Goal: Task Accomplishment & Management: Manage account settings

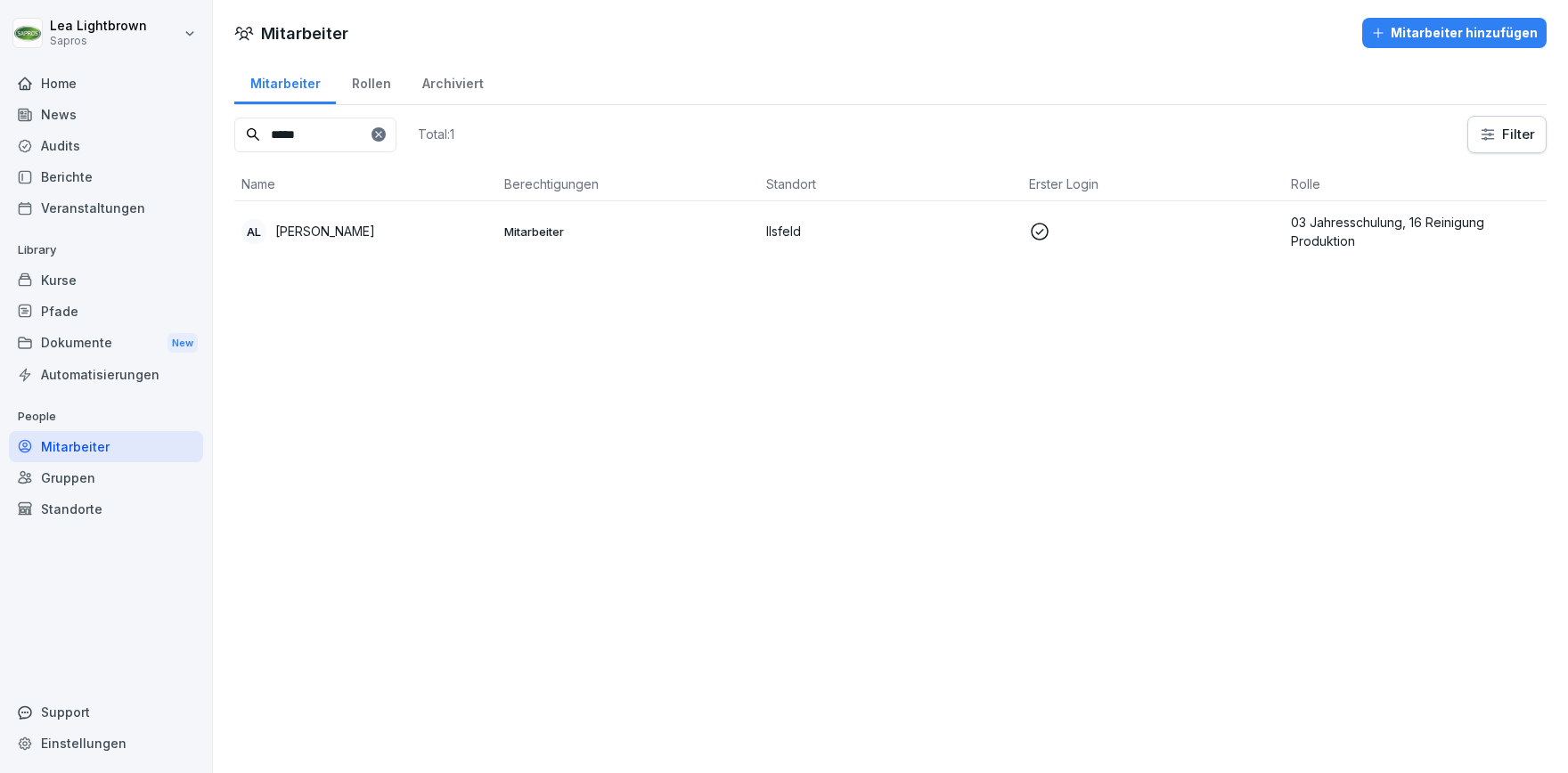
drag, startPoint x: 319, startPoint y: 128, endPoint x: 241, endPoint y: 139, distance: 78.8
click at [241, 139] on input "*****" at bounding box center [315, 135] width 162 height 35
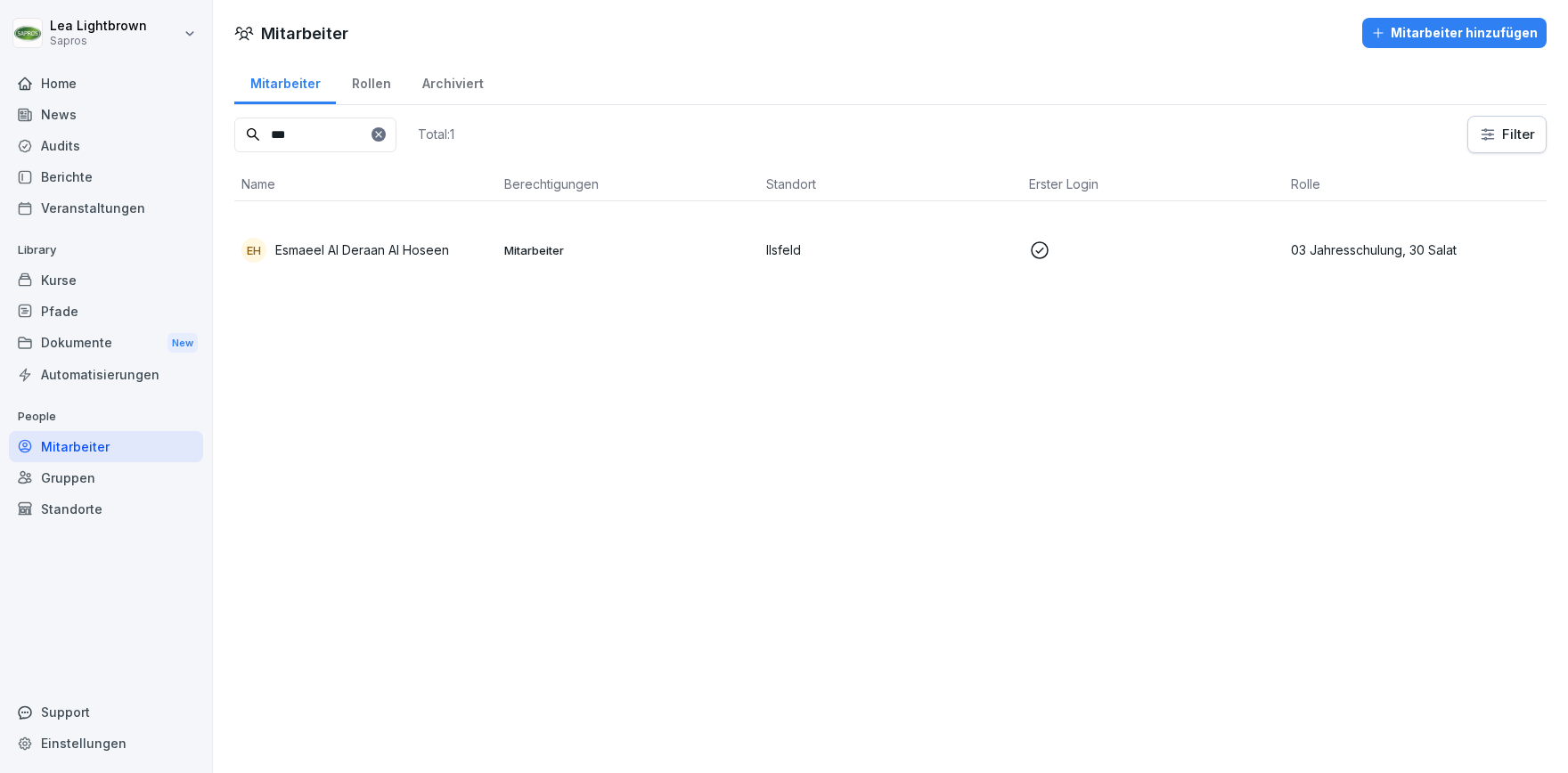
type input "***"
click at [677, 250] on p "Mitarbeiter" at bounding box center [629, 249] width 249 height 16
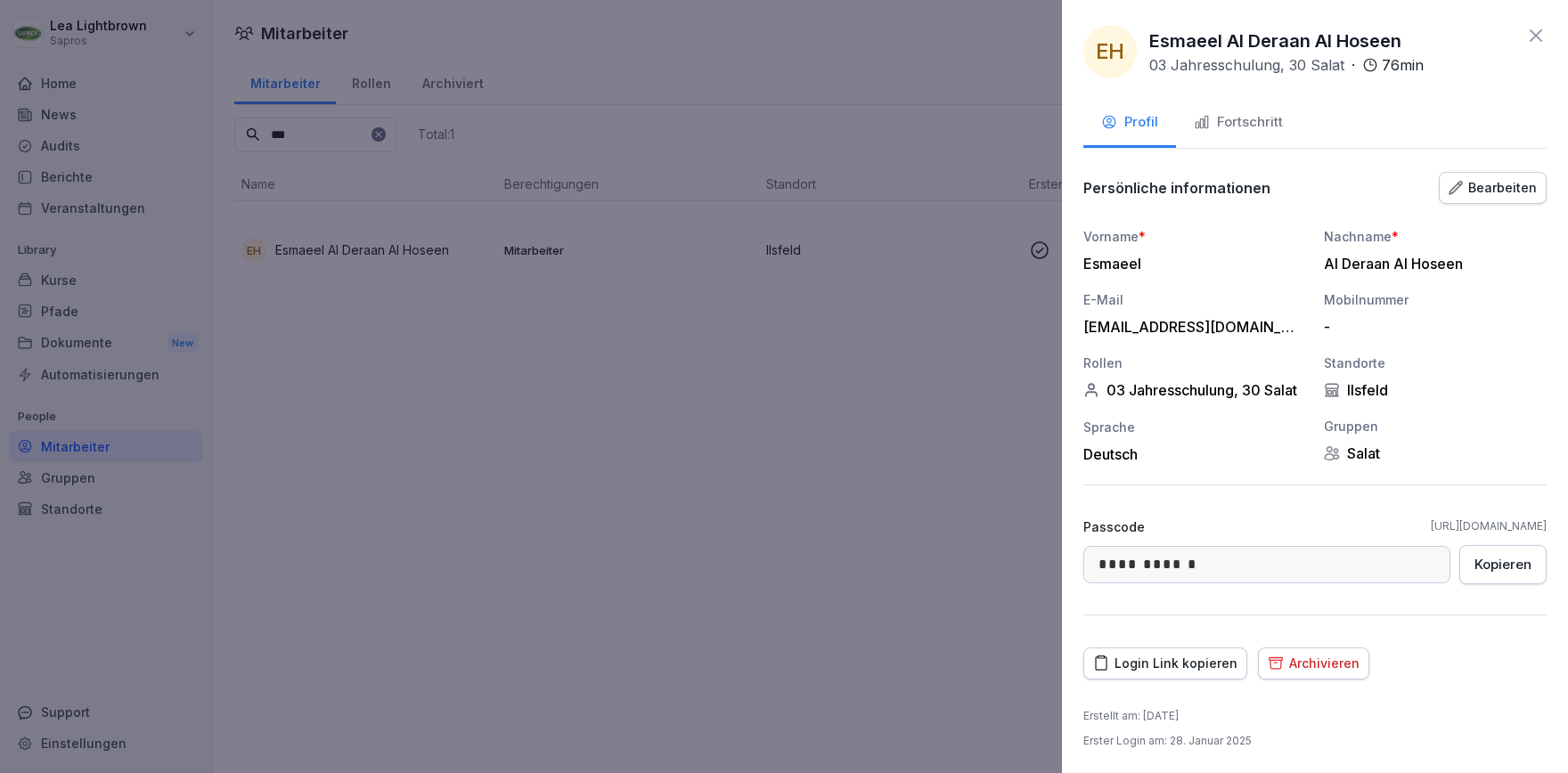
click at [1489, 197] on div "Bearbeiten" at bounding box center [1492, 188] width 88 height 20
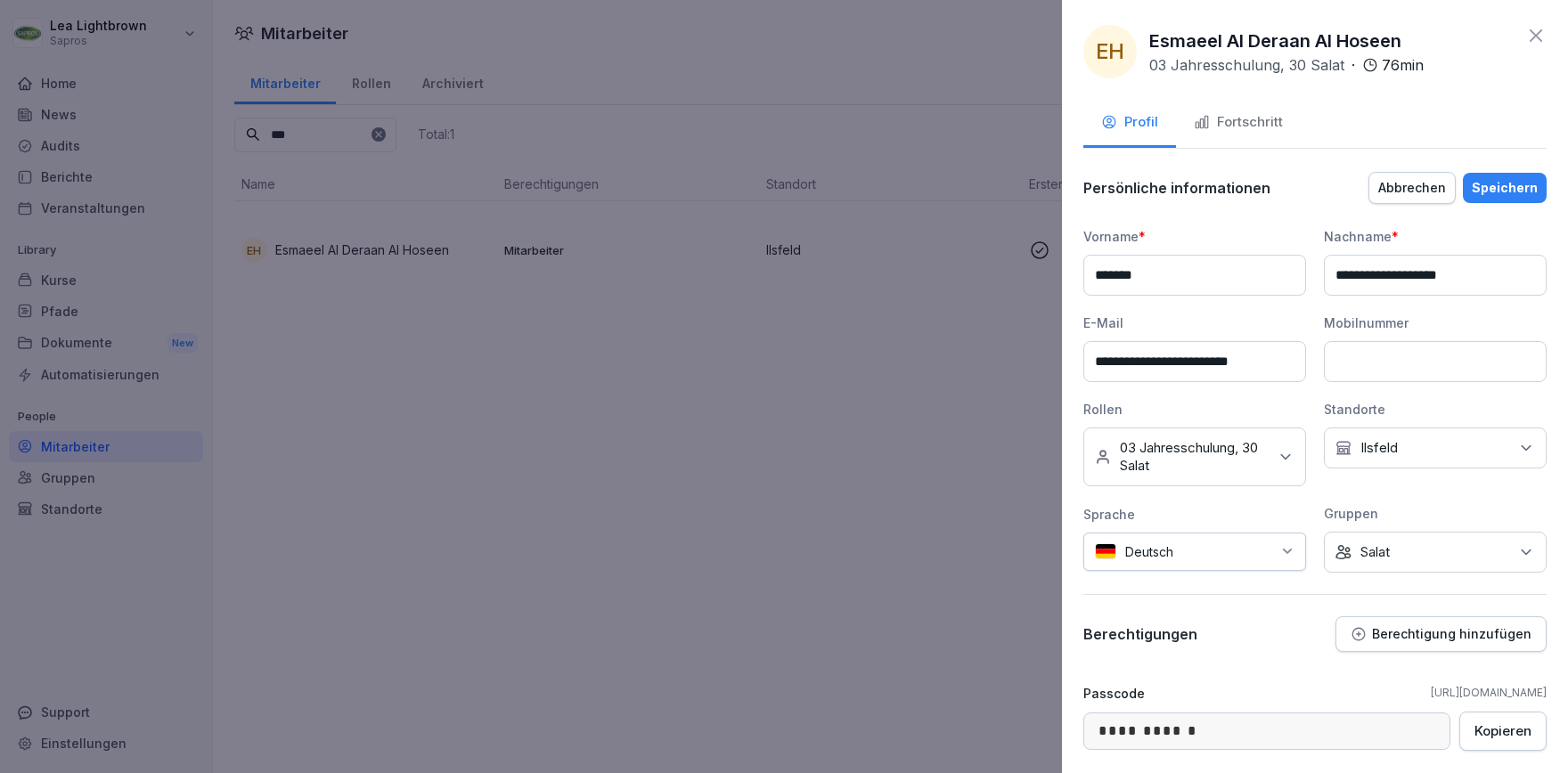
drag, startPoint x: 1286, startPoint y: 362, endPoint x: 1102, endPoint y: 359, distance: 184.0
click at [1102, 359] on input "**********" at bounding box center [1194, 361] width 223 height 41
drag, startPoint x: 1288, startPoint y: 368, endPoint x: 1083, endPoint y: 357, distance: 205.3
click at [1083, 357] on input "**********" at bounding box center [1194, 361] width 223 height 41
paste input "*"
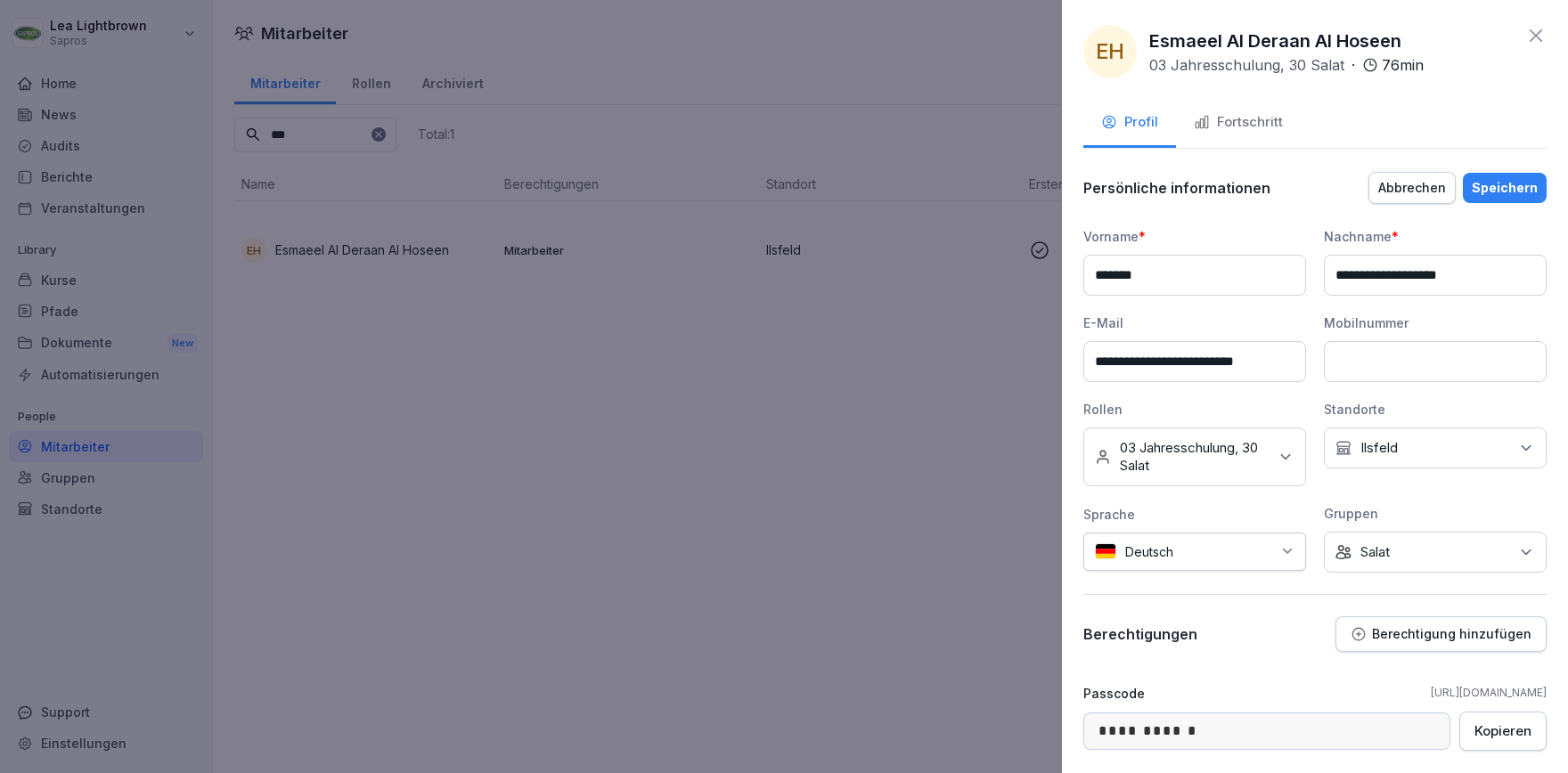
type input "**********"
click at [1508, 188] on div "Speichern" at bounding box center [1505, 188] width 66 height 20
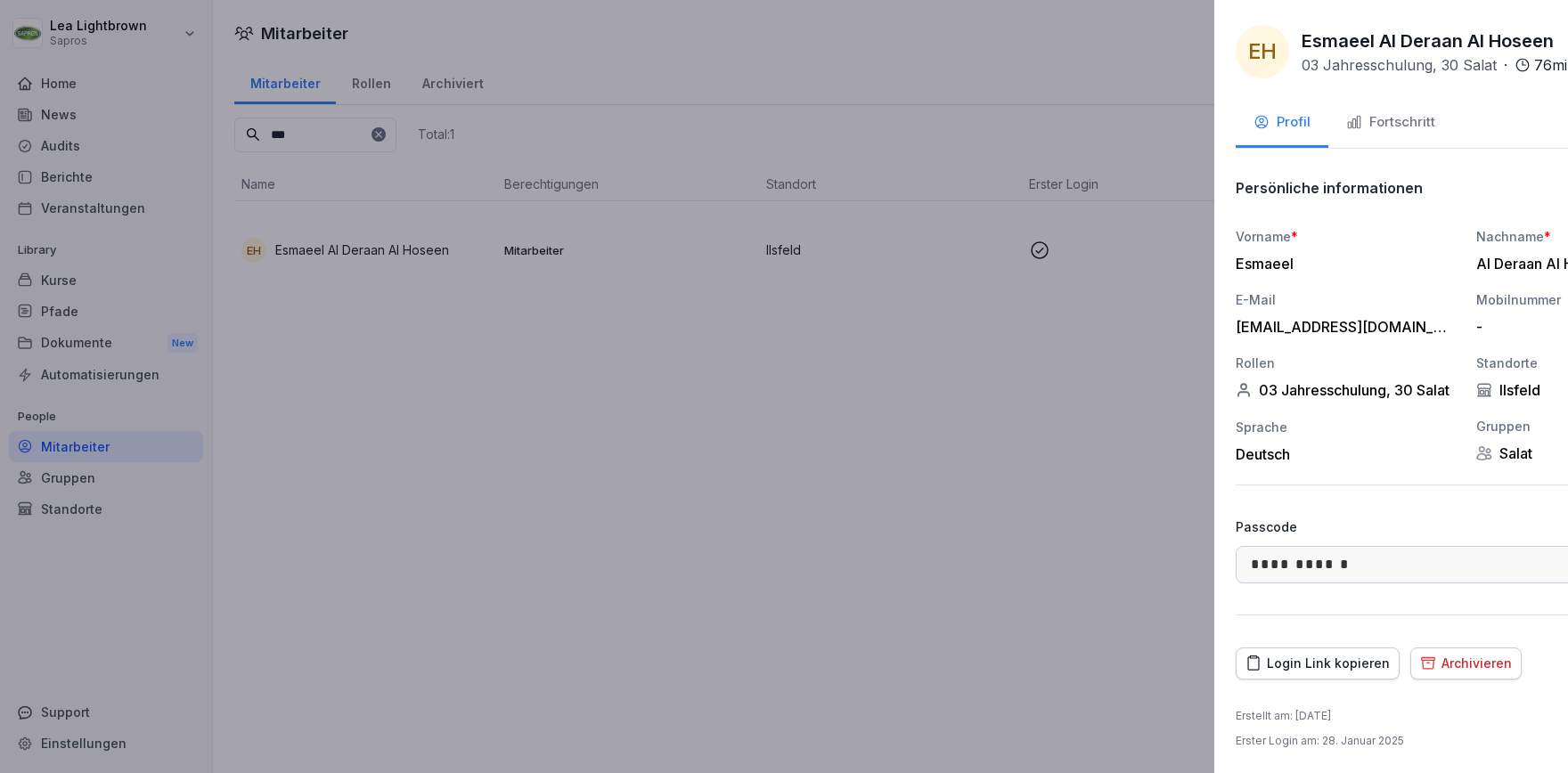
click at [66, 263] on div at bounding box center [784, 386] width 1568 height 773
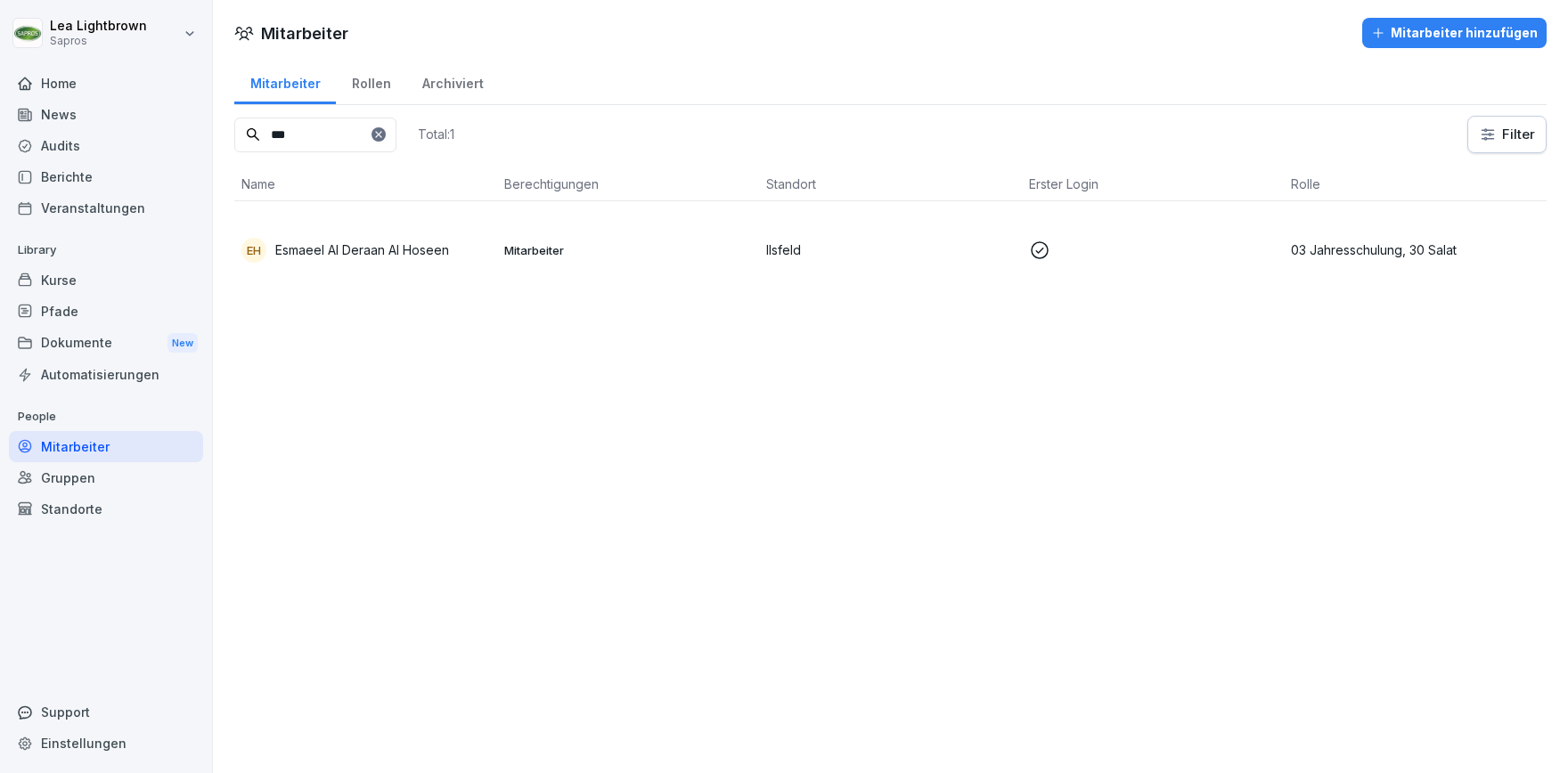
click at [69, 276] on div "Kurse" at bounding box center [105, 280] width 194 height 31
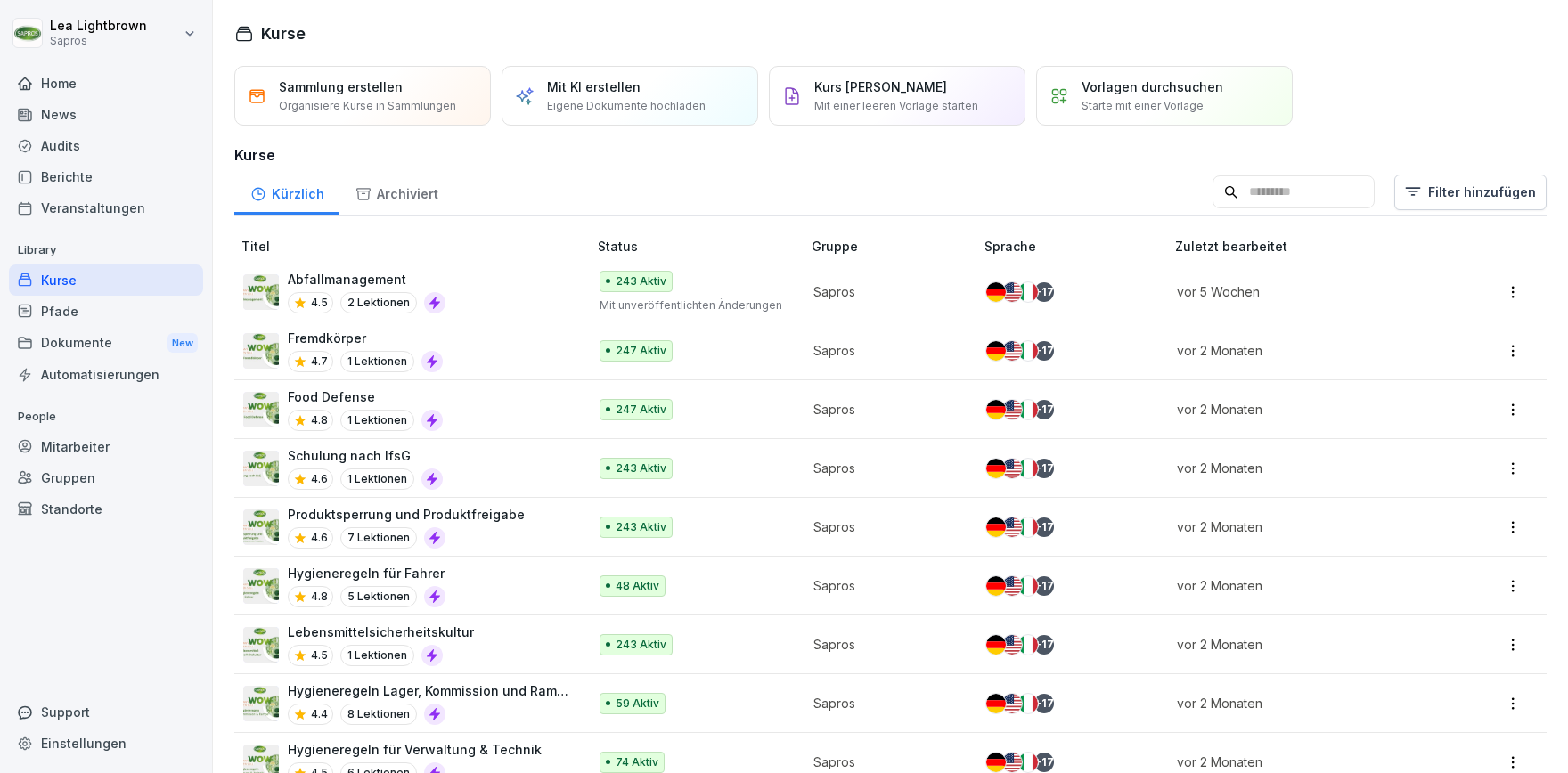
click at [508, 346] on div "Fremdkörper 4.7 1 Lektionen" at bounding box center [406, 351] width 326 height 44
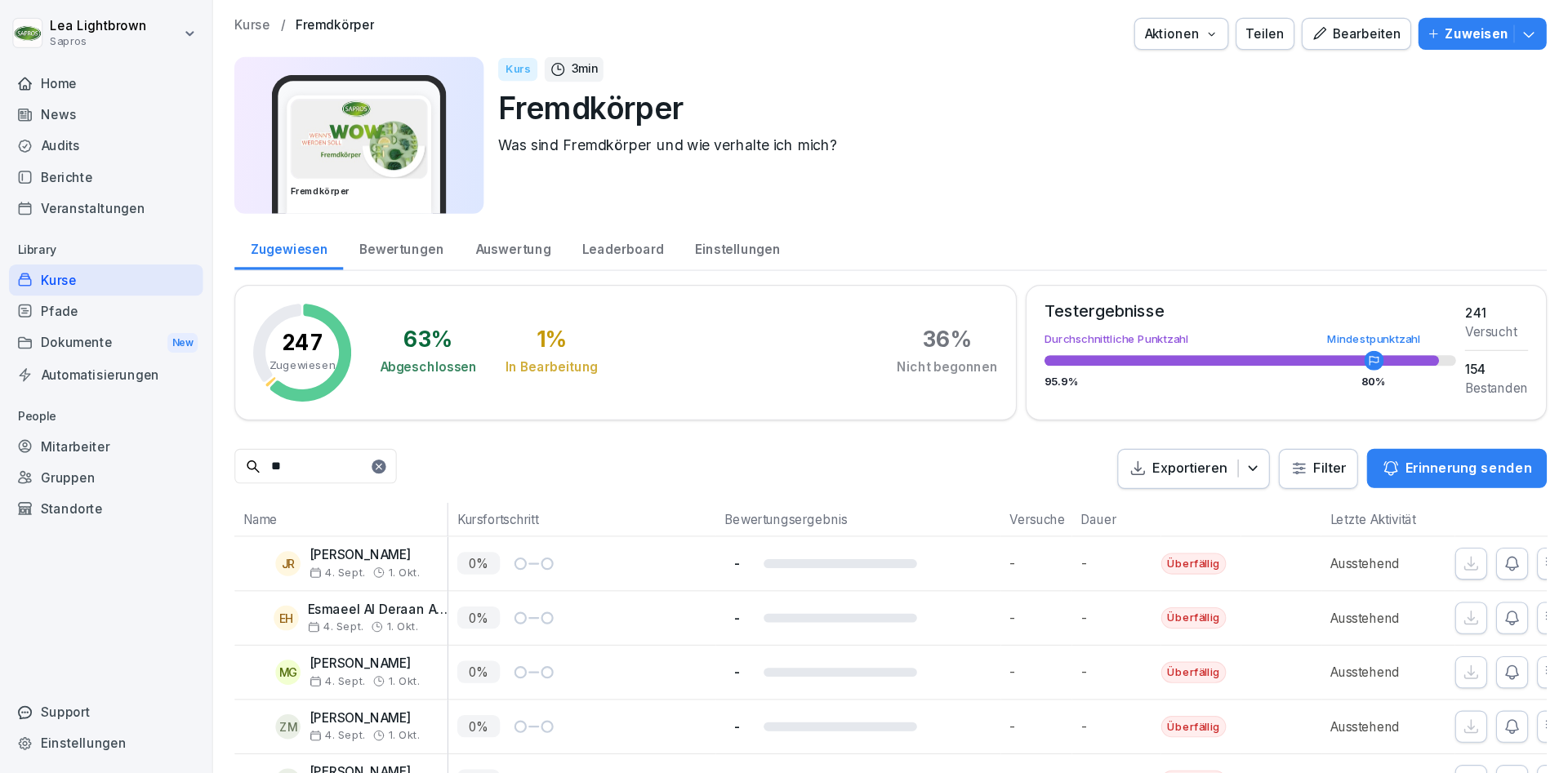
scroll to position [94, 0]
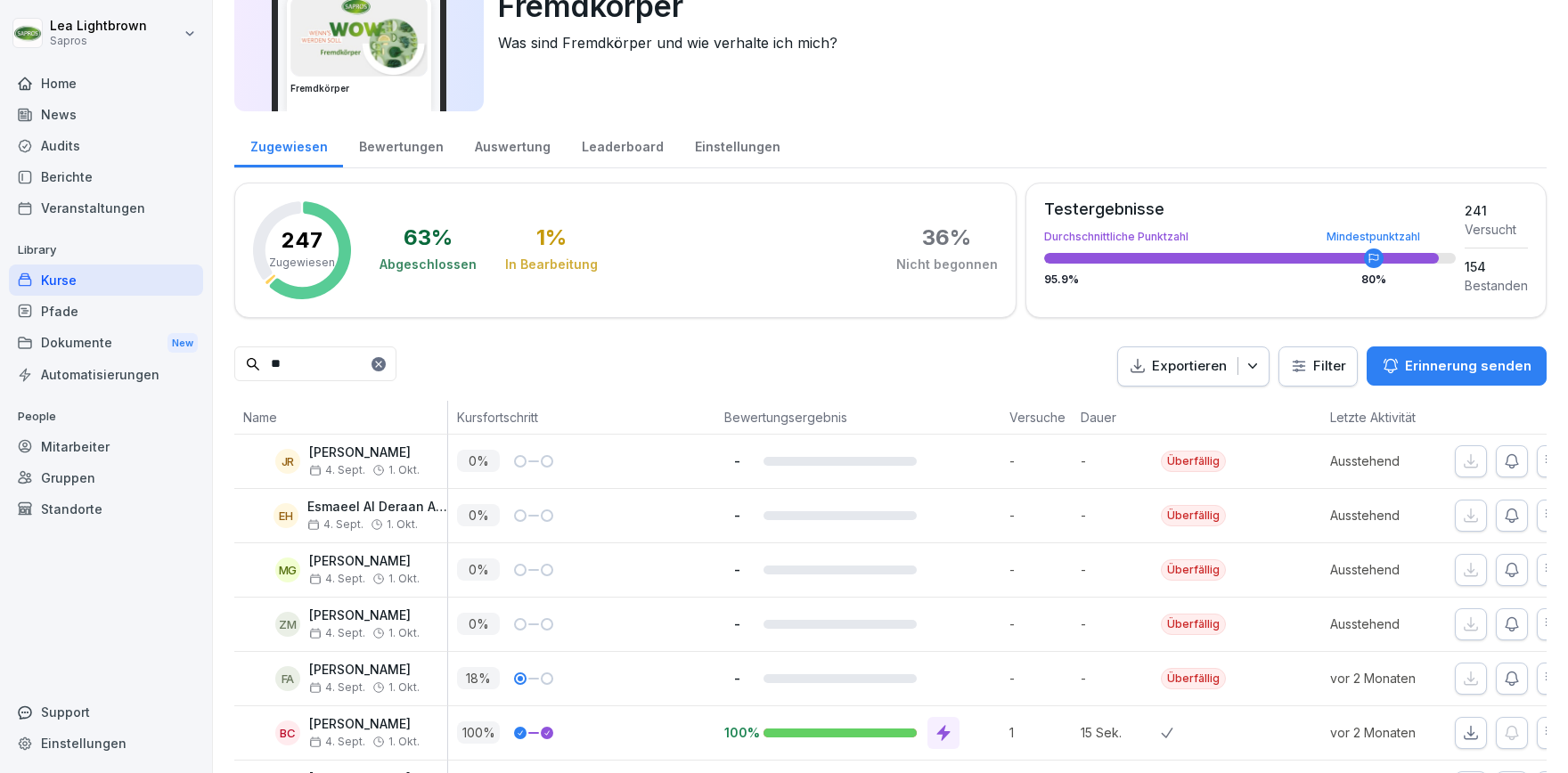
type input "**"
click at [1380, 525] on div "Ausstehend" at bounding box center [1388, 516] width 134 height 53
click at [581, 494] on div "0 %" at bounding box center [581, 516] width 267 height 53
click at [600, 521] on div "0 %" at bounding box center [586, 515] width 258 height 22
drag, startPoint x: 632, startPoint y: 544, endPoint x: 618, endPoint y: 606, distance: 63.6
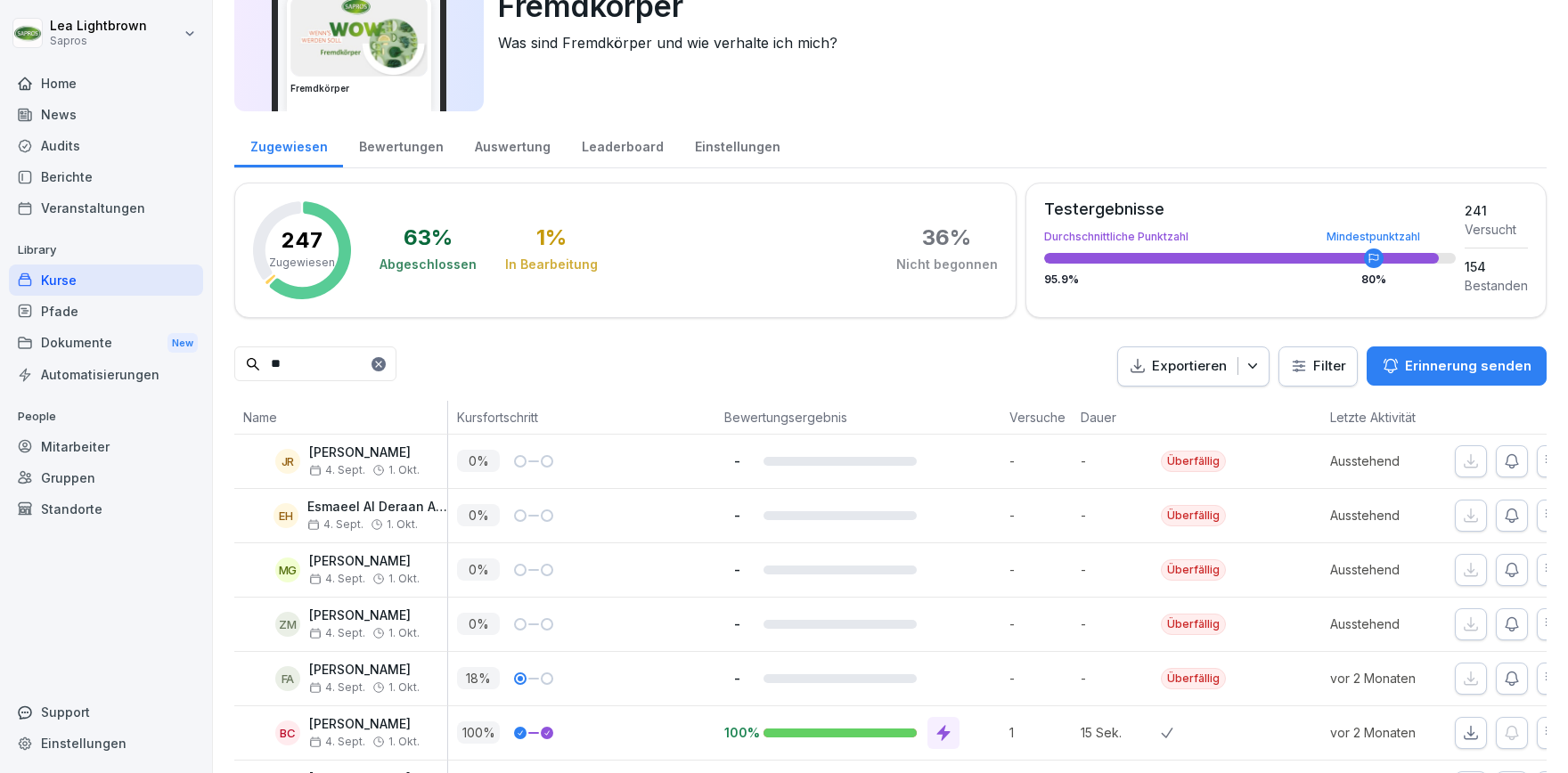
click at [632, 548] on div "0 %" at bounding box center [581, 570] width 267 height 53
drag, startPoint x: 611, startPoint y: 622, endPoint x: 606, endPoint y: 643, distance: 21.6
click at [609, 630] on div "0 %" at bounding box center [586, 623] width 258 height 22
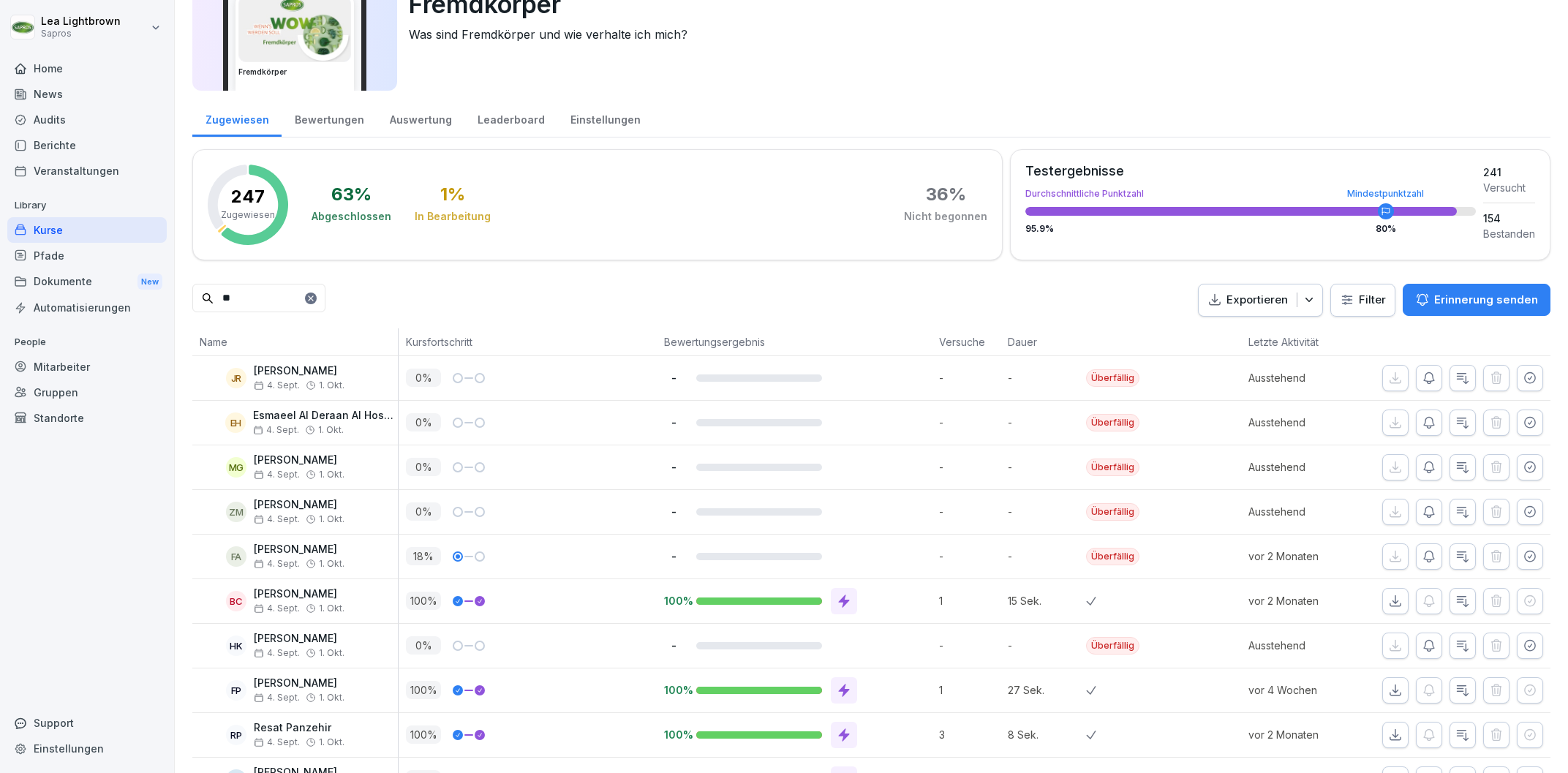
scroll to position [85, 0]
click at [1286, 427] on icon "button" at bounding box center [1429, 422] width 15 height 15
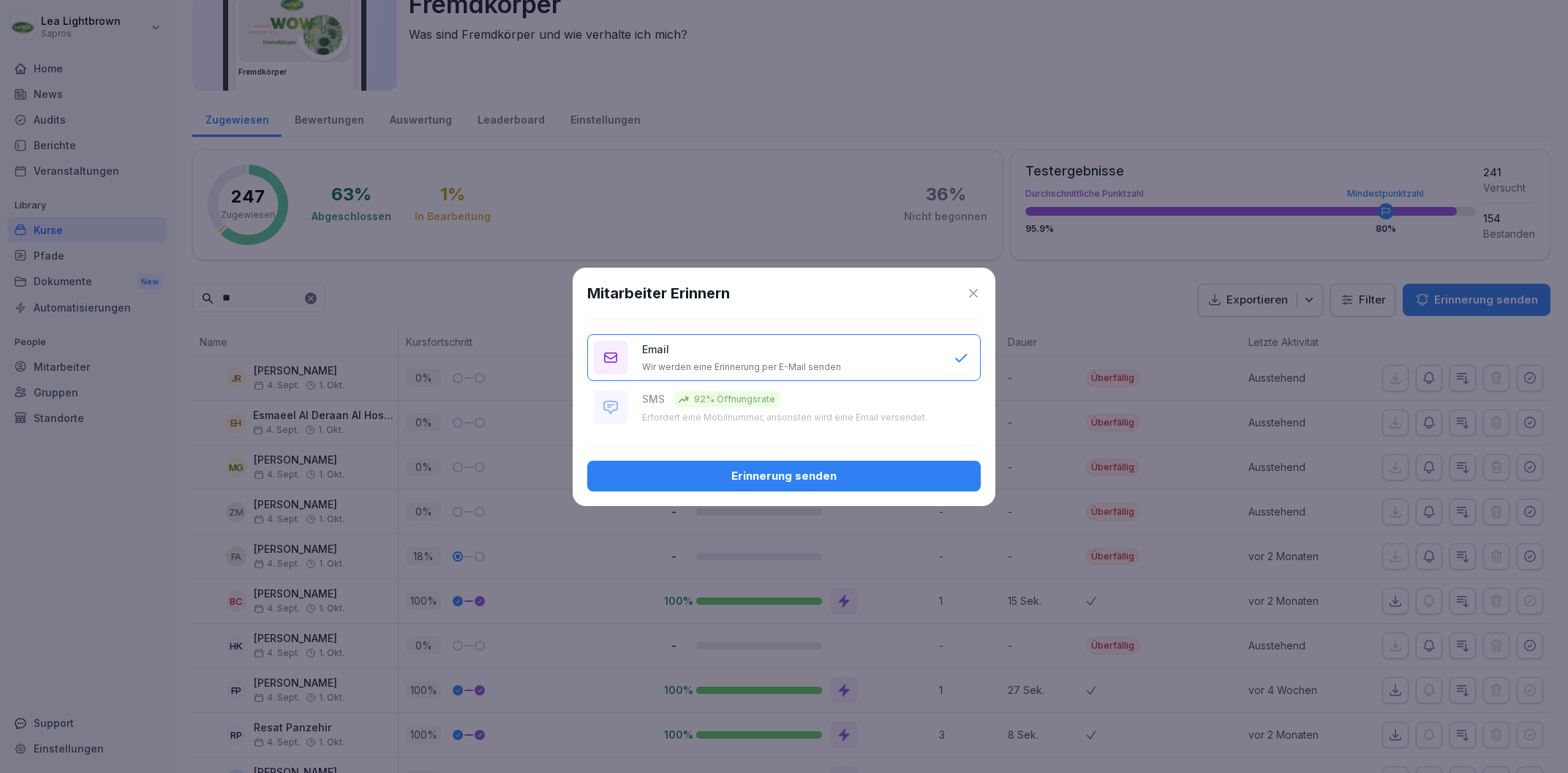
click at [838, 477] on div "Erinnerung senden" at bounding box center [783, 476] width 370 height 16
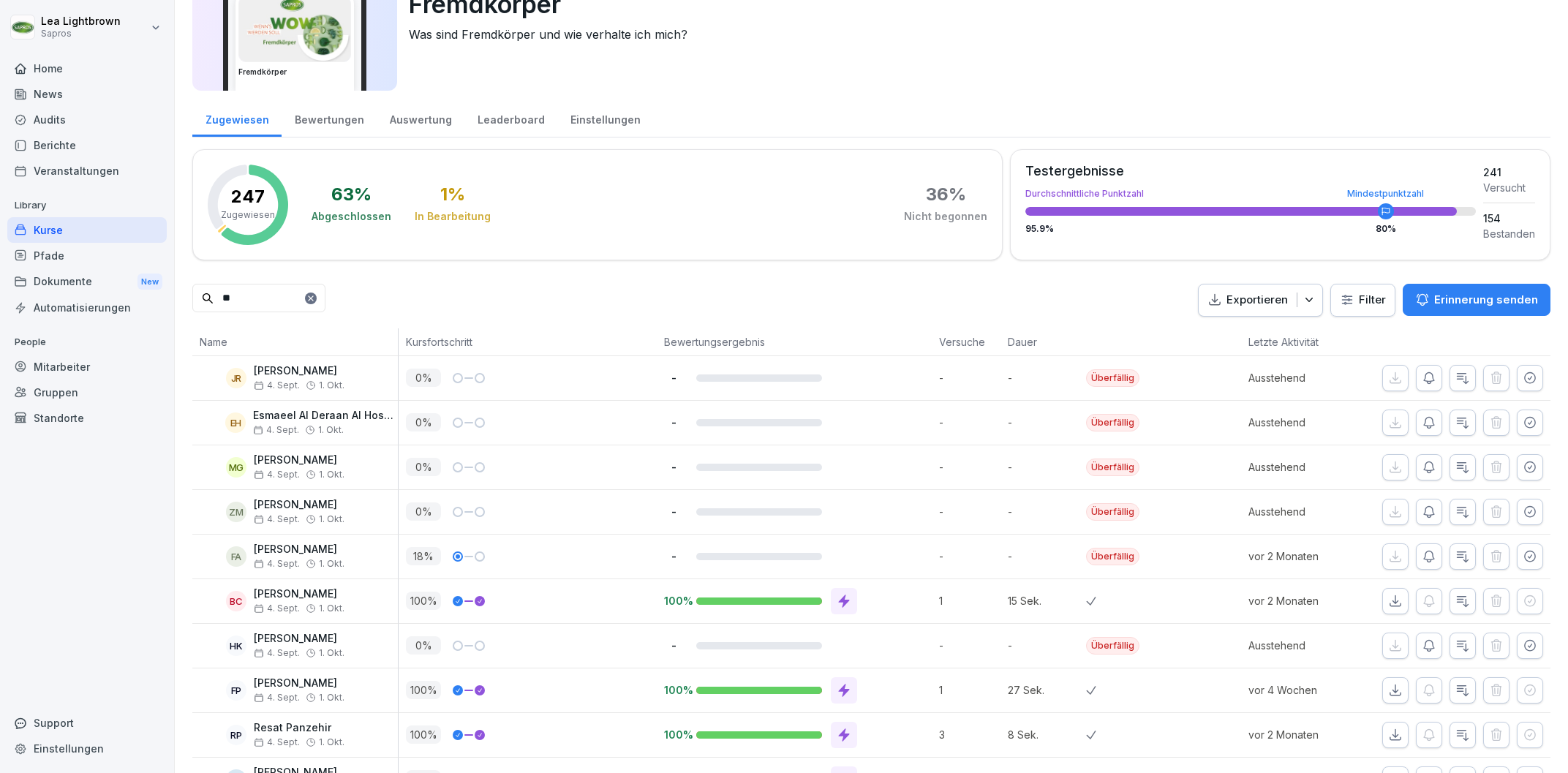
click at [81, 228] on div "Kurse" at bounding box center [86, 230] width 160 height 26
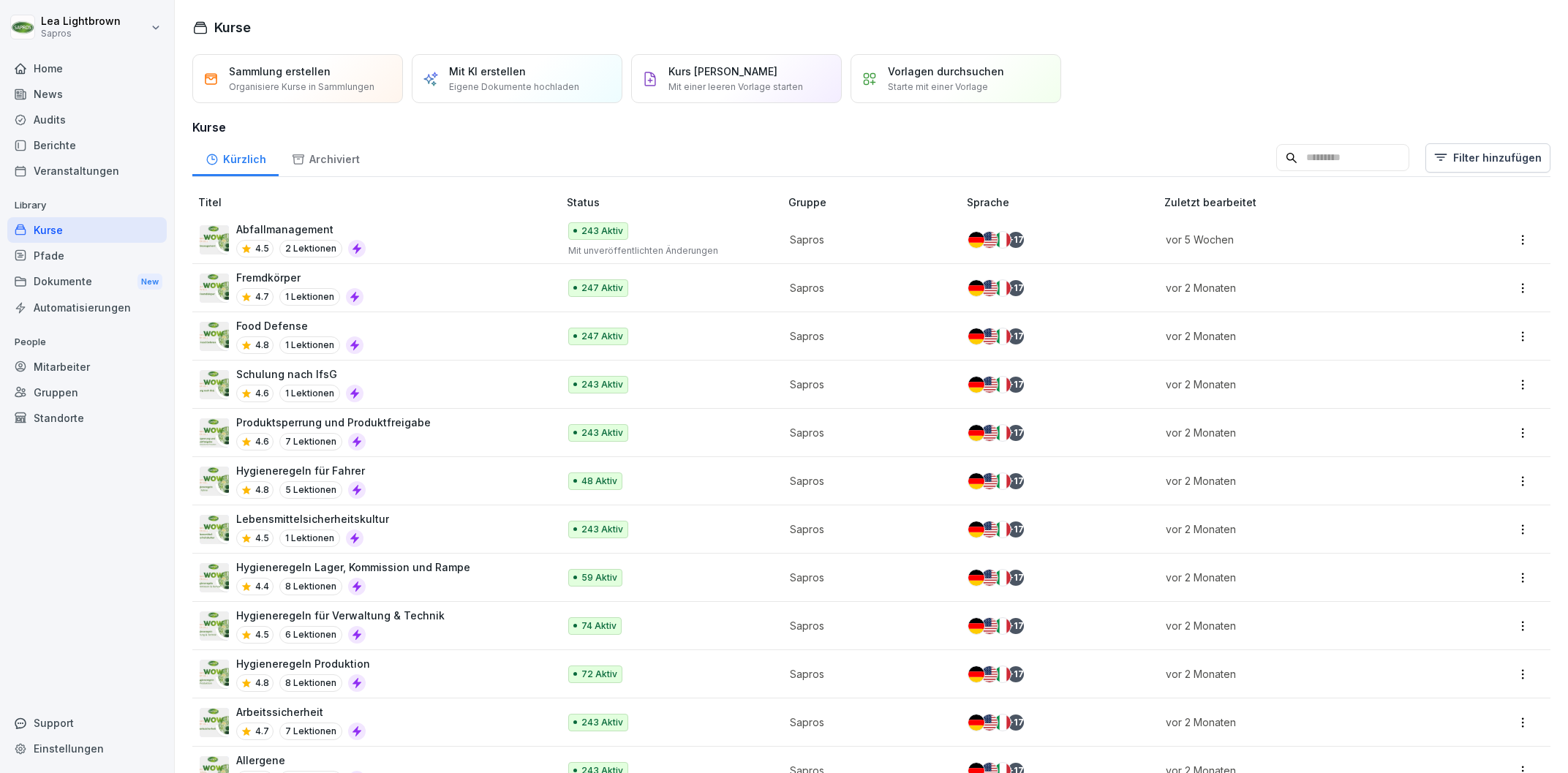
click at [1283, 154] on input at bounding box center [1342, 158] width 133 height 28
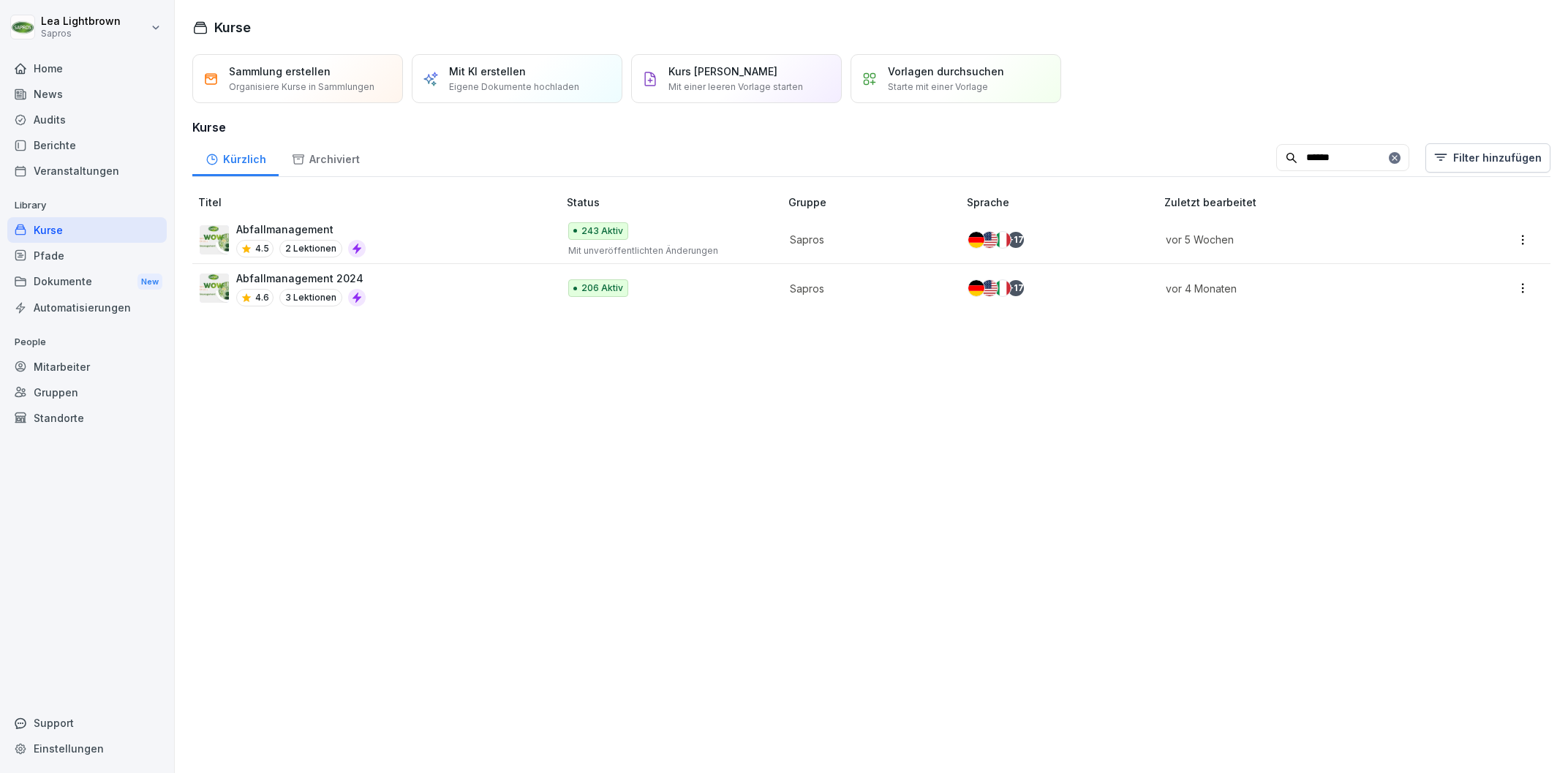
type input "******"
click at [373, 244] on div "Abfallmanagement 4.5 2 Lektionen" at bounding box center [371, 240] width 343 height 36
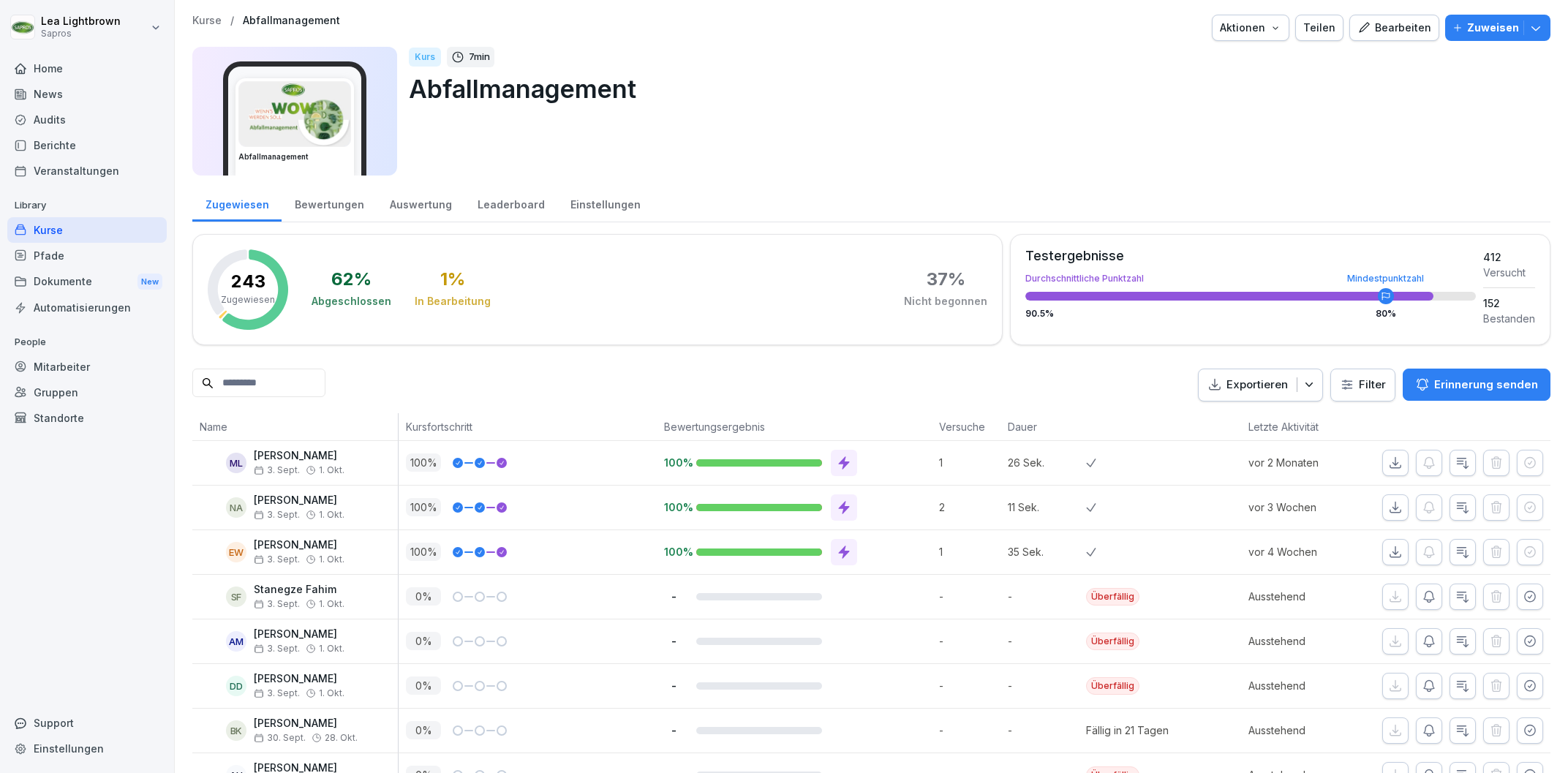
click at [1281, 33] on icon "button" at bounding box center [1275, 27] width 12 height 12
click at [1415, 26] on div "Bearbeiten" at bounding box center [1394, 27] width 74 height 16
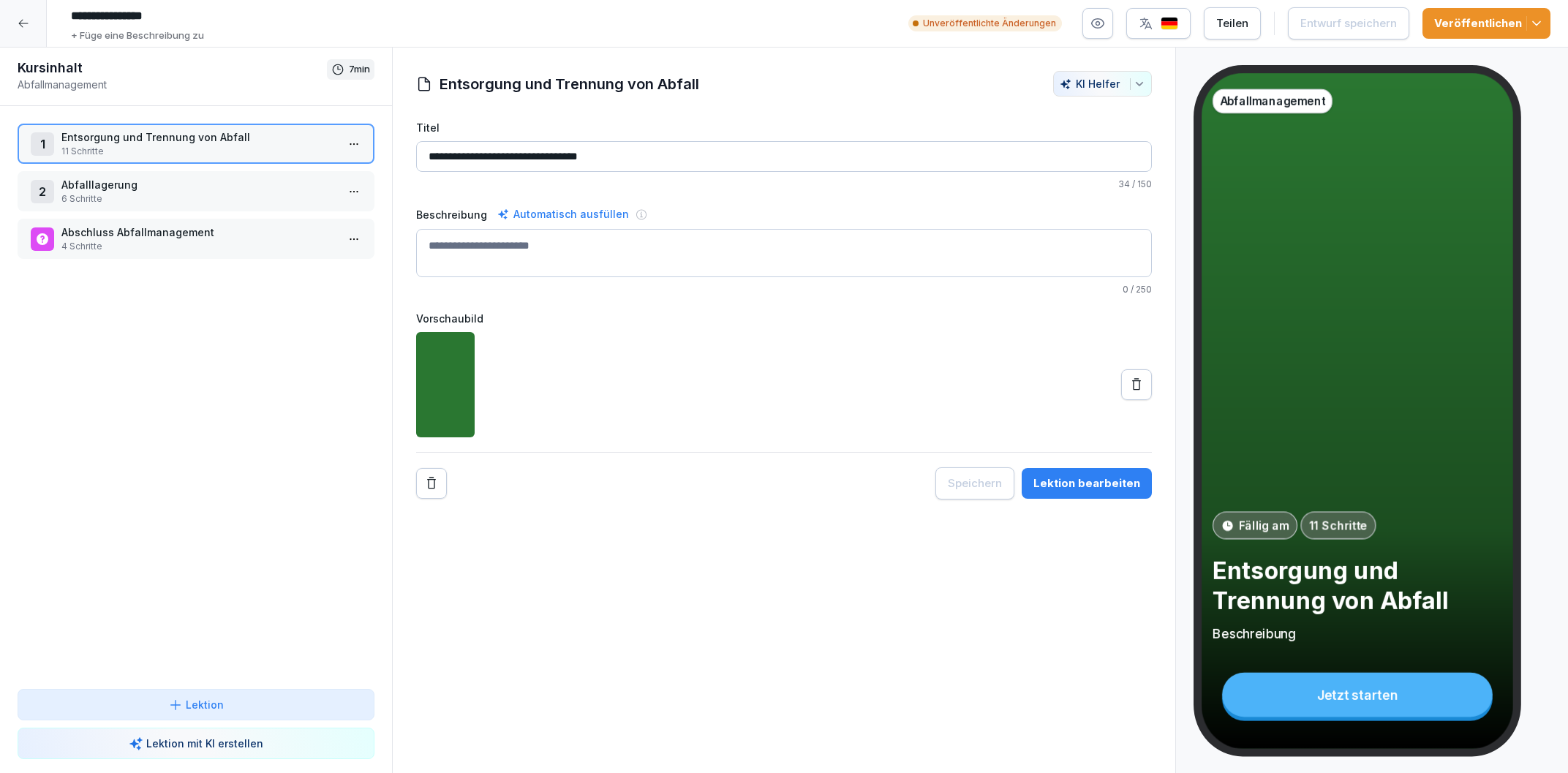
click at [198, 153] on p "11 Schritte" at bounding box center [199, 151] width 275 height 13
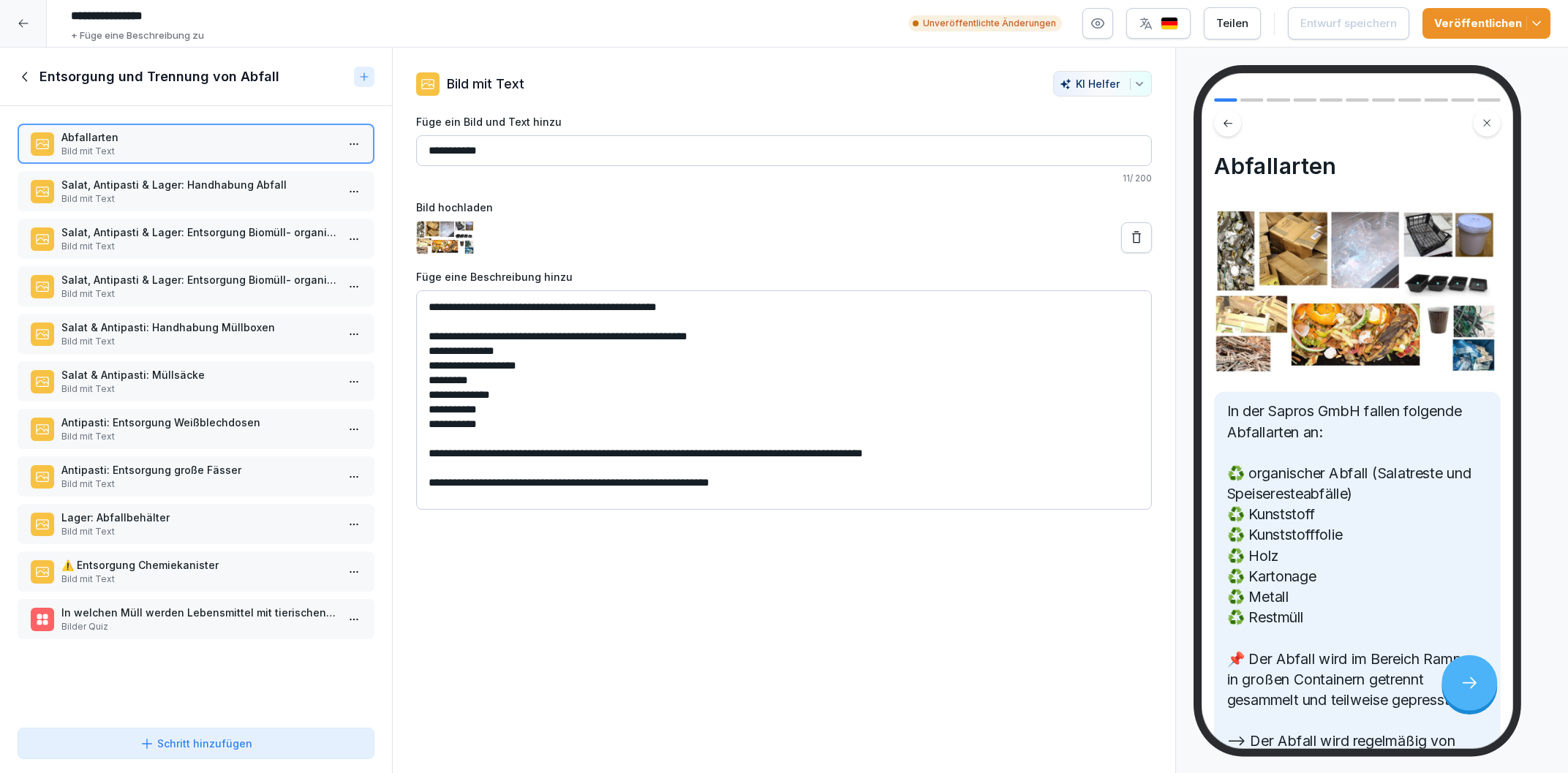
click at [199, 557] on p "⚠️ Entsorgung Chemiekanister" at bounding box center [199, 565] width 275 height 16
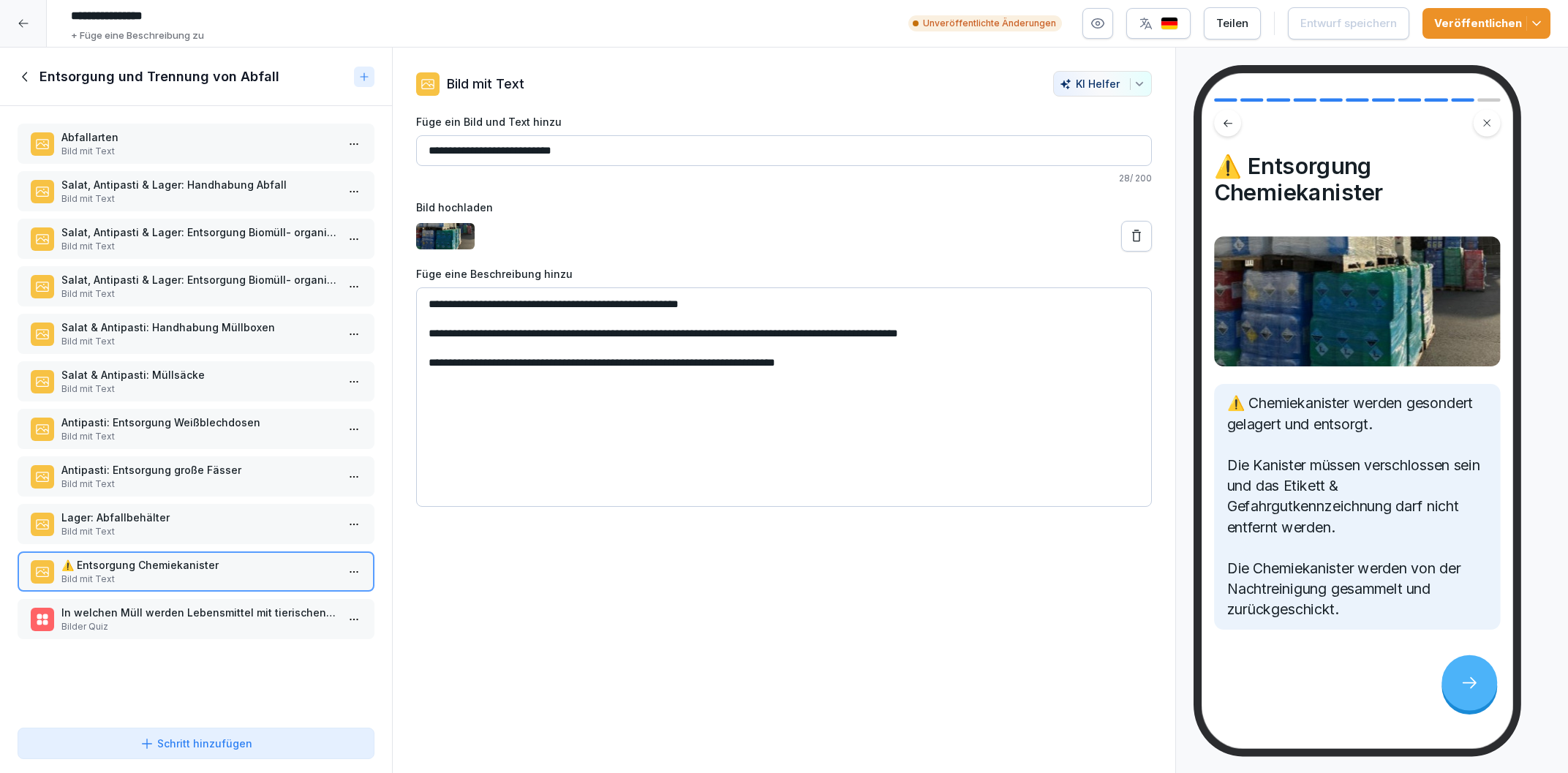
click at [1535, 28] on icon "button" at bounding box center [1536, 23] width 15 height 15
drag, startPoint x: 440, startPoint y: 306, endPoint x: 431, endPoint y: 310, distance: 9.8
click at [431, 310] on textarea "**********" at bounding box center [783, 397] width 736 height 220
click at [431, 364] on textarea "**********" at bounding box center [783, 397] width 736 height 220
paste textarea "**"
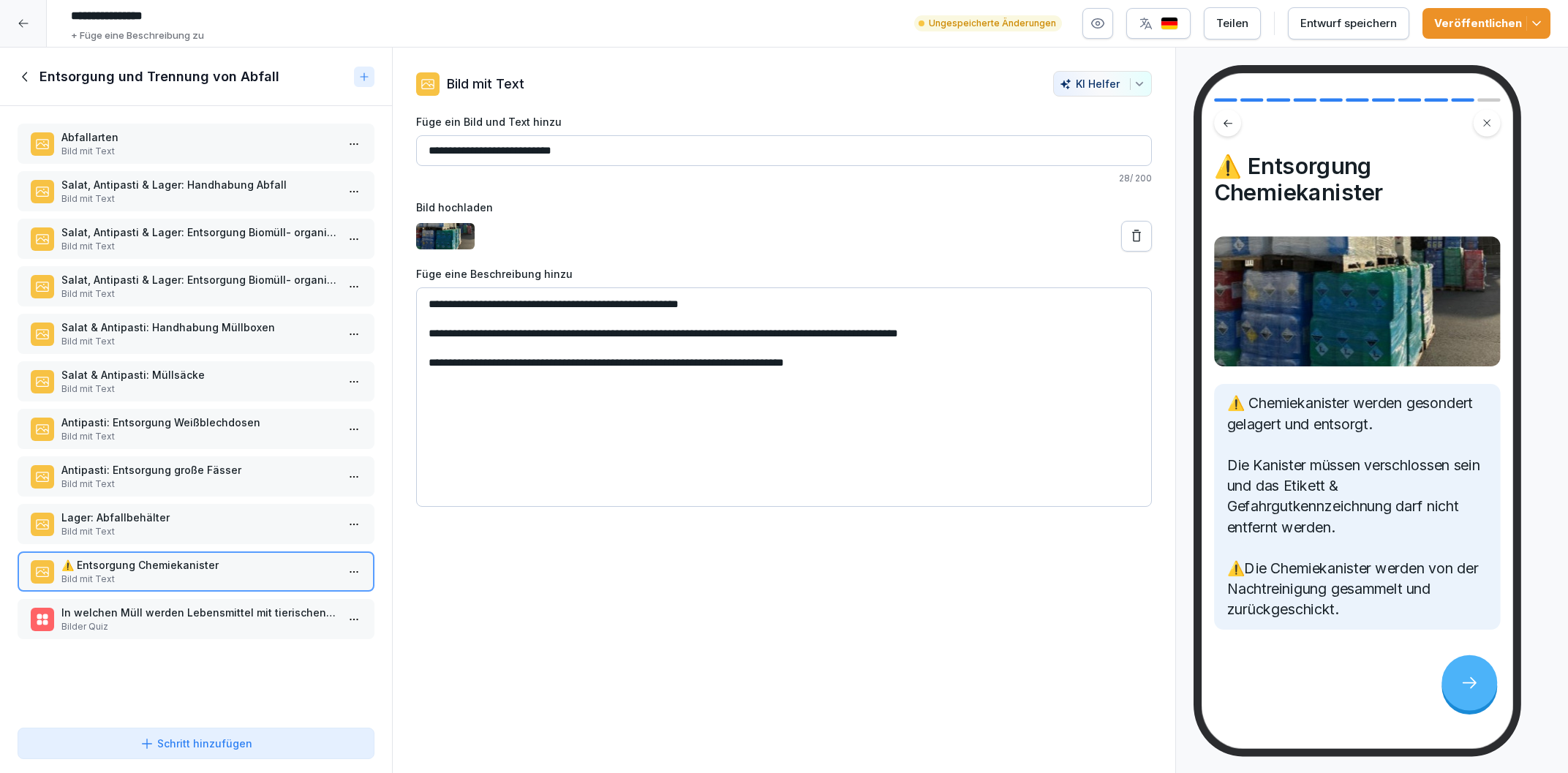
type textarea "**********"
click at [1545, 19] on button "Veröffentlichen" at bounding box center [1486, 23] width 128 height 30
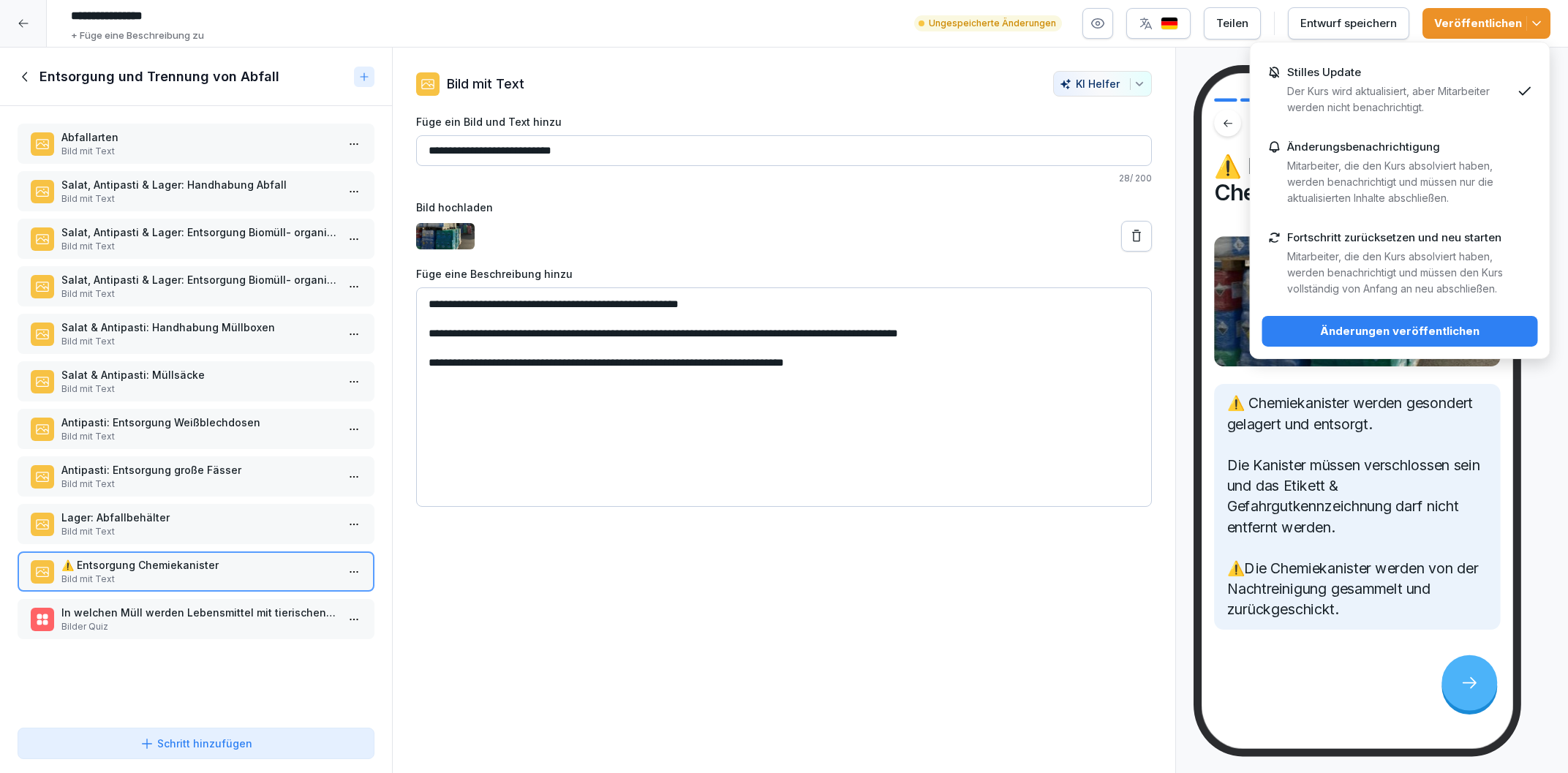
click at [1468, 104] on p "Der Kurs wird aktualisiert, aber Mitarbeiter werden nicht benachrichtigt." at bounding box center [1399, 99] width 224 height 32
click at [1420, 323] on div "Änderungen veröffentlichen" at bounding box center [1400, 331] width 252 height 16
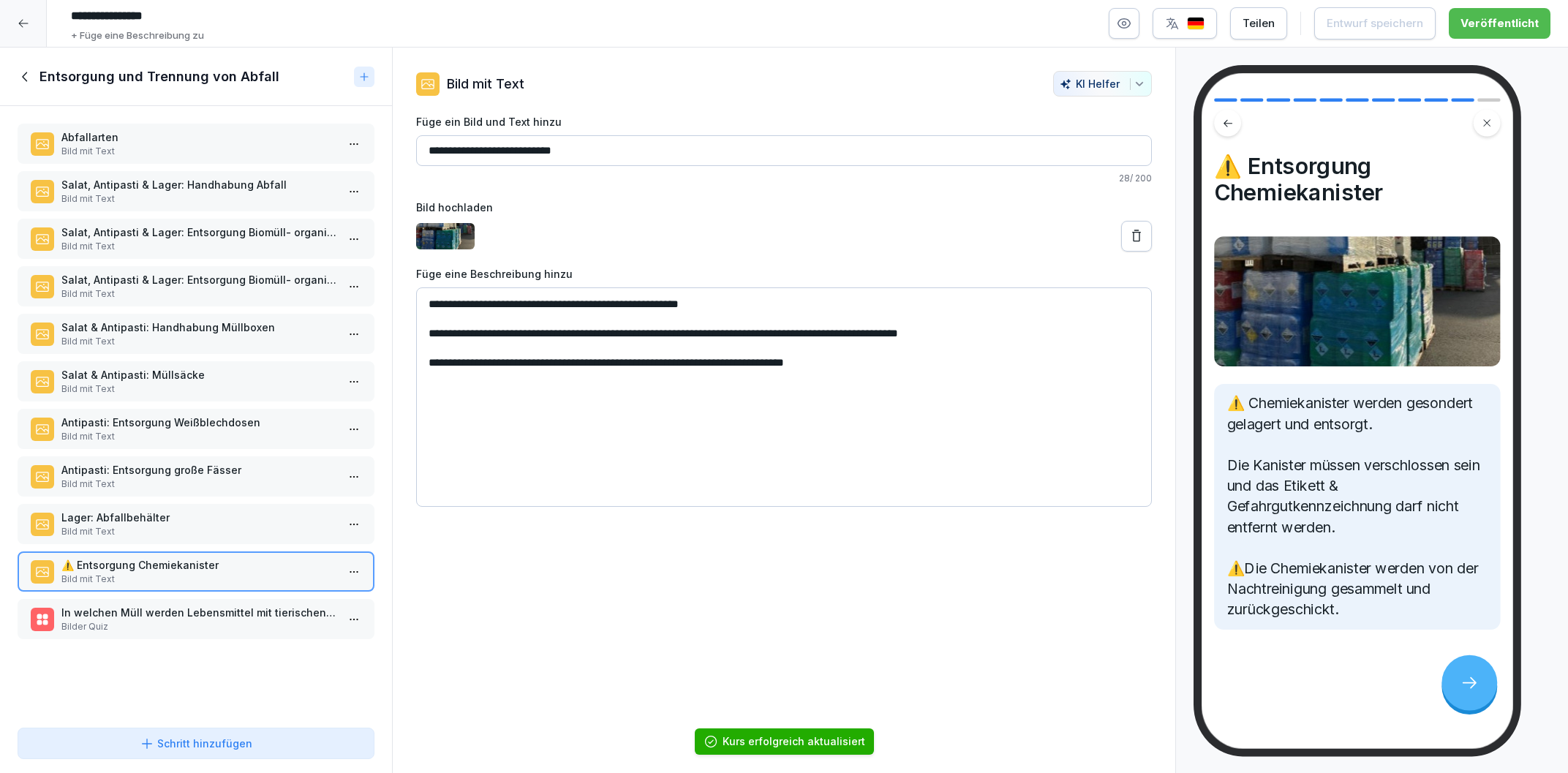
click at [12, 18] on div at bounding box center [23, 23] width 47 height 47
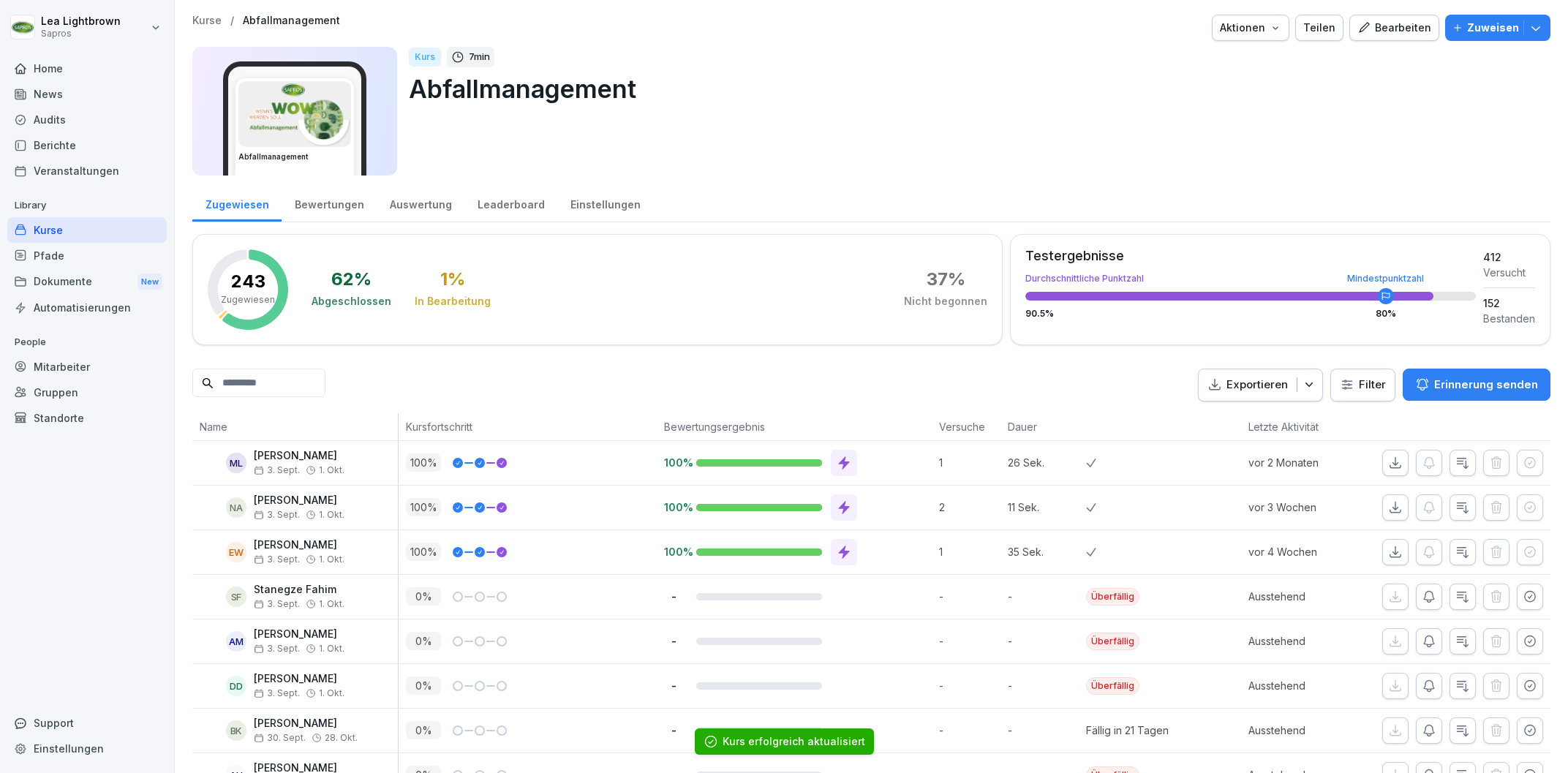
click at [1281, 29] on icon "button" at bounding box center [1275, 27] width 12 height 12
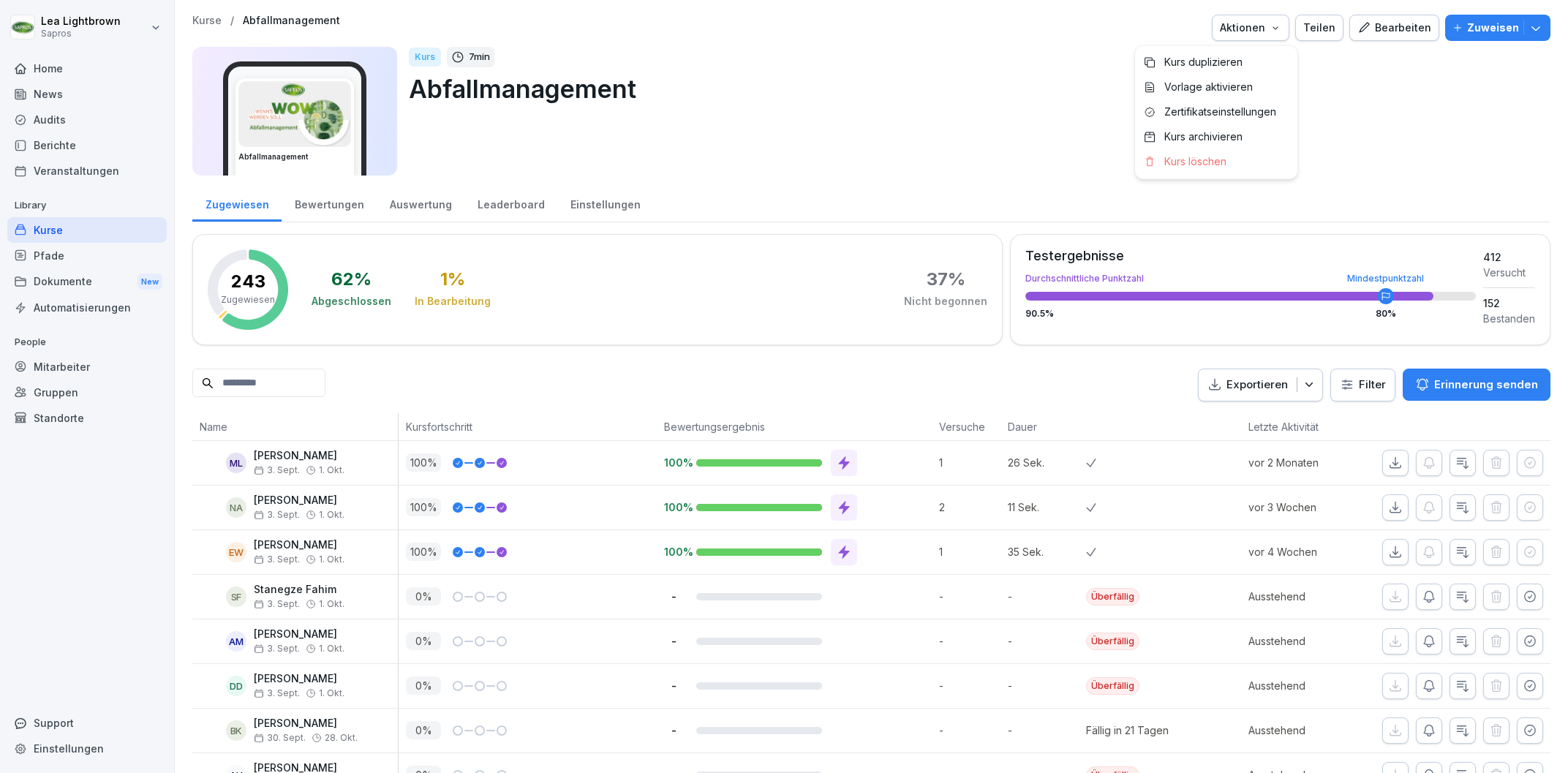
click at [789, 174] on html "Lea Lightbrown Sapros Home News Audits Berichte Veranstaltungen Library Kurse P…" at bounding box center [784, 386] width 1568 height 773
click at [50, 69] on div "Home" at bounding box center [86, 68] width 160 height 26
click at [44, 71] on div "Home" at bounding box center [86, 68] width 160 height 26
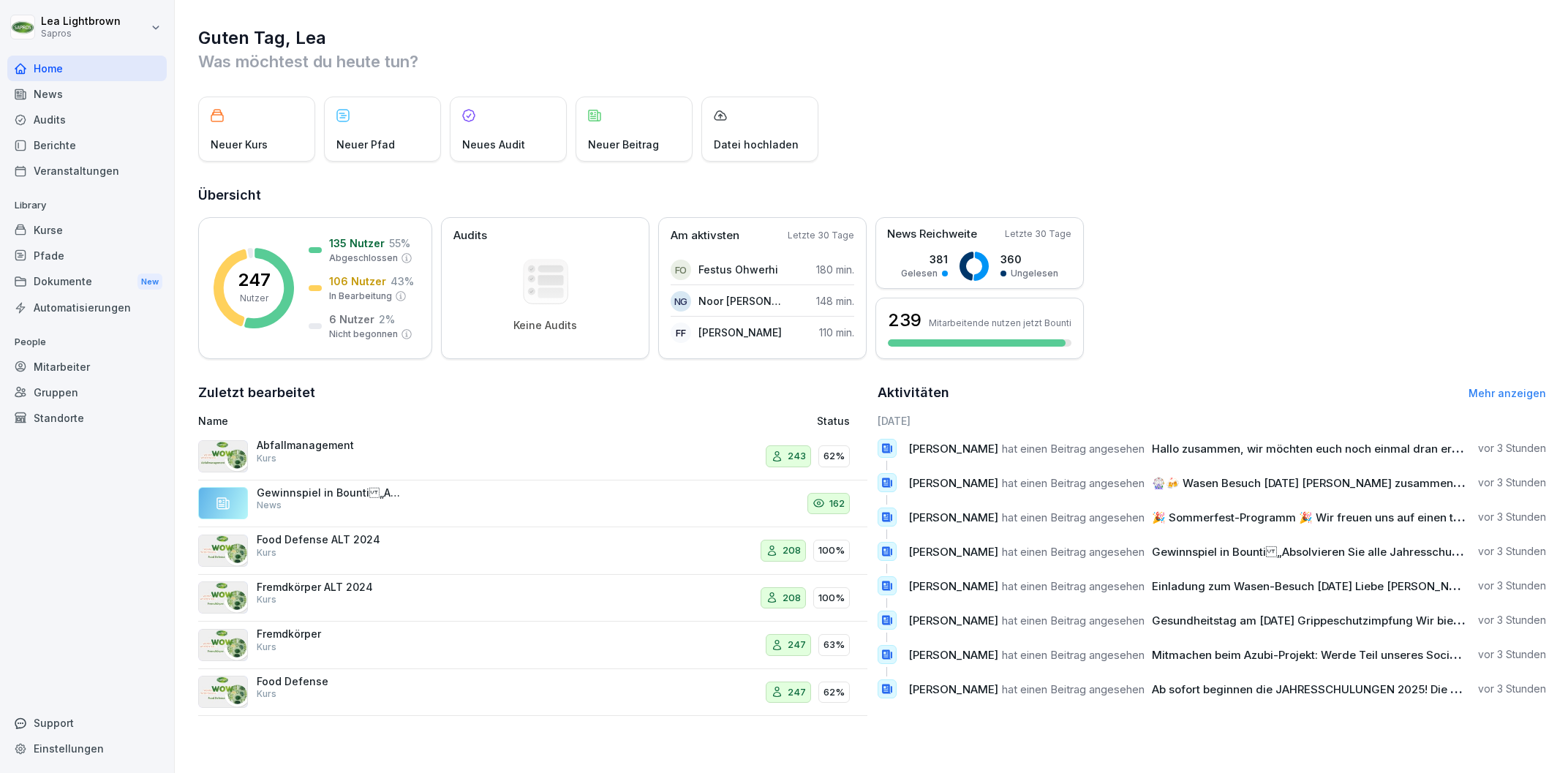
click at [120, 361] on div "Mitarbeiter" at bounding box center [86, 367] width 160 height 26
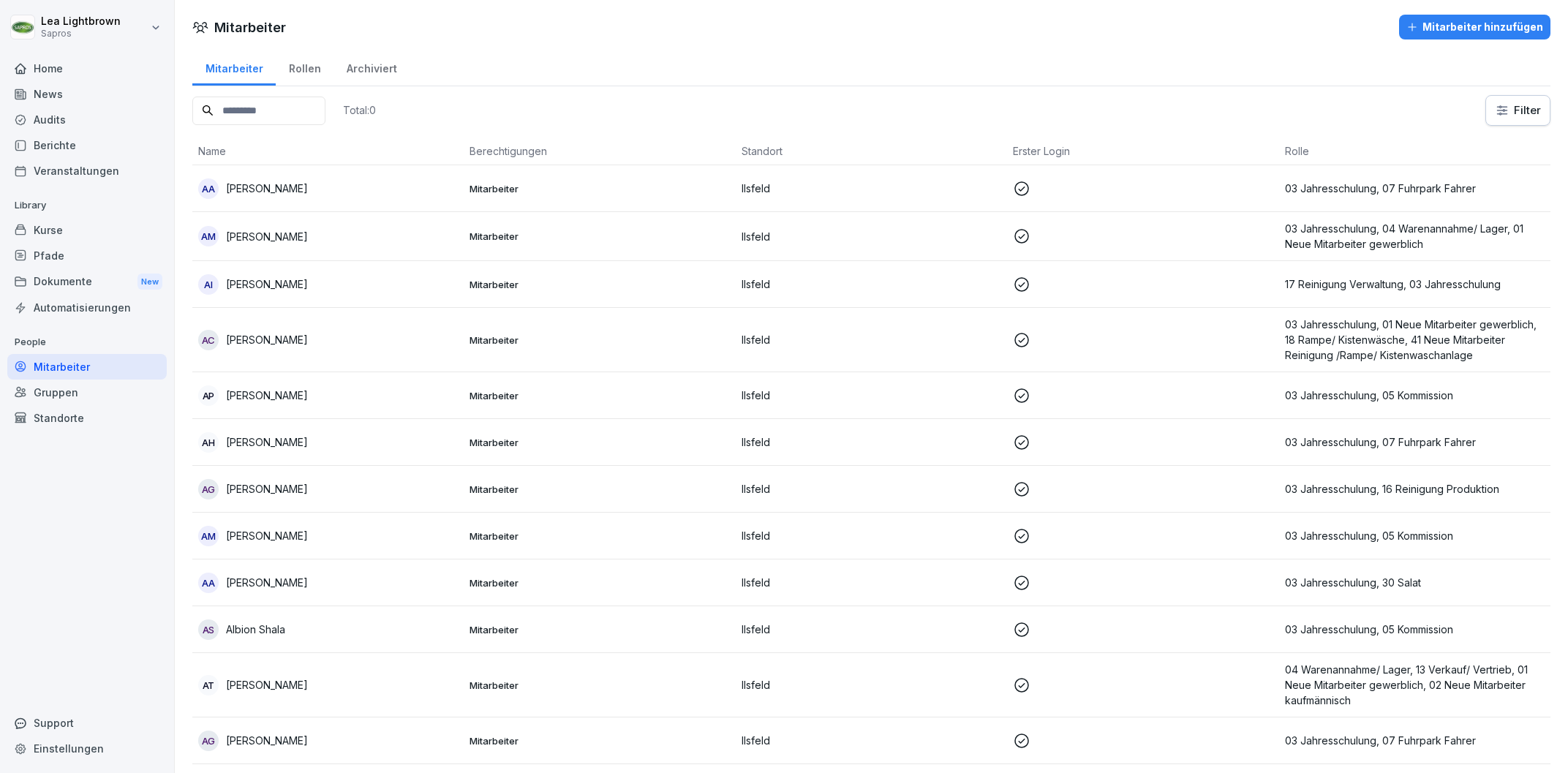
click at [303, 107] on input at bounding box center [258, 111] width 133 height 29
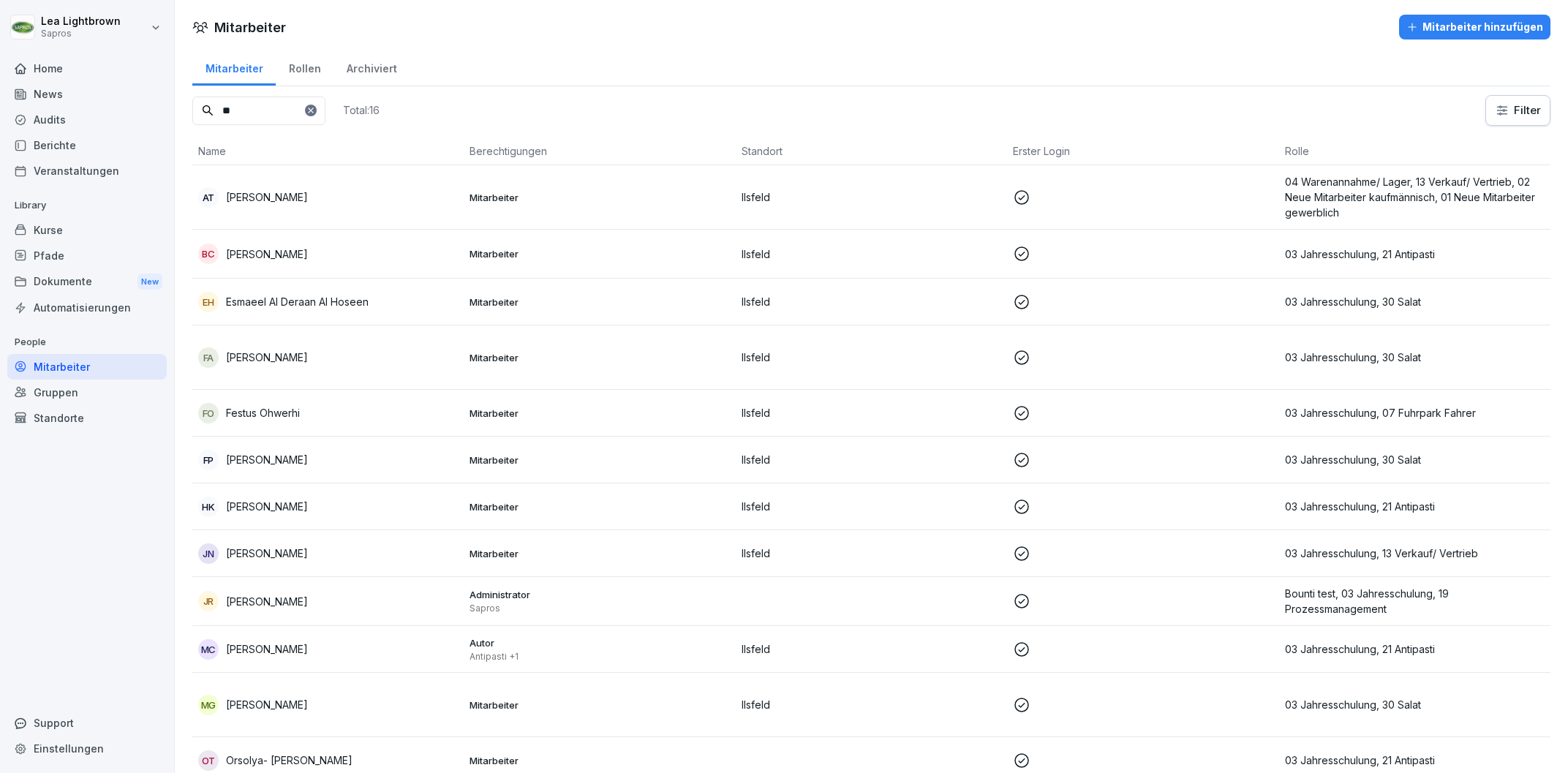
type input "**"
click at [413, 296] on div "EH Esmaeel Al Deraan Al Hoseen" at bounding box center [328, 302] width 259 height 20
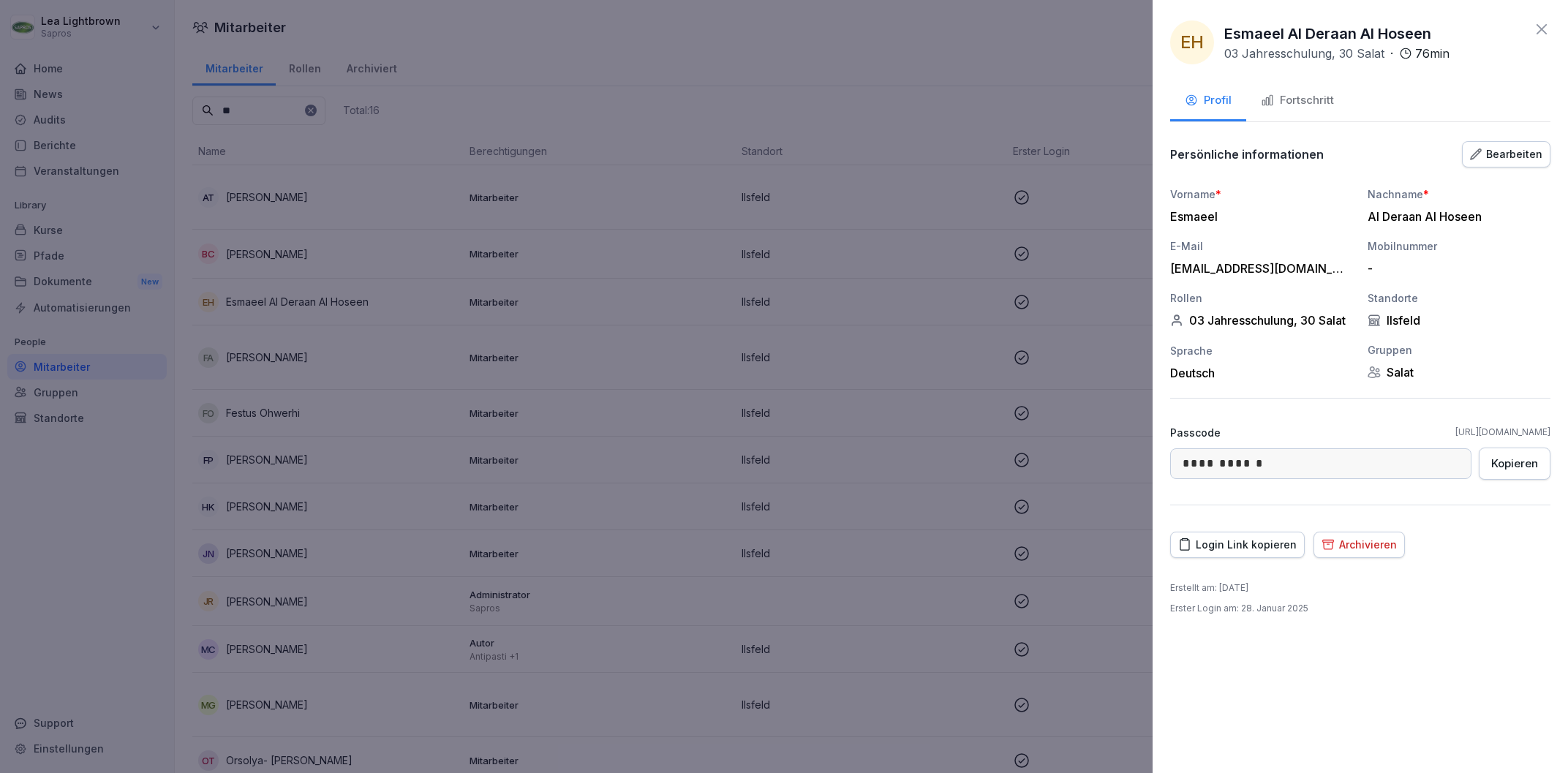
click at [1310, 84] on button "Fortschritt" at bounding box center [1296, 101] width 102 height 40
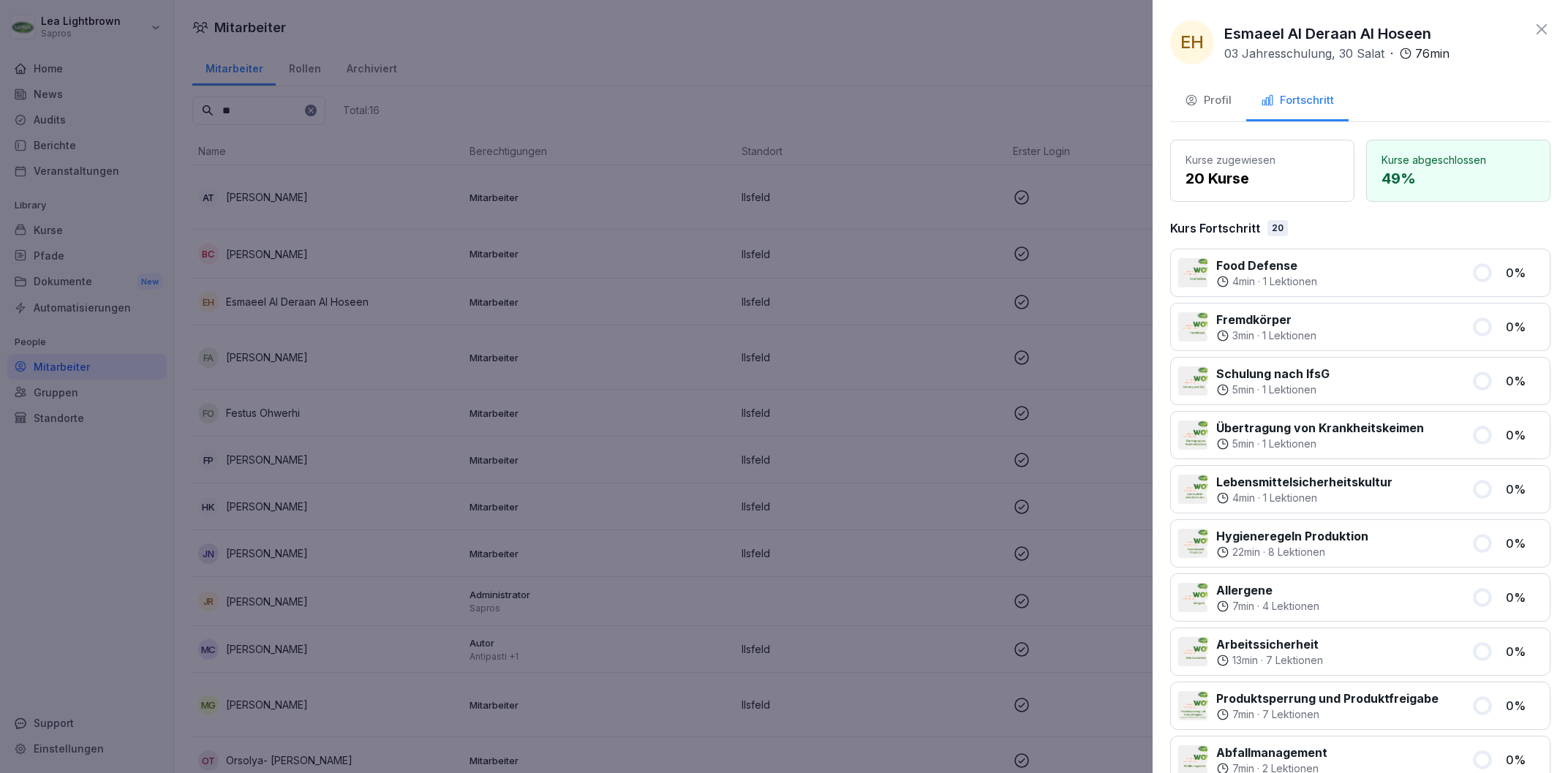
click at [1224, 99] on div "Profil" at bounding box center [1208, 100] width 47 height 17
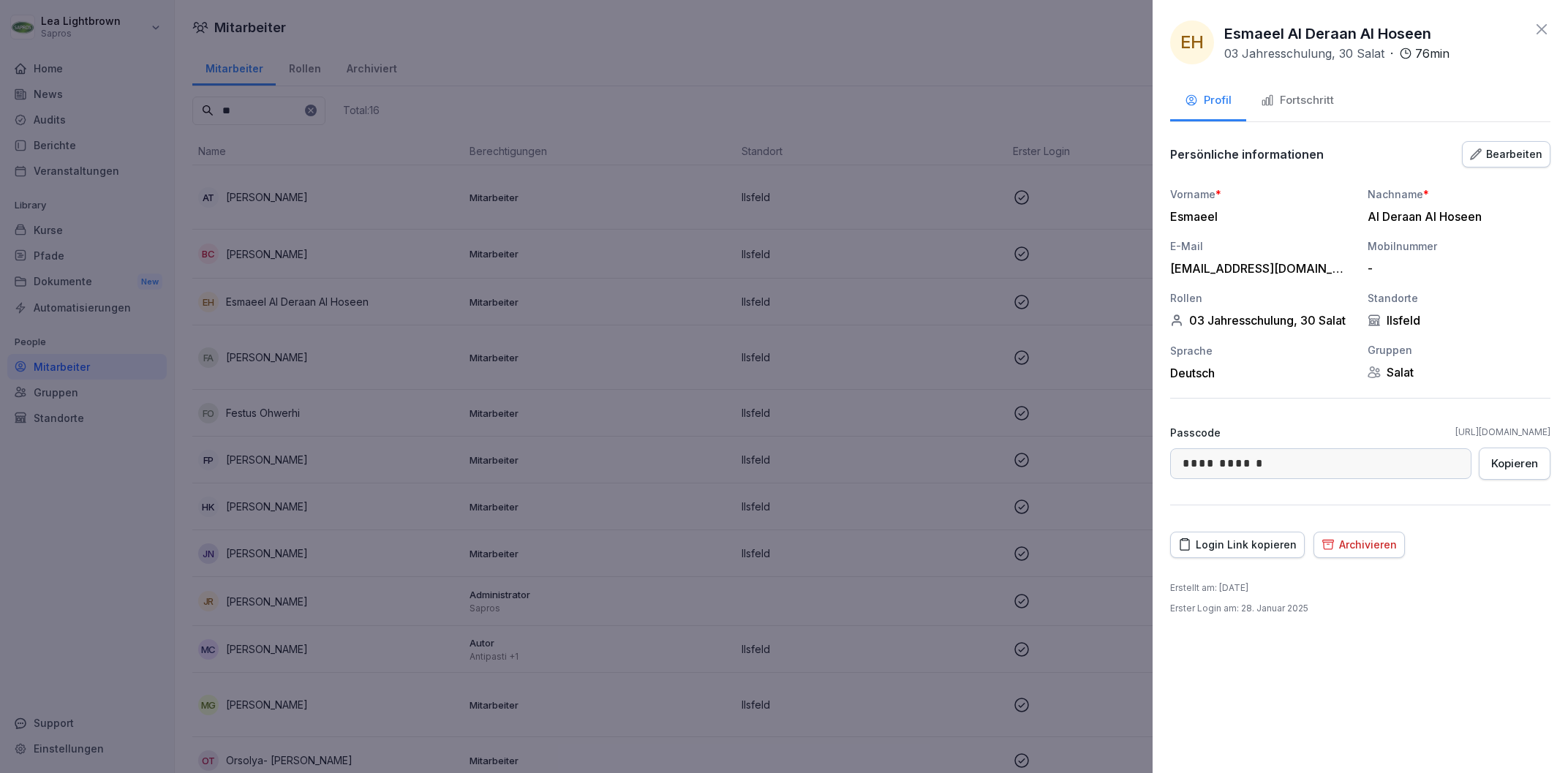
click at [72, 224] on div at bounding box center [784, 386] width 1568 height 773
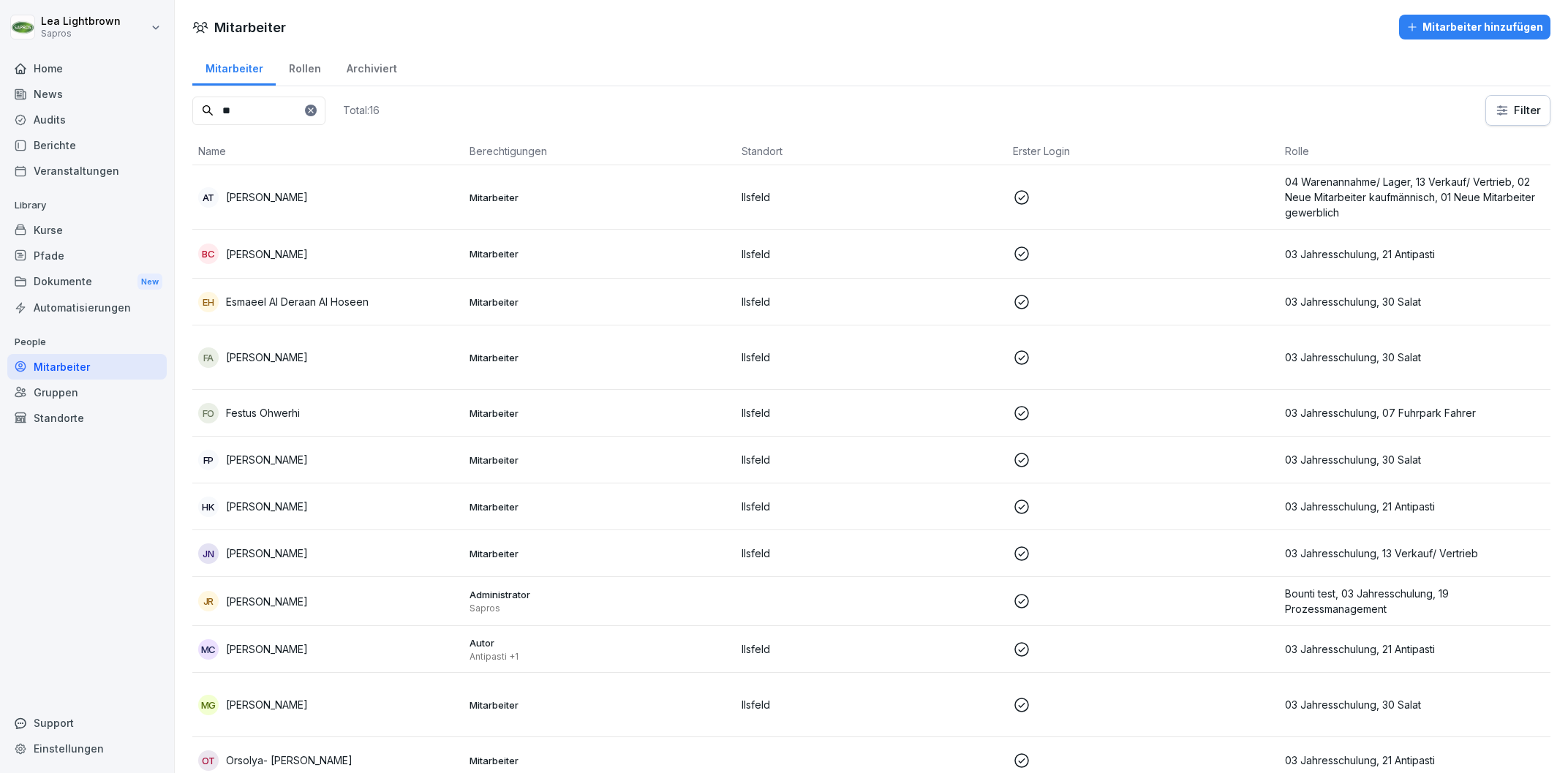
click at [63, 228] on div "Kurse" at bounding box center [86, 230] width 160 height 26
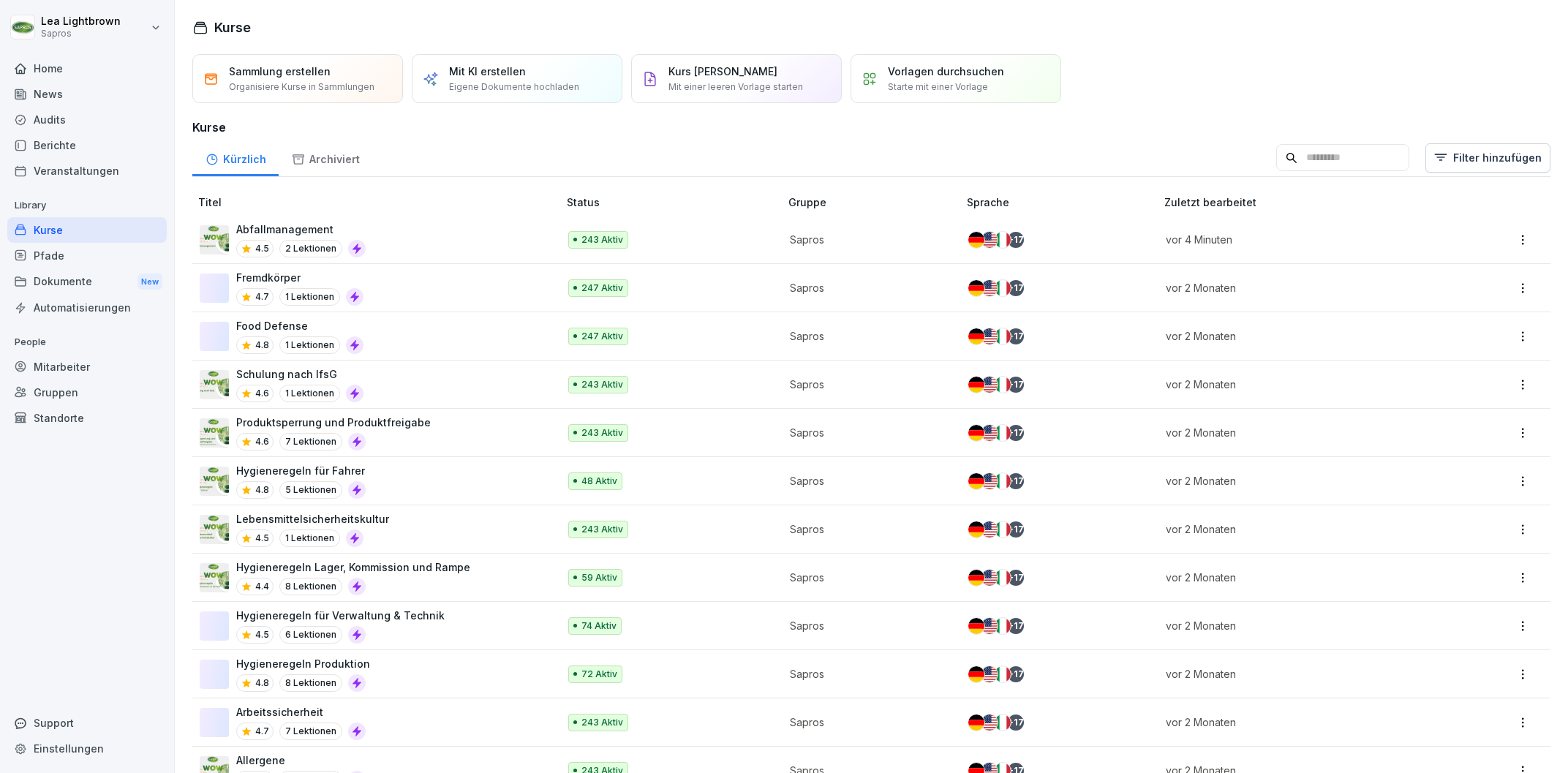
click at [462, 338] on div "Food Defense 4.8 1 Lektionen" at bounding box center [371, 336] width 343 height 36
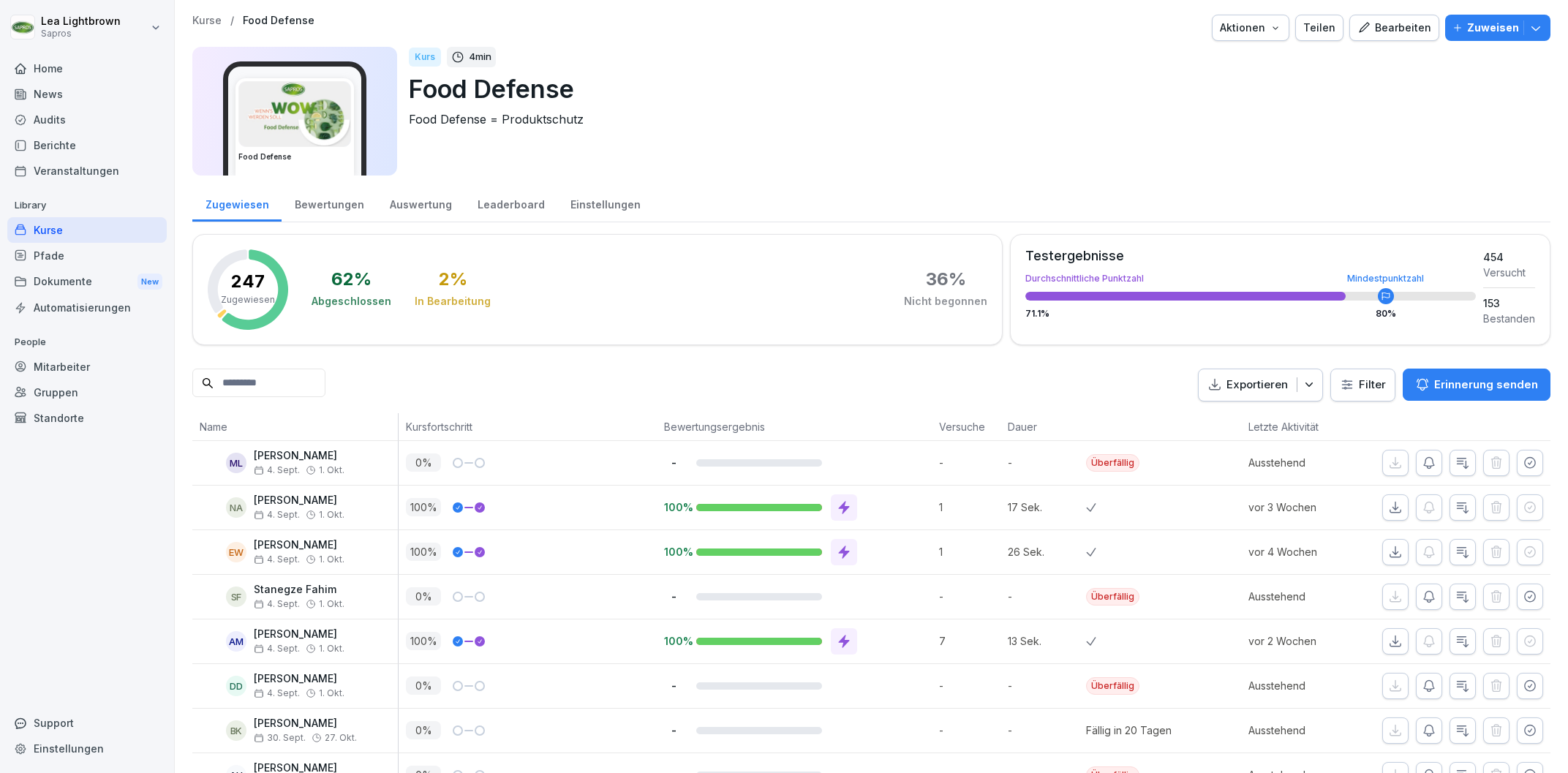
click at [310, 380] on input at bounding box center [258, 382] width 133 height 29
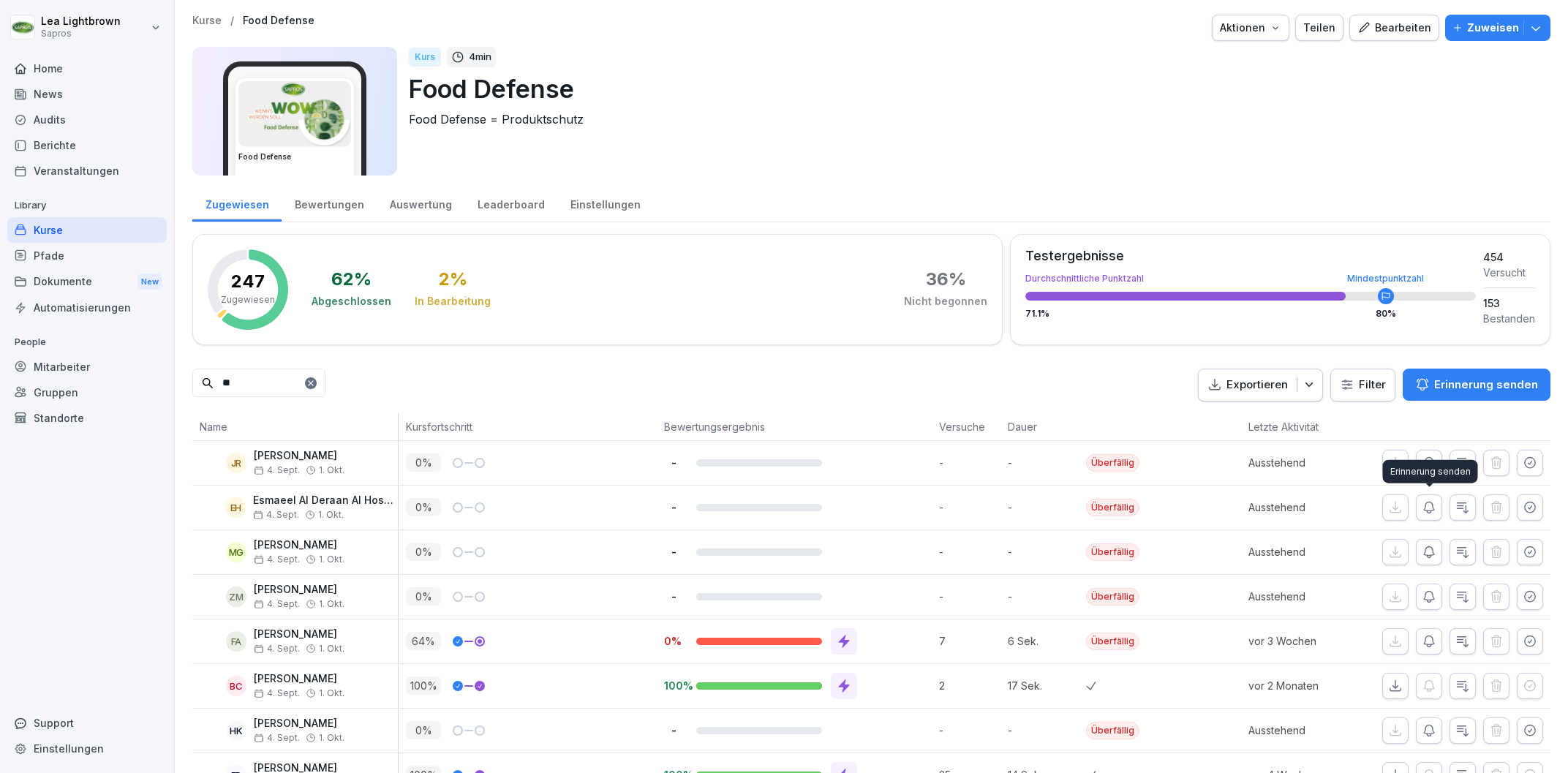
type input "**"
click at [1433, 511] on icon "button" at bounding box center [1429, 507] width 15 height 15
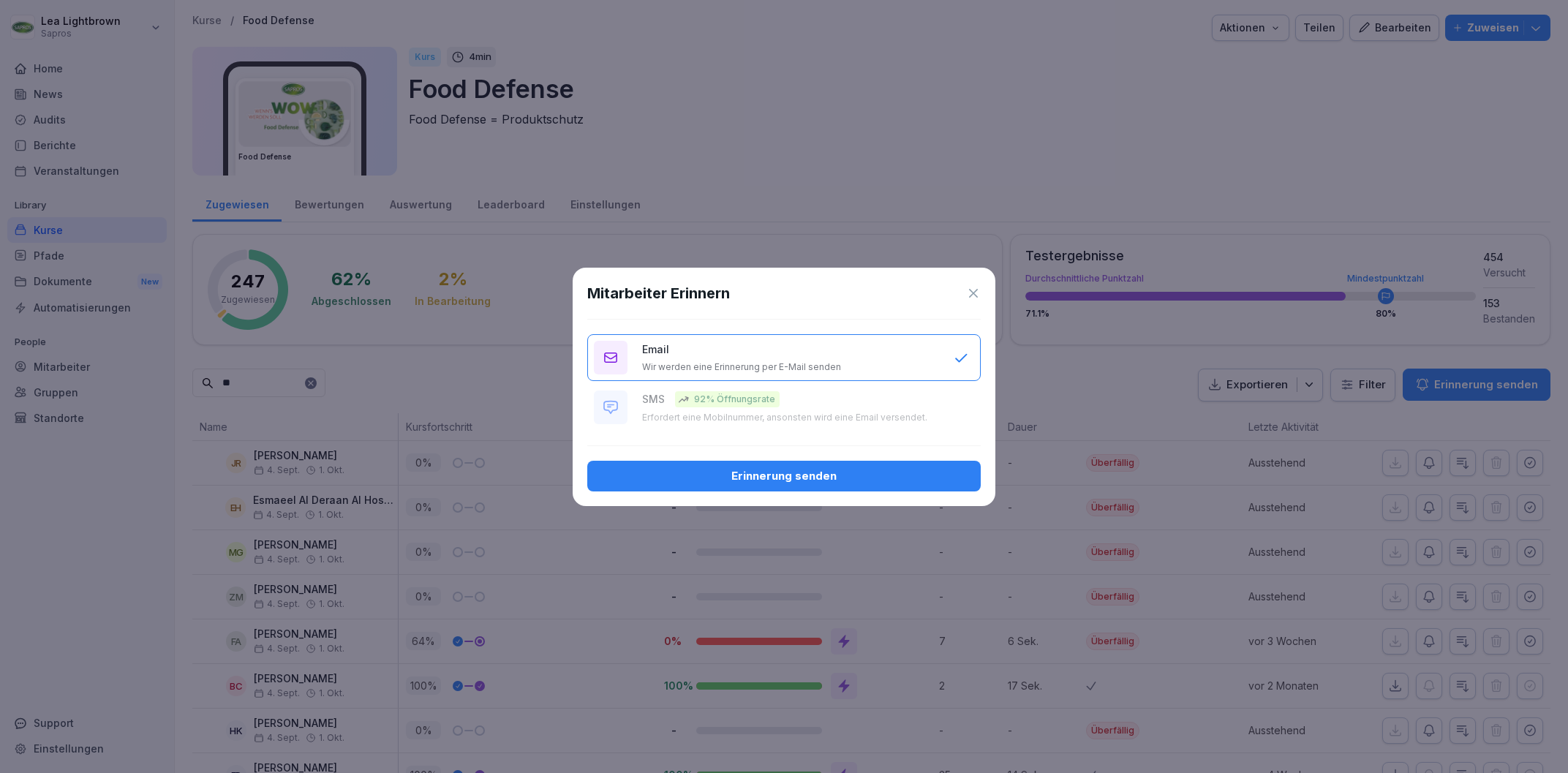
click at [768, 468] on button "Erinnerung senden" at bounding box center [783, 476] width 393 height 30
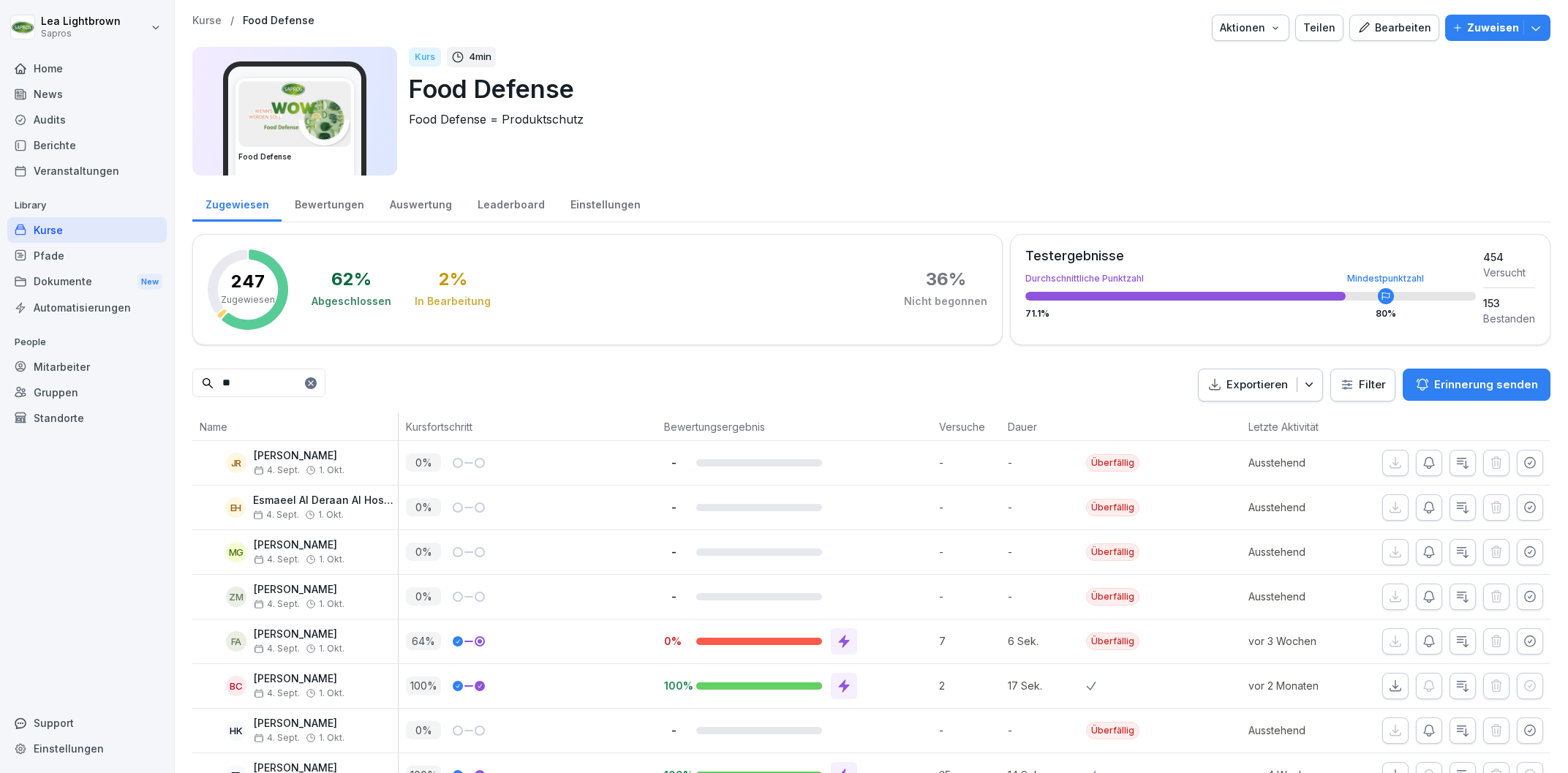
click at [82, 367] on div "Mitarbeiter" at bounding box center [86, 367] width 160 height 26
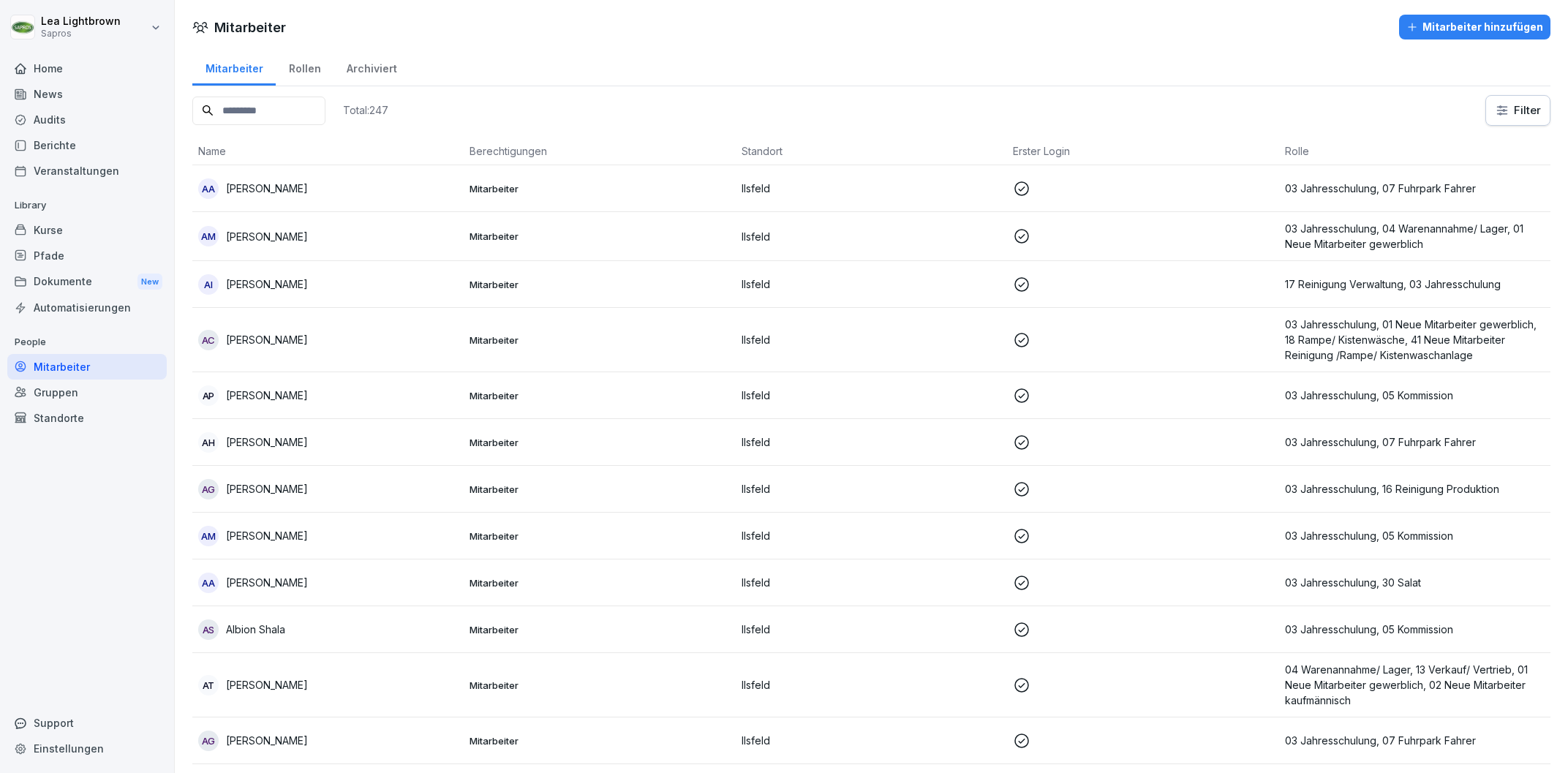
click at [294, 116] on input at bounding box center [258, 111] width 133 height 29
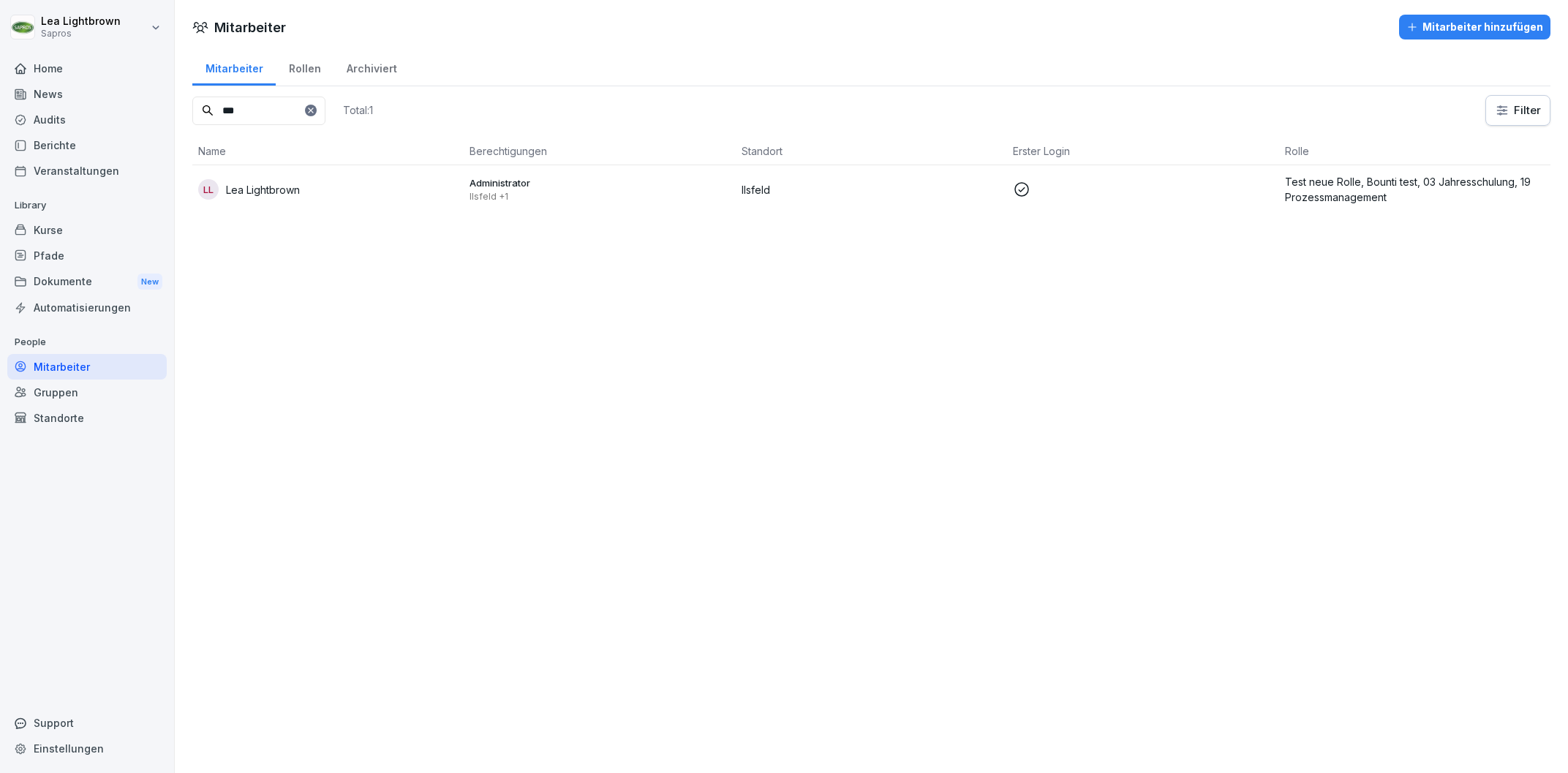
type input "***"
click at [374, 183] on div "LL Lea Lightbrown" at bounding box center [328, 189] width 259 height 20
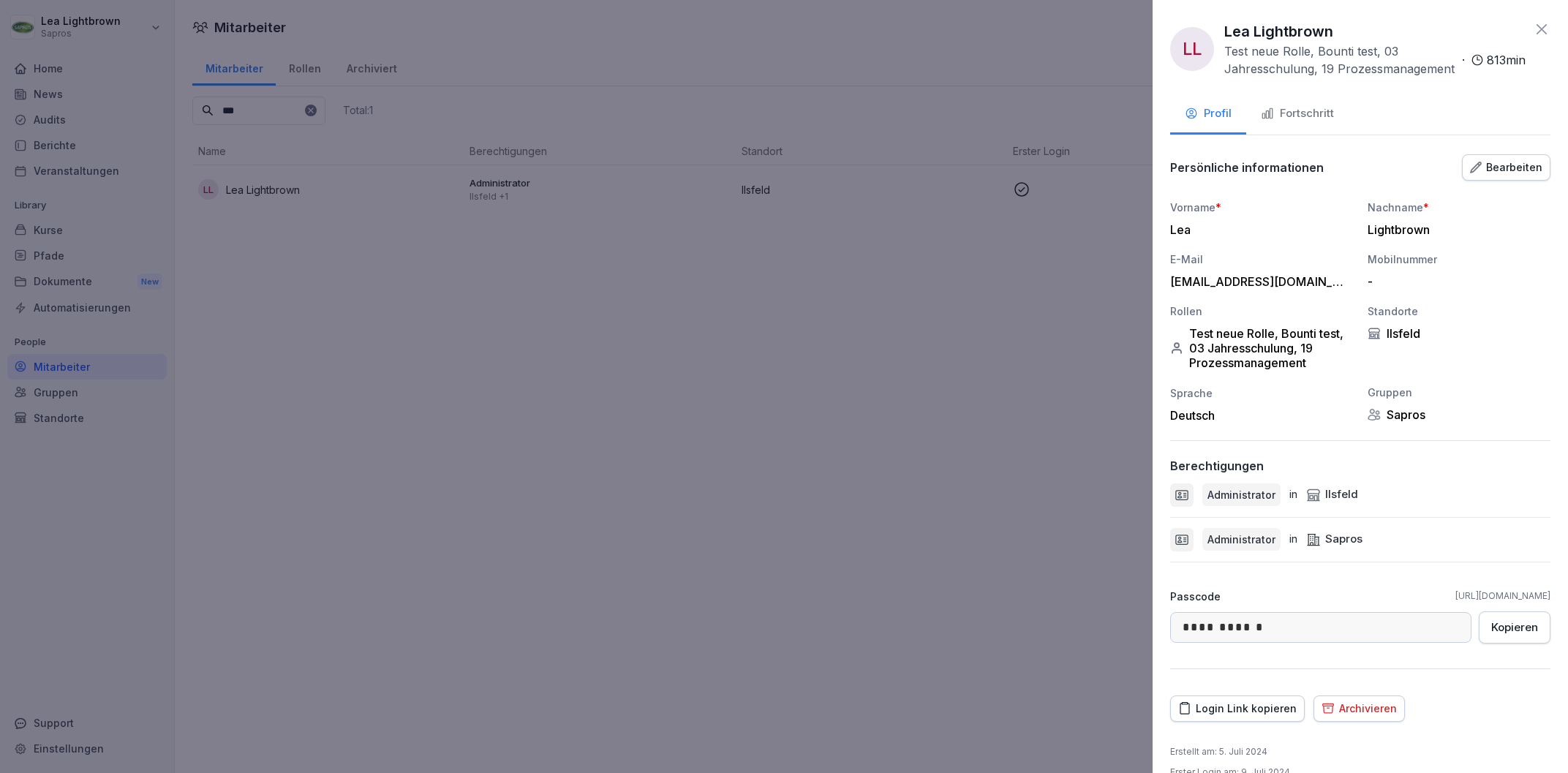
click at [1318, 118] on div "Fortschritt" at bounding box center [1297, 114] width 73 height 17
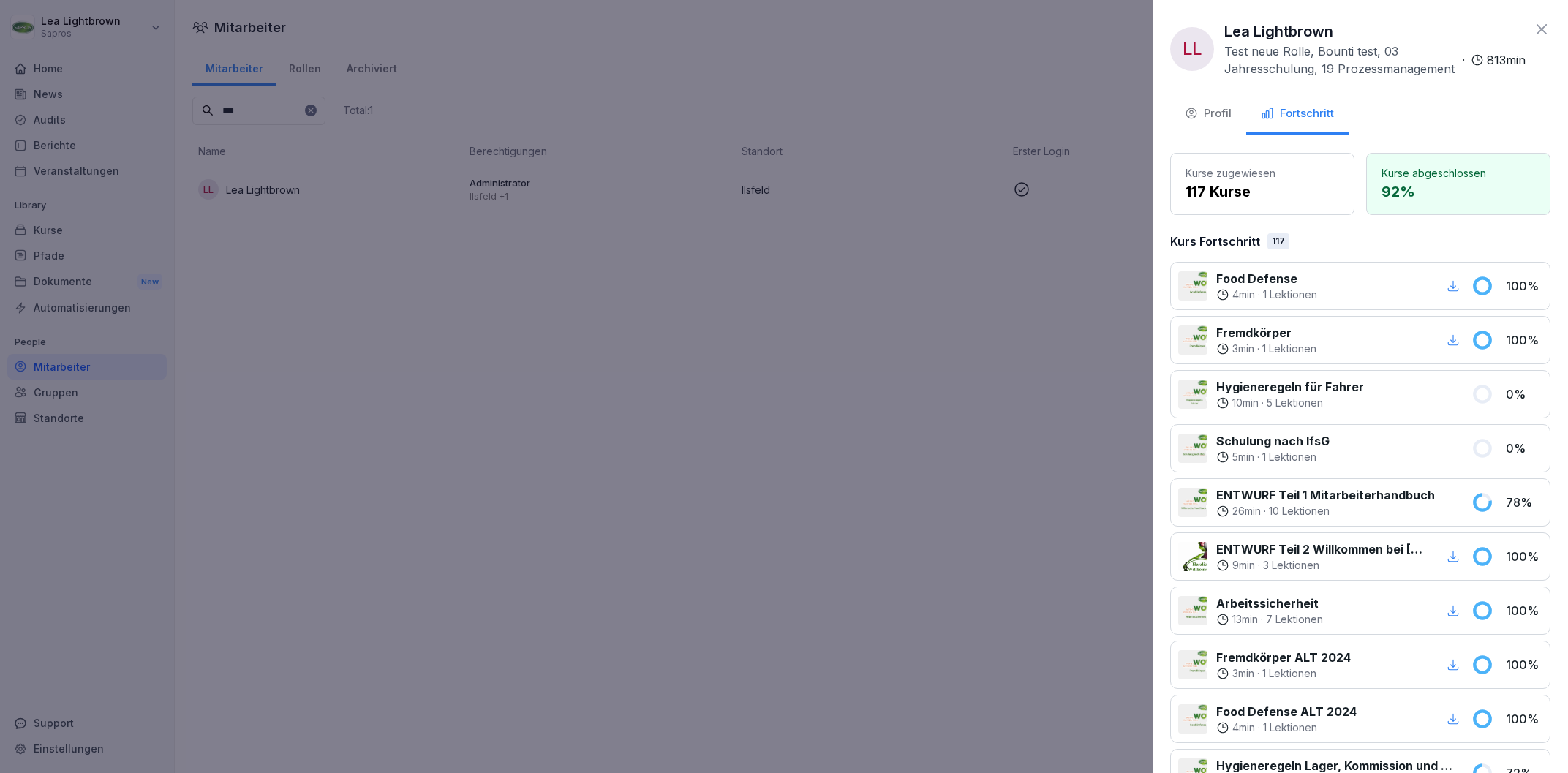
click at [72, 235] on div at bounding box center [784, 386] width 1568 height 773
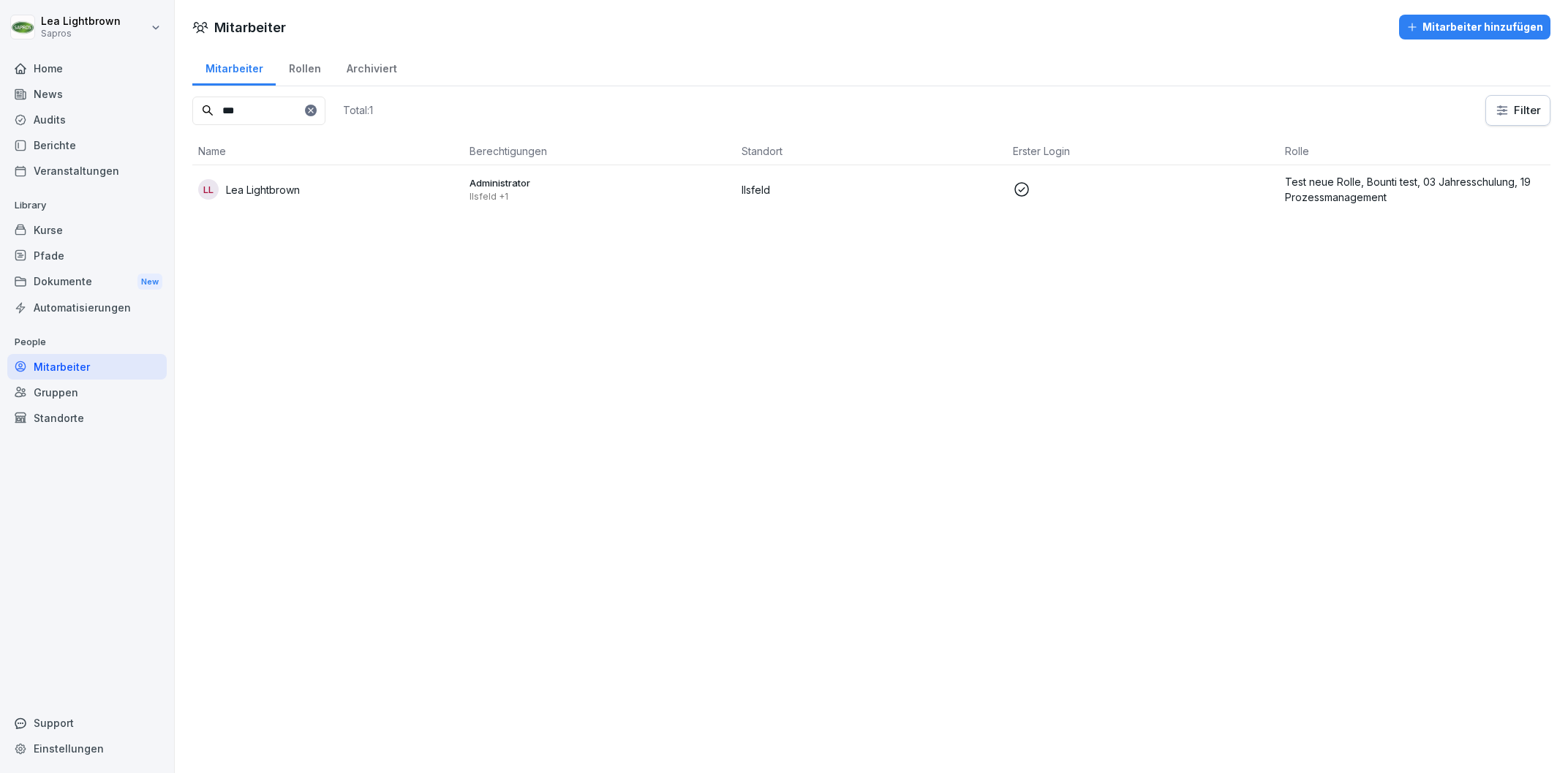
click at [63, 230] on div "Kurse" at bounding box center [86, 230] width 160 height 26
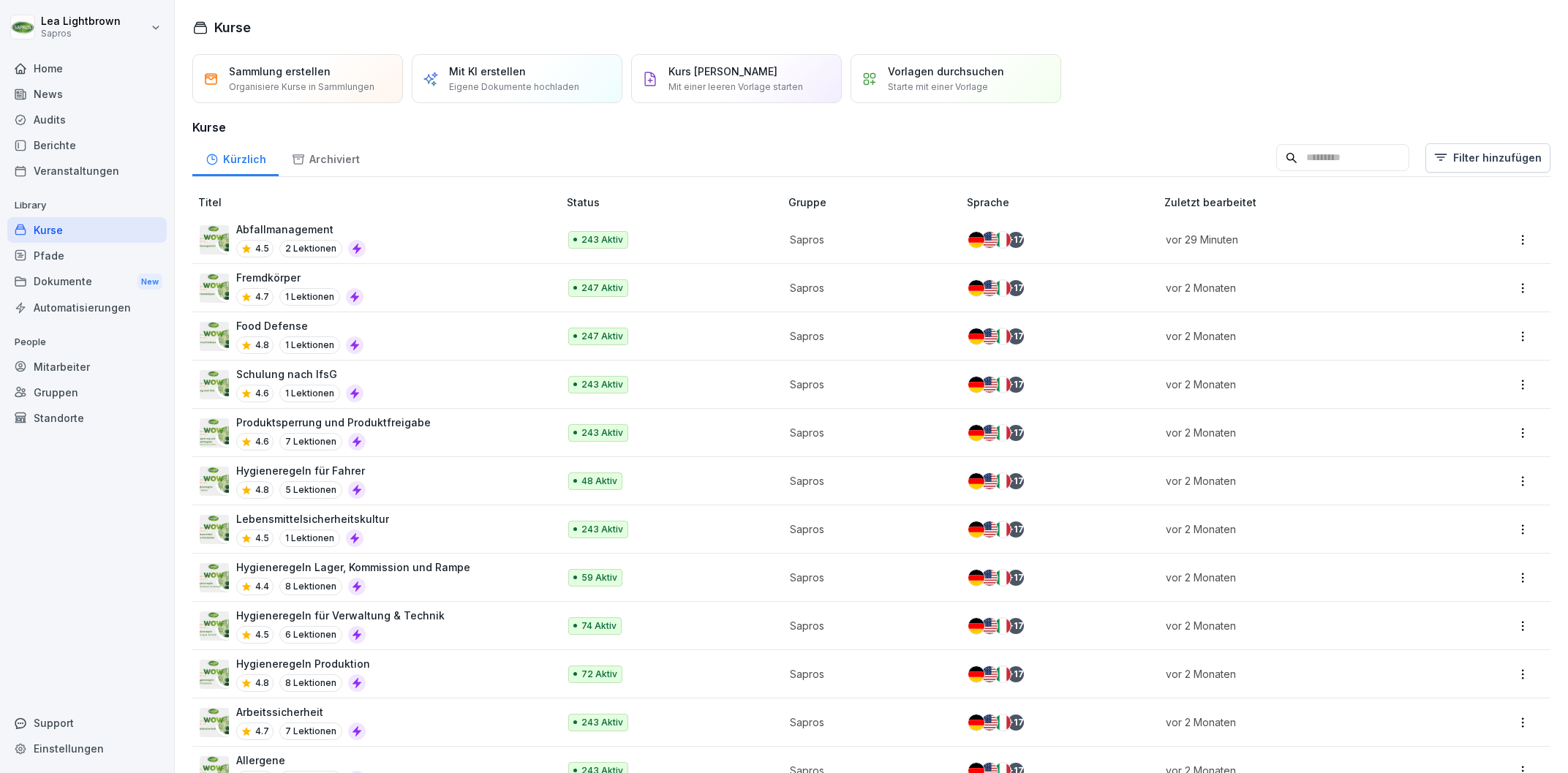
click at [448, 397] on div "Schulung nach IfsG 4.6 1 Lektionen" at bounding box center [371, 385] width 343 height 36
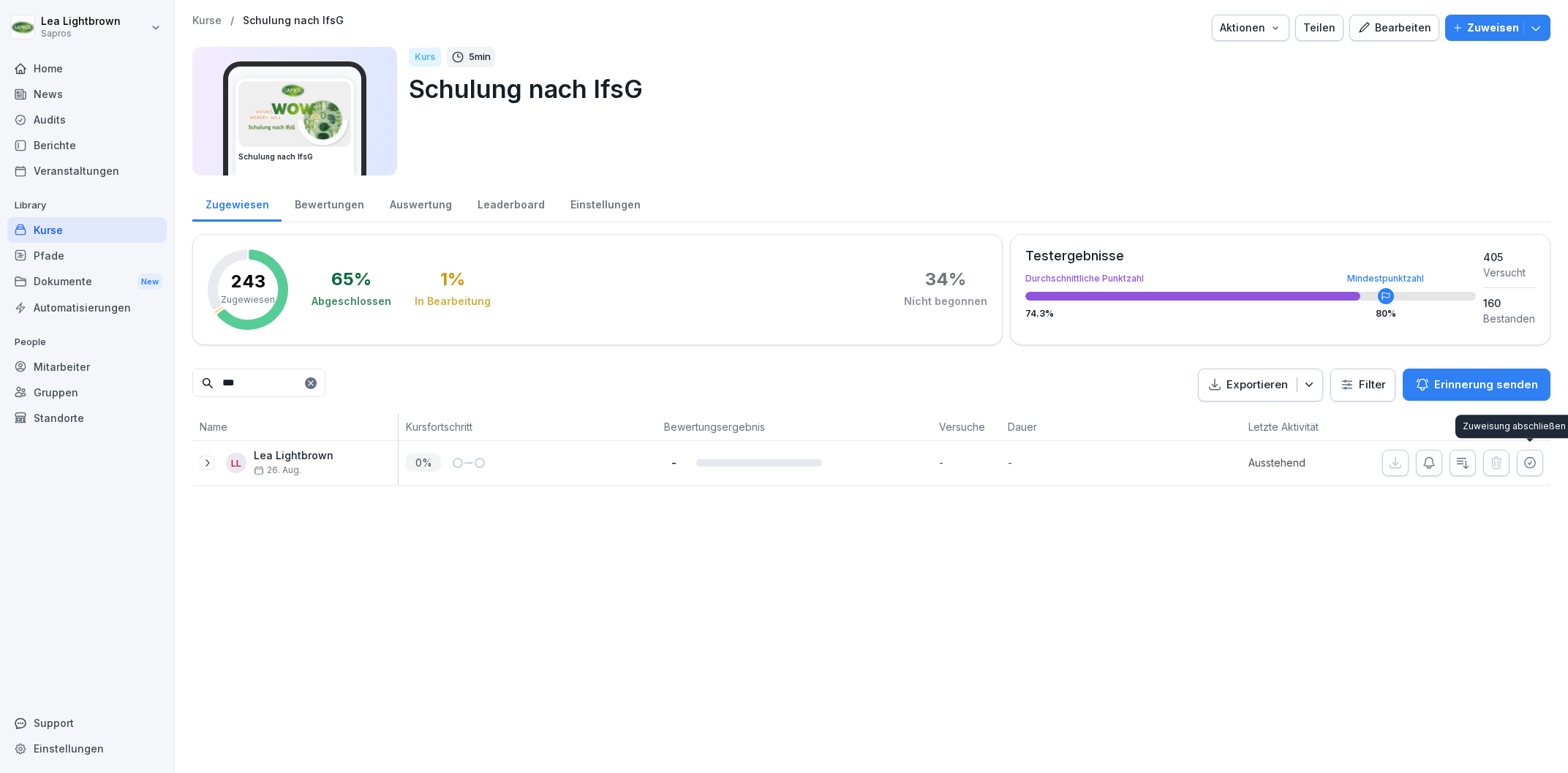
type input "***"
click at [1527, 466] on icon "button" at bounding box center [1530, 462] width 15 height 15
click at [67, 235] on div "Kurse" at bounding box center [86, 230] width 160 height 26
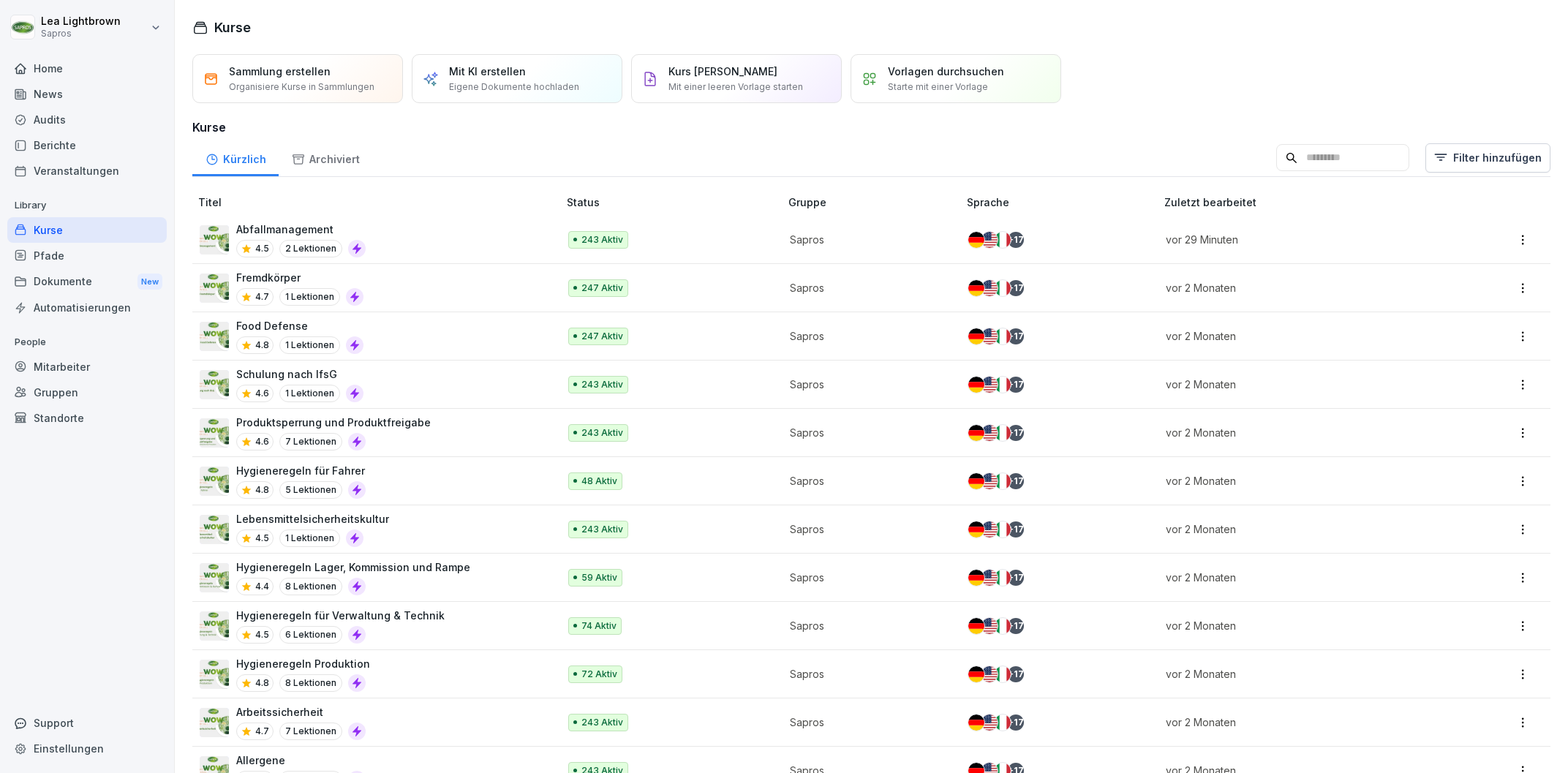
click at [1367, 160] on input at bounding box center [1342, 158] width 133 height 28
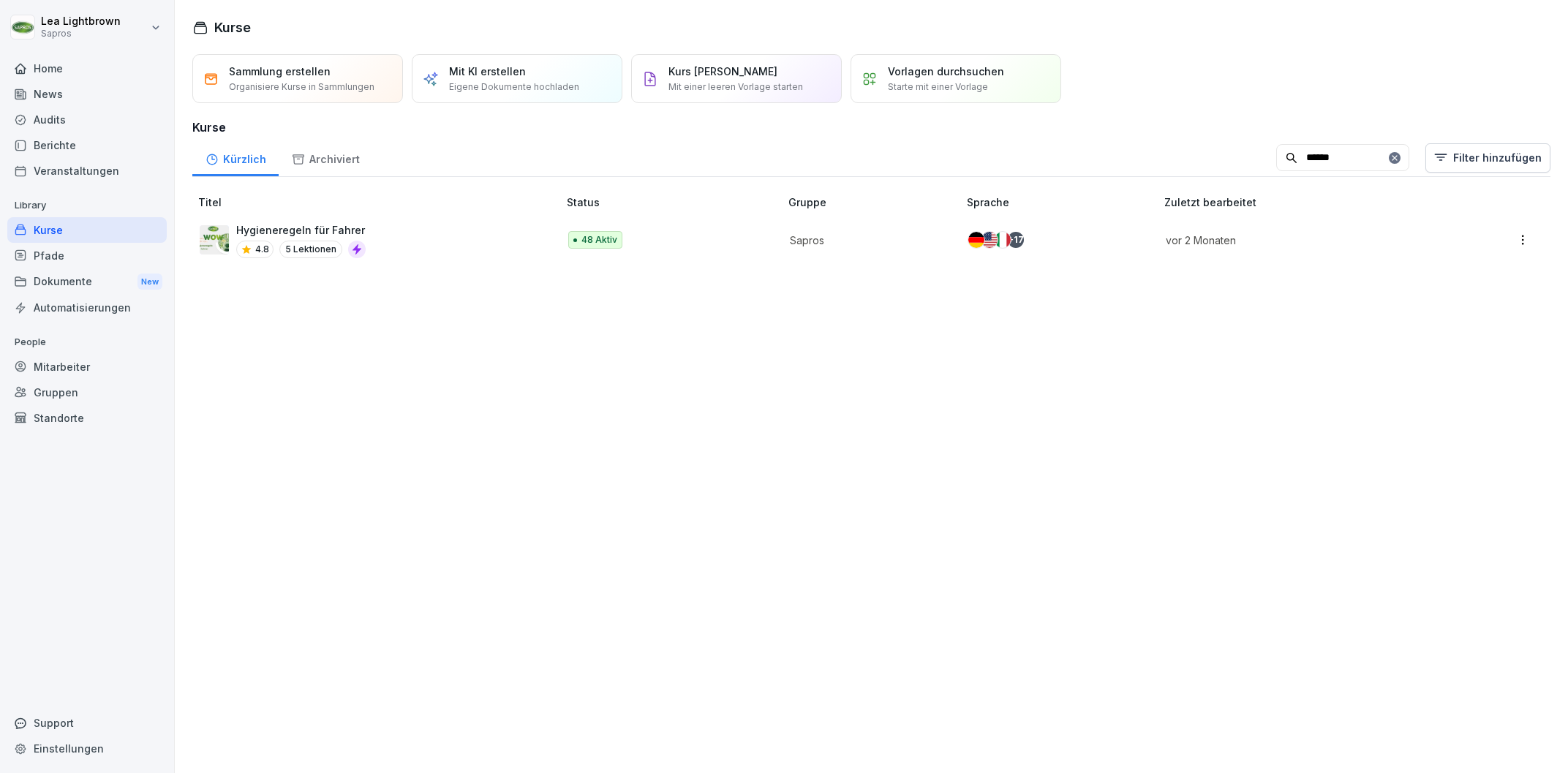
type input "******"
click at [406, 230] on div "Hygieneregeln für Fahrer 4.8 5 Lektionen" at bounding box center [371, 241] width 343 height 36
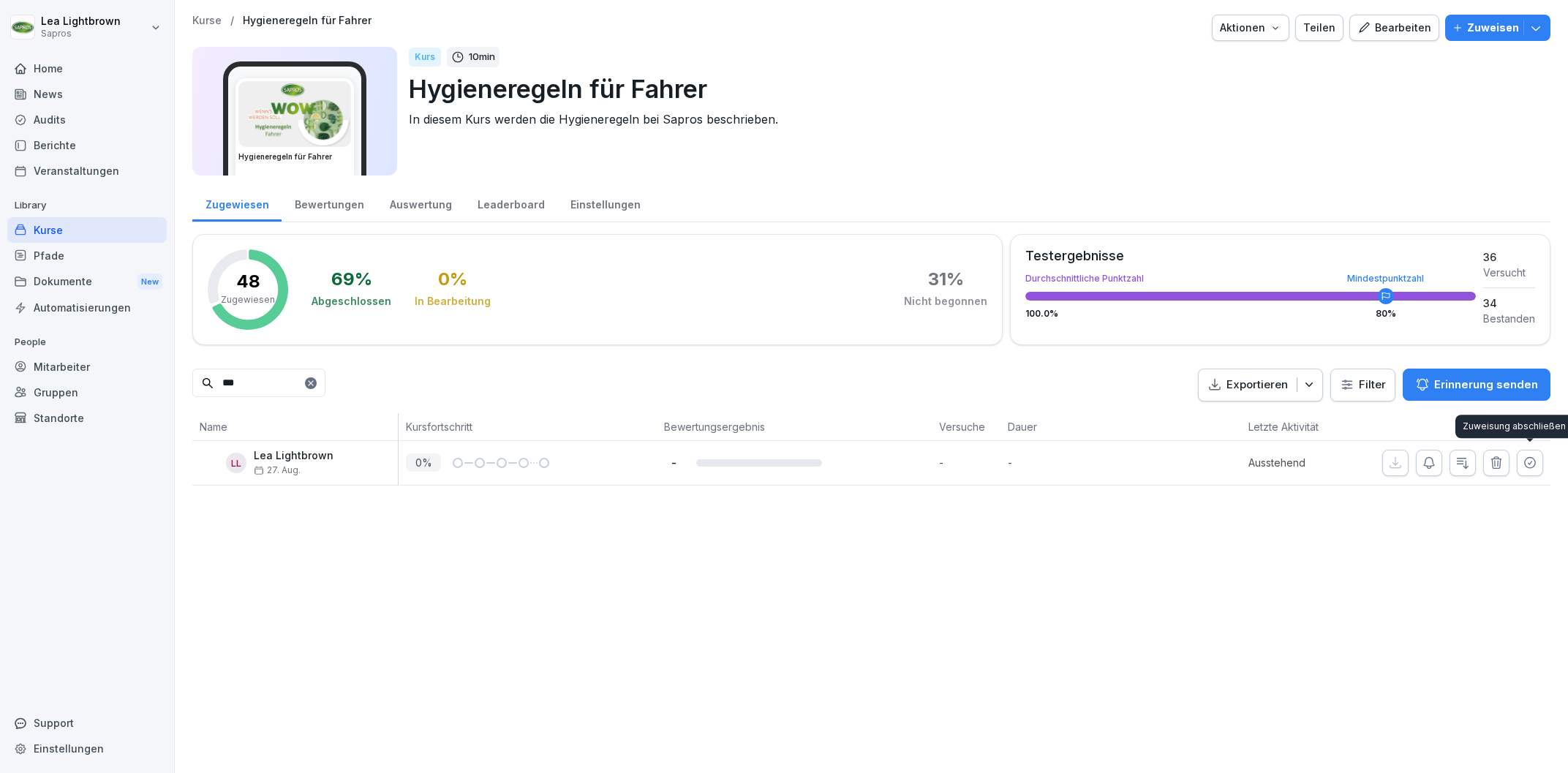
type input "***"
click at [1532, 463] on icon "button" at bounding box center [1530, 462] width 15 height 15
click at [51, 358] on div "Mitarbeiter" at bounding box center [86, 367] width 160 height 26
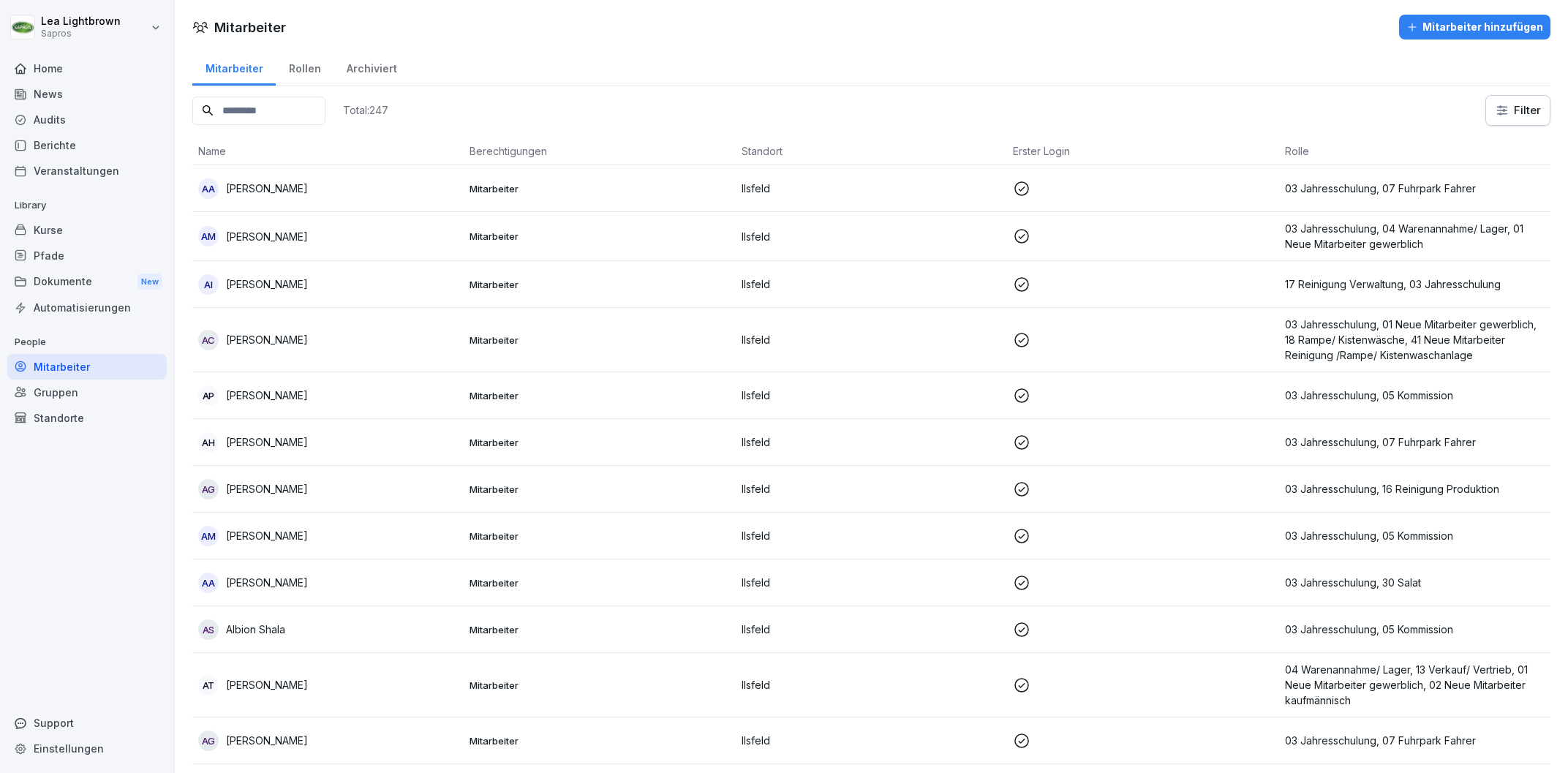
click at [325, 119] on input at bounding box center [258, 111] width 133 height 29
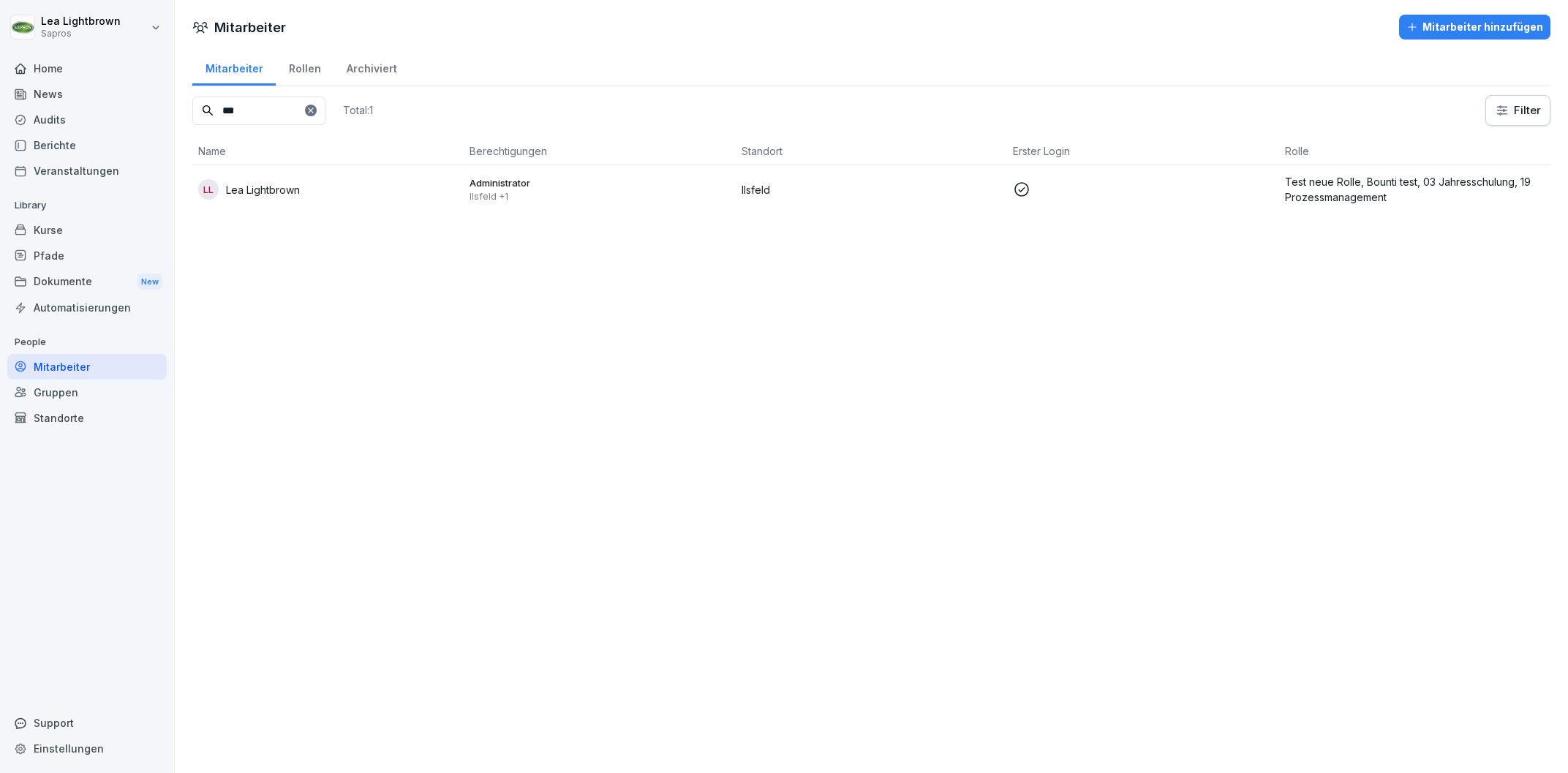
type input "***"
click at [378, 191] on div "LL Lea Lightbrown" at bounding box center [328, 189] width 259 height 20
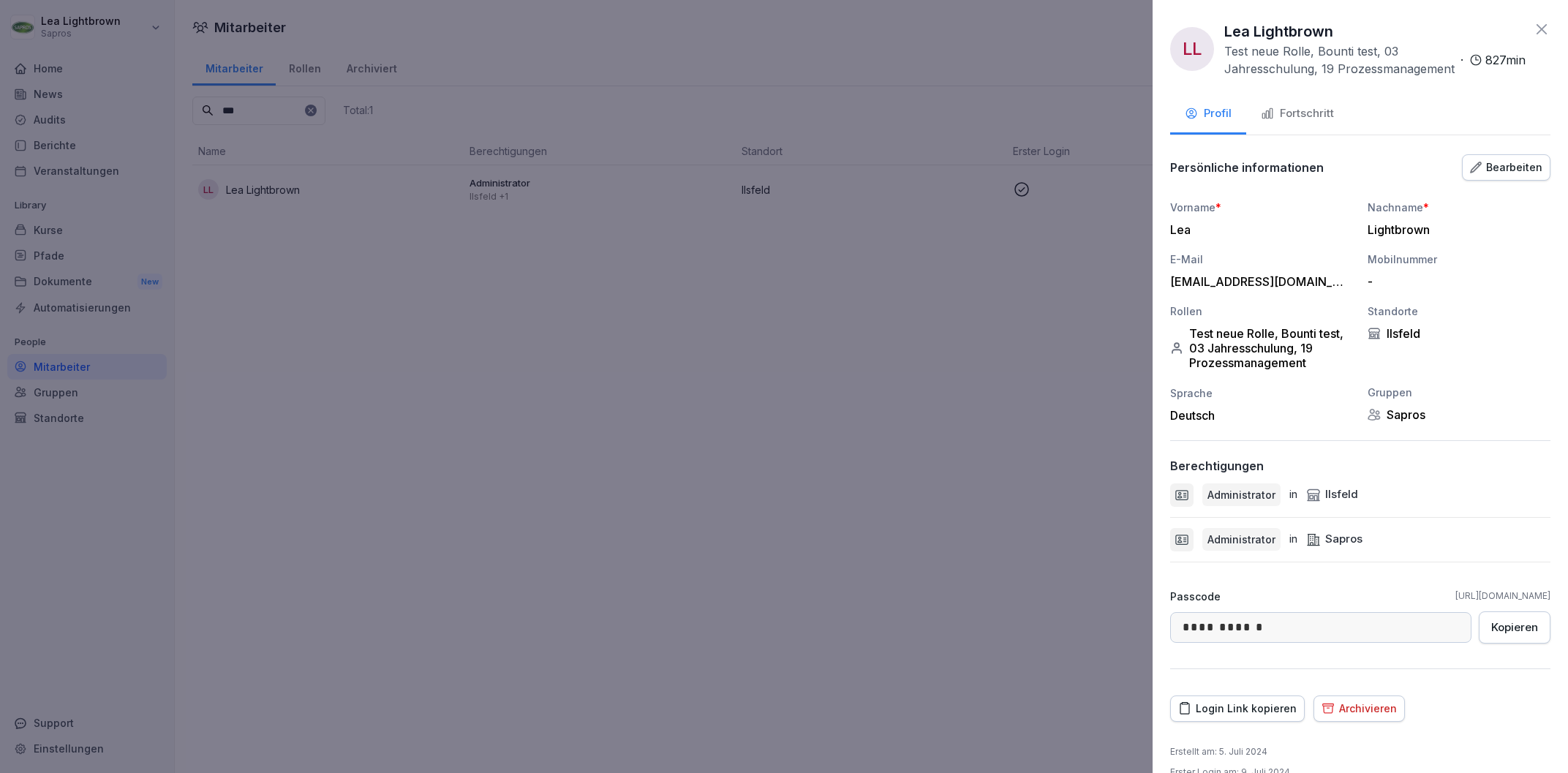
click at [1312, 113] on div "Fortschritt" at bounding box center [1297, 114] width 73 height 17
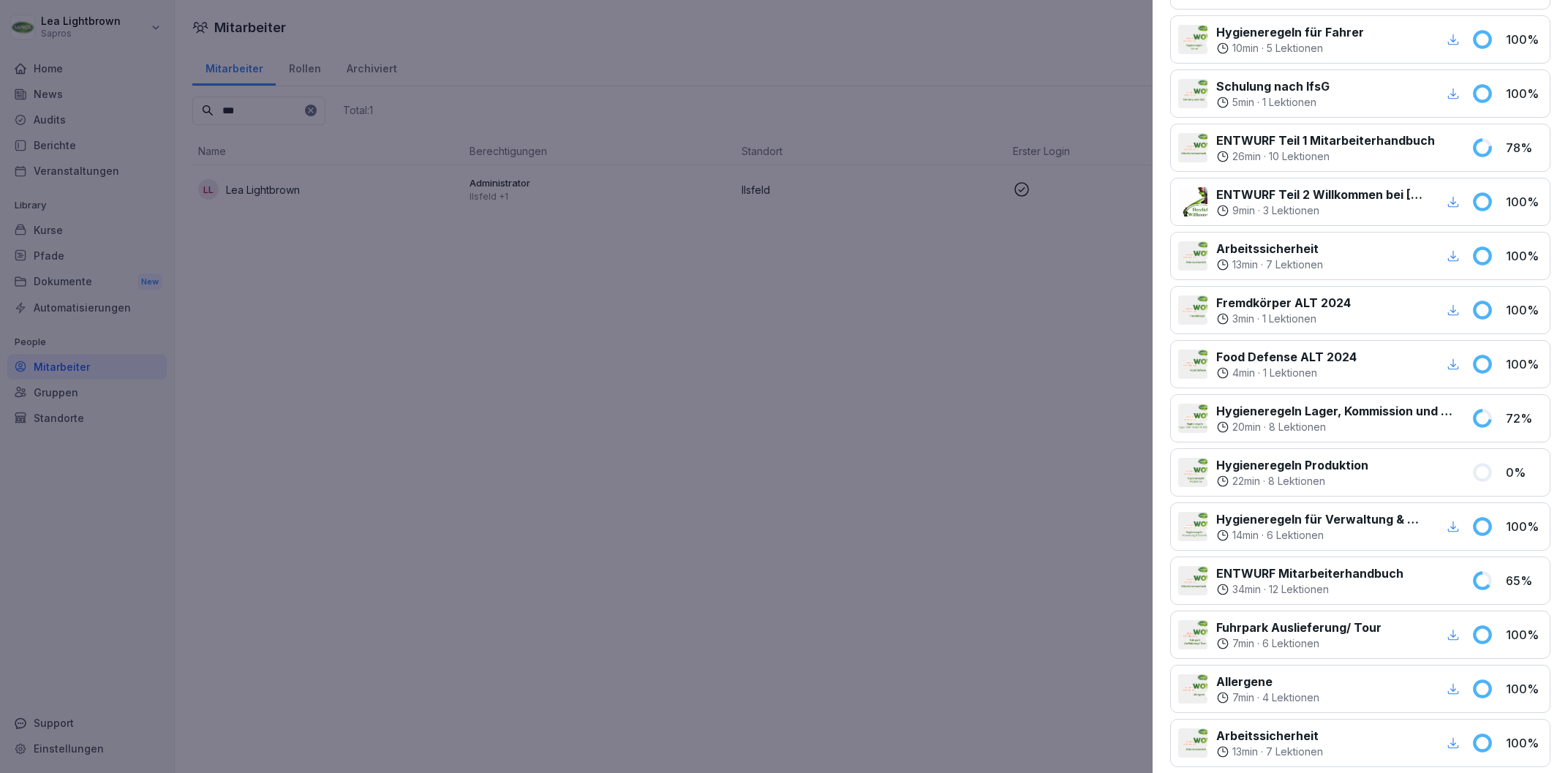
scroll to position [332, 0]
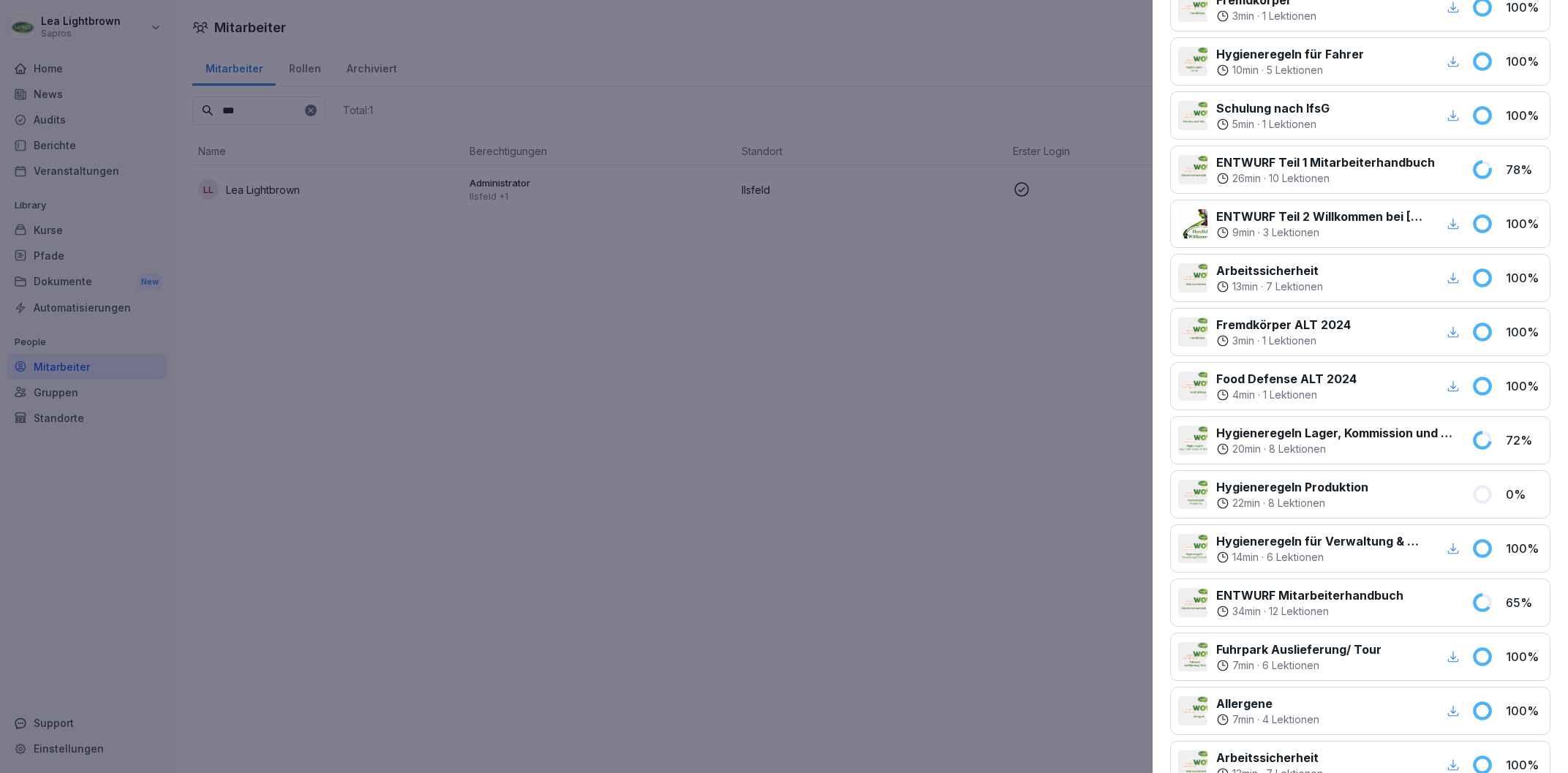
click at [501, 484] on div at bounding box center [784, 386] width 1568 height 773
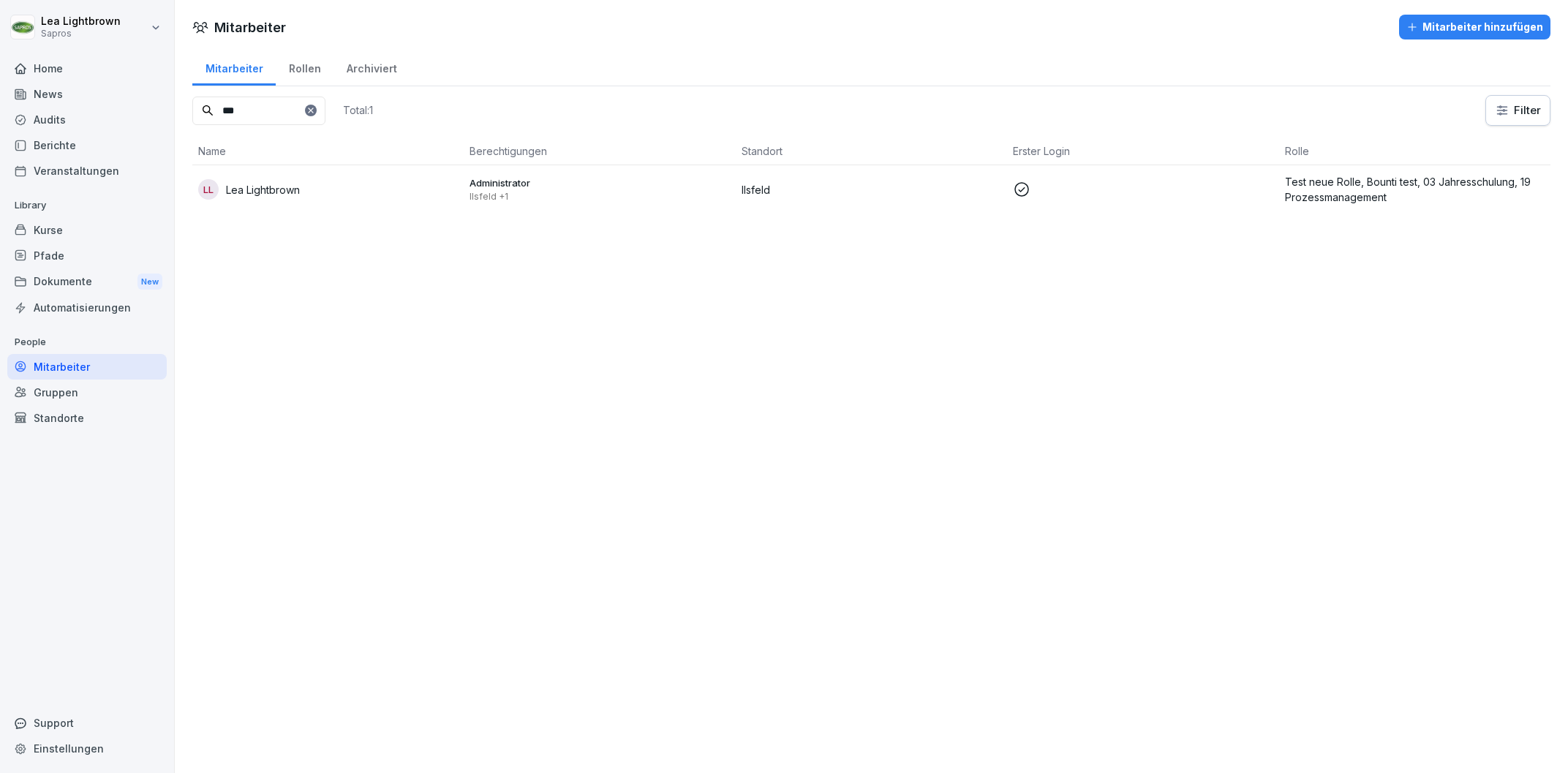
click at [50, 223] on div "Kurse" at bounding box center [86, 230] width 160 height 26
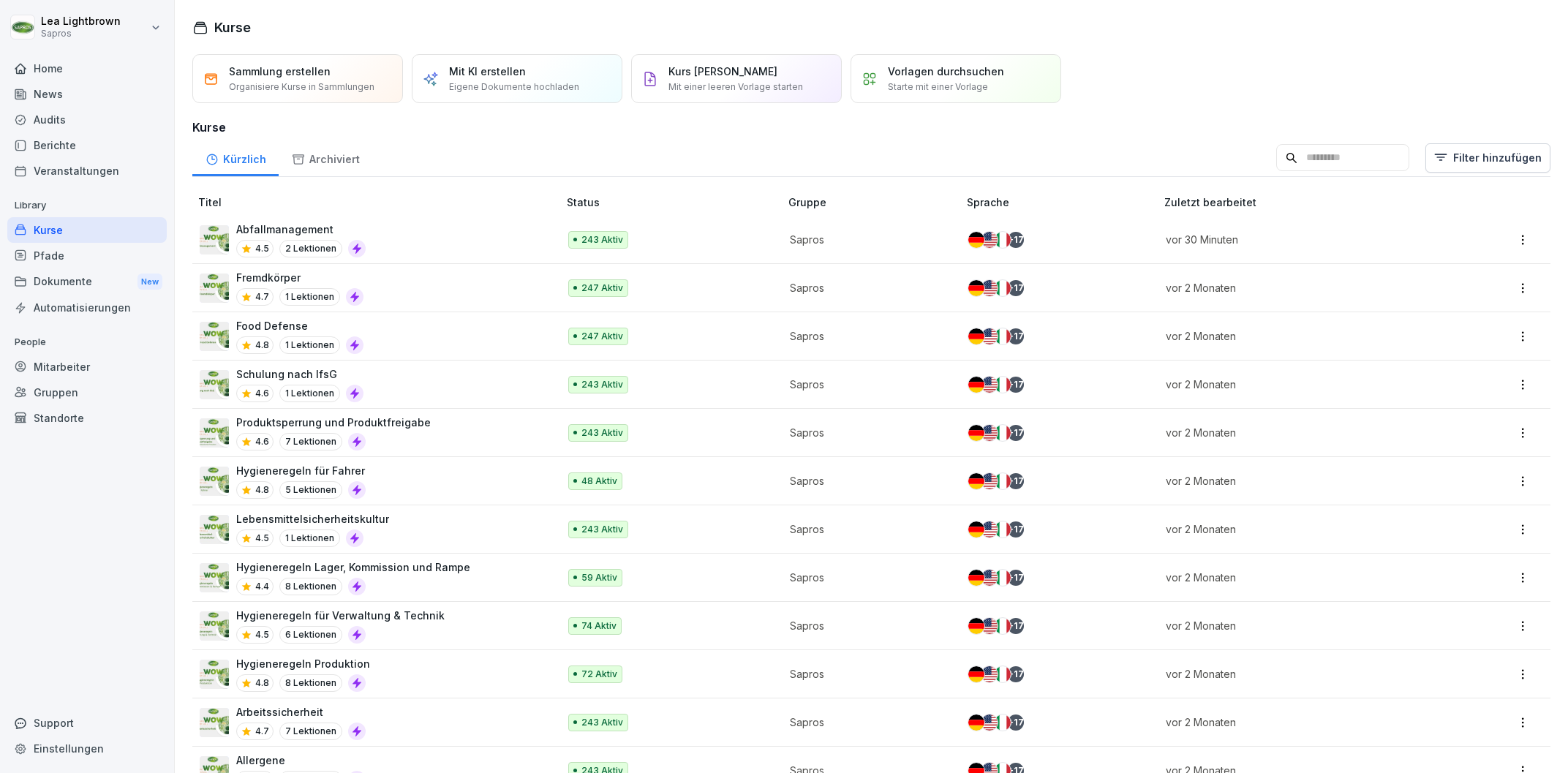
click at [1314, 158] on input at bounding box center [1342, 158] width 133 height 28
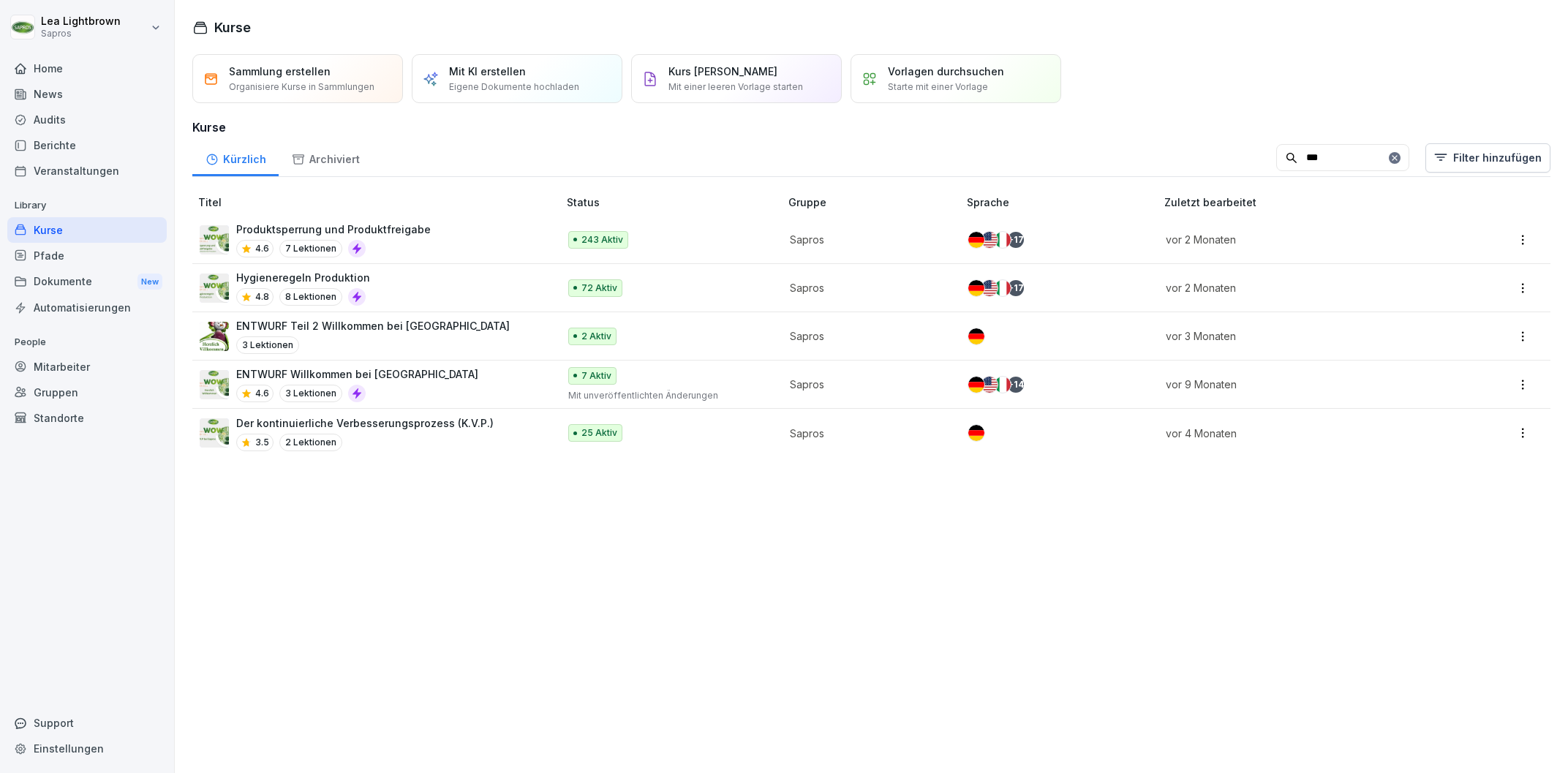
type input "***"
click at [471, 289] on div "Hygieneregeln Produktion 4.8 8 Lektionen" at bounding box center [371, 288] width 343 height 36
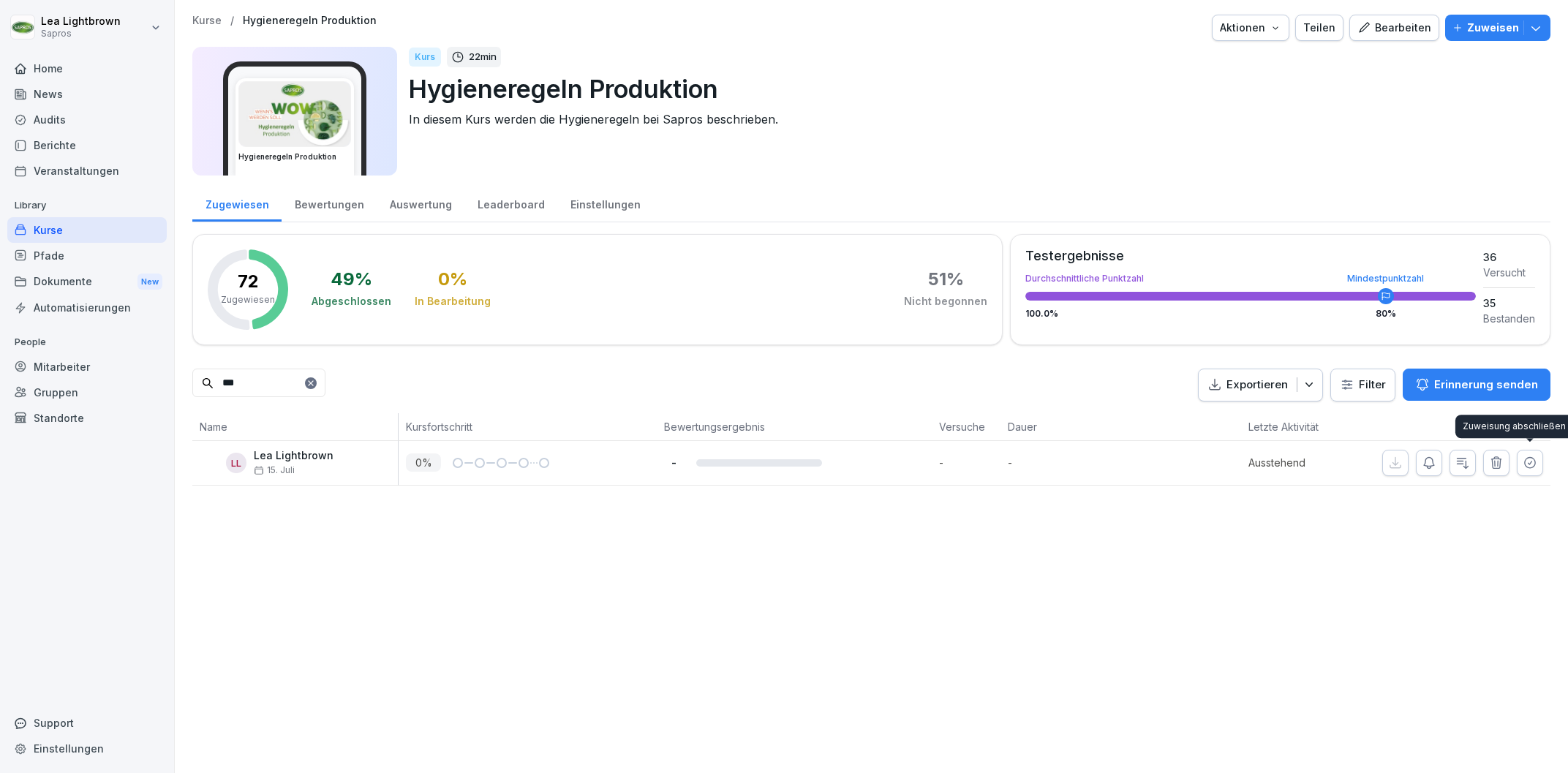
type input "***"
click at [1523, 457] on icon "button" at bounding box center [1530, 462] width 15 height 15
click at [65, 233] on div "Kurse" at bounding box center [86, 230] width 160 height 26
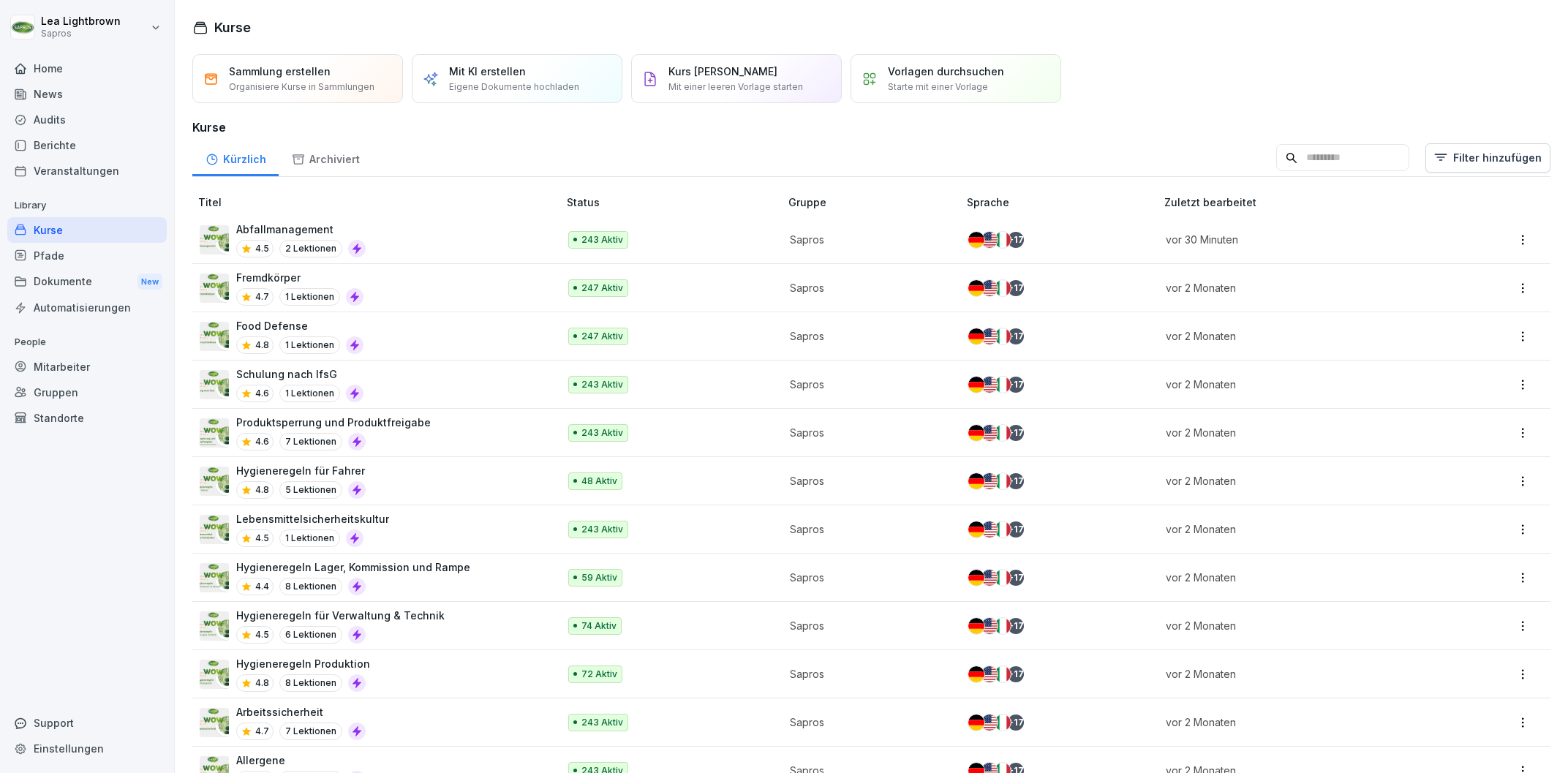
click at [1341, 159] on input at bounding box center [1342, 158] width 133 height 28
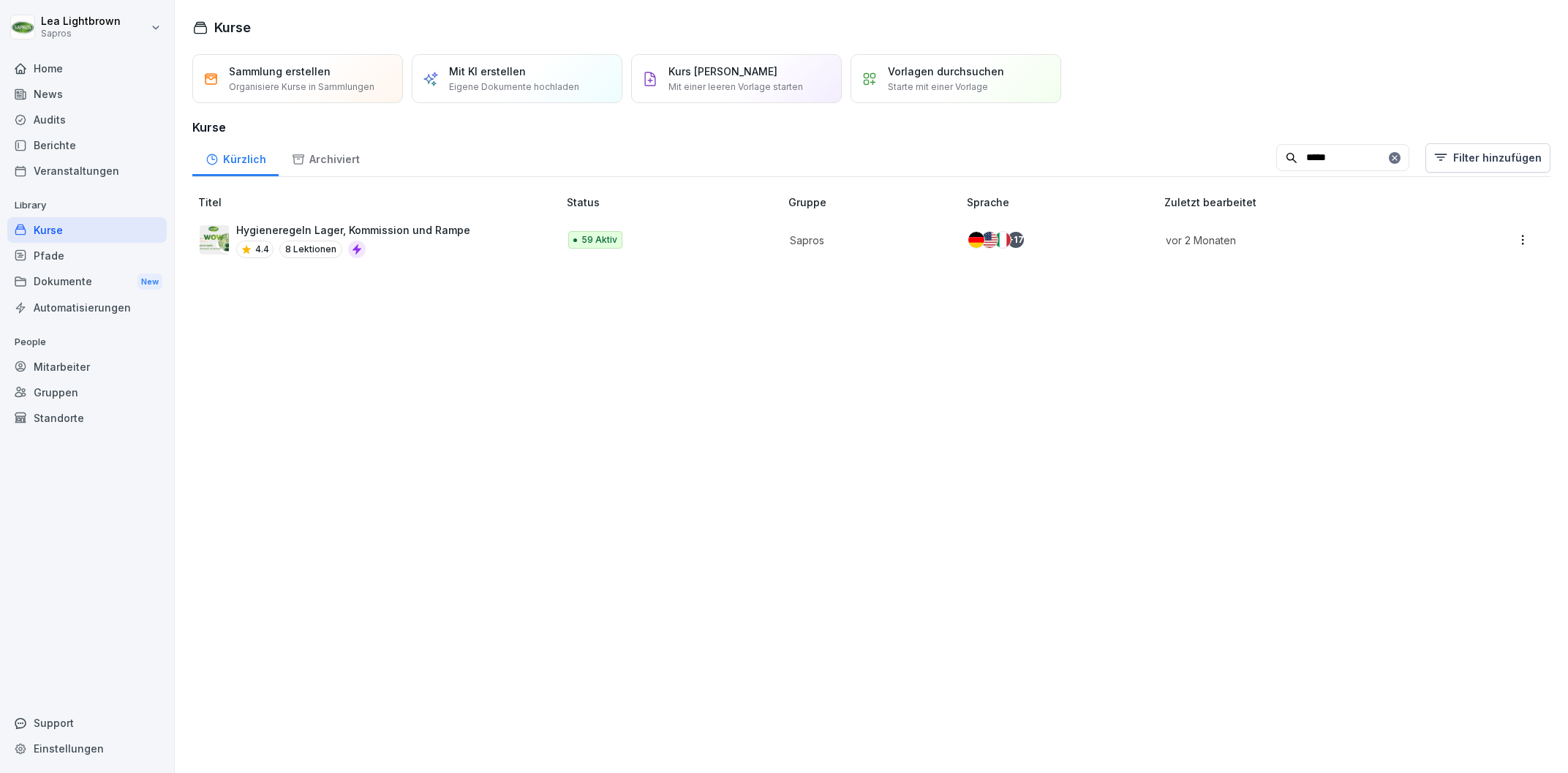
type input "*****"
click at [501, 245] on div "Hygieneregeln Lager, Kommission und Rampe 4.4 8 Lektionen" at bounding box center [371, 241] width 343 height 36
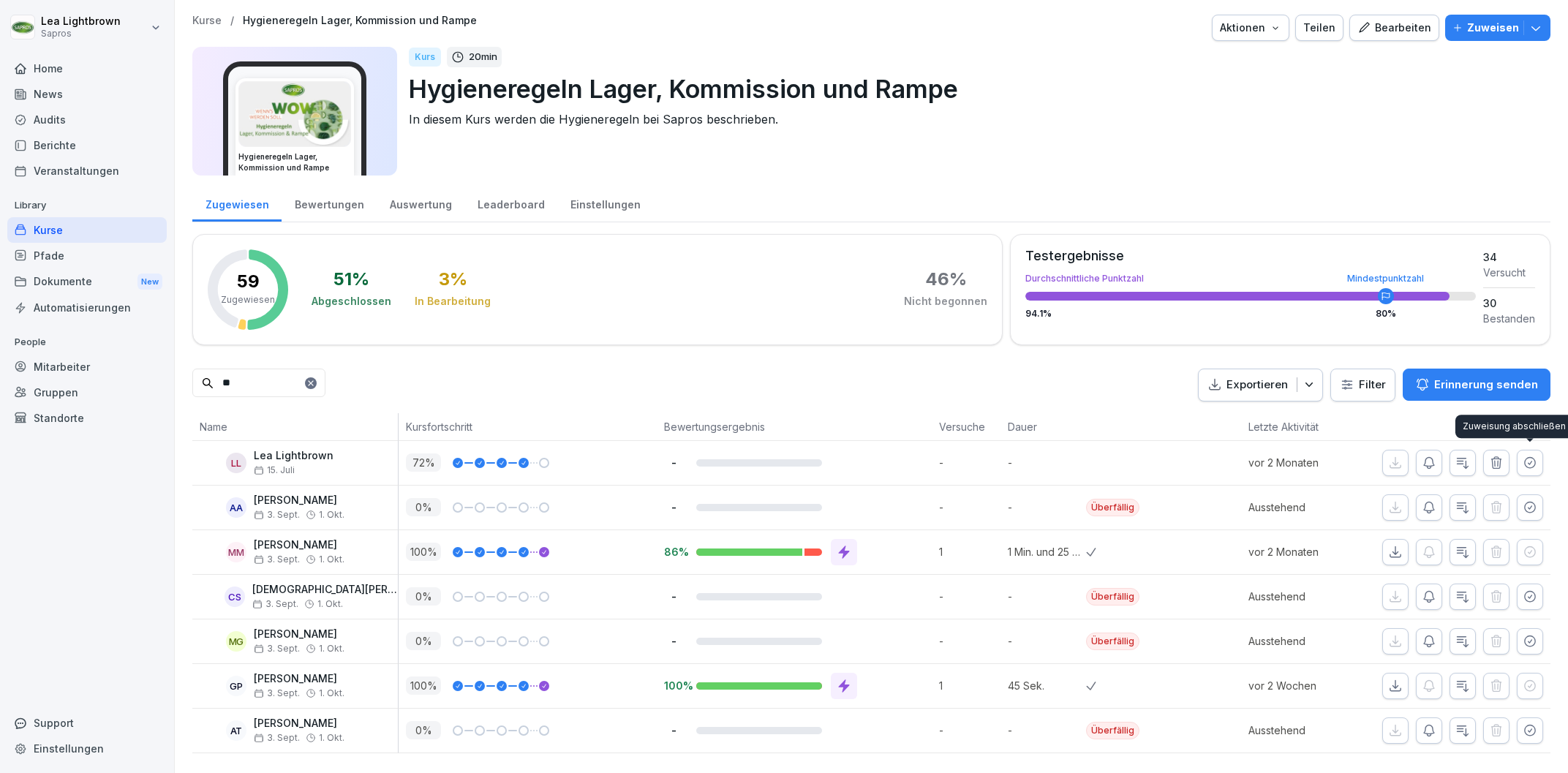
type input "**"
click at [1522, 466] on button "button" at bounding box center [1530, 463] width 26 height 26
click at [69, 229] on div "Kurse" at bounding box center [86, 230] width 160 height 26
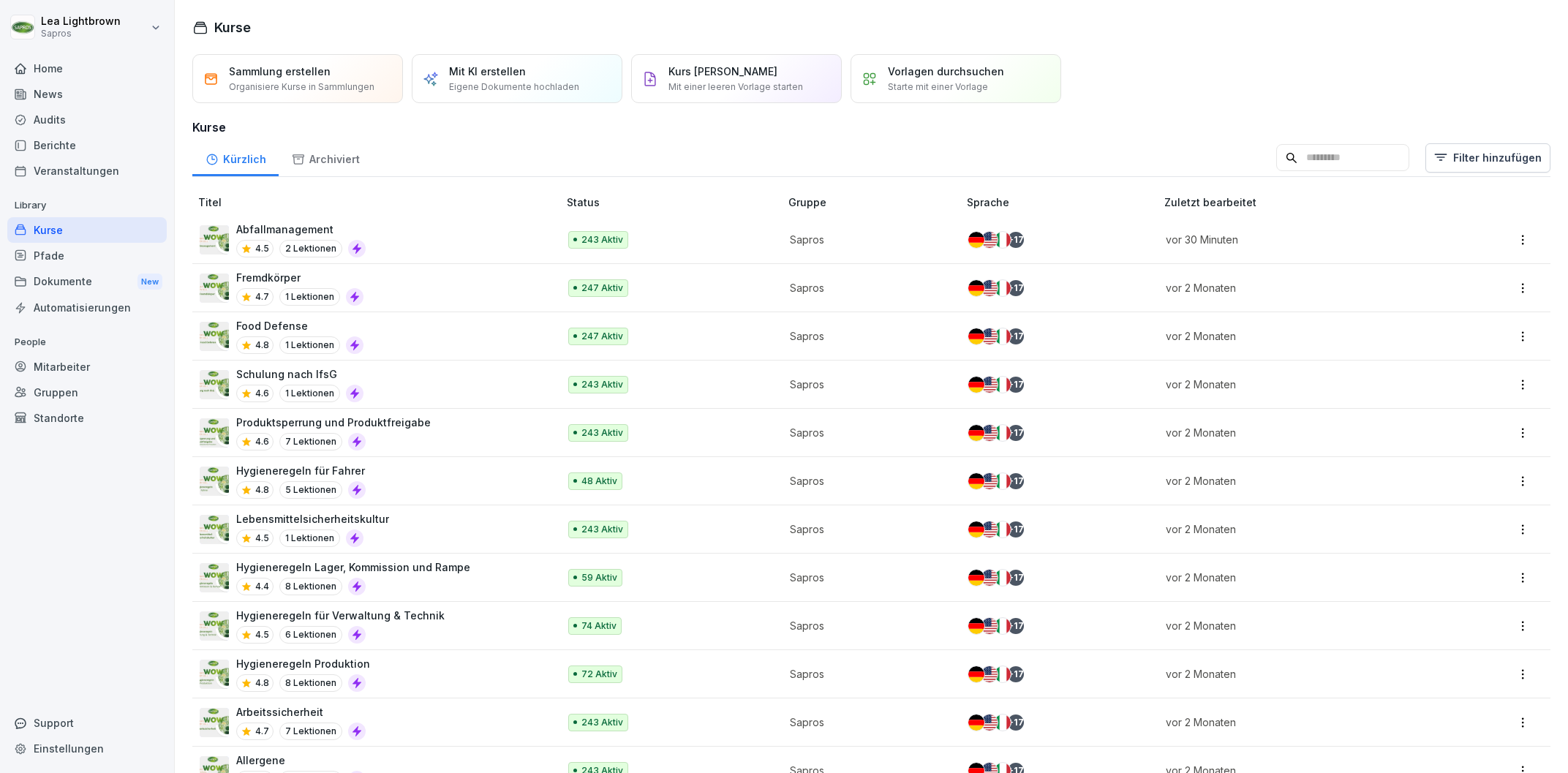
click at [56, 364] on div "Mitarbeiter" at bounding box center [86, 367] width 160 height 26
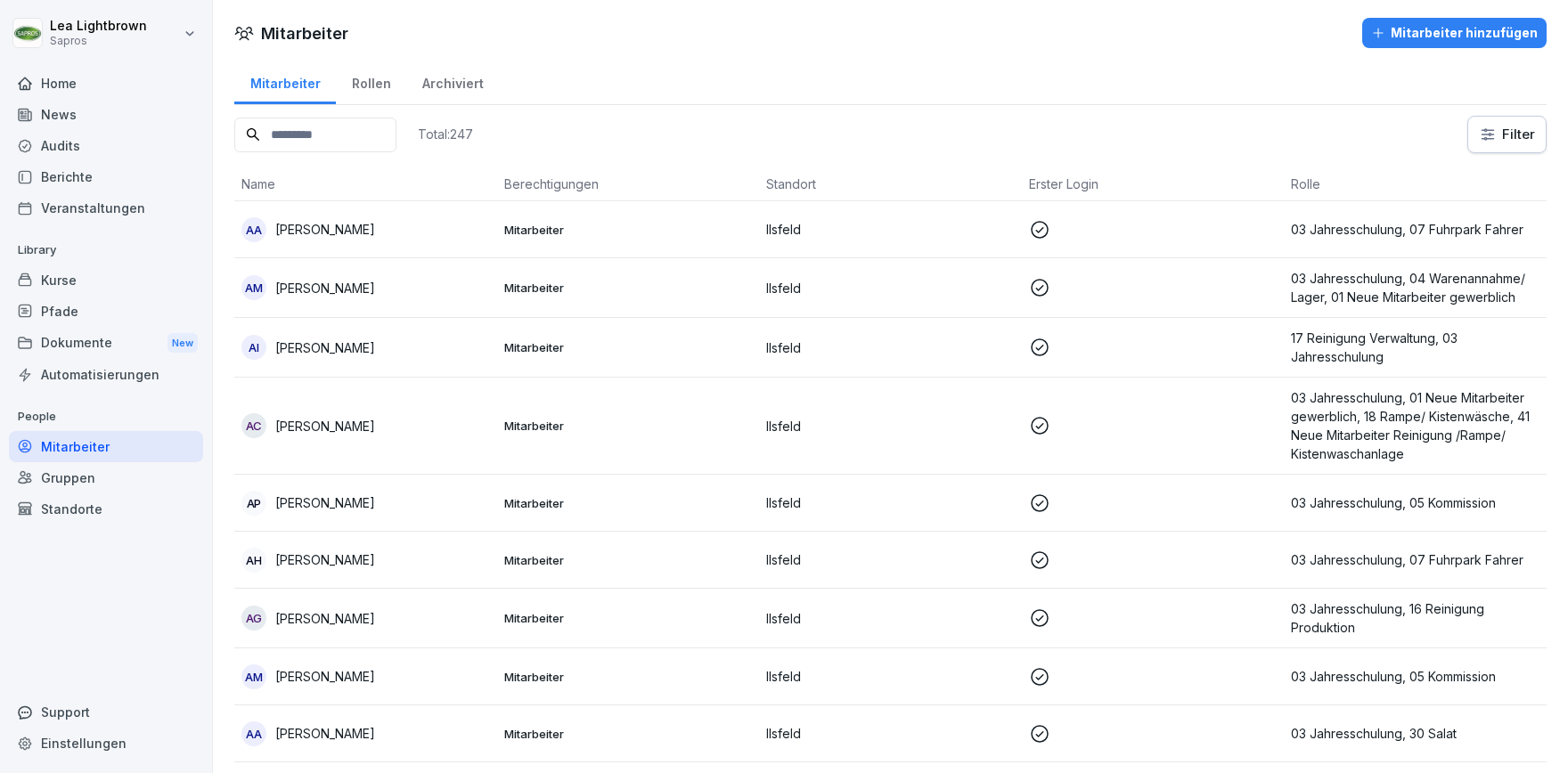
click at [306, 137] on input at bounding box center [315, 135] width 162 height 35
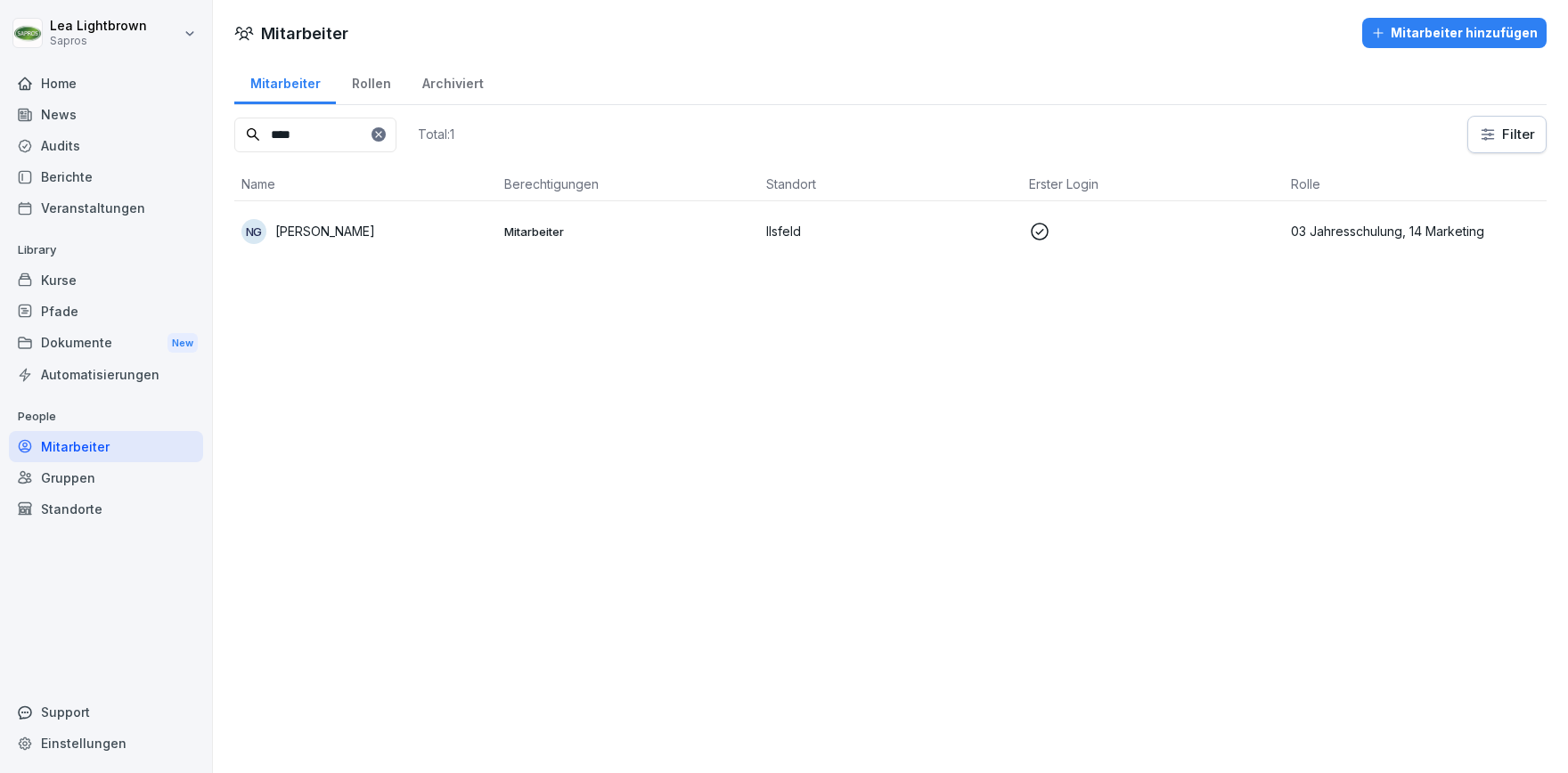
click at [795, 239] on p "Ilsfeld" at bounding box center [891, 231] width 249 height 19
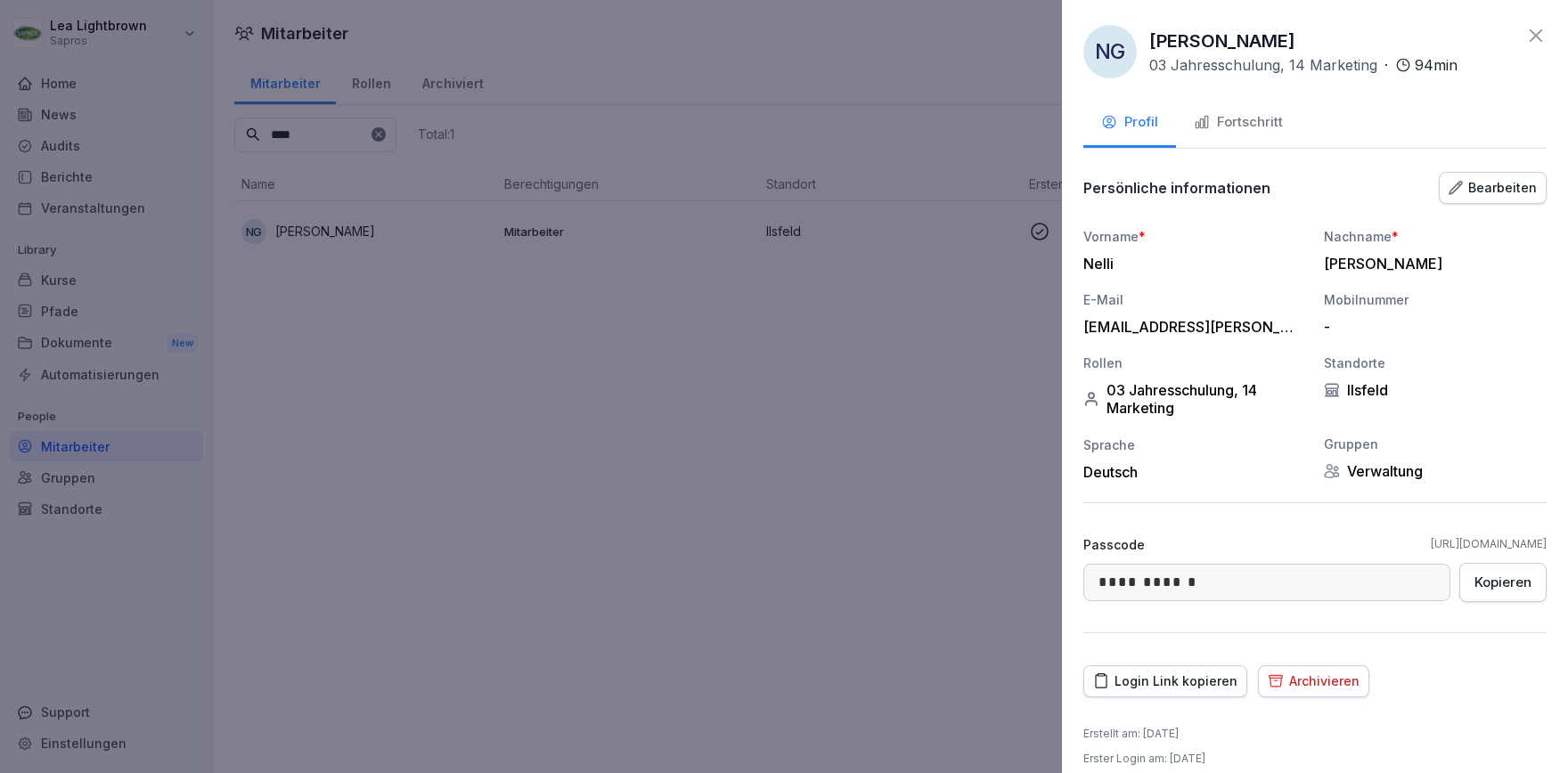
click at [1254, 123] on div "Fortschritt" at bounding box center [1239, 122] width 89 height 21
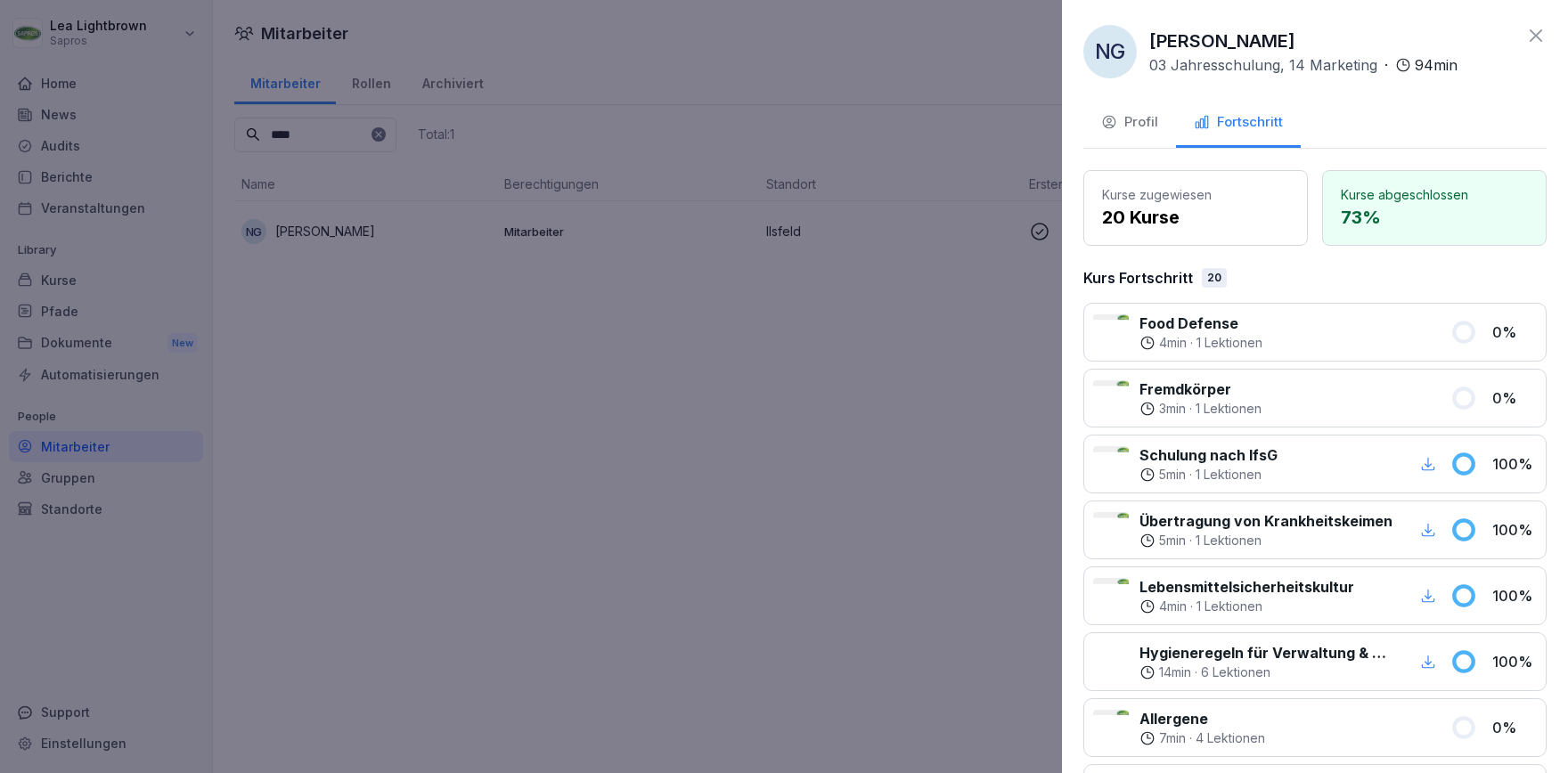
scroll to position [514, 0]
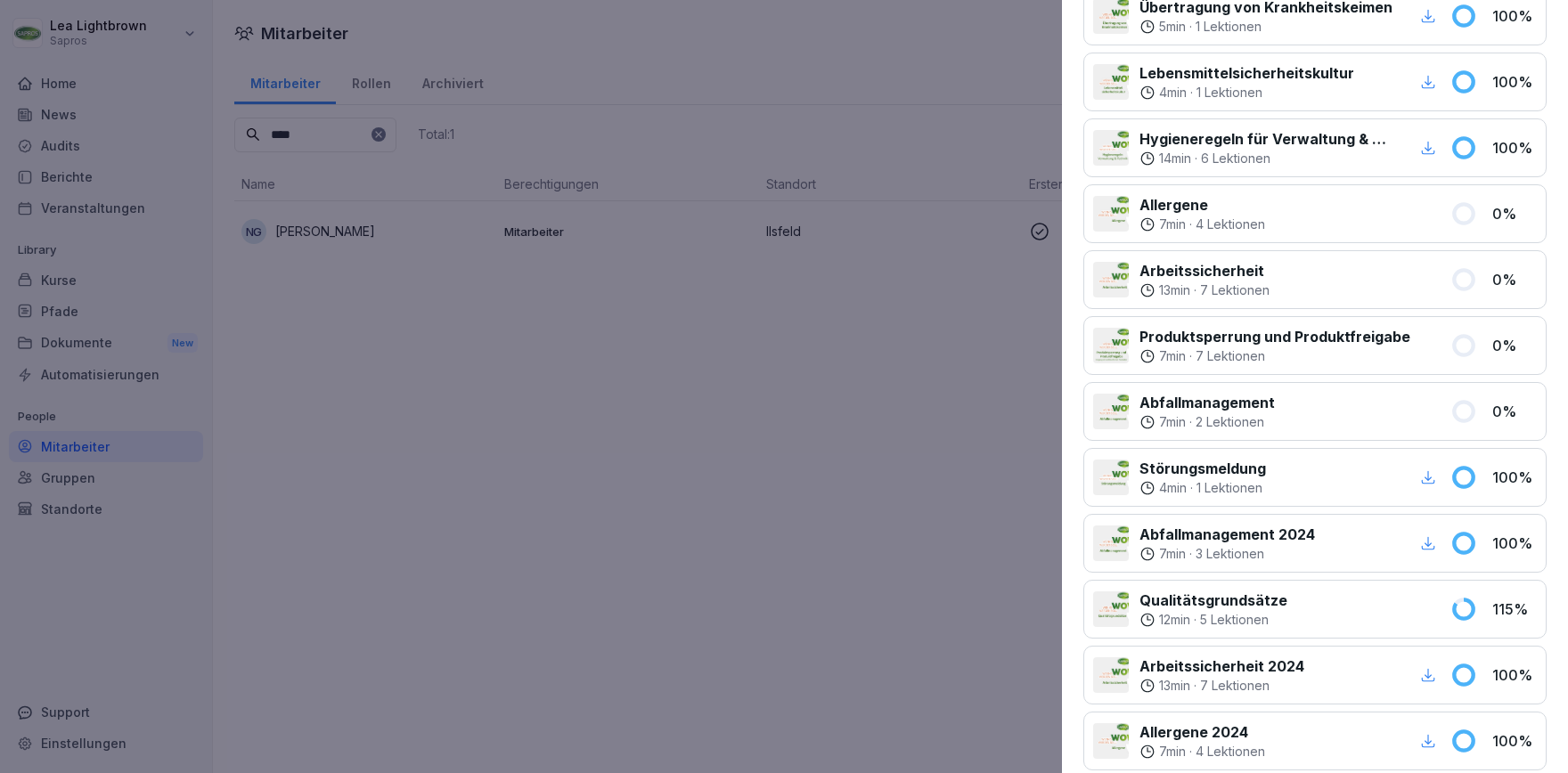
click at [758, 521] on div at bounding box center [784, 386] width 1568 height 773
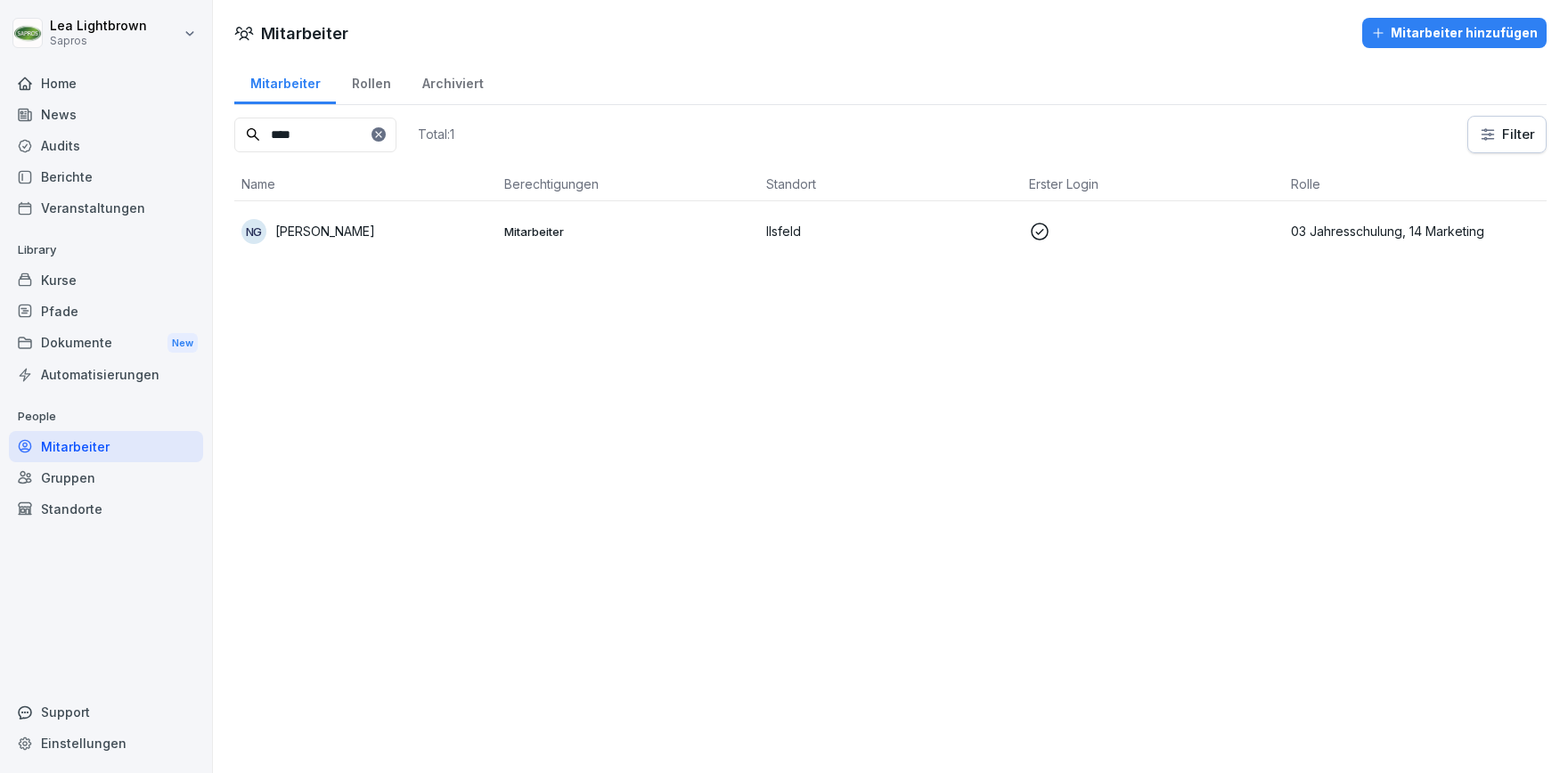
drag, startPoint x: 294, startPoint y: 136, endPoint x: 251, endPoint y: 139, distance: 43.1
click at [251, 139] on input "****" at bounding box center [315, 135] width 162 height 35
click at [405, 237] on div "KM Kushtrim Mehmeti" at bounding box center [366, 231] width 249 height 25
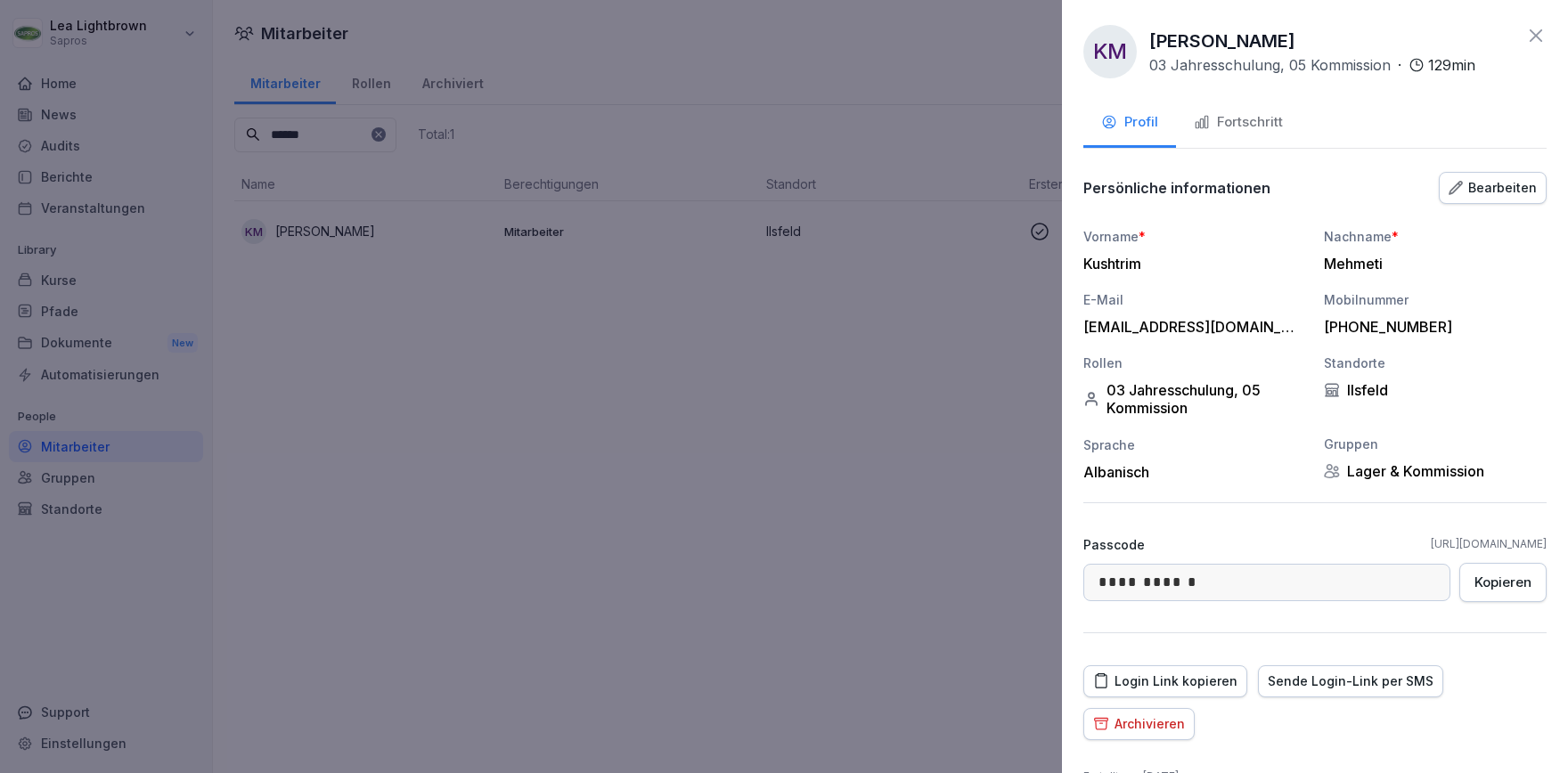
click at [1272, 121] on div "Fortschritt" at bounding box center [1239, 122] width 89 height 21
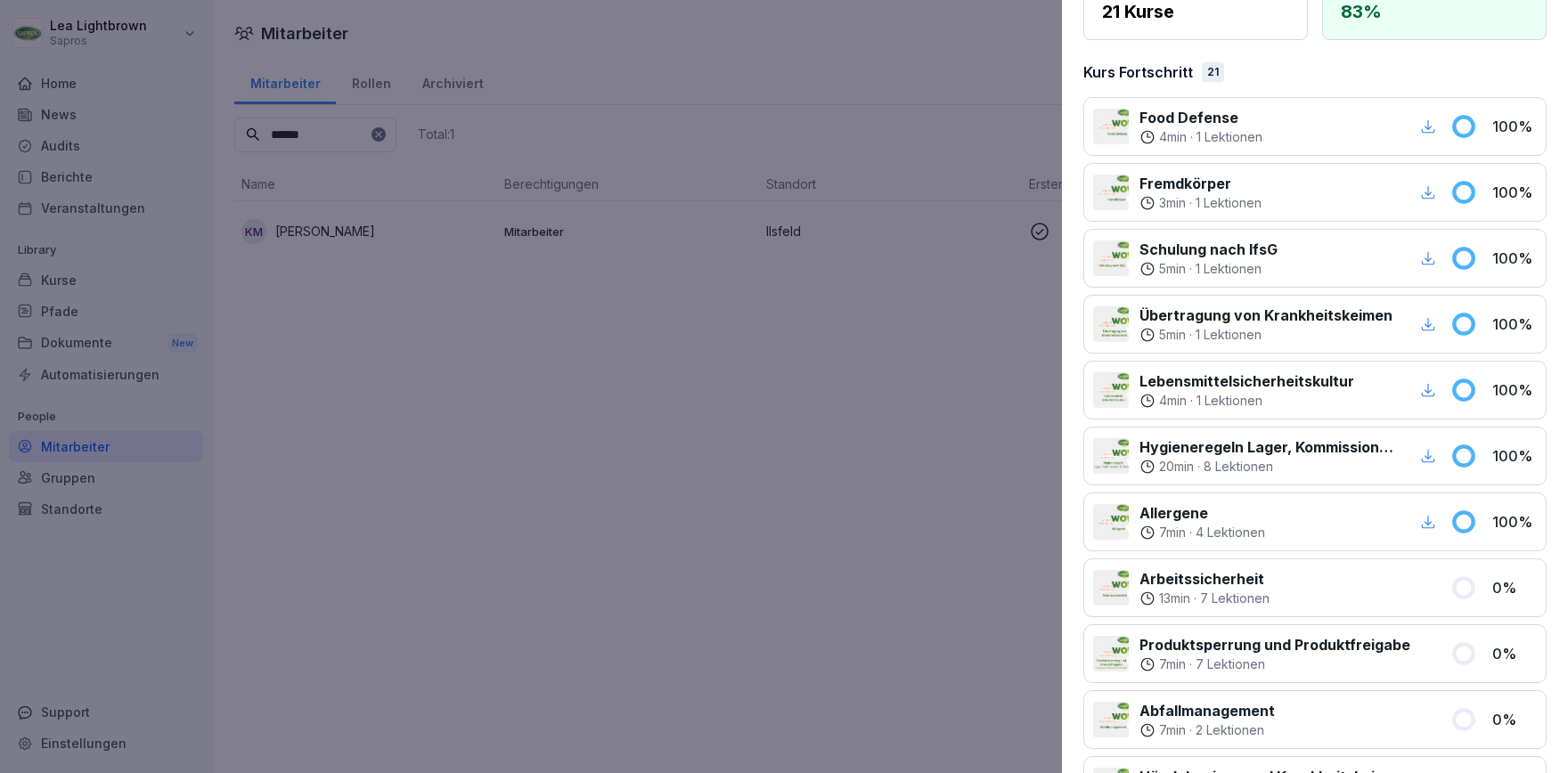
scroll to position [308, 0]
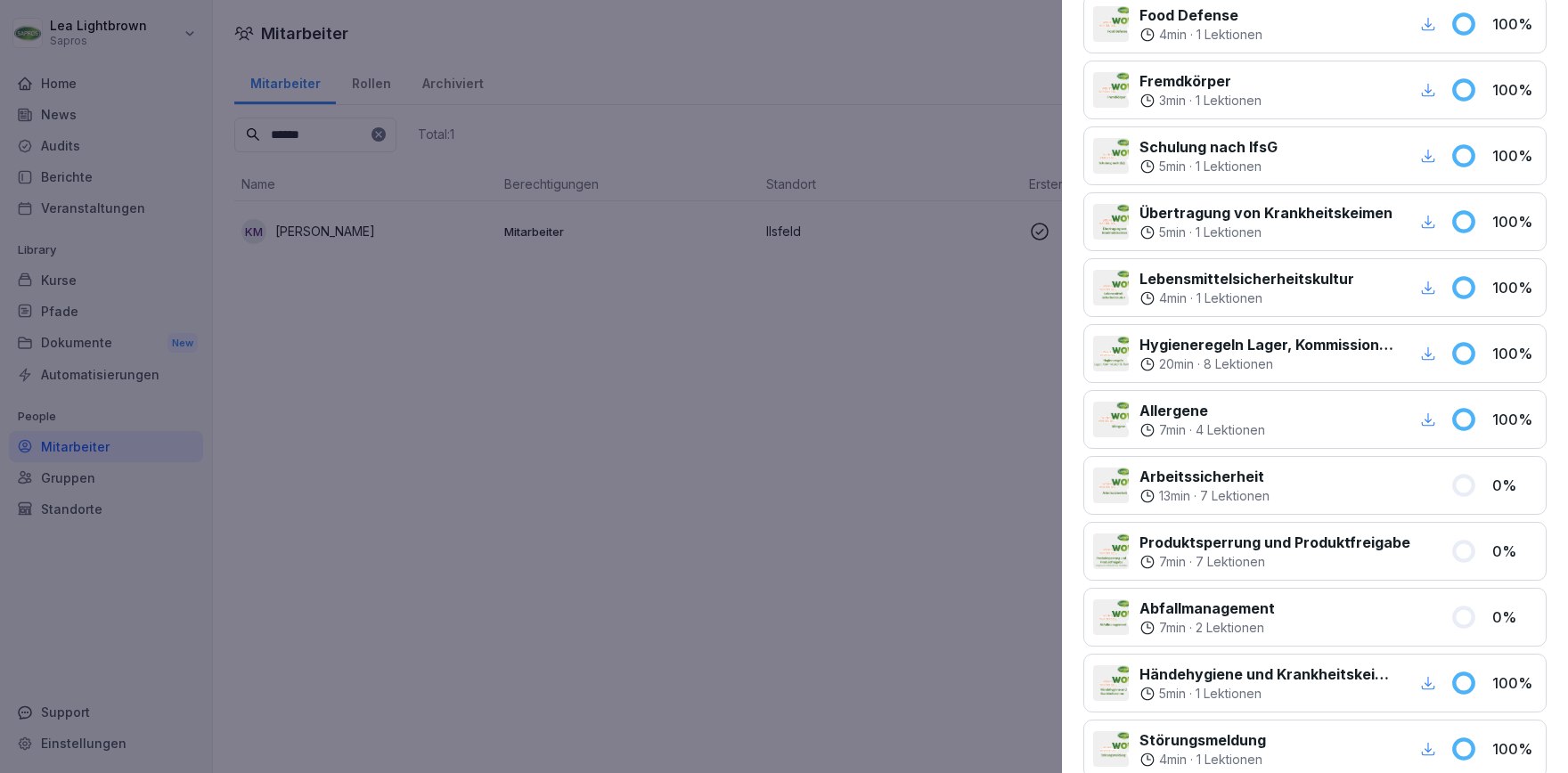
click at [867, 595] on div at bounding box center [784, 386] width 1568 height 773
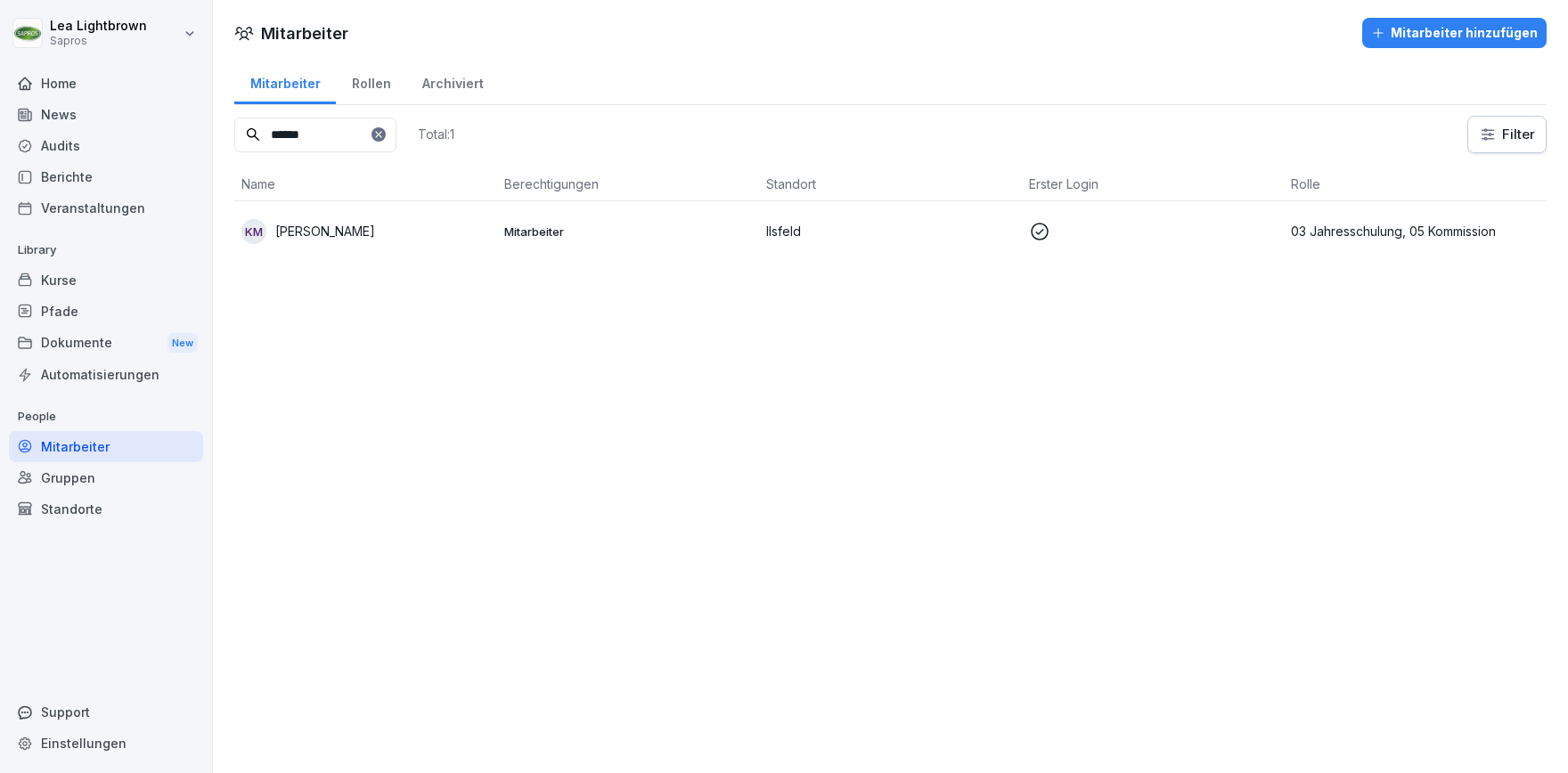
drag, startPoint x: 321, startPoint y: 135, endPoint x: 231, endPoint y: 138, distance: 90.0
click at [234, 138] on input "******" at bounding box center [315, 135] width 162 height 35
click at [729, 228] on p "Mitarbeiter" at bounding box center [629, 231] width 249 height 16
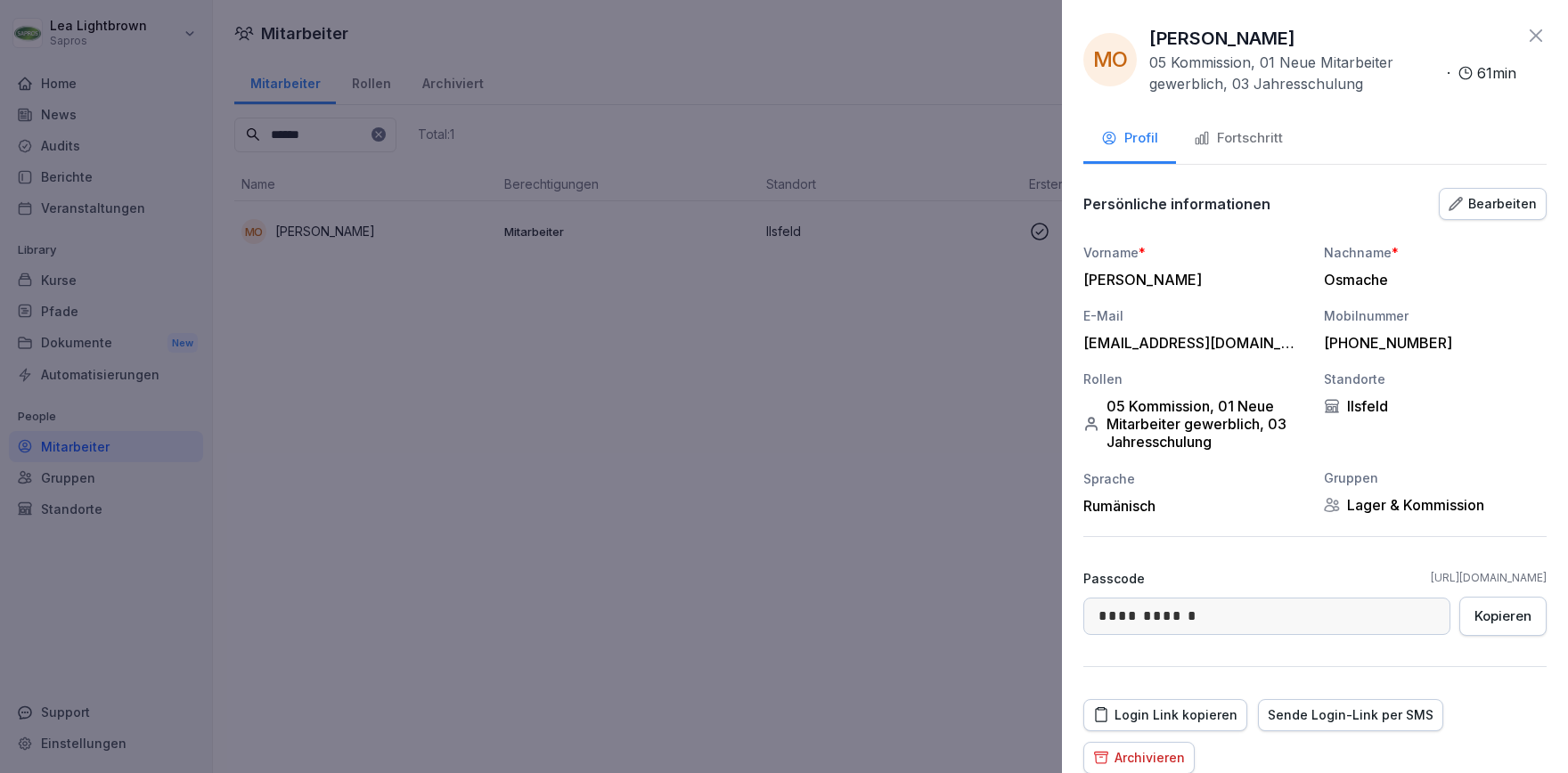
click at [1285, 150] on button "Fortschritt" at bounding box center [1238, 139] width 124 height 48
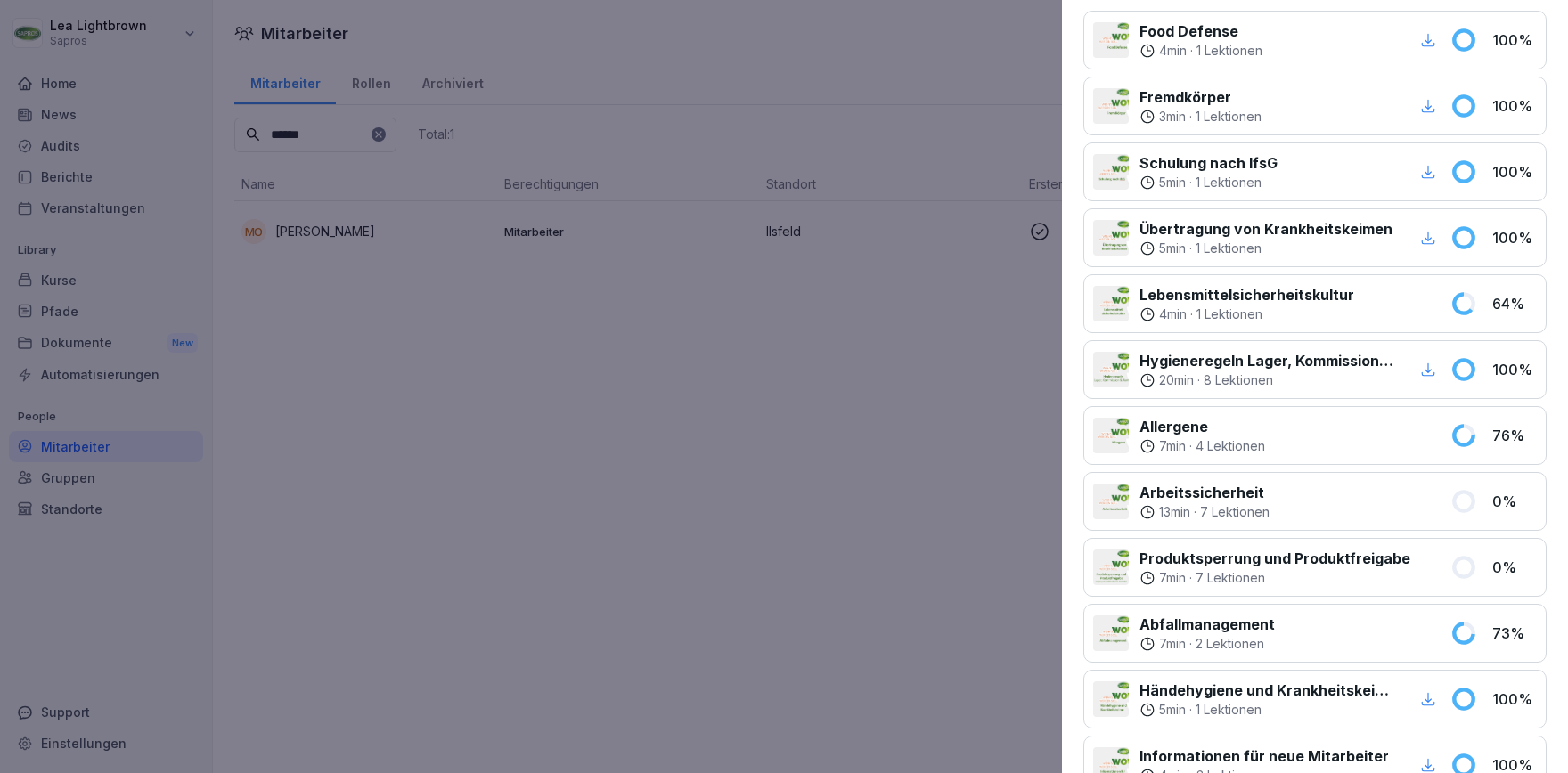
click at [884, 368] on div at bounding box center [784, 386] width 1568 height 773
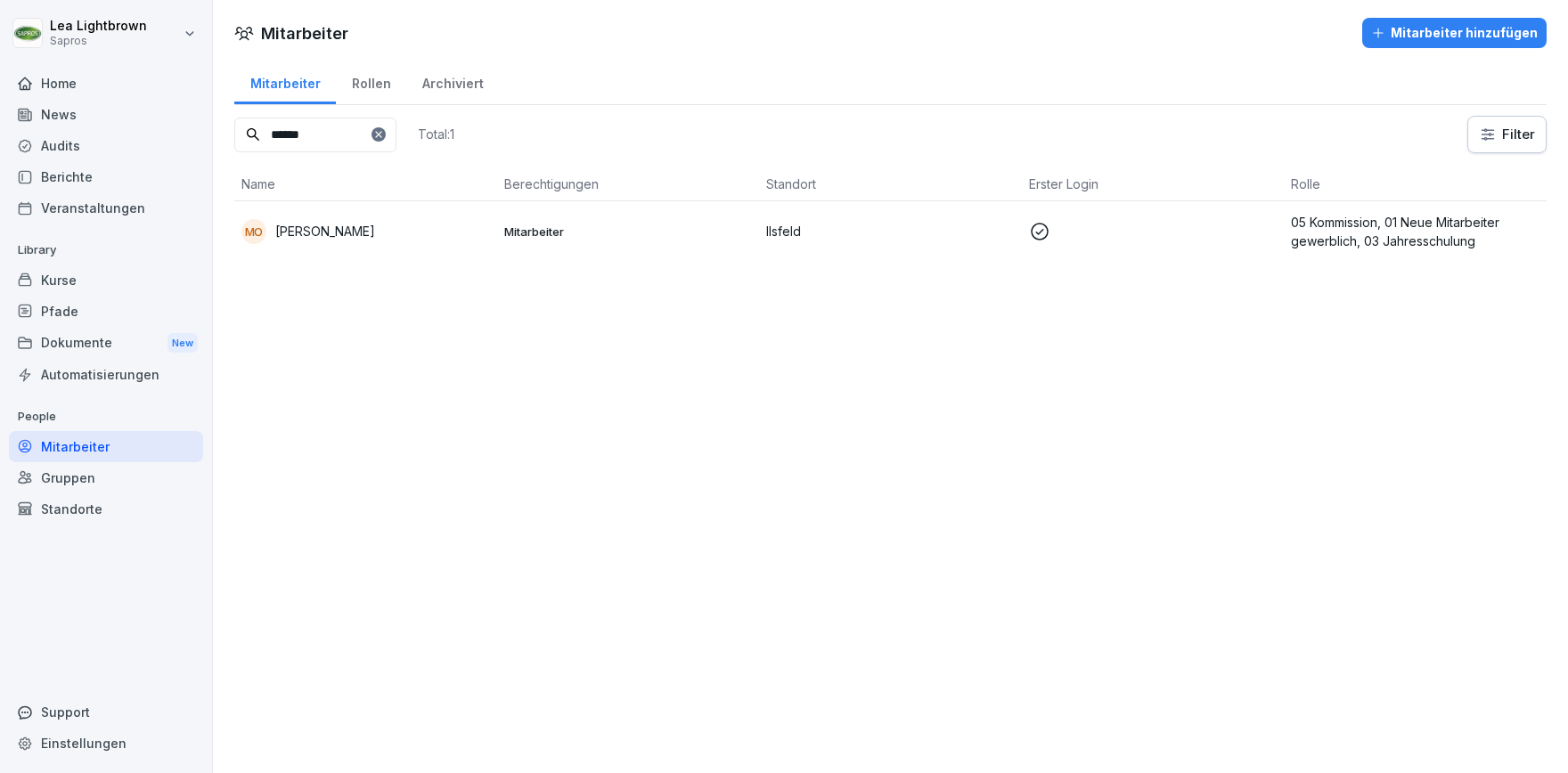
drag, startPoint x: 318, startPoint y: 138, endPoint x: 260, endPoint y: 139, distance: 58.0
click at [260, 139] on input "******" at bounding box center [315, 135] width 162 height 35
type input "*"
click at [775, 218] on td "Ilsfeld" at bounding box center [890, 230] width 263 height 60
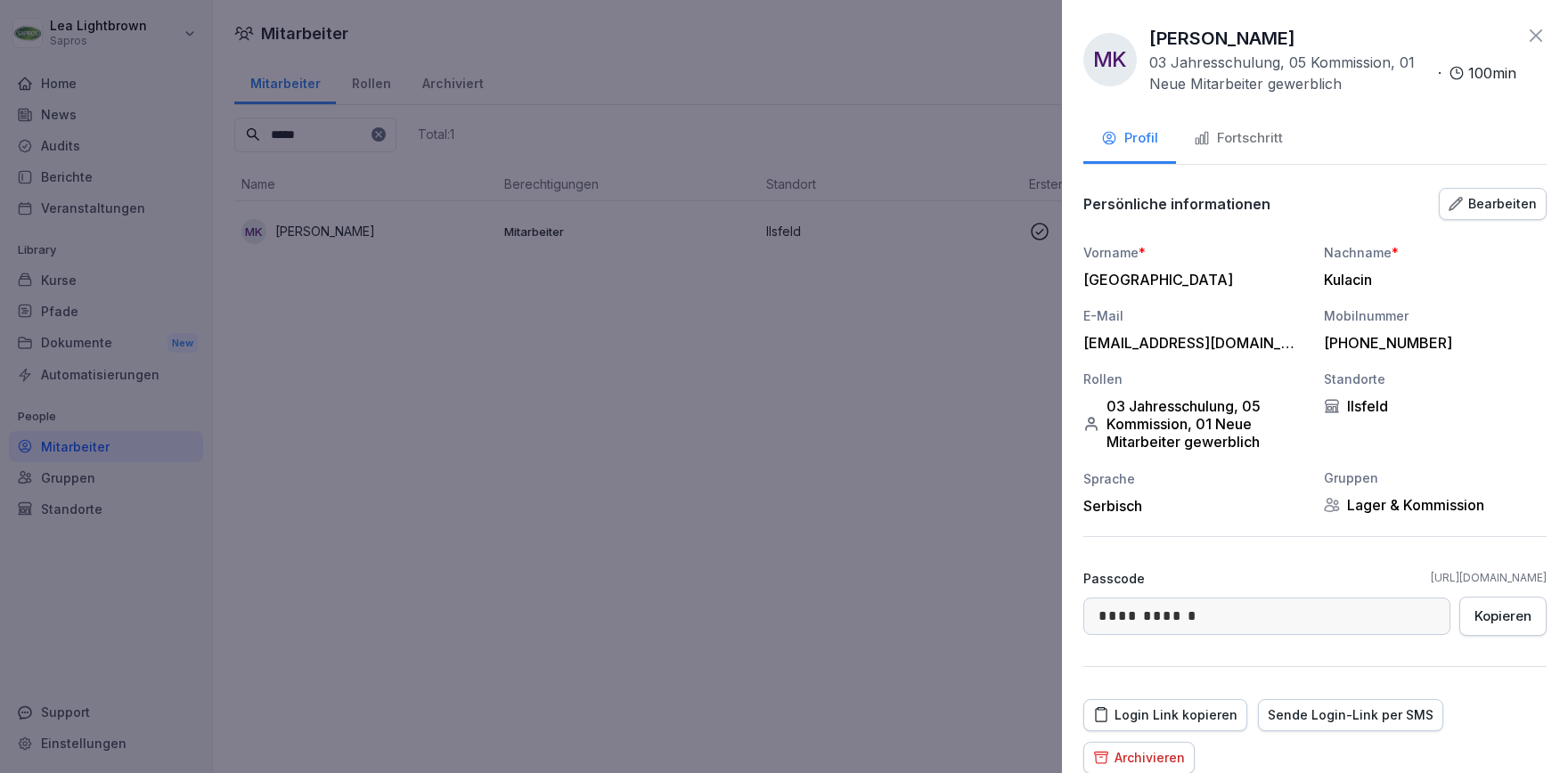
click at [1257, 141] on div "Fortschritt" at bounding box center [1239, 138] width 89 height 21
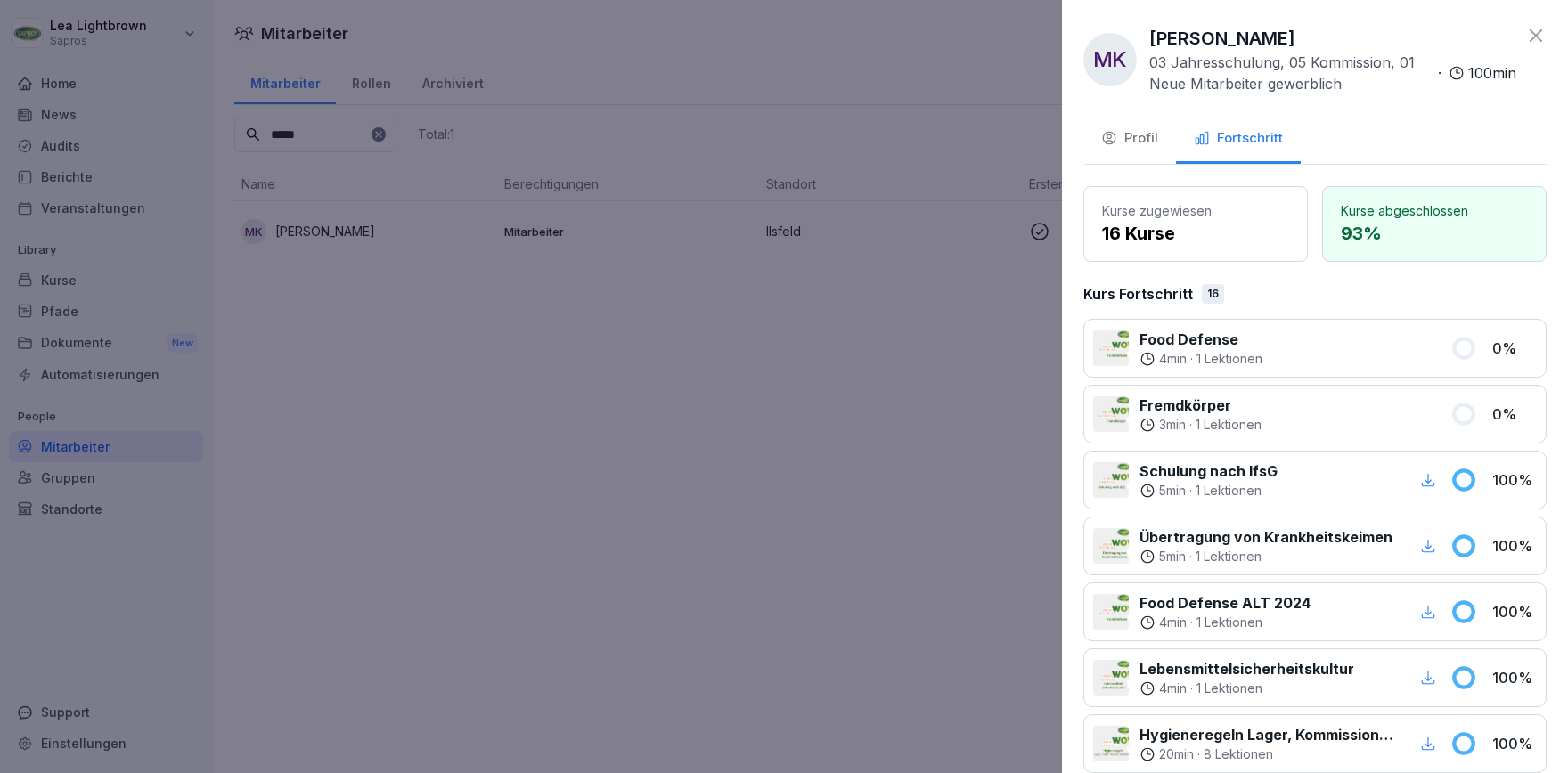
drag, startPoint x: 375, startPoint y: 453, endPoint x: 375, endPoint y: 417, distance: 36.0
click at [375, 447] on div at bounding box center [784, 386] width 1568 height 773
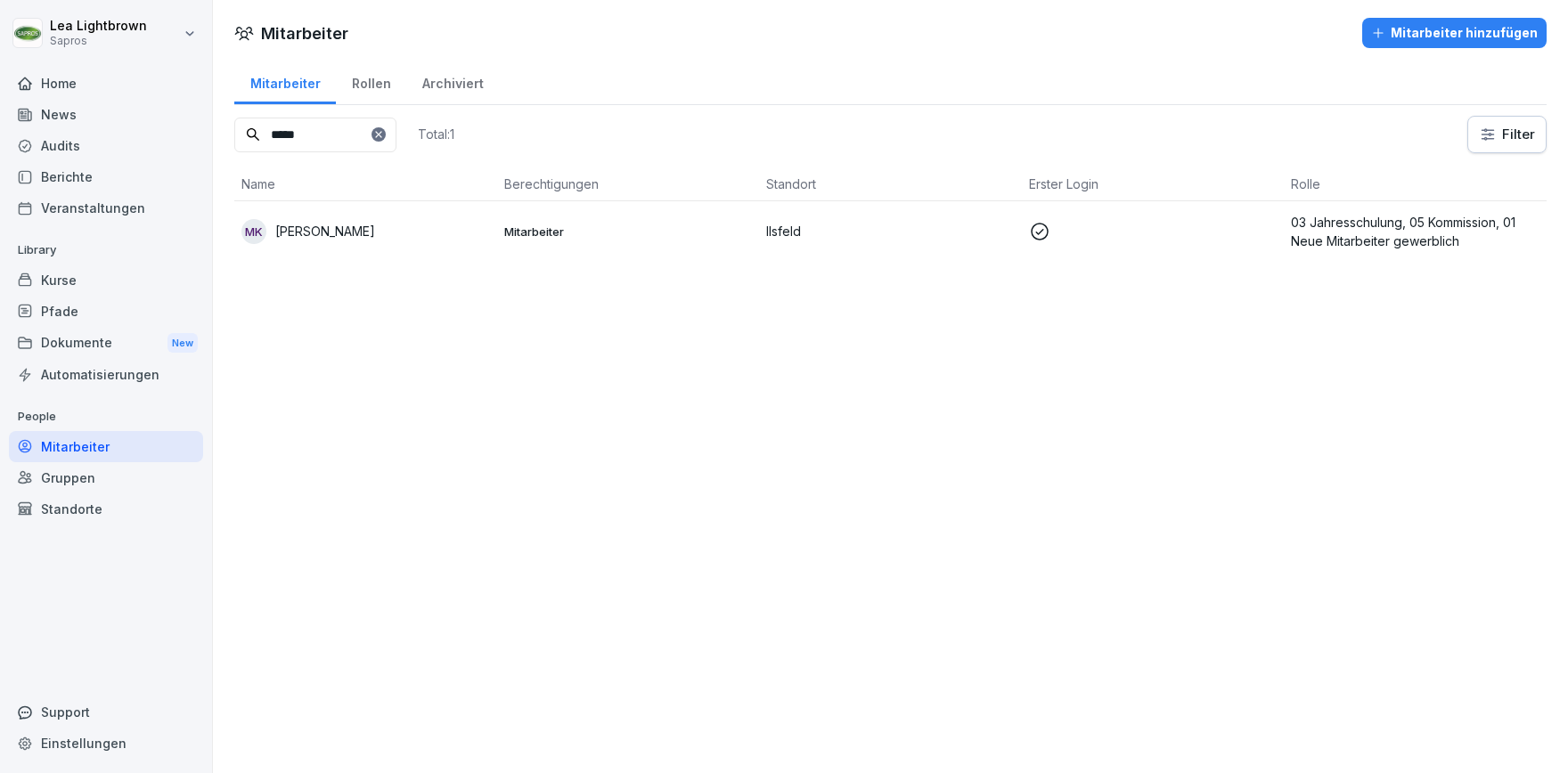
drag, startPoint x: 314, startPoint y: 134, endPoint x: 247, endPoint y: 139, distance: 67.2
click at [247, 139] on input "*****" at bounding box center [315, 135] width 162 height 35
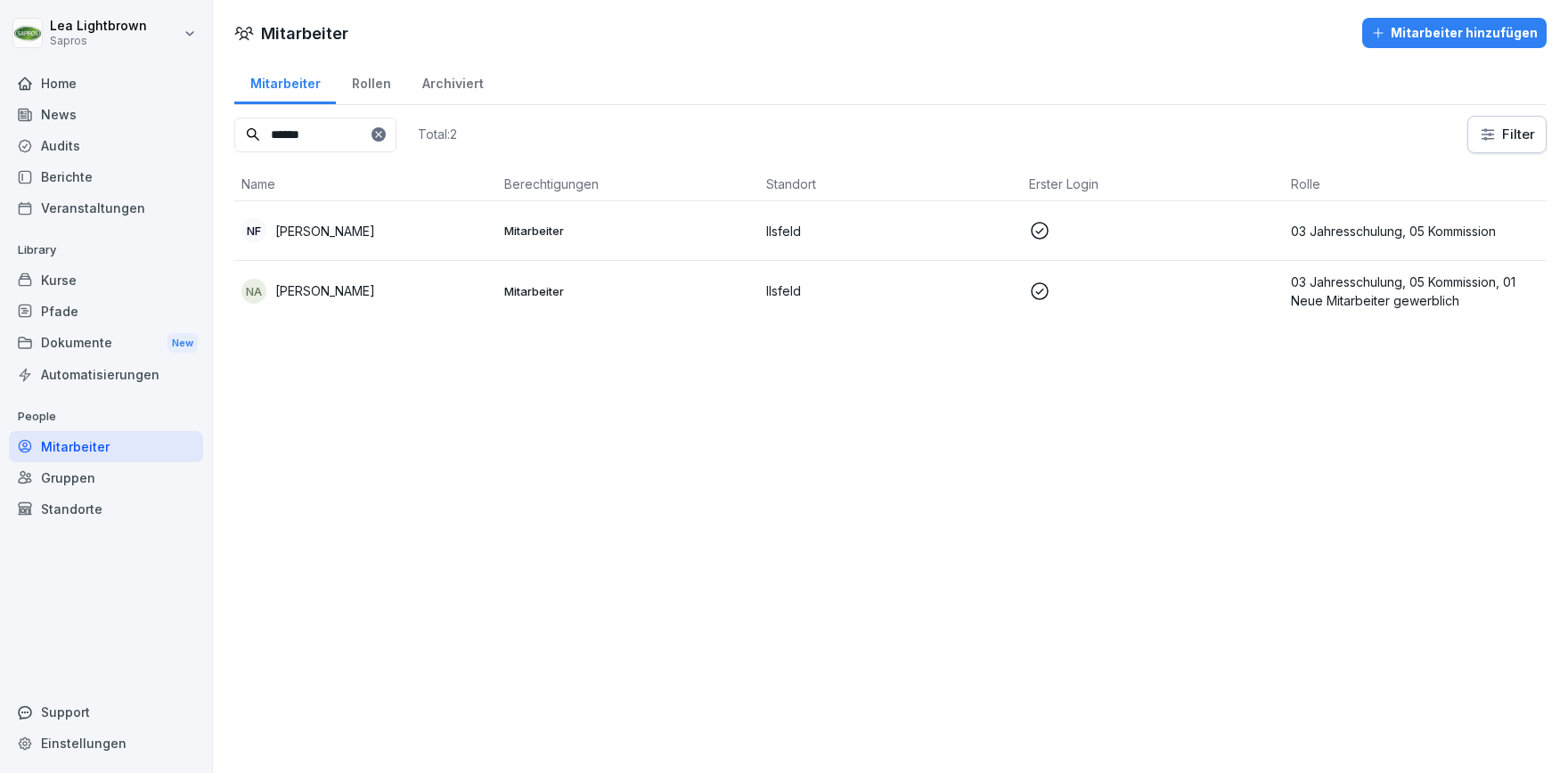
click at [539, 221] on td "Mitarbeiter" at bounding box center [628, 230] width 263 height 60
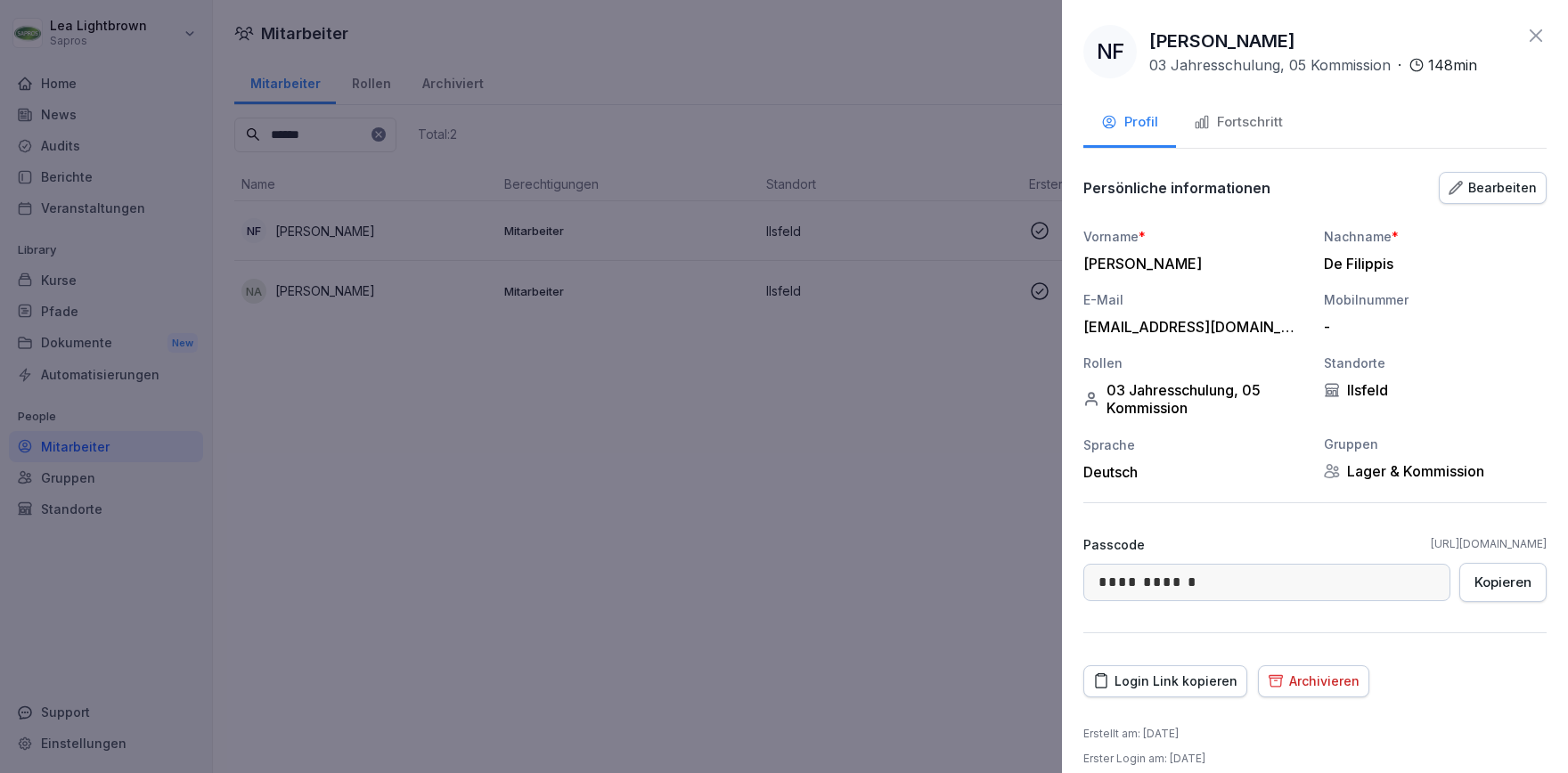
click at [1273, 123] on div "Fortschritt" at bounding box center [1239, 122] width 89 height 21
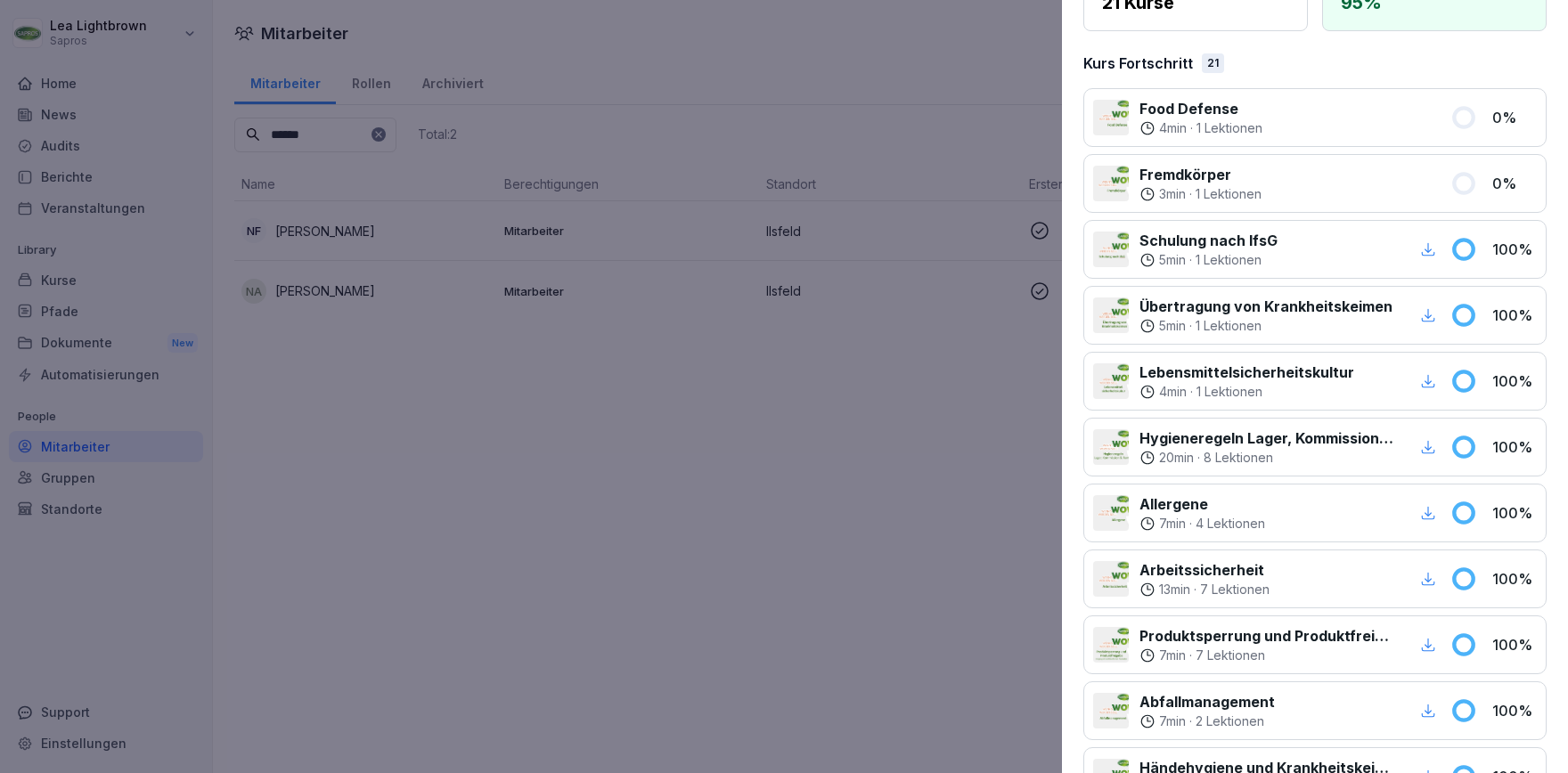
scroll to position [102, 0]
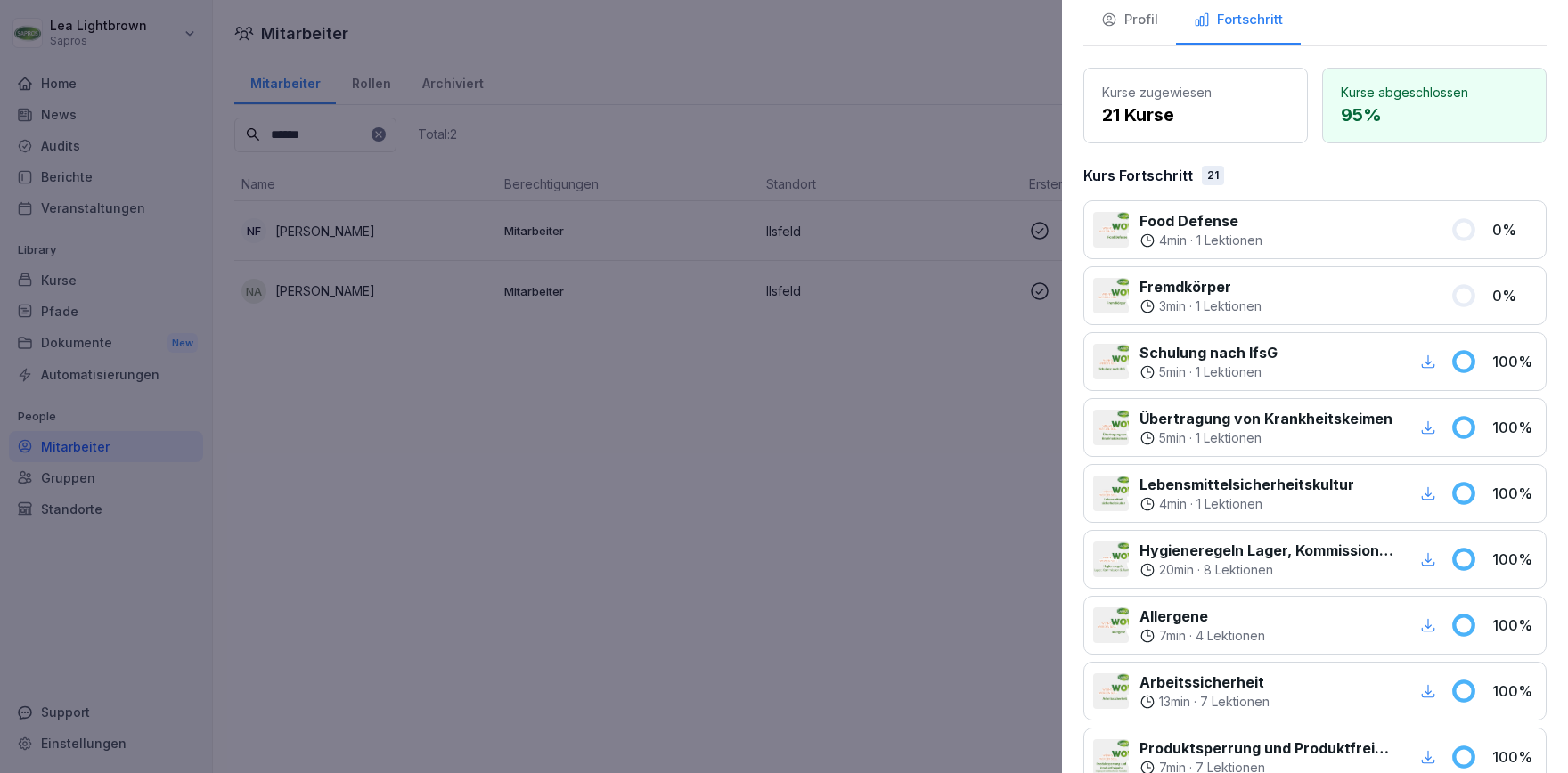
click at [668, 632] on div at bounding box center [784, 386] width 1568 height 773
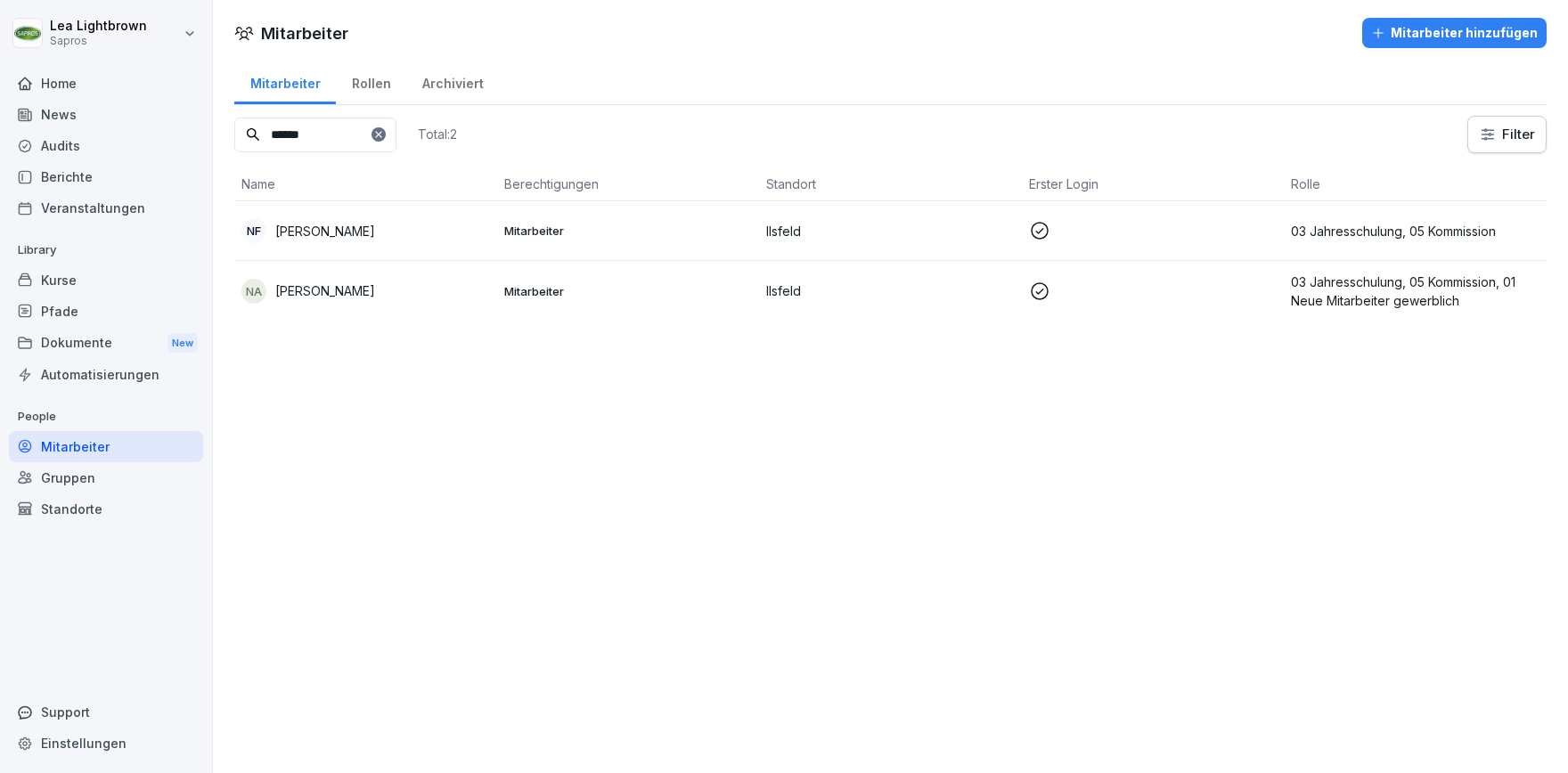
drag, startPoint x: 262, startPoint y: 140, endPoint x: 249, endPoint y: 140, distance: 13.0
click at [249, 140] on input "******" at bounding box center [315, 135] width 162 height 35
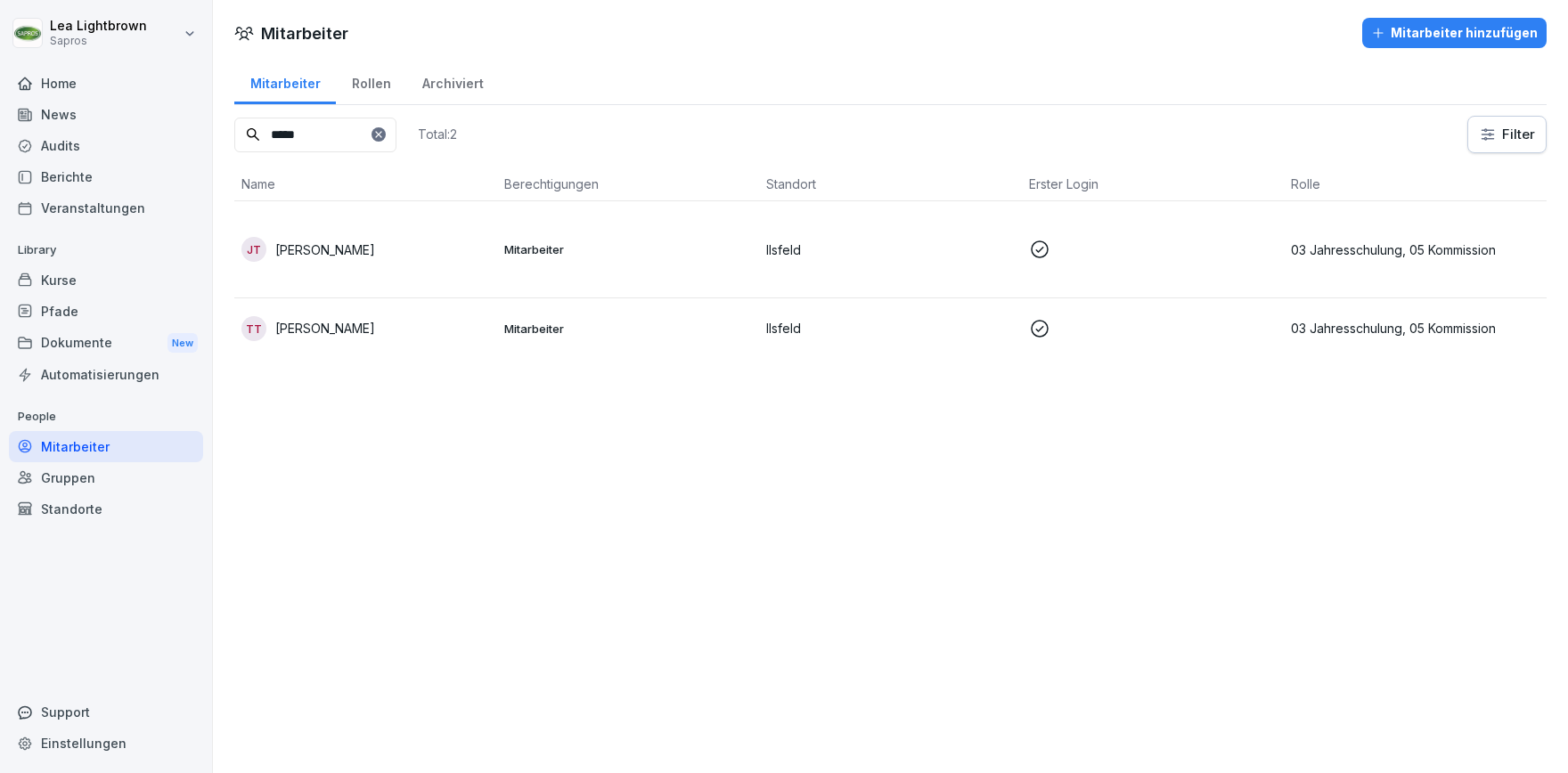
click at [797, 336] on p "Ilsfeld" at bounding box center [891, 328] width 249 height 19
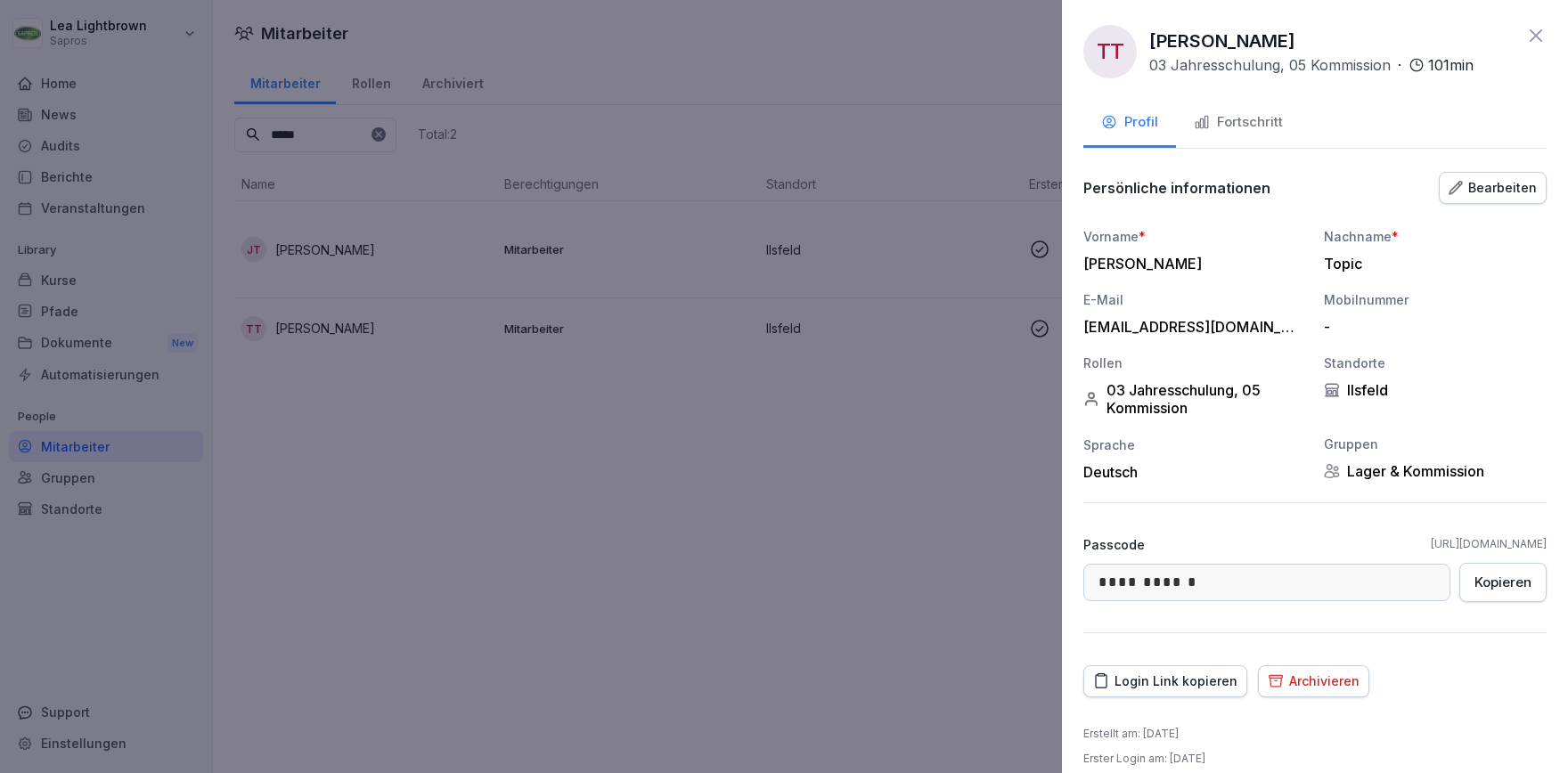
click at [1265, 115] on div "Fortschritt" at bounding box center [1239, 122] width 89 height 21
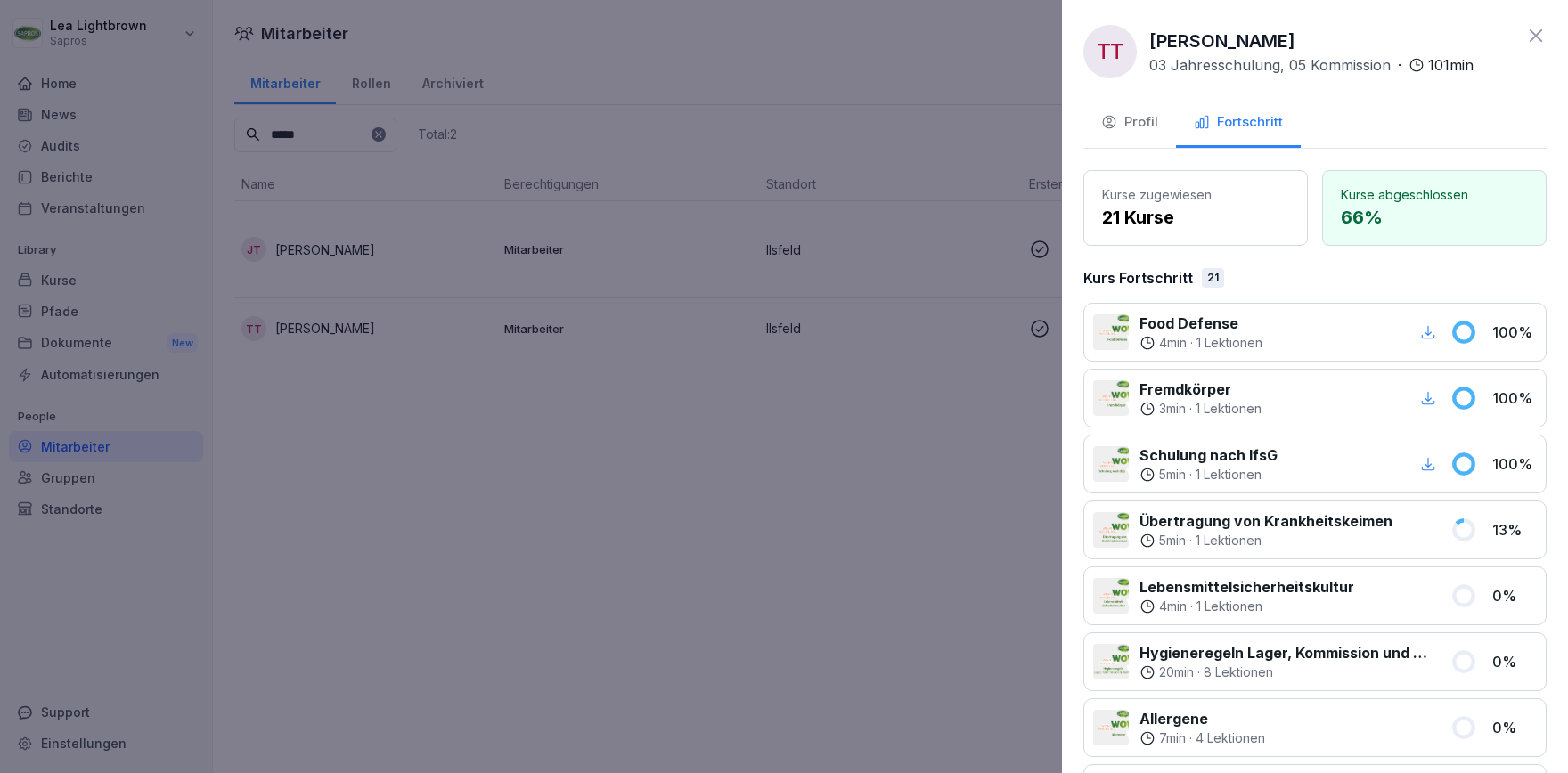
scroll to position [308, 0]
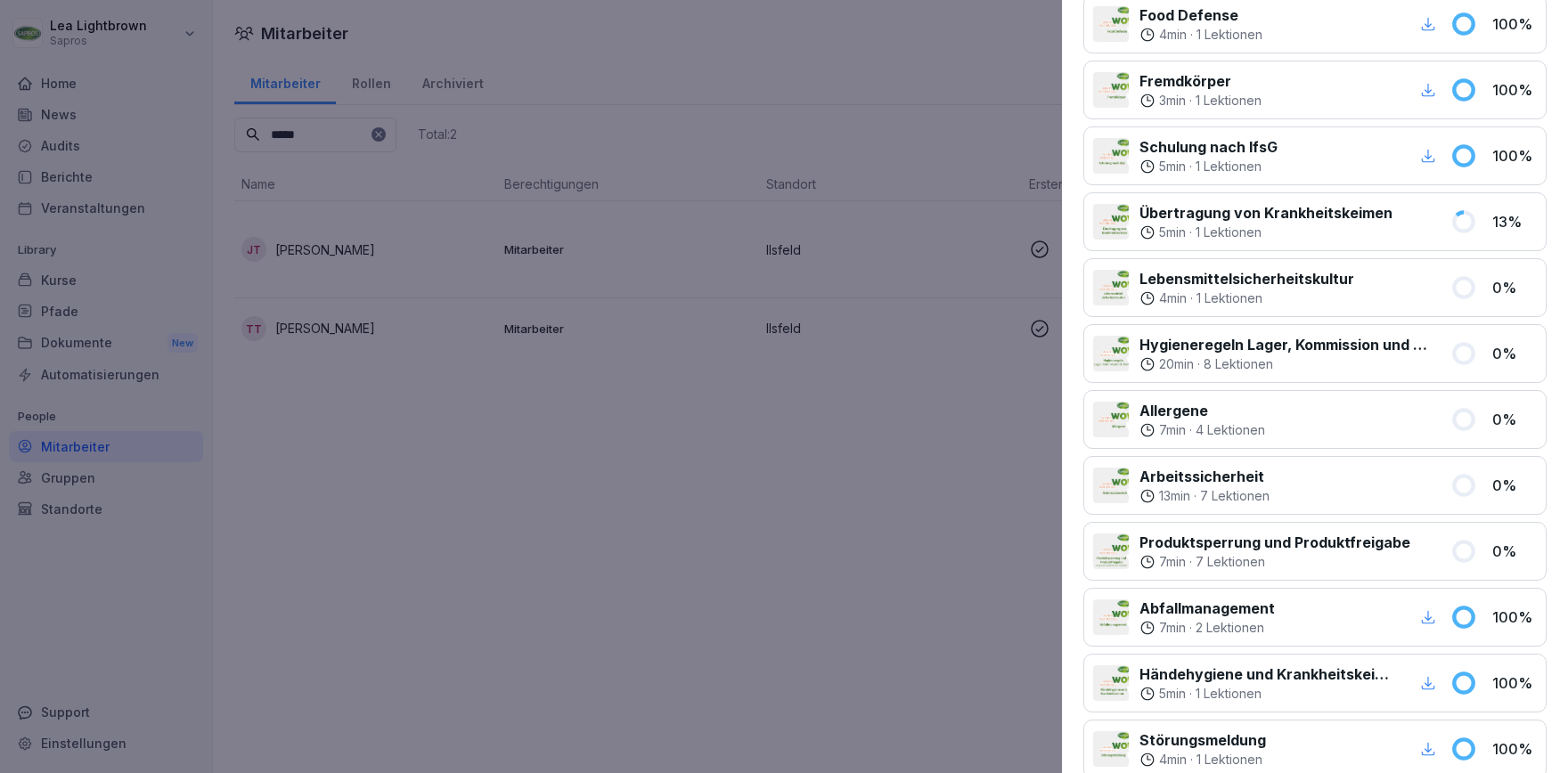
click at [806, 601] on div at bounding box center [784, 386] width 1568 height 773
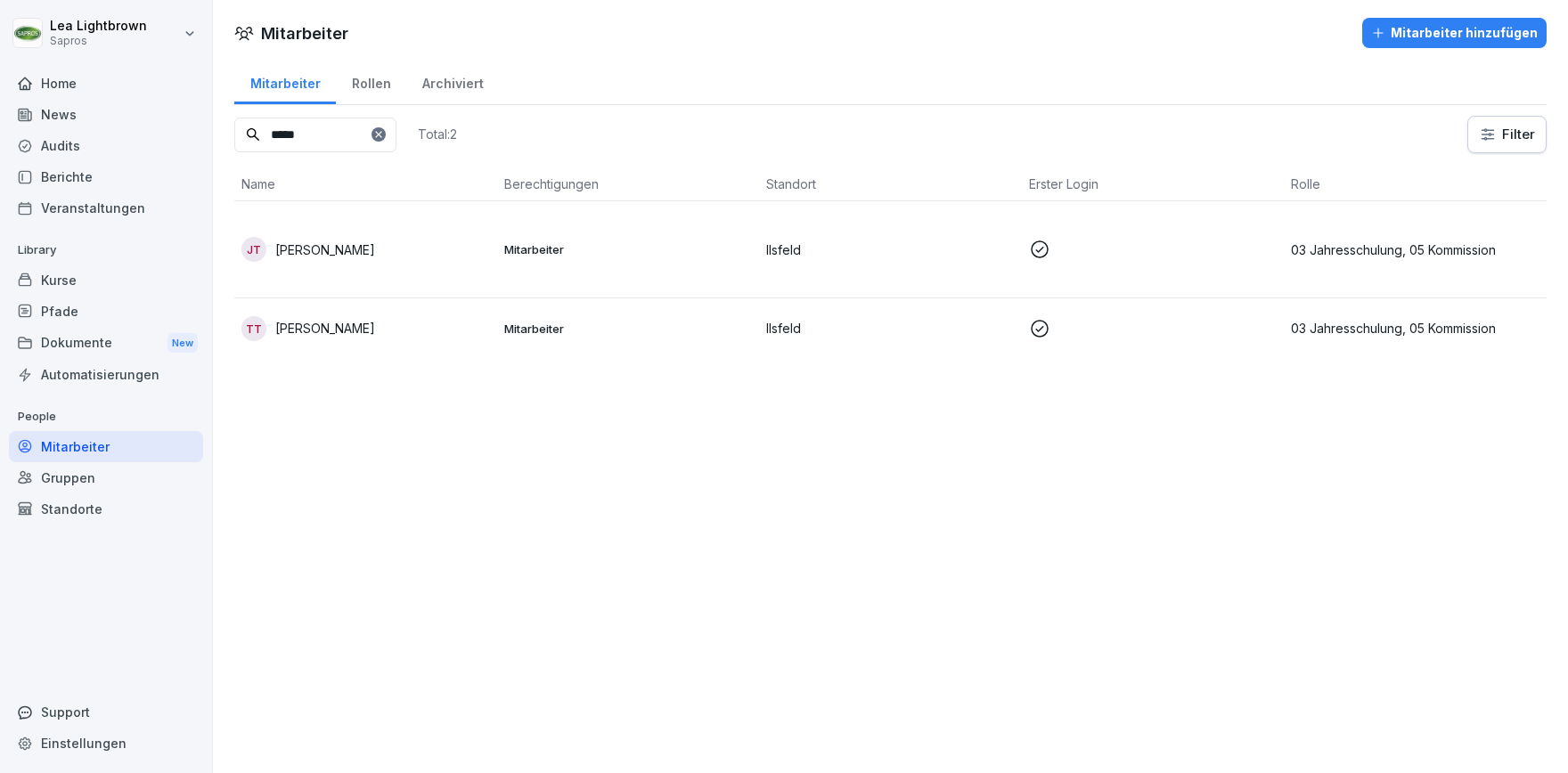
click at [617, 257] on td "Mitarbeiter" at bounding box center [628, 249] width 263 height 97
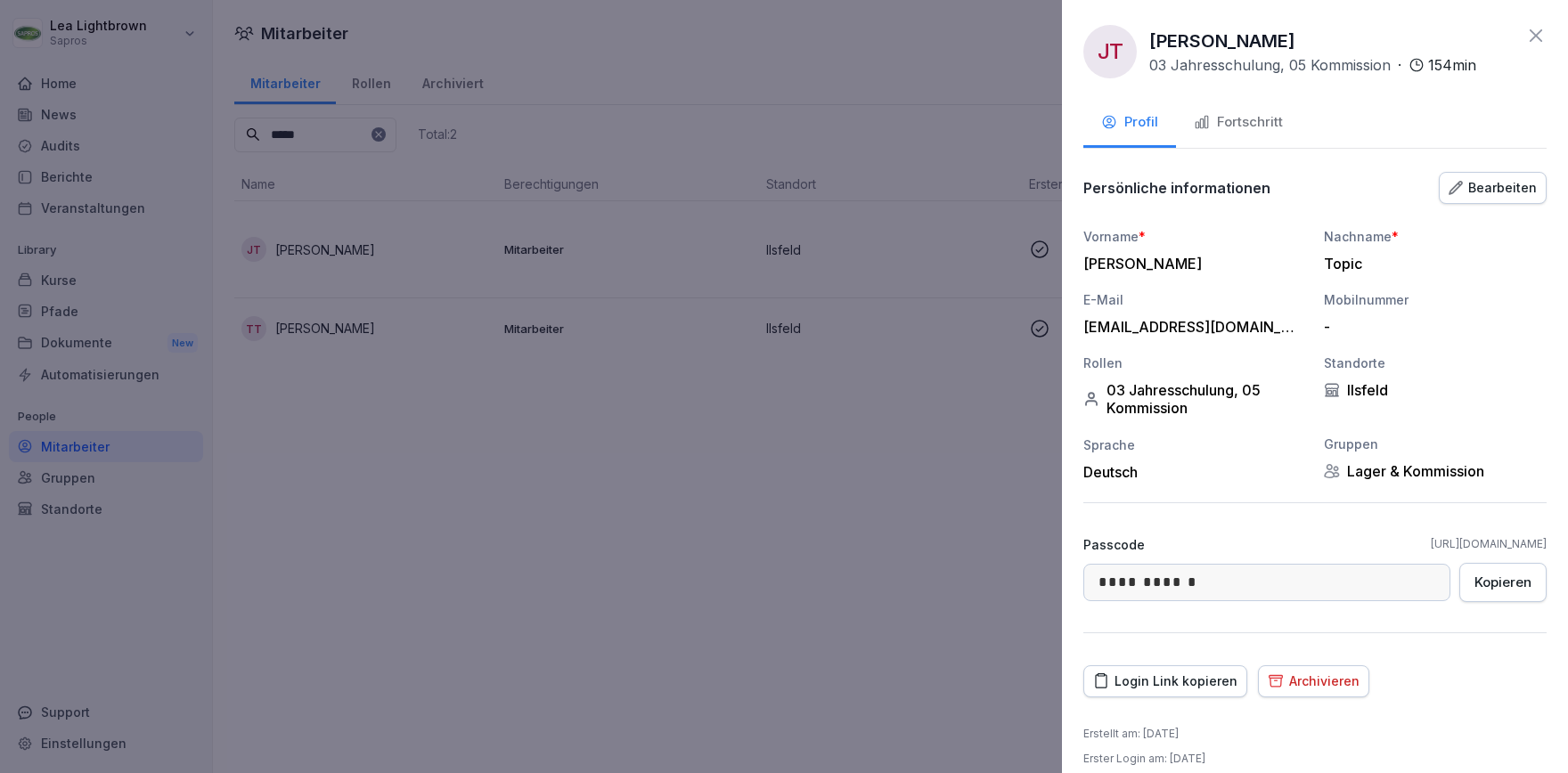
click at [1272, 138] on button "Fortschritt" at bounding box center [1238, 123] width 124 height 48
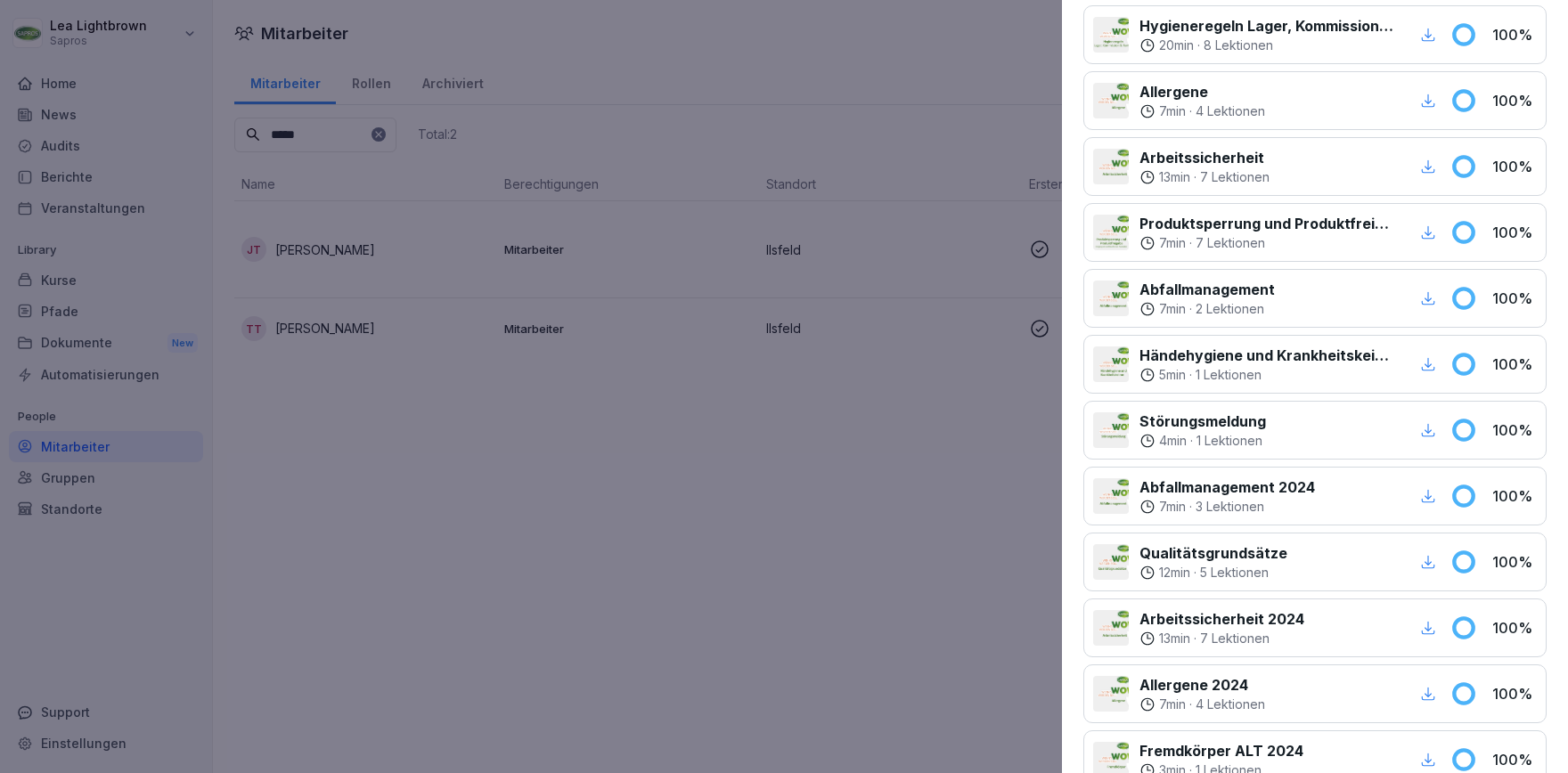
scroll to position [720, 0]
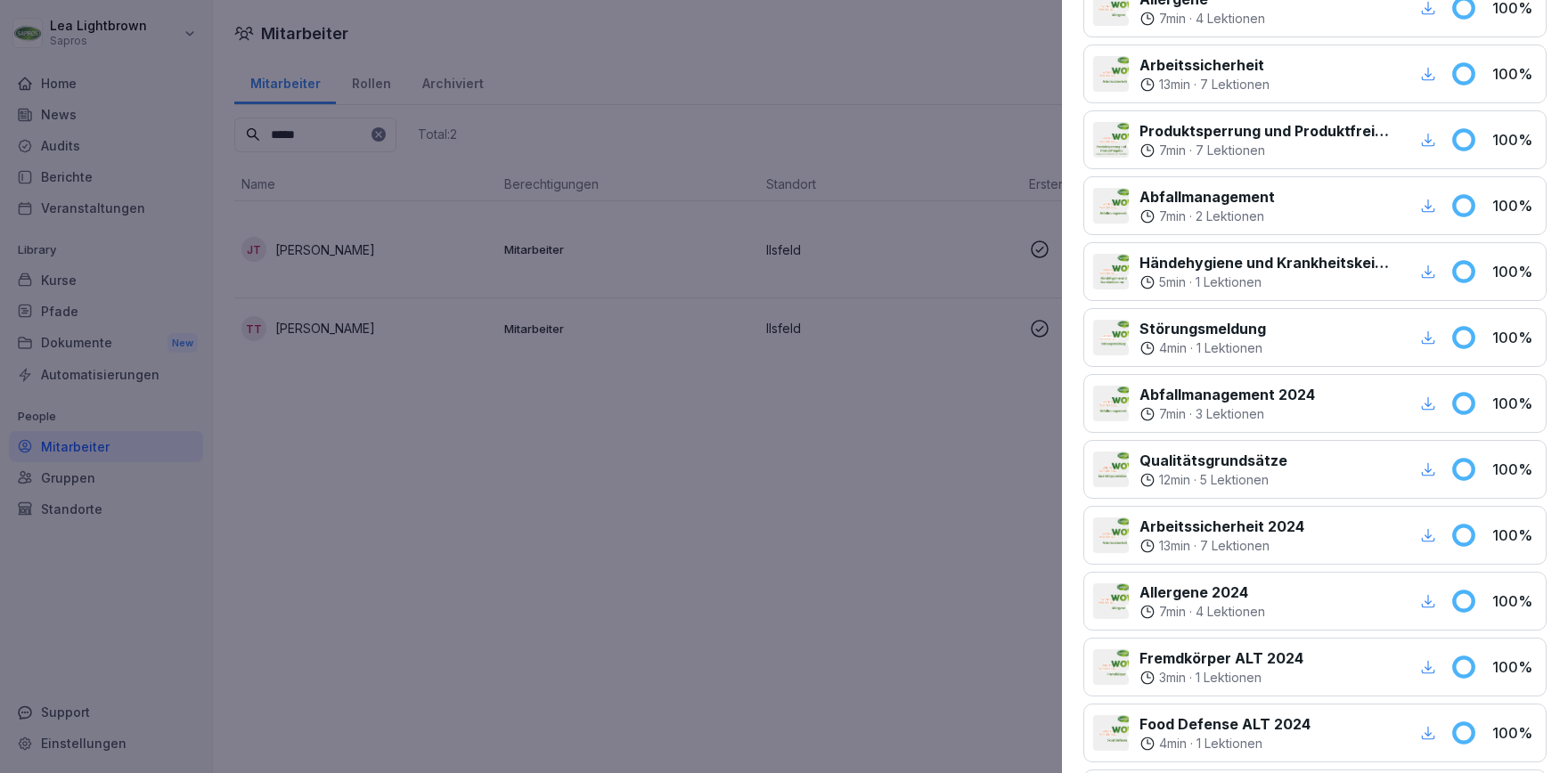
click at [780, 538] on div at bounding box center [784, 386] width 1568 height 773
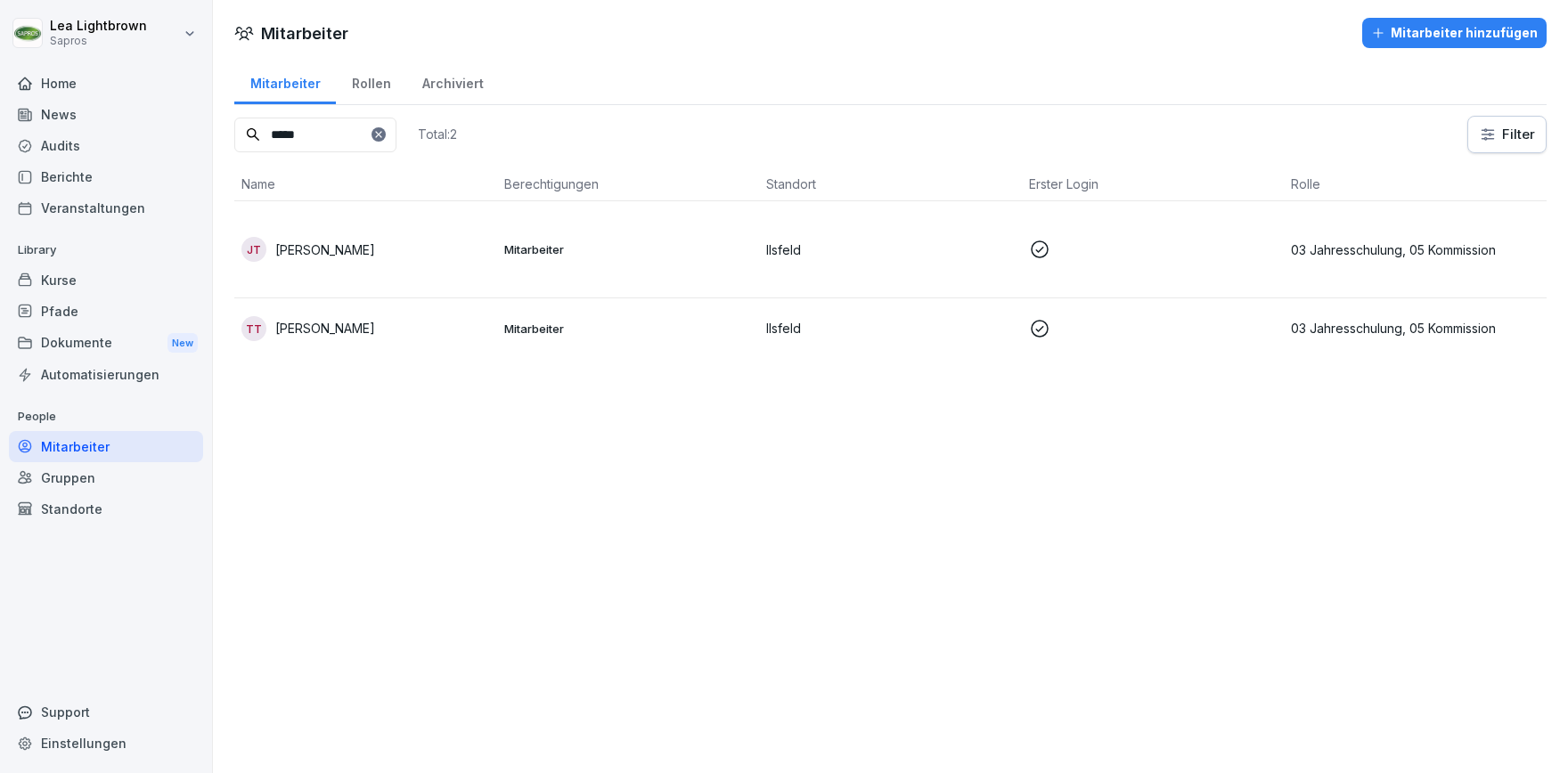
drag, startPoint x: 337, startPoint y: 138, endPoint x: 230, endPoint y: 142, distance: 107.1
click at [234, 142] on input "*****" at bounding box center [315, 135] width 162 height 35
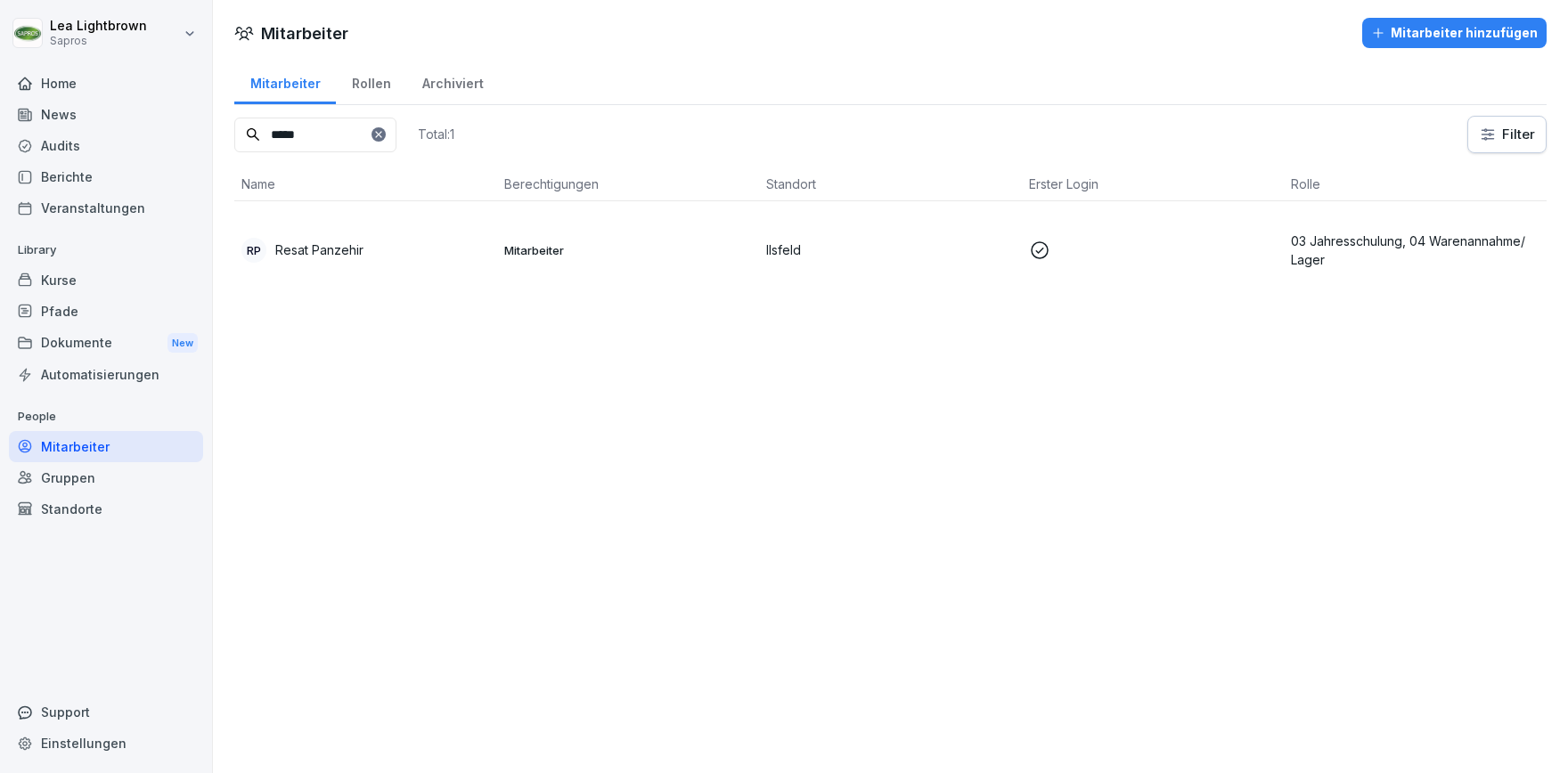
click at [717, 261] on td "Mitarbeiter" at bounding box center [628, 249] width 263 height 97
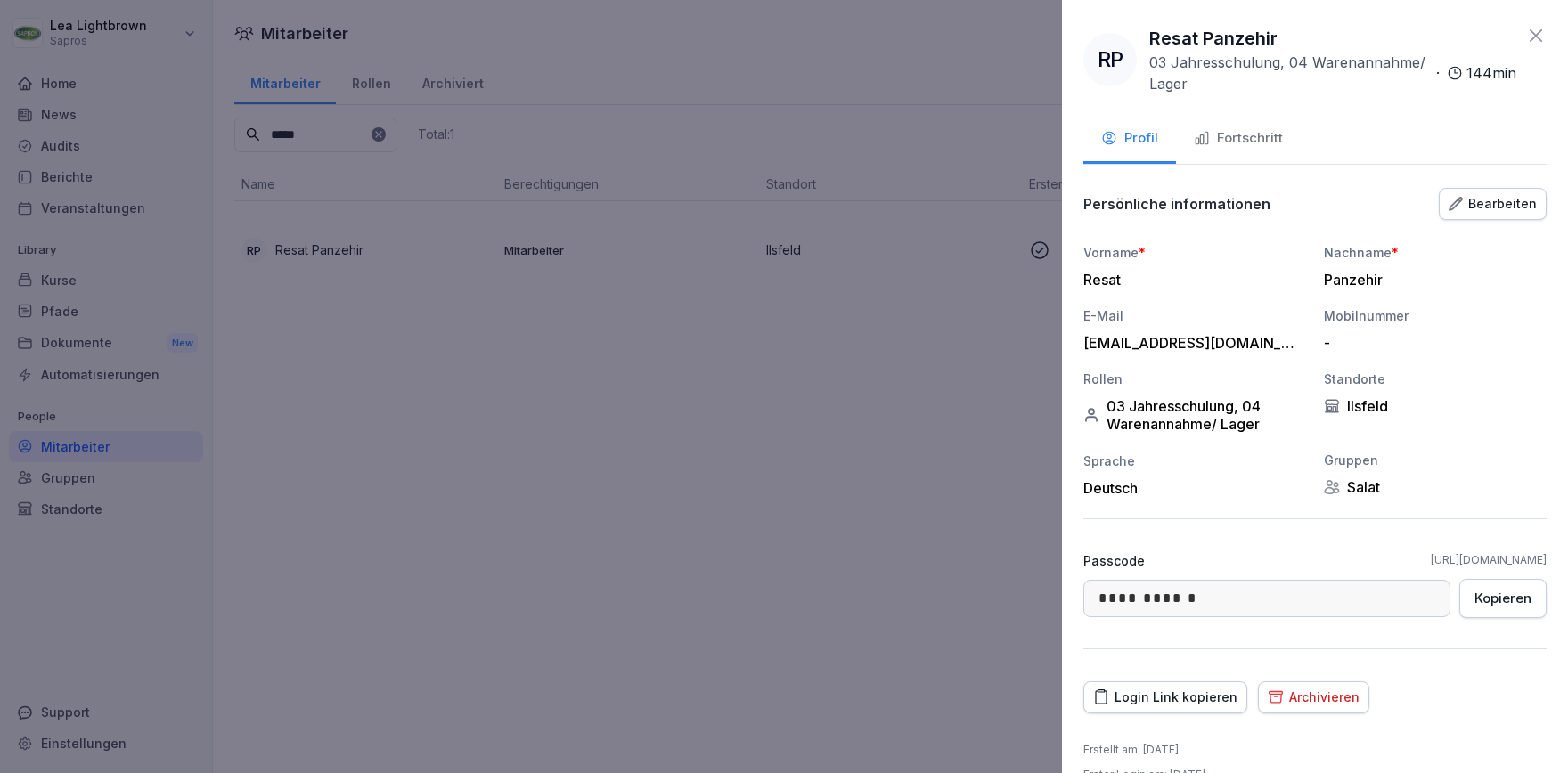
click at [1262, 136] on div "Fortschritt" at bounding box center [1239, 138] width 89 height 21
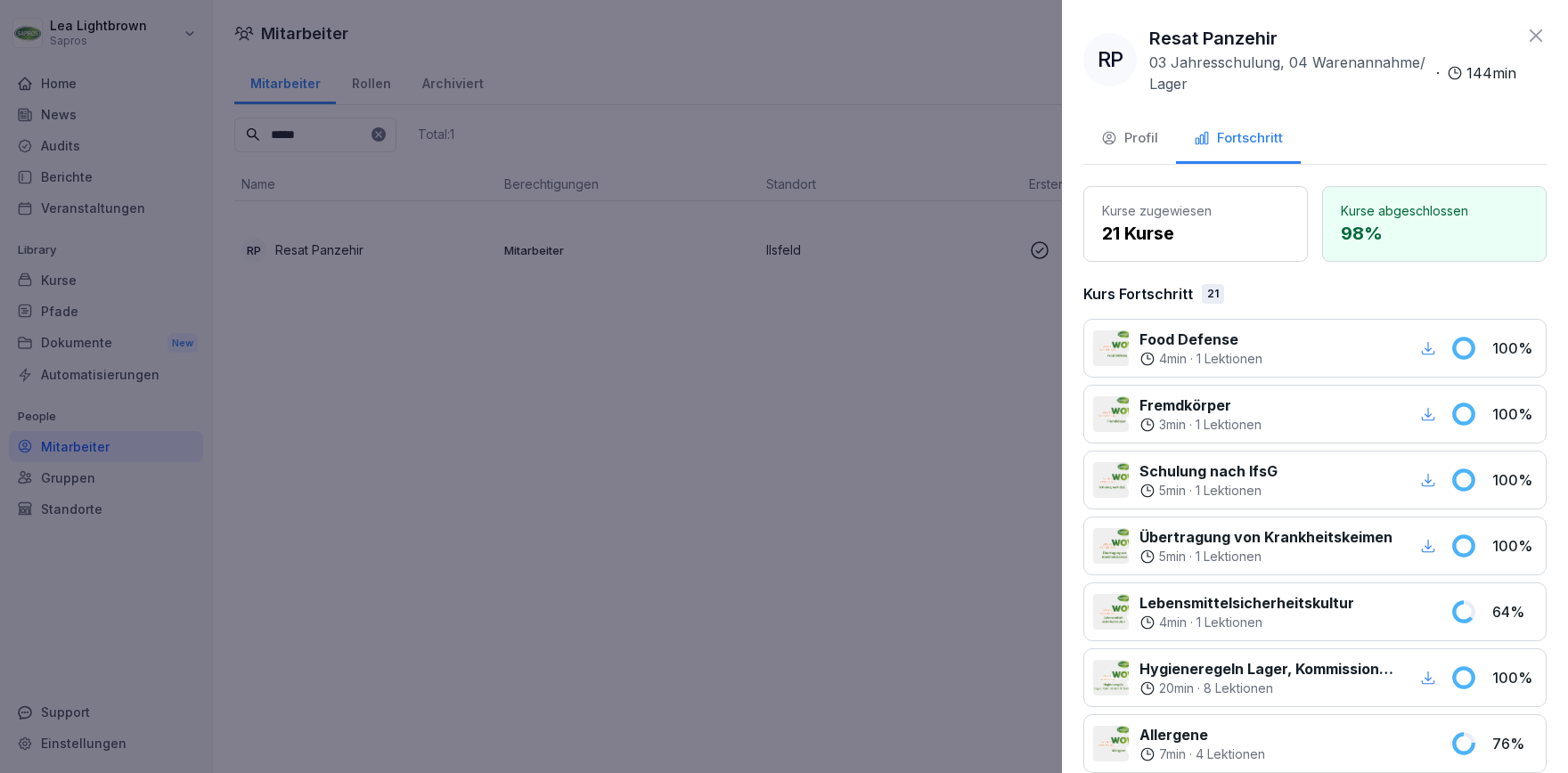
scroll to position [412, 0]
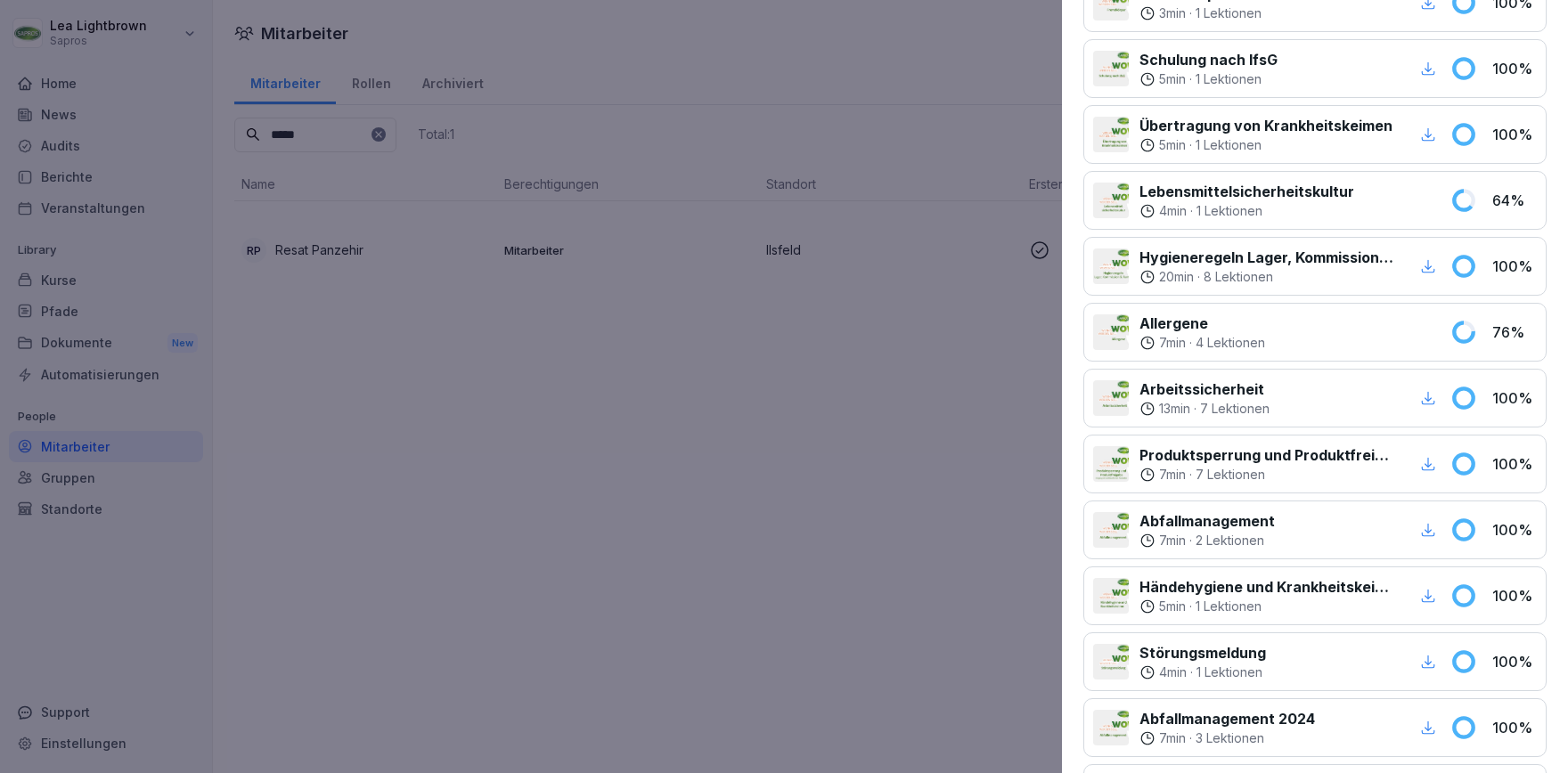
click at [507, 516] on div at bounding box center [784, 386] width 1568 height 773
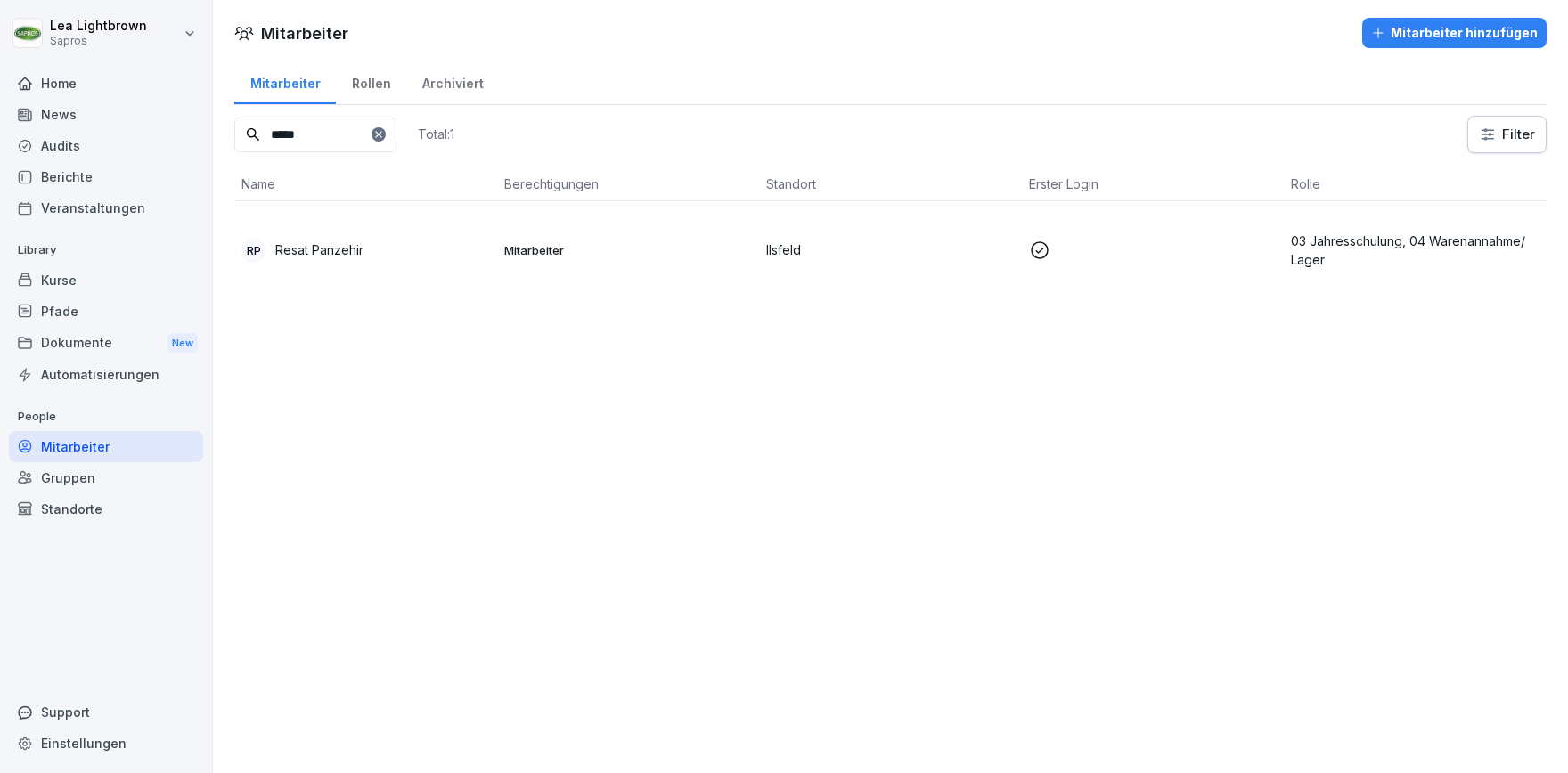
drag, startPoint x: 289, startPoint y: 137, endPoint x: 238, endPoint y: 135, distance: 51.0
click at [238, 135] on input "*****" at bounding box center [315, 135] width 162 height 35
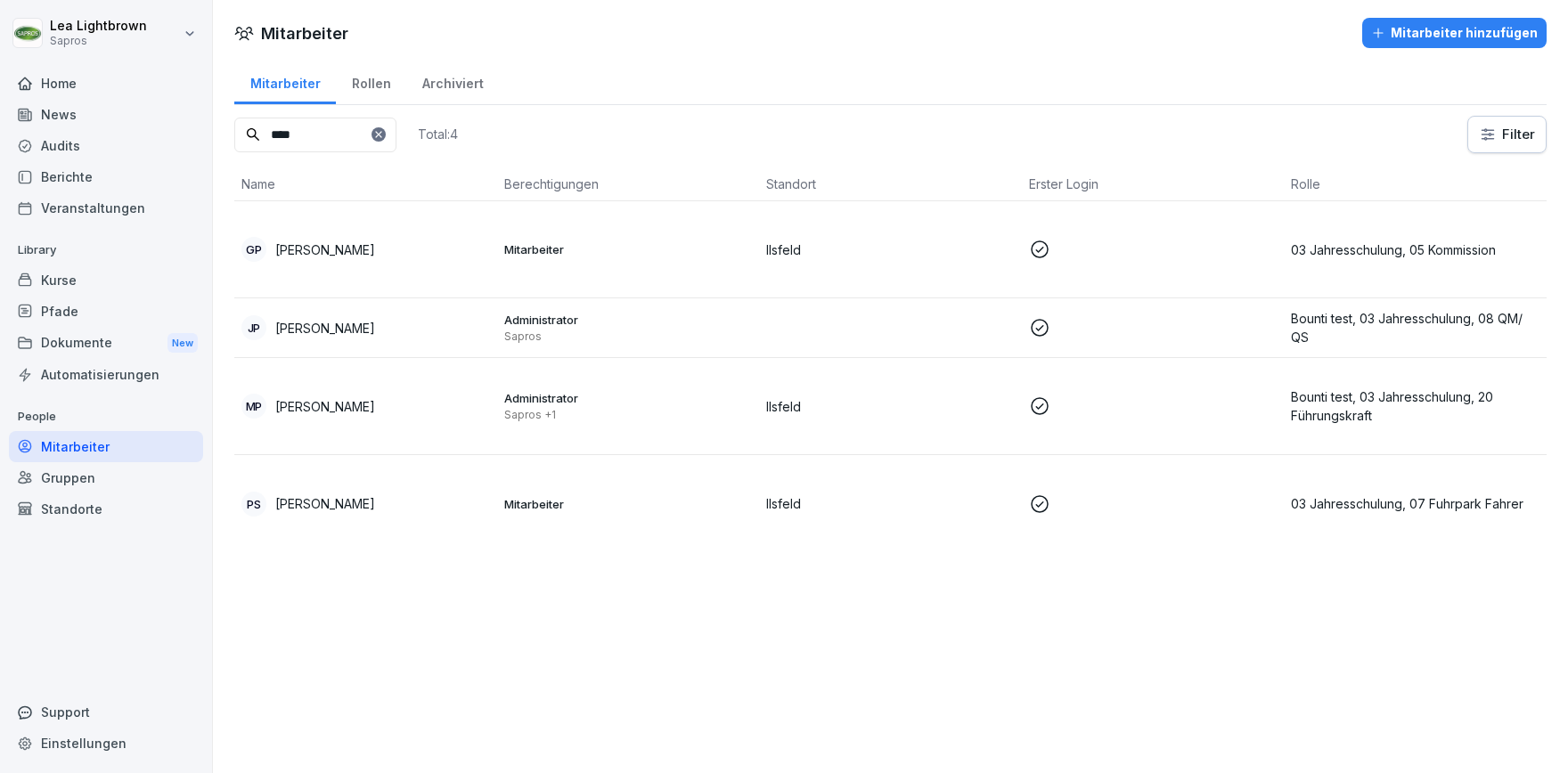
click at [482, 264] on td "GP Giovanni Pettinato" at bounding box center [365, 249] width 263 height 97
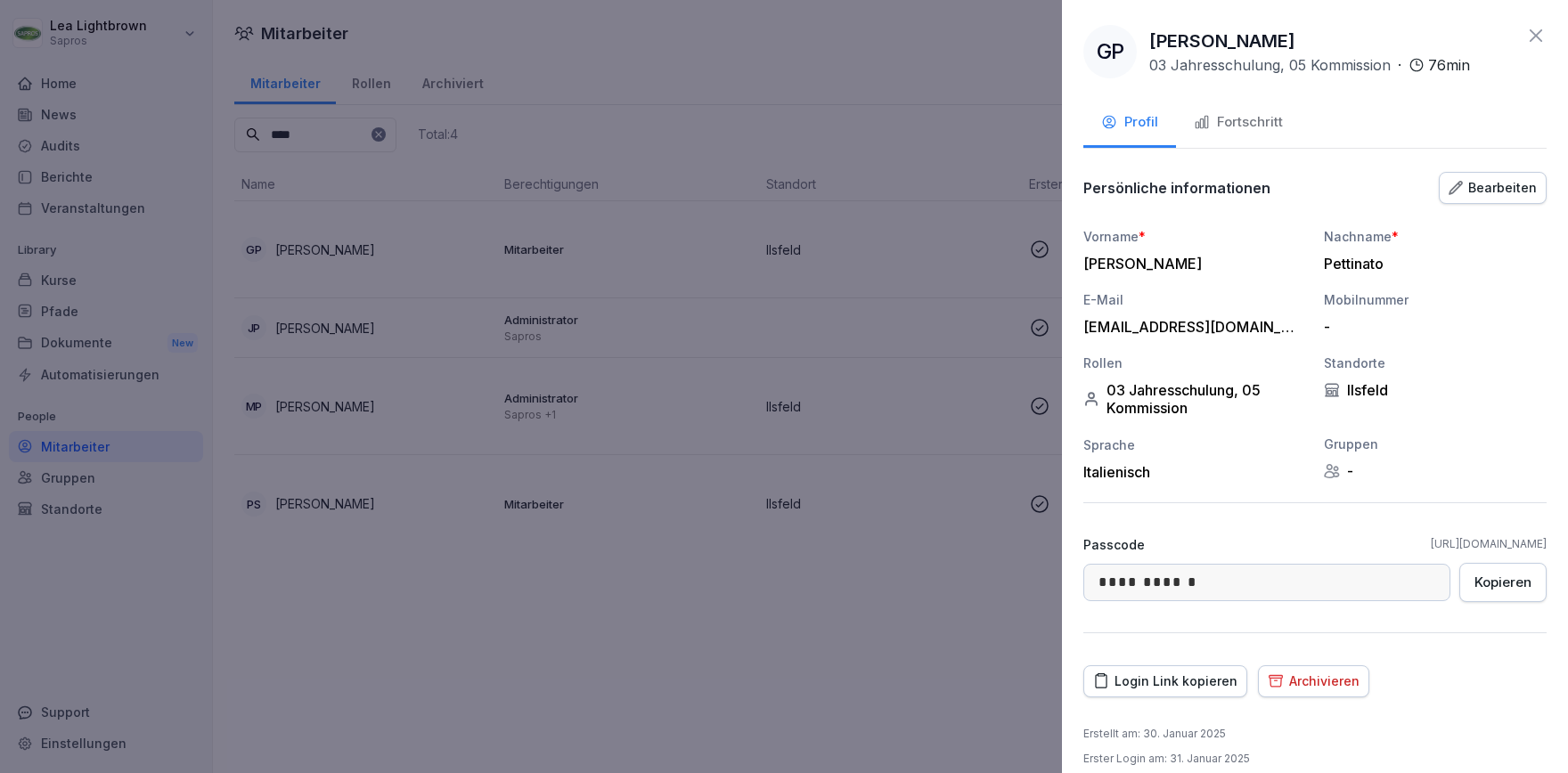
click at [1276, 123] on div "Fortschritt" at bounding box center [1239, 122] width 89 height 21
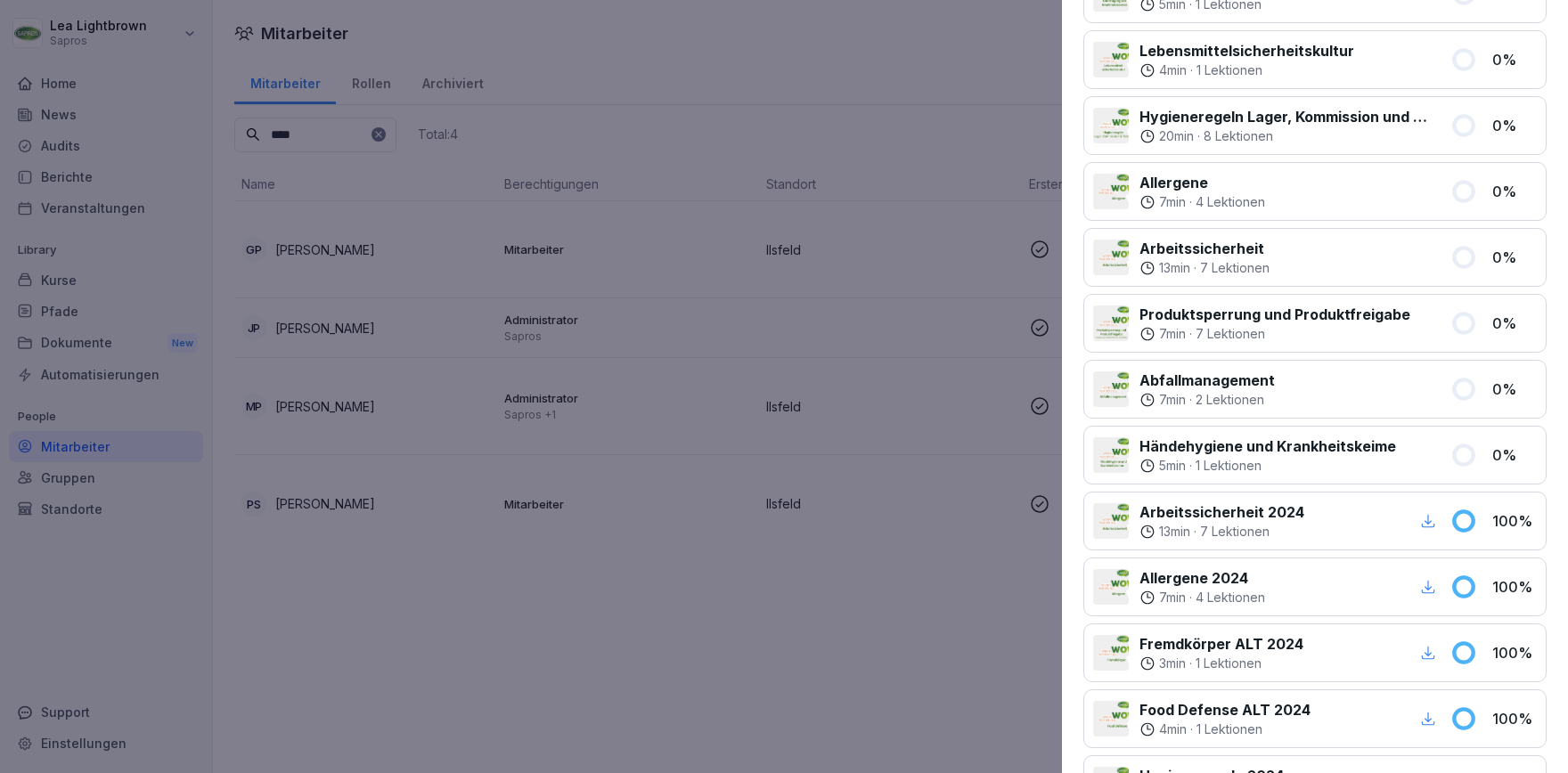
scroll to position [514, 0]
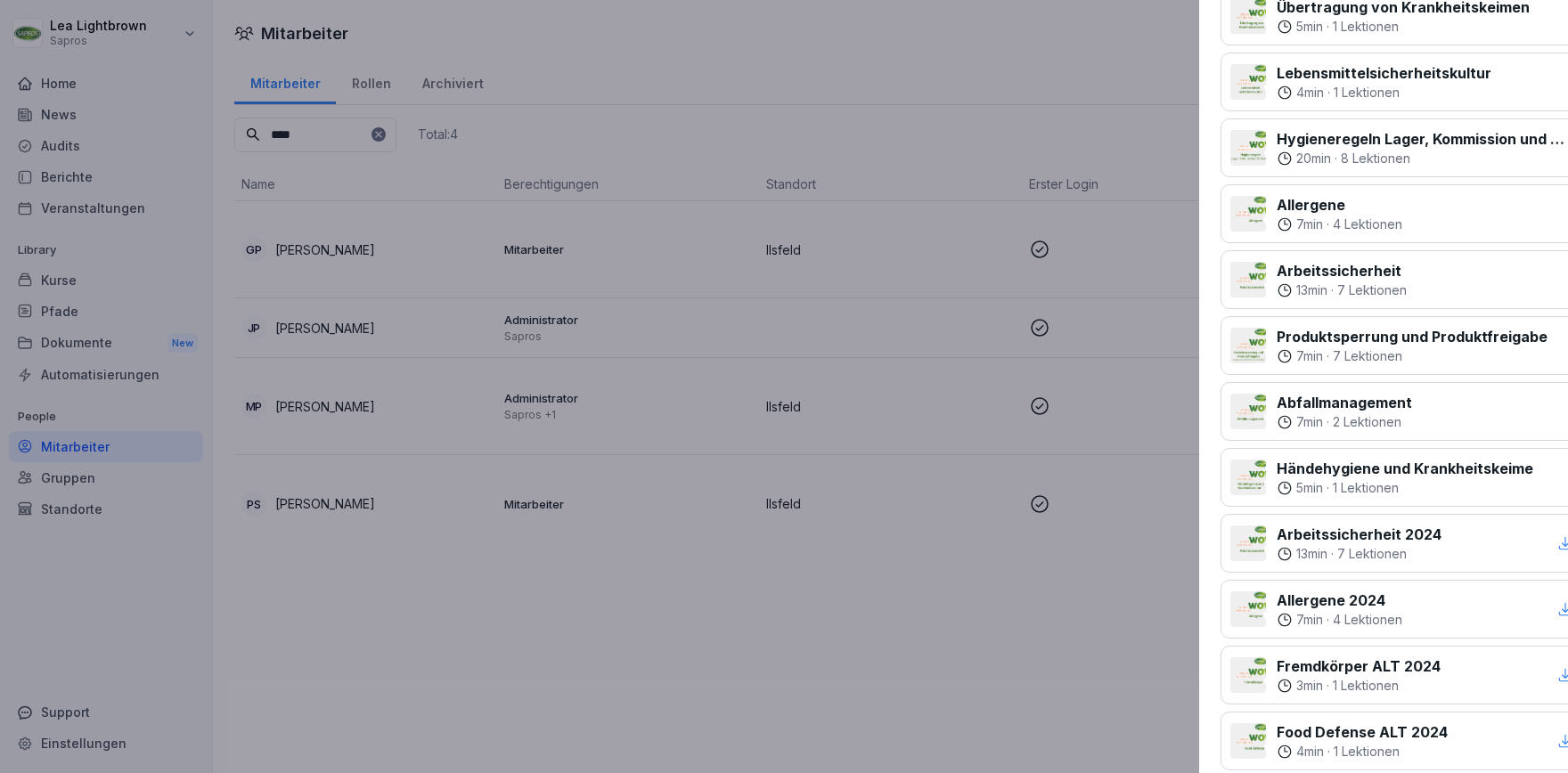
click at [635, 670] on div at bounding box center [784, 386] width 1568 height 773
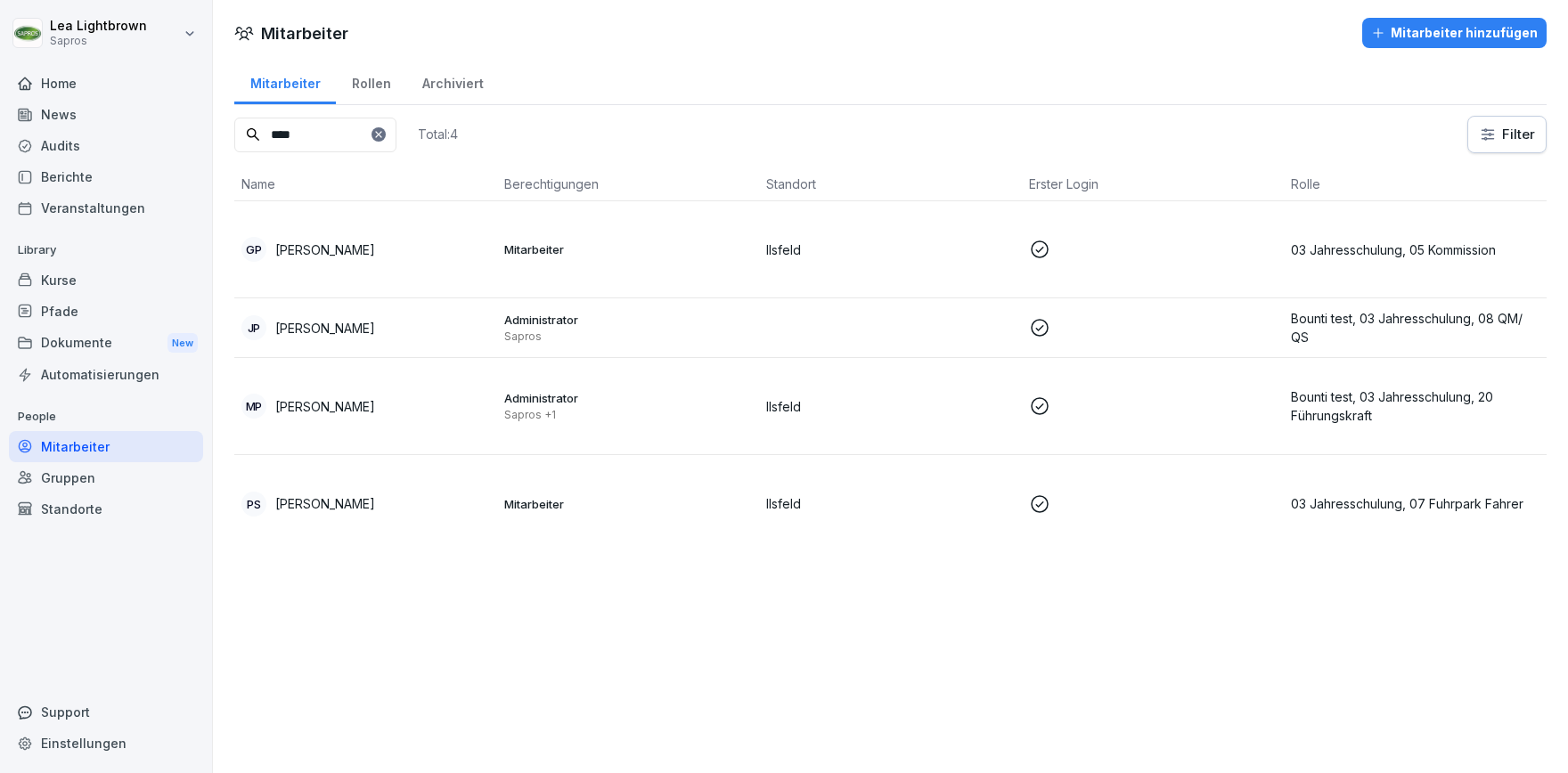
click at [345, 506] on p "[PERSON_NAME]" at bounding box center [324, 504] width 100 height 19
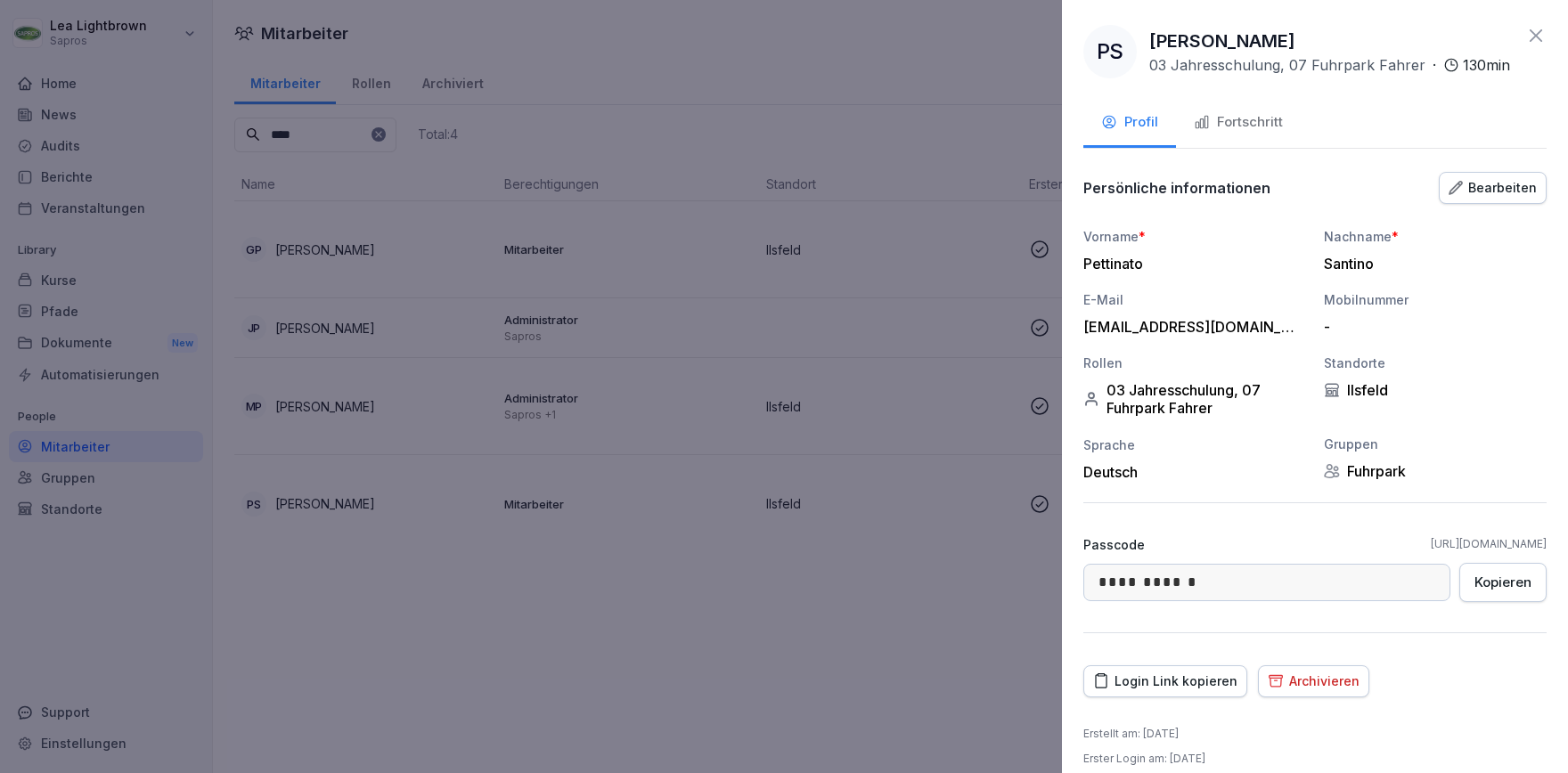
click at [1290, 115] on button "Fortschritt" at bounding box center [1238, 123] width 124 height 48
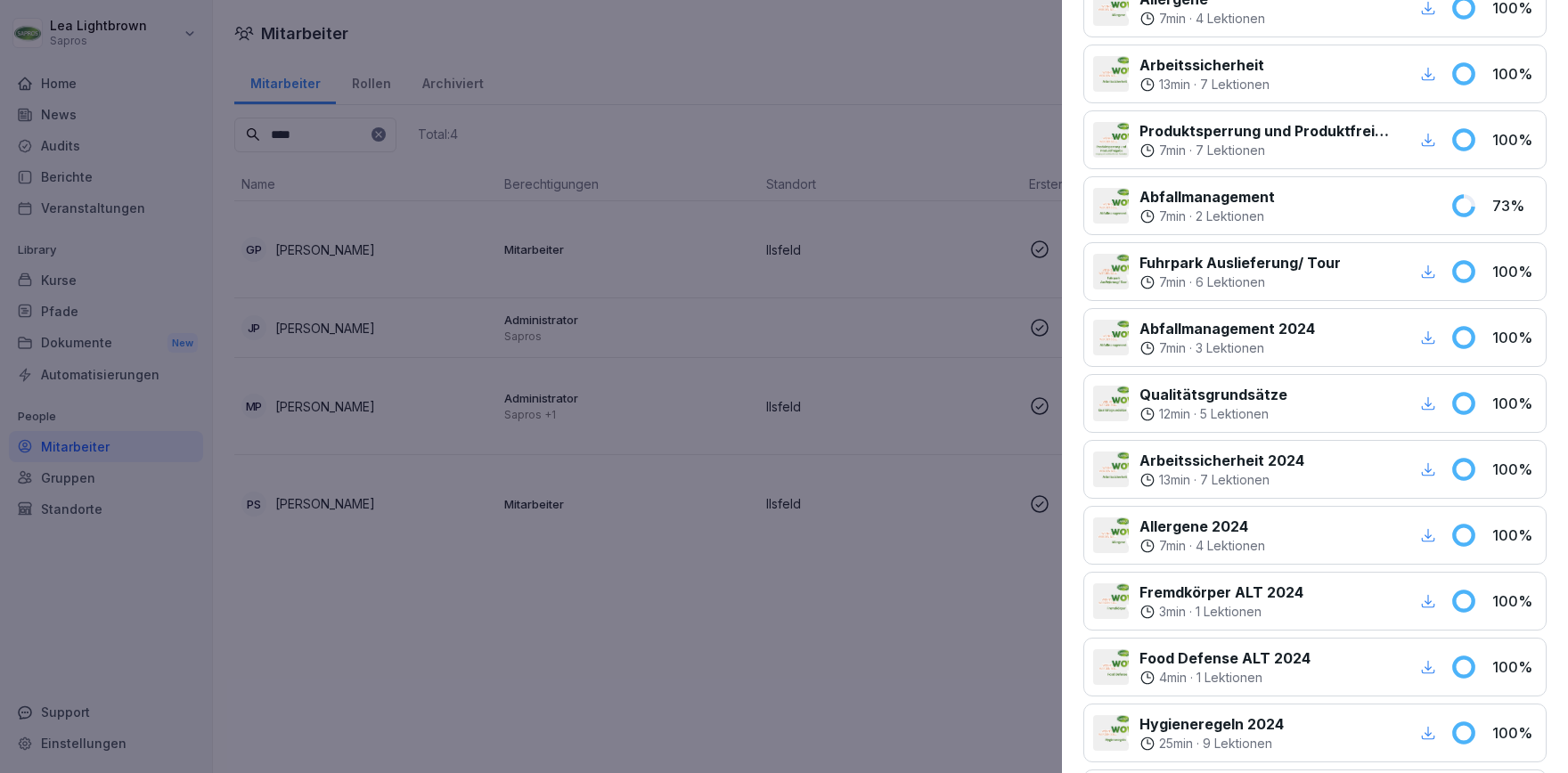
scroll to position [926, 0]
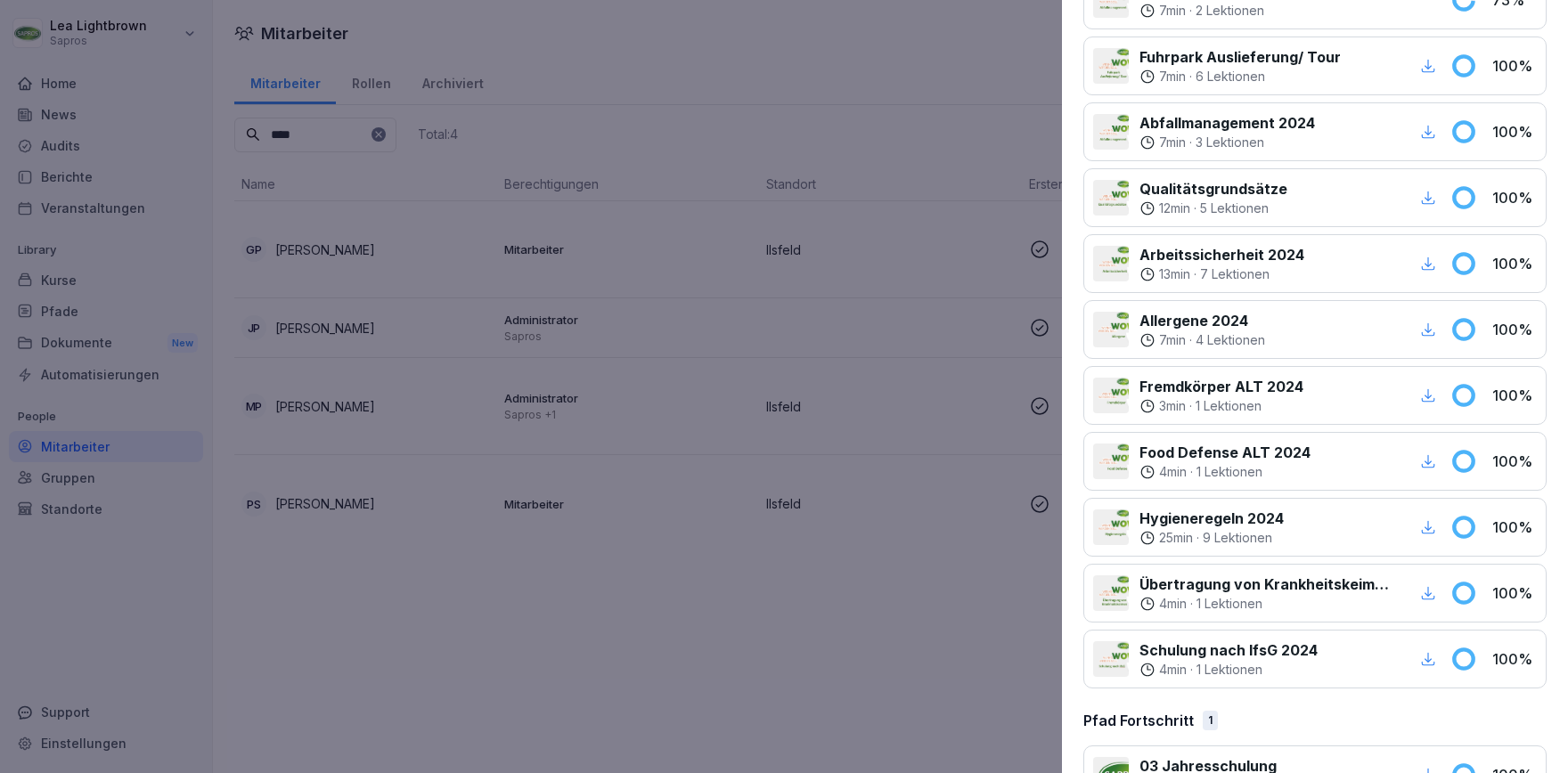
click at [624, 653] on div at bounding box center [784, 386] width 1568 height 773
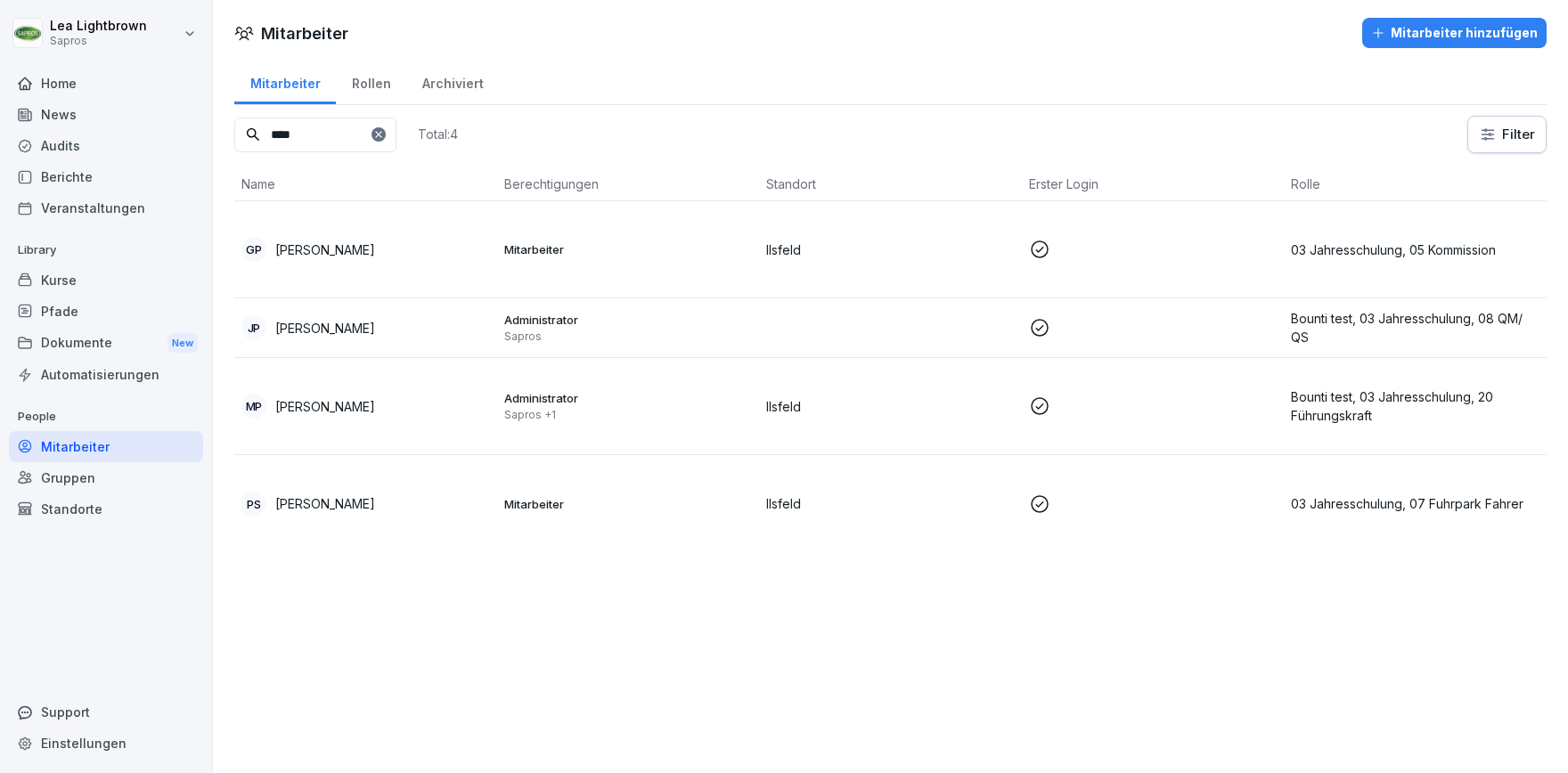
drag, startPoint x: 336, startPoint y: 137, endPoint x: 252, endPoint y: 134, distance: 84.1
click at [252, 134] on input "****" at bounding box center [315, 135] width 162 height 35
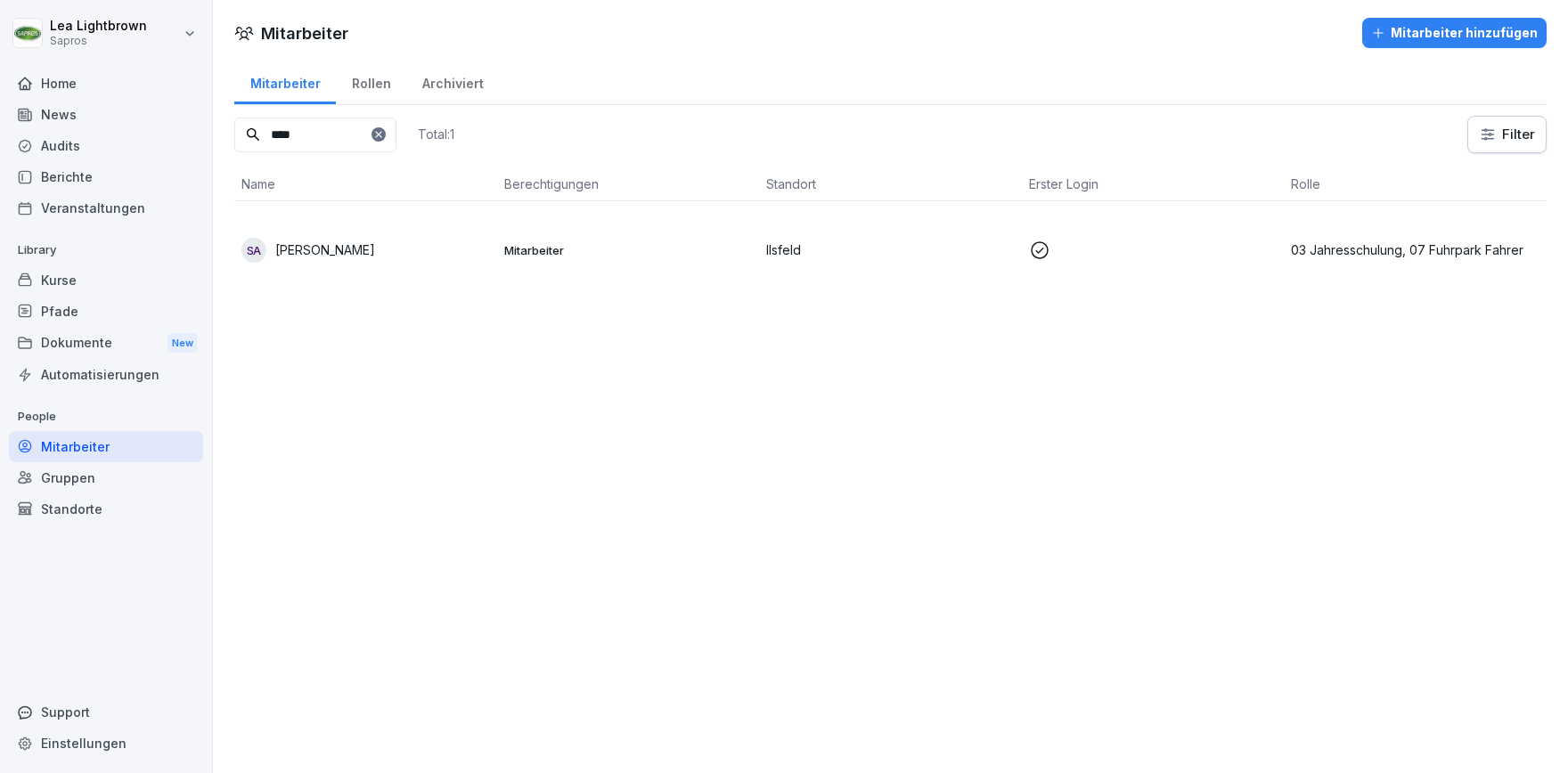
click at [707, 280] on td "Mitarbeiter" at bounding box center [628, 249] width 263 height 97
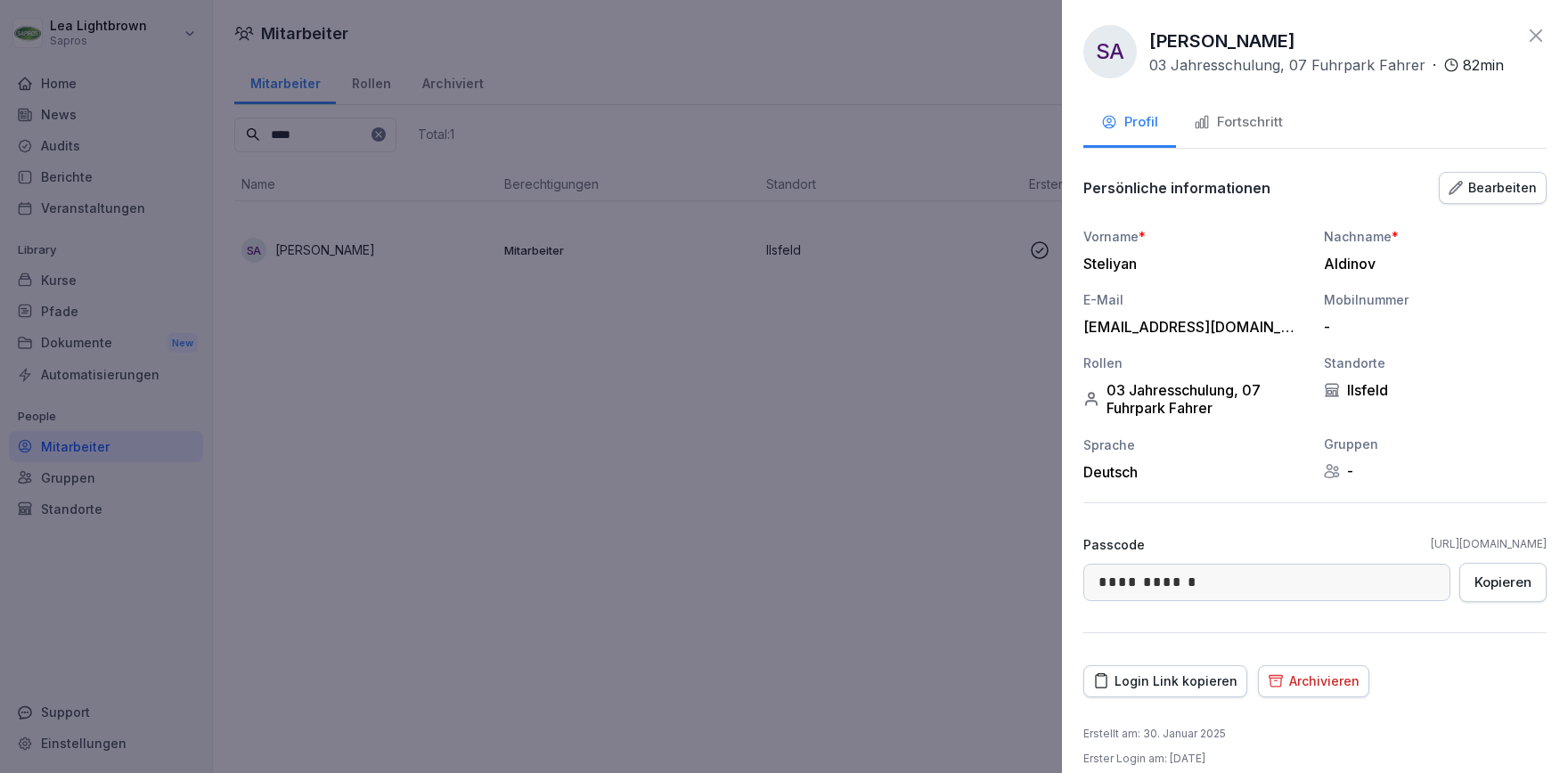
click at [1278, 128] on div "Fortschritt" at bounding box center [1239, 122] width 89 height 21
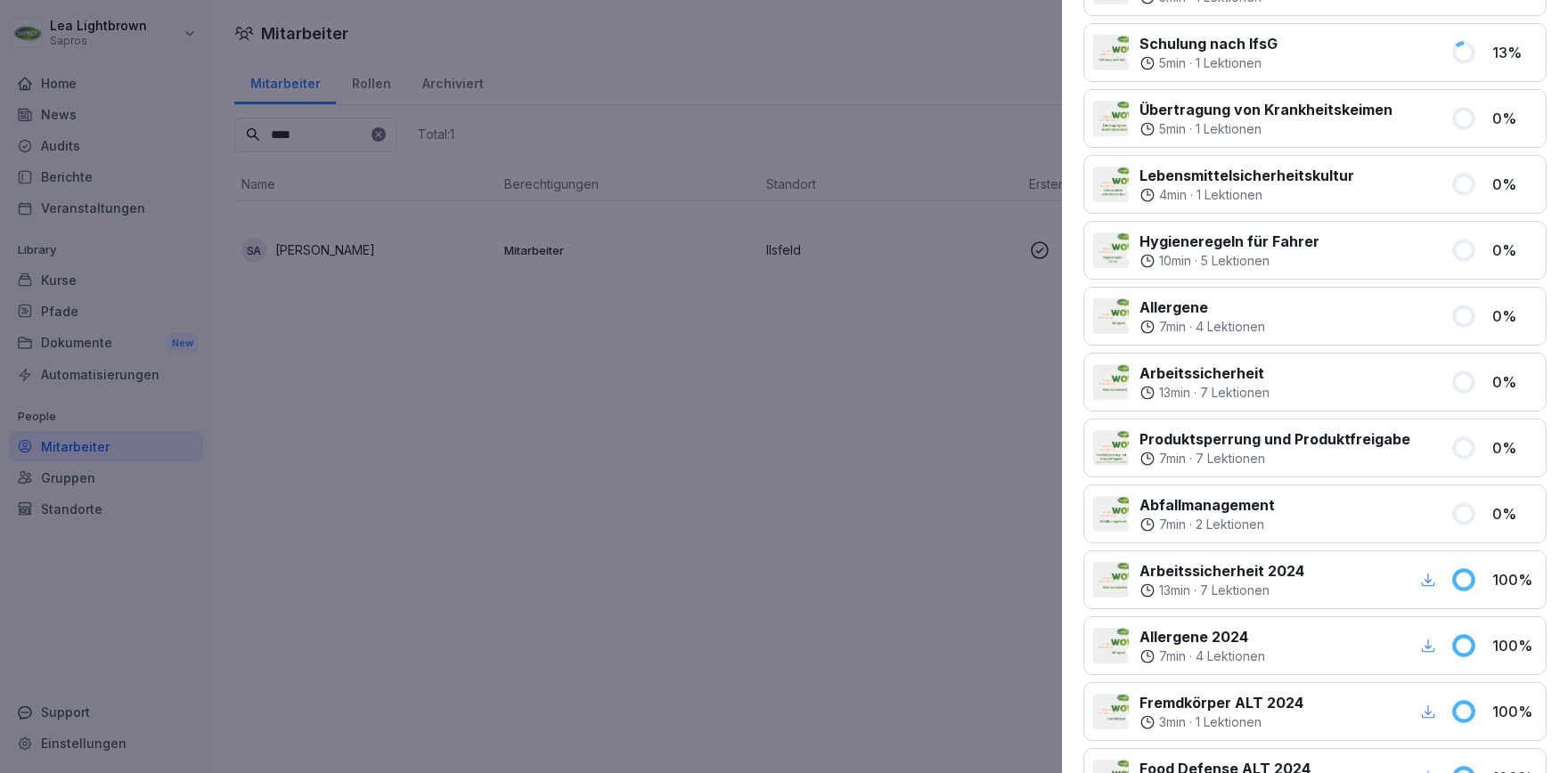
scroll to position [514, 0]
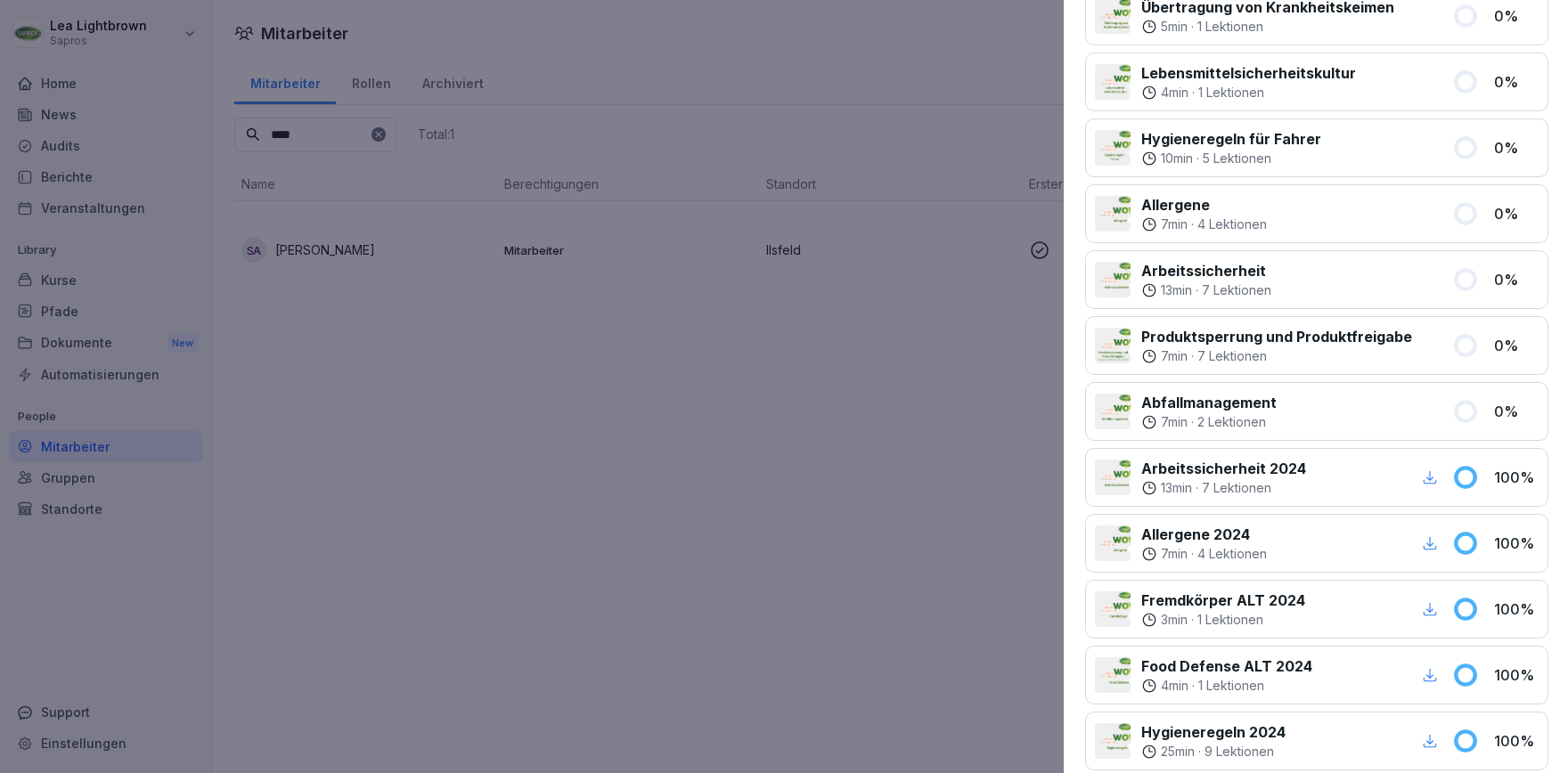
click at [911, 499] on div at bounding box center [784, 386] width 1568 height 773
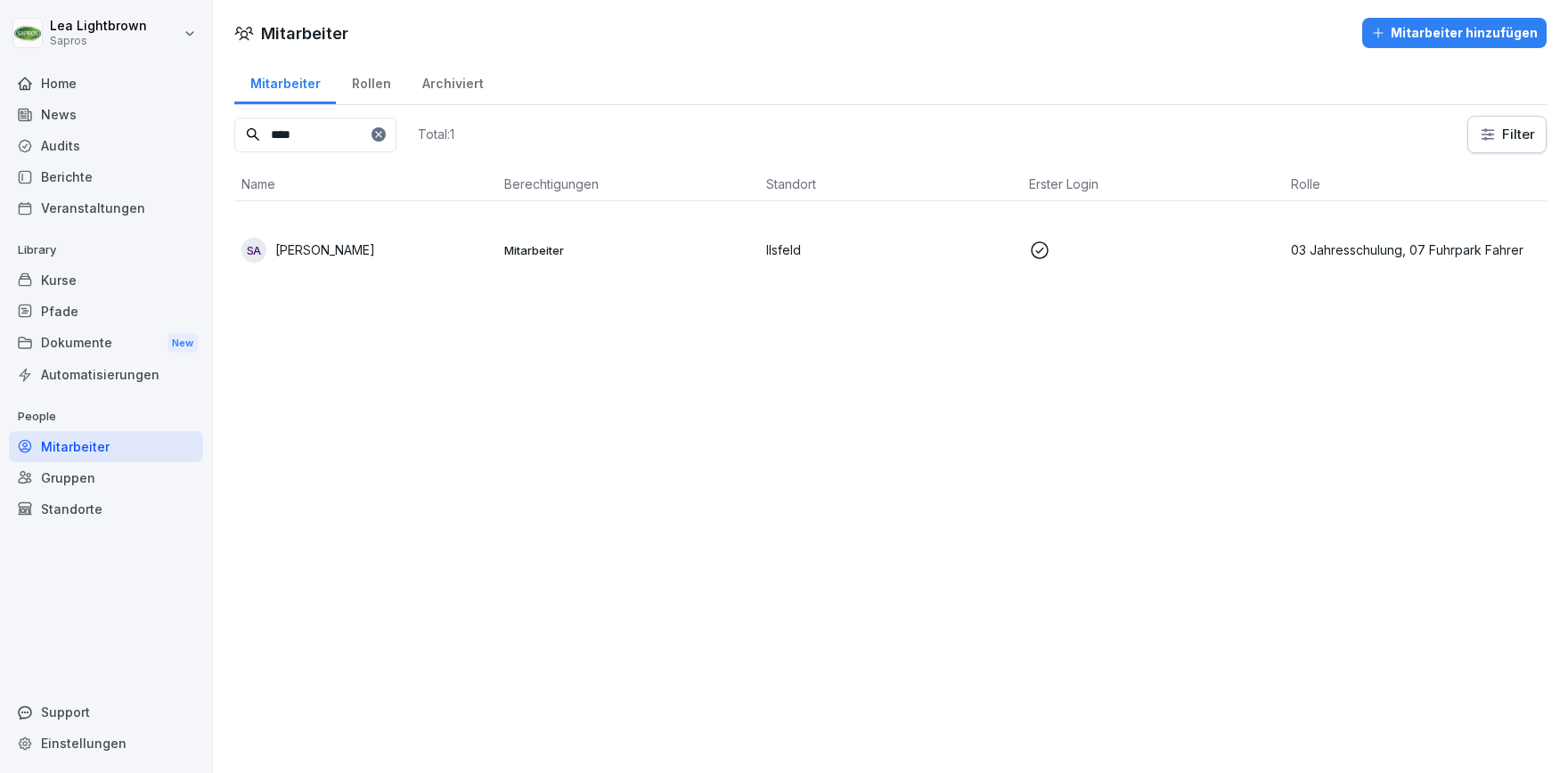
drag, startPoint x: 279, startPoint y: 139, endPoint x: 250, endPoint y: 139, distance: 29.0
click at [250, 139] on input "****" at bounding box center [315, 135] width 162 height 35
click at [950, 234] on td "Ilsfeld" at bounding box center [890, 249] width 263 height 97
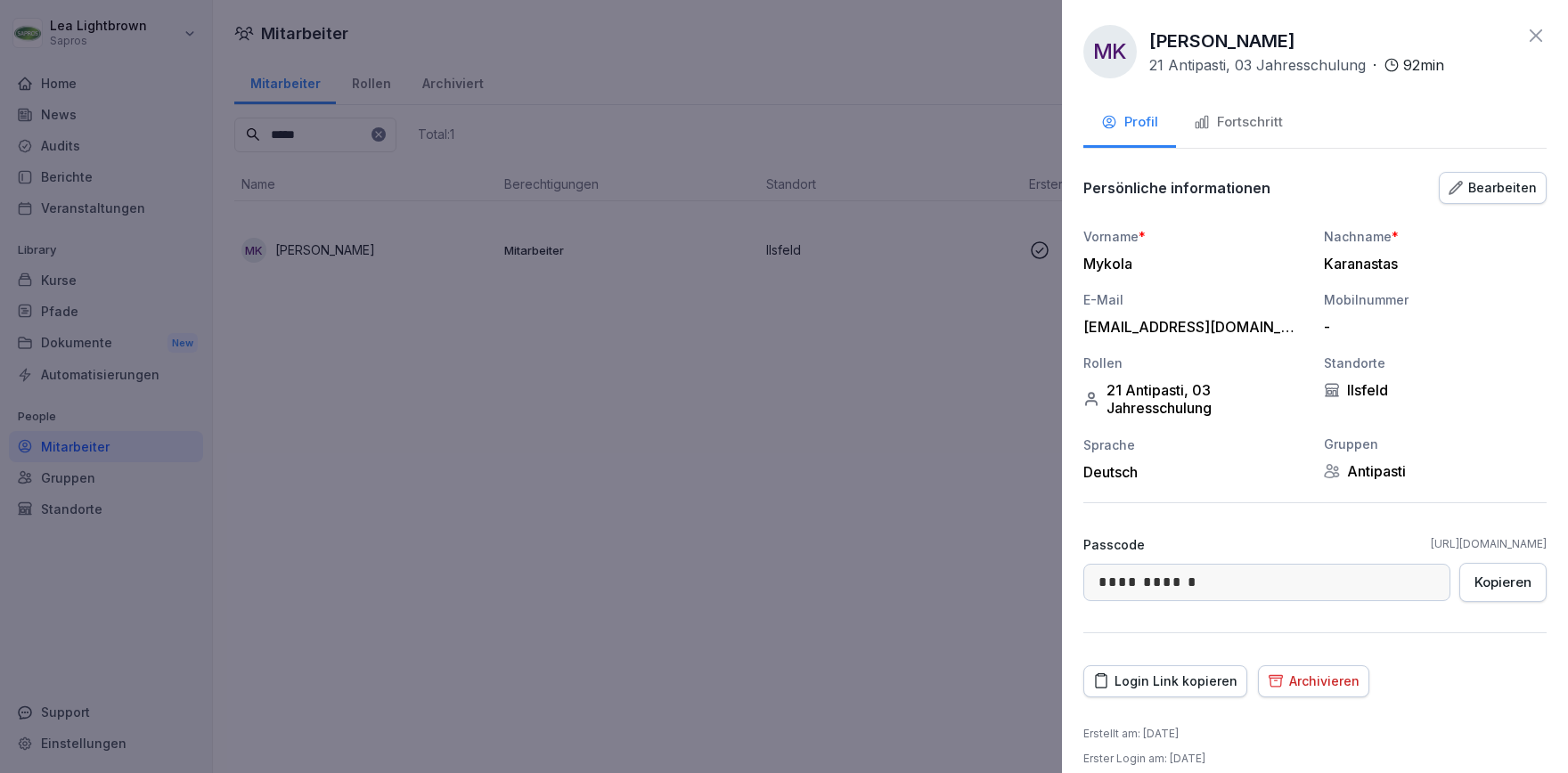
click at [1271, 122] on div "Fortschritt" at bounding box center [1239, 122] width 89 height 21
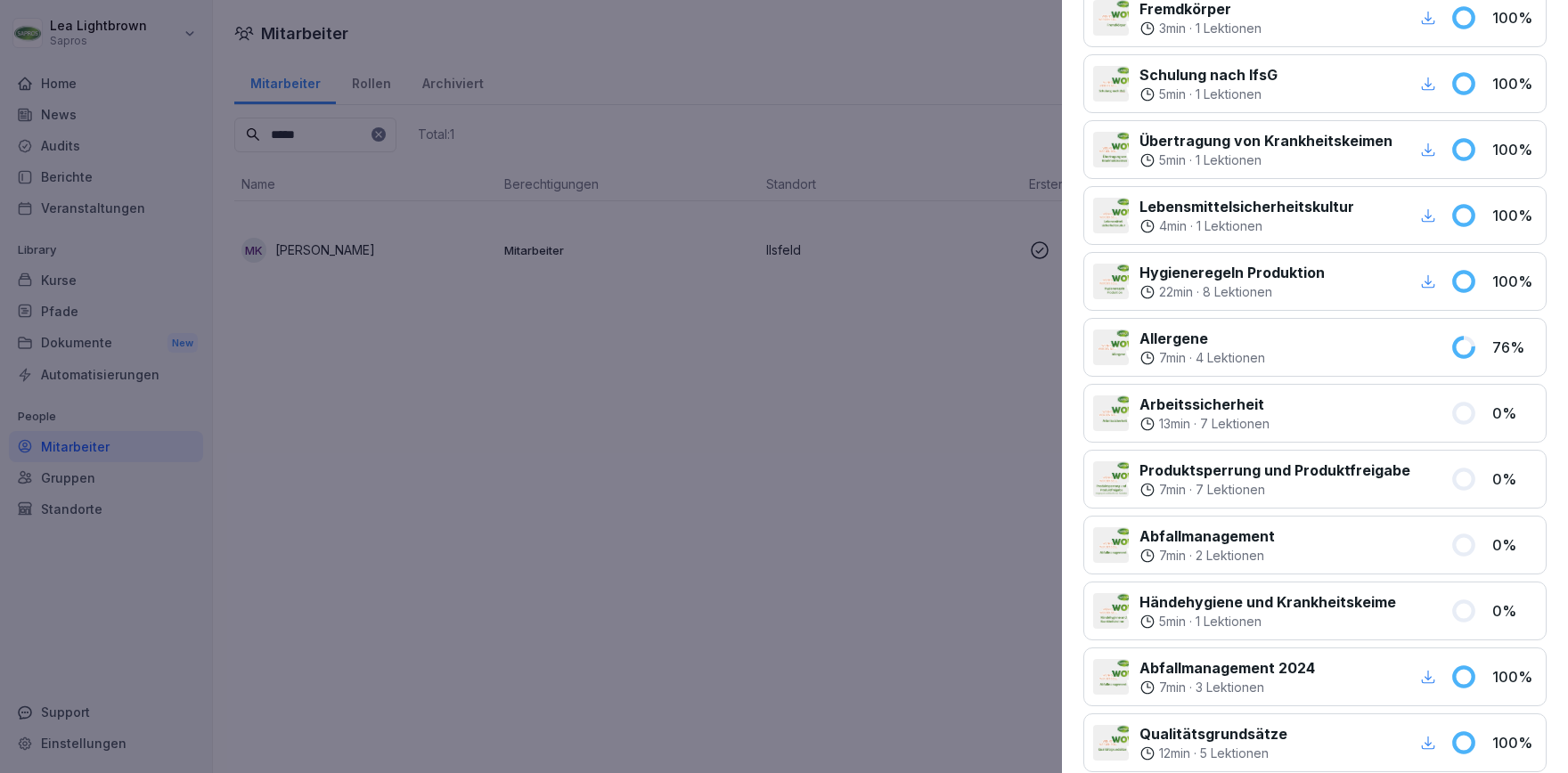
scroll to position [412, 0]
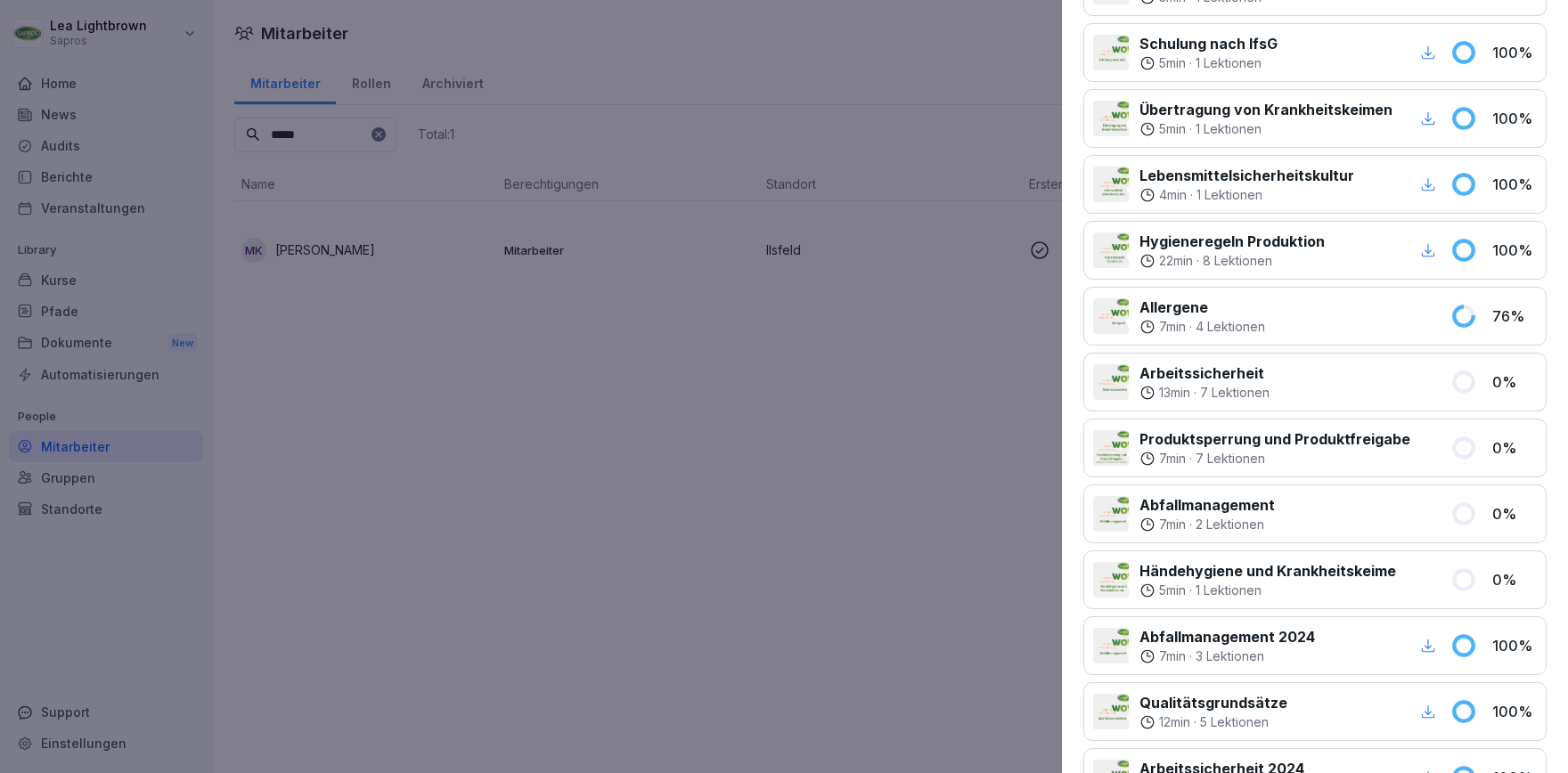
click at [407, 466] on div at bounding box center [784, 386] width 1568 height 773
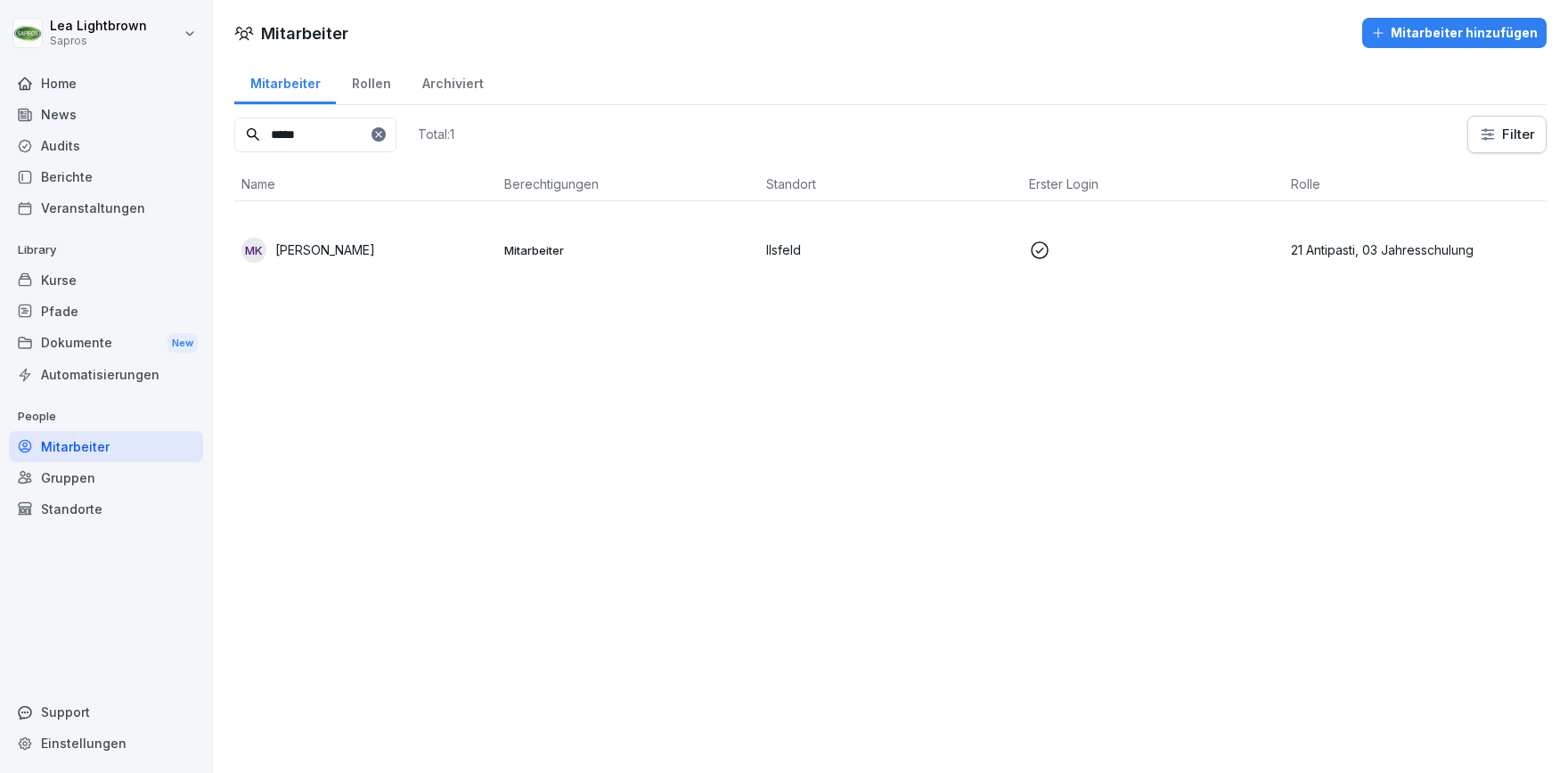
drag, startPoint x: 304, startPoint y: 134, endPoint x: 262, endPoint y: 134, distance: 42.0
click at [262, 134] on input "*****" at bounding box center [315, 135] width 162 height 35
click at [931, 329] on p "Ilsfeld" at bounding box center [891, 328] width 249 height 19
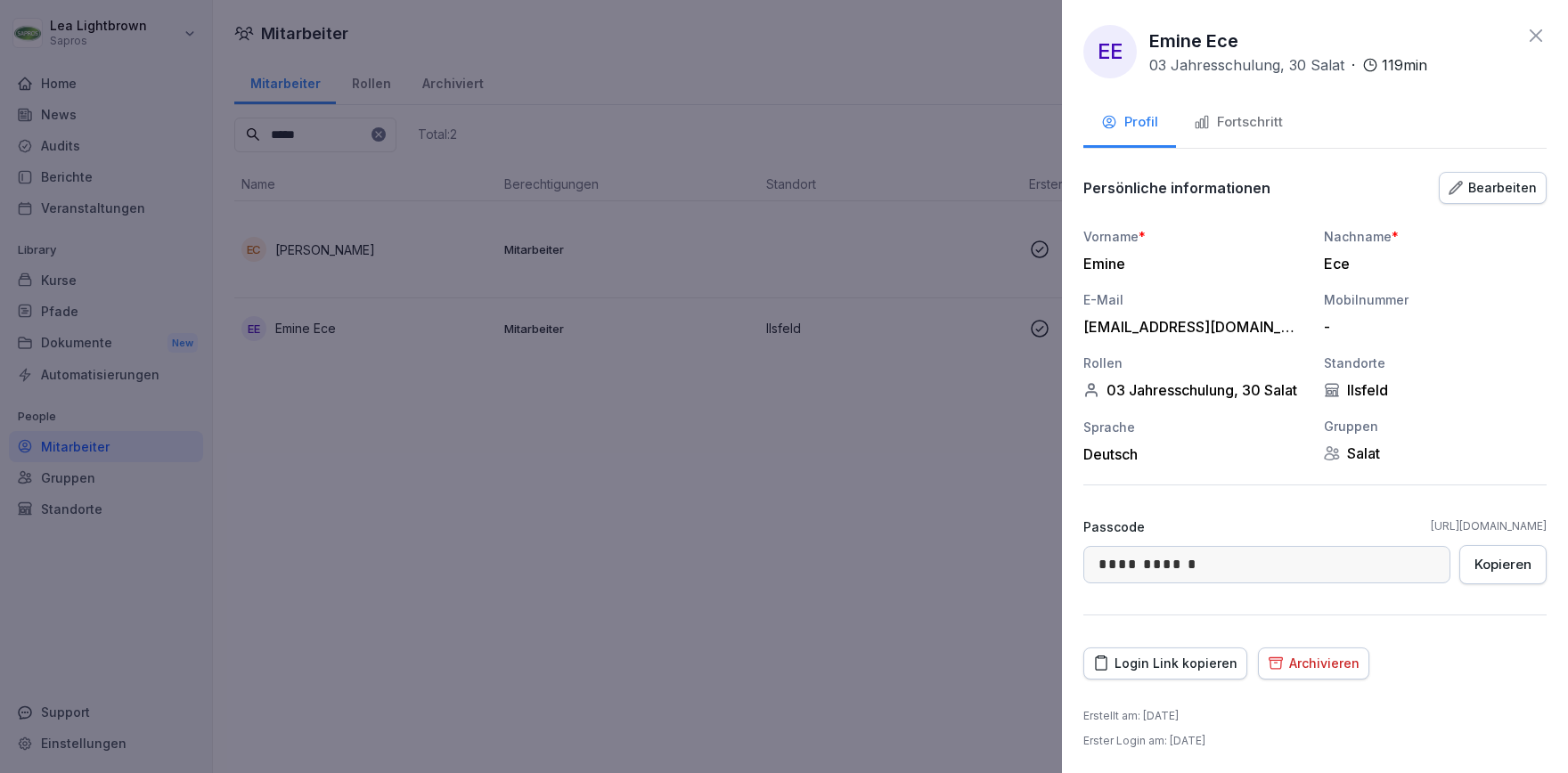
click at [1245, 134] on button "Fortschritt" at bounding box center [1238, 123] width 124 height 48
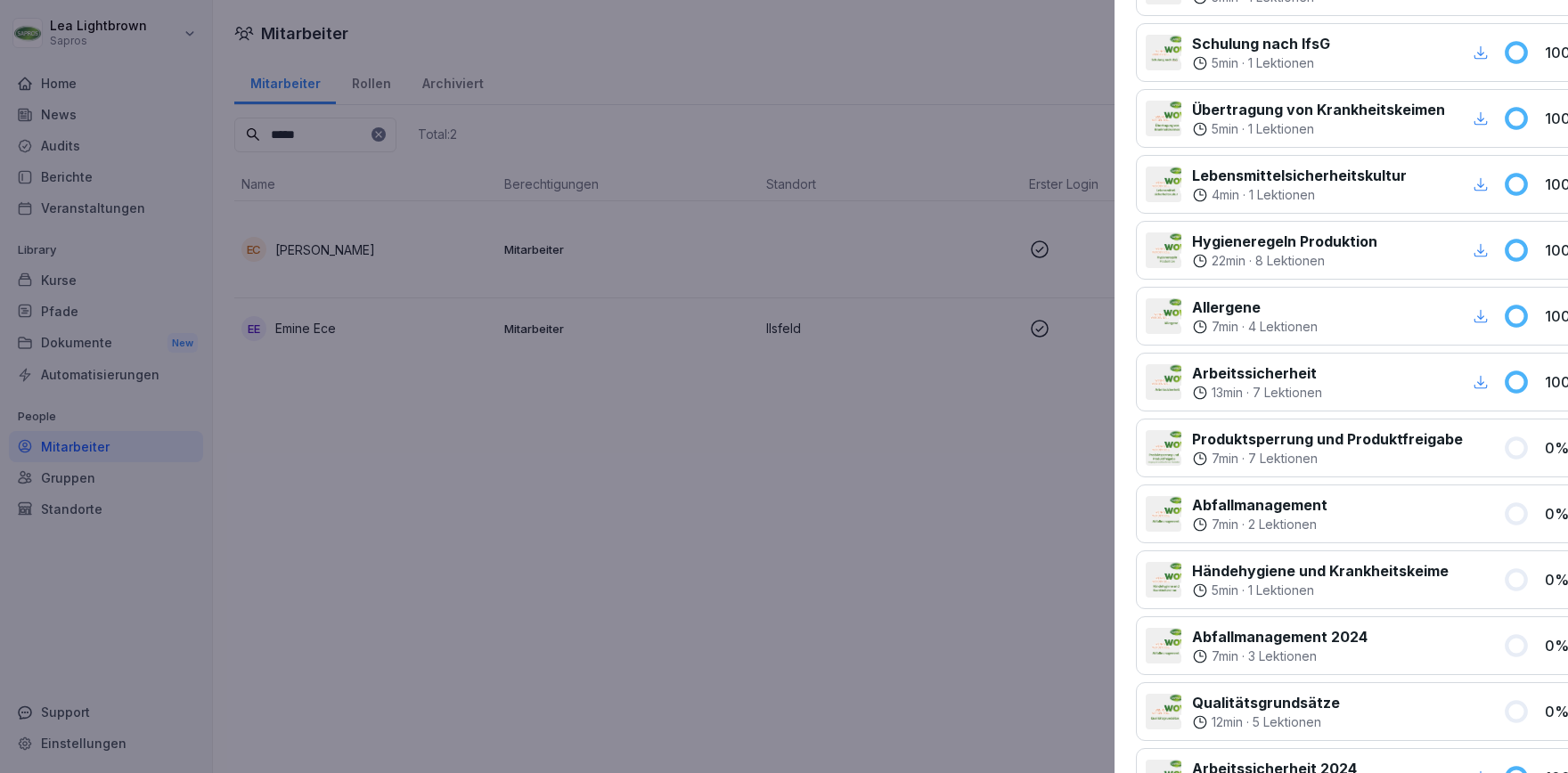
click at [751, 530] on div at bounding box center [784, 386] width 1568 height 773
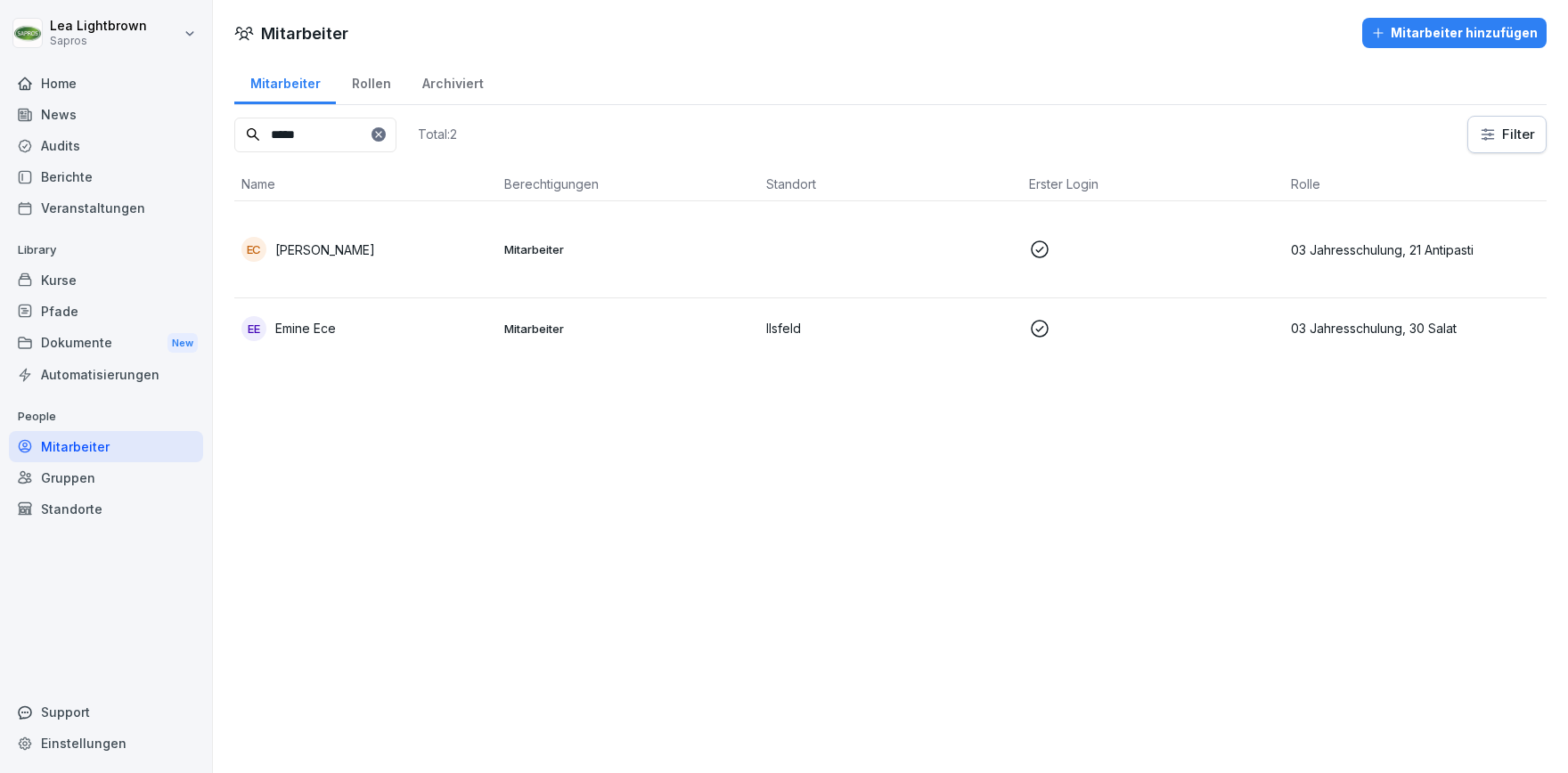
drag, startPoint x: 334, startPoint y: 139, endPoint x: 260, endPoint y: 144, distance: 74.2
click at [260, 144] on input "*****" at bounding box center [315, 135] width 162 height 35
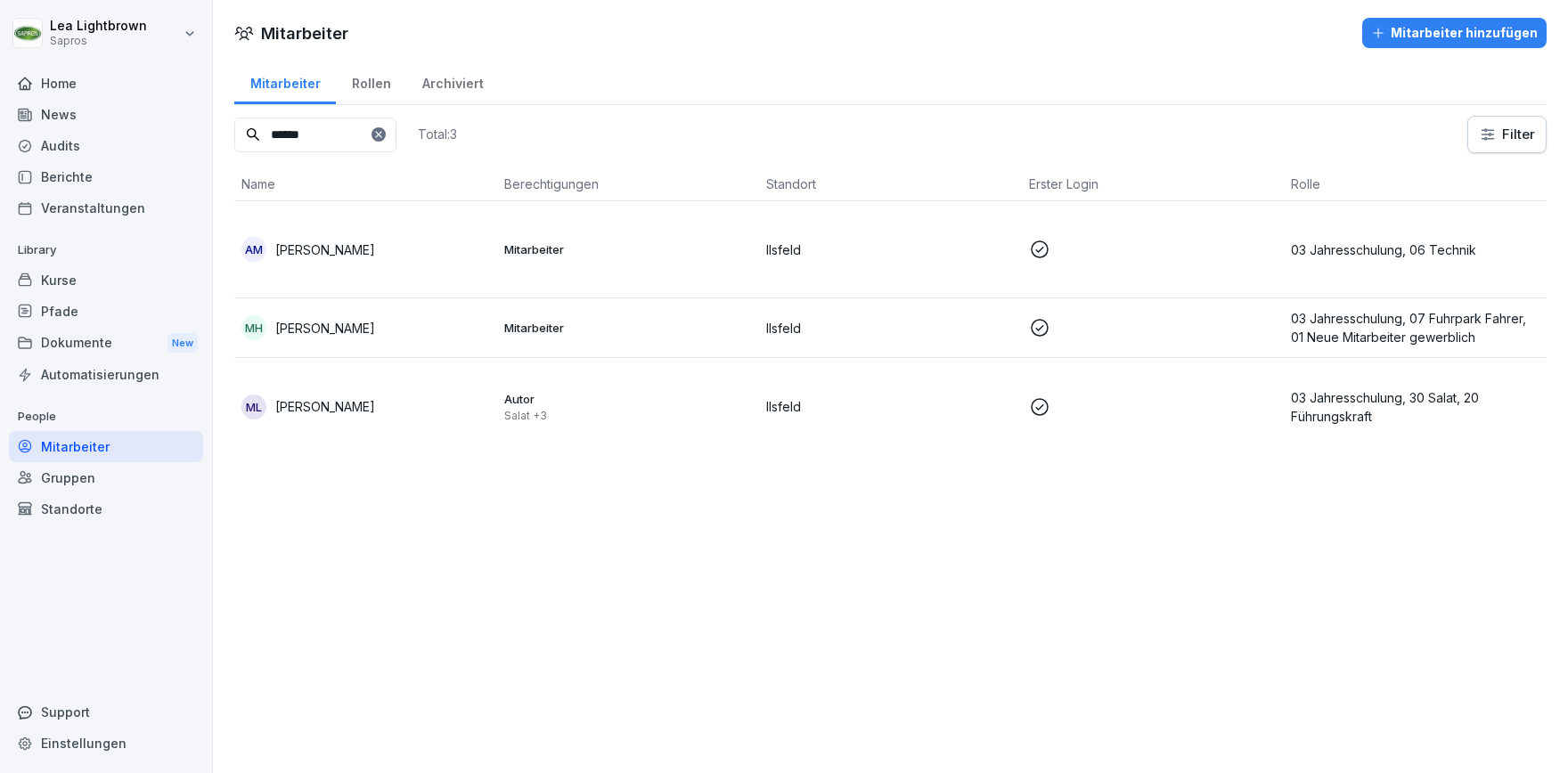
type input "******"
click at [618, 427] on td "Autor Salat +3" at bounding box center [628, 407] width 263 height 97
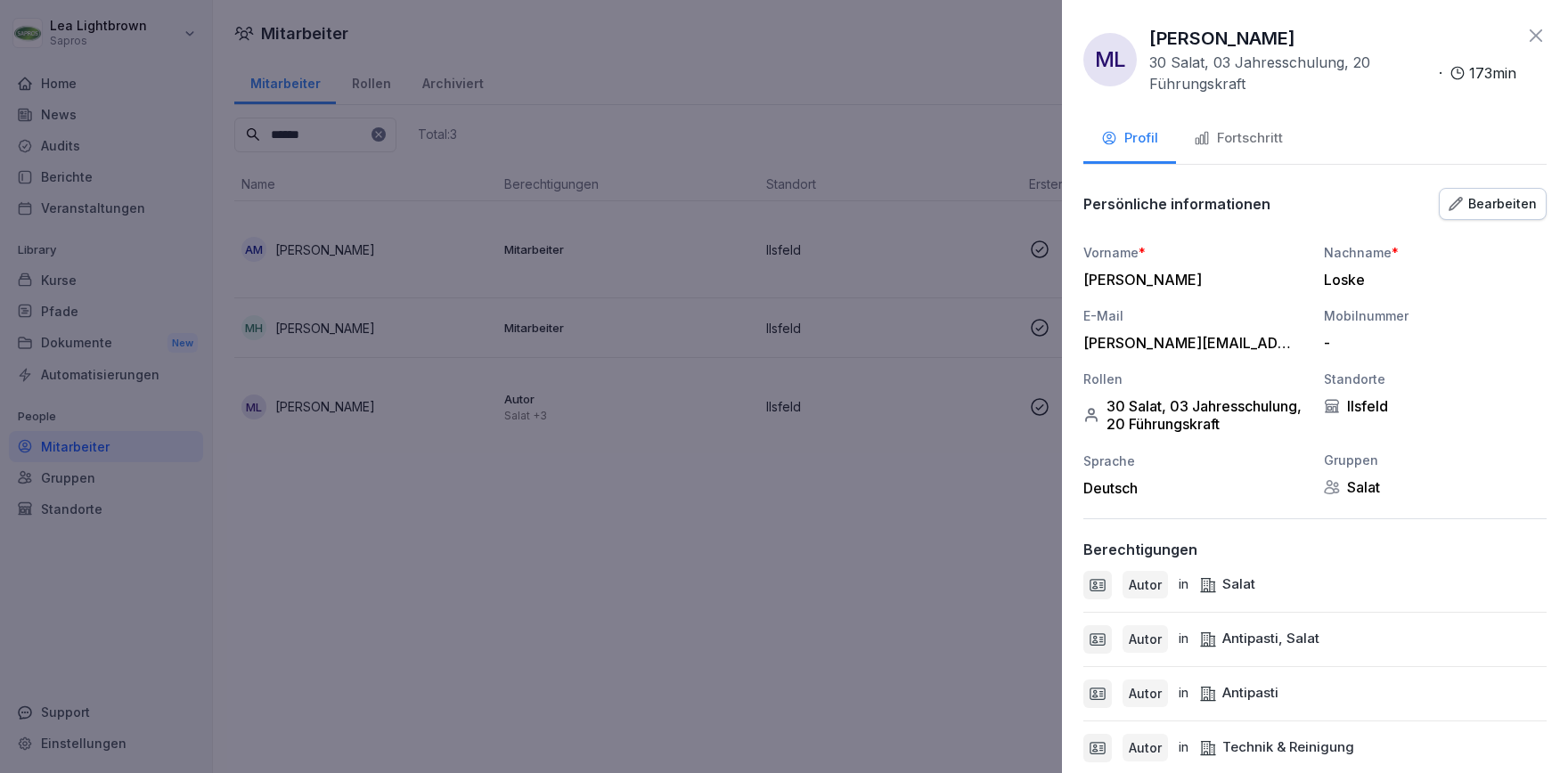
click at [1260, 147] on div "Fortschritt" at bounding box center [1239, 138] width 89 height 21
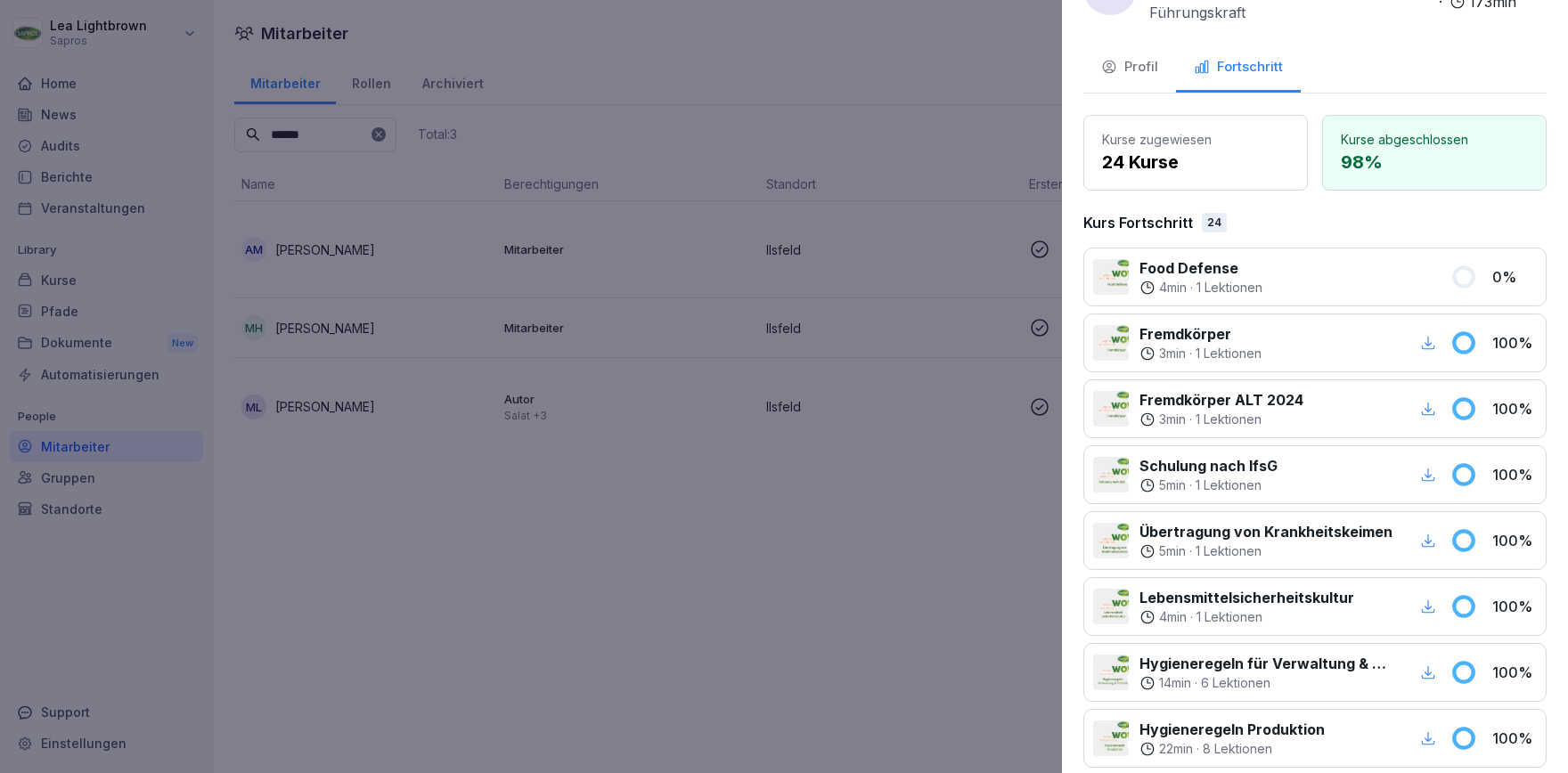
scroll to position [0, 0]
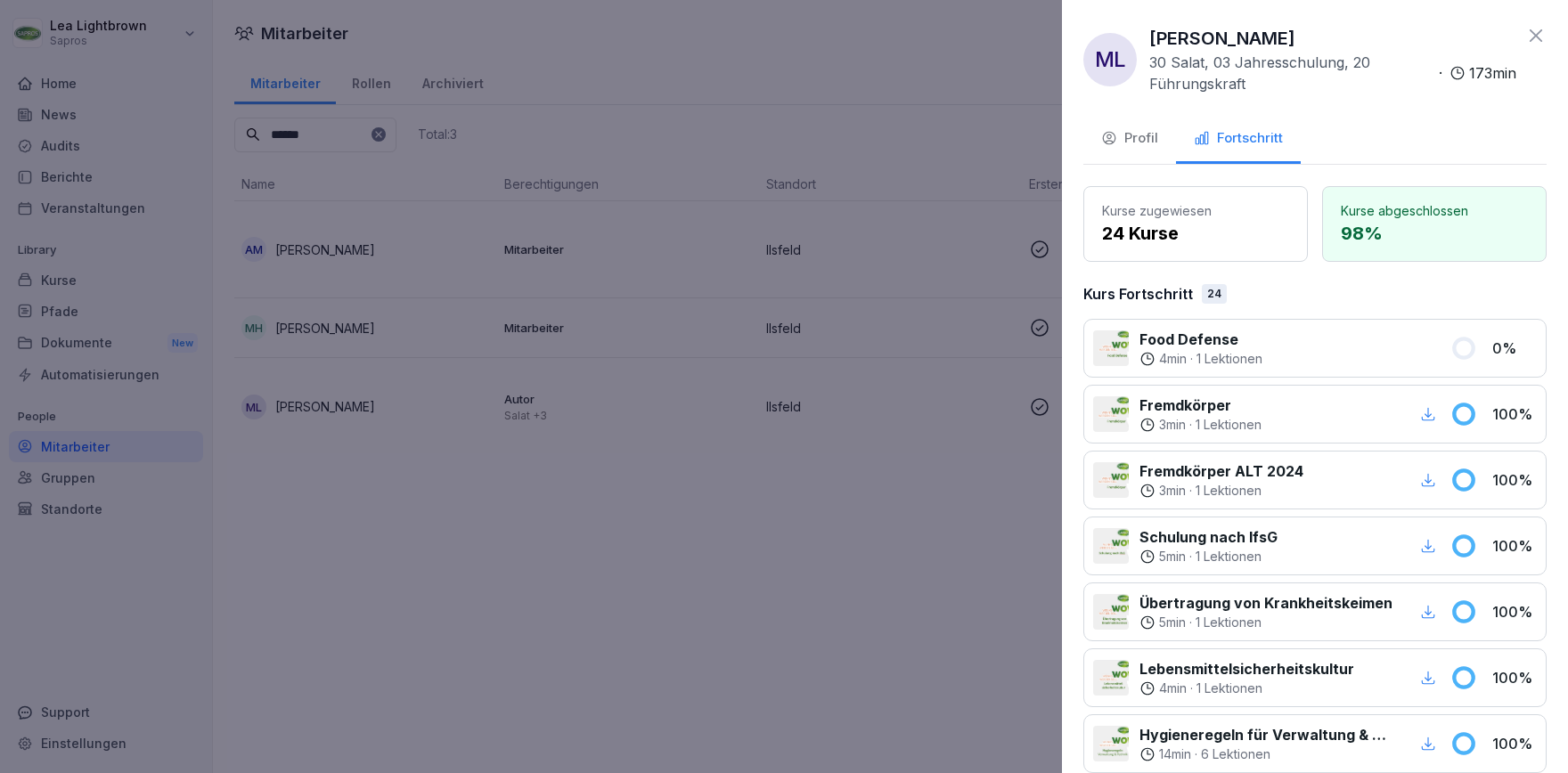
click at [685, 594] on div at bounding box center [784, 386] width 1568 height 773
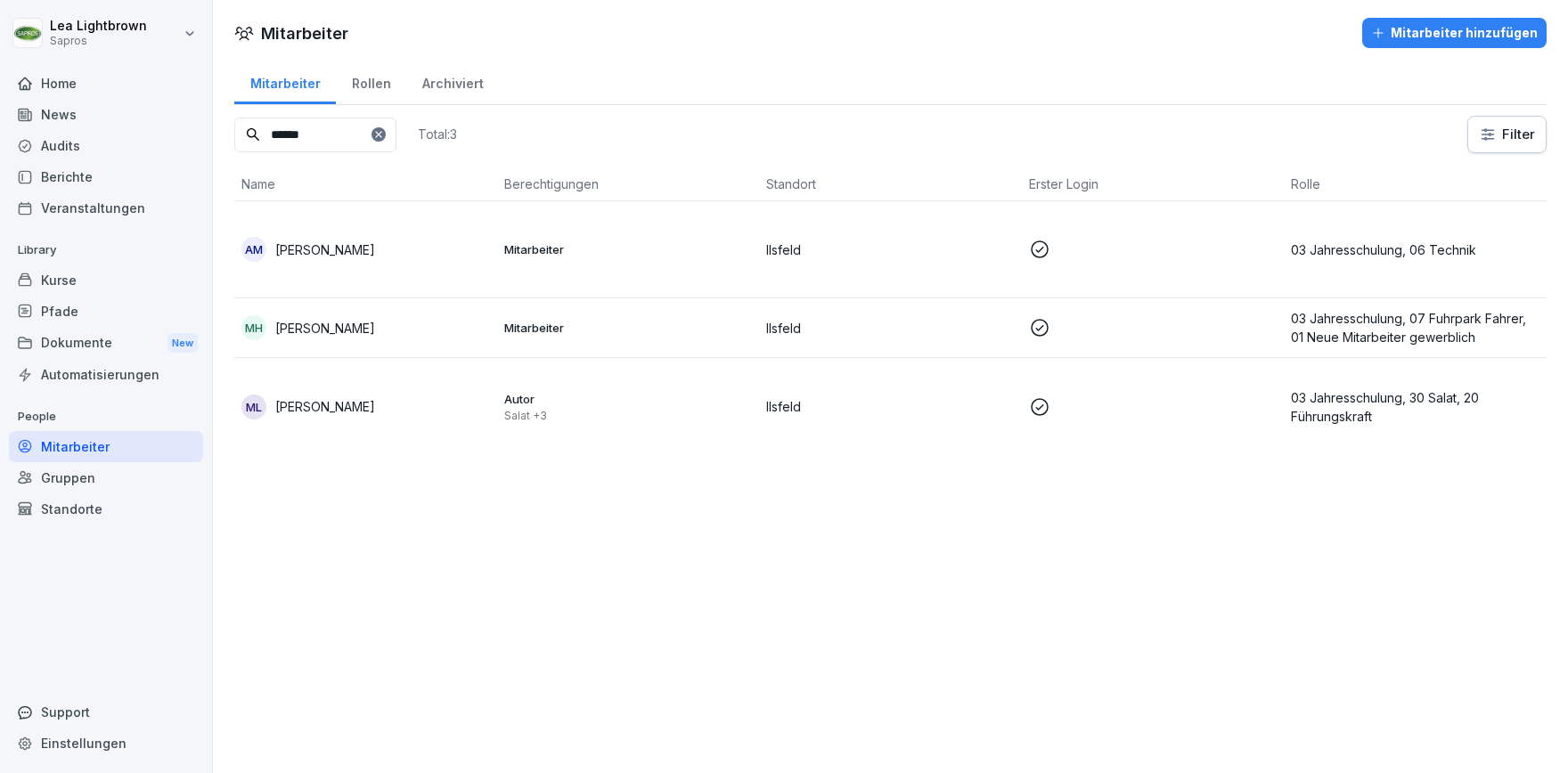
click at [79, 281] on div "Kurse" at bounding box center [105, 280] width 194 height 31
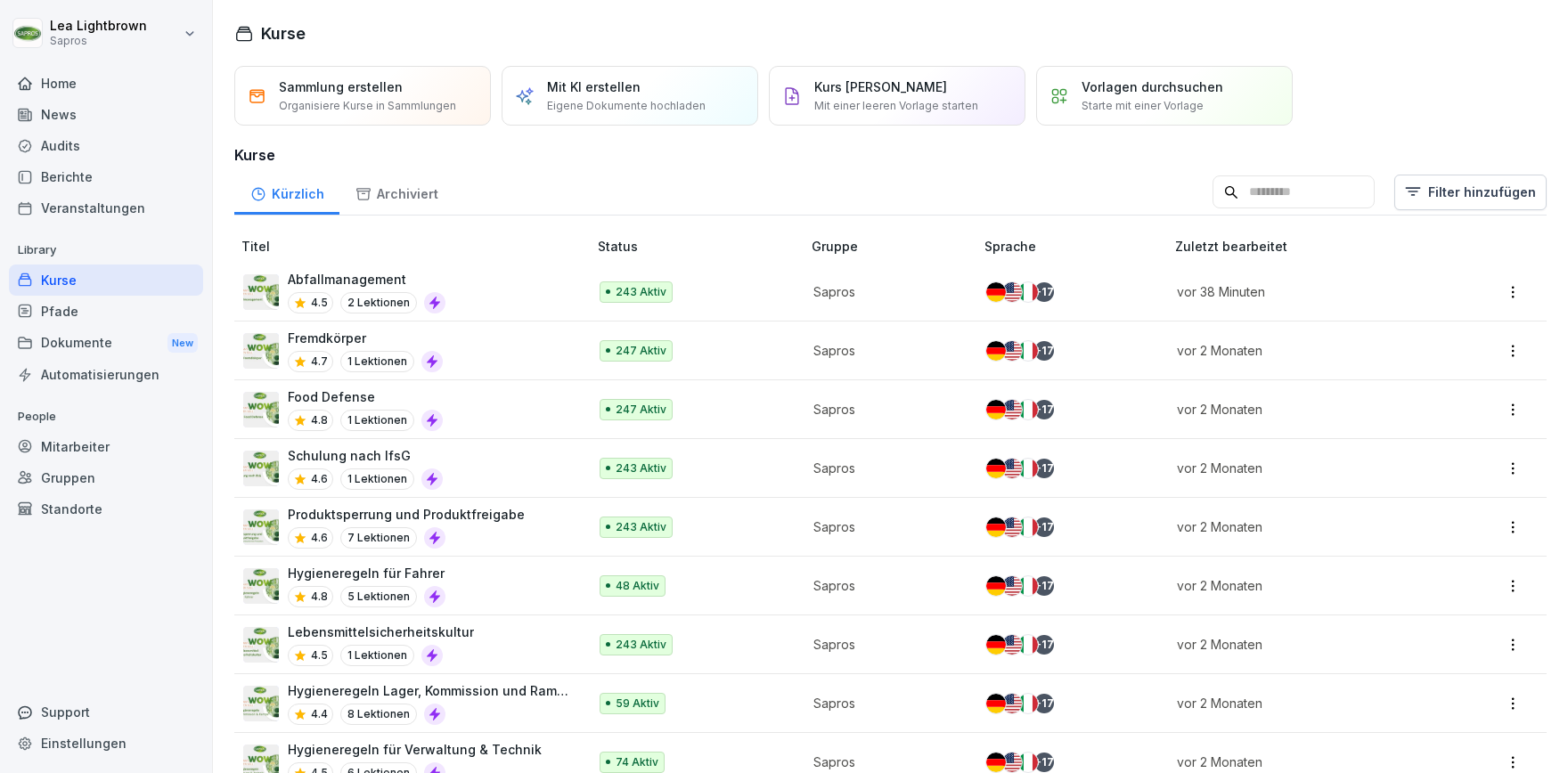
click at [1325, 197] on input at bounding box center [1293, 193] width 162 height 34
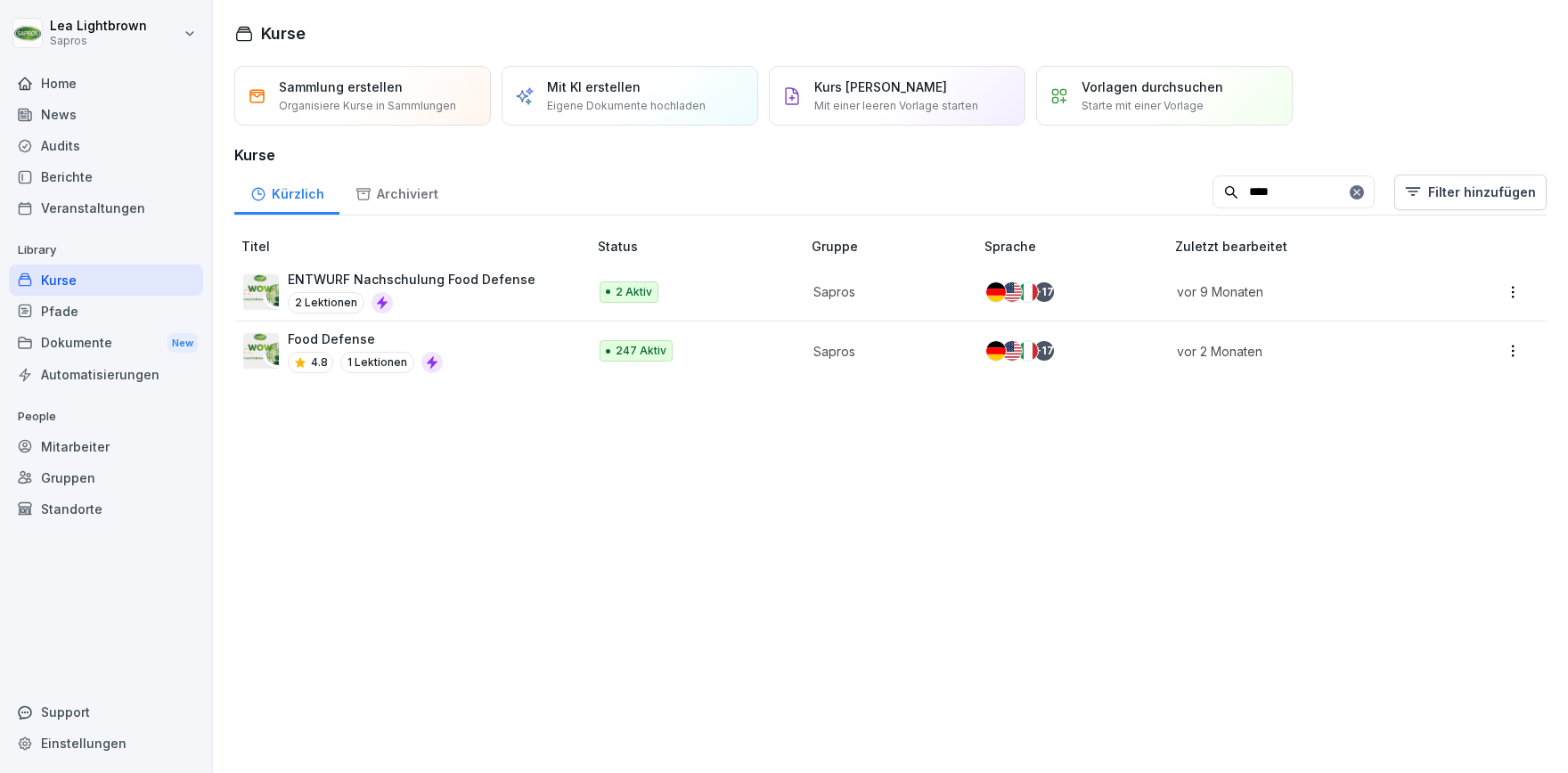
type input "****"
click at [454, 353] on div "Food Defense 4.8 1 Lektionen" at bounding box center [406, 352] width 326 height 44
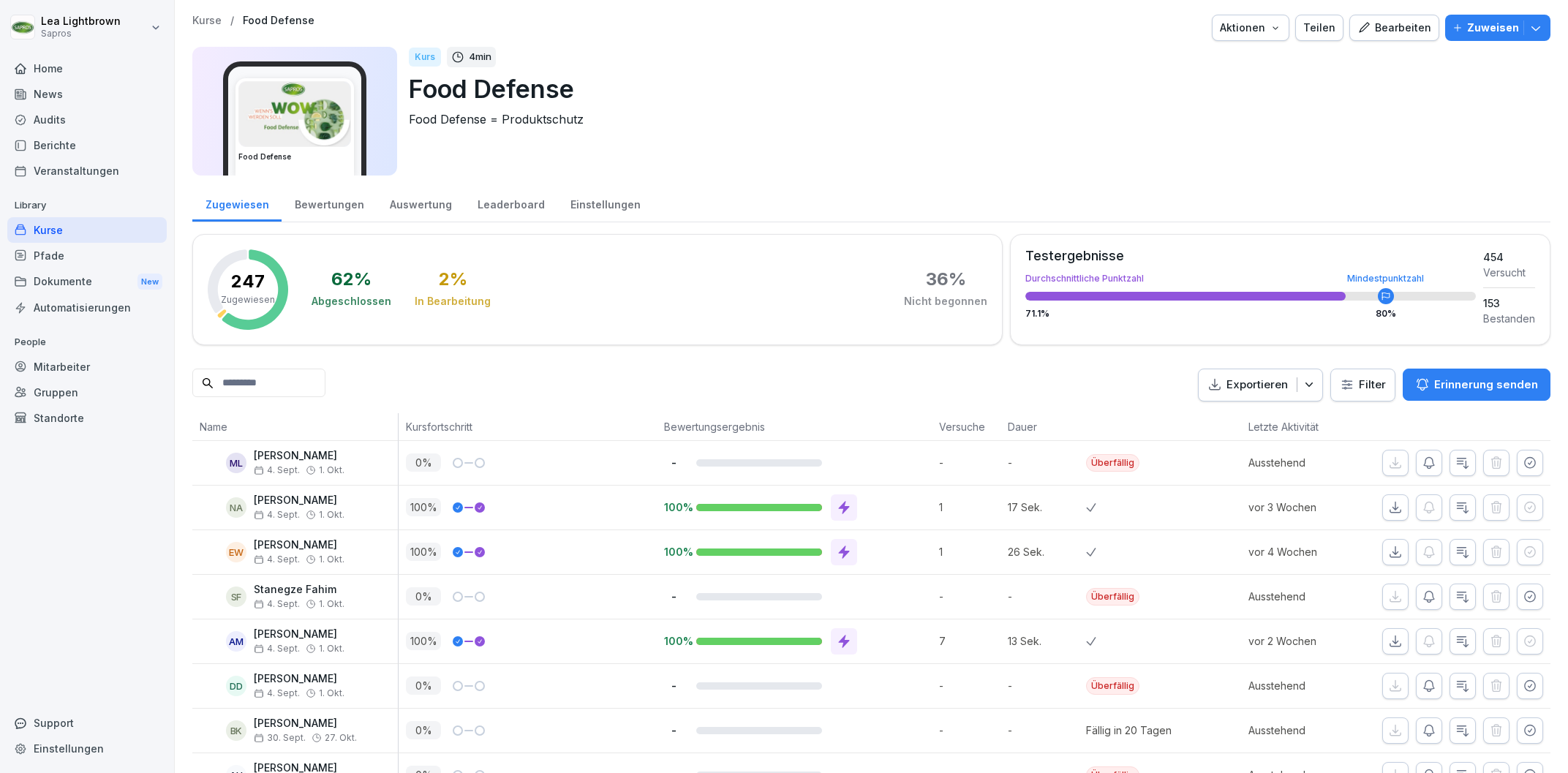
click at [1269, 560] on div "vor 4 Wochen" at bounding box center [1305, 552] width 128 height 44
click at [1286, 468] on icon "button" at bounding box center [1462, 462] width 15 height 15
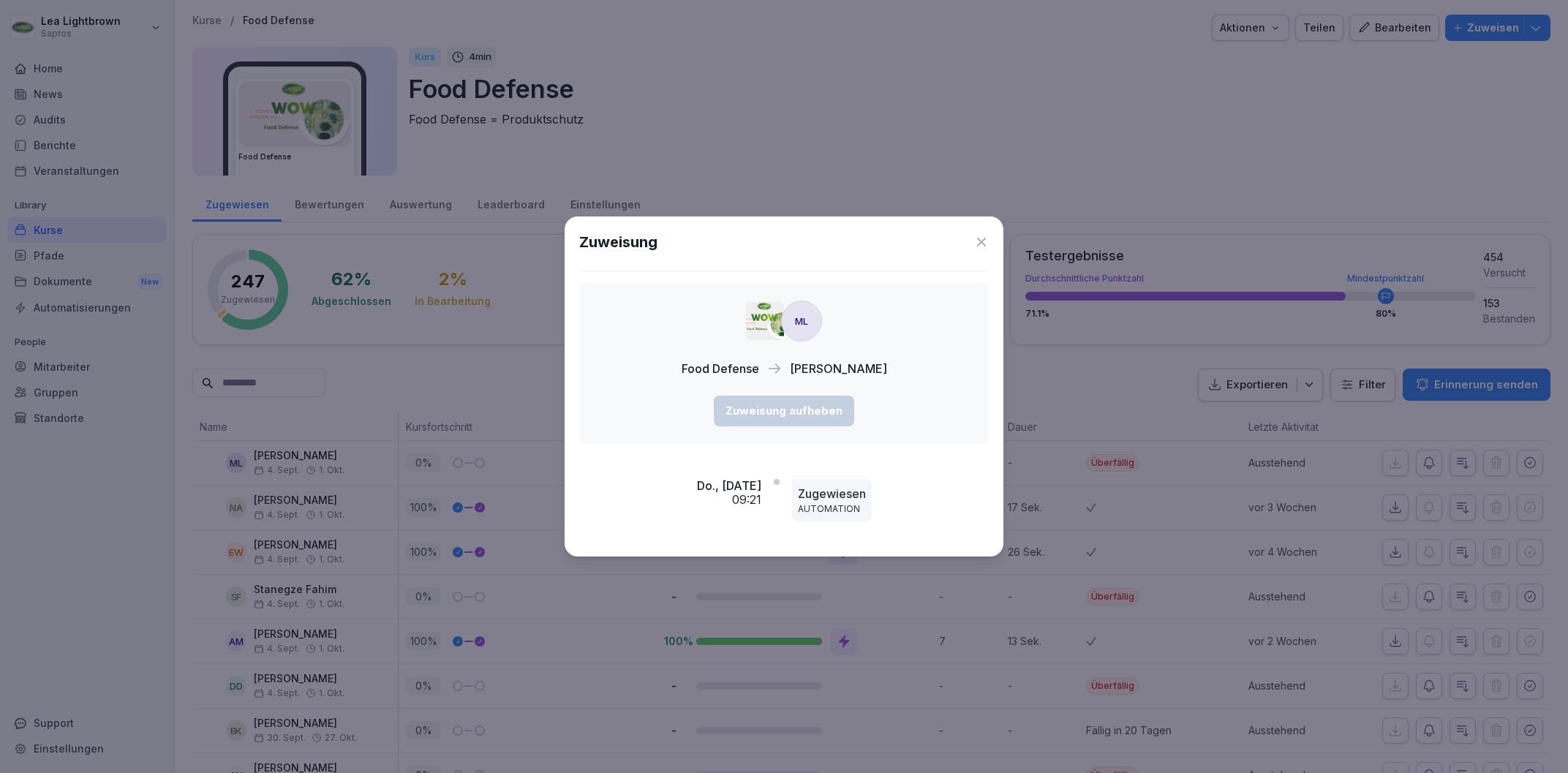
click at [986, 244] on icon at bounding box center [981, 242] width 15 height 15
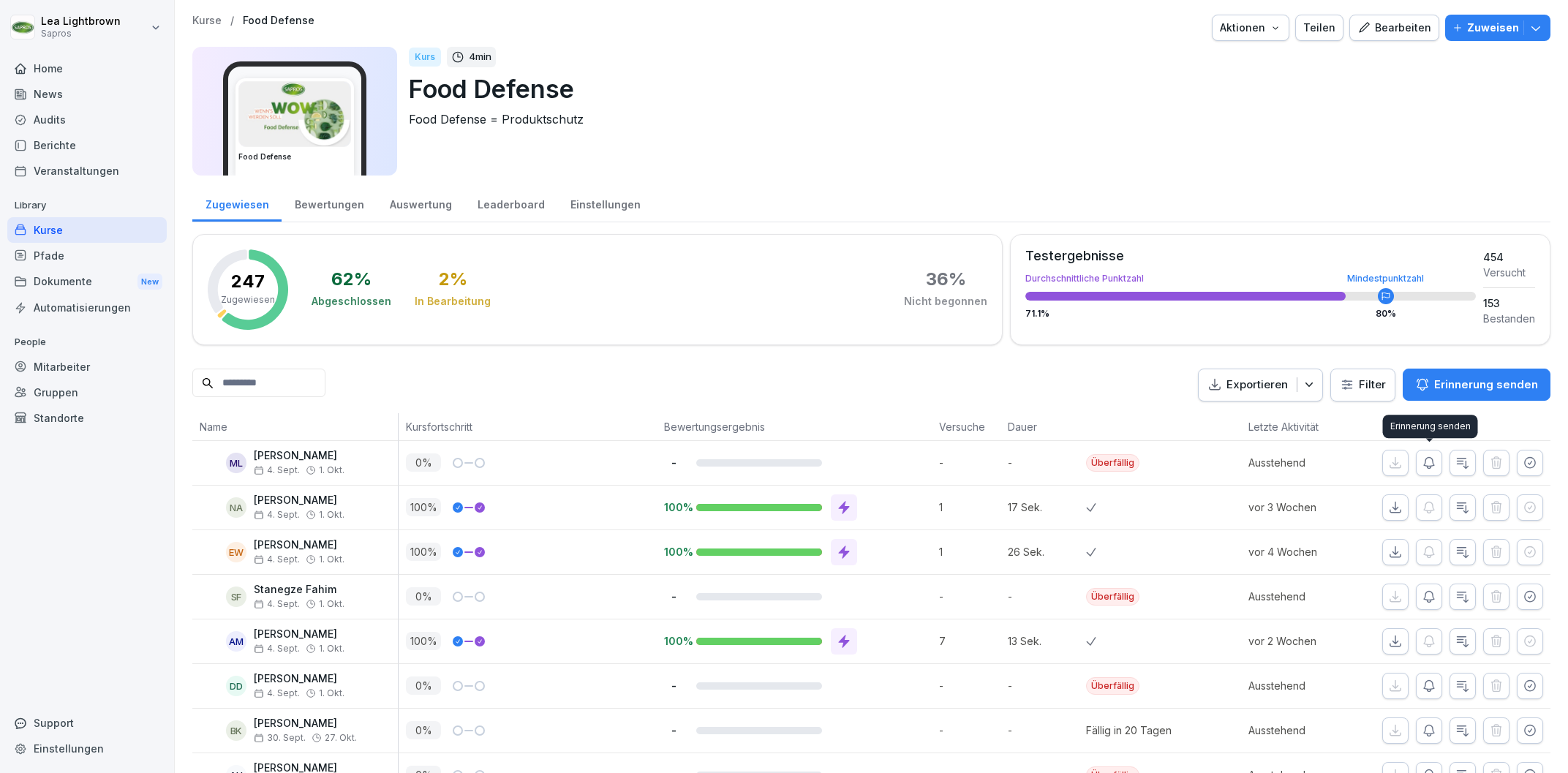
click at [1286, 463] on icon "button" at bounding box center [1429, 462] width 15 height 15
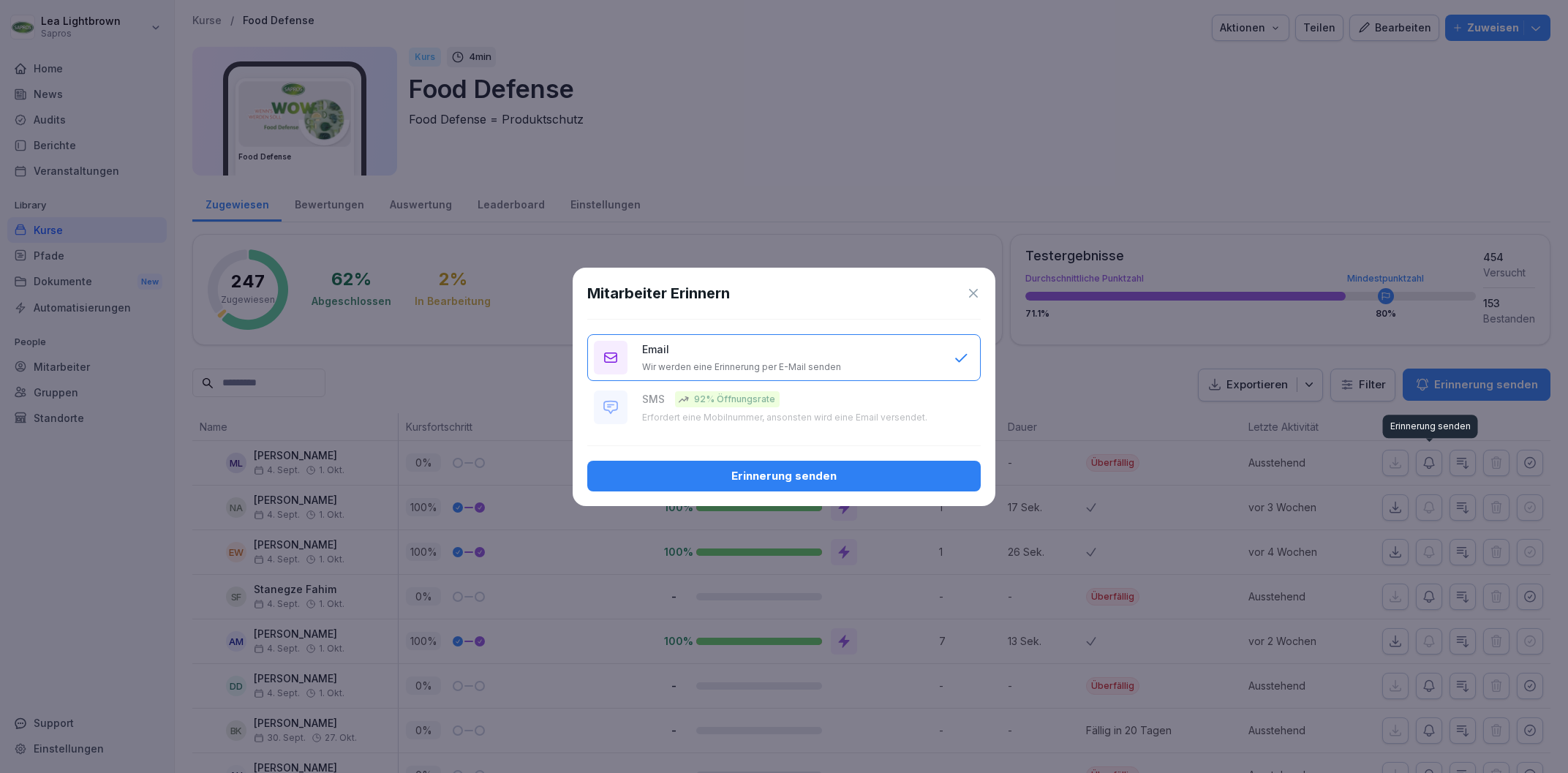
click at [705, 463] on button "Erinnerung senden" at bounding box center [783, 476] width 393 height 30
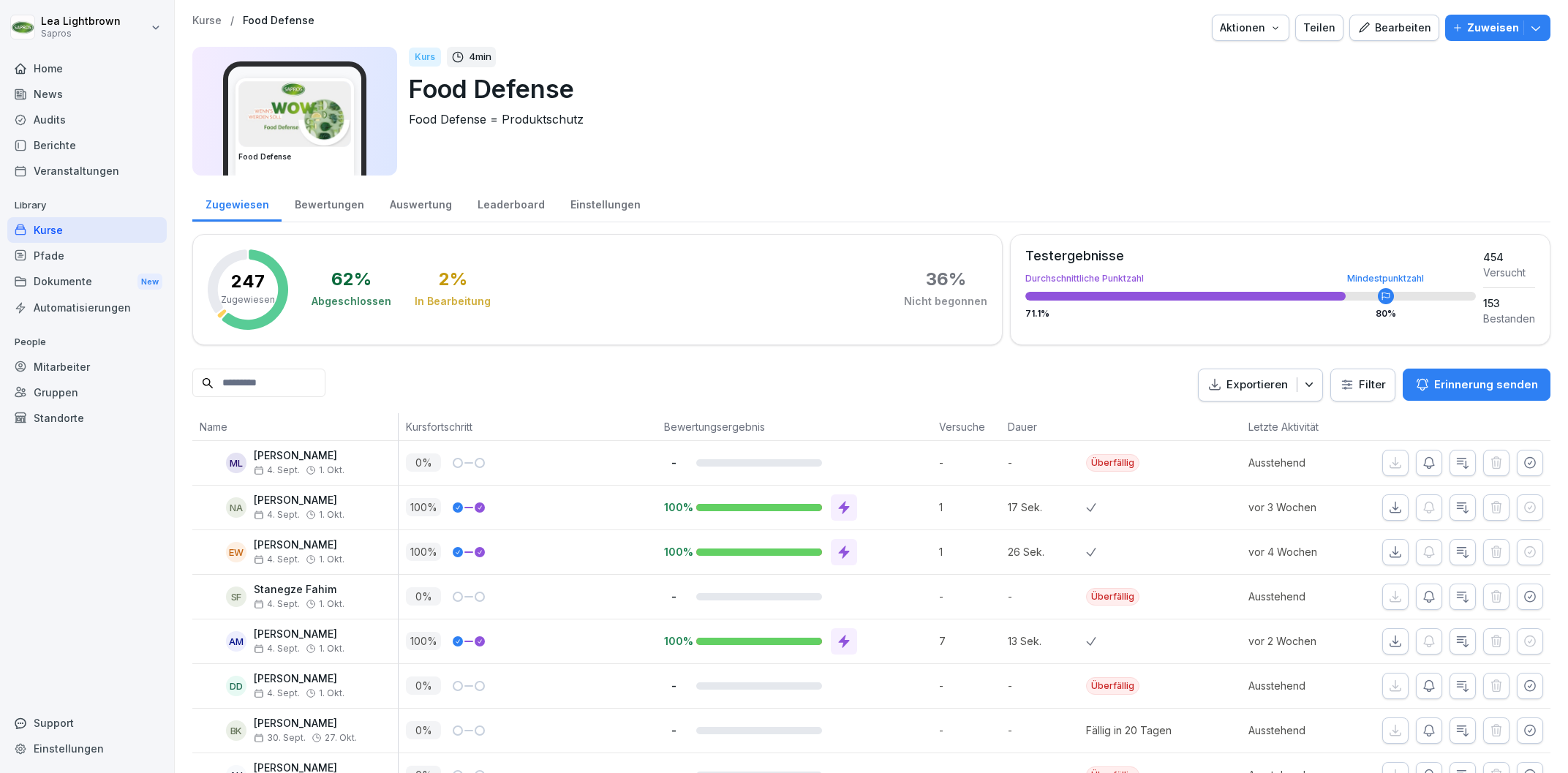
click at [69, 364] on div "Mitarbeiter" at bounding box center [86, 367] width 160 height 26
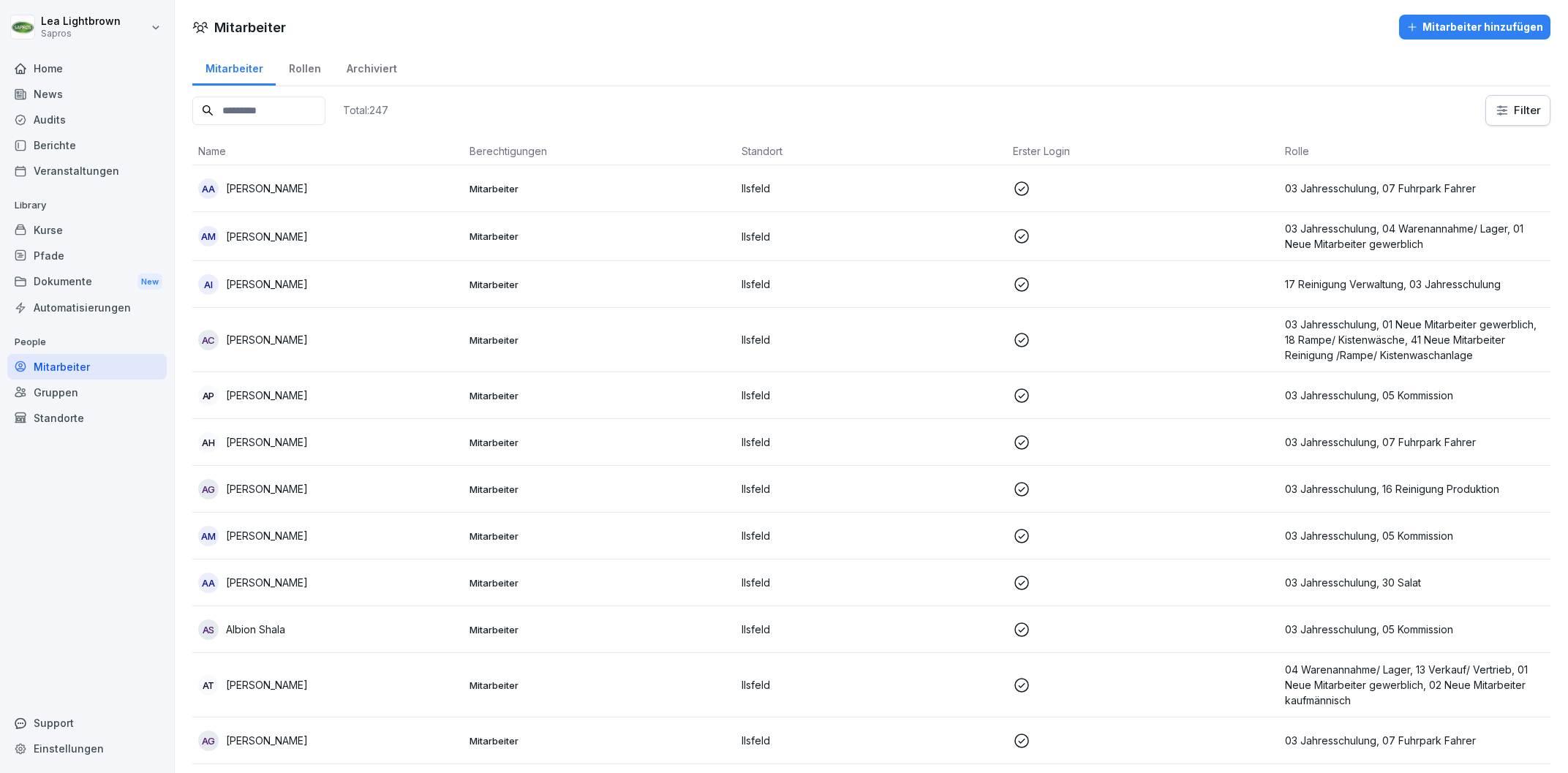
click at [297, 100] on input at bounding box center [258, 111] width 133 height 29
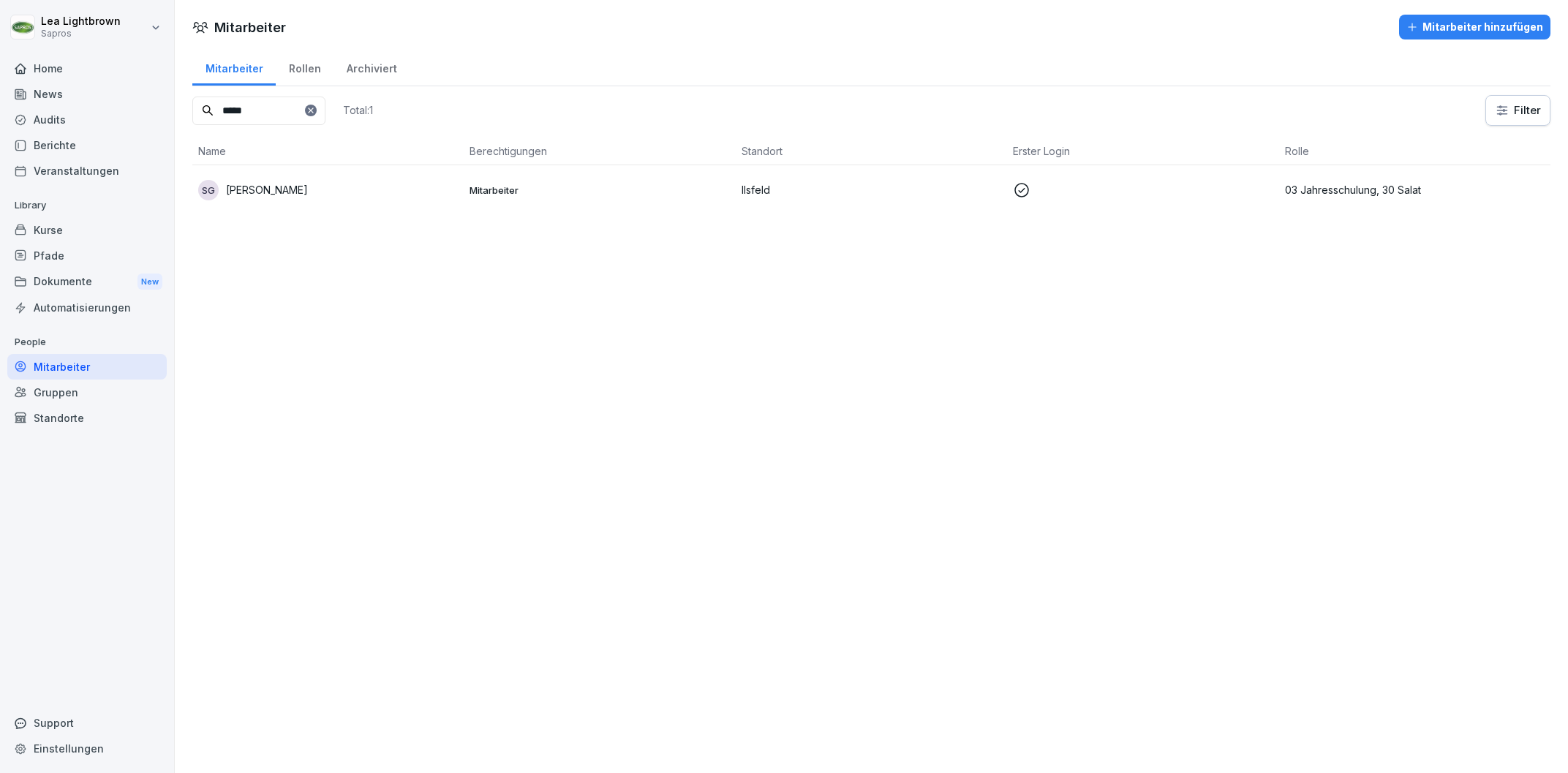
click at [390, 180] on div "SG Sonya Georgieva" at bounding box center [328, 190] width 259 height 20
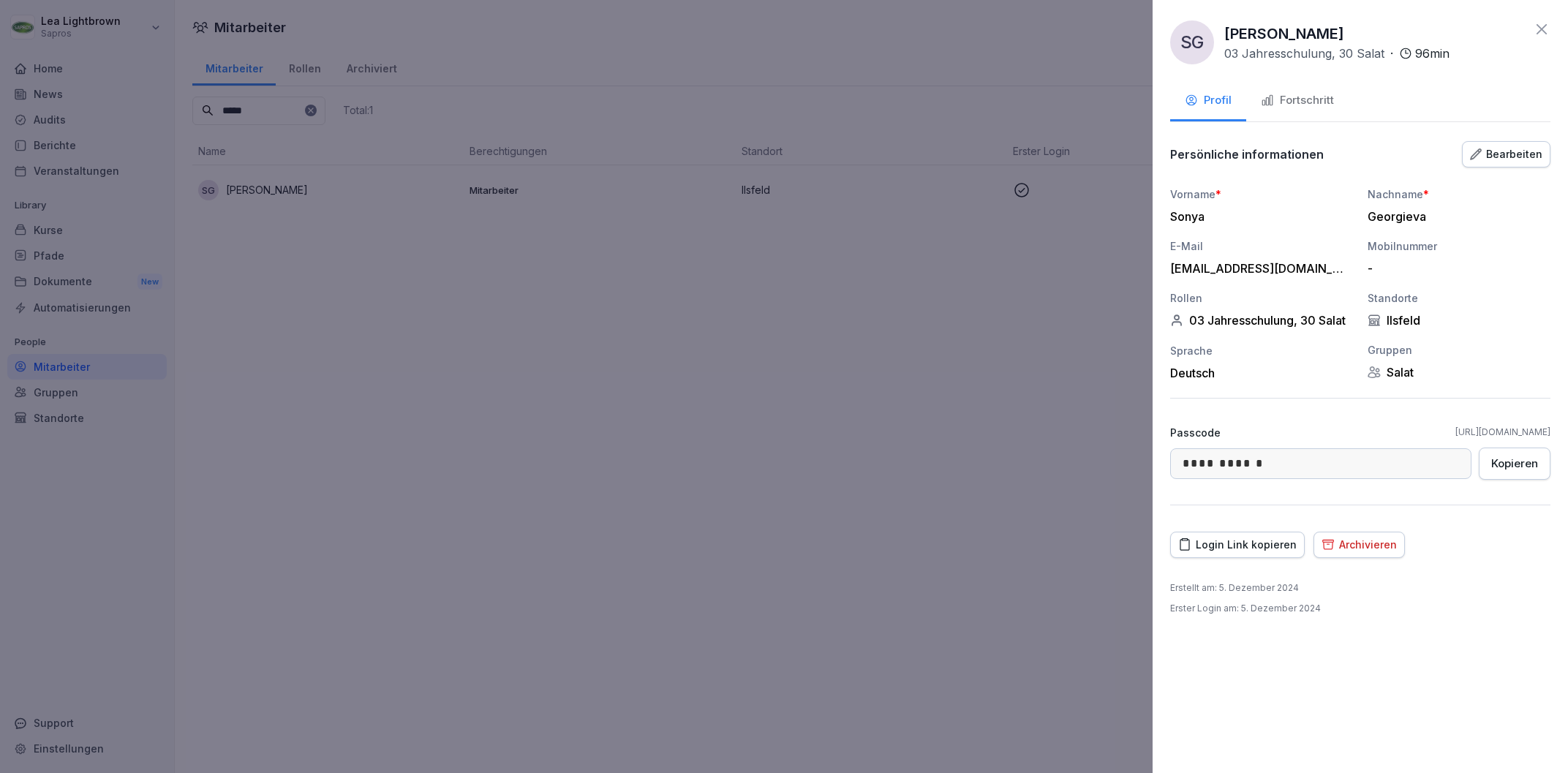
click at [1286, 104] on div "Fortschritt" at bounding box center [1297, 100] width 73 height 17
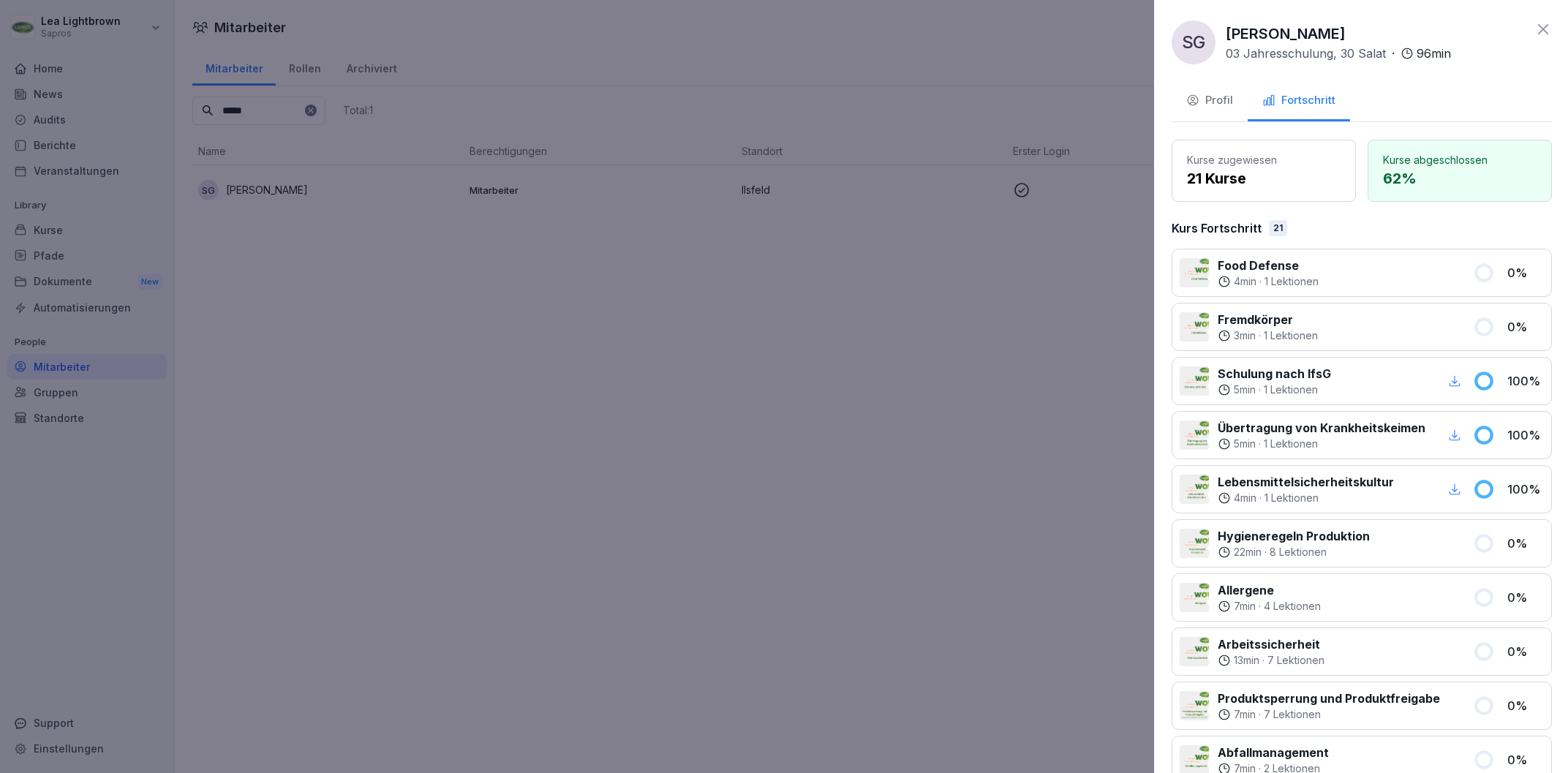
click at [482, 300] on div at bounding box center [784, 386] width 1568 height 773
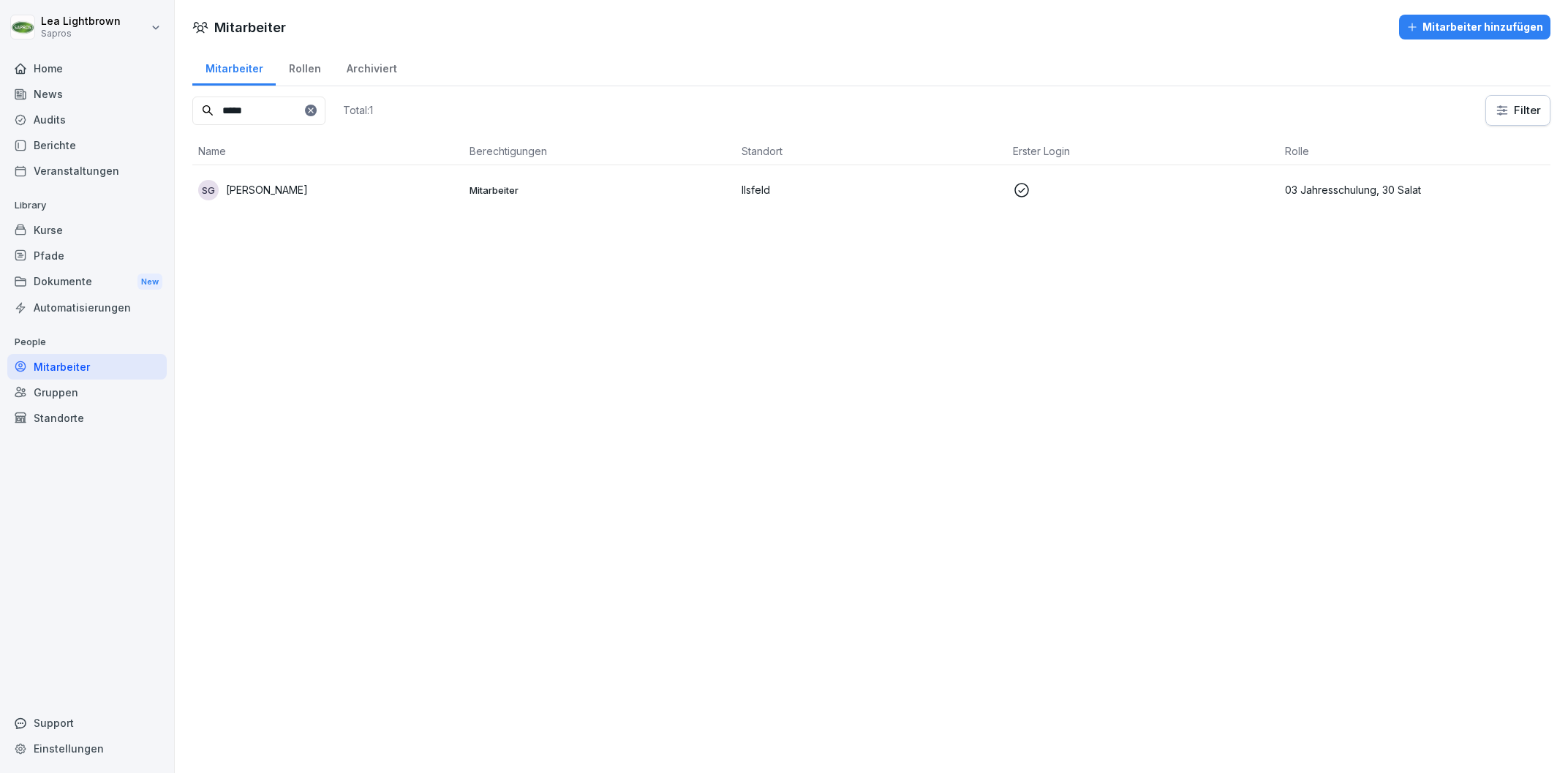
drag, startPoint x: 256, startPoint y: 111, endPoint x: 185, endPoint y: 113, distance: 71.0
click at [192, 113] on input "*****" at bounding box center [258, 111] width 133 height 29
click at [300, 174] on td "VM Vincenzo Maniscalco" at bounding box center [328, 189] width 271 height 49
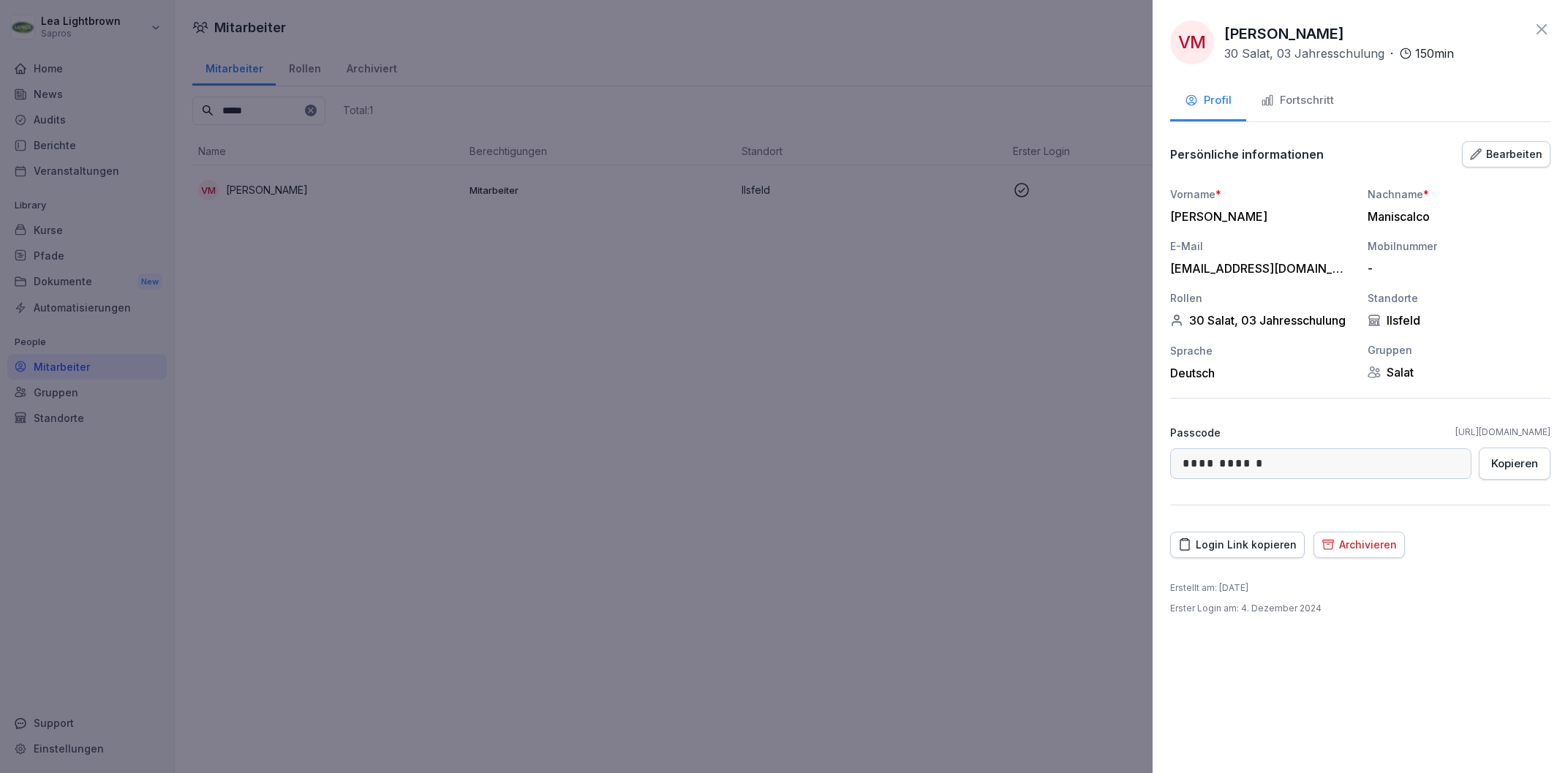
click at [1286, 102] on div "Fortschritt" at bounding box center [1297, 100] width 73 height 17
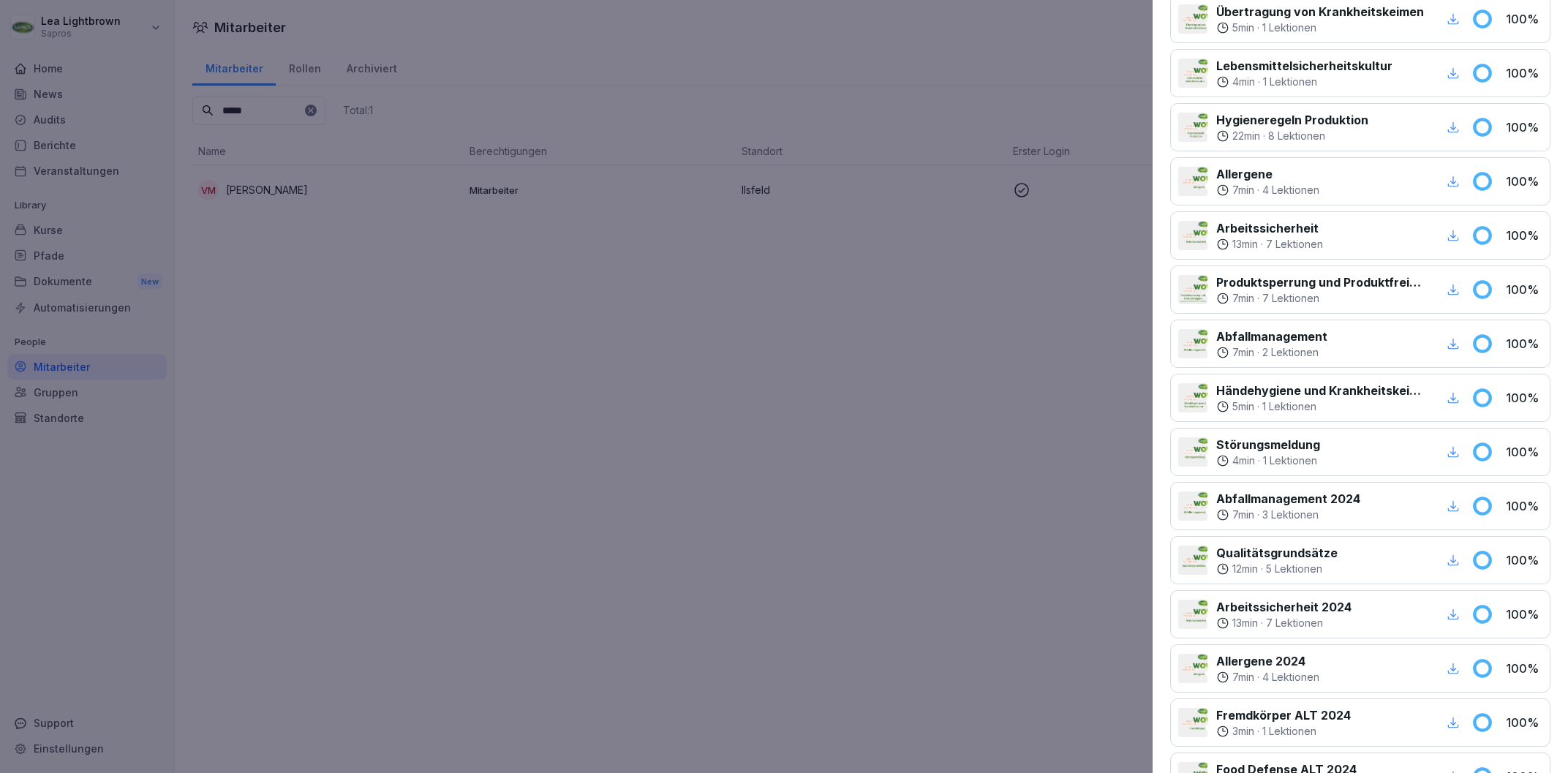
scroll to position [725, 0]
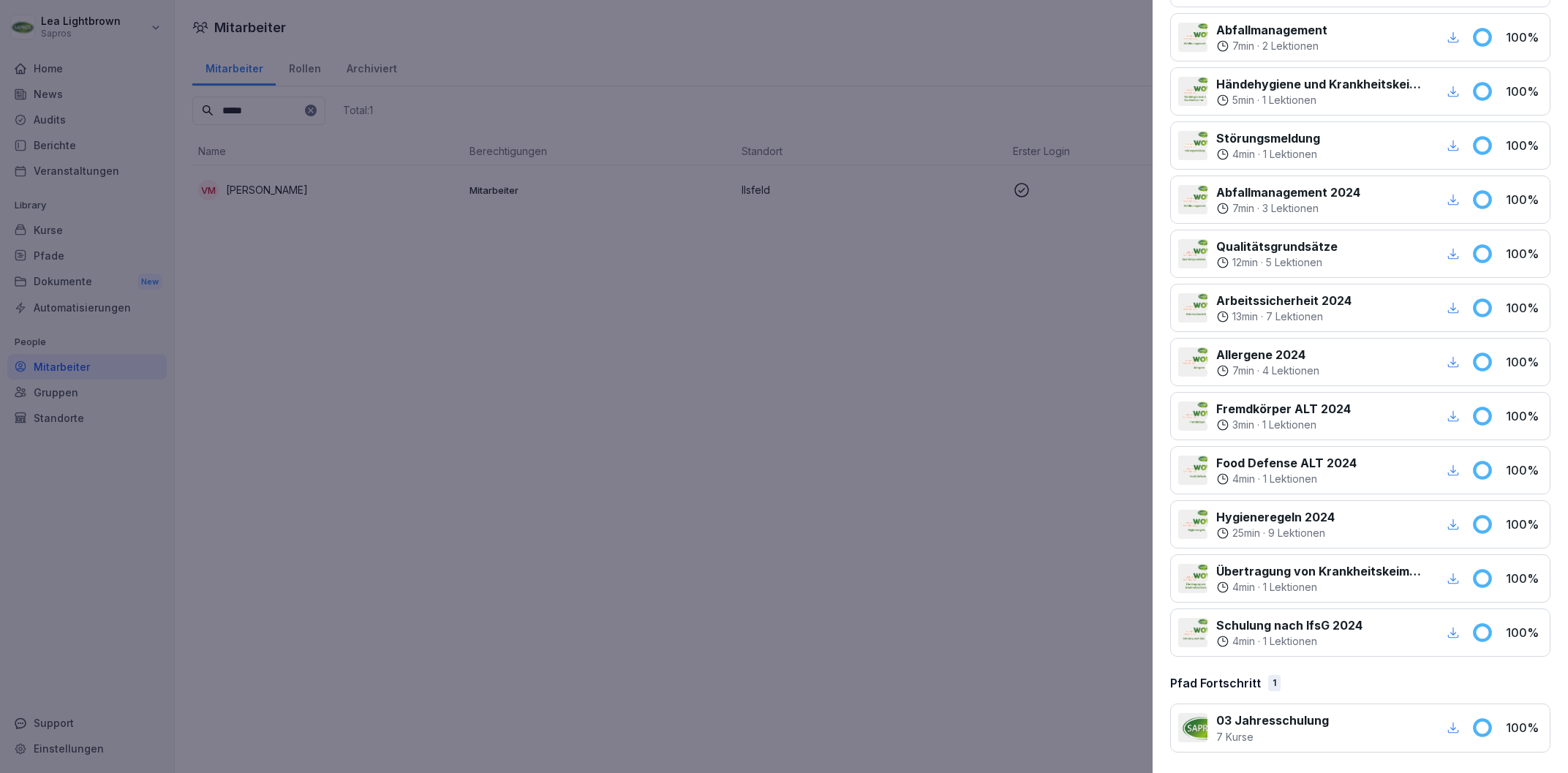
click at [817, 589] on div at bounding box center [784, 386] width 1568 height 773
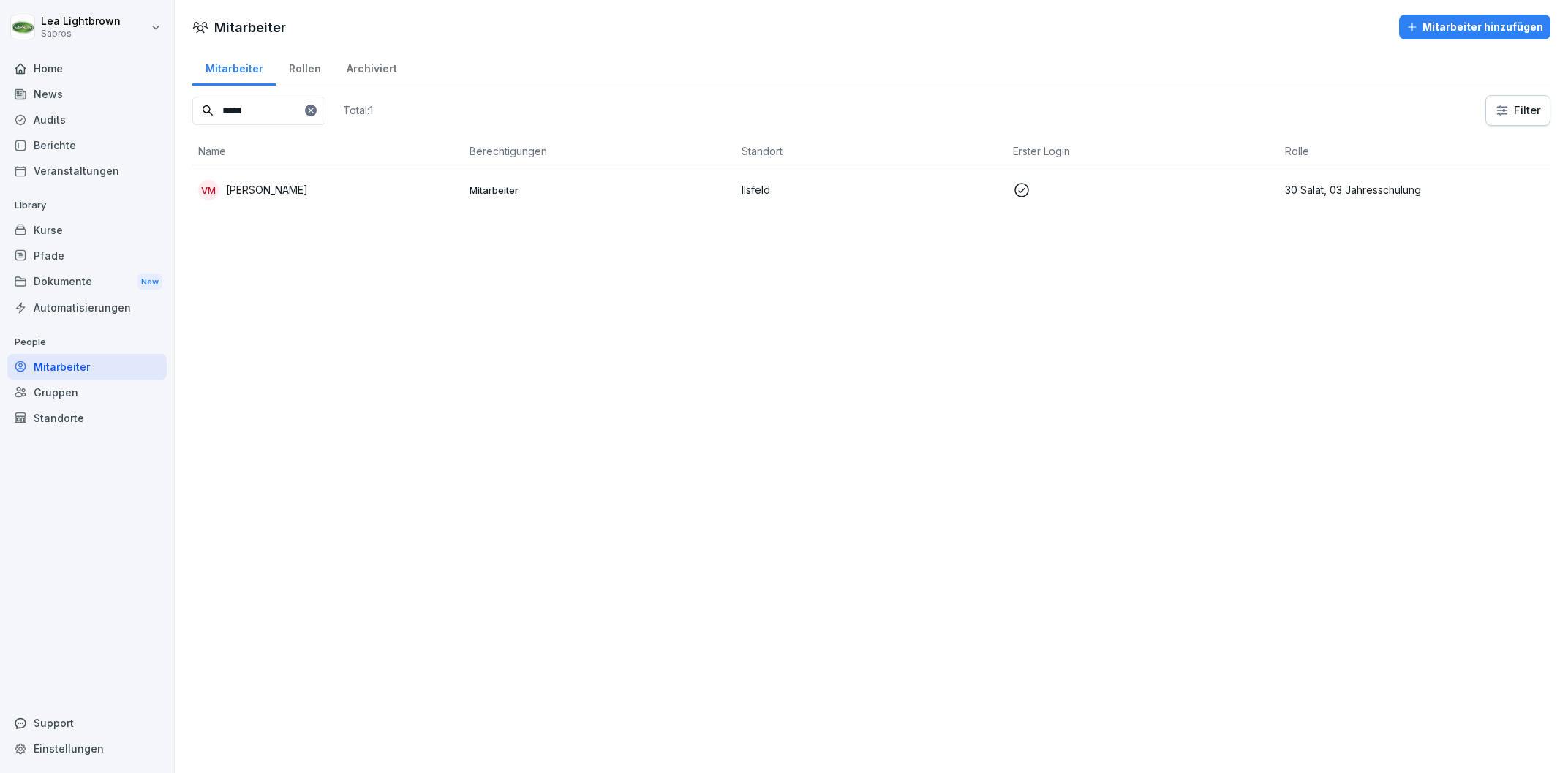
drag, startPoint x: 271, startPoint y: 106, endPoint x: 210, endPoint y: 111, distance: 61.2
click at [211, 111] on input "*****" at bounding box center [258, 111] width 133 height 29
click at [540, 204] on td "Administrator Ilsfeld +1" at bounding box center [599, 189] width 271 height 49
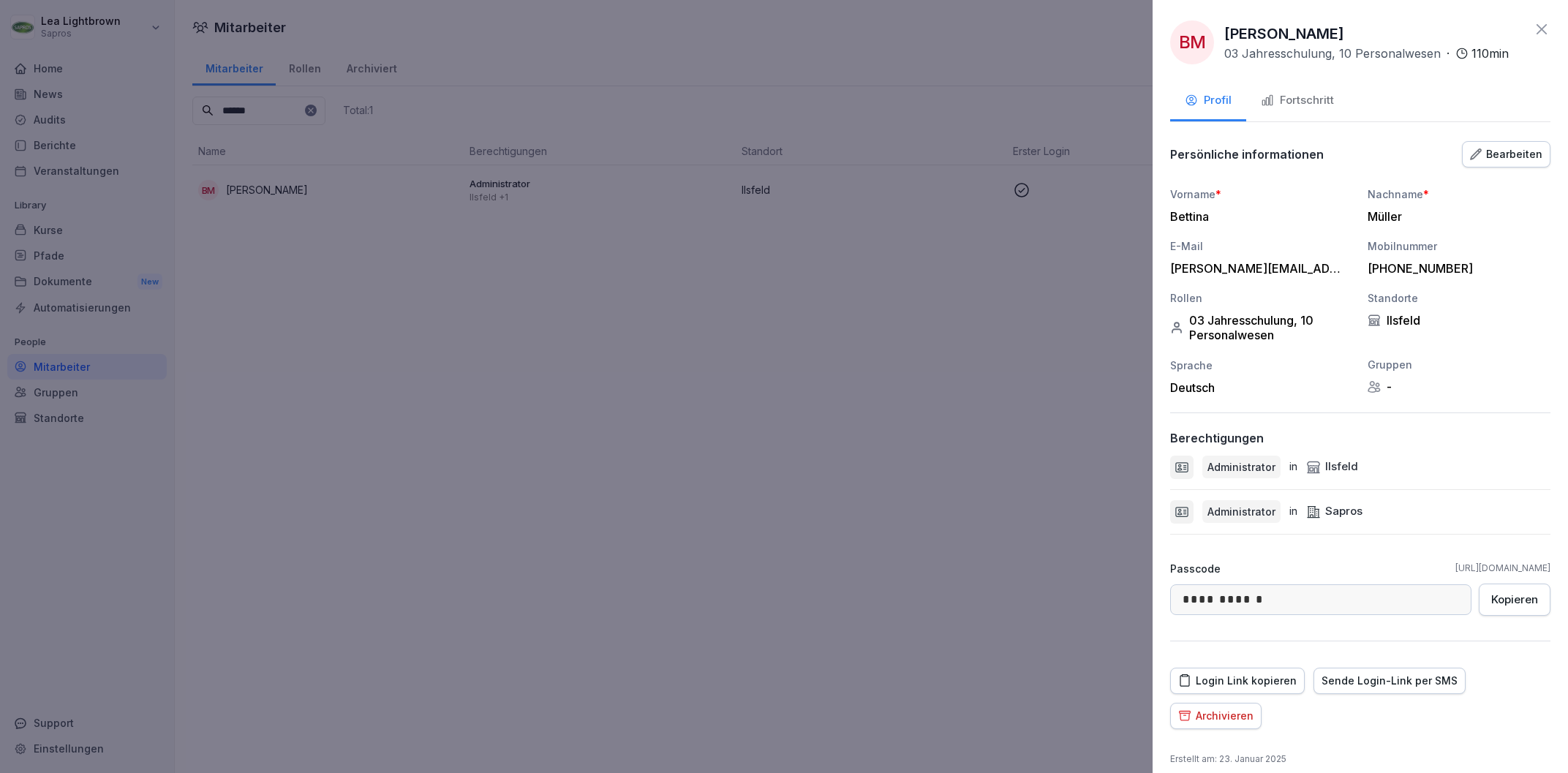
click at [1286, 110] on button "Fortschritt" at bounding box center [1296, 101] width 102 height 40
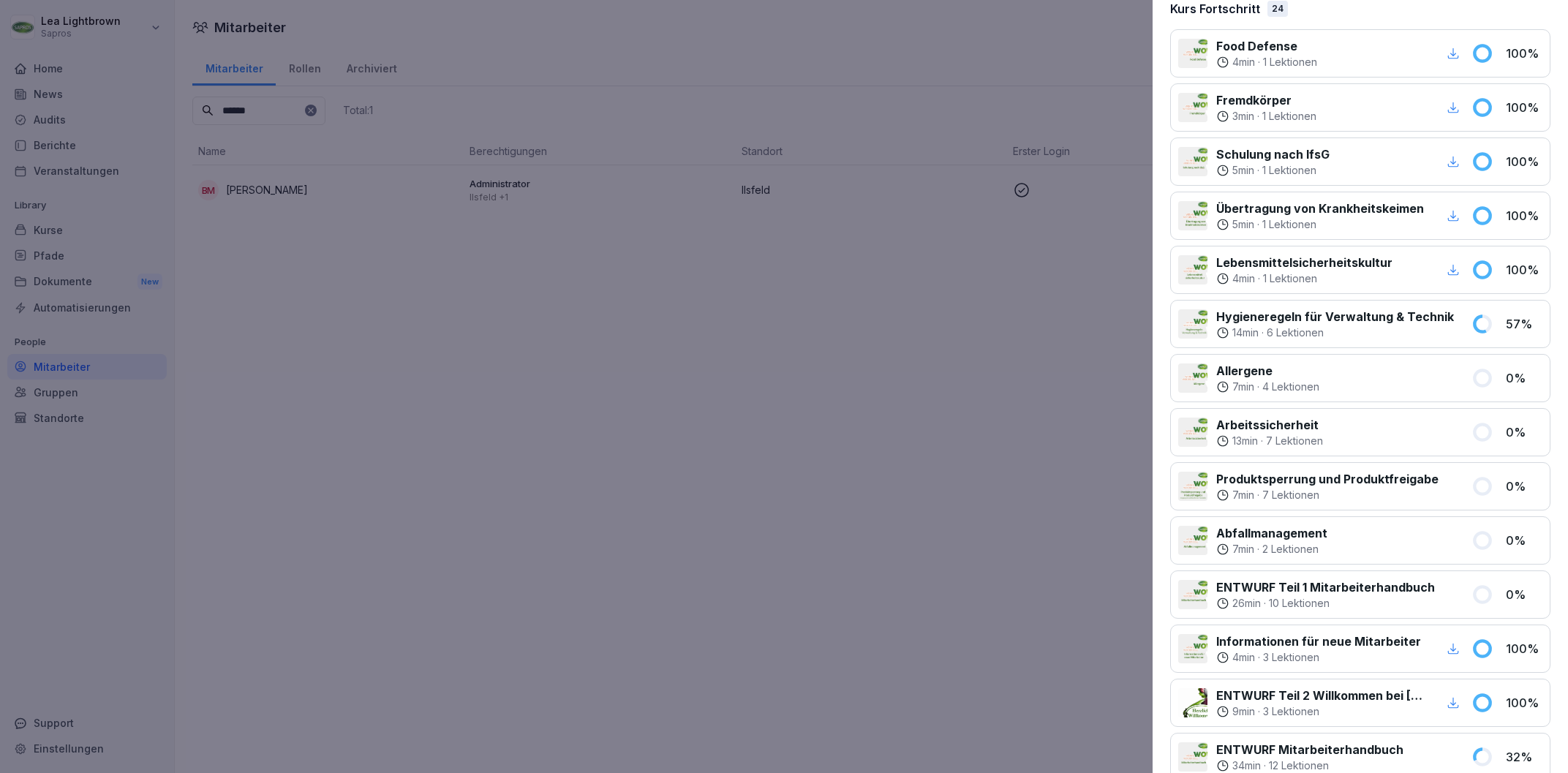
scroll to position [332, 0]
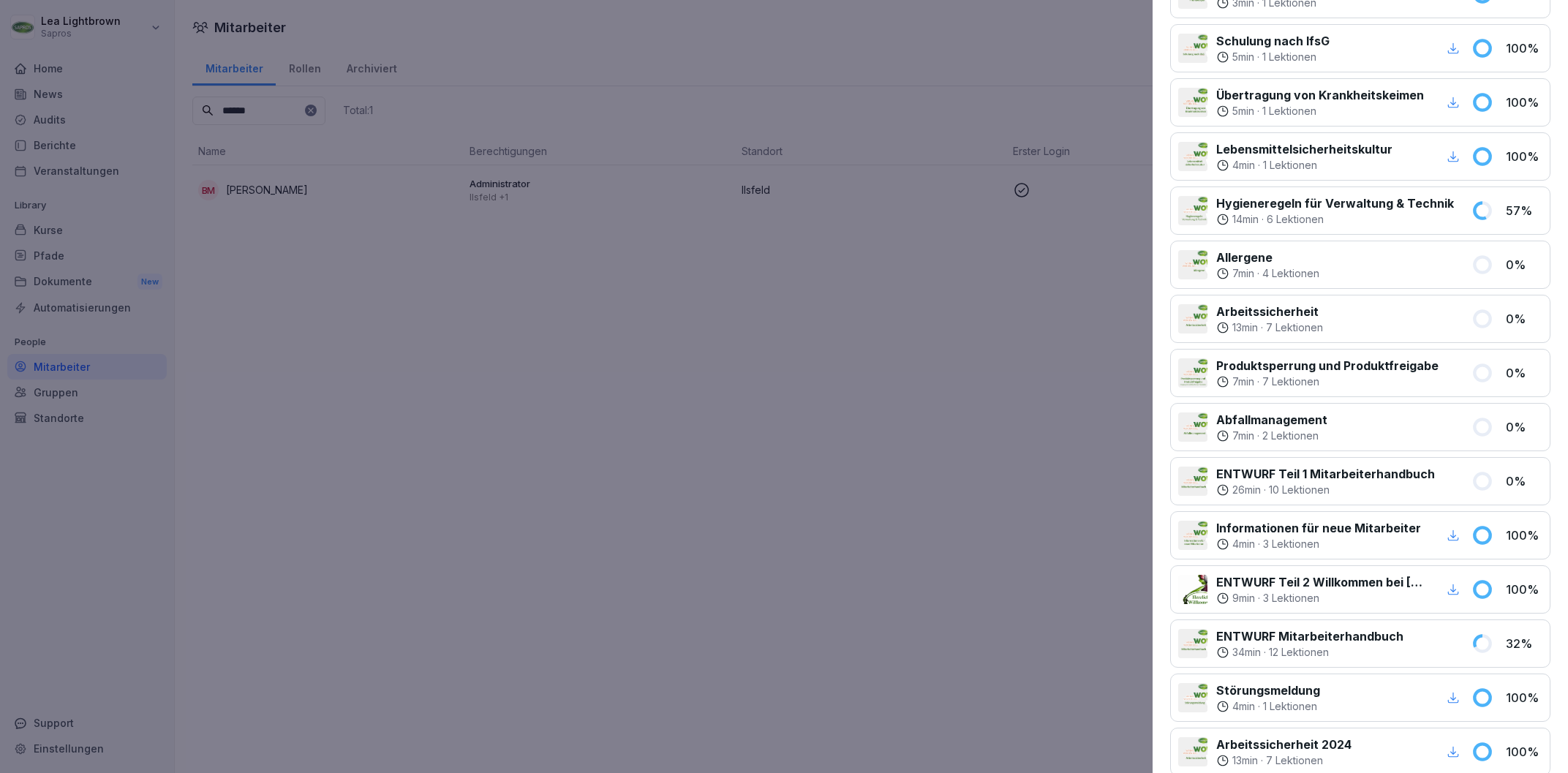
click at [523, 511] on div at bounding box center [784, 386] width 1568 height 773
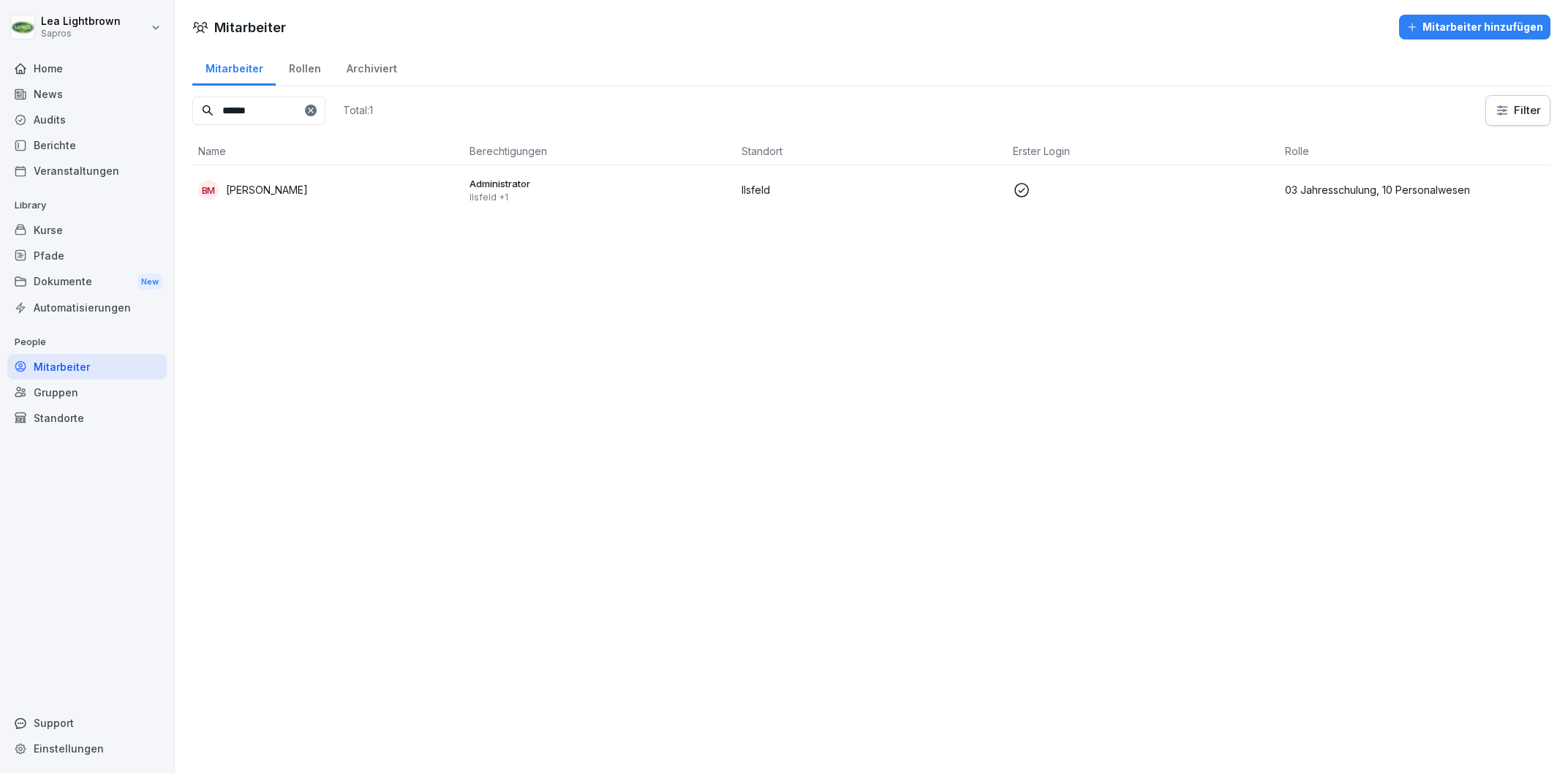
drag, startPoint x: 227, startPoint y: 114, endPoint x: 185, endPoint y: 114, distance: 42.0
click at [192, 114] on input "******" at bounding box center [258, 111] width 133 height 29
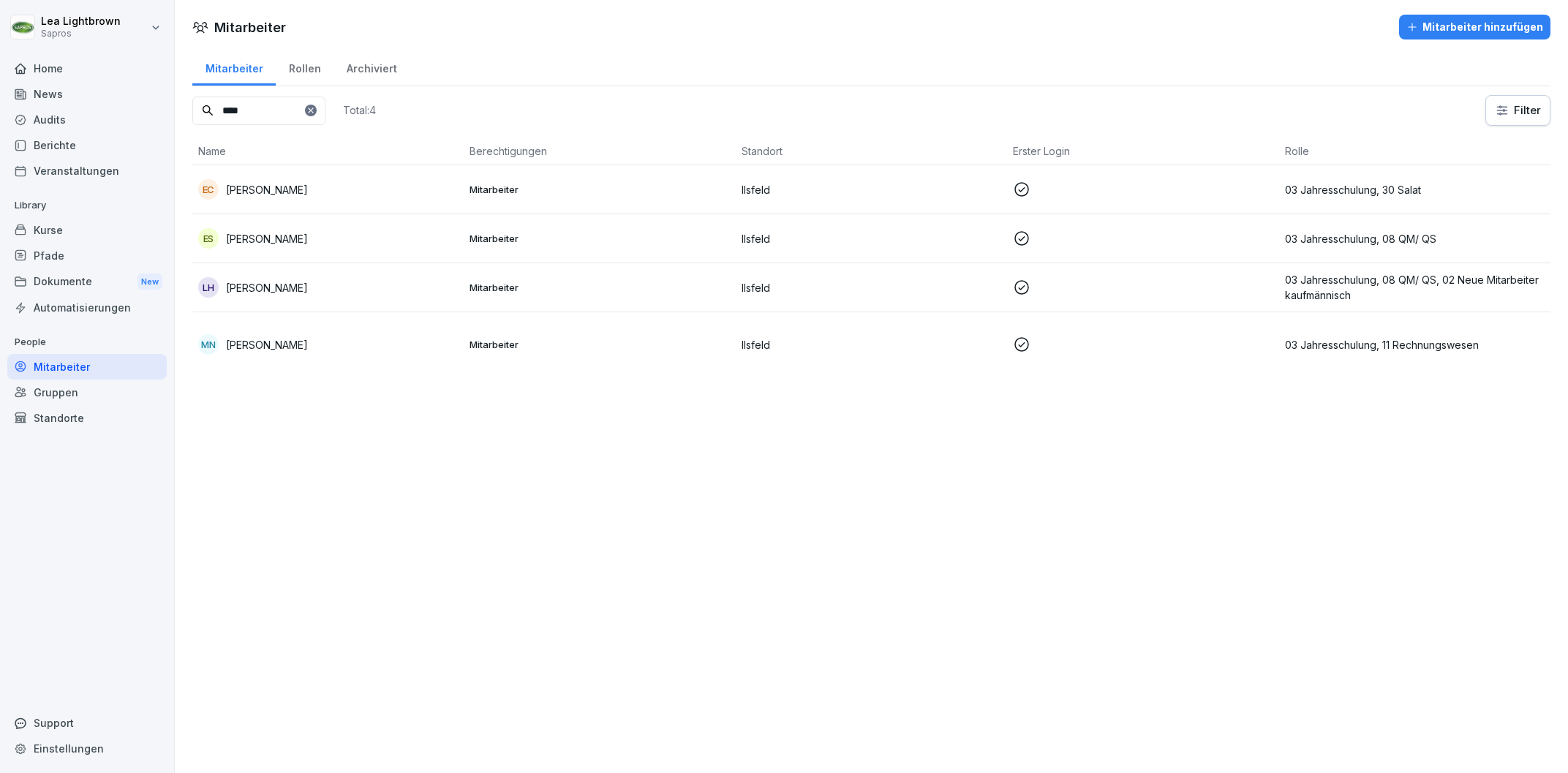
type input "****"
click at [651, 297] on td "Mitarbeiter" at bounding box center [599, 287] width 271 height 49
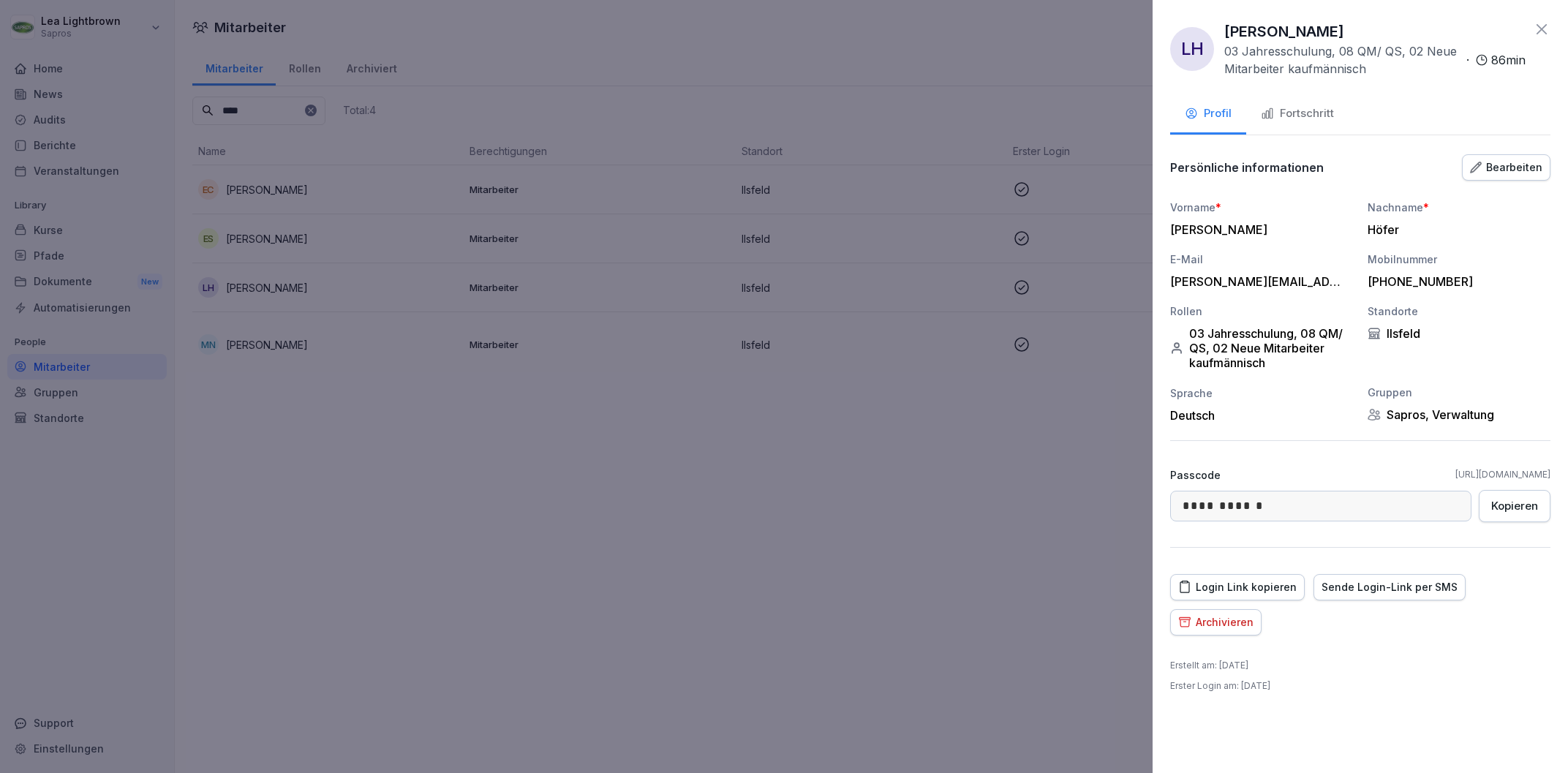
click at [1286, 107] on div "Fortschritt" at bounding box center [1297, 114] width 73 height 17
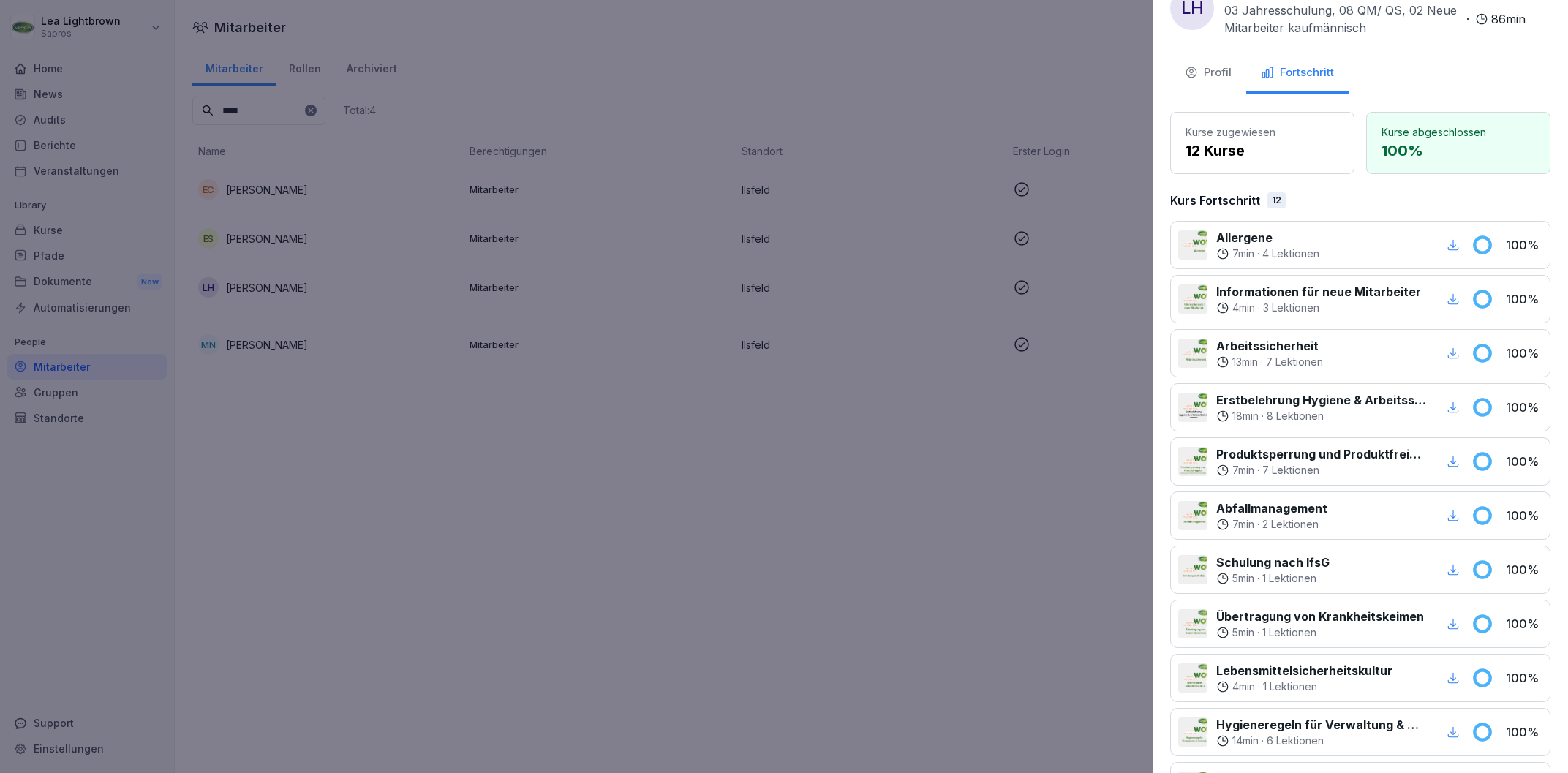
scroll to position [0, 0]
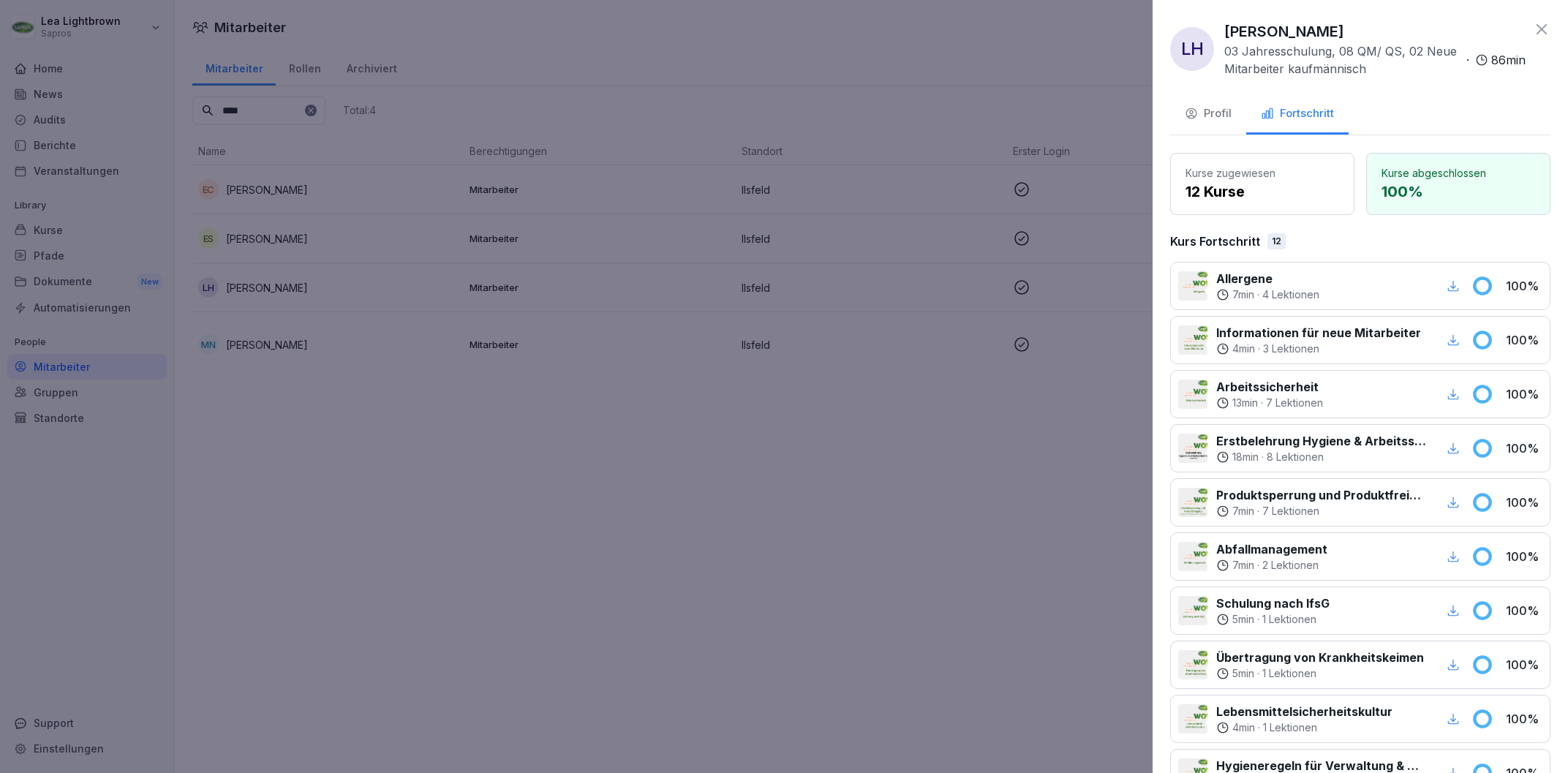
click at [686, 492] on div at bounding box center [784, 386] width 1568 height 773
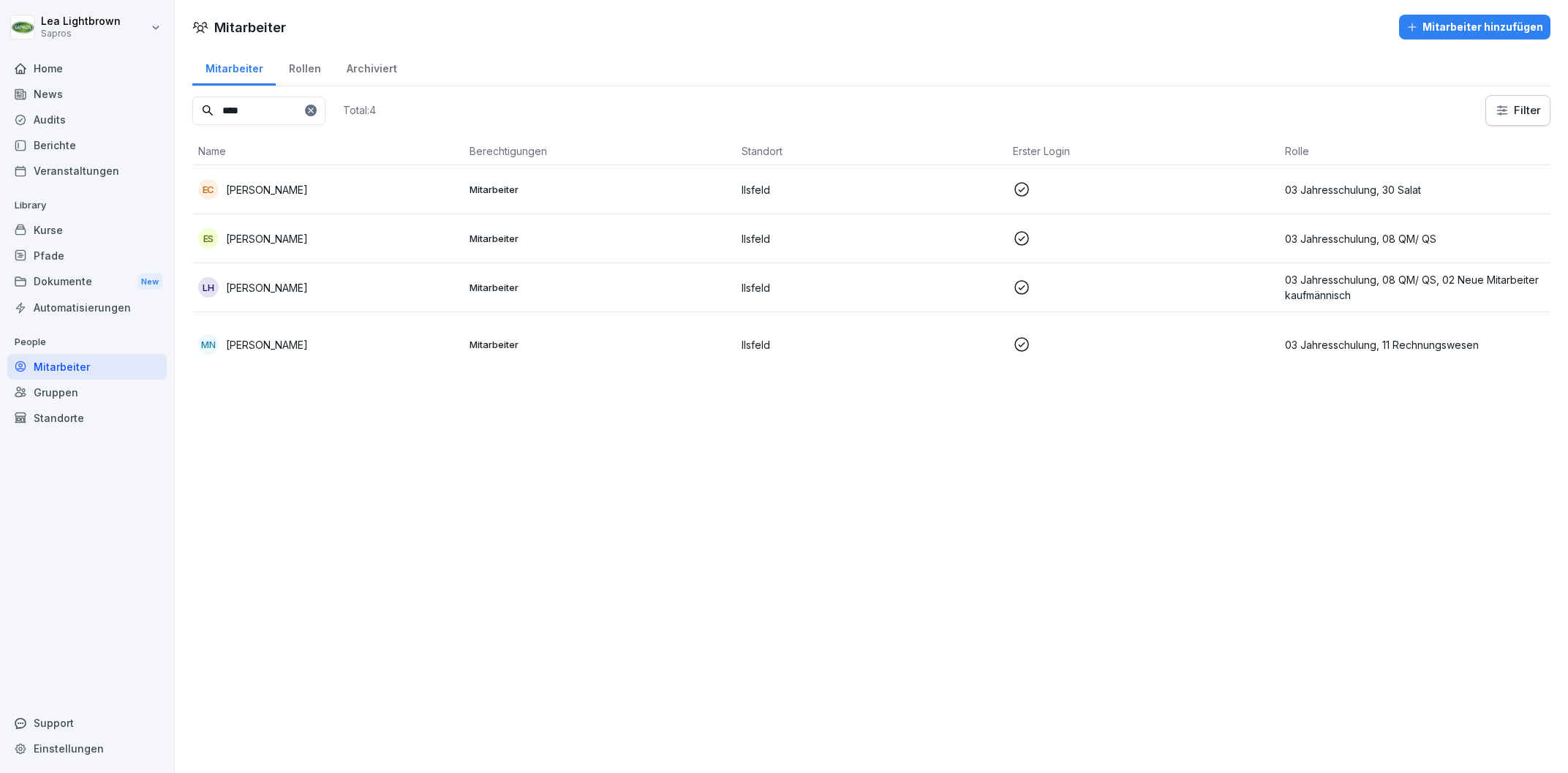
click at [56, 237] on div "Kurse" at bounding box center [86, 230] width 160 height 26
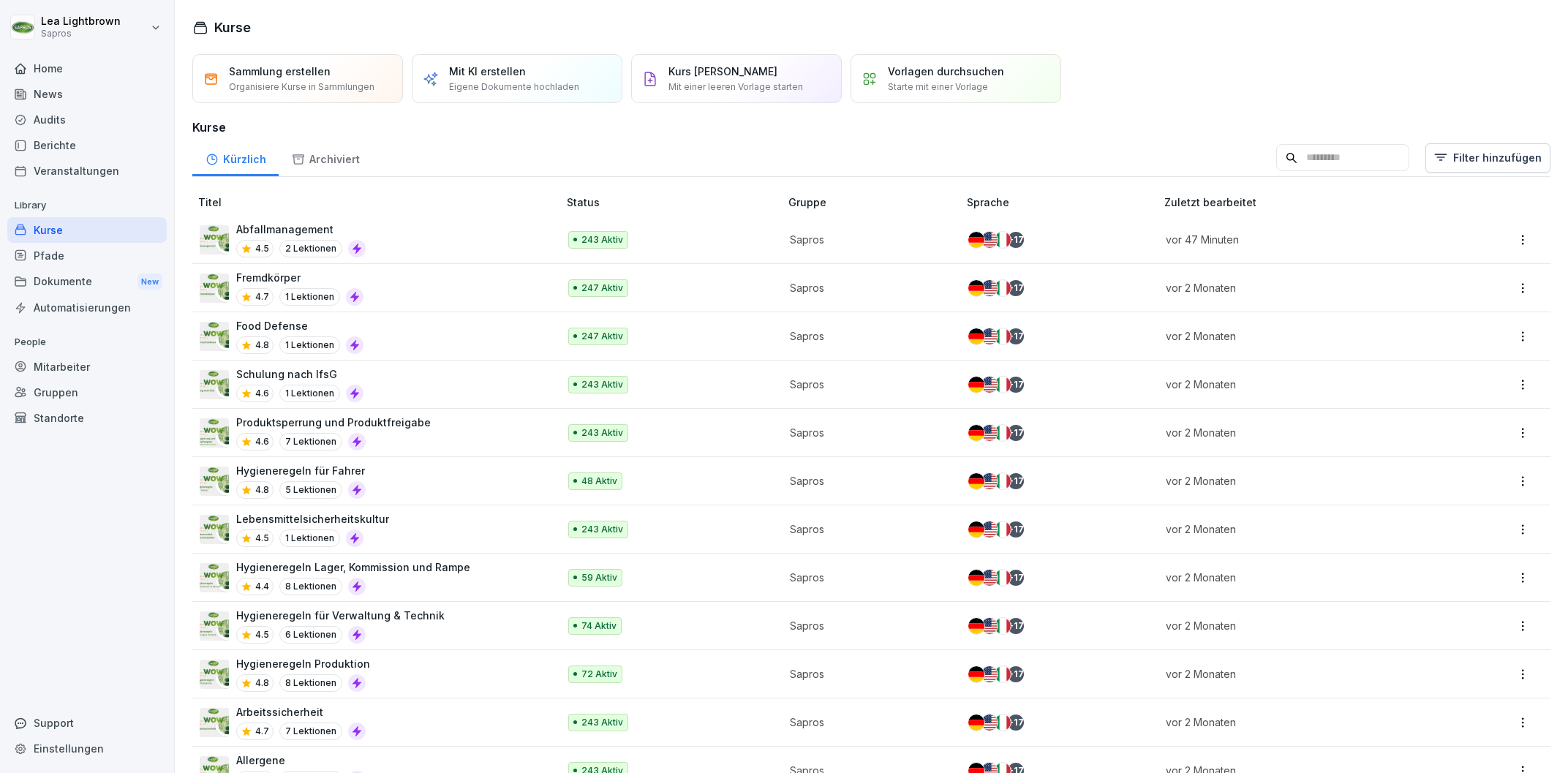
click at [462, 252] on div "Abfallmanagement 4.5 2 Lektionen" at bounding box center [371, 240] width 343 height 36
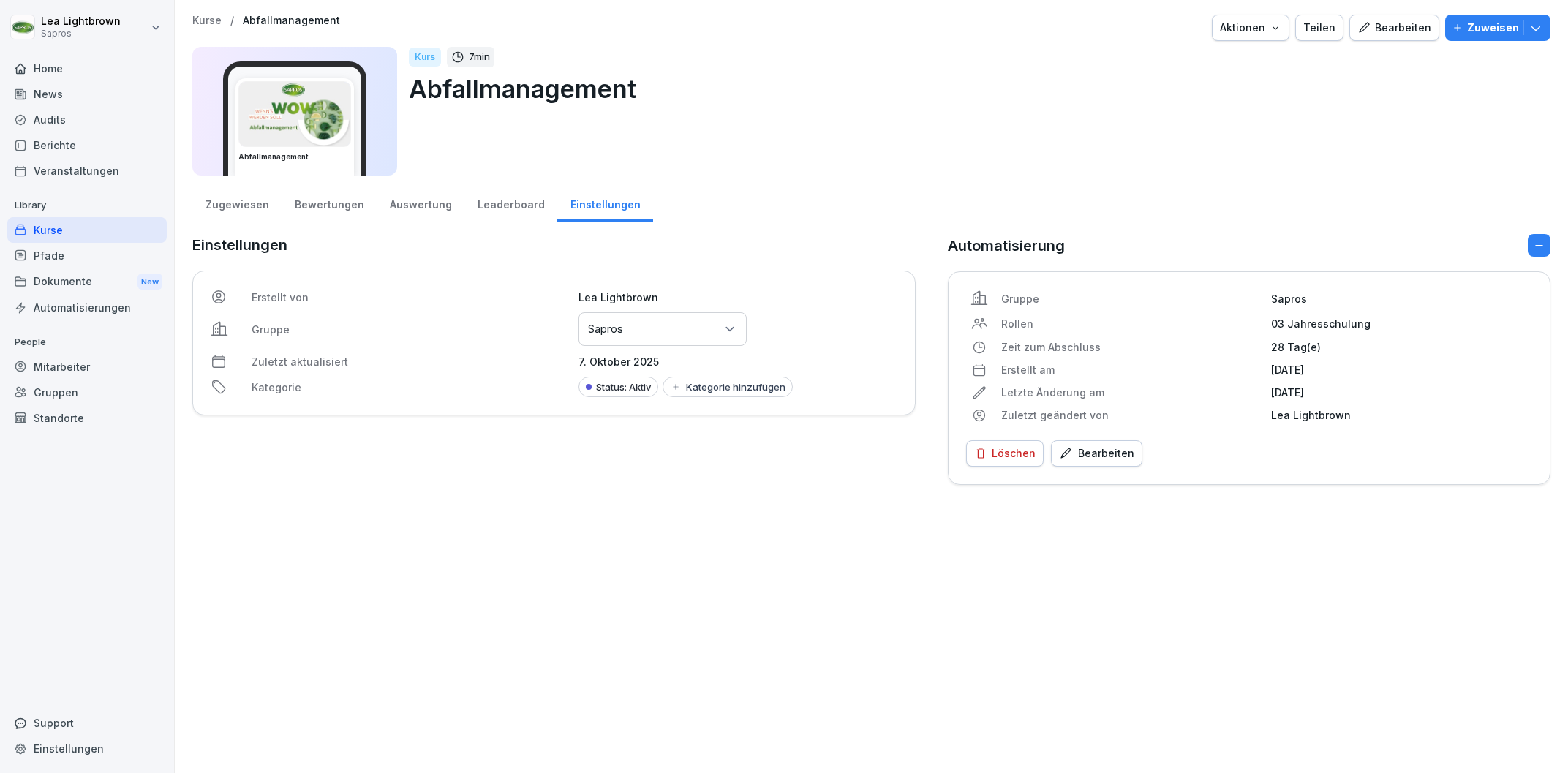
click at [71, 230] on div "Kurse" at bounding box center [86, 230] width 160 height 26
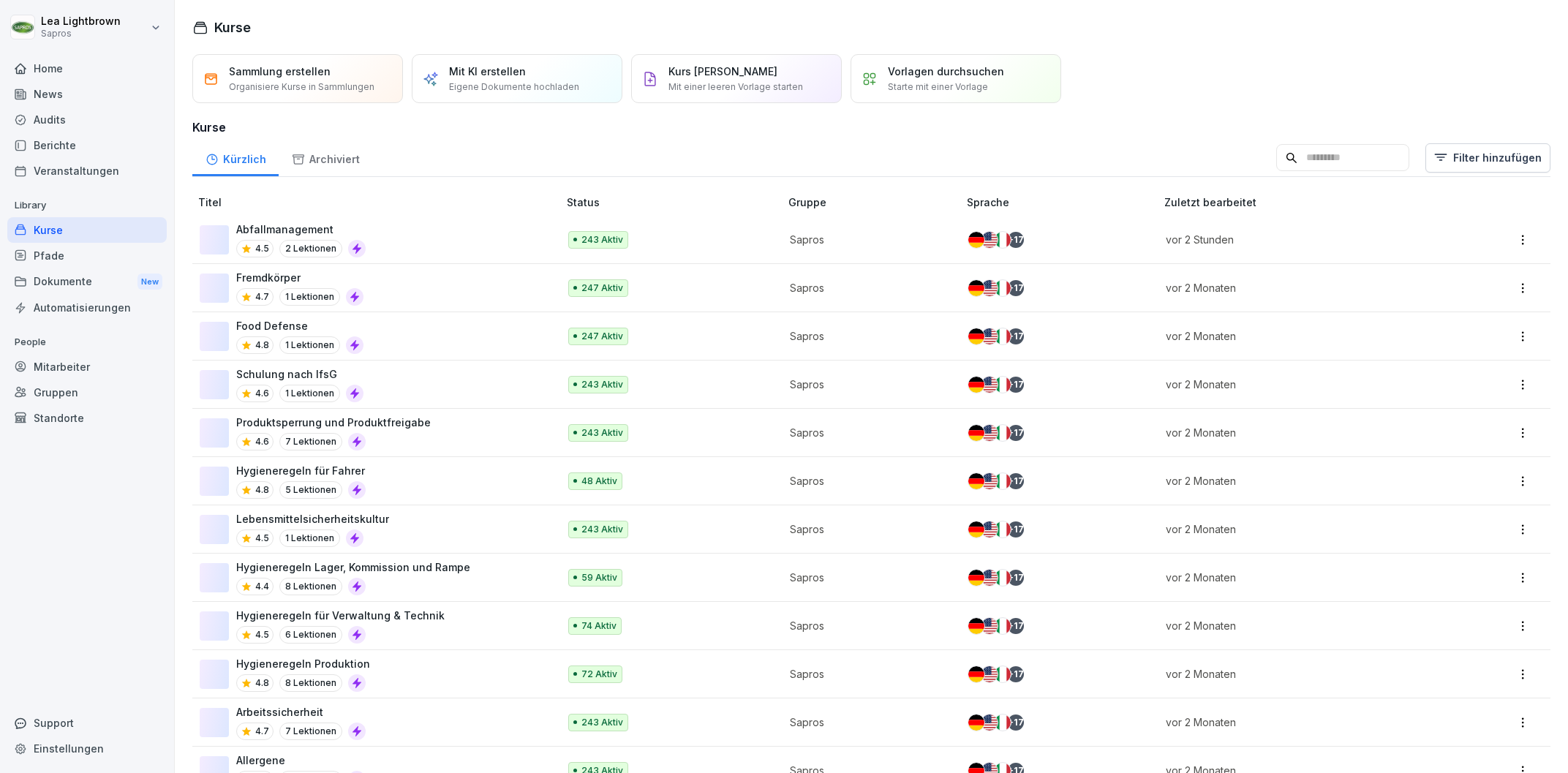
click at [60, 368] on div "Mitarbeiter" at bounding box center [86, 367] width 160 height 26
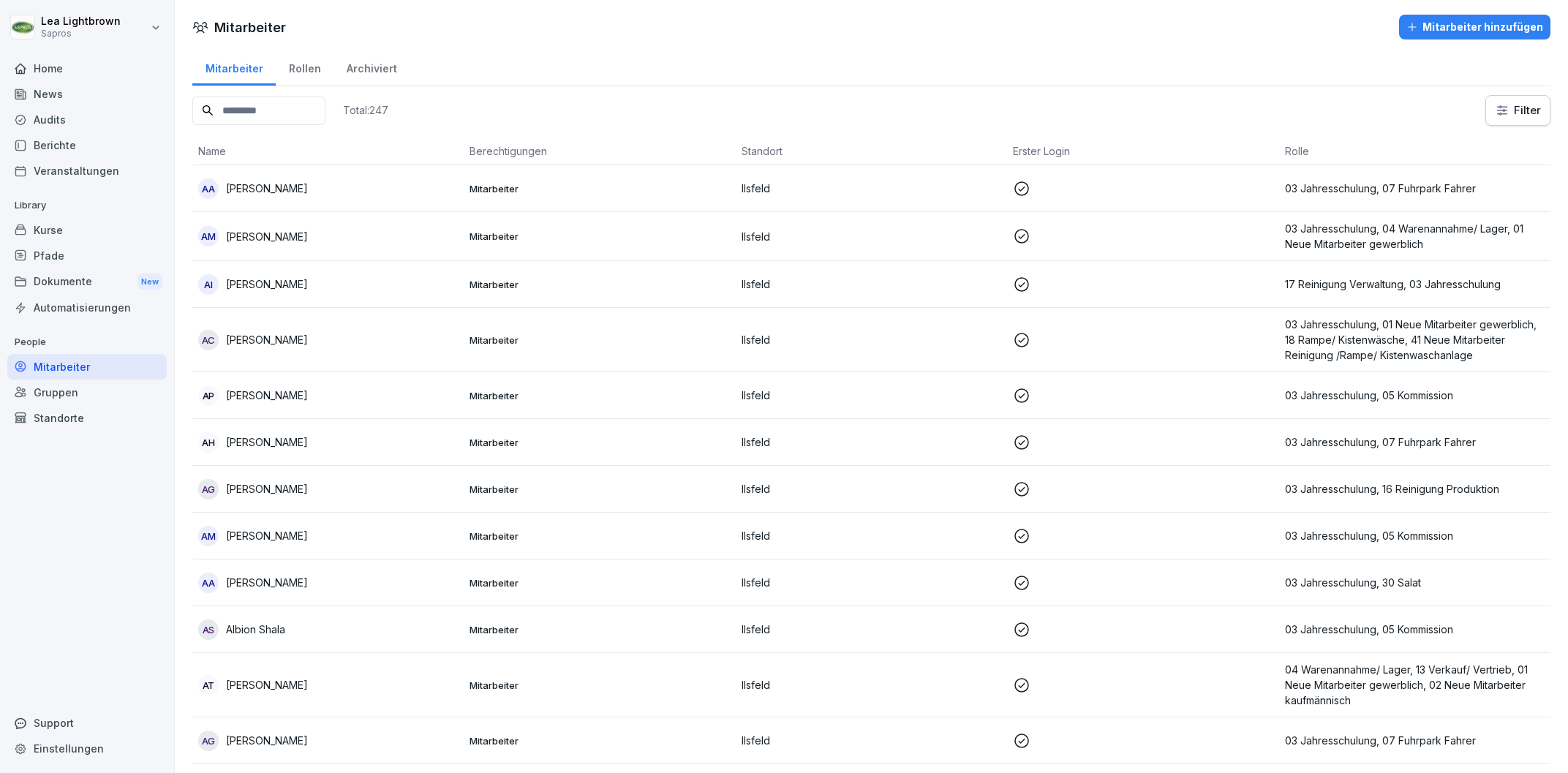
click at [301, 107] on input at bounding box center [258, 111] width 133 height 29
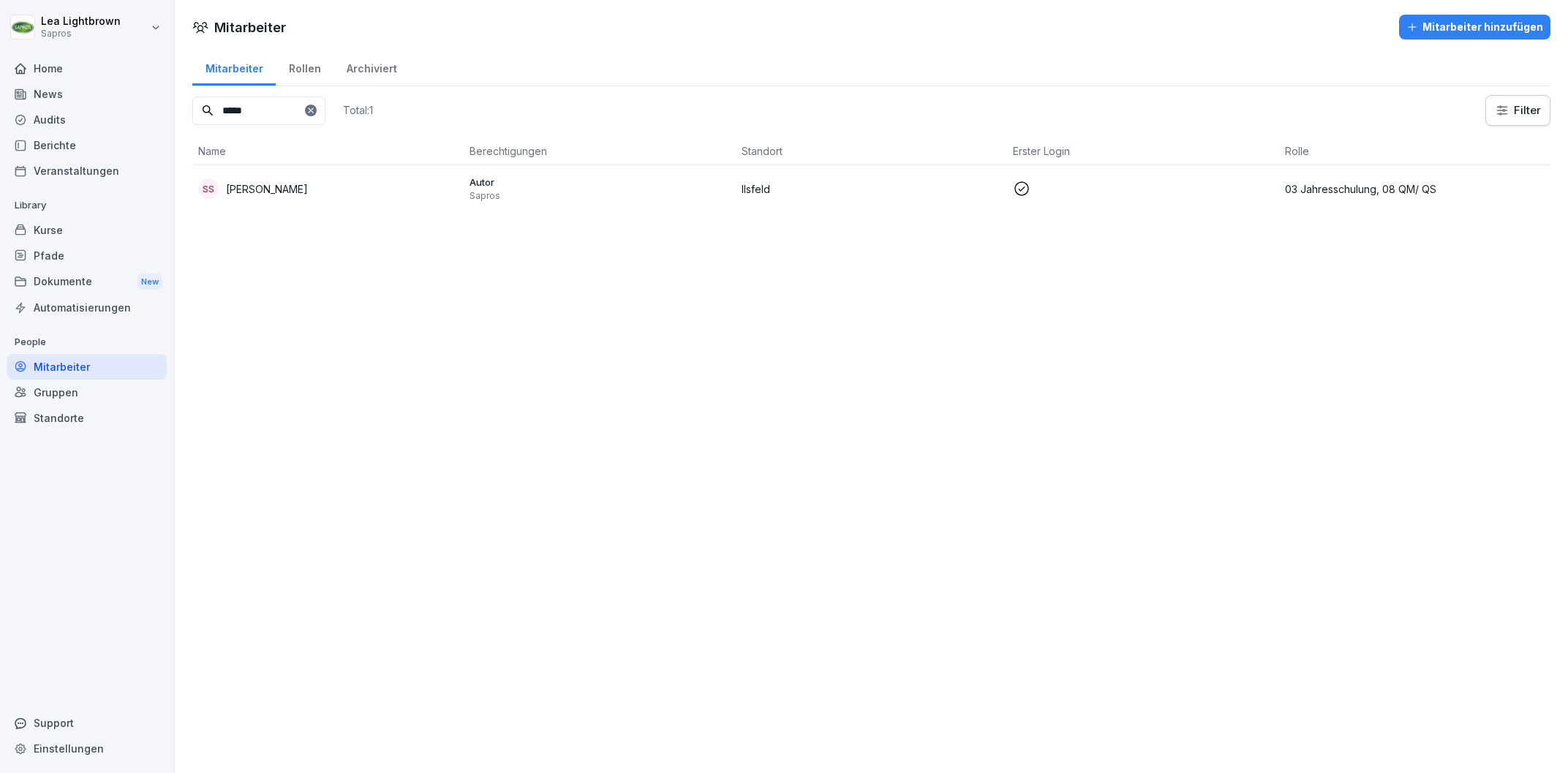
click at [524, 193] on p "Sapros" at bounding box center [599, 195] width 259 height 12
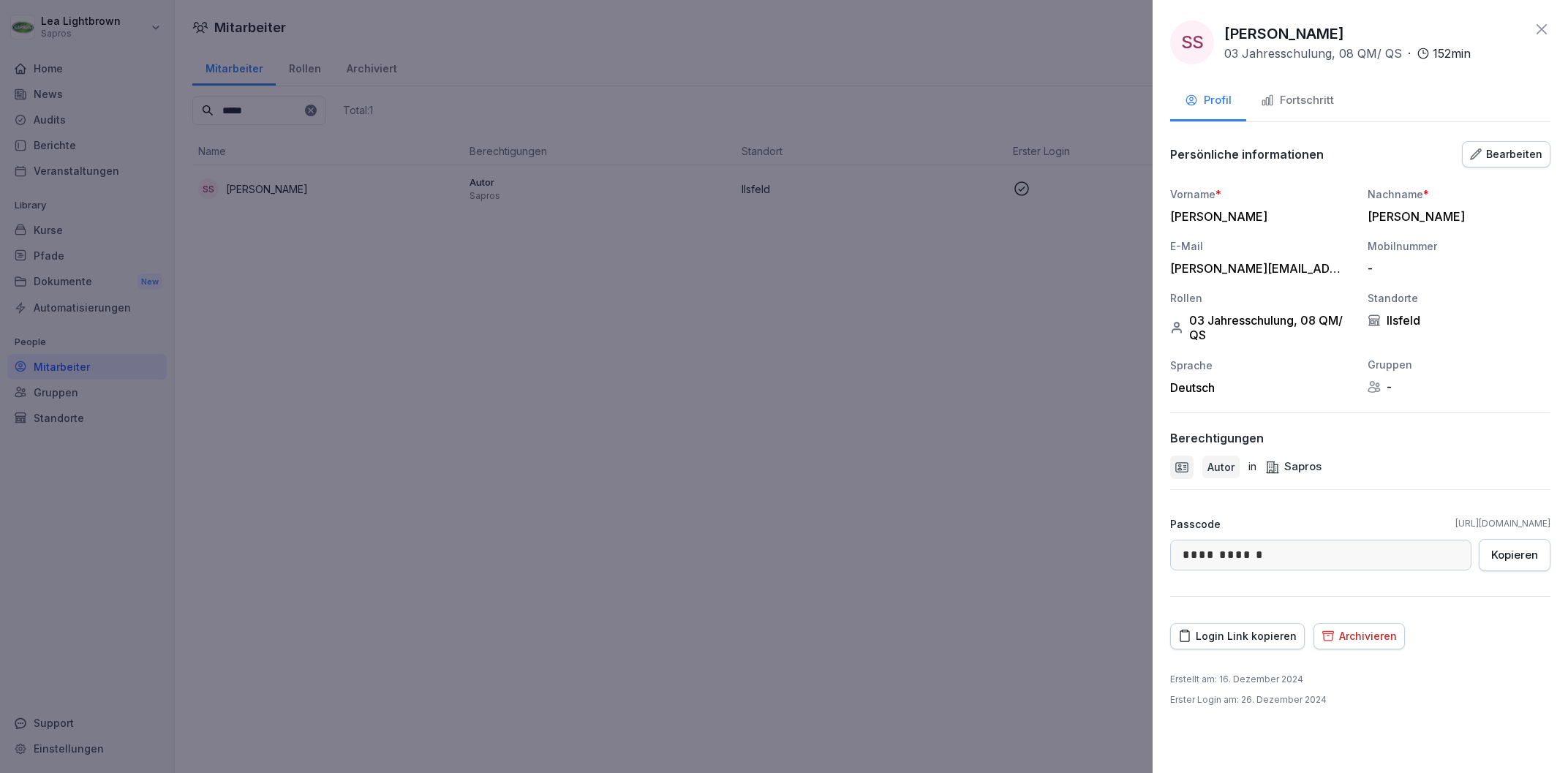
click at [1301, 97] on div "Fortschritt" at bounding box center [1297, 100] width 73 height 17
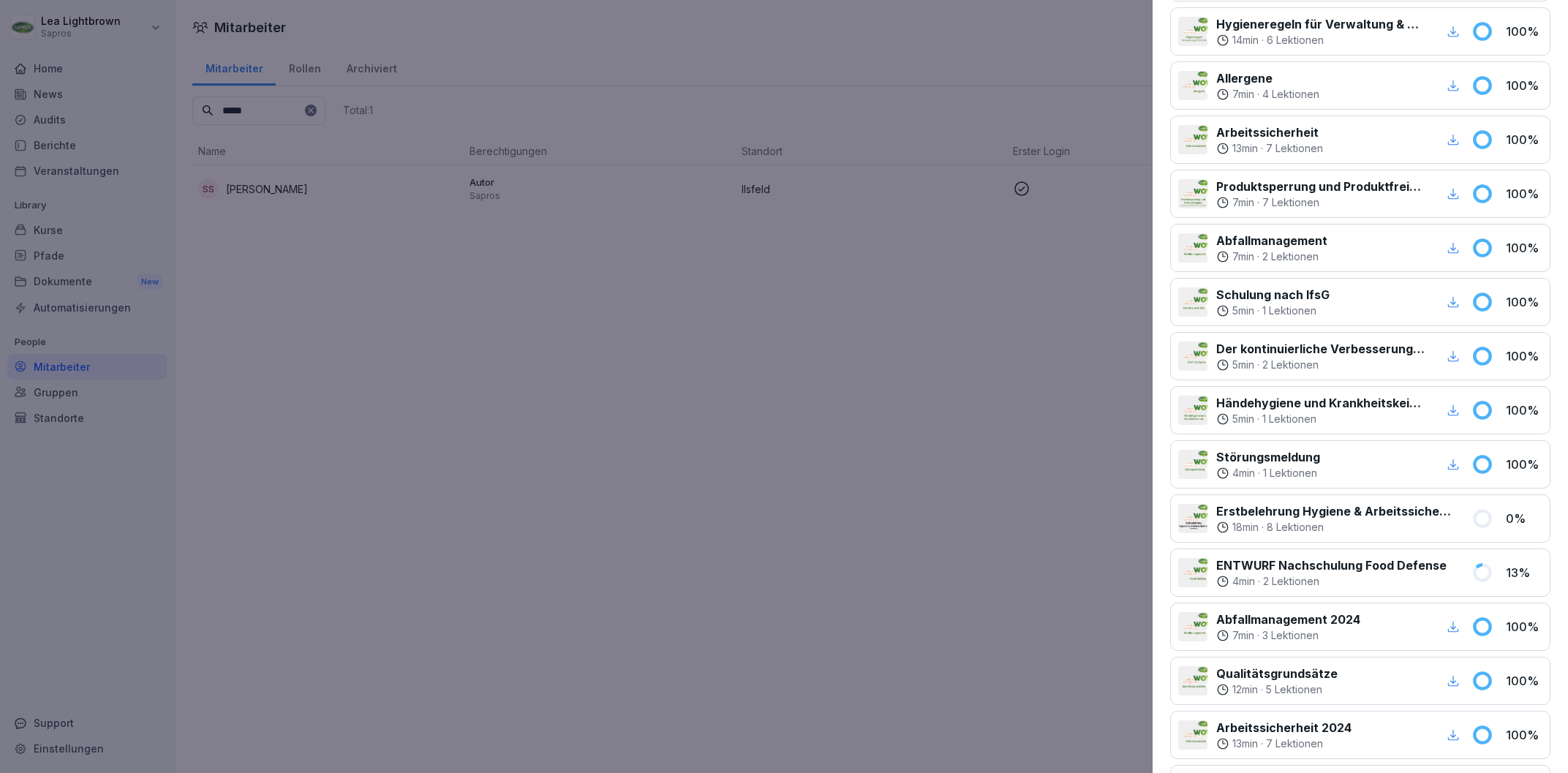
scroll to position [360, 0]
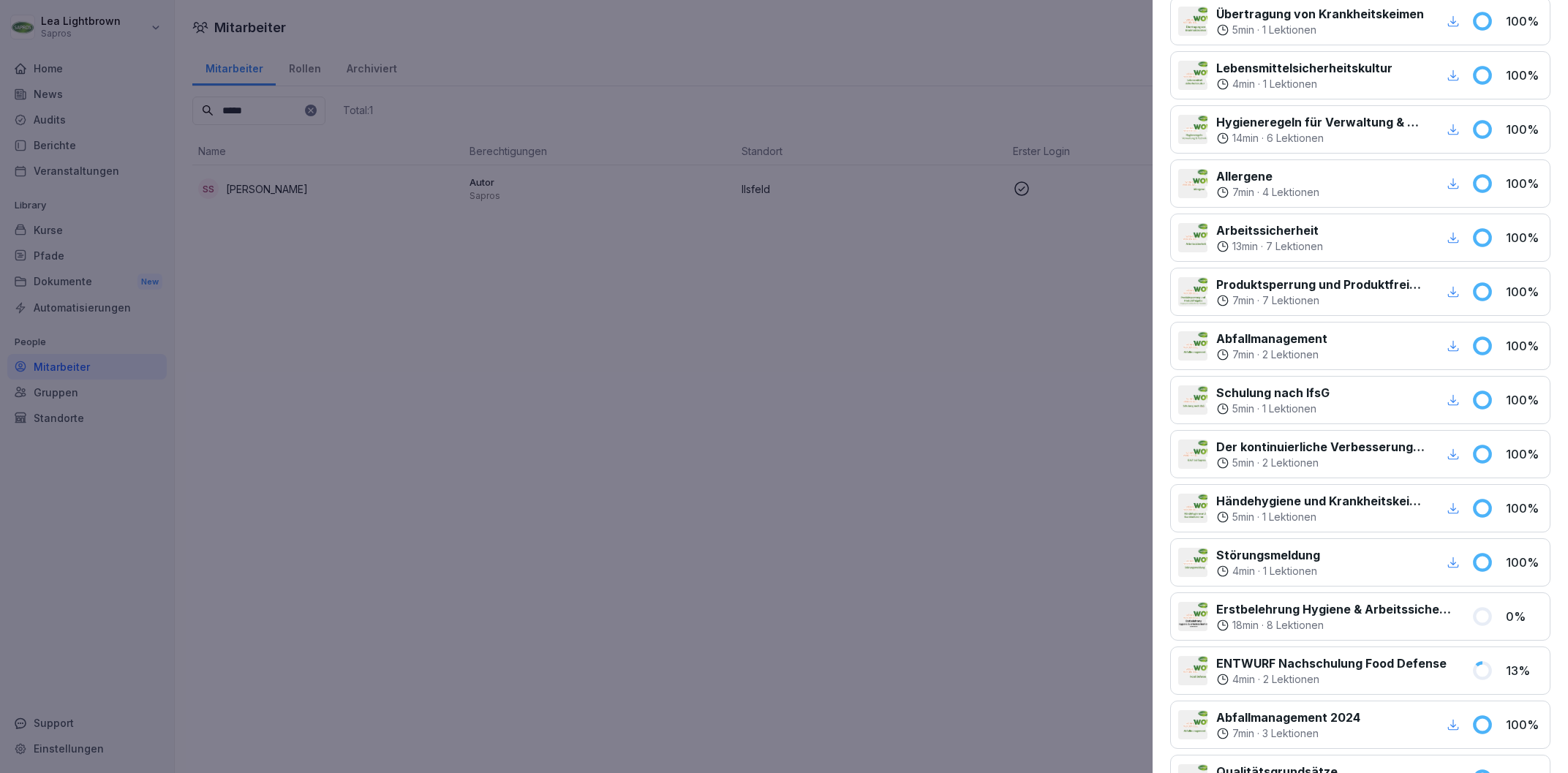
click at [687, 586] on div at bounding box center [784, 386] width 1568 height 773
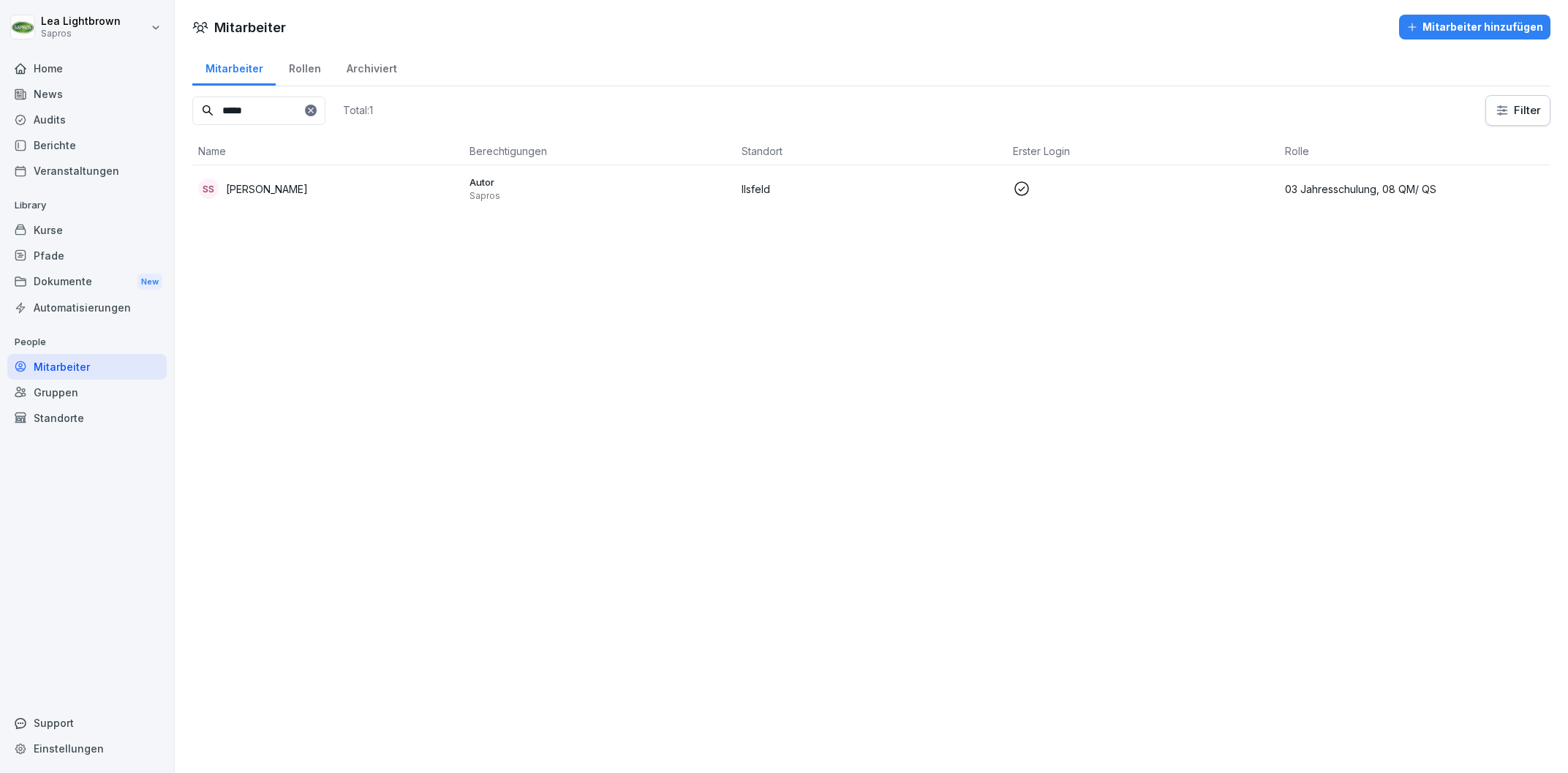
drag, startPoint x: 283, startPoint y: 111, endPoint x: 188, endPoint y: 104, distance: 95.3
click at [192, 104] on input "*****" at bounding box center [258, 111] width 133 height 29
type input "*******"
click at [638, 189] on p "Mitarbeiter" at bounding box center [599, 188] width 259 height 13
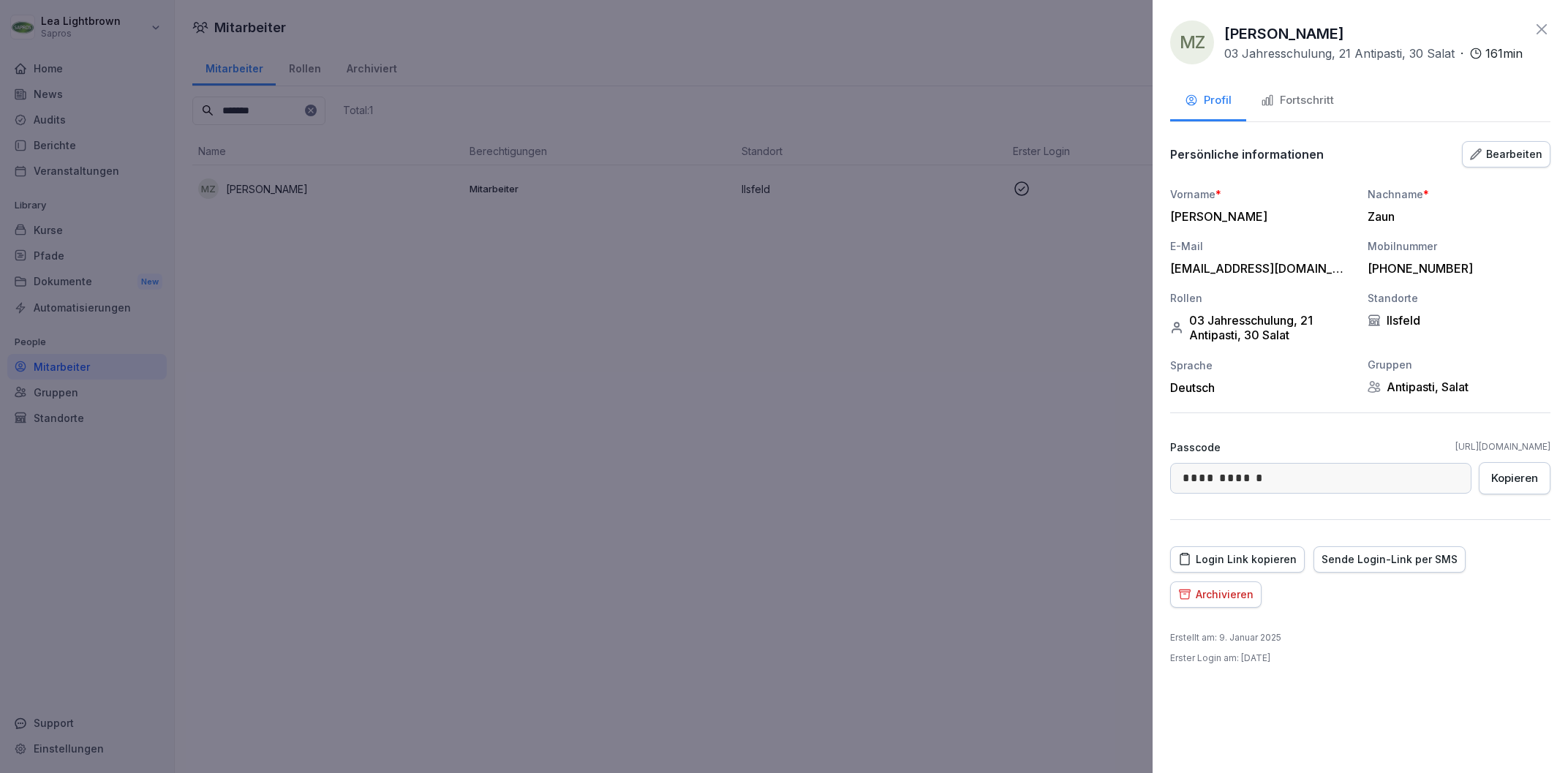
click at [1299, 100] on div "Fortschritt" at bounding box center [1297, 100] width 73 height 17
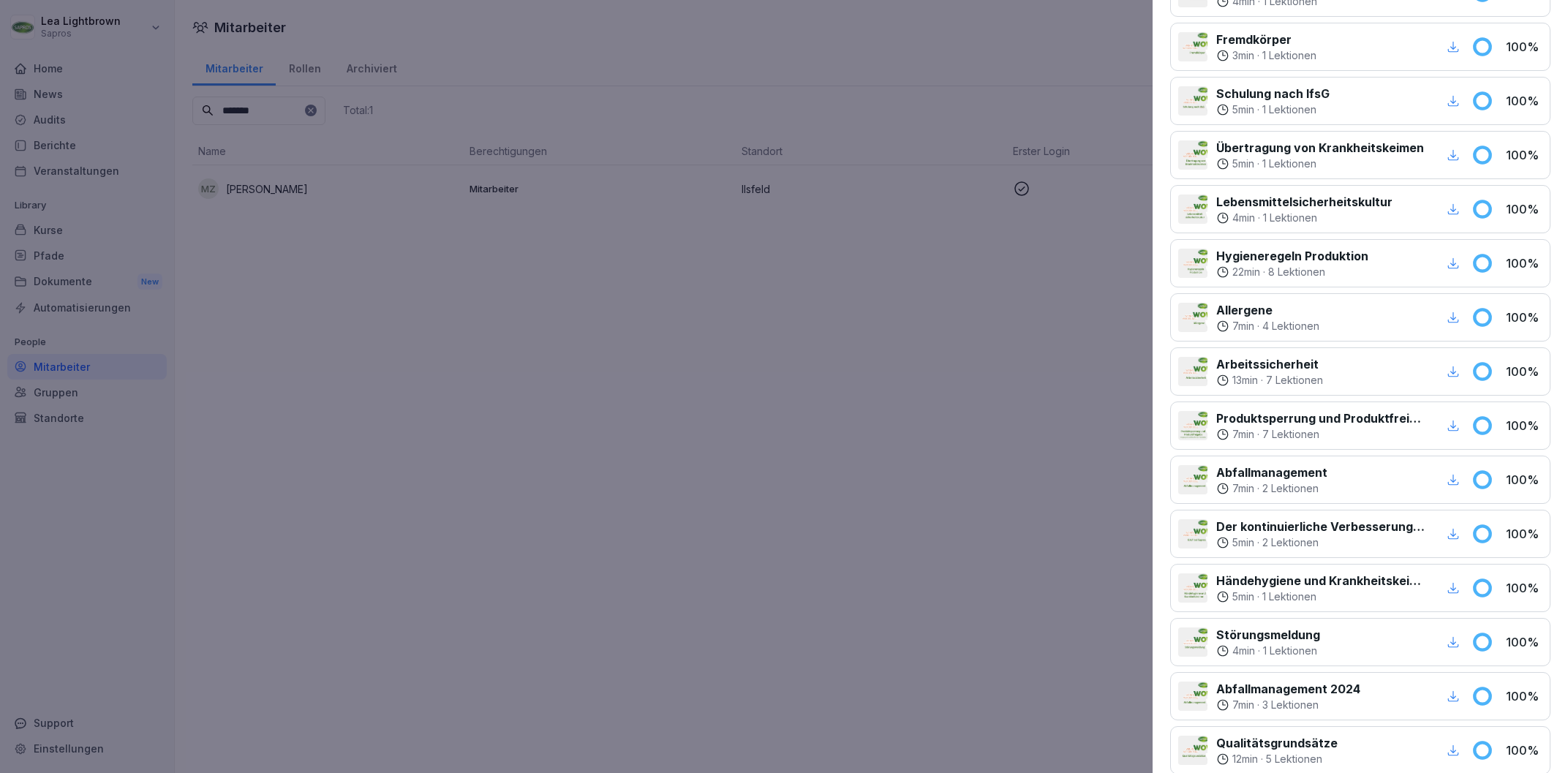
scroll to position [0, 0]
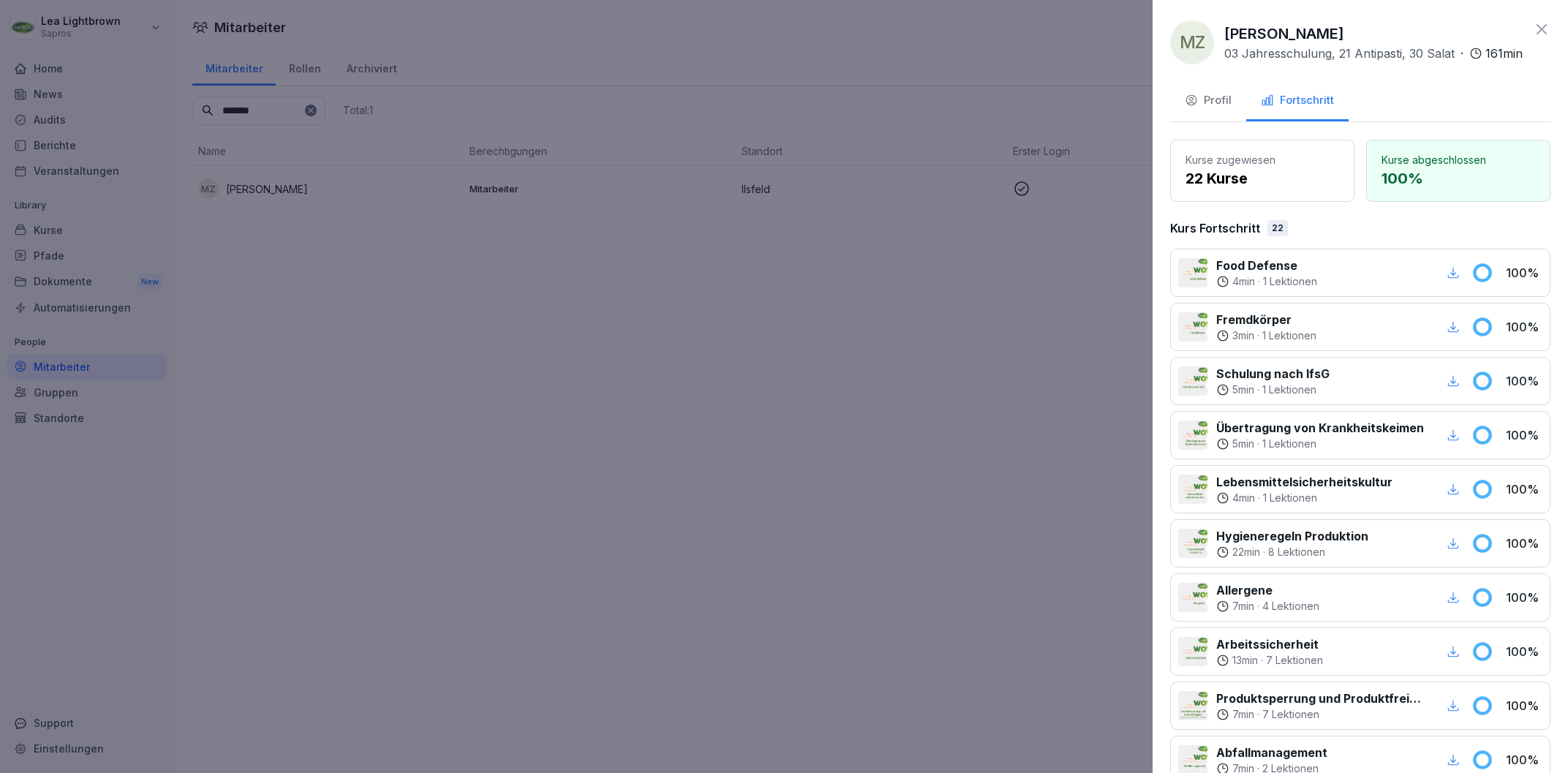
drag, startPoint x: 756, startPoint y: 511, endPoint x: 765, endPoint y: 499, distance: 15.0
click at [758, 511] on div at bounding box center [784, 386] width 1568 height 773
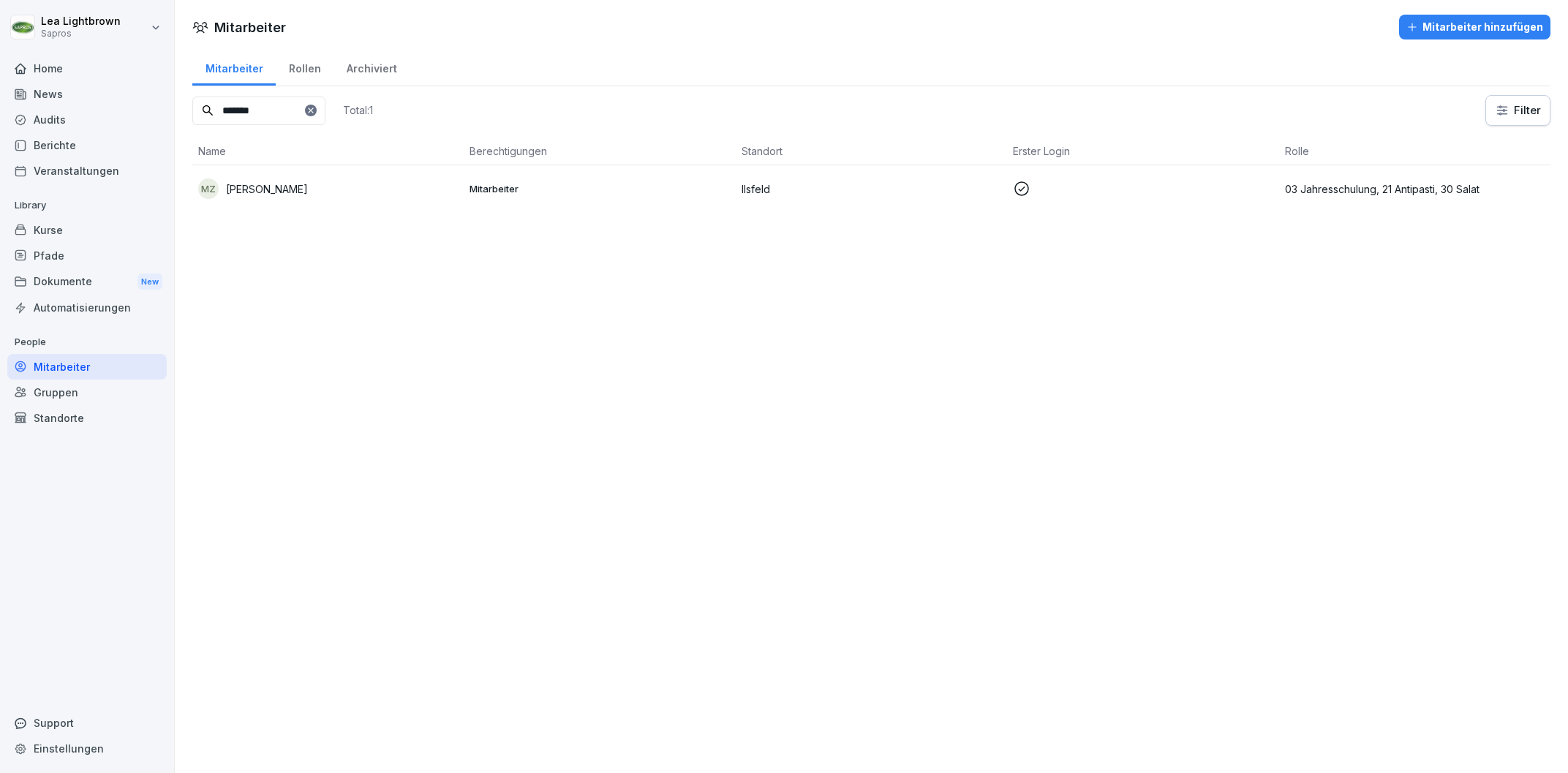
click at [1160, 191] on p at bounding box center [1142, 188] width 259 height 18
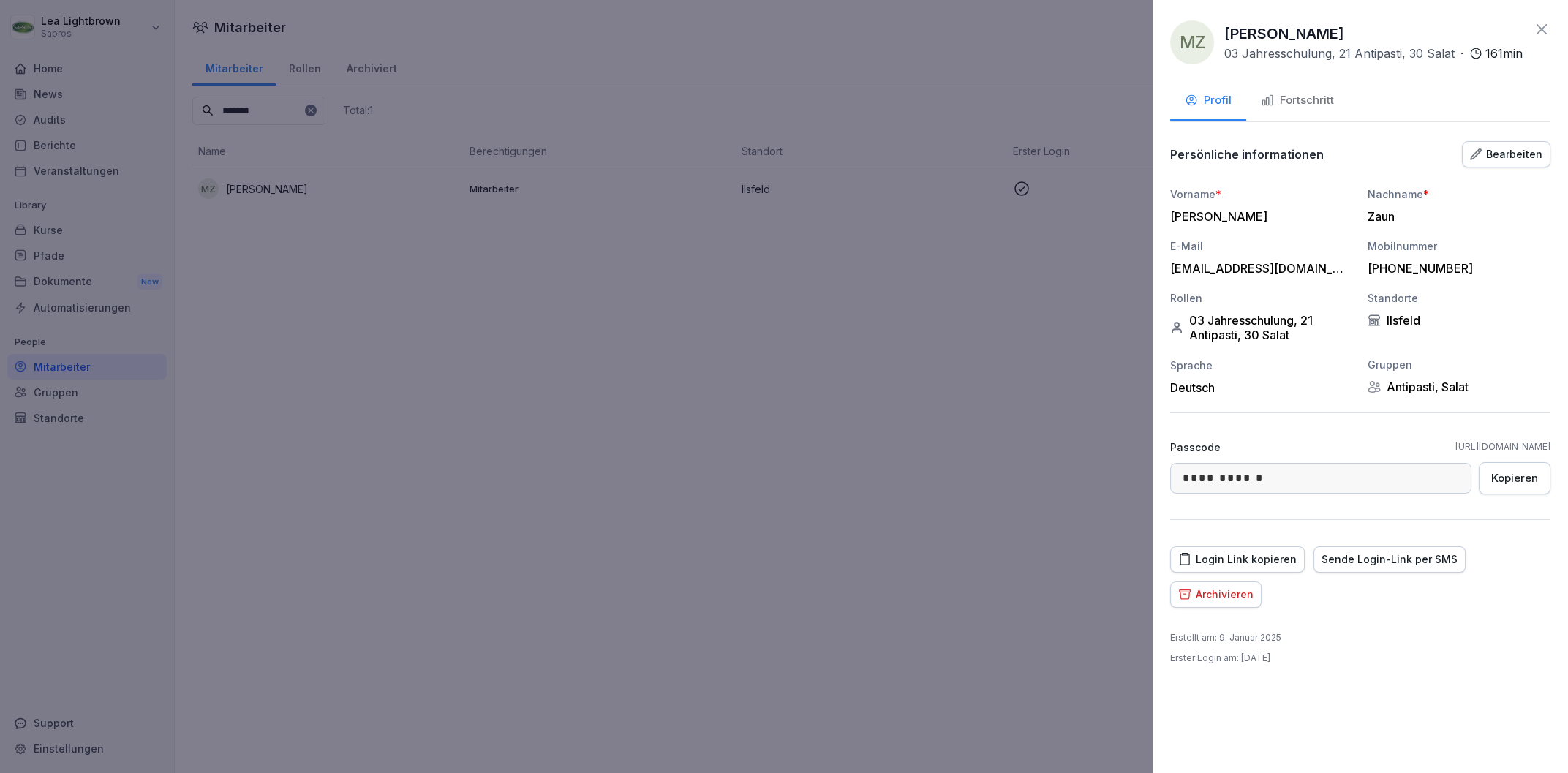
click at [605, 528] on div at bounding box center [784, 386] width 1568 height 773
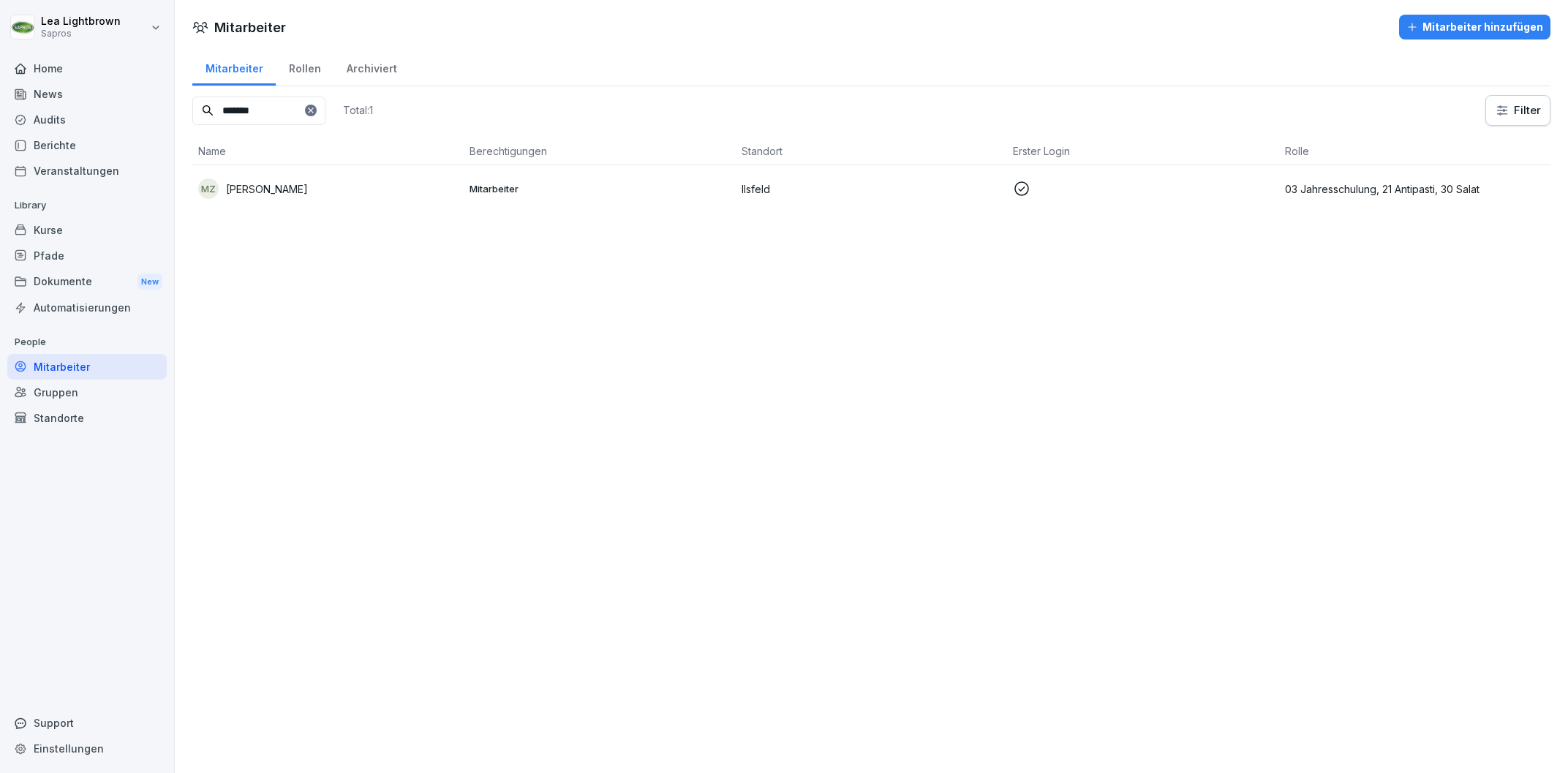
click at [76, 397] on div "Gruppen" at bounding box center [86, 392] width 160 height 26
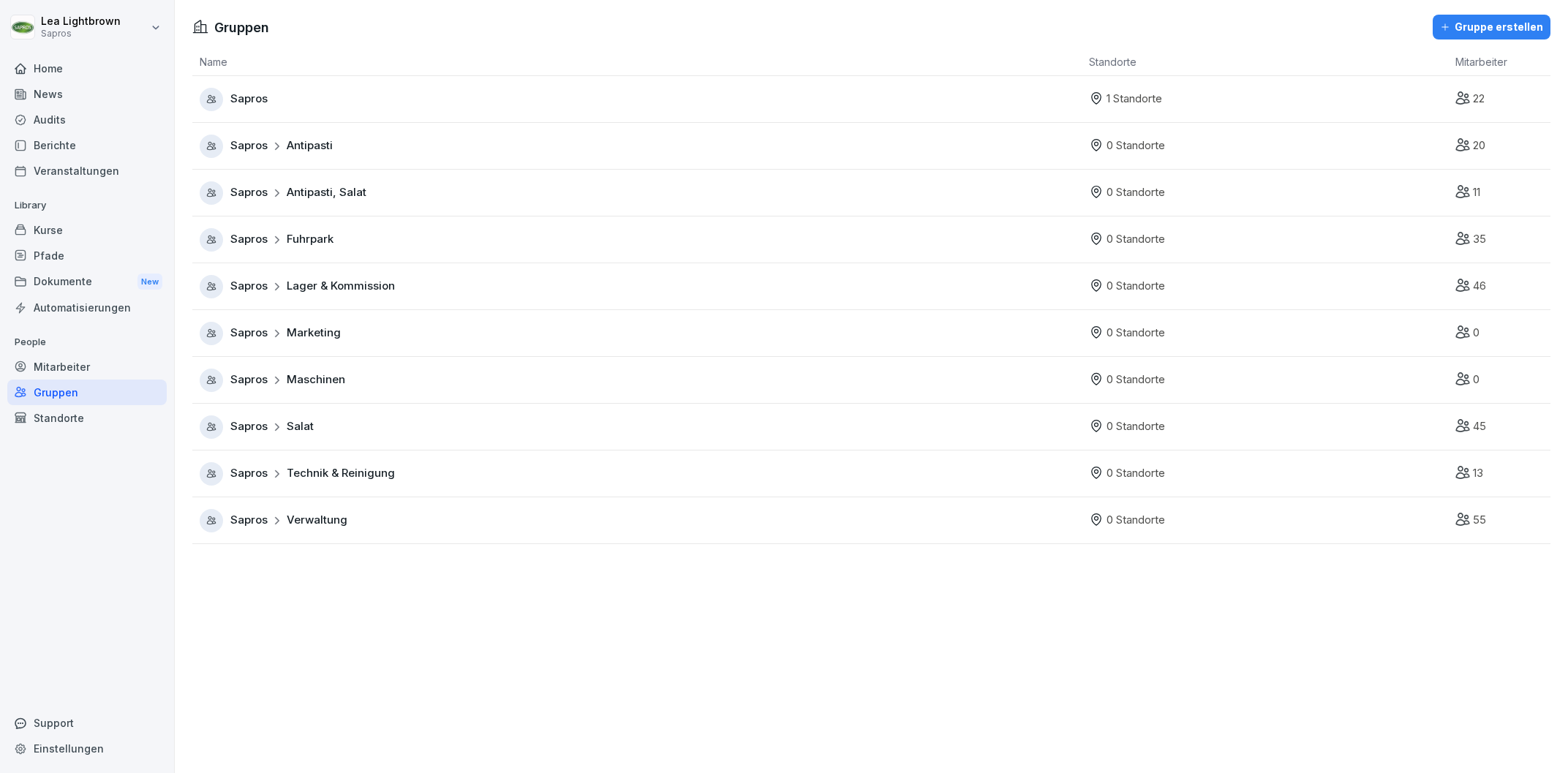
click at [474, 195] on div "Sapros Antipasti, Salat" at bounding box center [640, 193] width 882 height 23
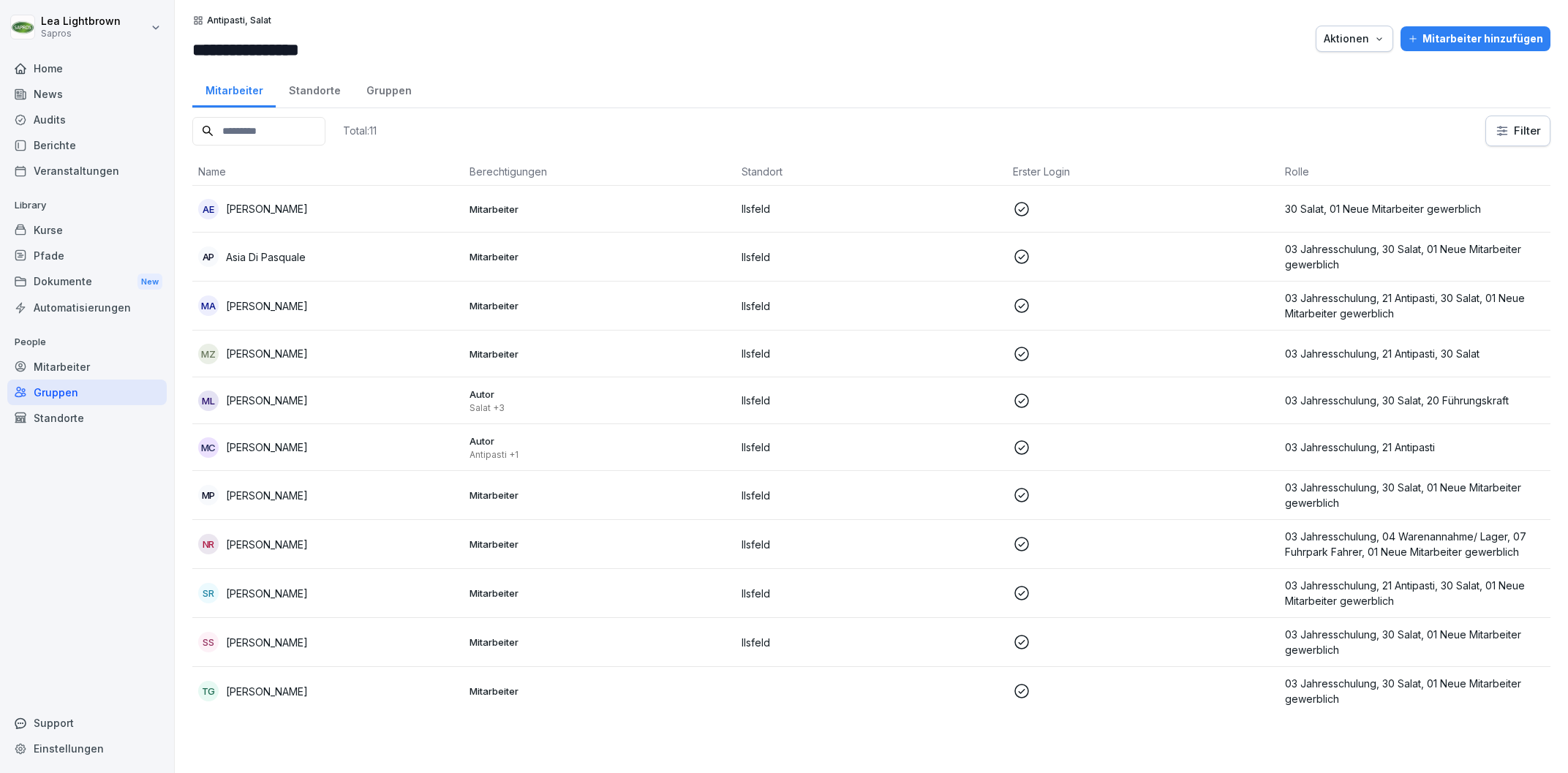
click at [955, 343] on td "Ilsfeld" at bounding box center [871, 354] width 271 height 47
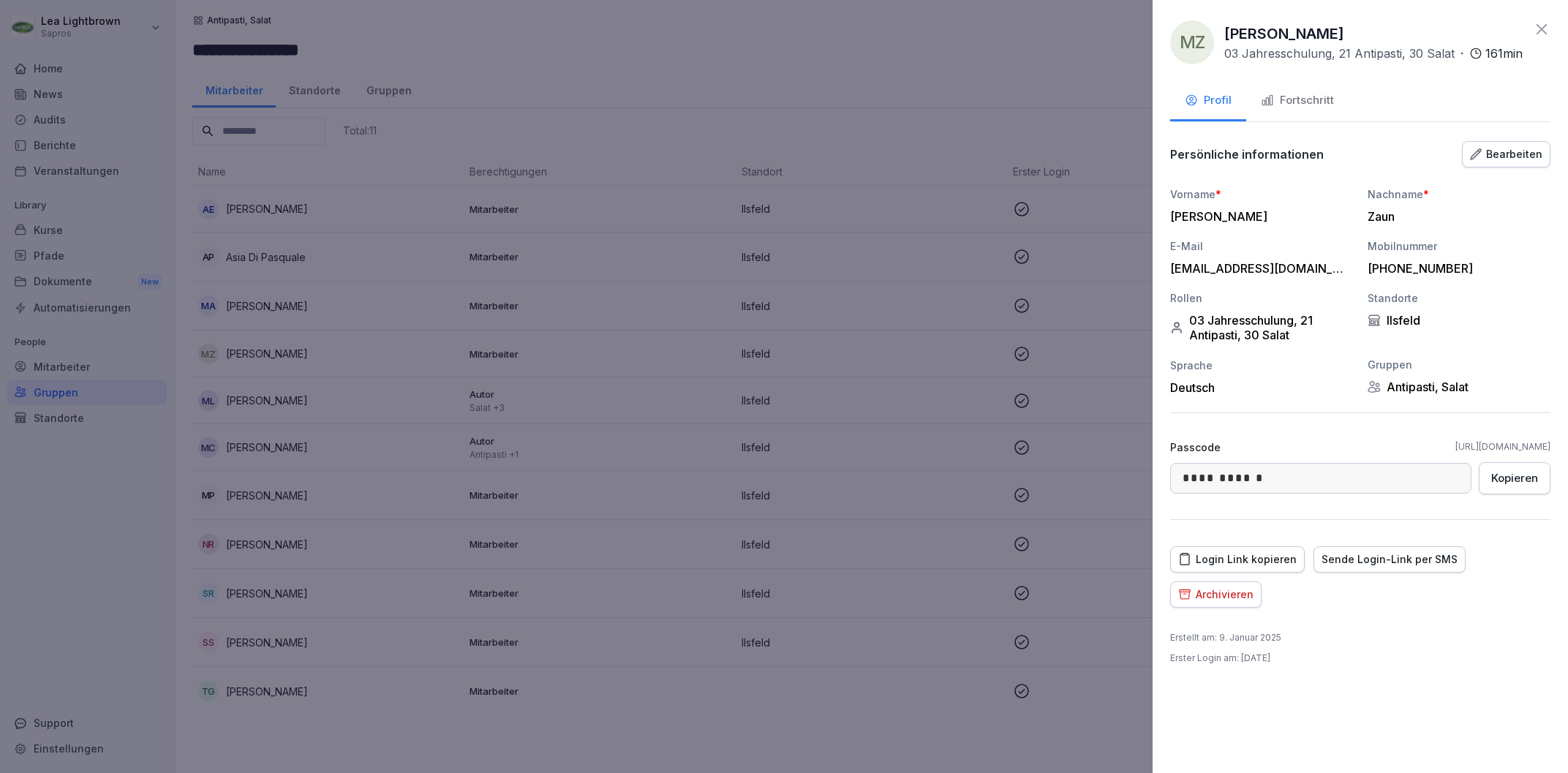
click at [1492, 163] on button "Bearbeiten" at bounding box center [1506, 154] width 89 height 26
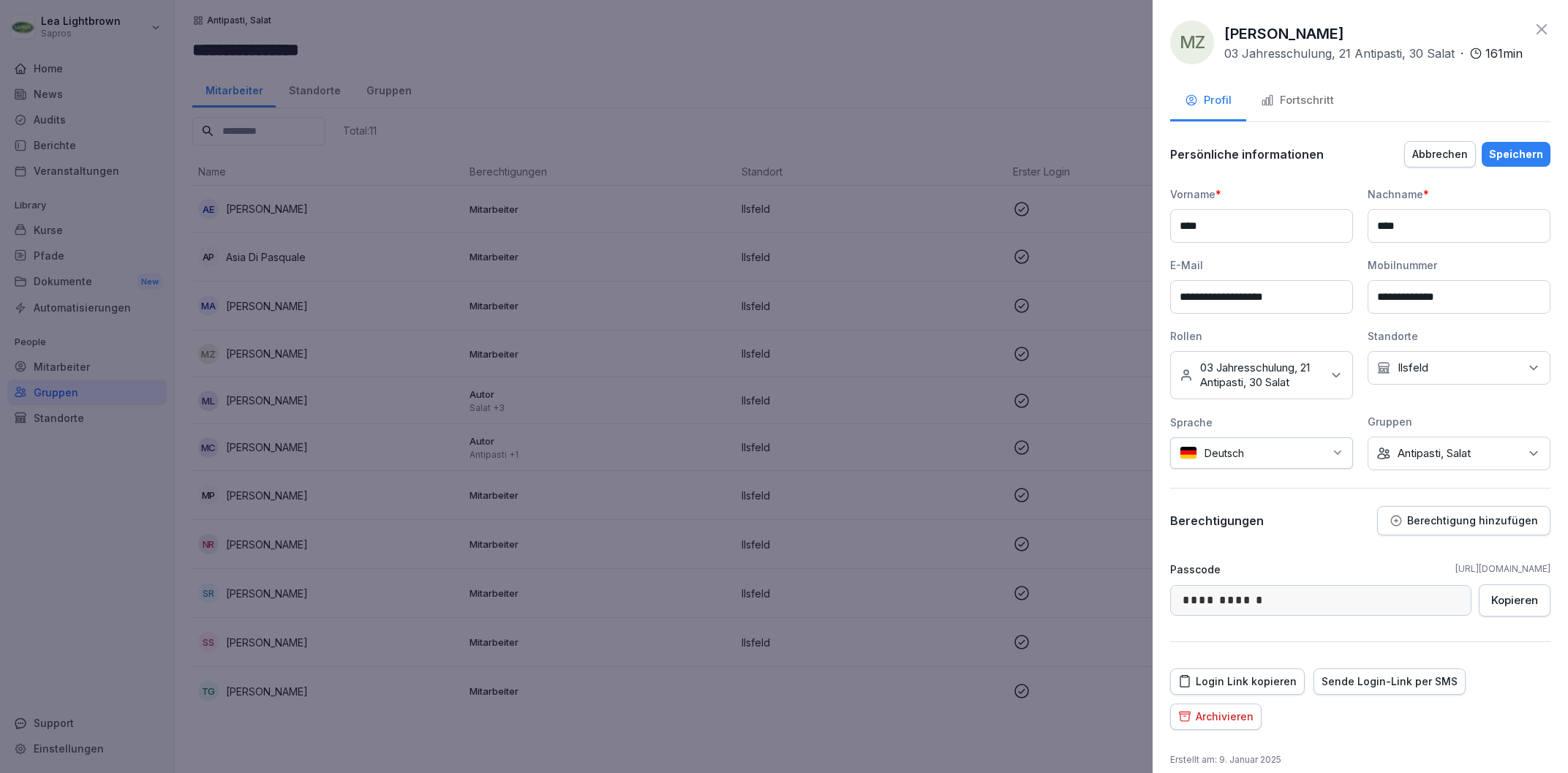
click at [1483, 444] on div "Keine Gruppe Antipasti, Salat" at bounding box center [1458, 453] width 183 height 33
click at [1391, 578] on div "Antipasti, Salat" at bounding box center [1462, 576] width 181 height 28
click at [1430, 551] on div "Salat" at bounding box center [1462, 550] width 181 height 28
click at [1518, 151] on div "Speichern" at bounding box center [1516, 154] width 54 height 16
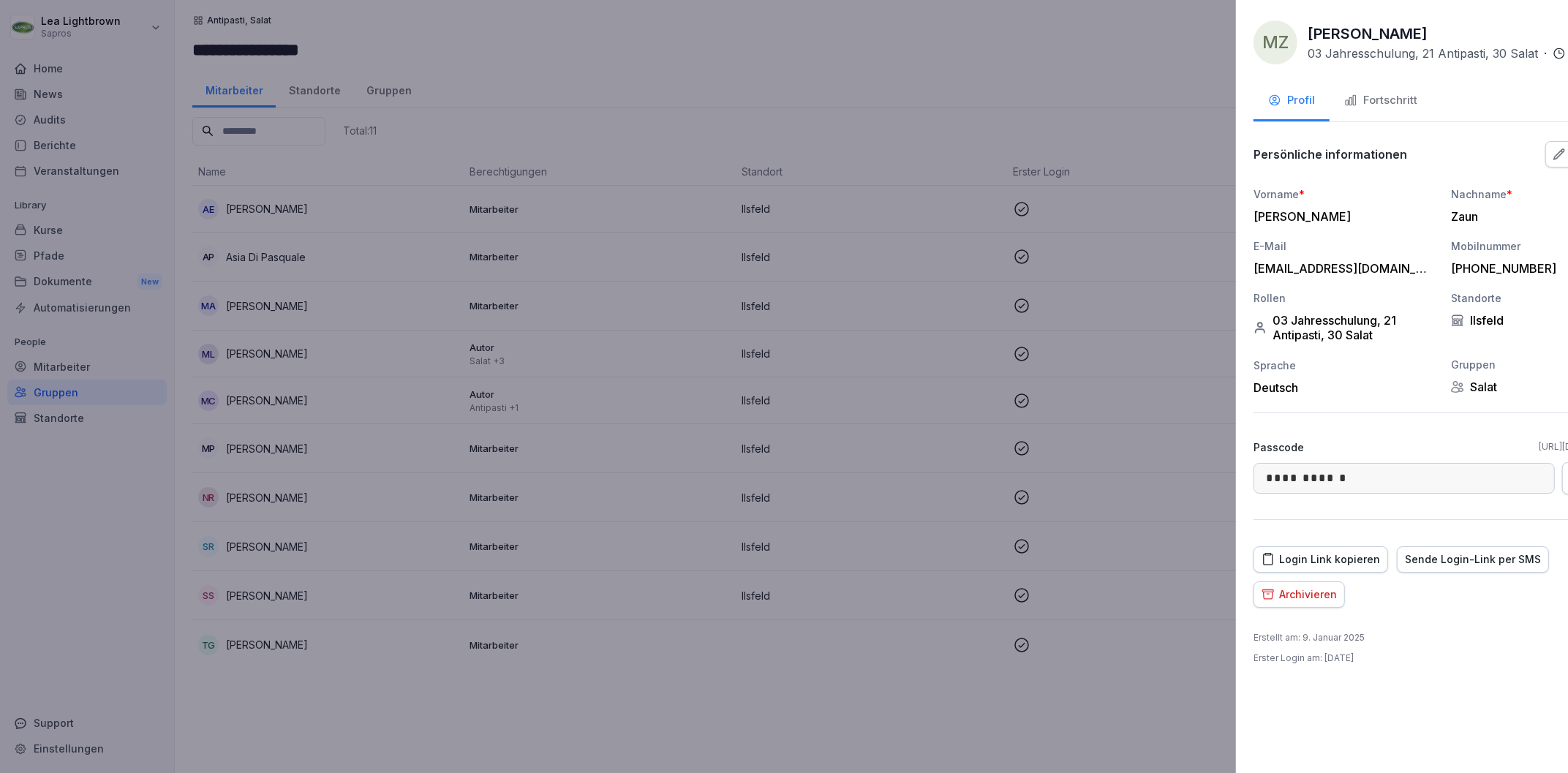
click at [855, 81] on div at bounding box center [784, 386] width 1568 height 773
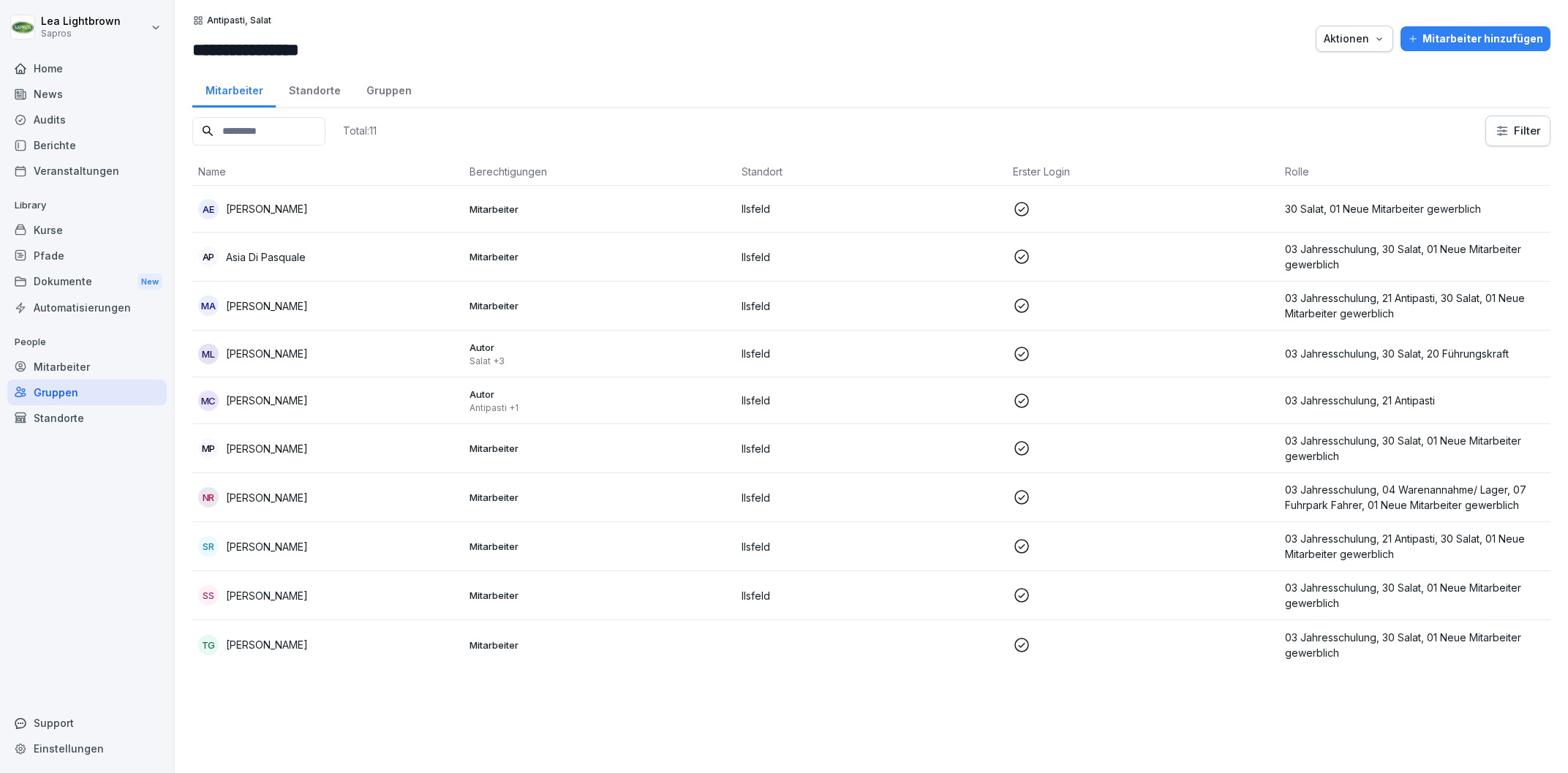
click at [90, 378] on div "Mitarbeiter" at bounding box center [86, 367] width 160 height 26
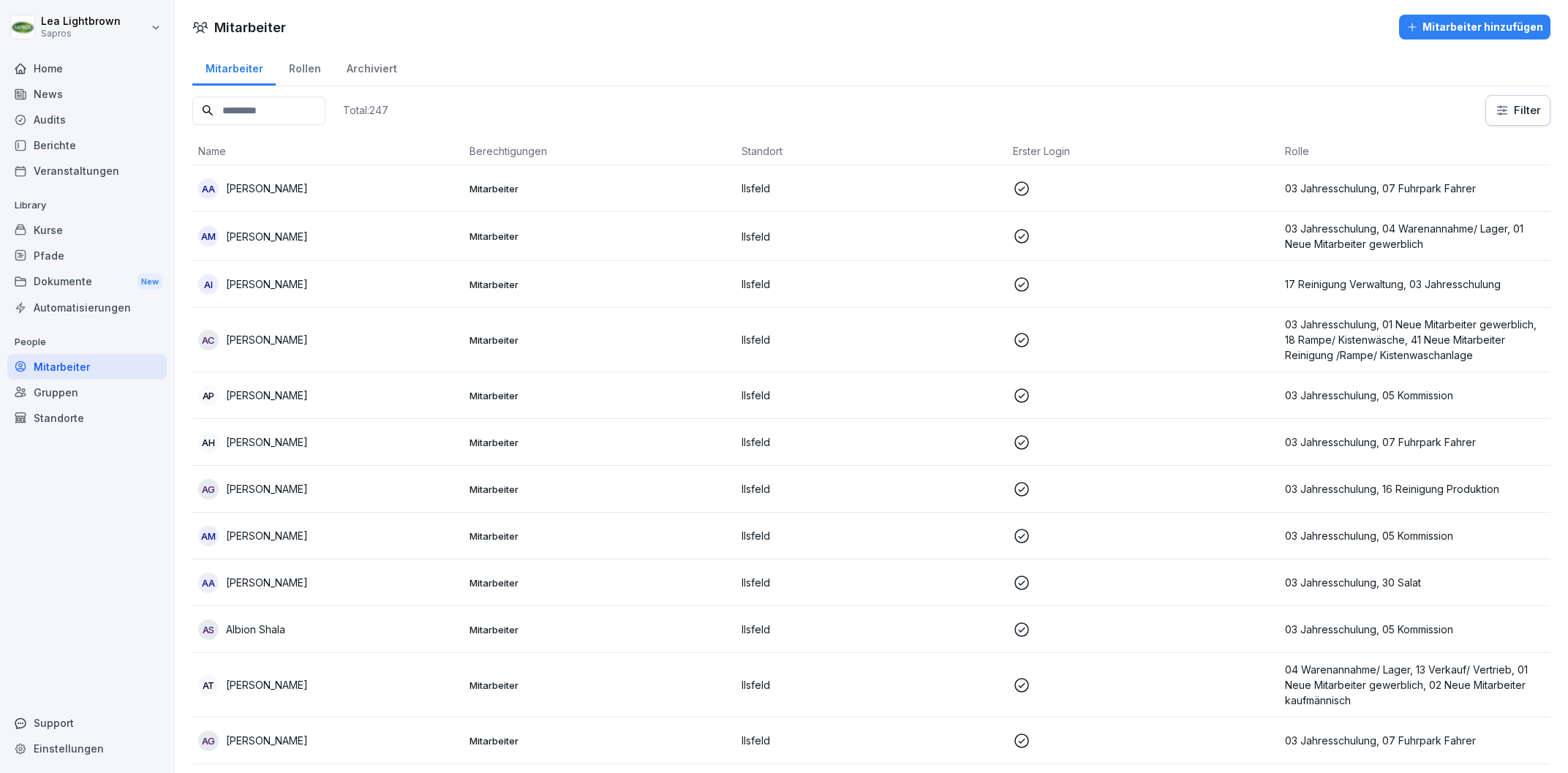
click at [290, 111] on input at bounding box center [258, 111] width 133 height 29
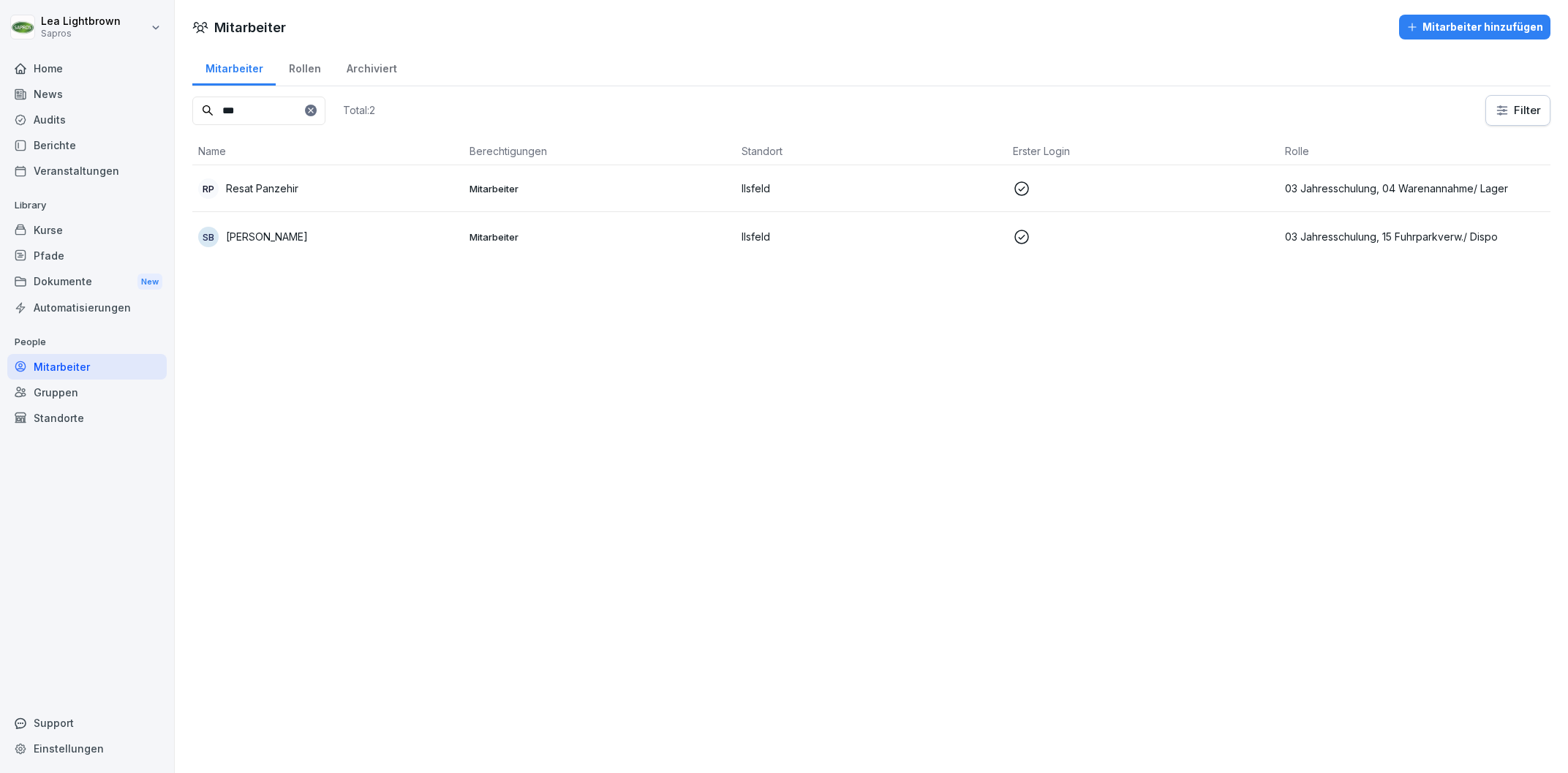
type input "***"
click at [365, 194] on div "RP Resat Panzehir" at bounding box center [328, 188] width 259 height 20
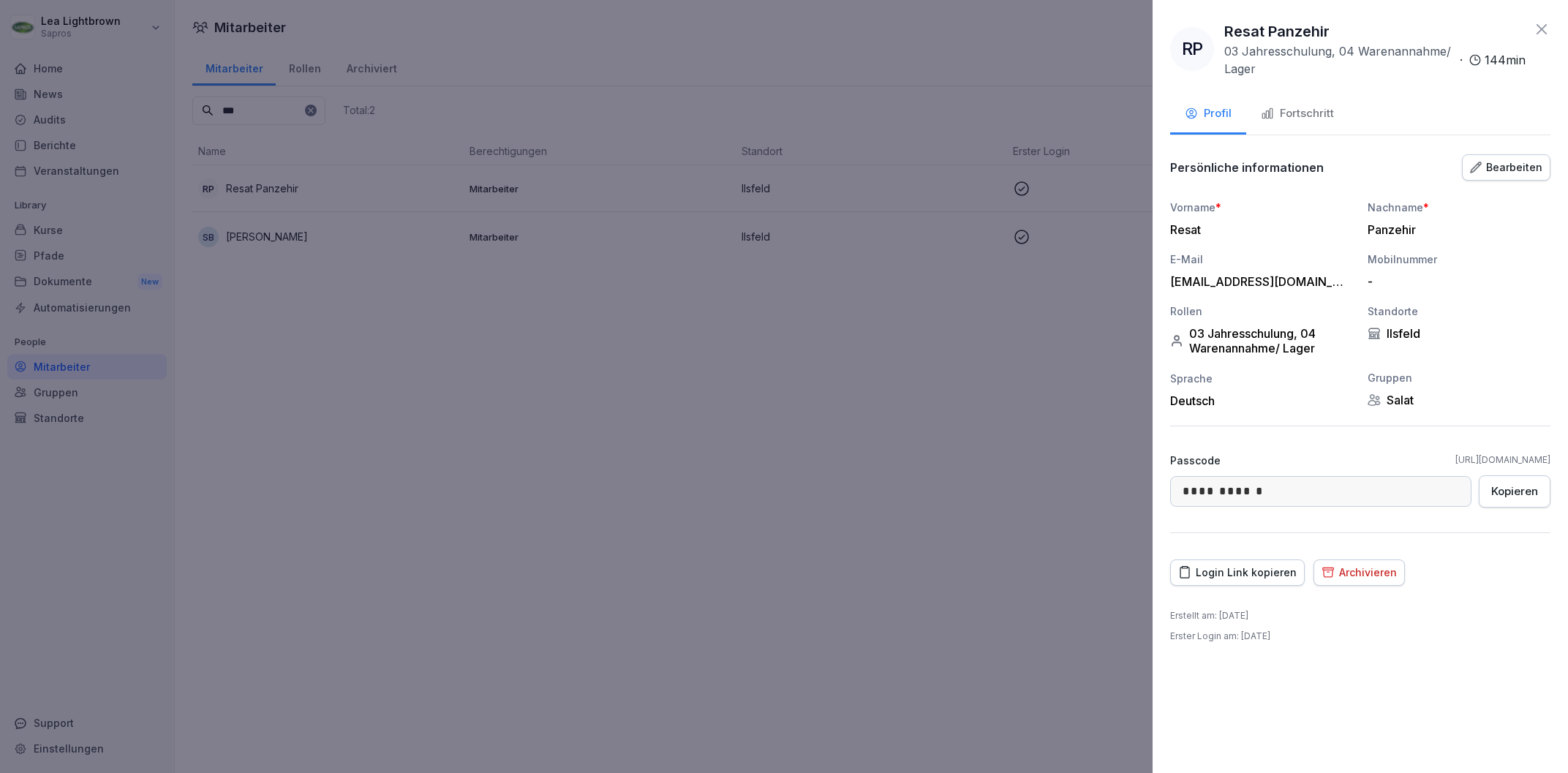
click at [1521, 168] on div "Bearbeiten" at bounding box center [1506, 167] width 72 height 16
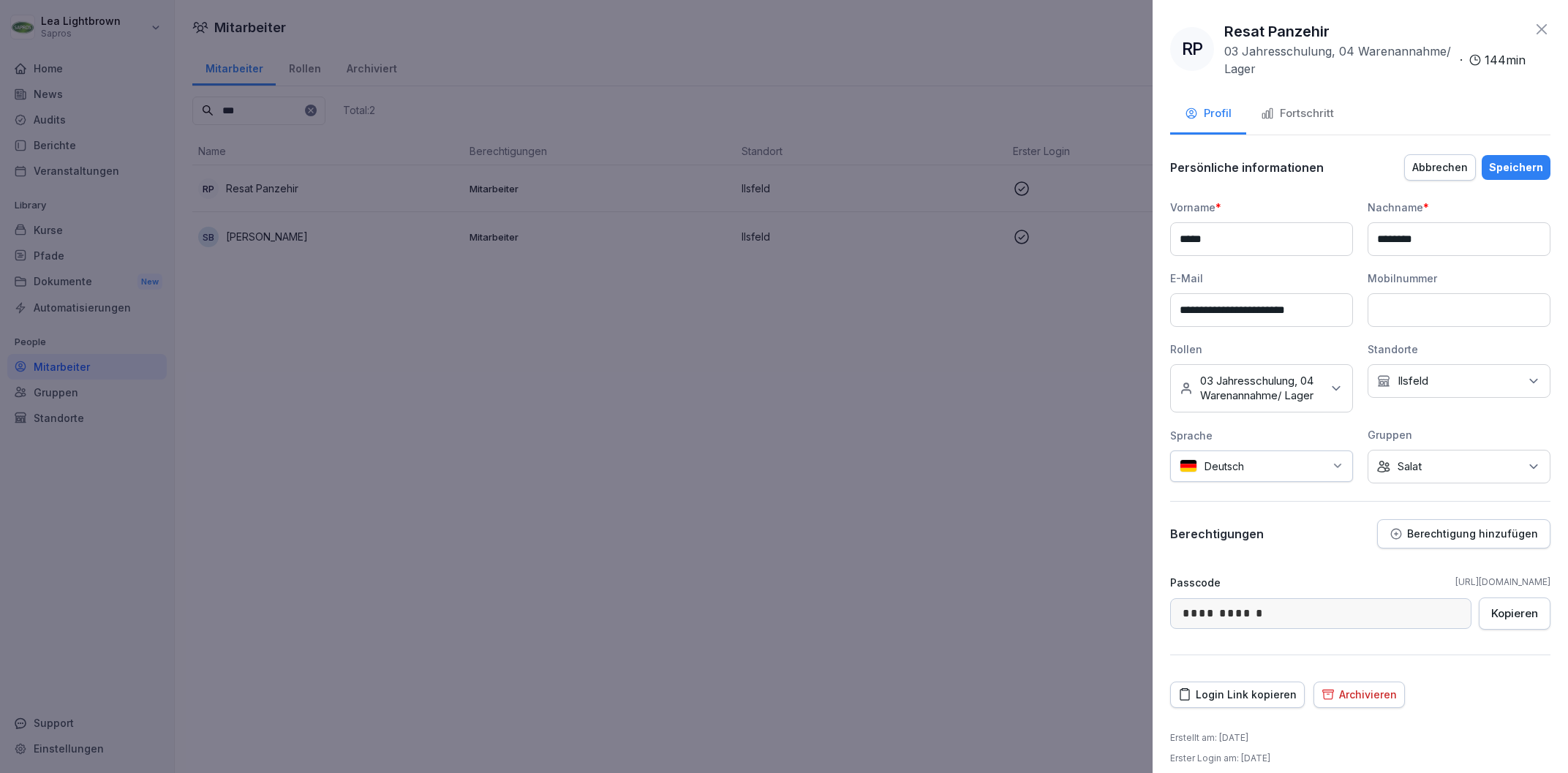
click at [1528, 468] on icon at bounding box center [1533, 466] width 15 height 15
click at [1421, 561] on label "Salat" at bounding box center [1410, 562] width 24 height 13
click at [1438, 573] on div "Lager & Kommission" at bounding box center [1462, 567] width 181 height 28
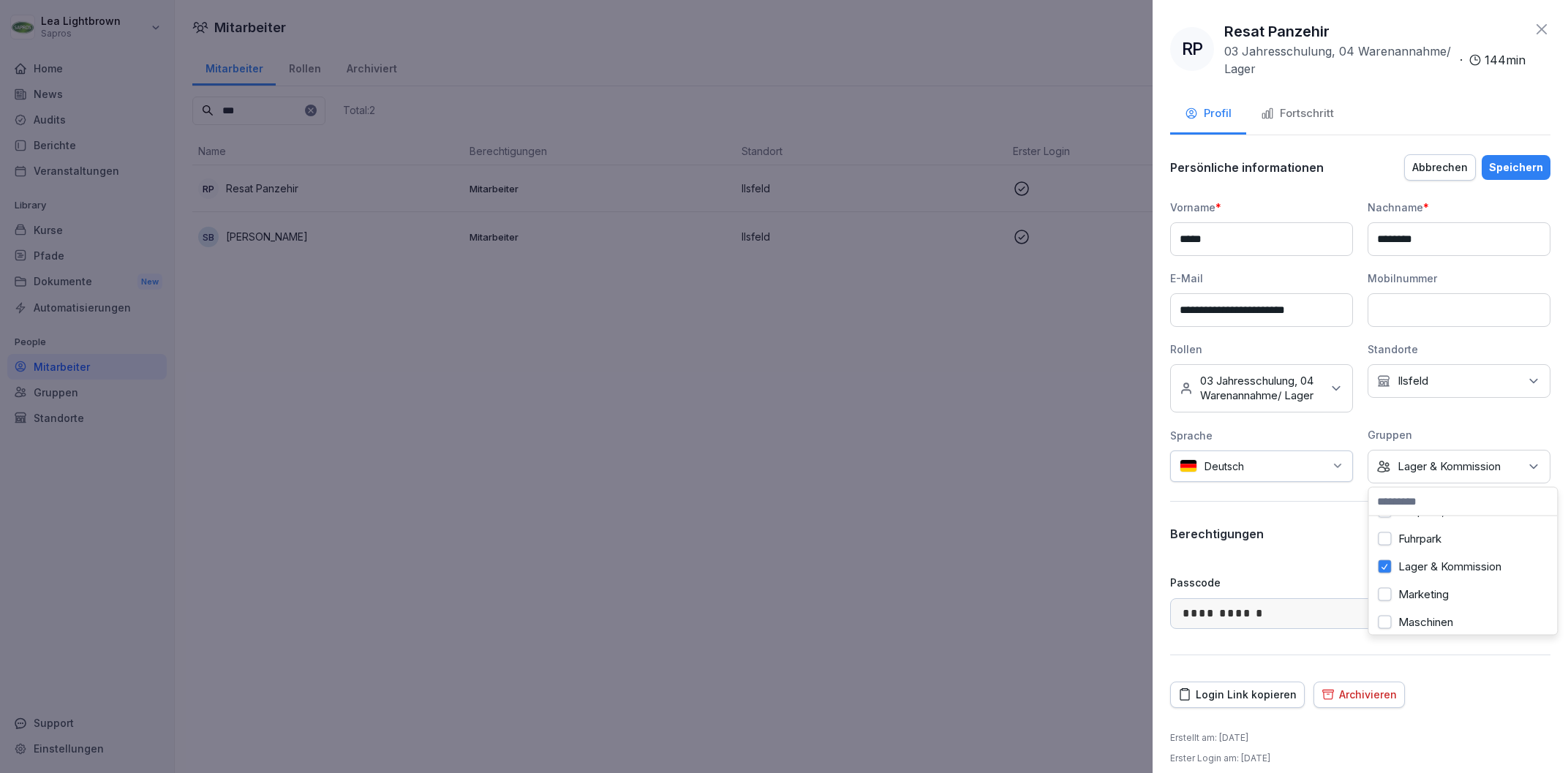
click at [1527, 167] on div "Speichern" at bounding box center [1516, 167] width 54 height 16
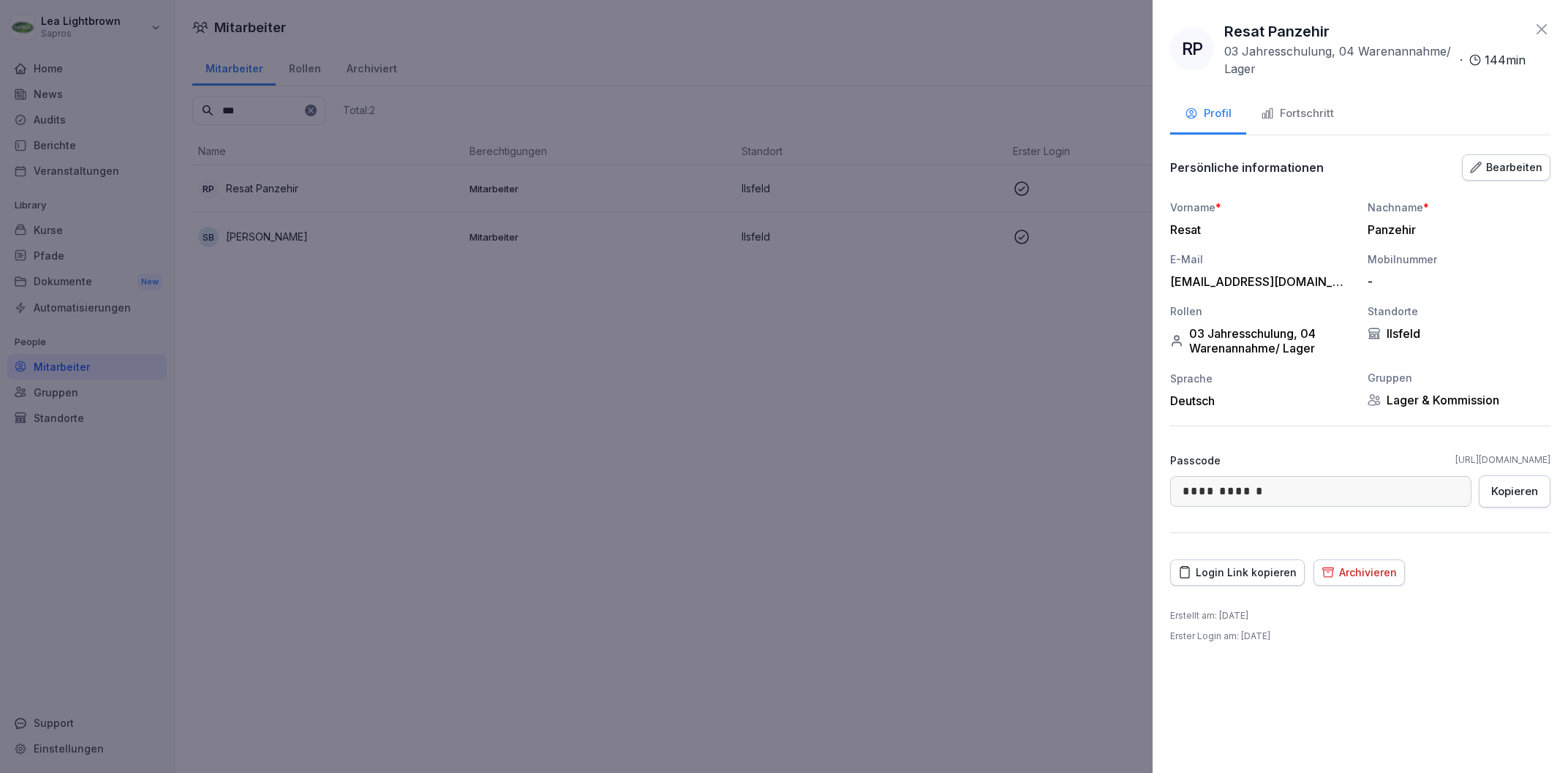
click at [1544, 30] on icon at bounding box center [1541, 29] width 10 height 10
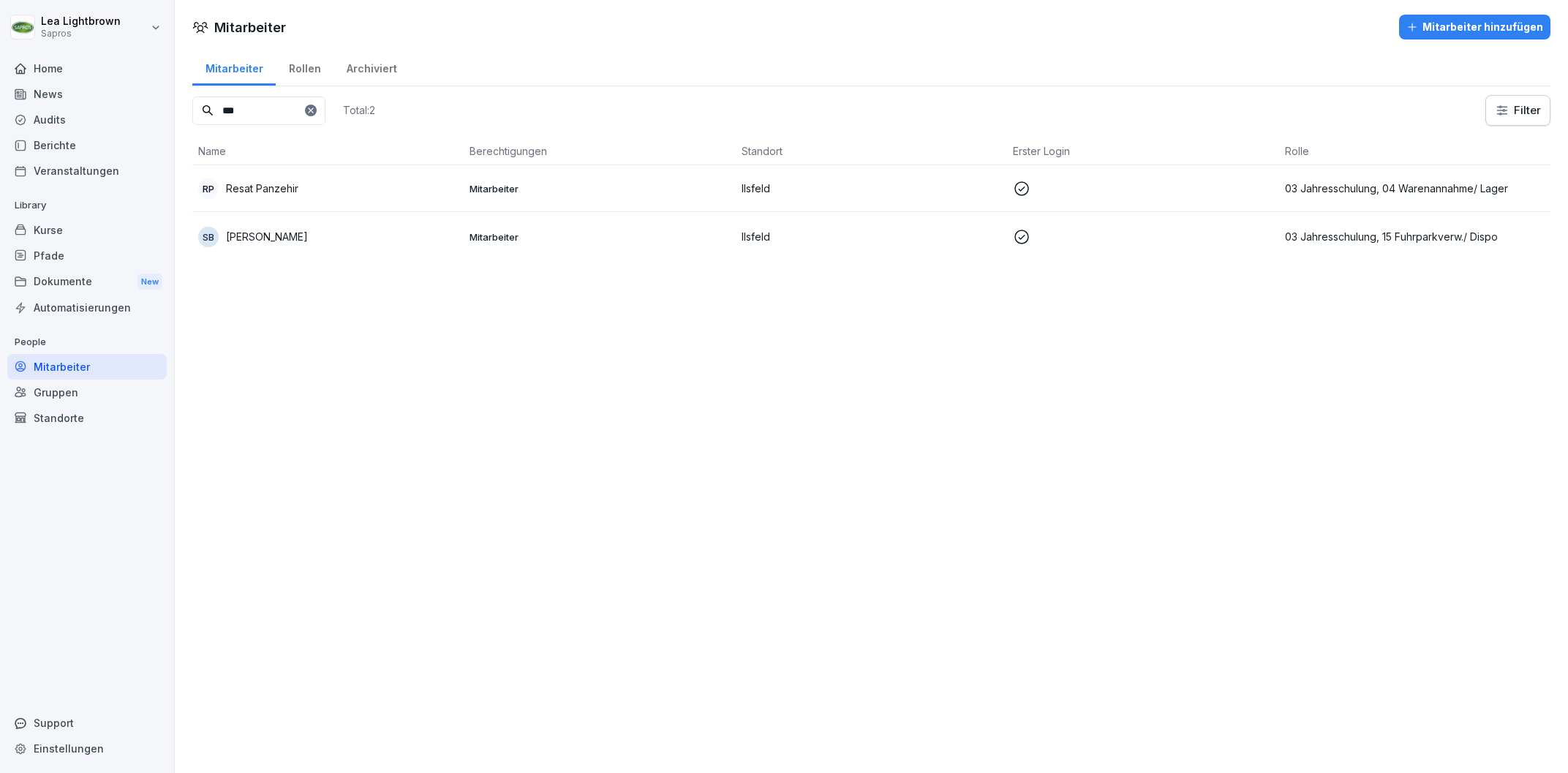
drag, startPoint x: 258, startPoint y: 114, endPoint x: 216, endPoint y: 114, distance: 42.0
click at [216, 114] on input "***" at bounding box center [258, 111] width 133 height 29
click at [61, 398] on div "Gruppen" at bounding box center [86, 392] width 160 height 26
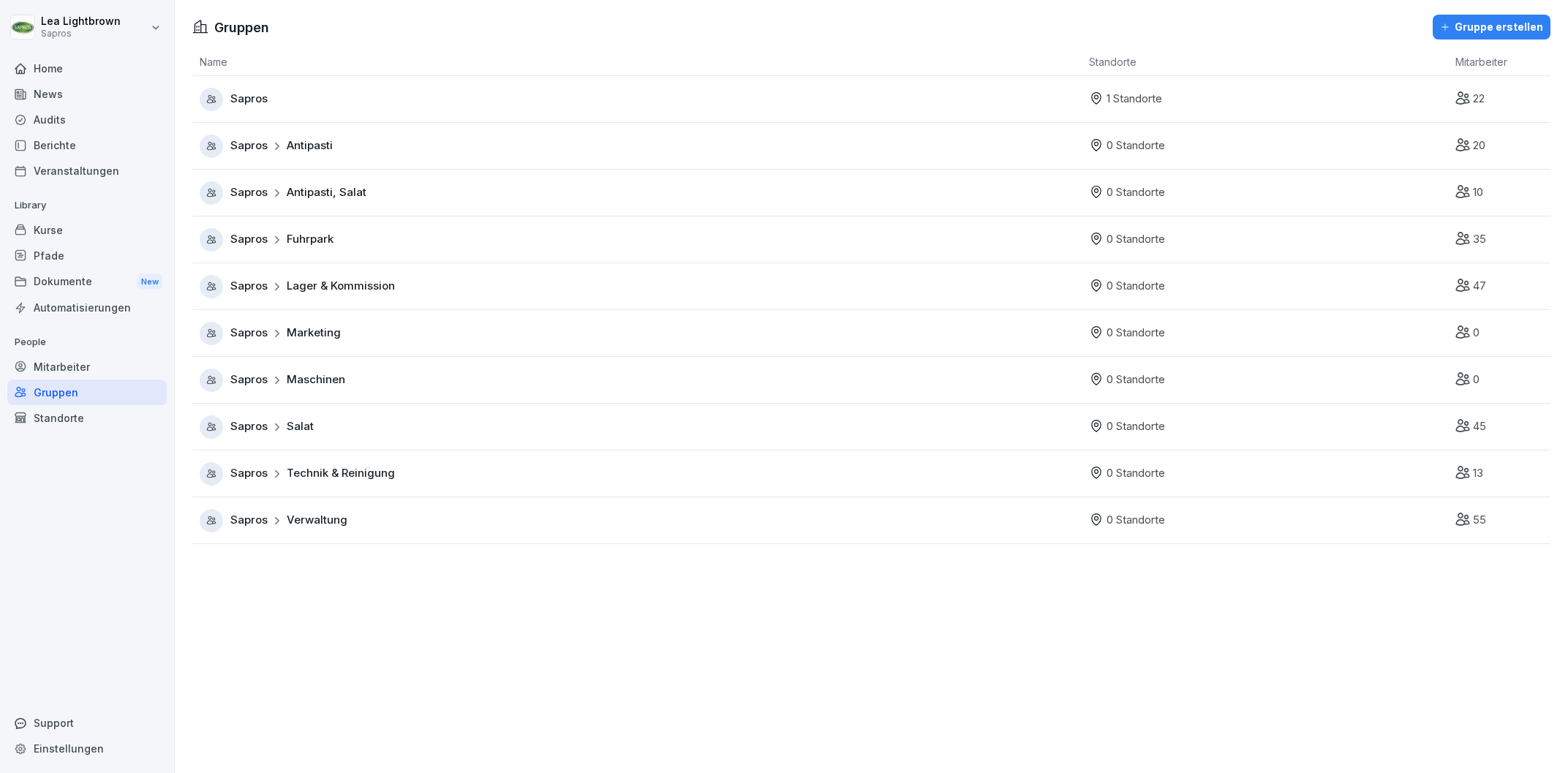
click at [533, 202] on div "Sapros Antipasti, Salat" at bounding box center [640, 193] width 882 height 23
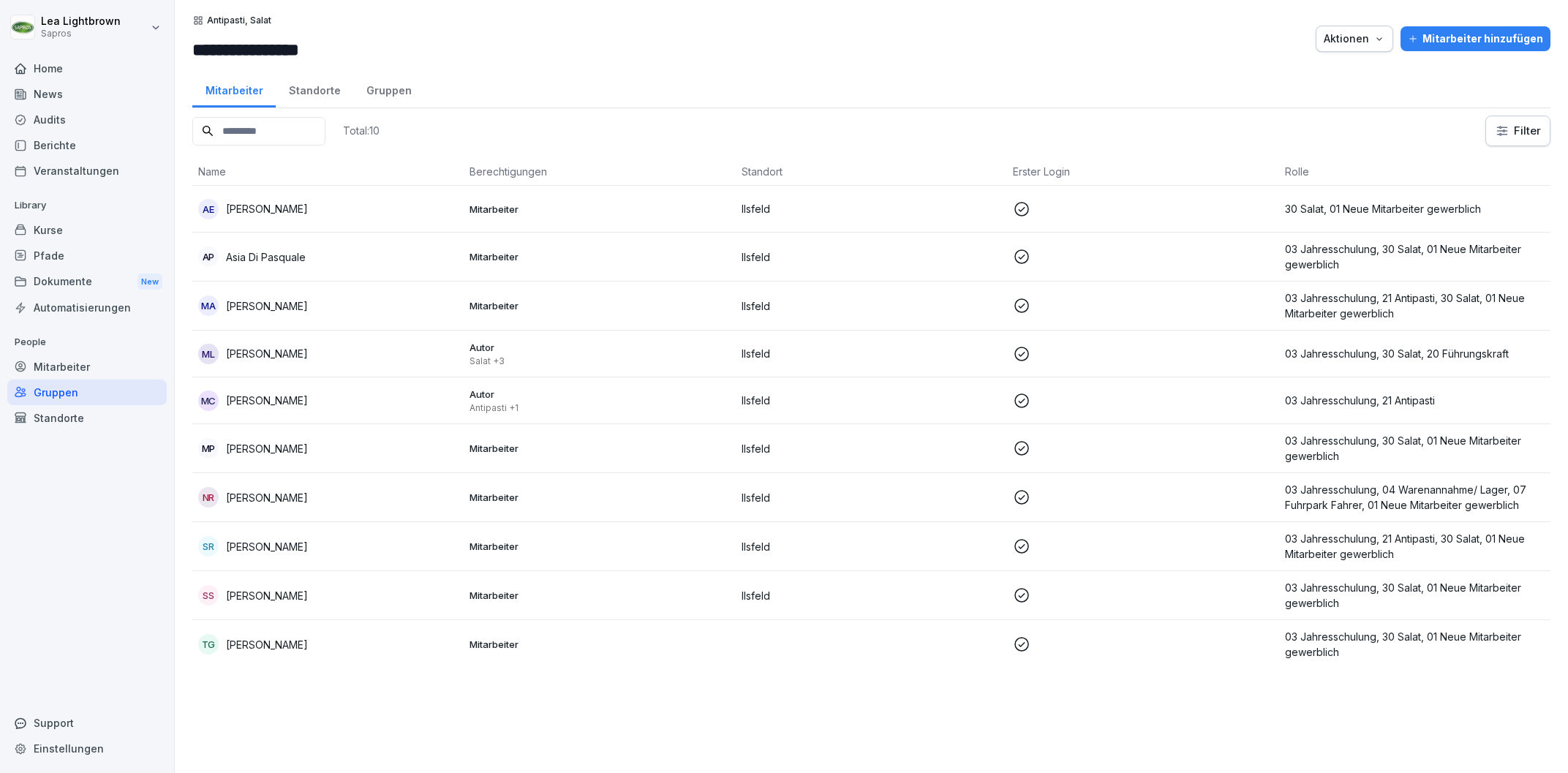
click at [703, 413] on p "Antipasti +1" at bounding box center [599, 408] width 259 height 12
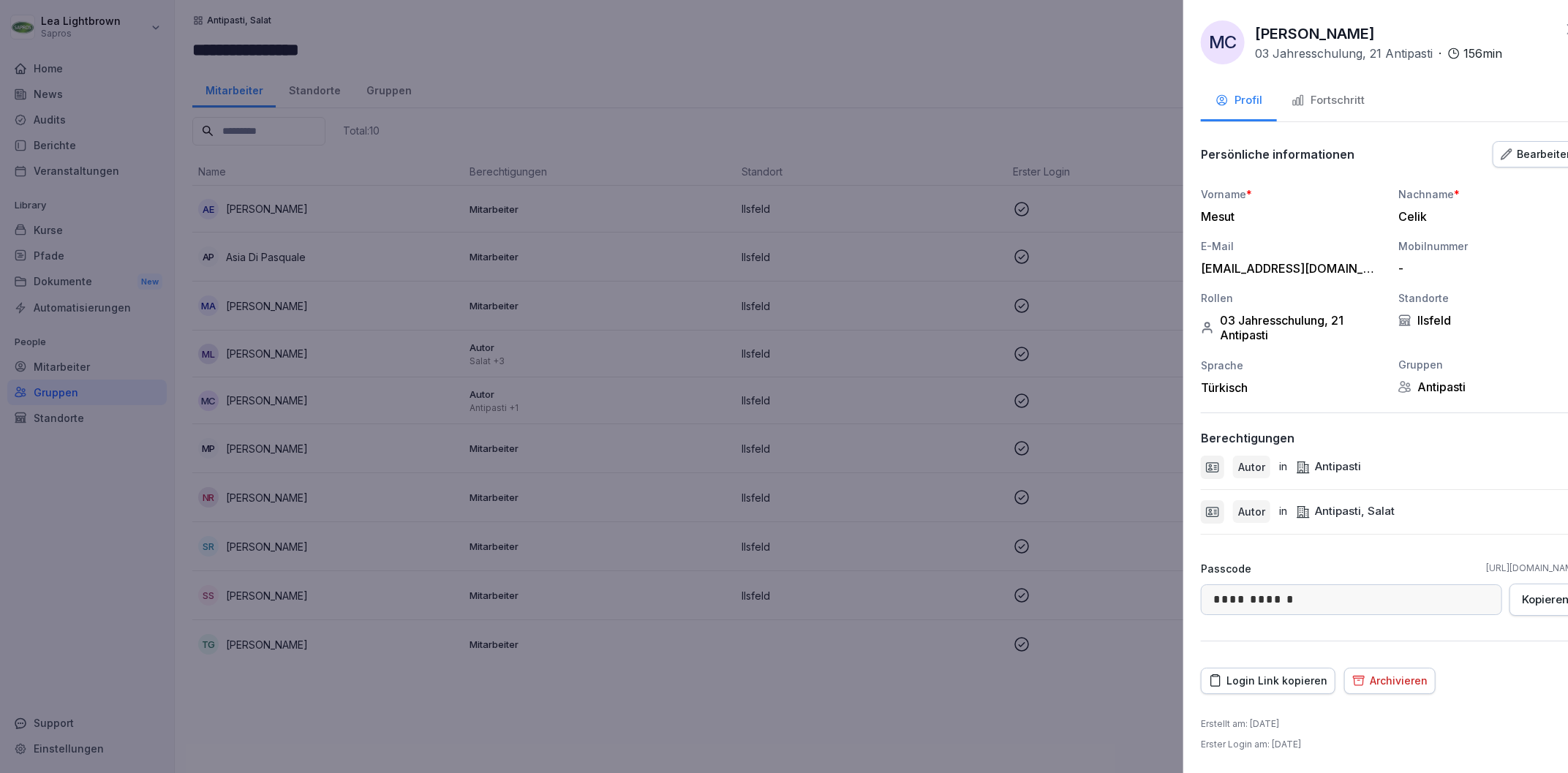
click at [918, 742] on div at bounding box center [784, 386] width 1568 height 773
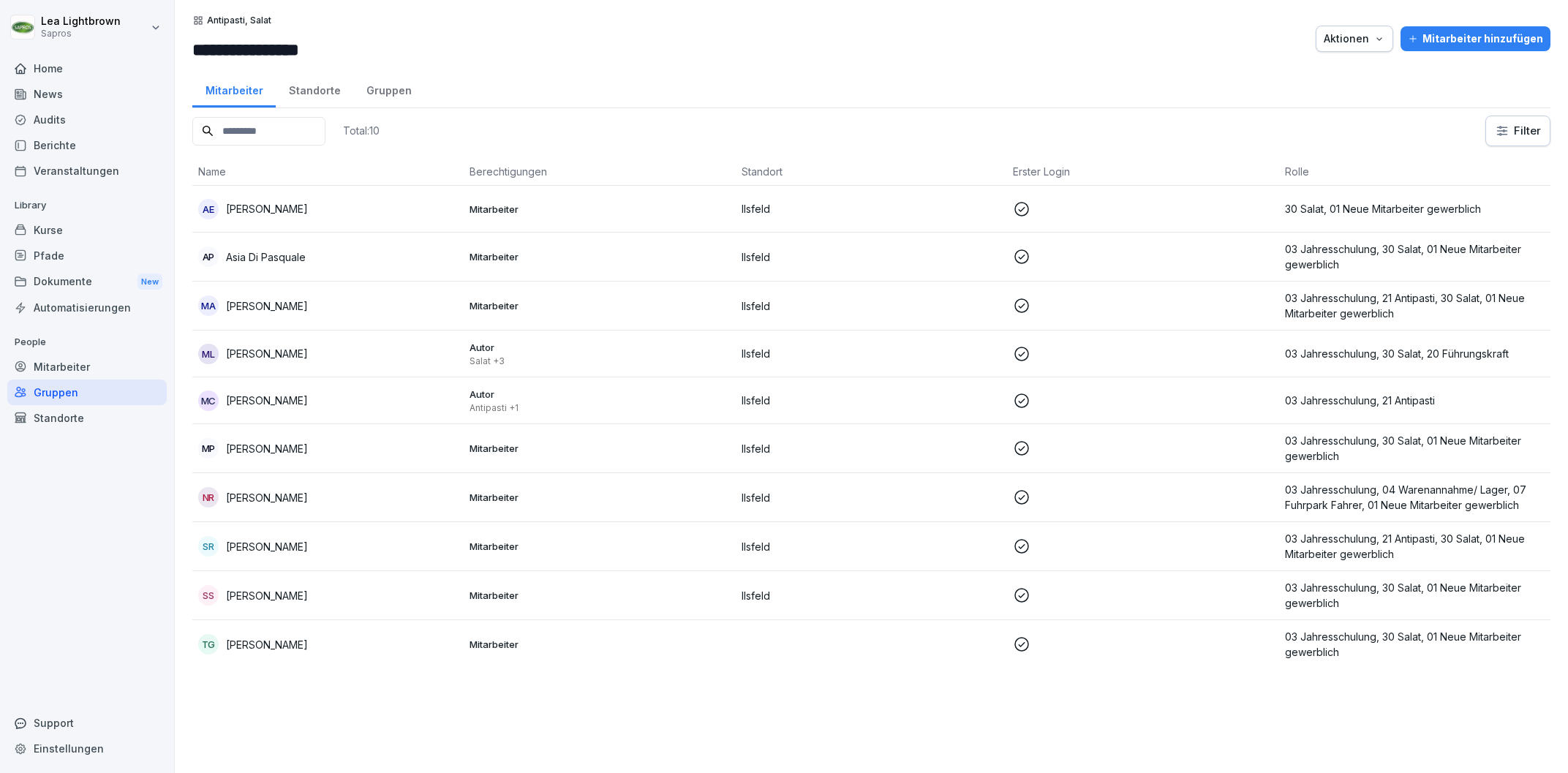
click at [101, 357] on div "Mitarbeiter" at bounding box center [86, 367] width 160 height 26
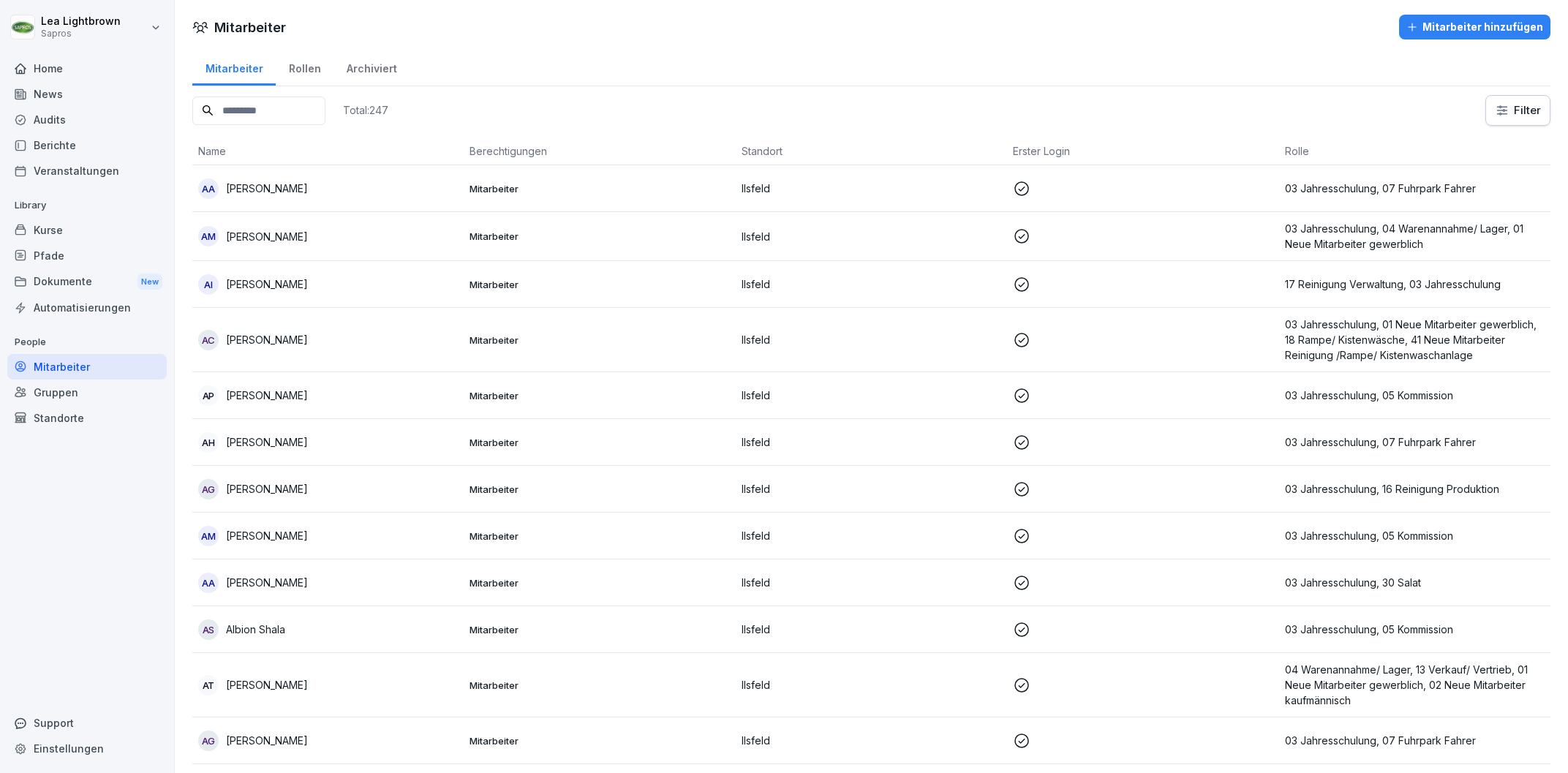
click at [306, 104] on input at bounding box center [258, 111] width 133 height 29
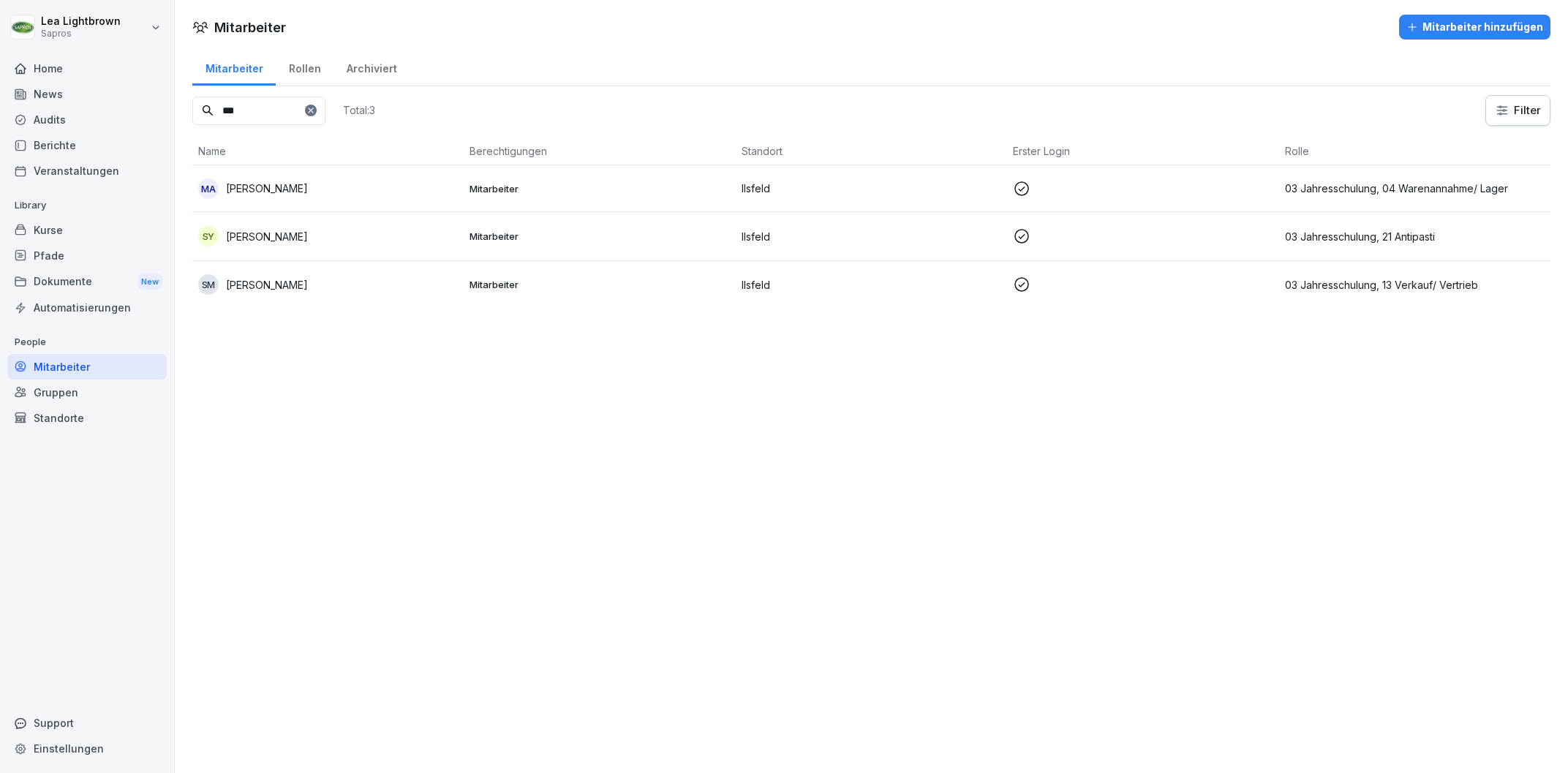
click at [1087, 190] on p at bounding box center [1142, 188] width 259 height 18
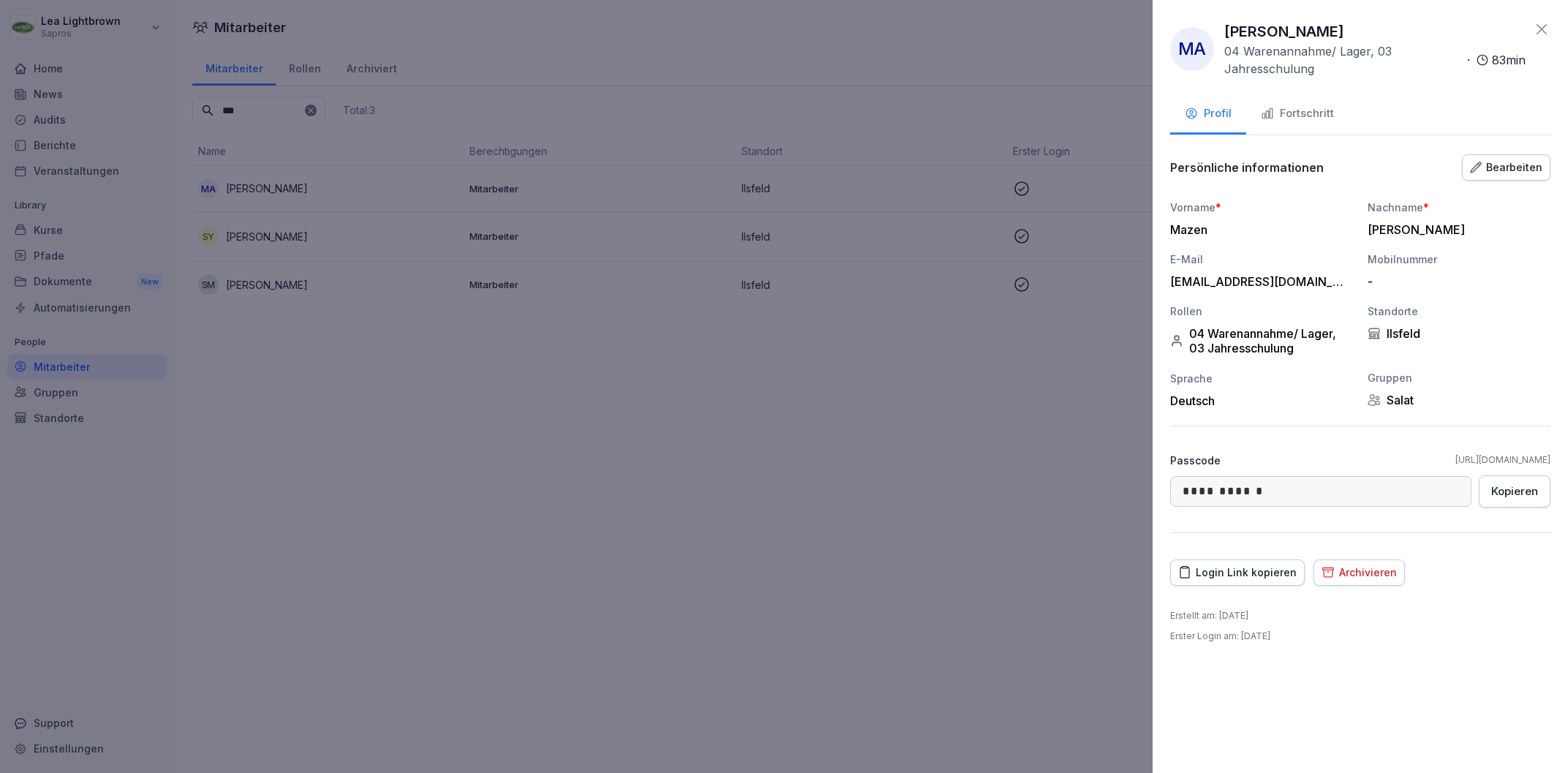
click at [1522, 170] on div "Bearbeiten" at bounding box center [1506, 167] width 72 height 16
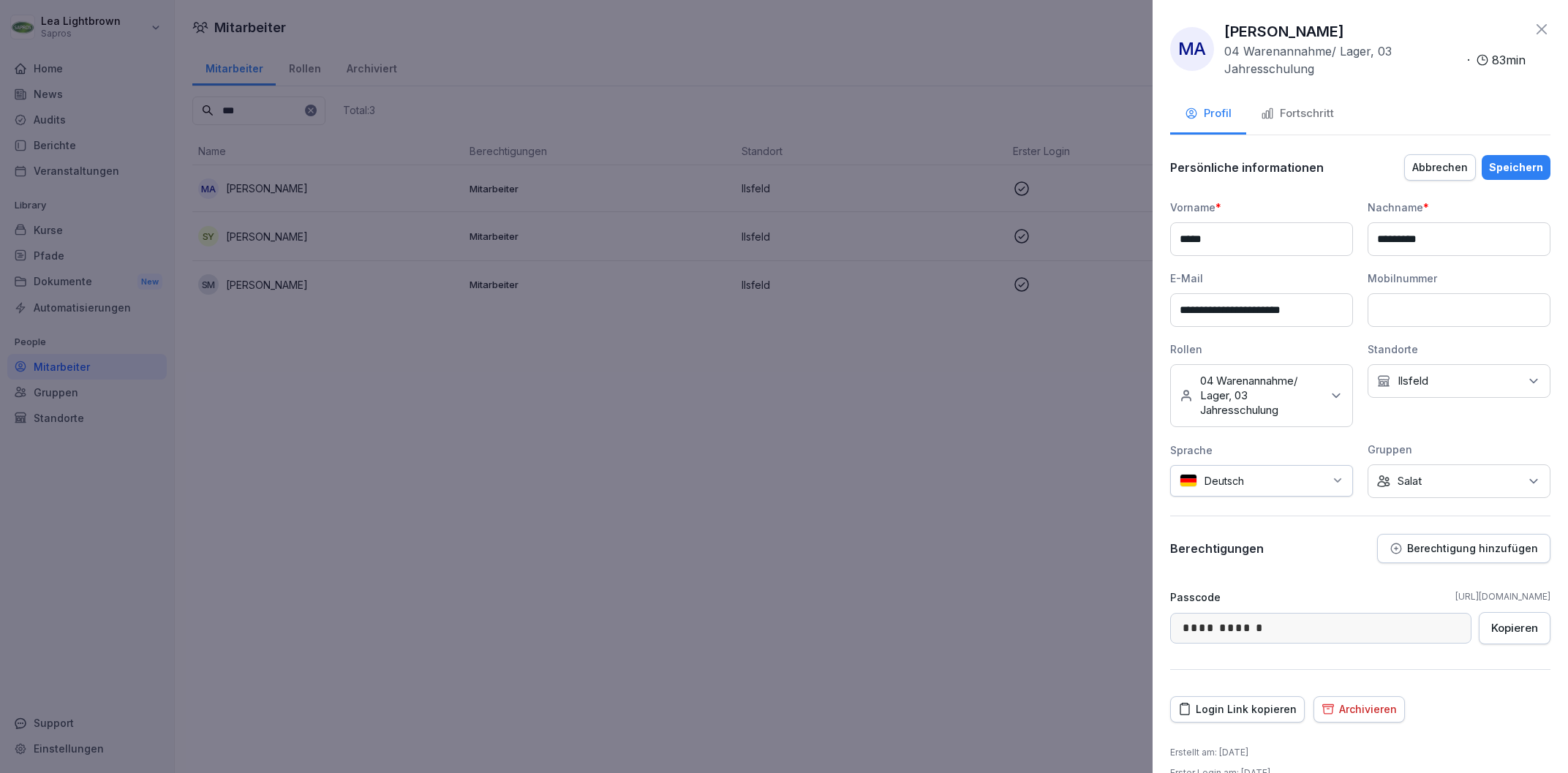
click at [1439, 487] on div "Keine Gruppe Salat" at bounding box center [1458, 480] width 183 height 33
click at [1426, 594] on div "Salat" at bounding box center [1462, 586] width 181 height 28
click at [1440, 582] on label "Lager & Kommission" at bounding box center [1450, 581] width 103 height 13
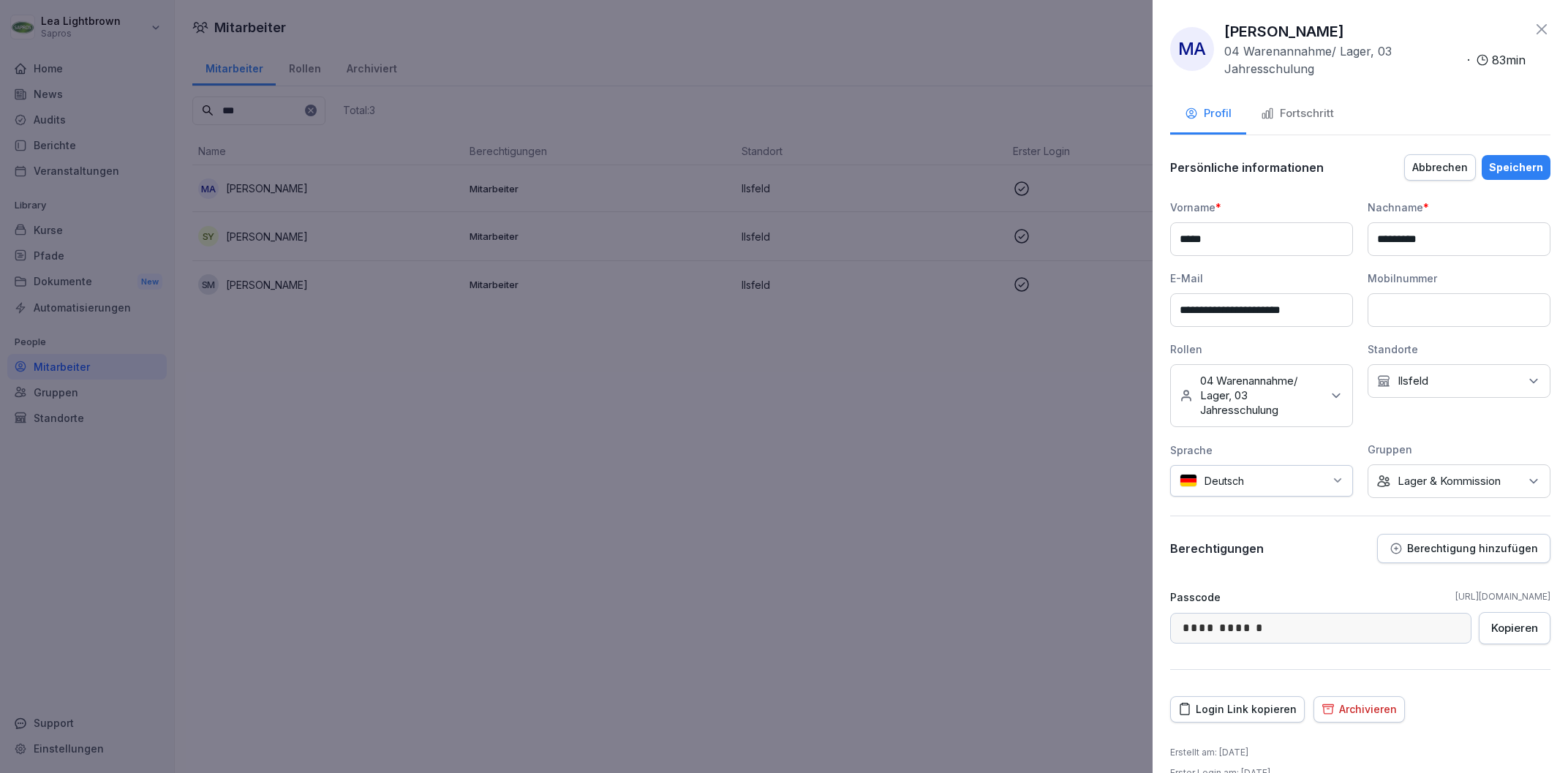
click at [1525, 165] on div "Speichern" at bounding box center [1516, 167] width 54 height 16
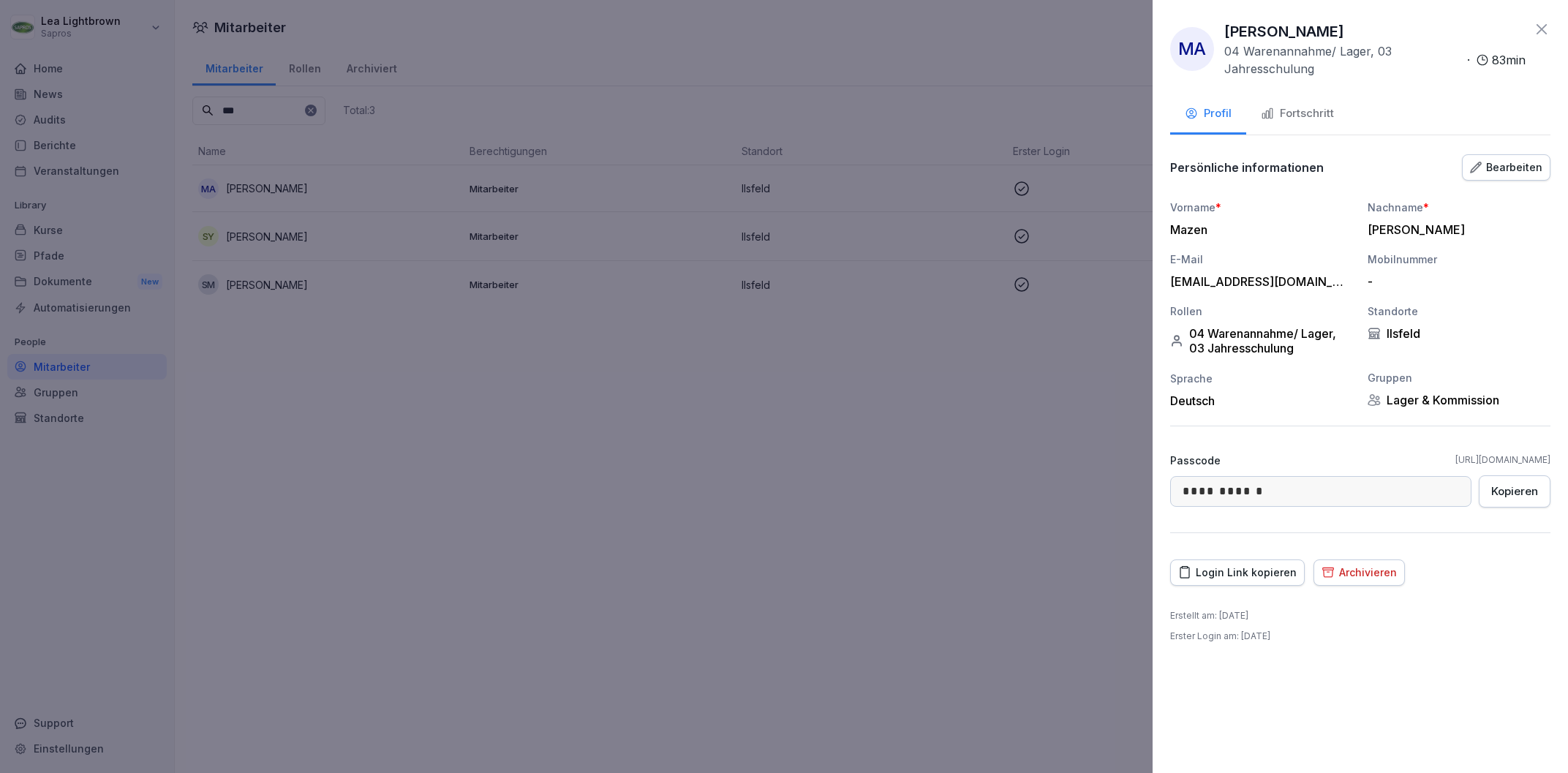
click at [1542, 27] on icon at bounding box center [1542, 29] width 18 height 18
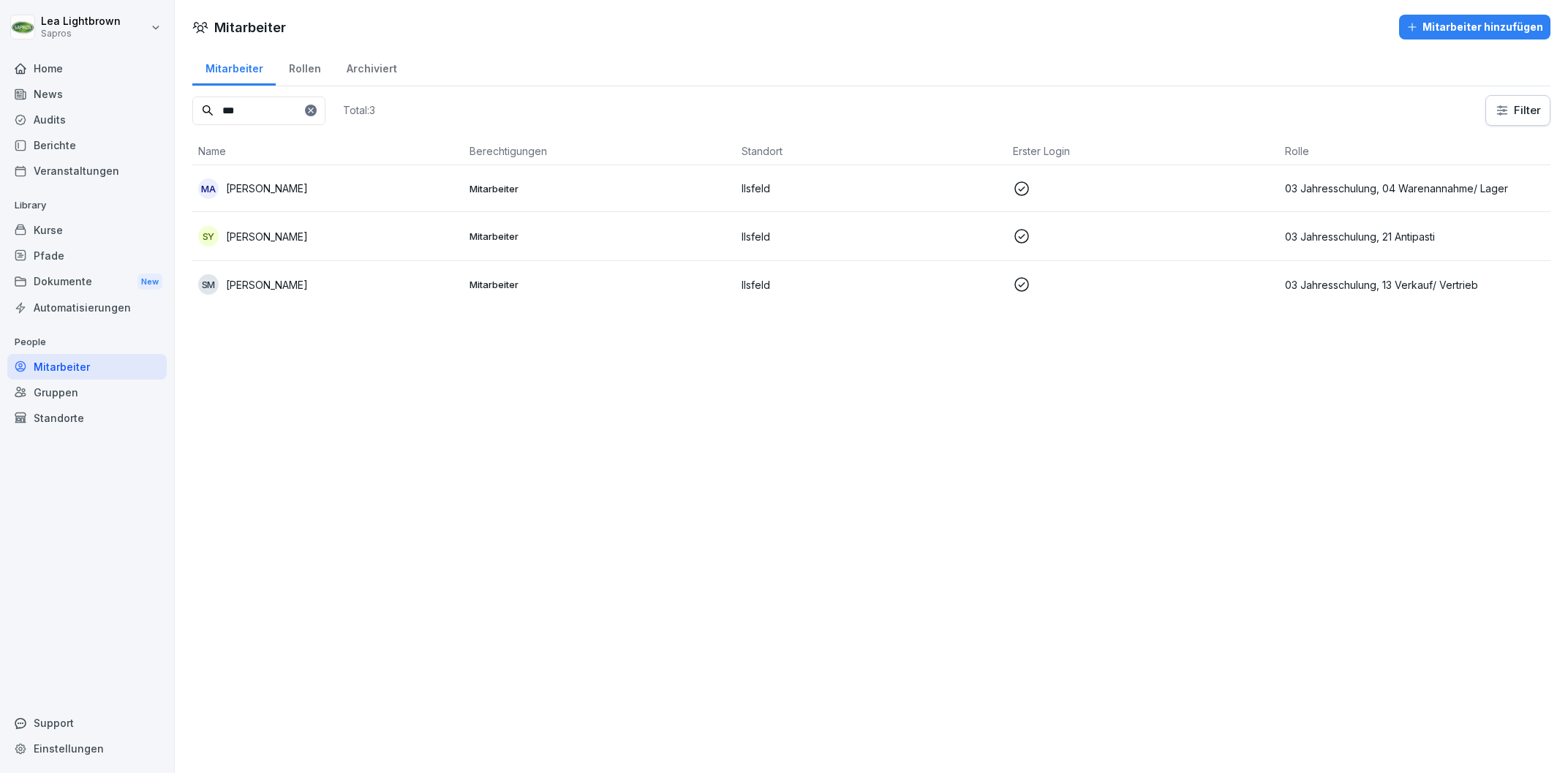
drag, startPoint x: 291, startPoint y: 112, endPoint x: 195, endPoint y: 112, distance: 96.0
click at [195, 112] on input "***" at bounding box center [258, 111] width 133 height 29
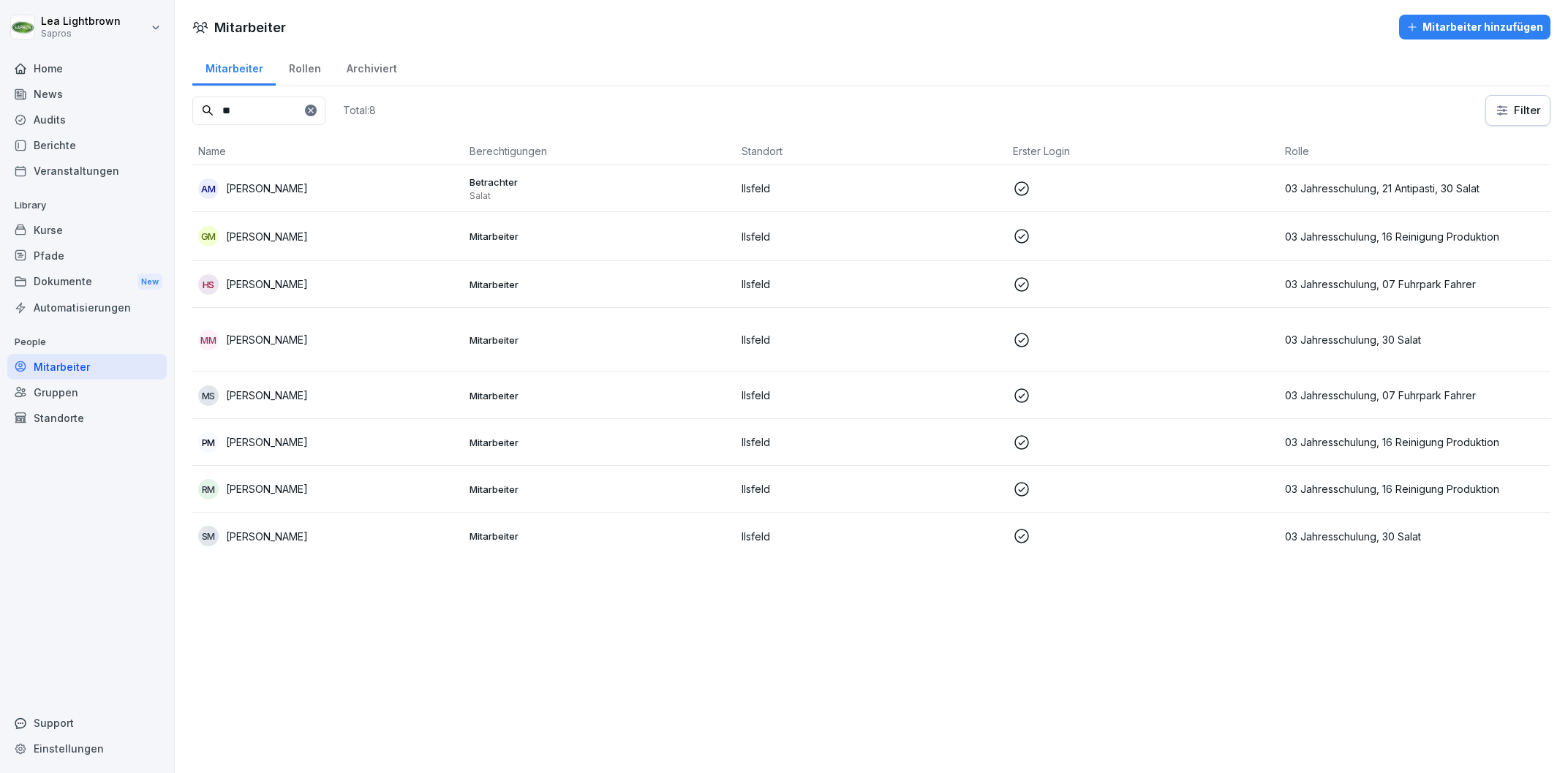
type input "*"
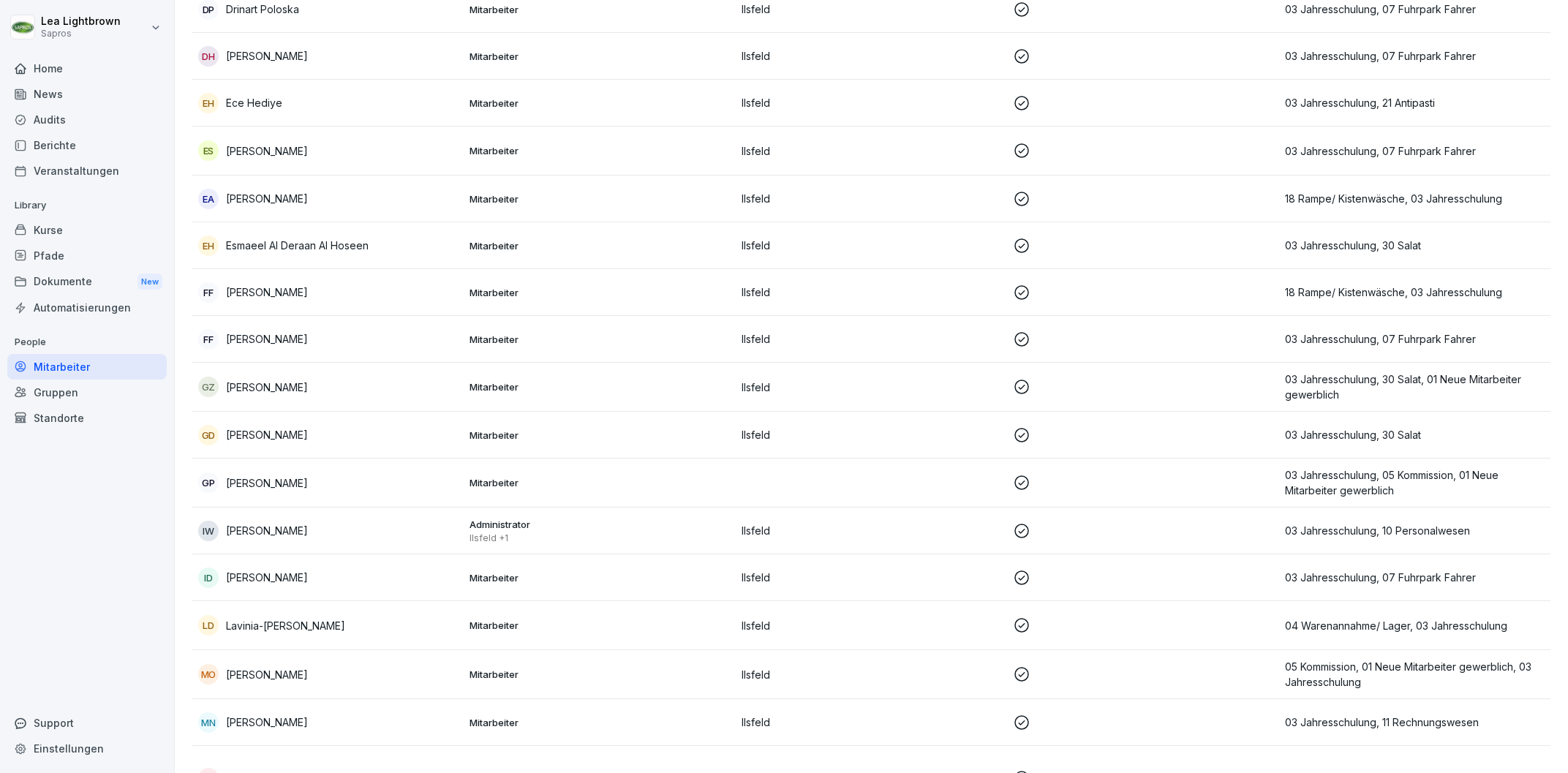
scroll to position [2665, 0]
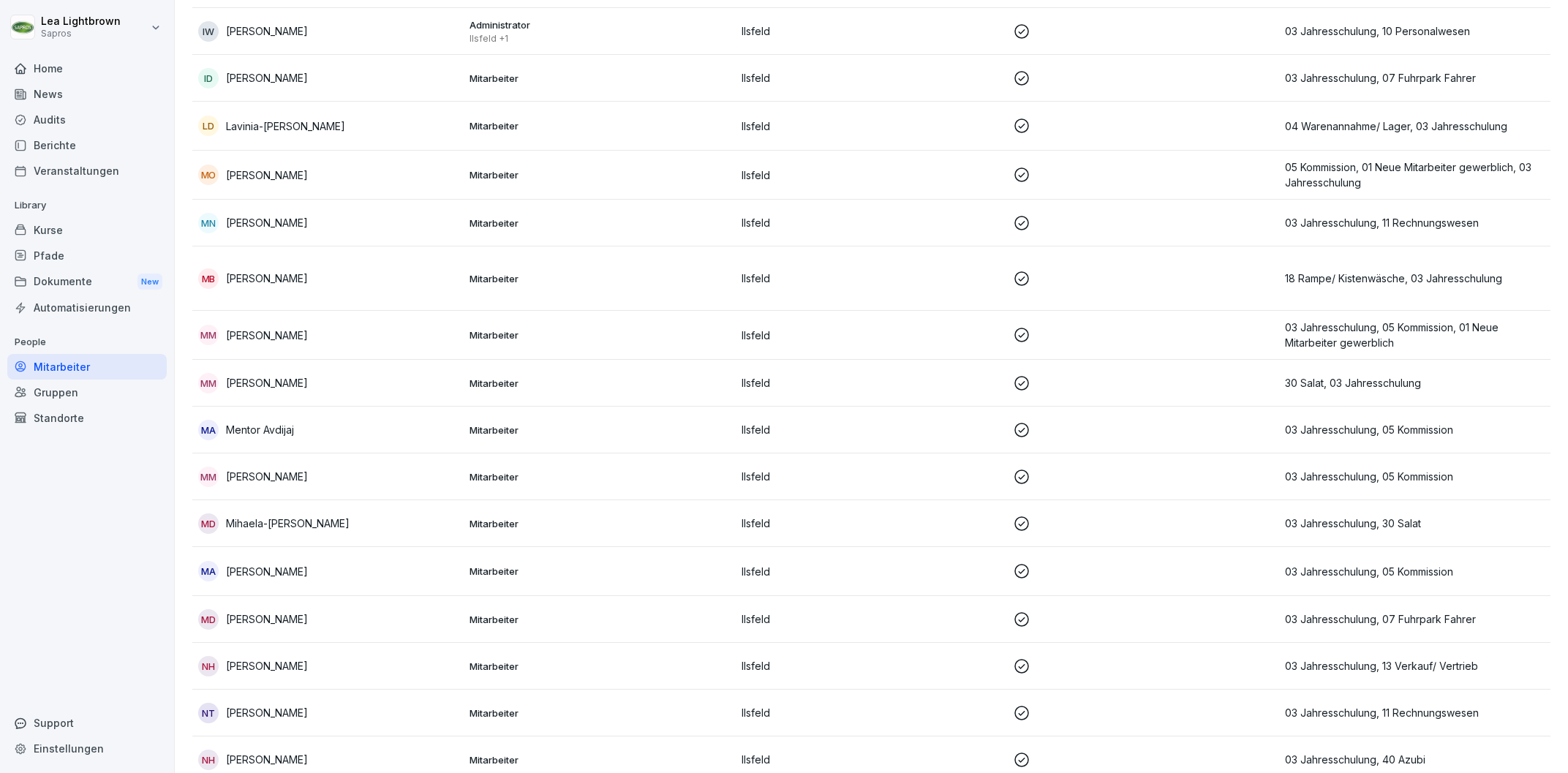
type input "*"
click at [377, 619] on div "MD Mohammad Dashaalfrih" at bounding box center [328, 619] width 259 height 20
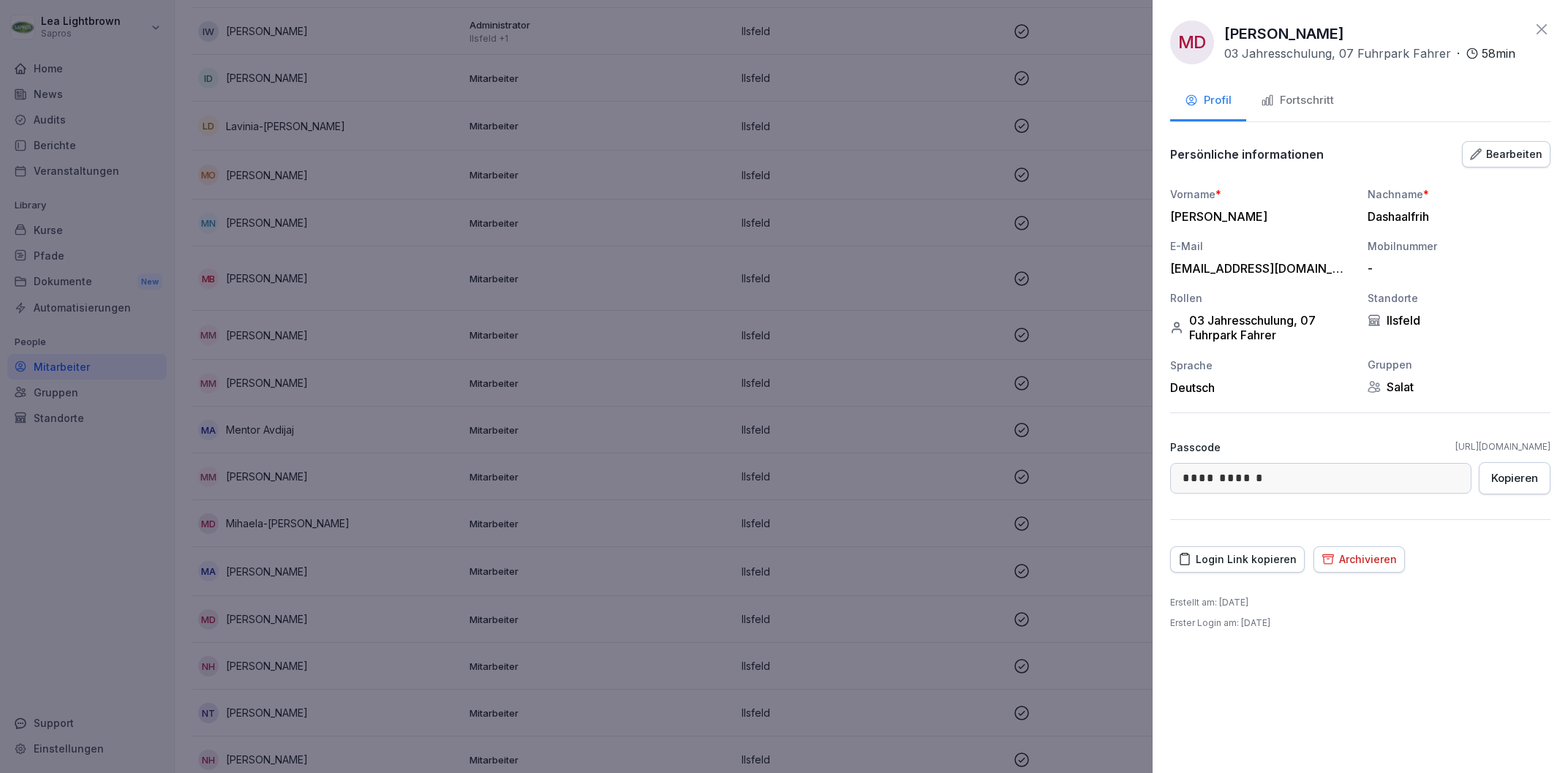
click at [1507, 153] on div "Bearbeiten" at bounding box center [1506, 154] width 72 height 16
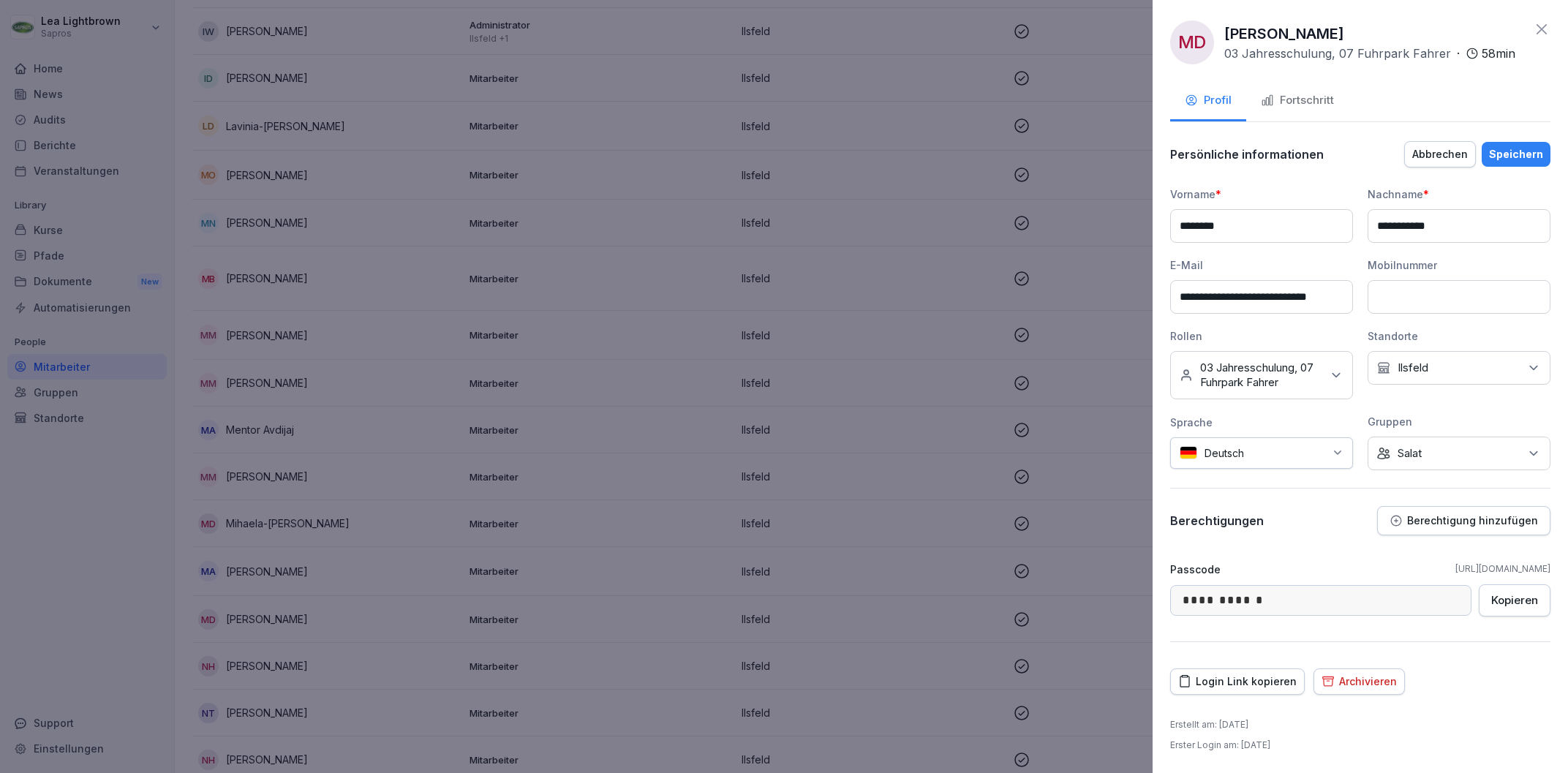
click at [1468, 454] on div "Keine Gruppe Salat" at bounding box center [1458, 453] width 183 height 33
click at [1402, 565] on div "Salat" at bounding box center [1462, 559] width 181 height 28
click at [1429, 596] on label "Fuhrpark" at bounding box center [1419, 594] width 43 height 13
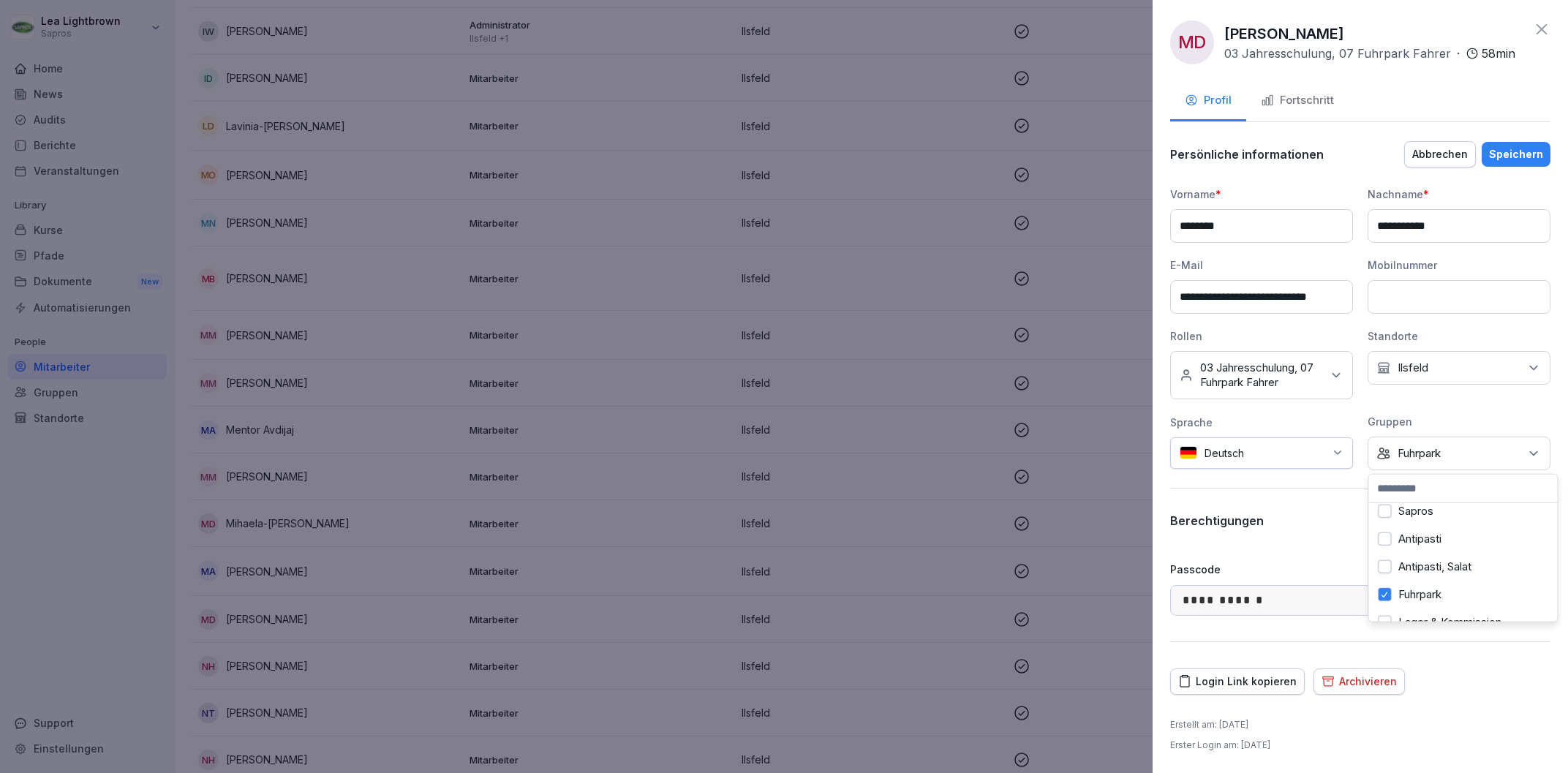
click at [1535, 155] on div "Speichern" at bounding box center [1516, 154] width 54 height 16
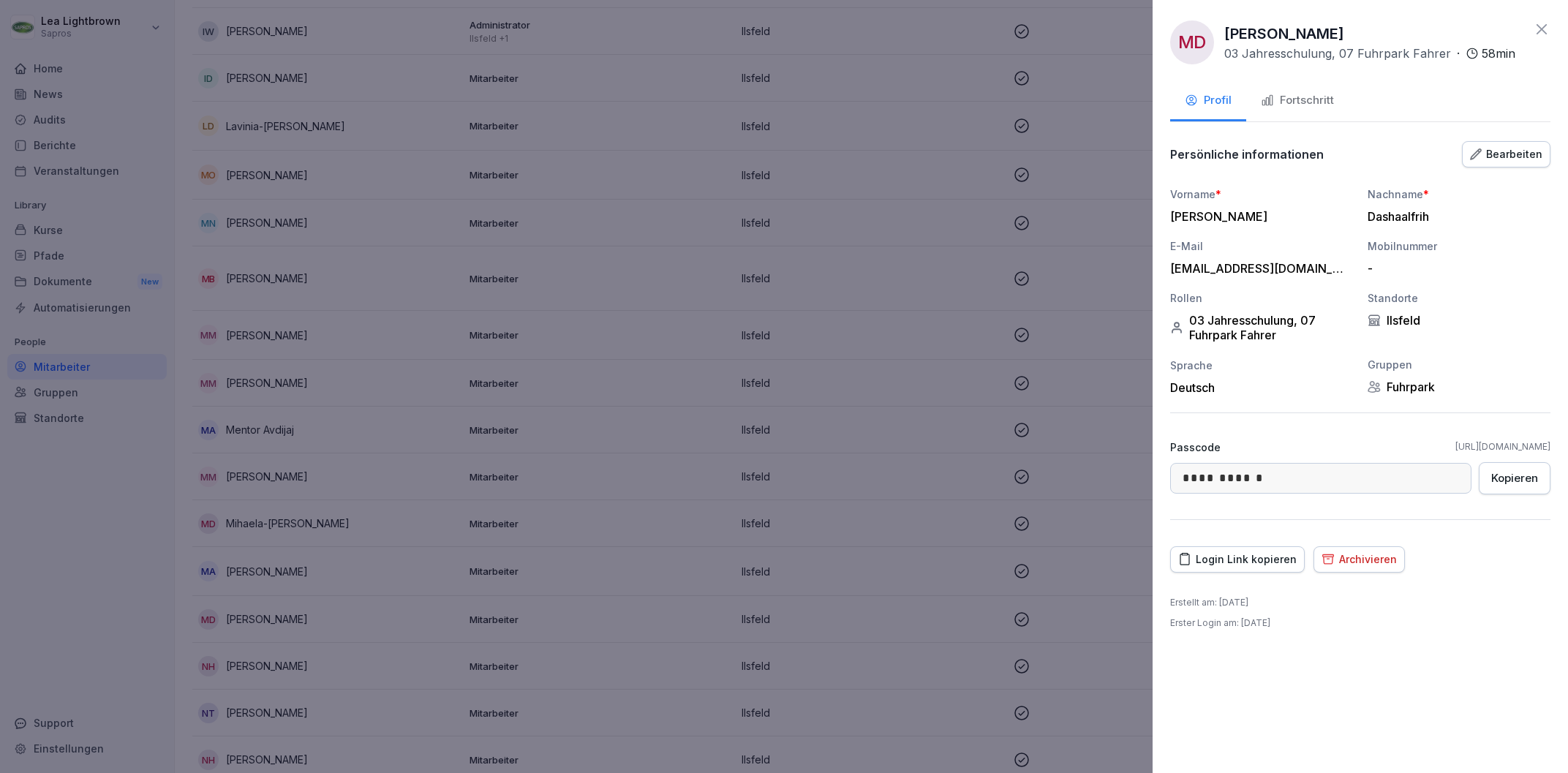
click at [1546, 34] on icon at bounding box center [1541, 29] width 10 height 10
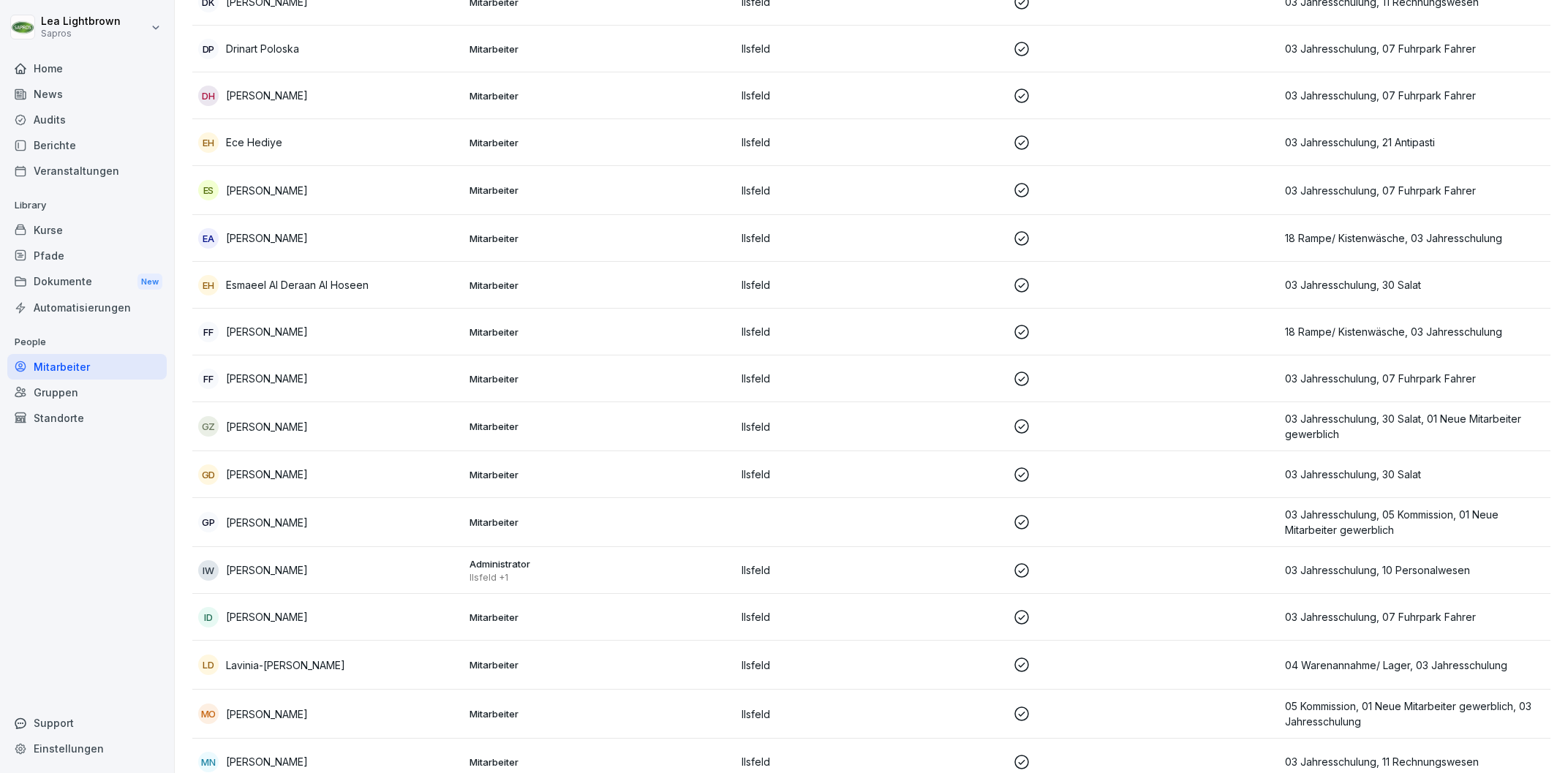
scroll to position [1998, 0]
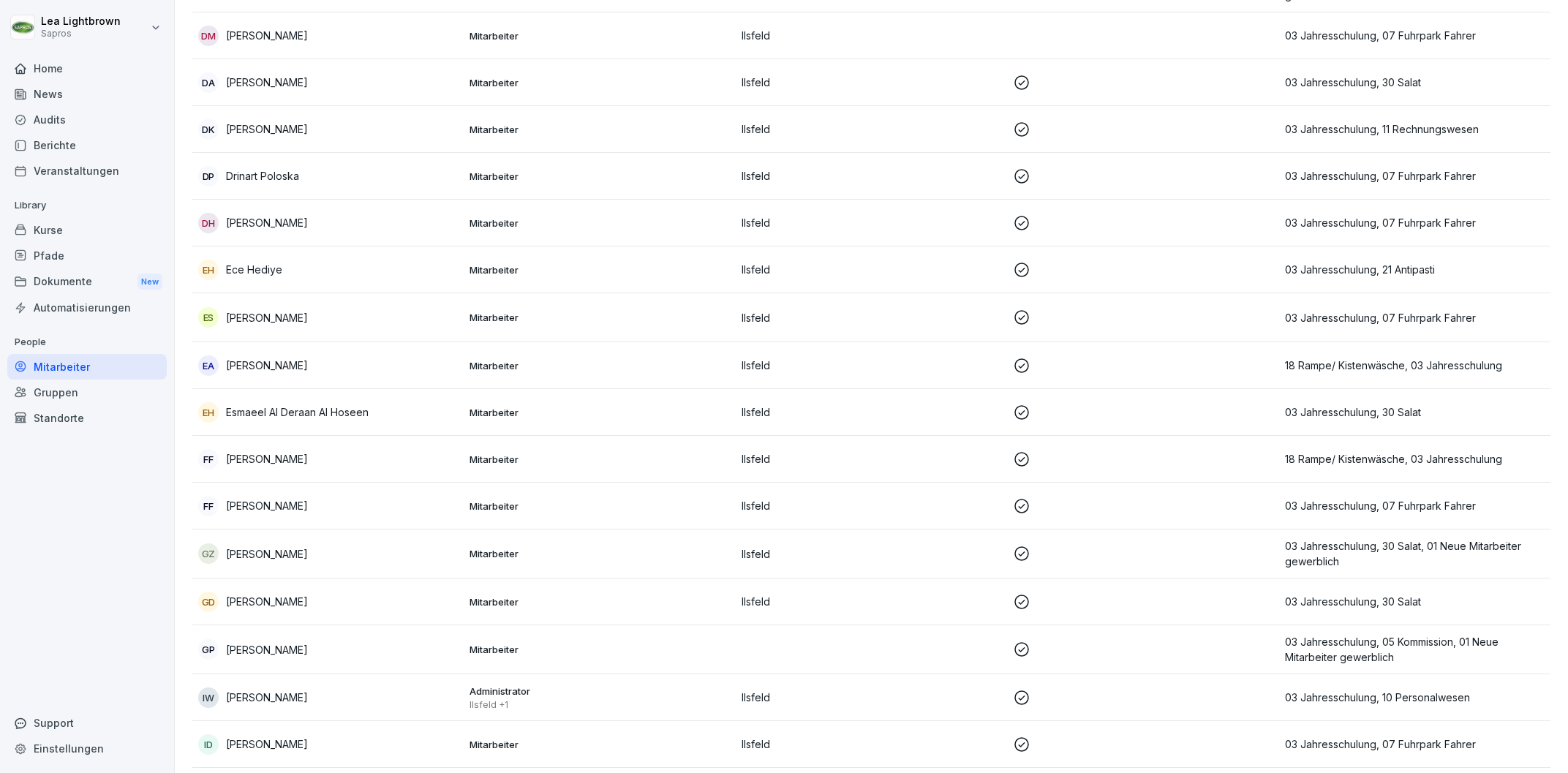
click at [90, 393] on div "Gruppen" at bounding box center [86, 392] width 160 height 26
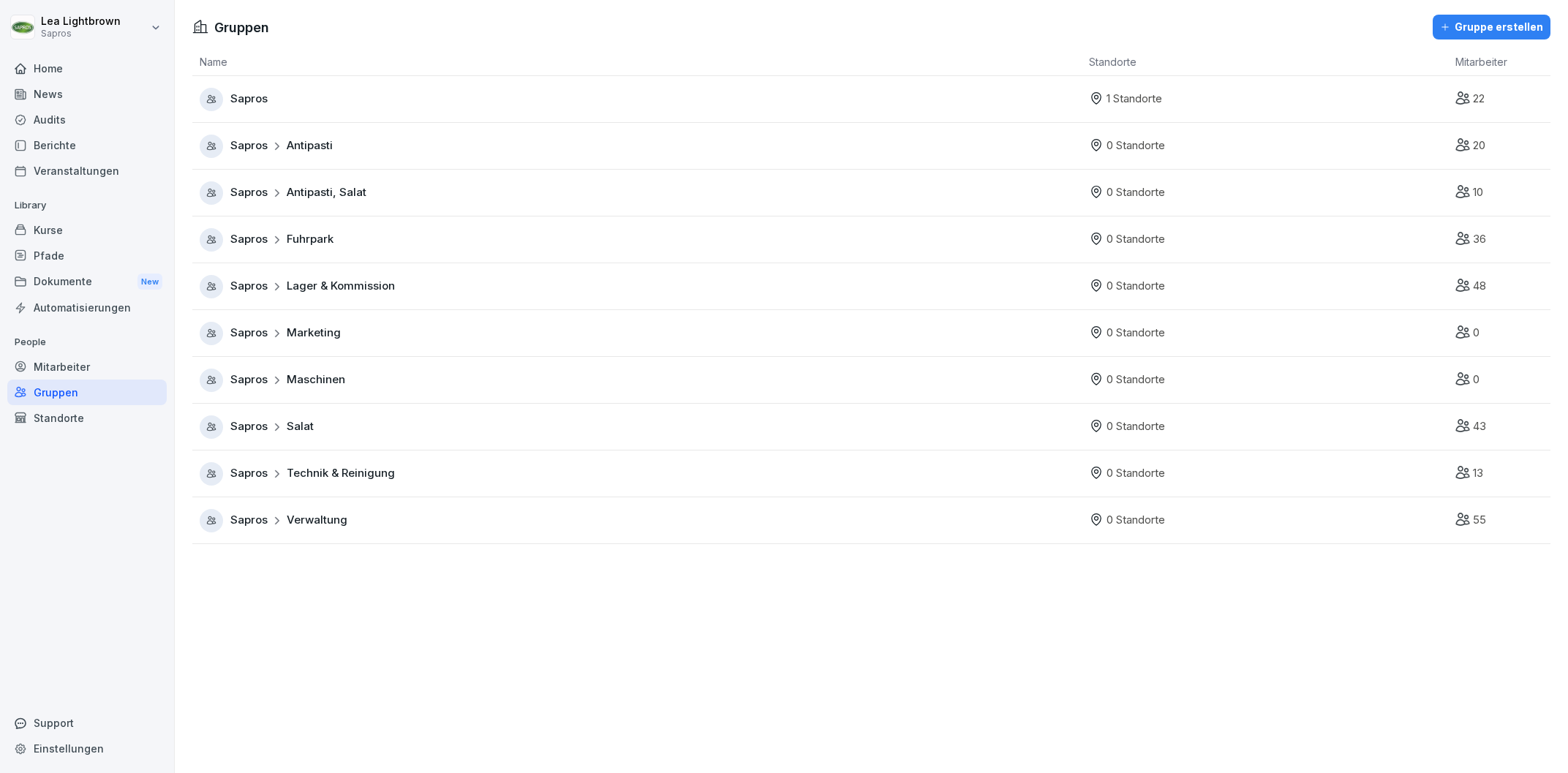
click at [360, 428] on div "Sapros Salat" at bounding box center [640, 427] width 882 height 23
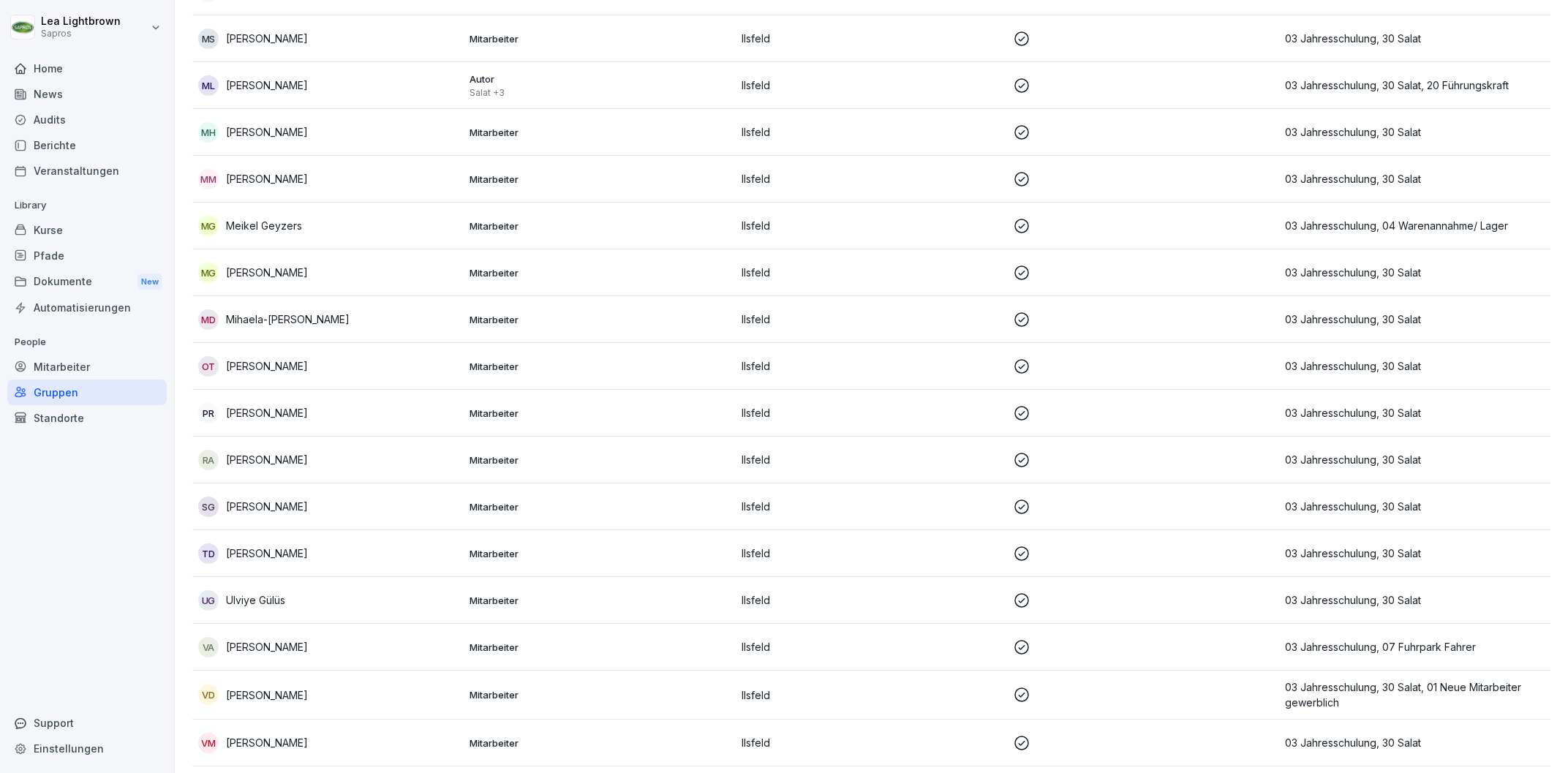
scroll to position [1428, 0]
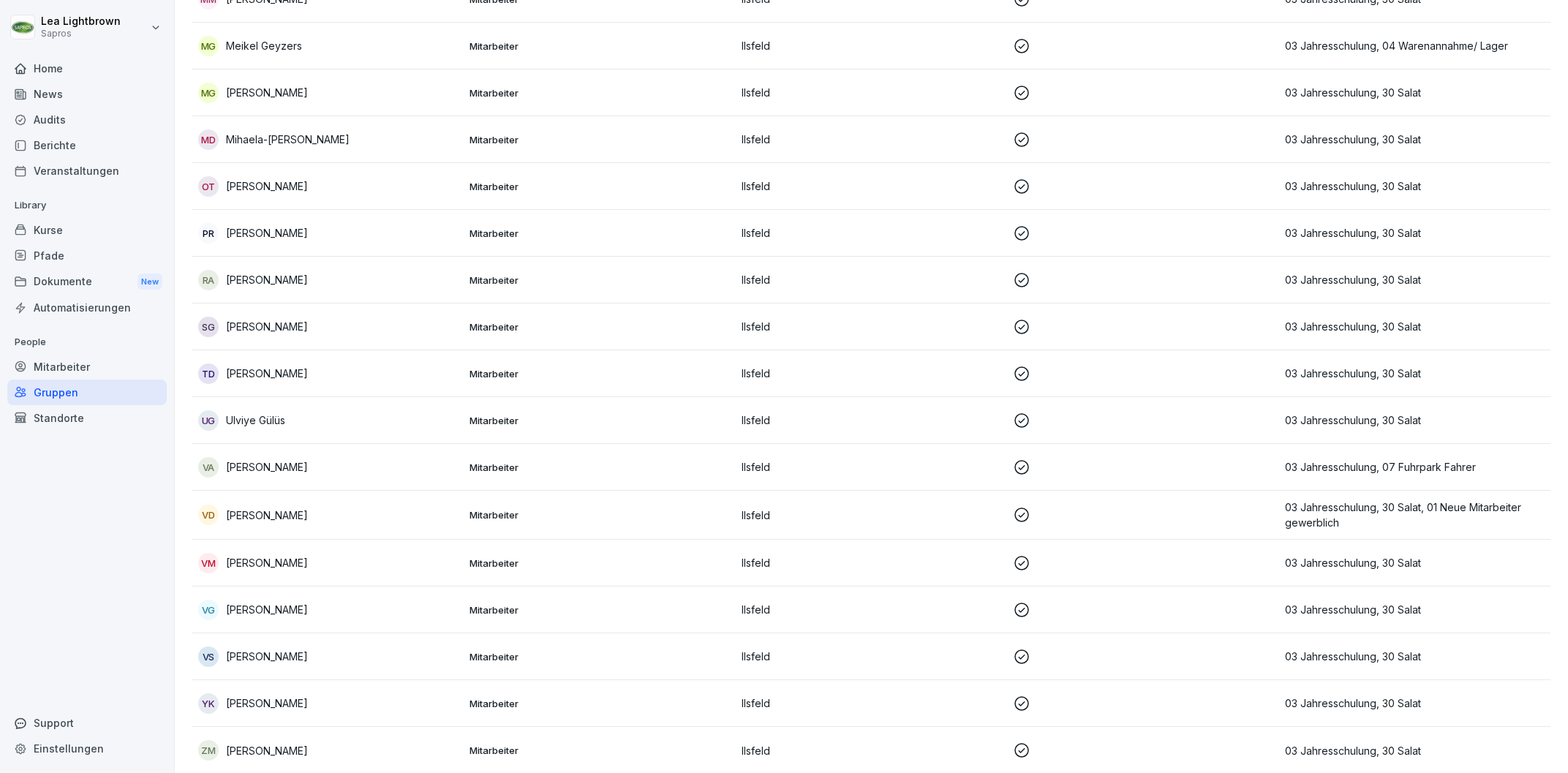
click at [74, 392] on div "Gruppen" at bounding box center [86, 392] width 160 height 26
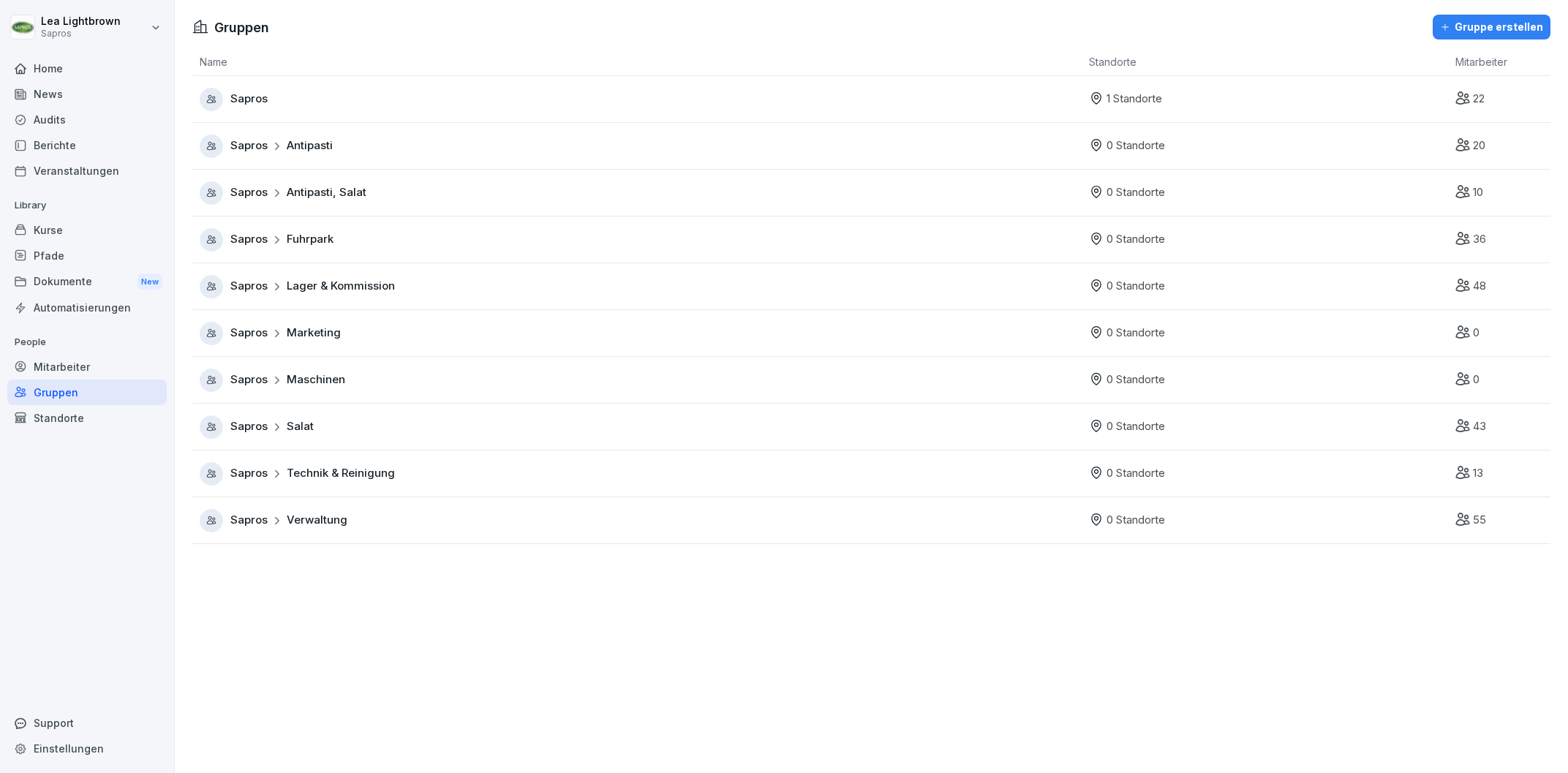
click at [418, 153] on div "Sapros Antipasti" at bounding box center [640, 146] width 882 height 23
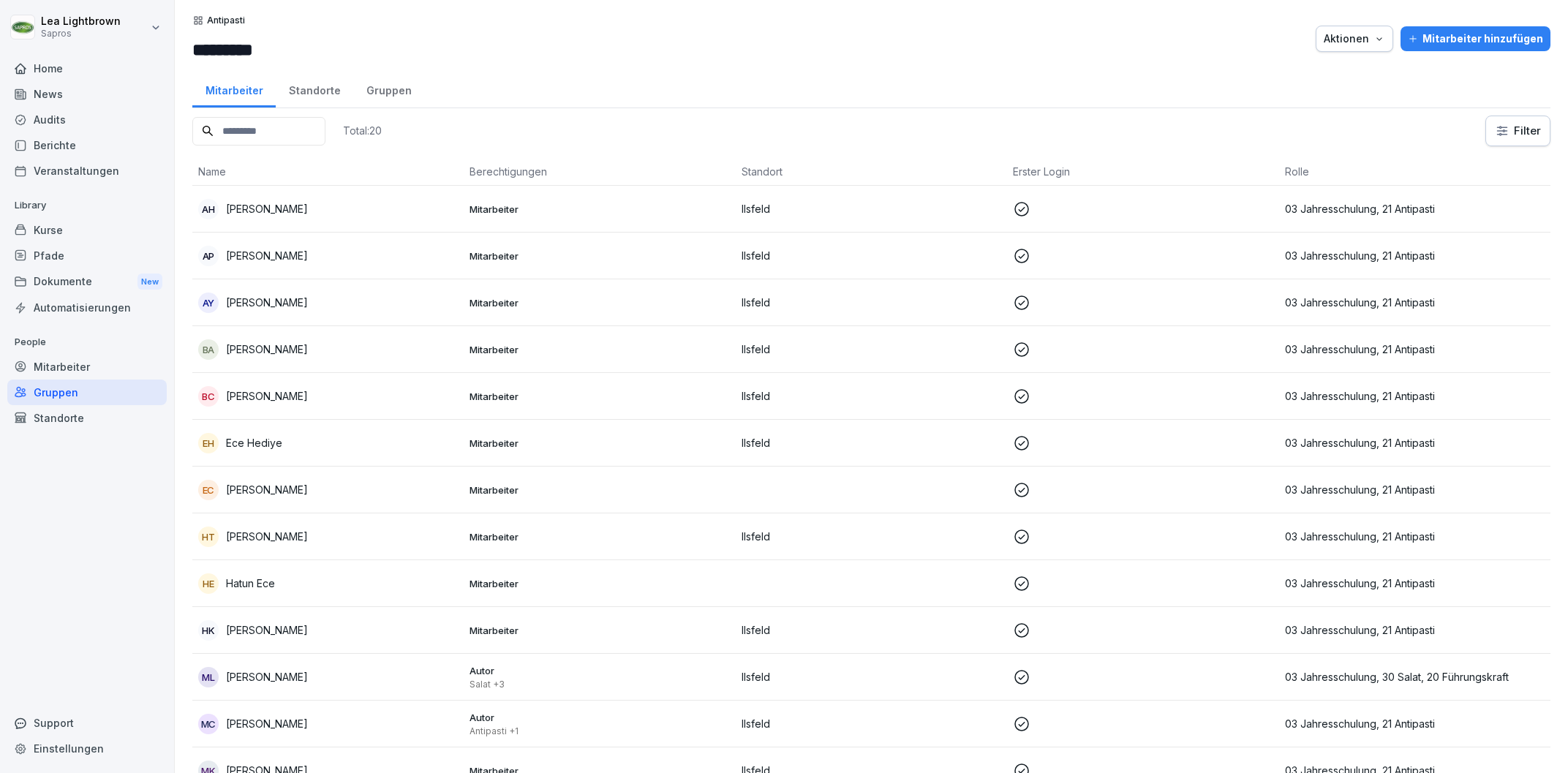
click at [79, 392] on div "Gruppen" at bounding box center [86, 392] width 160 height 26
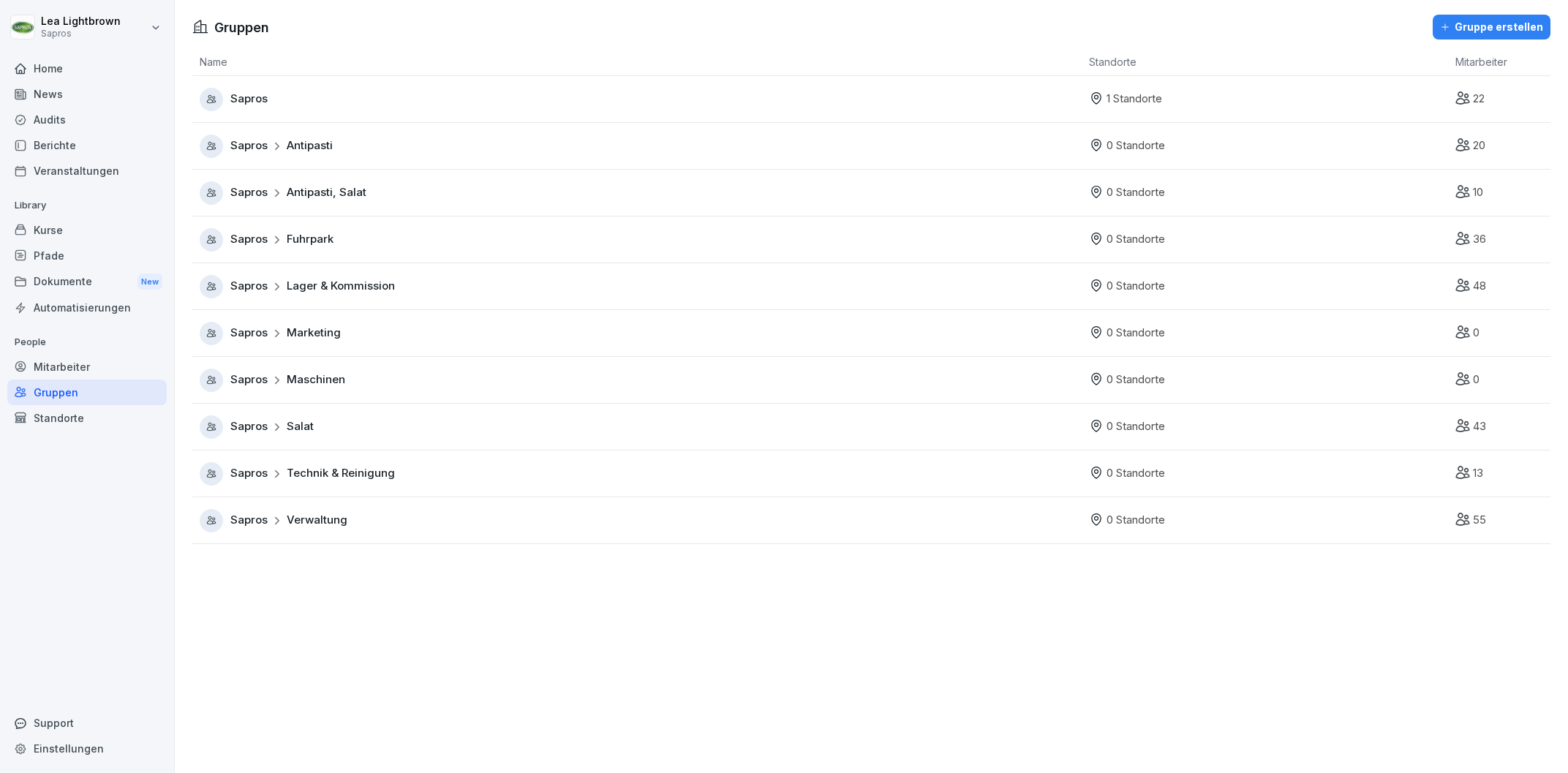
click at [404, 190] on div "Sapros Antipasti, Salat" at bounding box center [640, 193] width 882 height 23
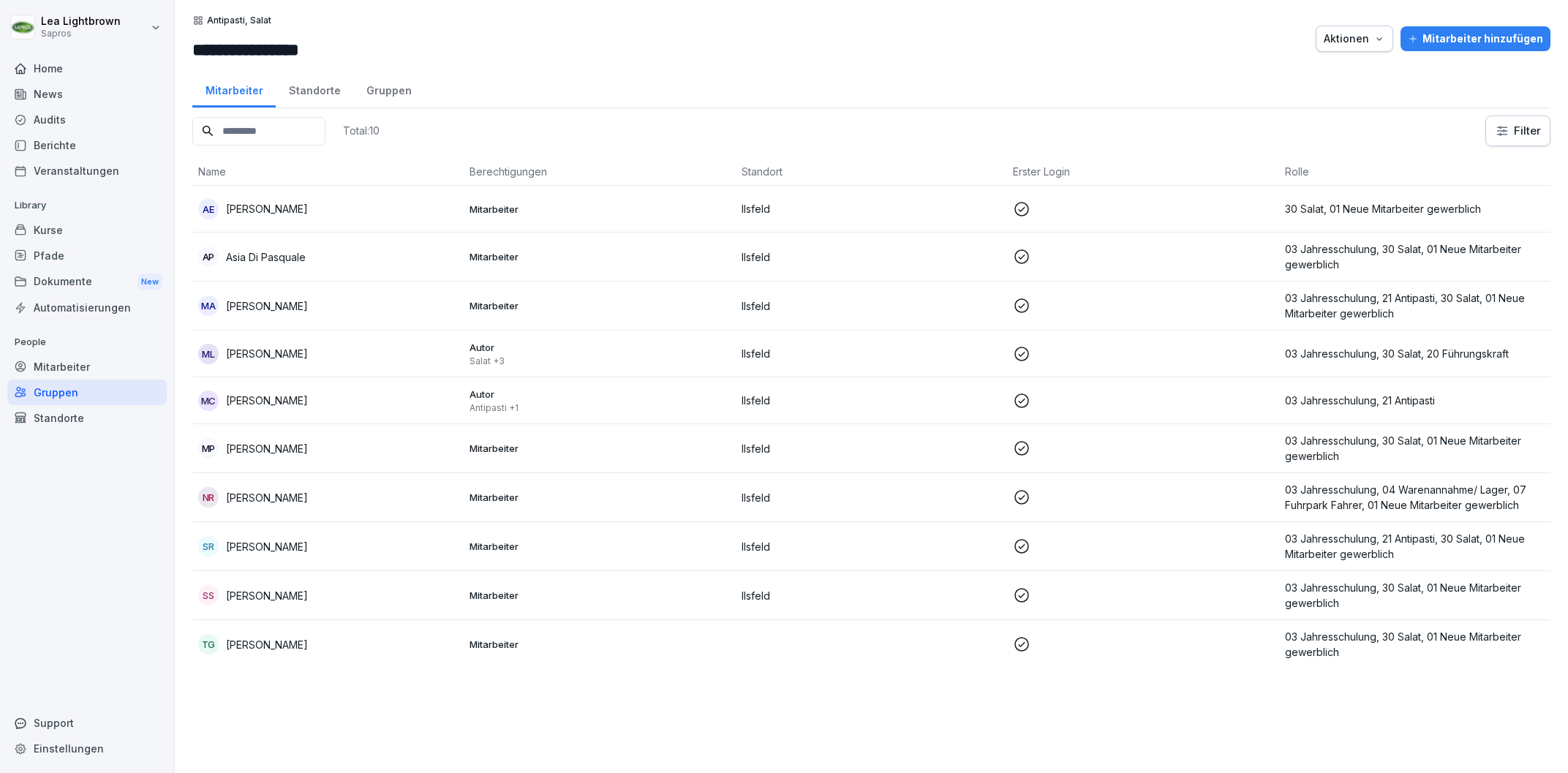
click at [81, 365] on div "Mitarbeiter" at bounding box center [86, 367] width 160 height 26
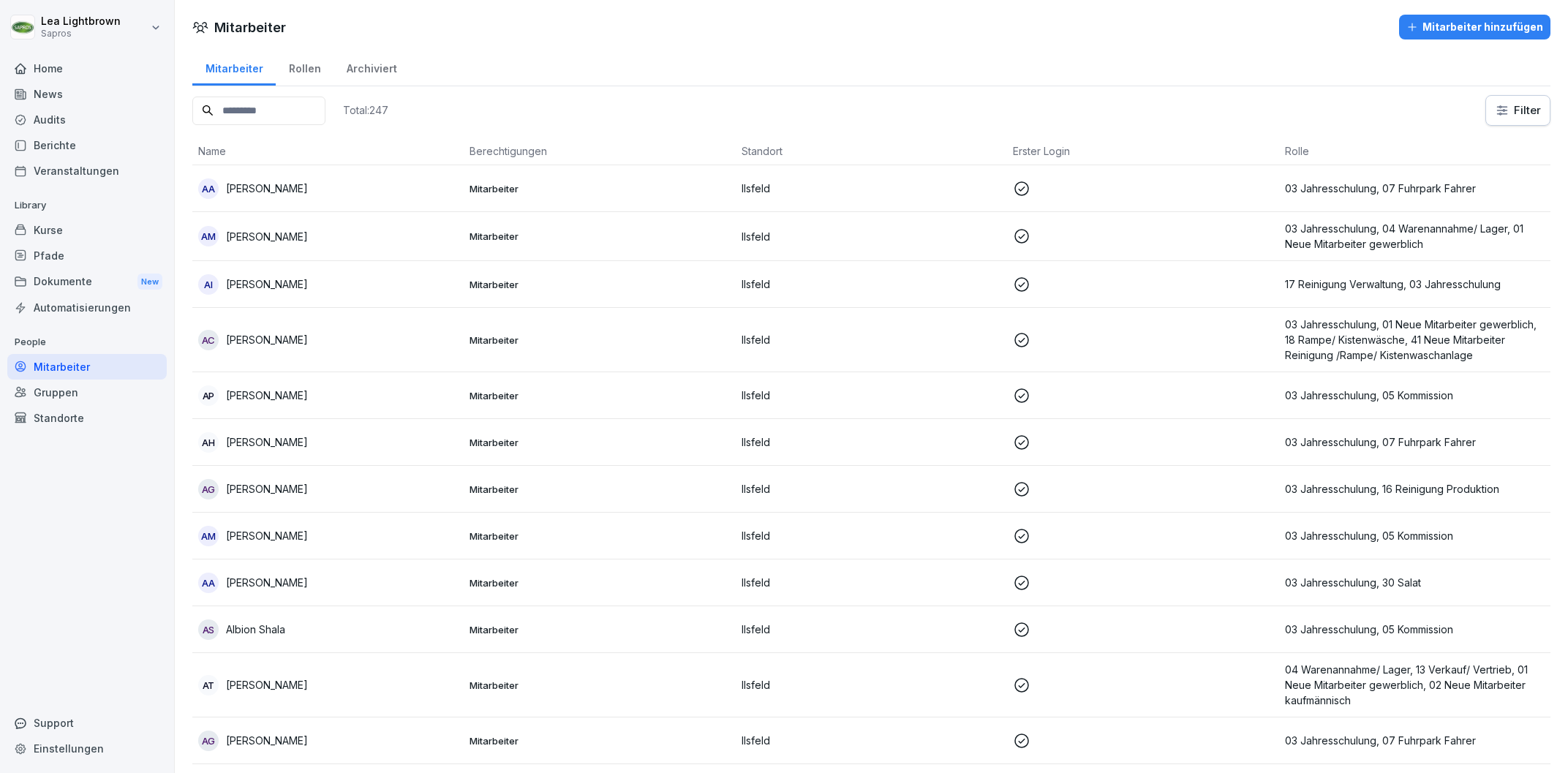
click at [290, 109] on input at bounding box center [258, 111] width 133 height 29
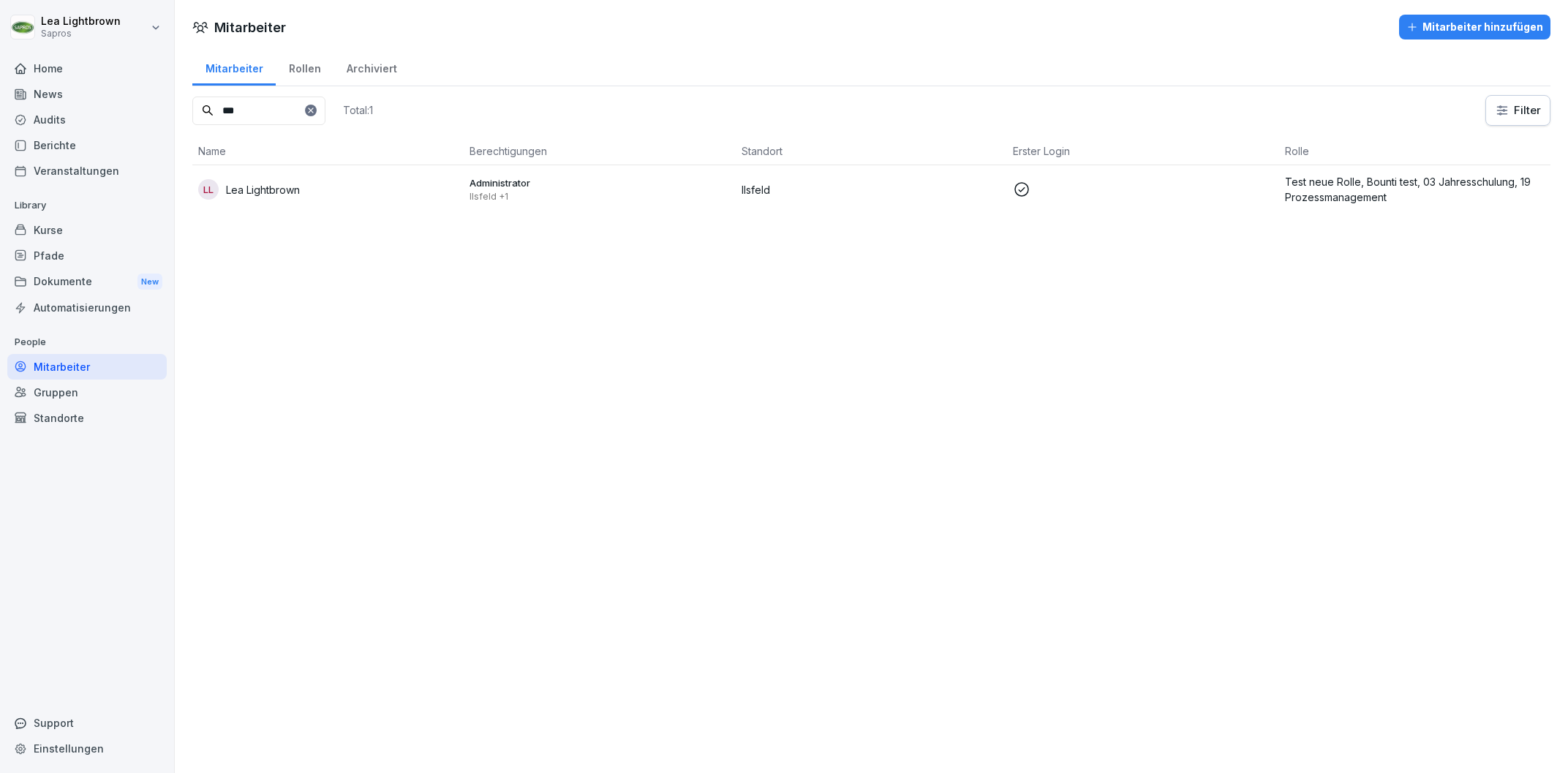
type input "***"
click at [631, 193] on p "Ilsfeld +1" at bounding box center [599, 196] width 259 height 12
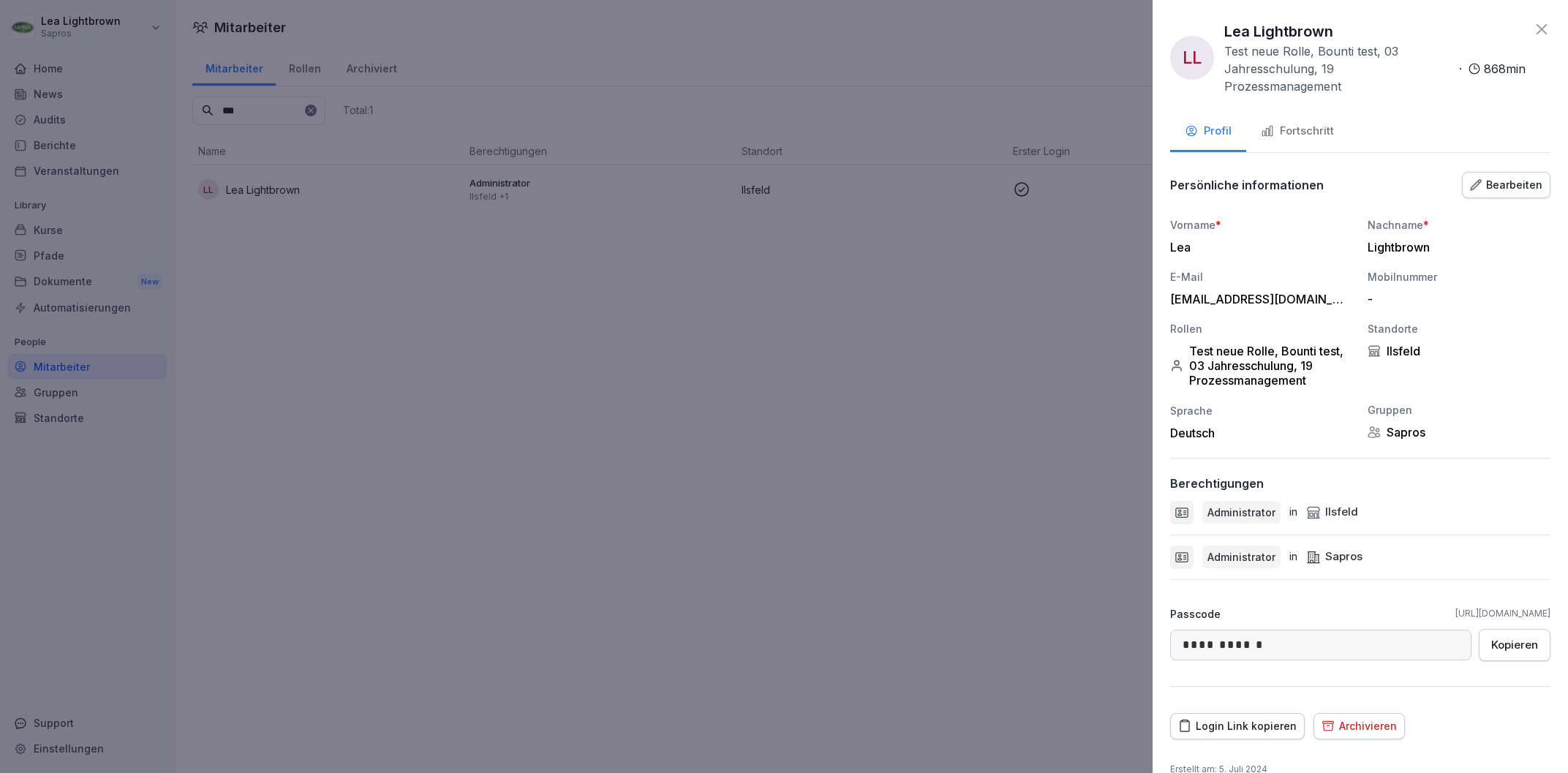
click at [1506, 177] on div "Bearbeiten" at bounding box center [1506, 184] width 72 height 16
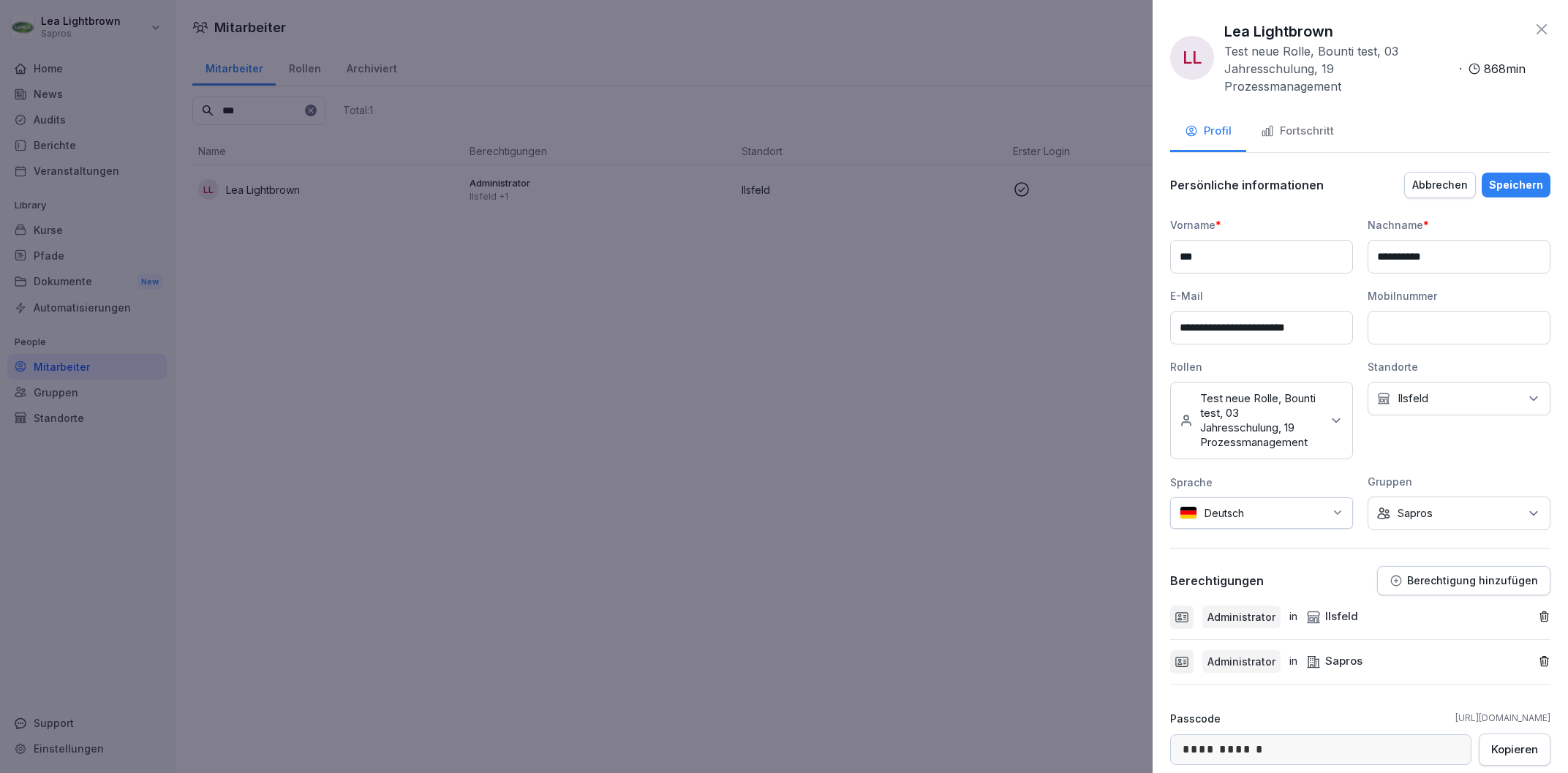
click at [1476, 504] on div "Keine Gruppe Sapros" at bounding box center [1458, 513] width 183 height 33
click at [1393, 590] on div "Antipasti" at bounding box center [1462, 591] width 181 height 28
click at [1390, 567] on button "Sapros" at bounding box center [1384, 563] width 13 height 13
click at [1390, 589] on button "Antipasti" at bounding box center [1384, 590] width 13 height 13
click at [1390, 564] on button "Sapros" at bounding box center [1384, 563] width 13 height 13
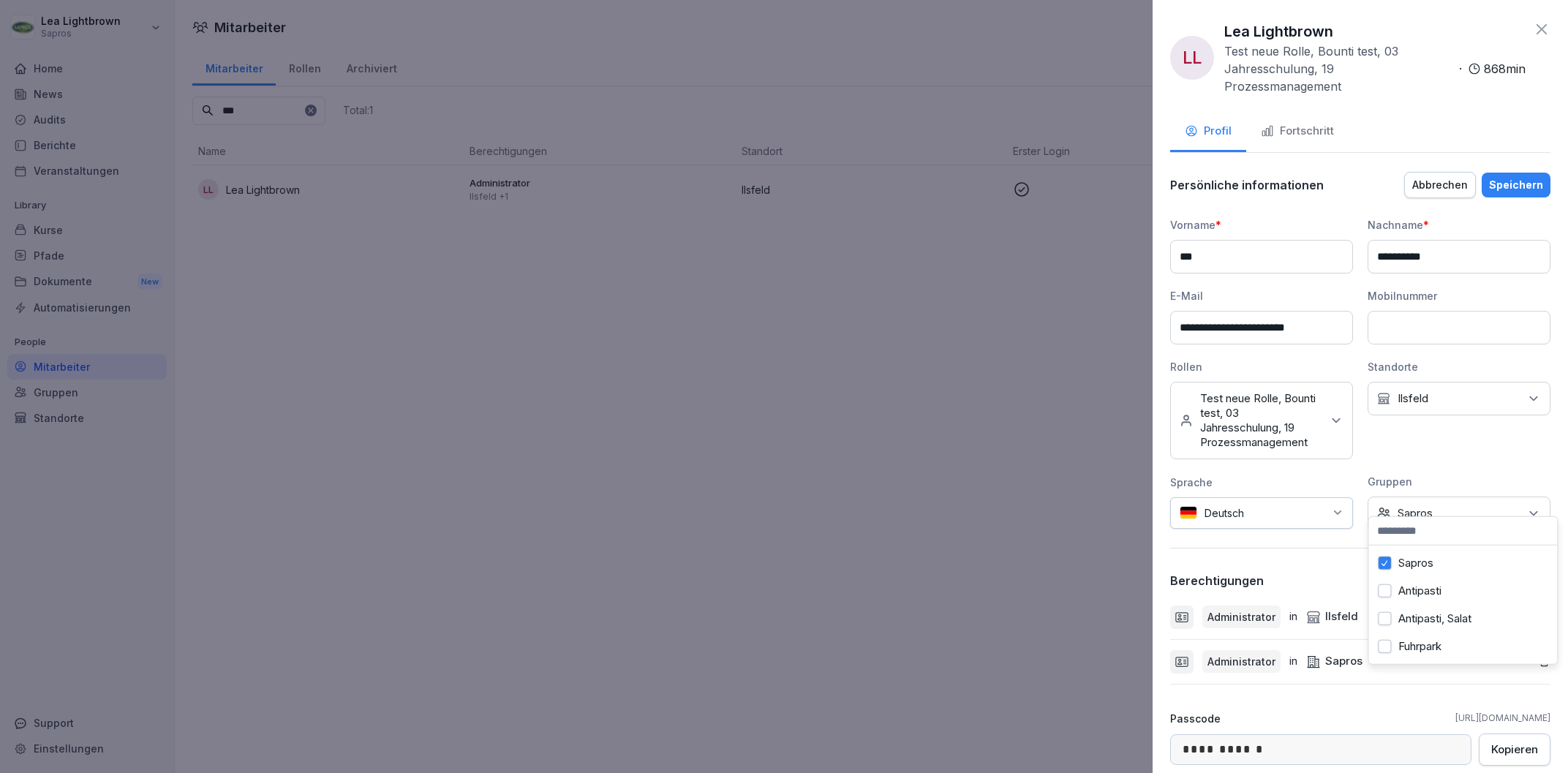
click at [986, 557] on div at bounding box center [784, 386] width 1568 height 773
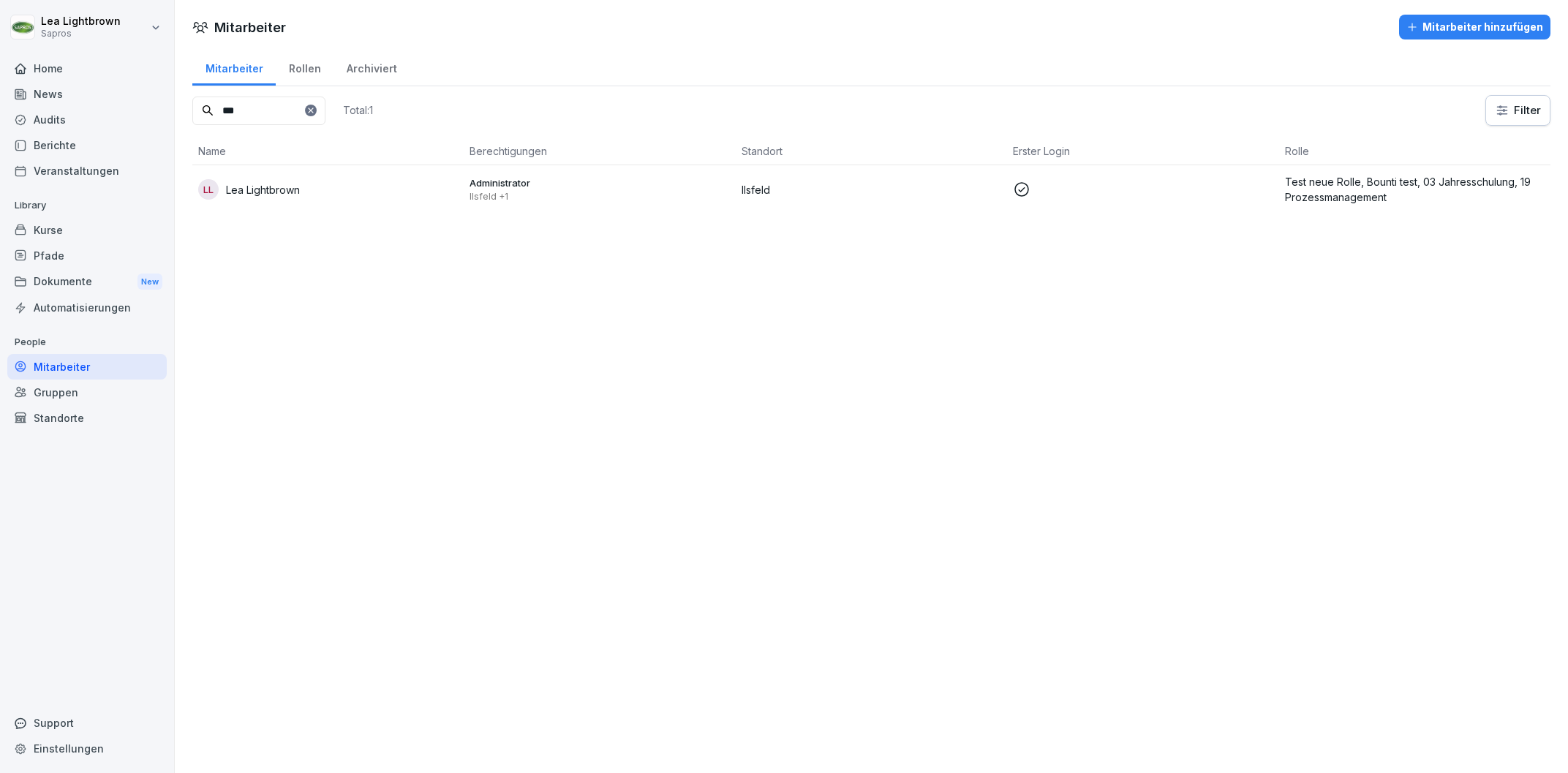
click at [72, 403] on div "Gruppen" at bounding box center [86, 392] width 160 height 26
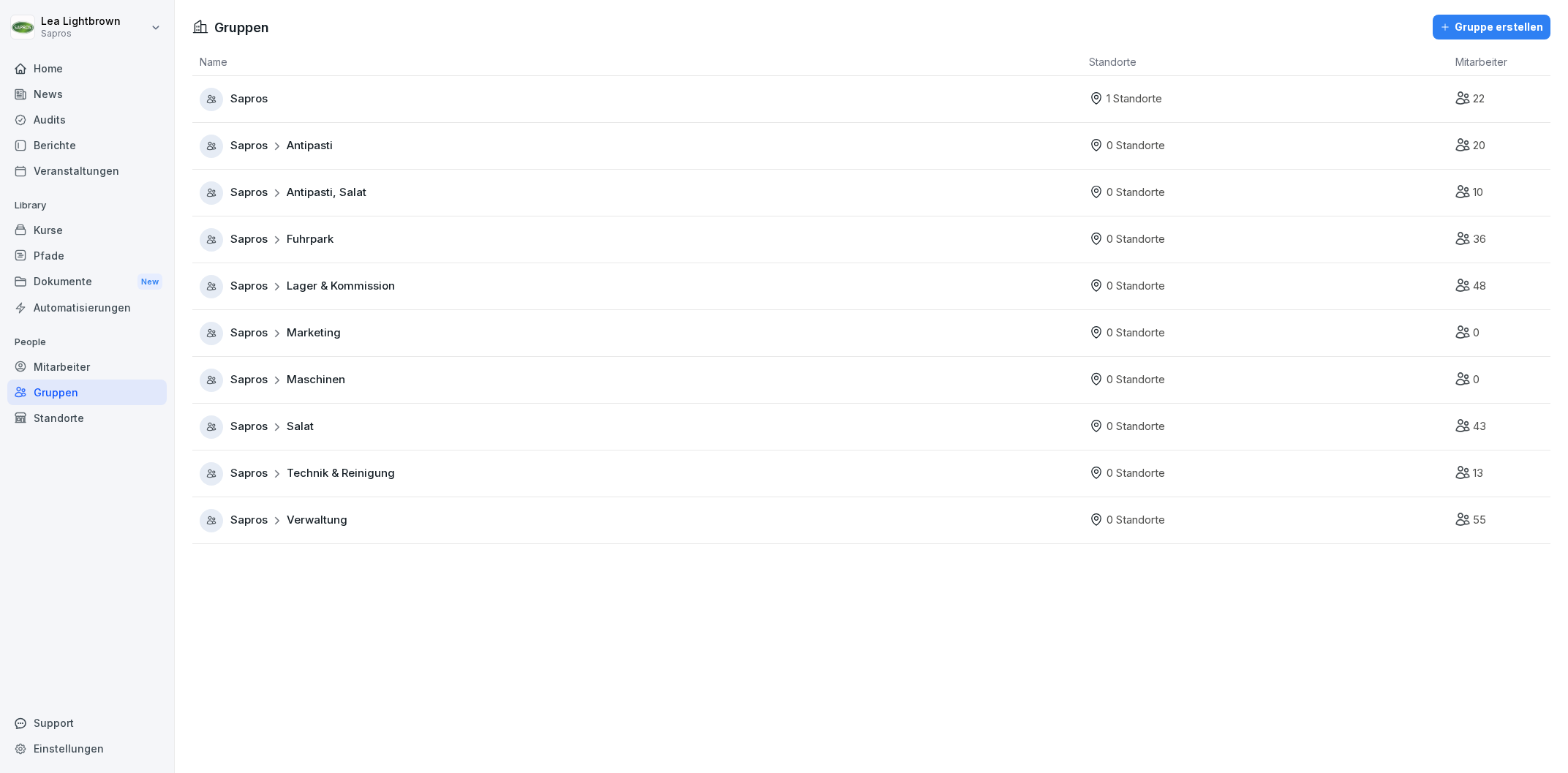
click at [389, 185] on div "Sapros Antipasti, Salat" at bounding box center [640, 193] width 882 height 23
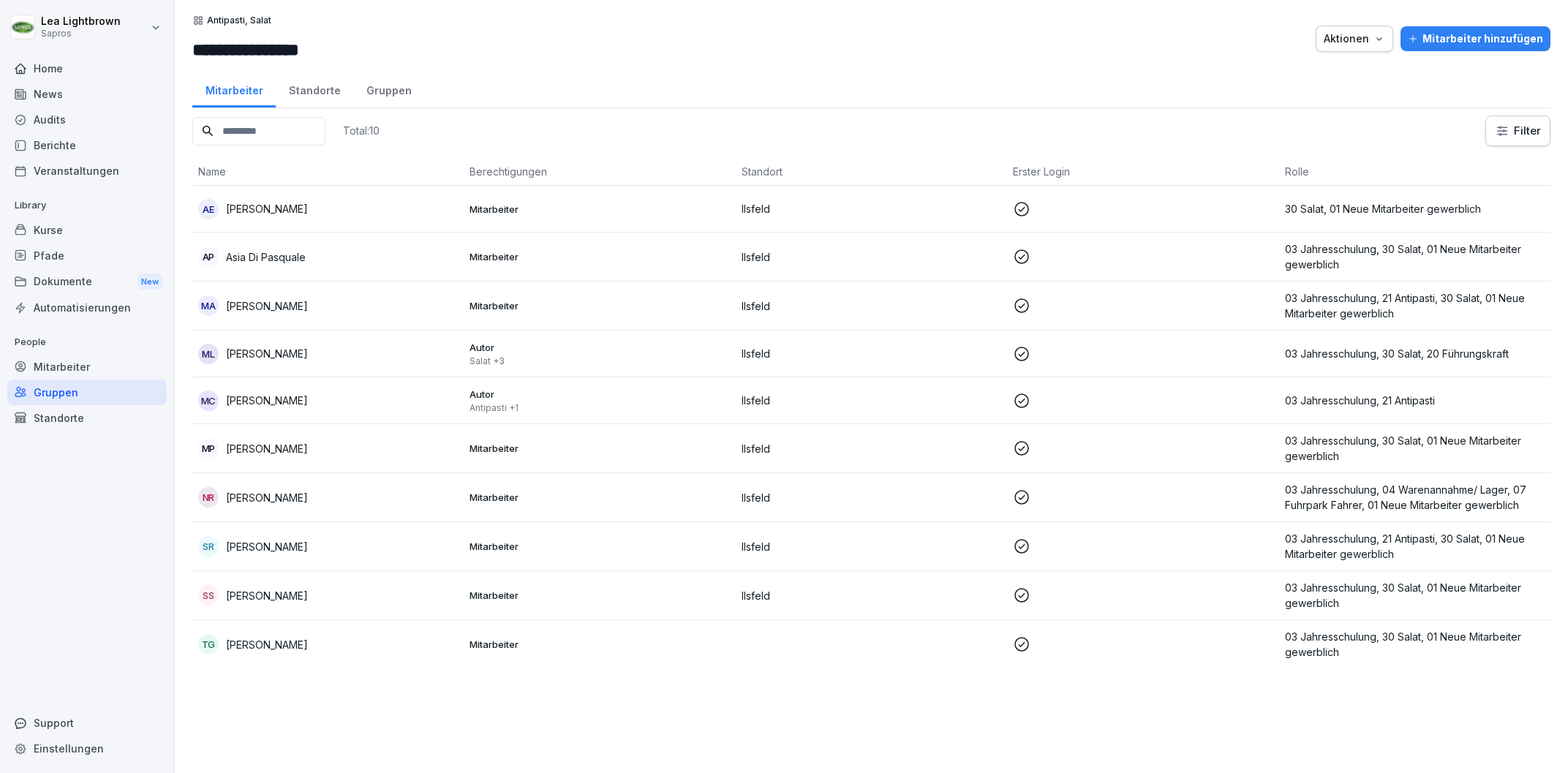
click at [90, 371] on div "Mitarbeiter" at bounding box center [86, 367] width 160 height 26
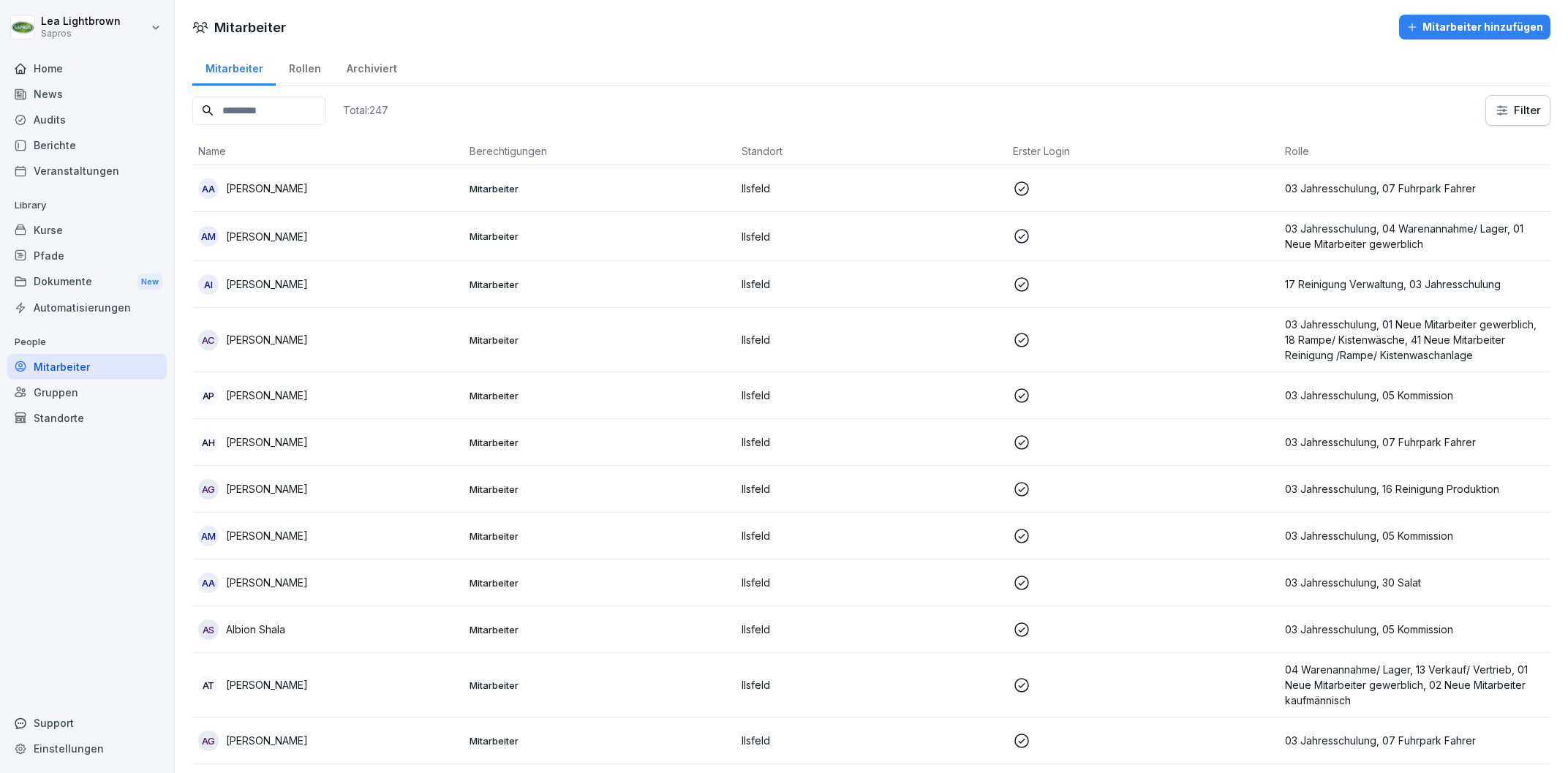
click at [89, 387] on div "Gruppen" at bounding box center [86, 392] width 160 height 26
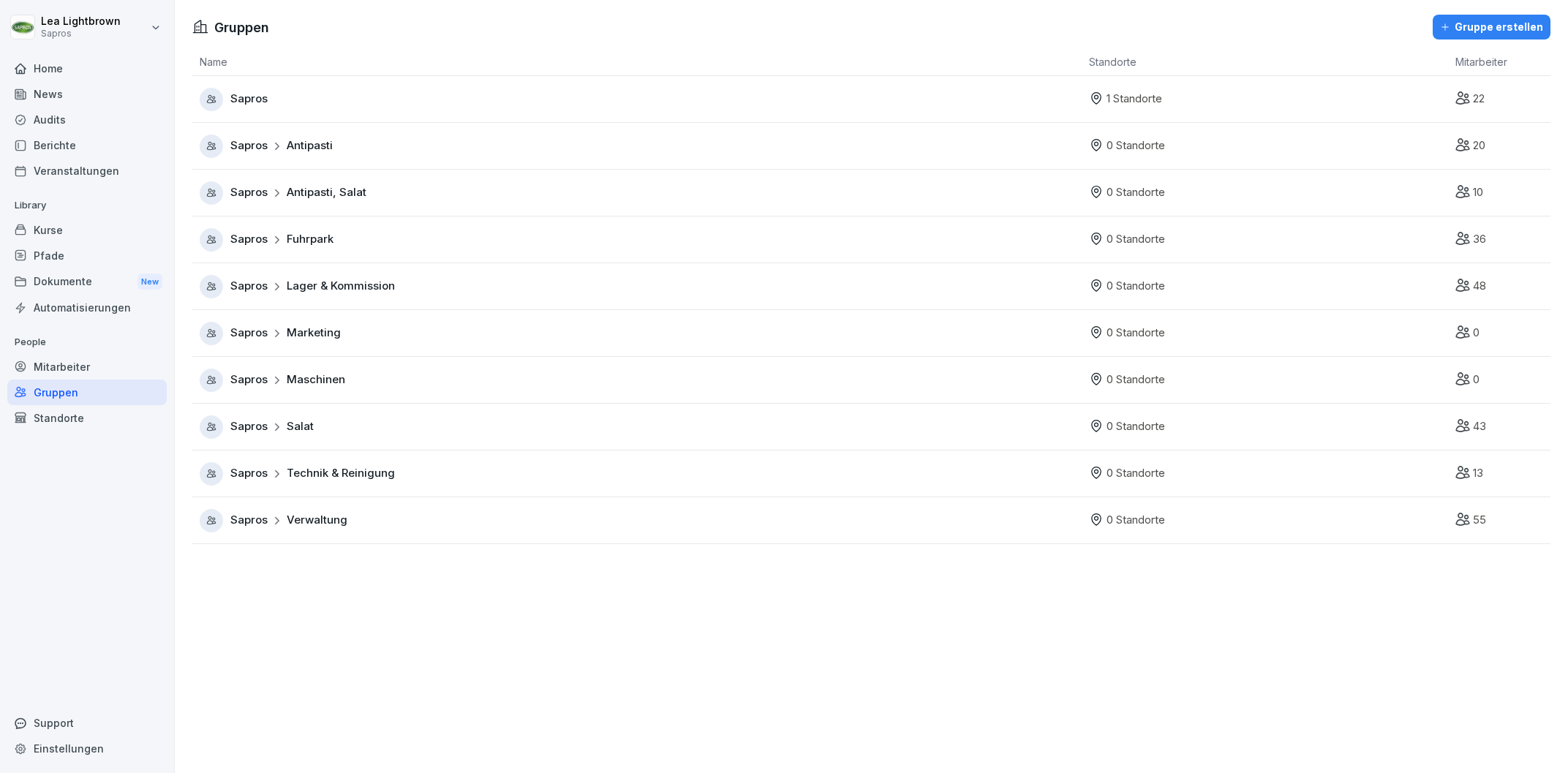
click at [346, 435] on div "Sapros Salat" at bounding box center [640, 427] width 882 height 23
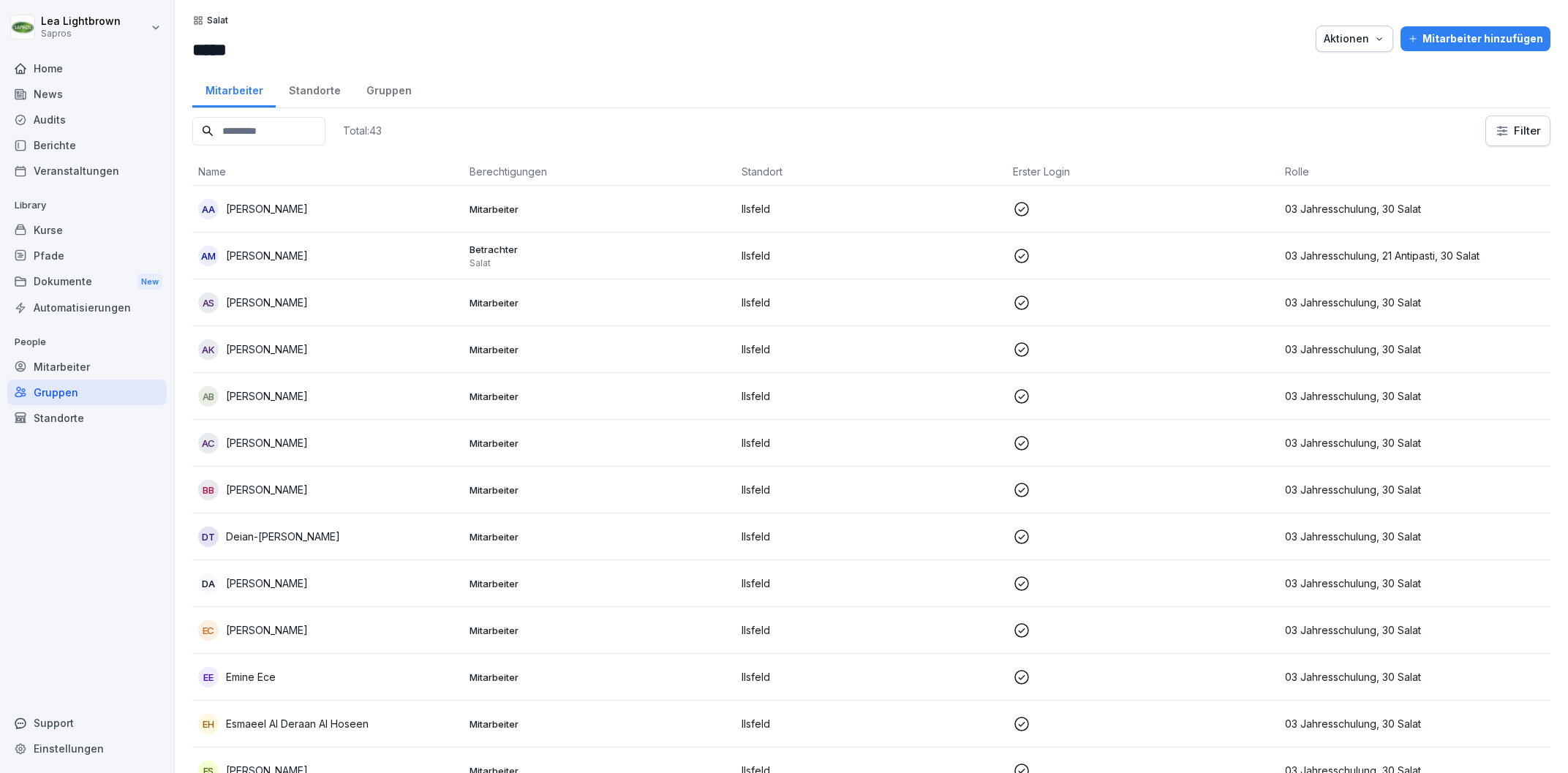
click at [293, 132] on input at bounding box center [258, 131] width 133 height 29
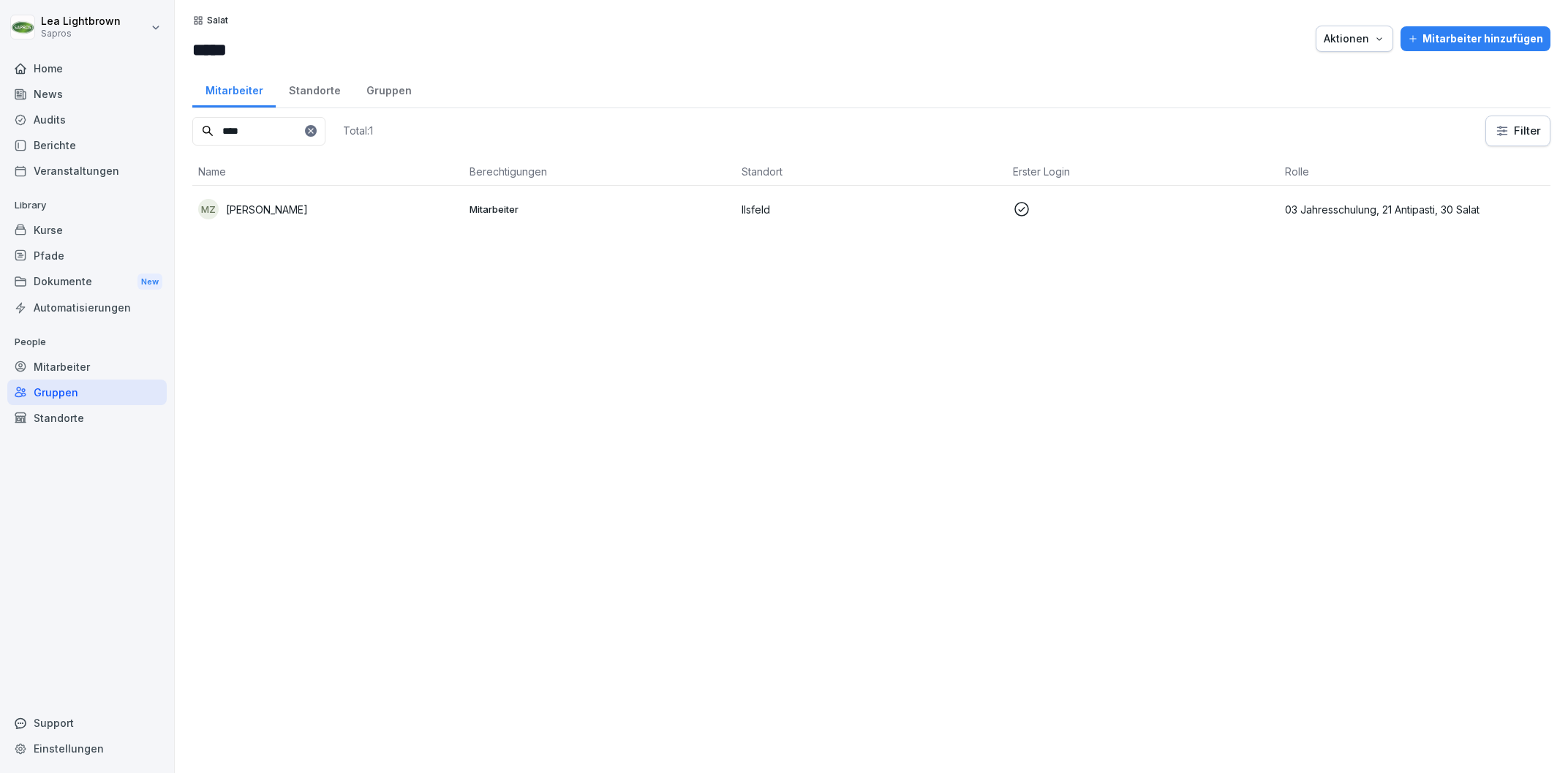
type input "****"
click at [83, 363] on div "Mitarbeiter" at bounding box center [86, 367] width 160 height 26
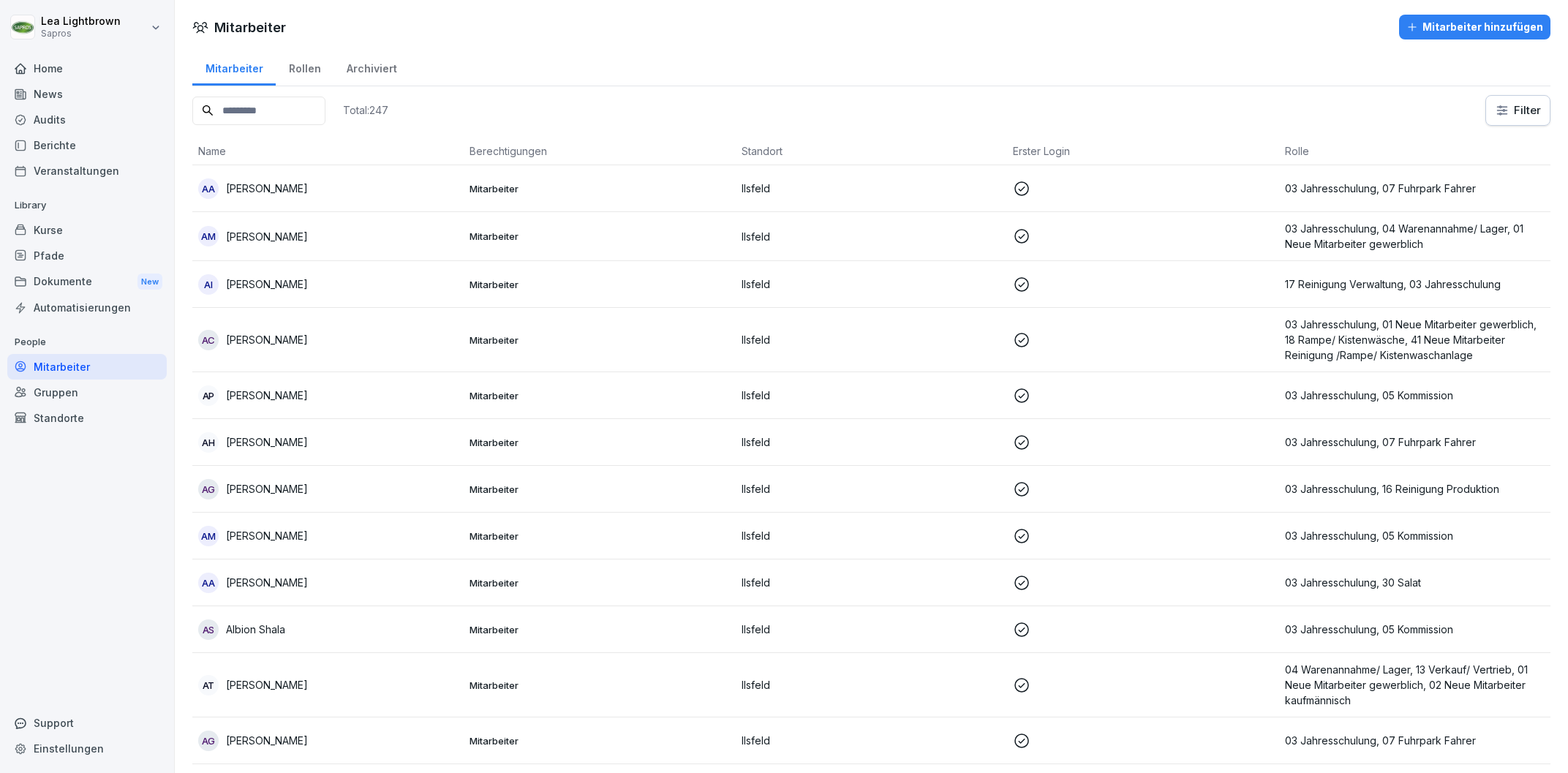
click at [85, 385] on div "Gruppen" at bounding box center [86, 392] width 160 height 26
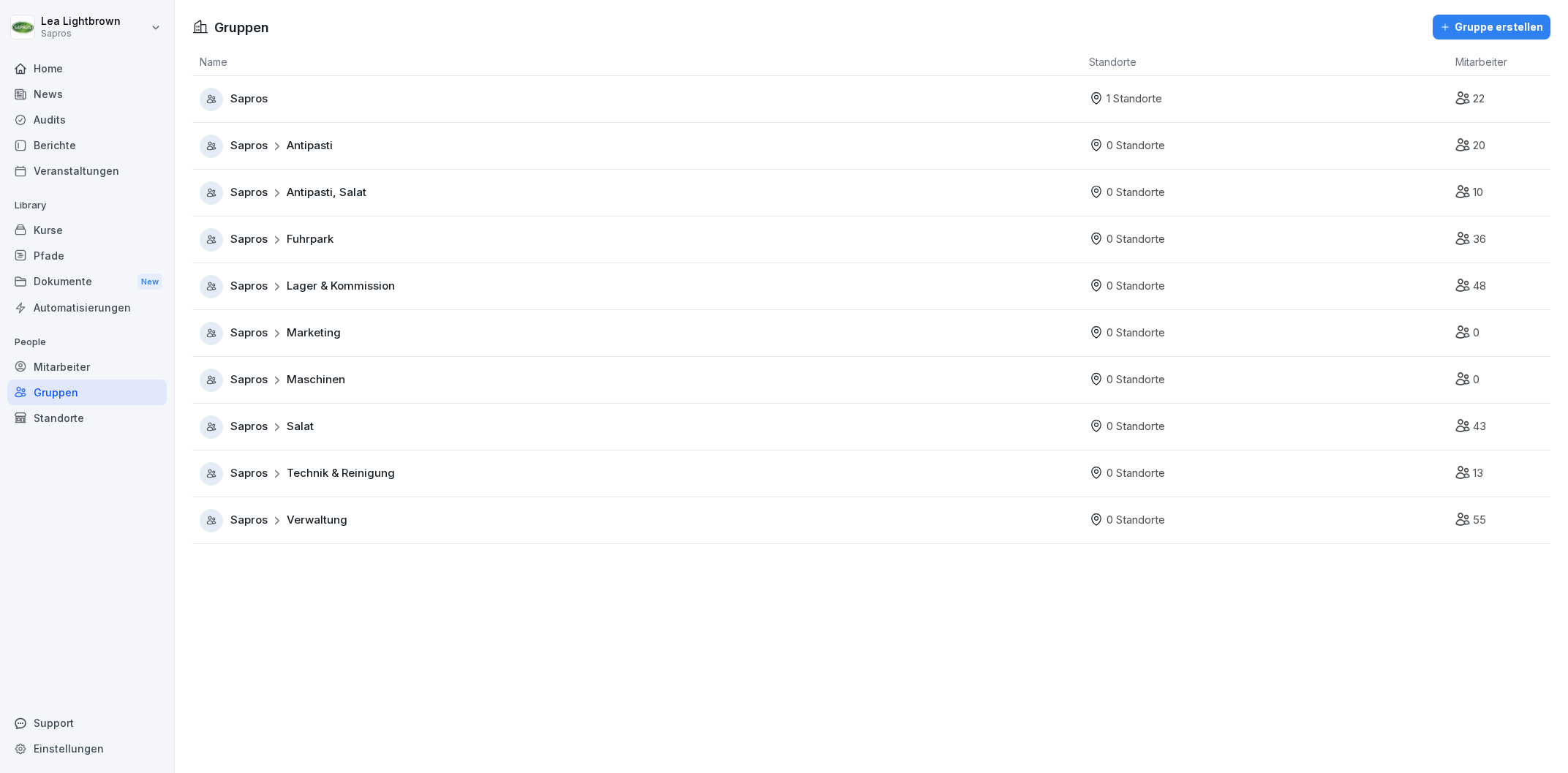
click at [475, 180] on td "Sapros Antipasti, Salat" at bounding box center [637, 193] width 889 height 47
click at [325, 191] on span "Antipasti, Salat" at bounding box center [326, 193] width 79 height 17
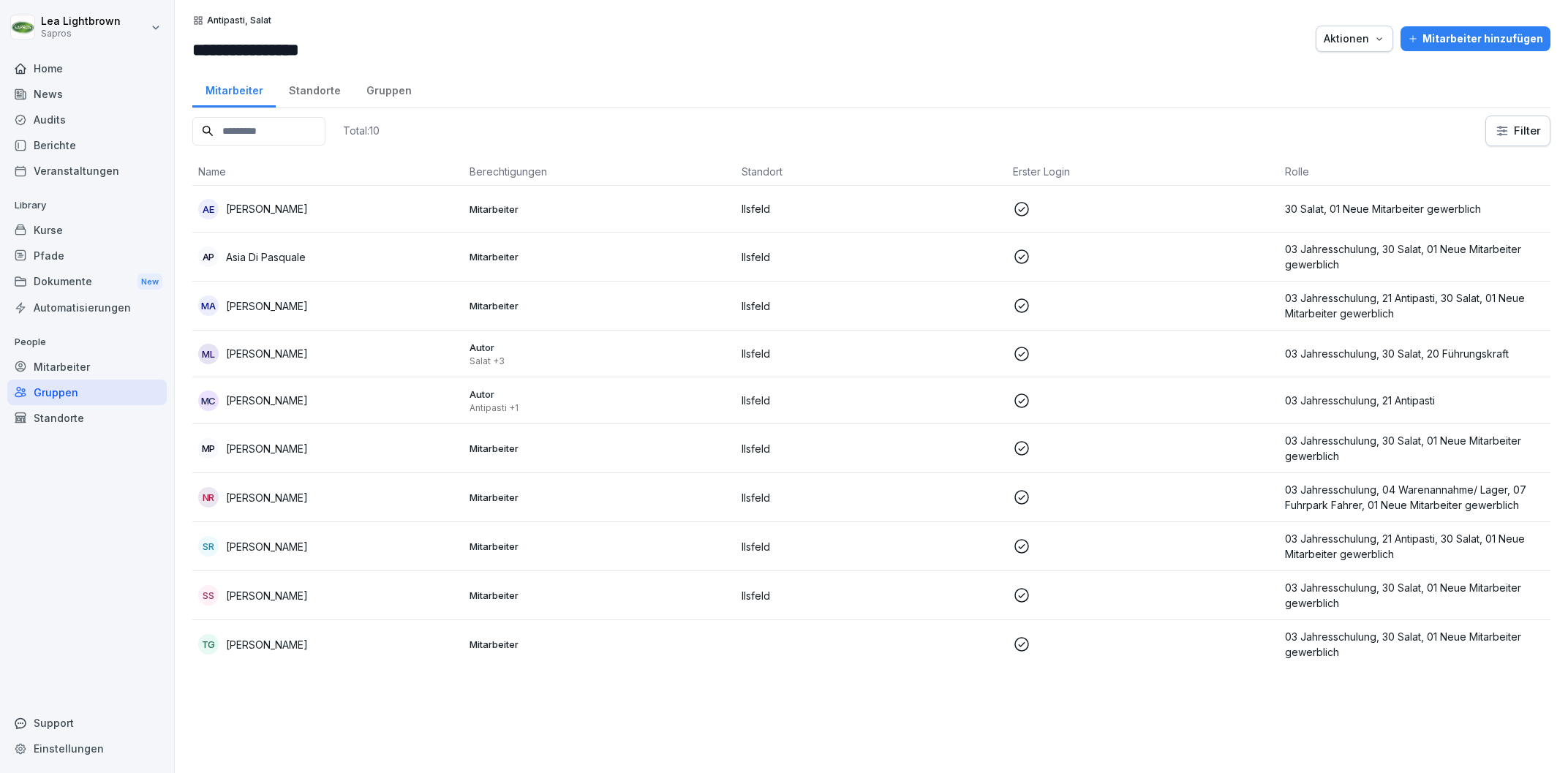
click at [1268, 501] on p at bounding box center [1142, 497] width 259 height 18
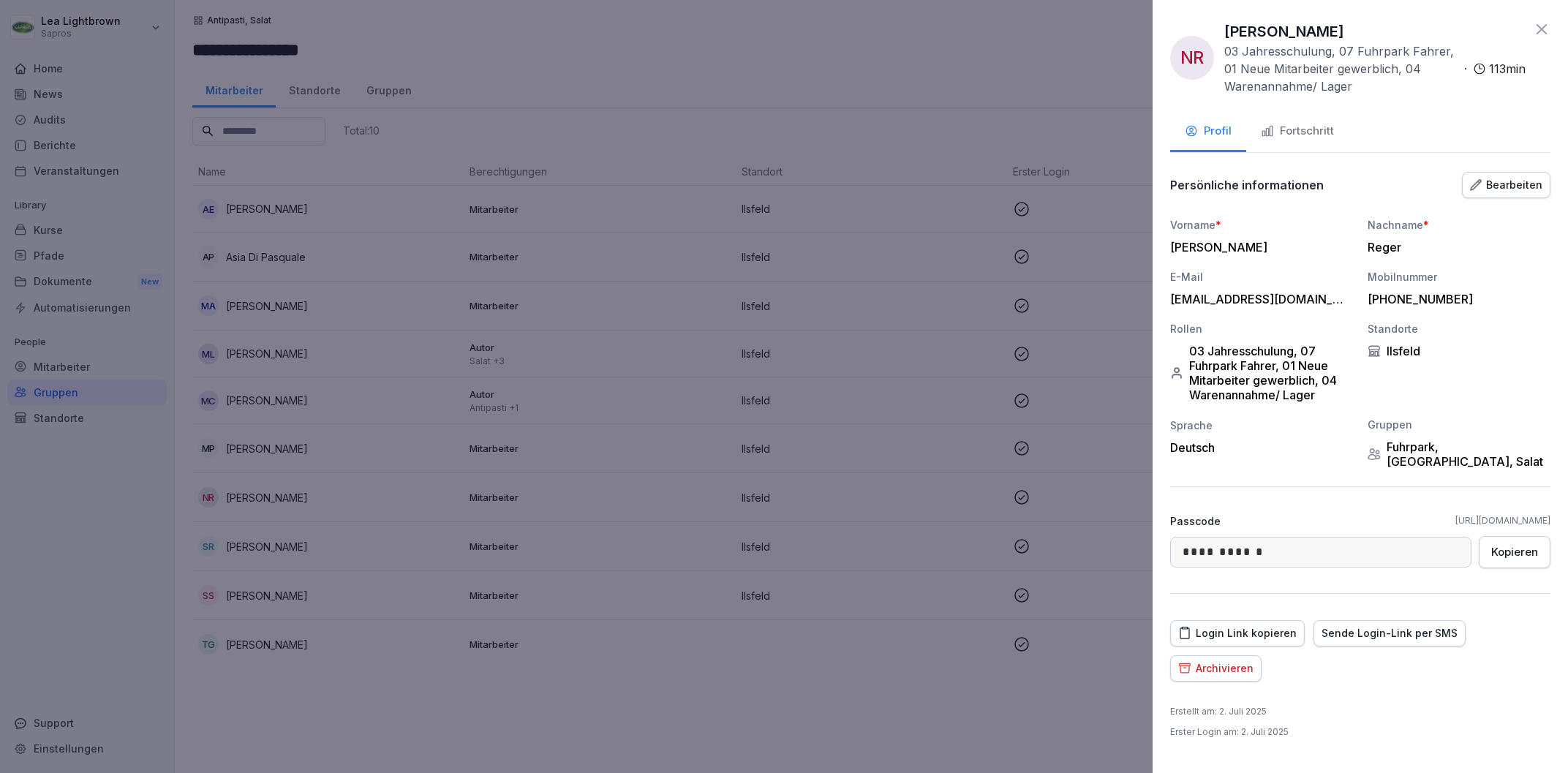
click at [1521, 187] on div "Bearbeiten" at bounding box center [1506, 184] width 72 height 16
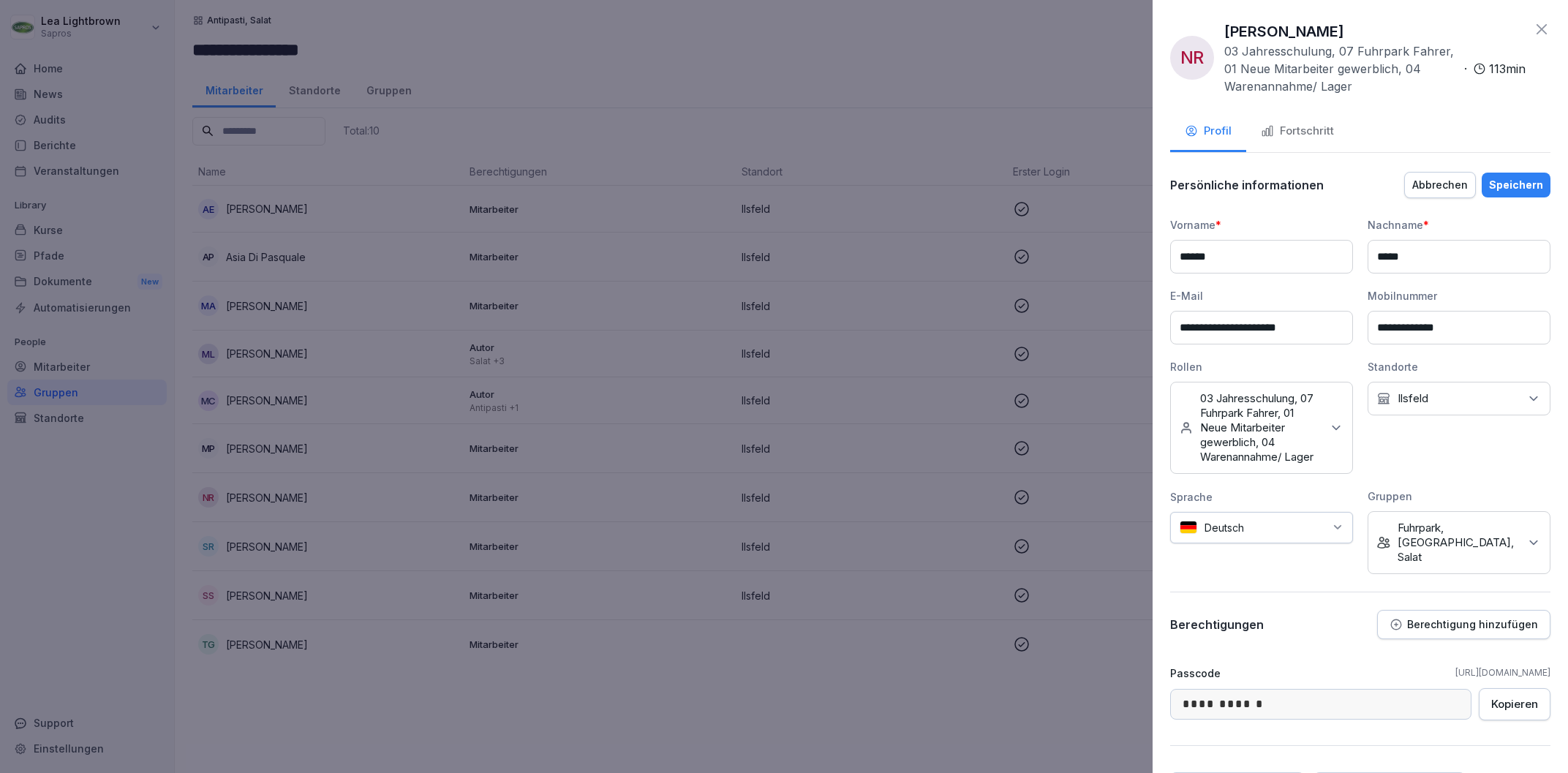
click at [1538, 537] on icon at bounding box center [1533, 543] width 15 height 15
click at [1390, 668] on button "Antipasti, Salat" at bounding box center [1384, 664] width 13 height 13
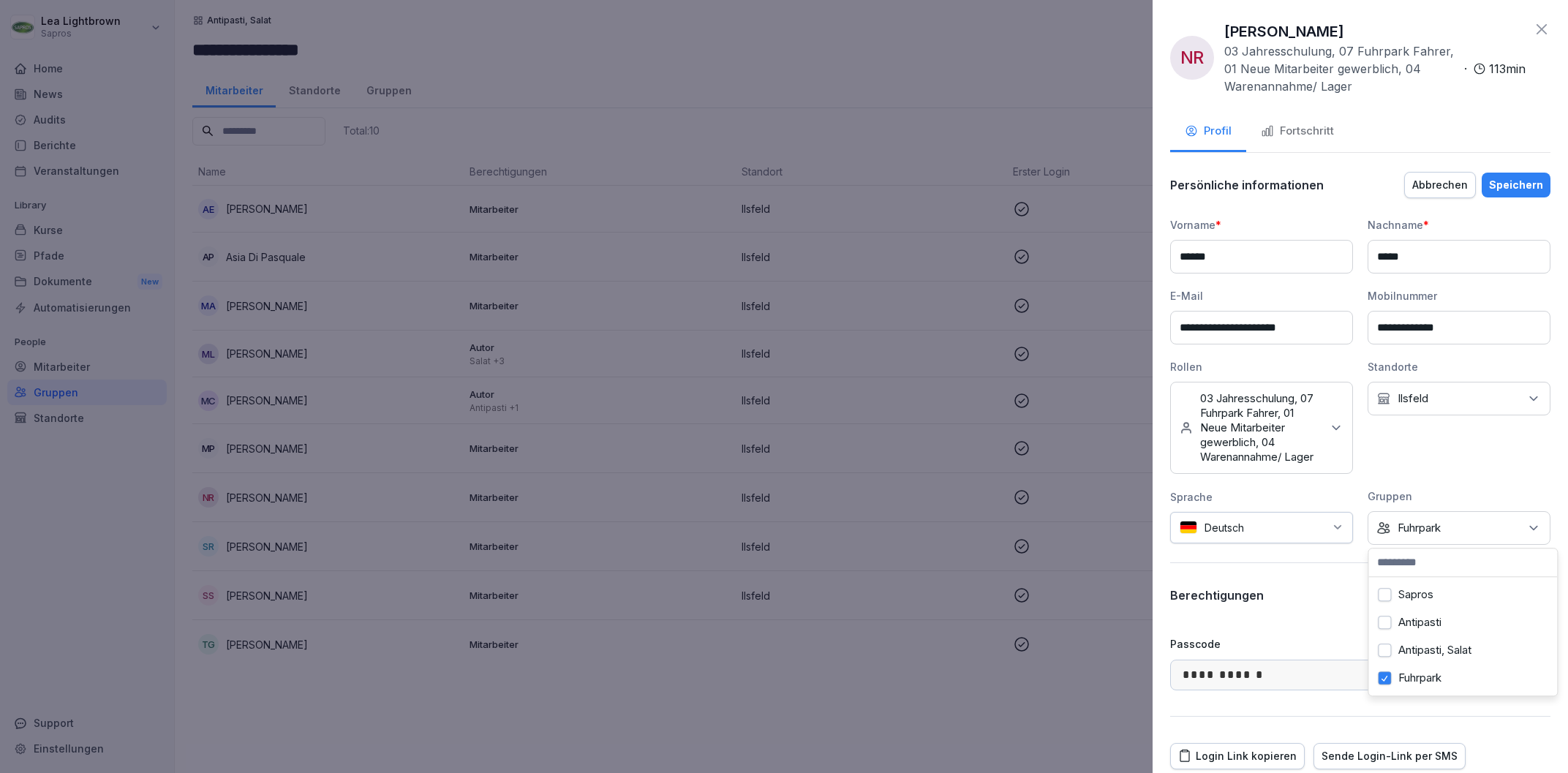
click at [1387, 618] on button "Antipasti" at bounding box center [1384, 622] width 13 height 13
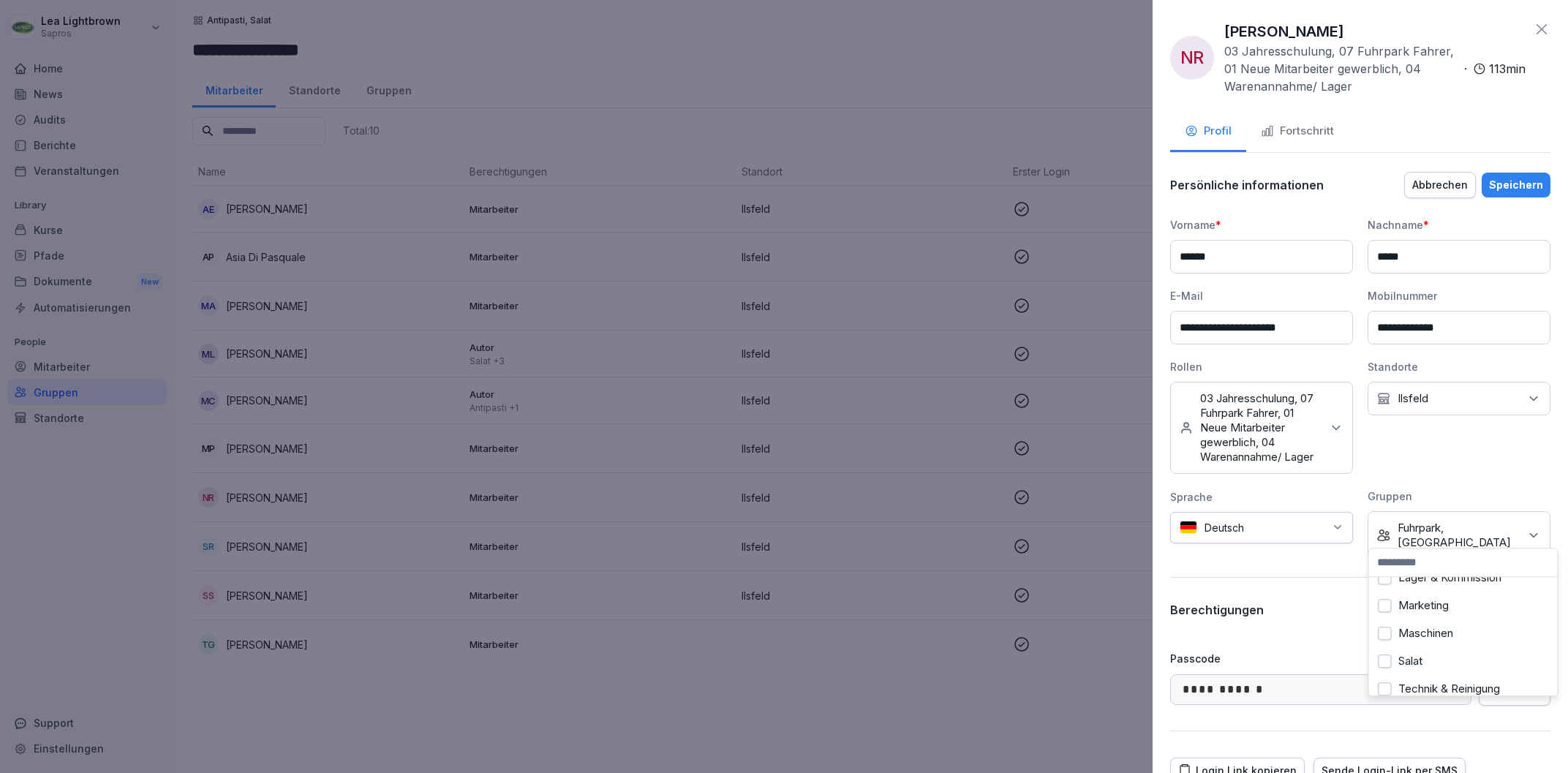
scroll to position [156, 0]
click at [1389, 636] on button "Salat" at bounding box center [1384, 632] width 13 height 13
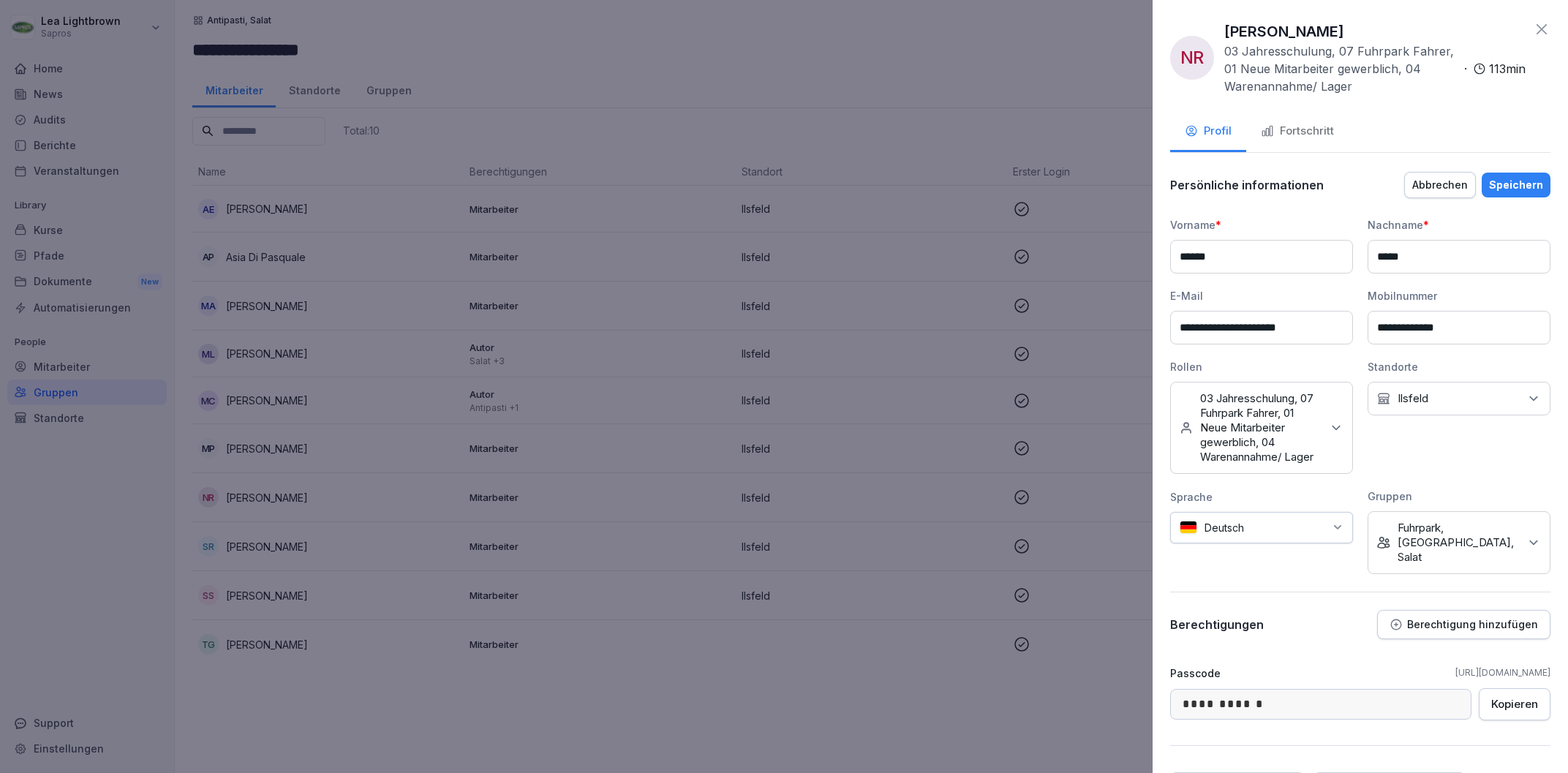
click at [1503, 187] on div "Speichern" at bounding box center [1516, 184] width 54 height 16
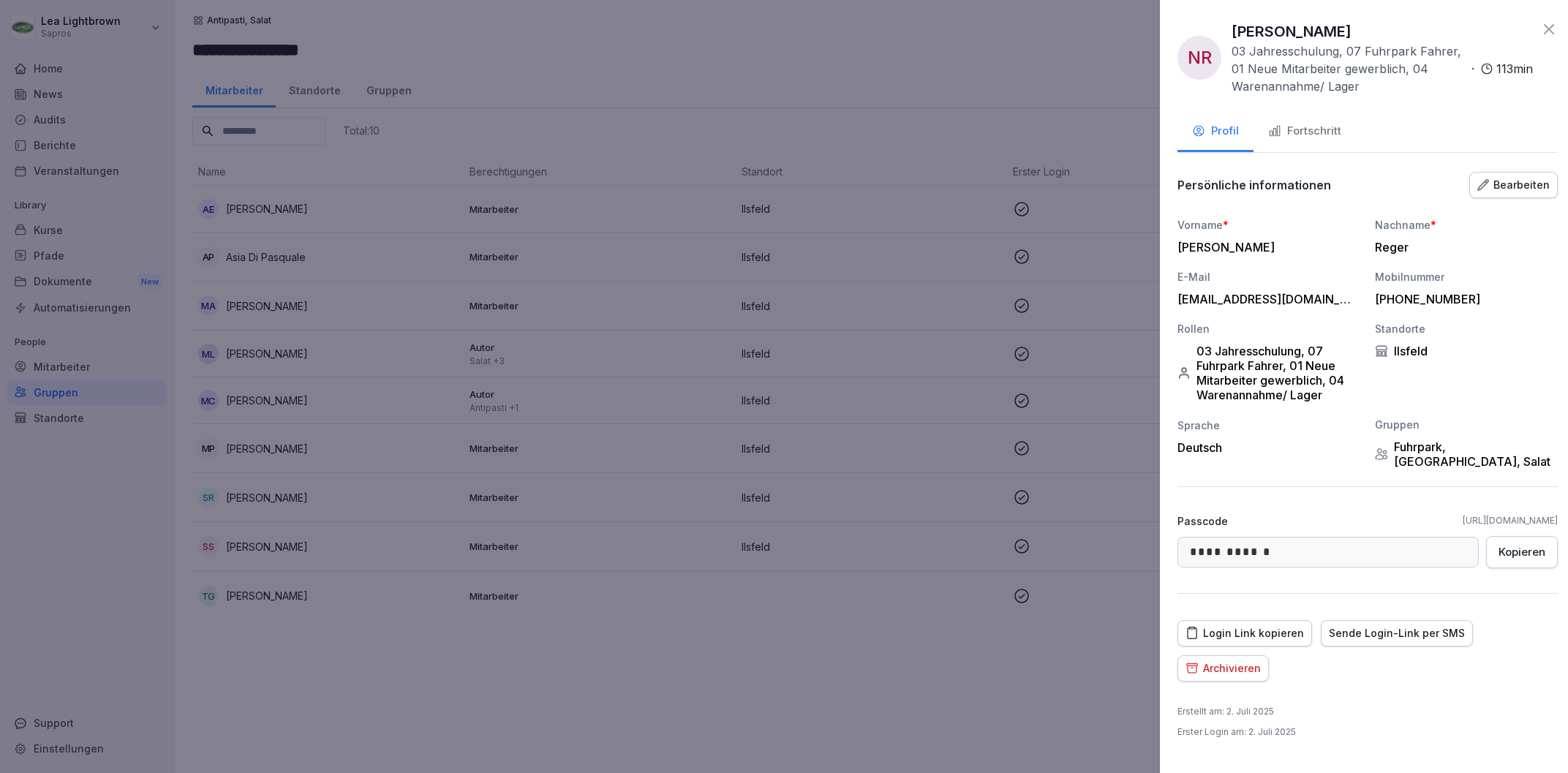
click at [656, 645] on div at bounding box center [784, 386] width 1568 height 773
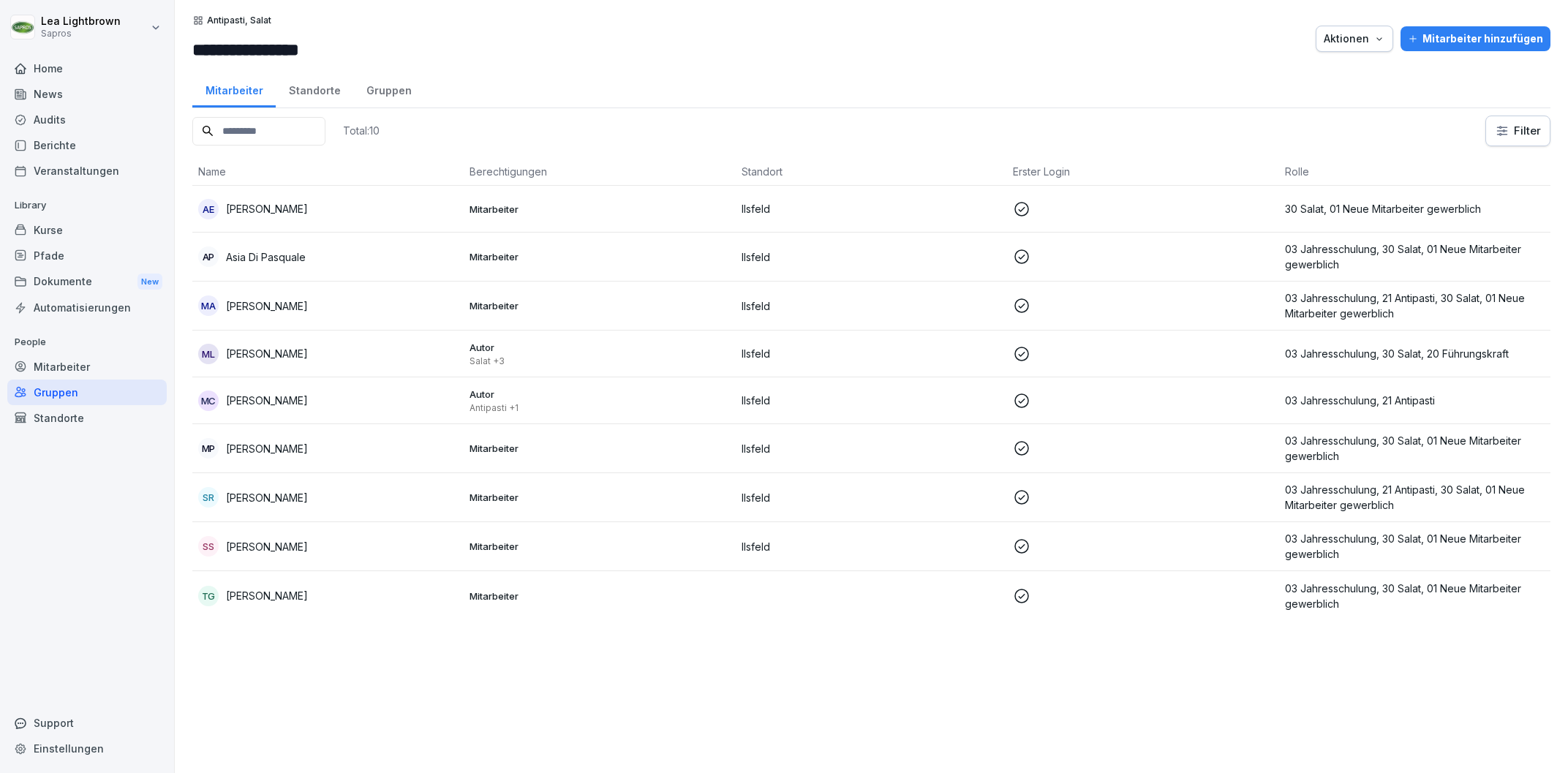
click at [363, 400] on div "MC Mesut Celik" at bounding box center [328, 401] width 259 height 20
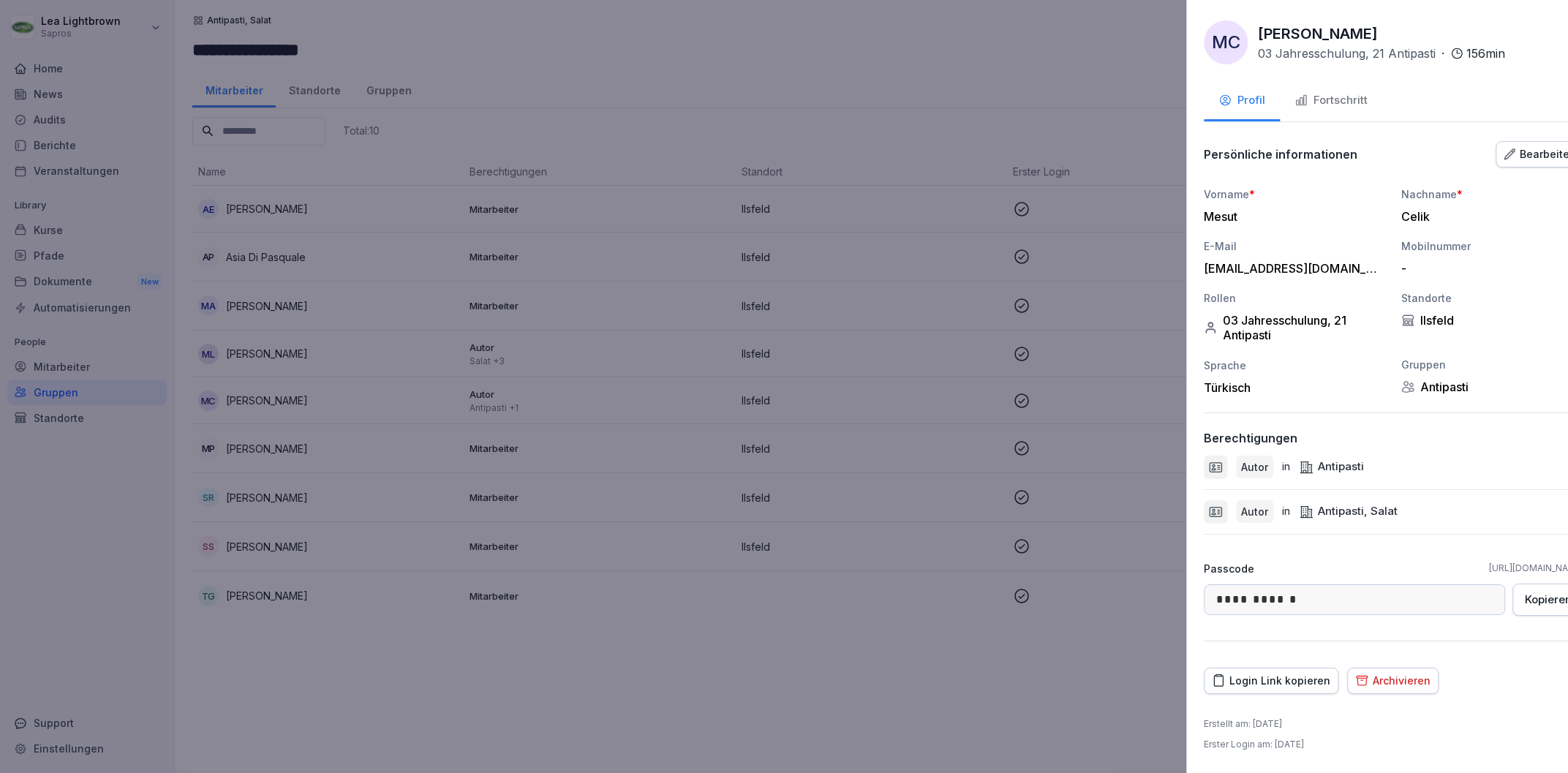
click at [526, 343] on div at bounding box center [784, 386] width 1568 height 773
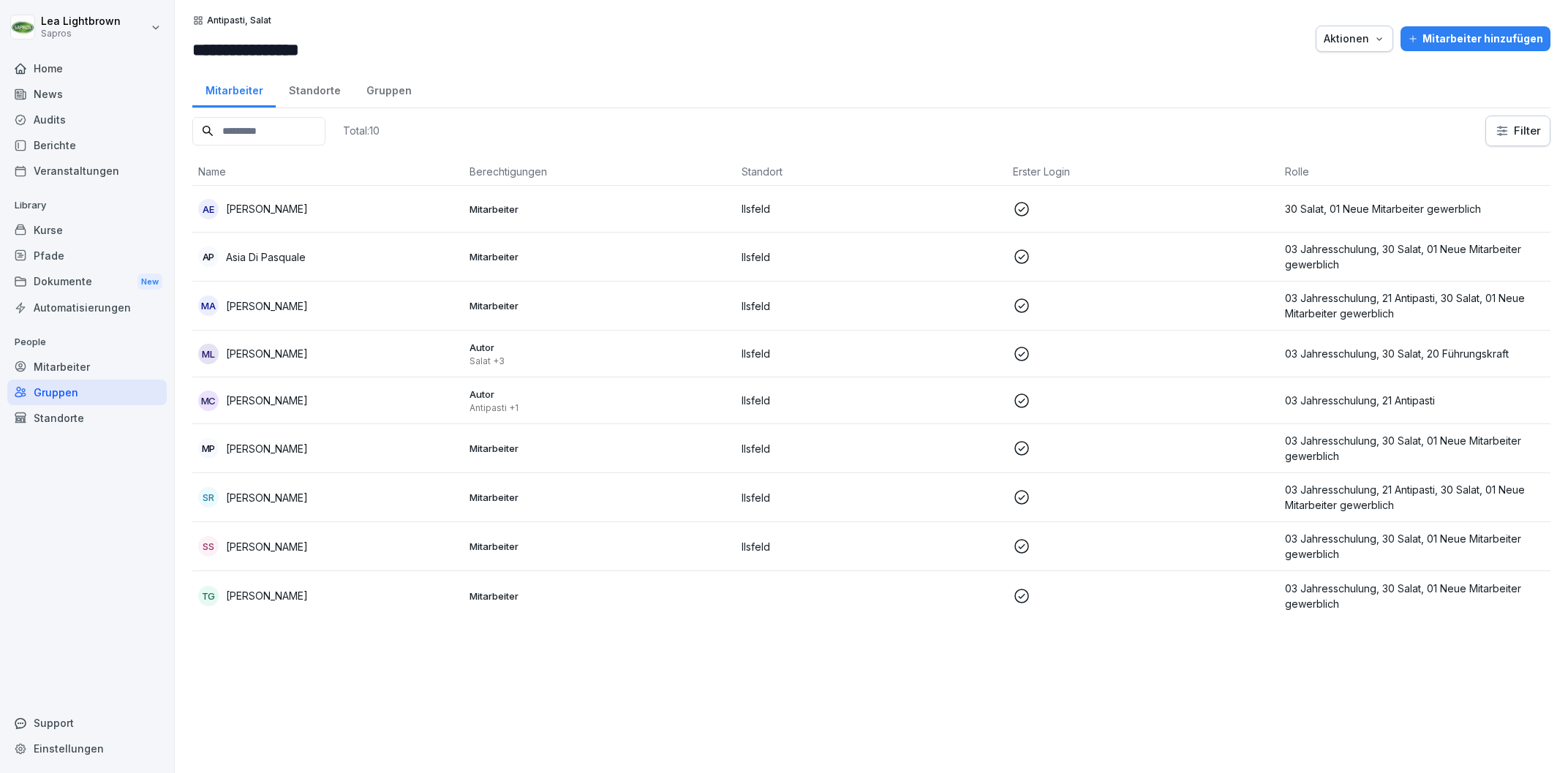
click at [581, 355] on p "Salat +3" at bounding box center [599, 360] width 259 height 12
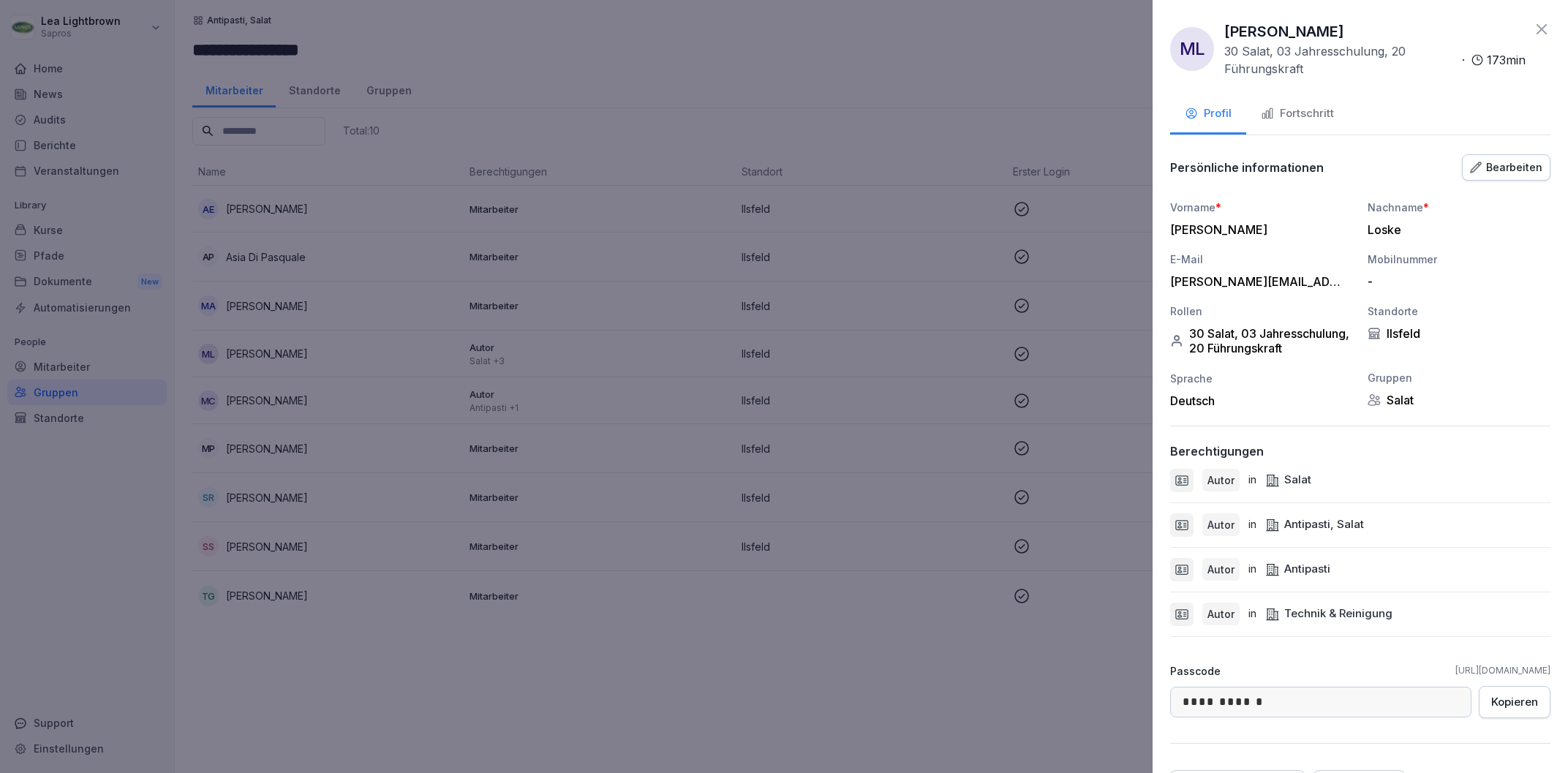
click at [1508, 160] on div "Bearbeiten" at bounding box center [1506, 167] width 72 height 16
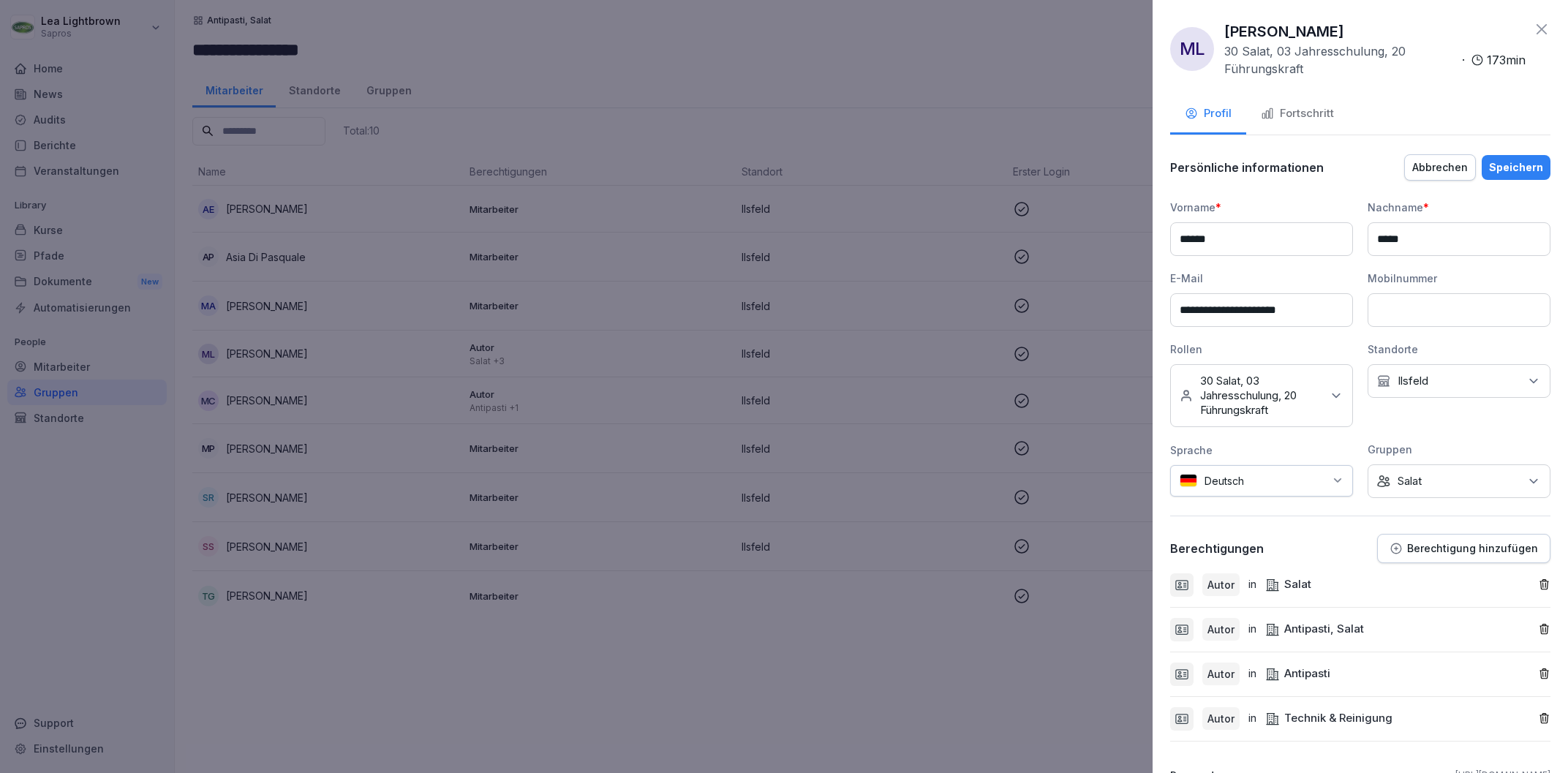
click at [1017, 669] on div at bounding box center [784, 386] width 1568 height 773
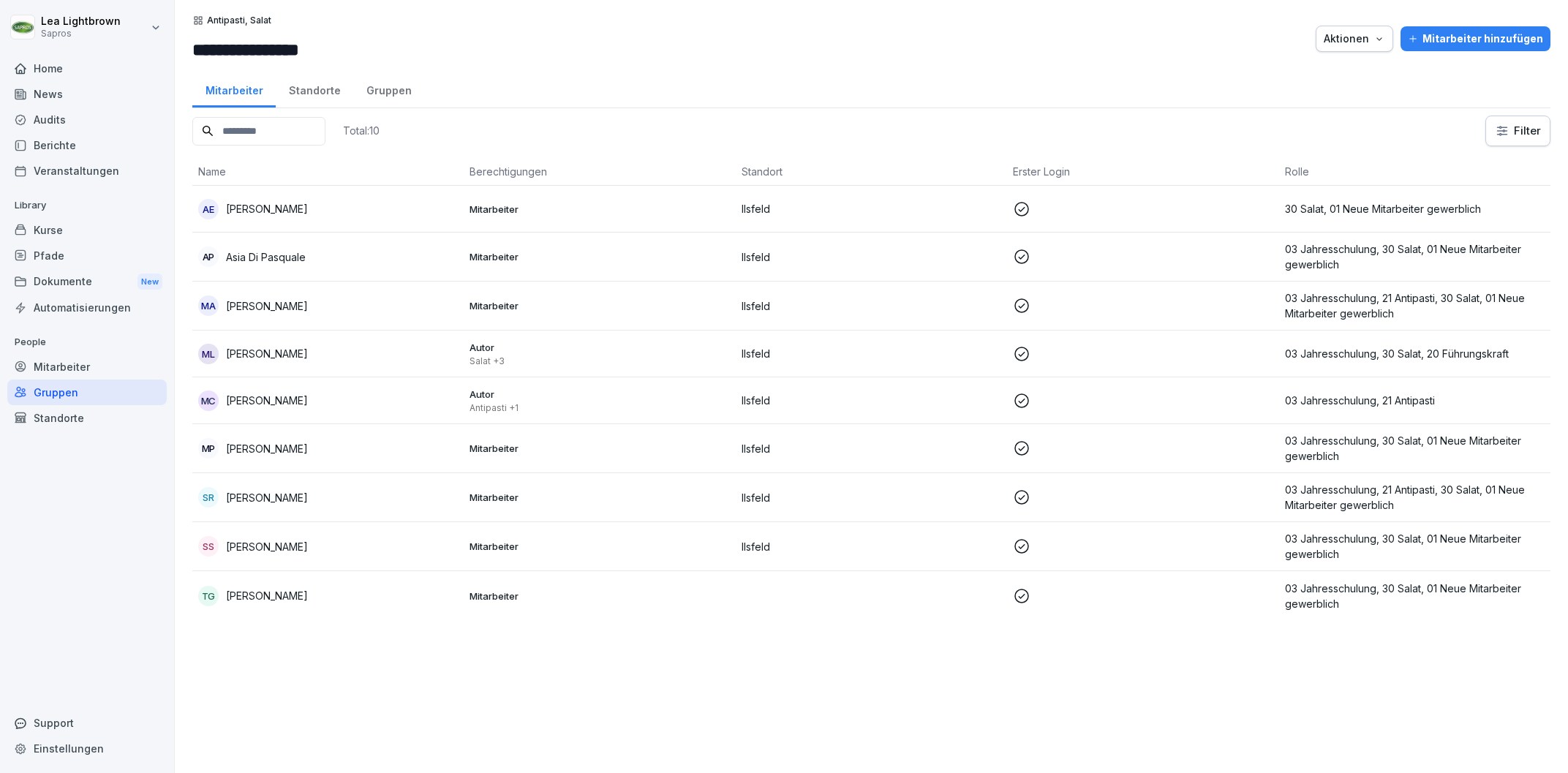
click at [689, 407] on p "Antipasti +1" at bounding box center [599, 408] width 259 height 12
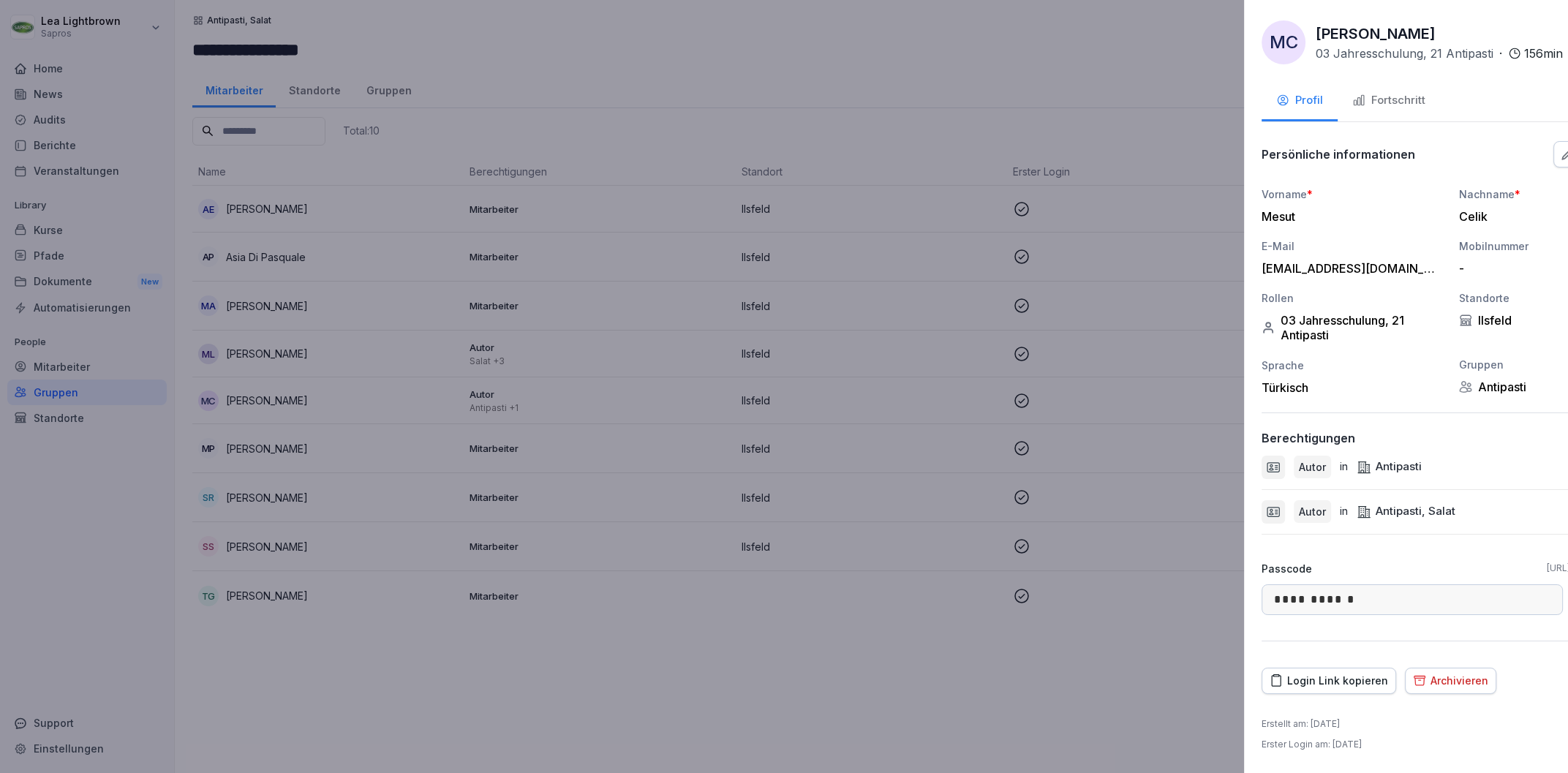
click at [735, 662] on div at bounding box center [784, 386] width 1568 height 773
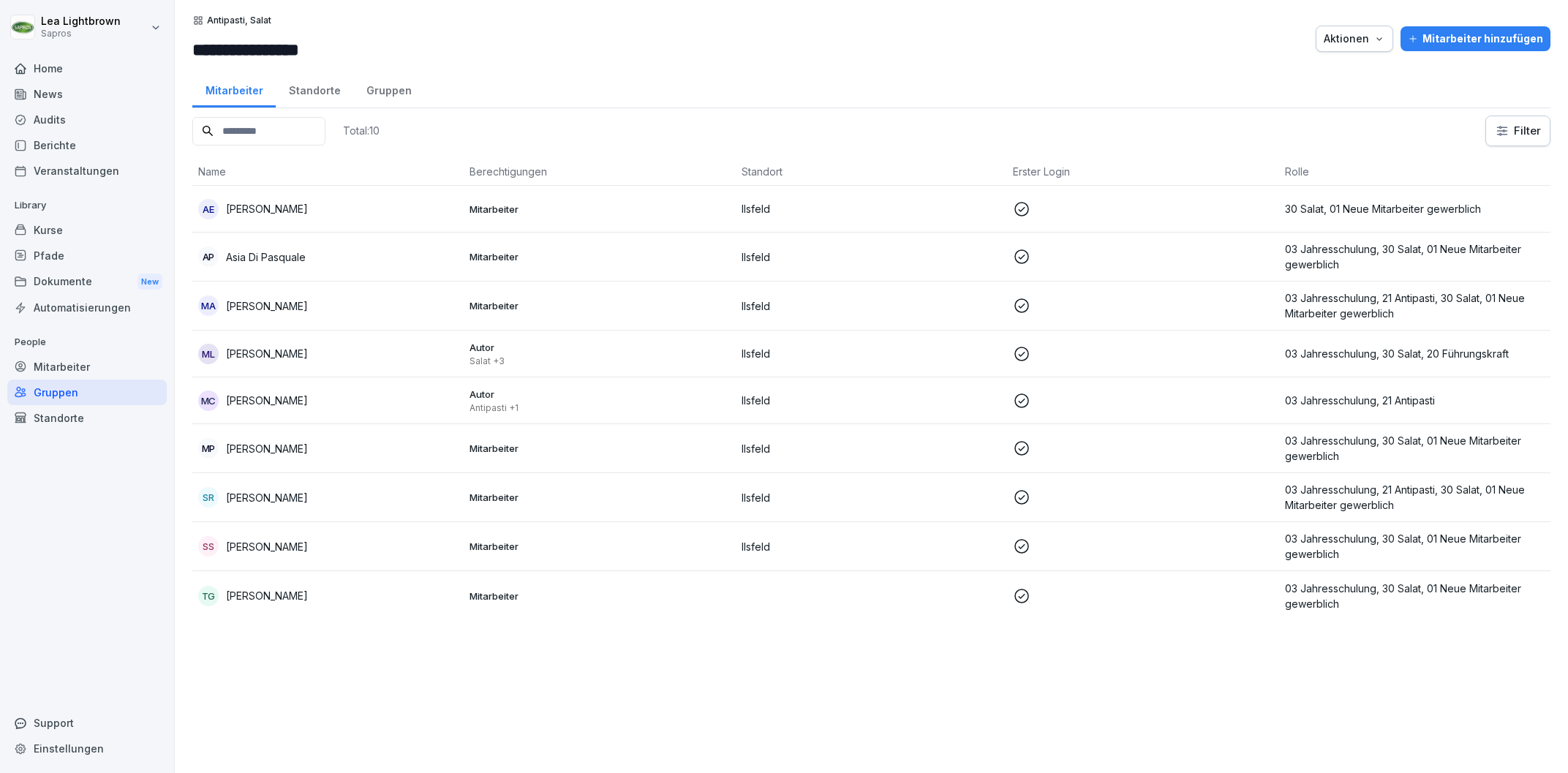
click at [105, 358] on div "Mitarbeiter" at bounding box center [86, 367] width 160 height 26
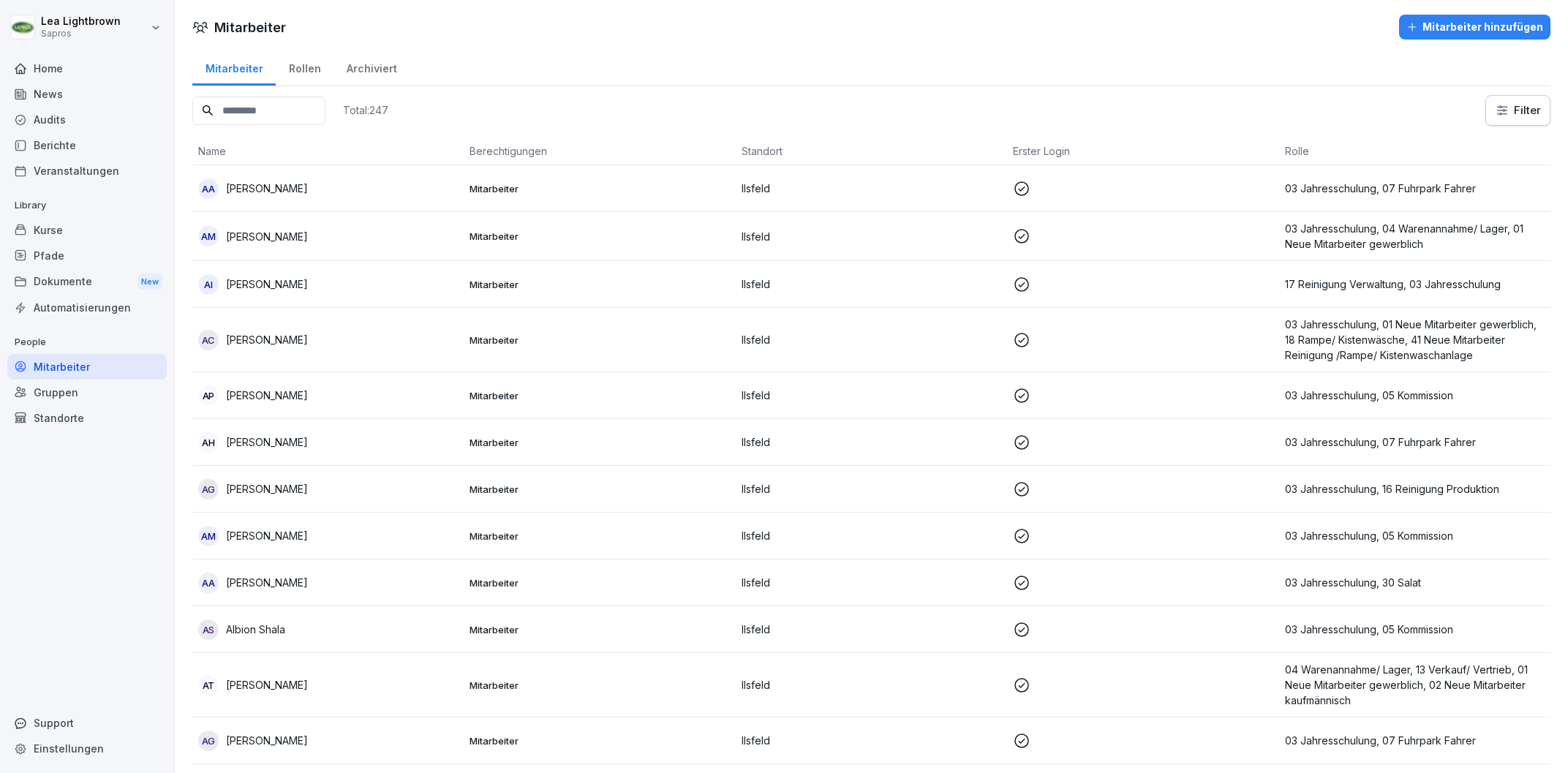
click at [301, 111] on input at bounding box center [258, 111] width 133 height 29
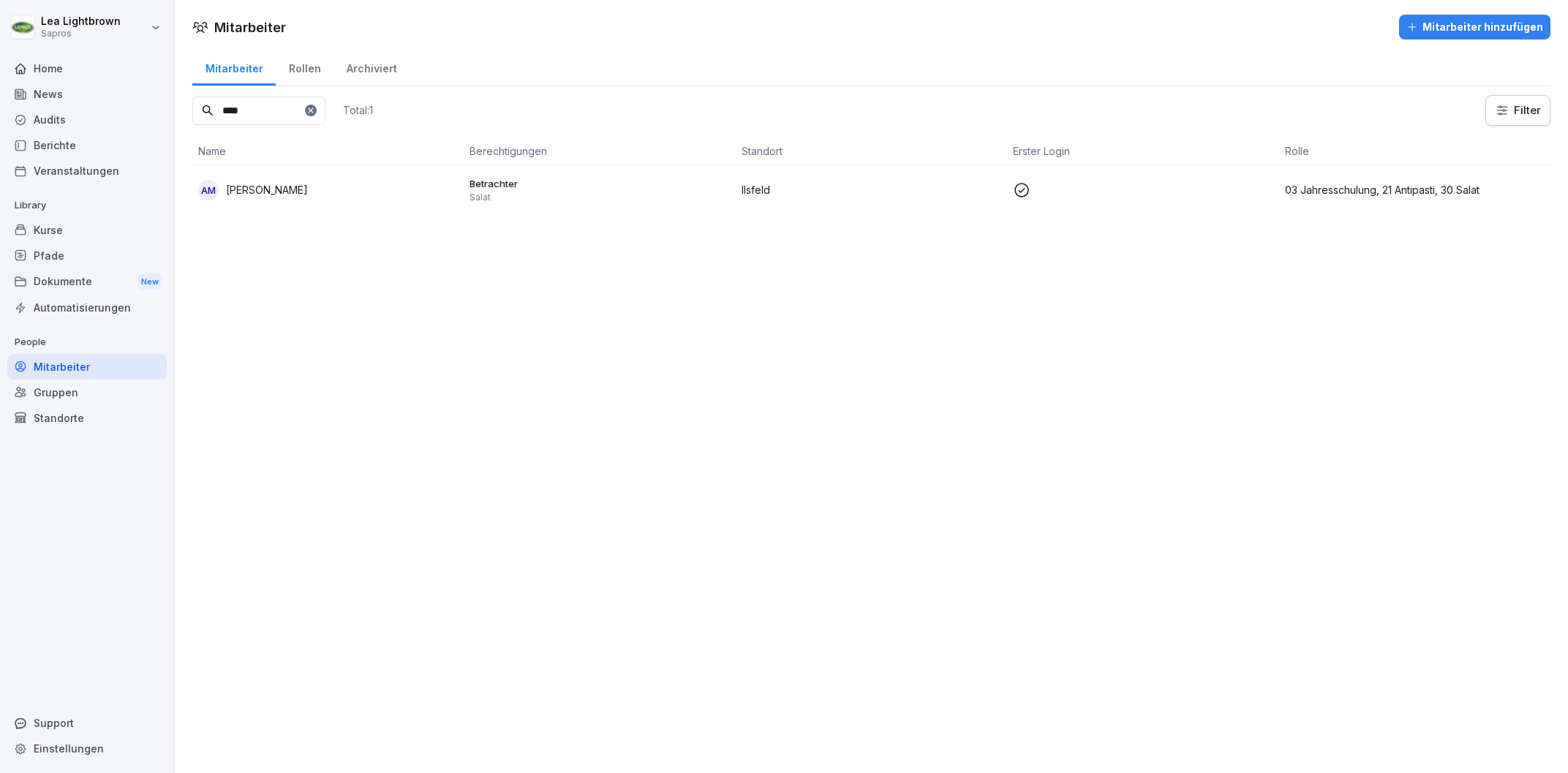
type input "****"
click at [635, 200] on p "Salat" at bounding box center [599, 197] width 259 height 12
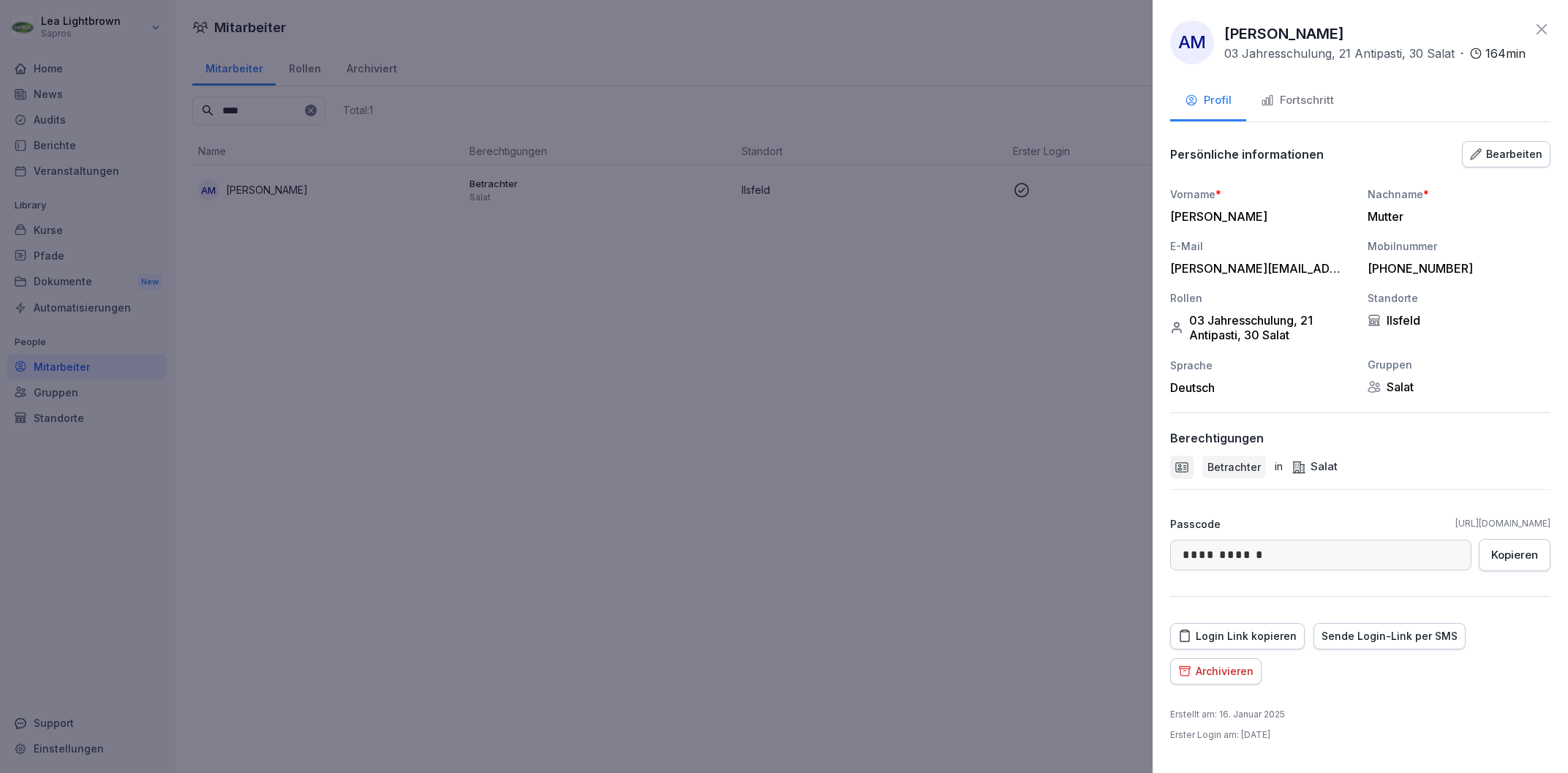
click at [723, 434] on div at bounding box center [784, 386] width 1568 height 773
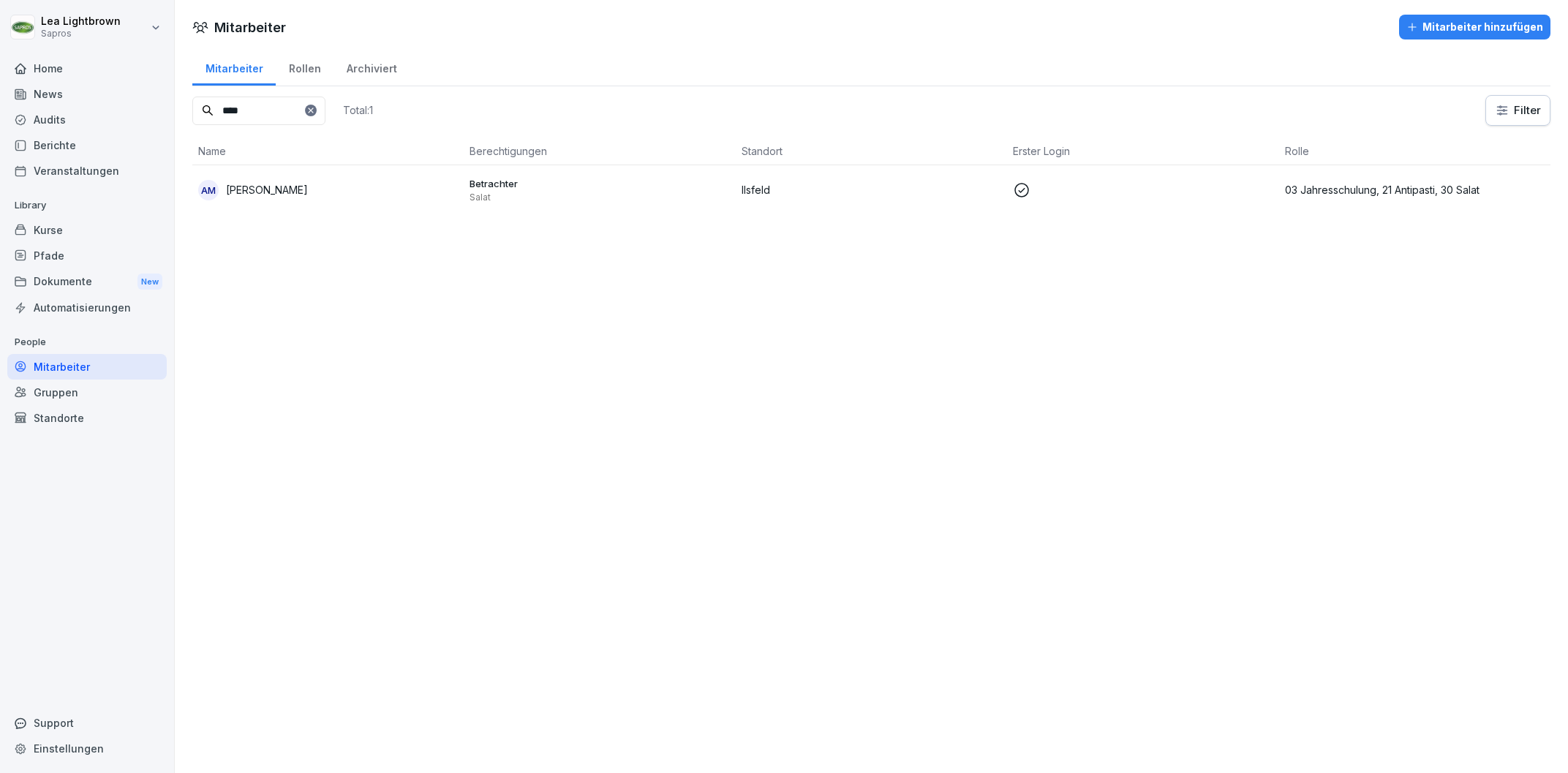
click at [837, 191] on p "Ilsfeld" at bounding box center [870, 190] width 259 height 16
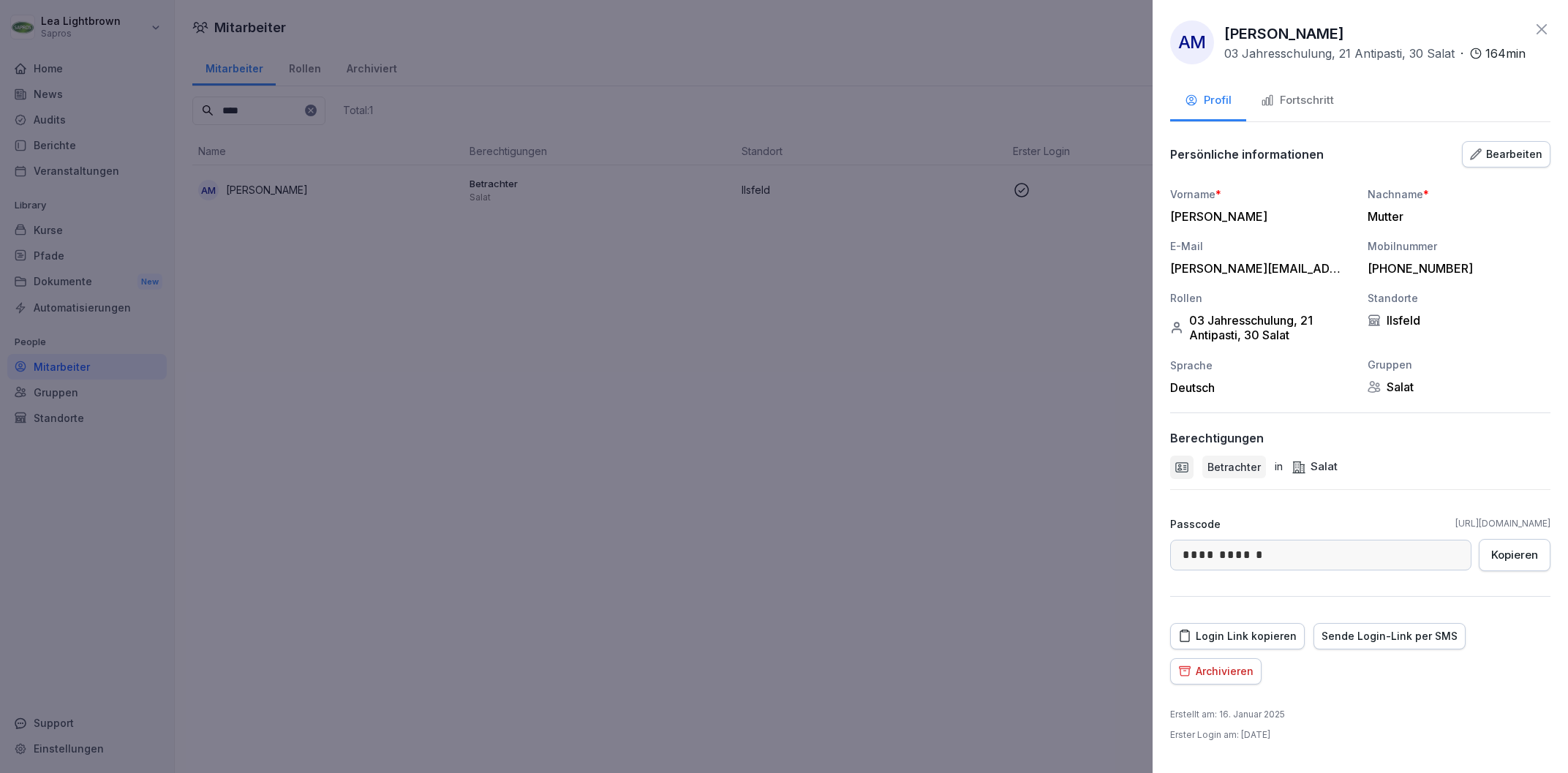
click at [1510, 167] on button "Bearbeiten" at bounding box center [1506, 154] width 89 height 26
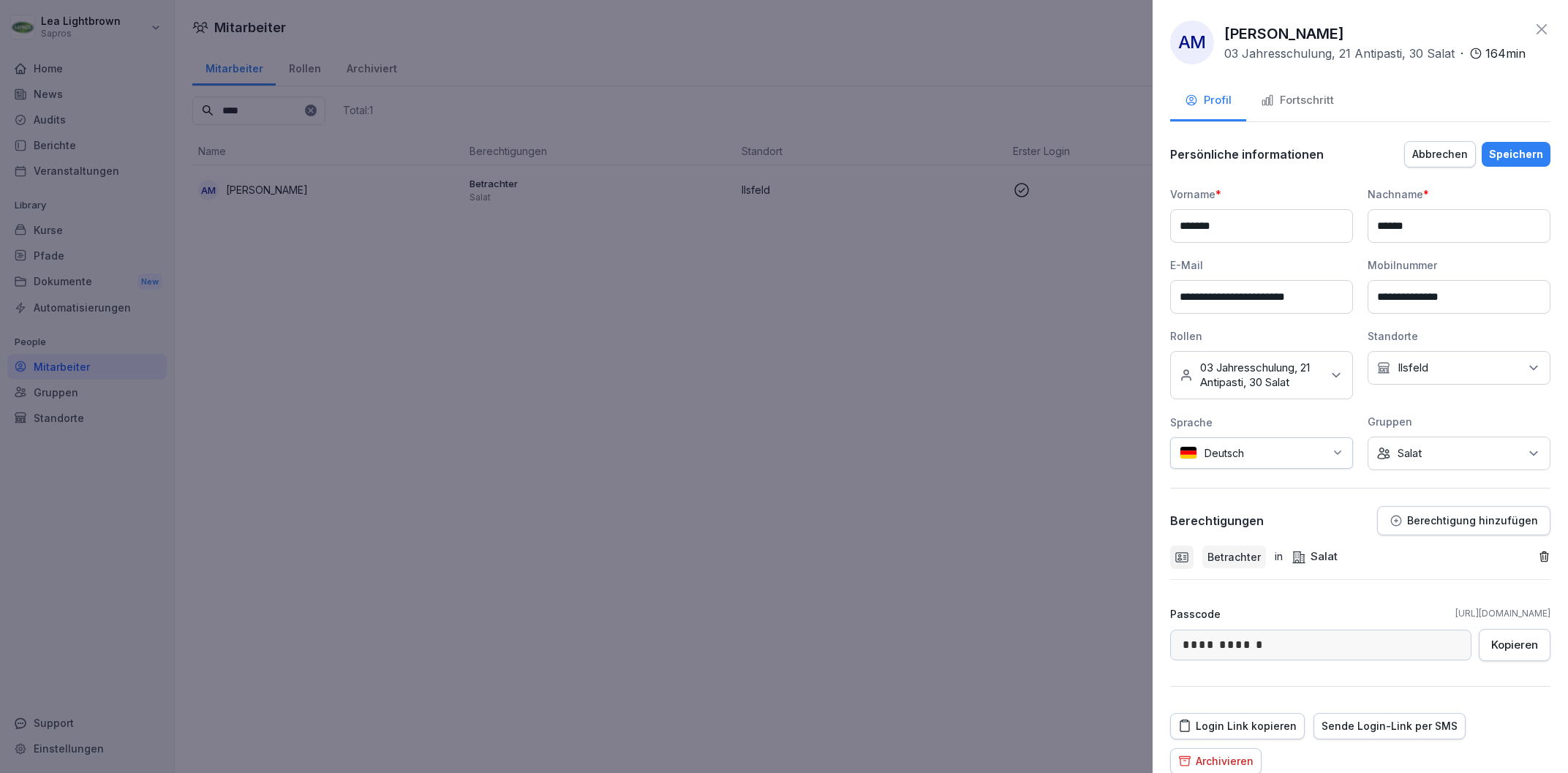
click at [1520, 464] on div "Keine Gruppe Salat" at bounding box center [1458, 453] width 183 height 33
click at [1409, 567] on label "Antipasti" at bounding box center [1419, 561] width 43 height 13
click at [1517, 163] on div "Speichern" at bounding box center [1516, 154] width 54 height 16
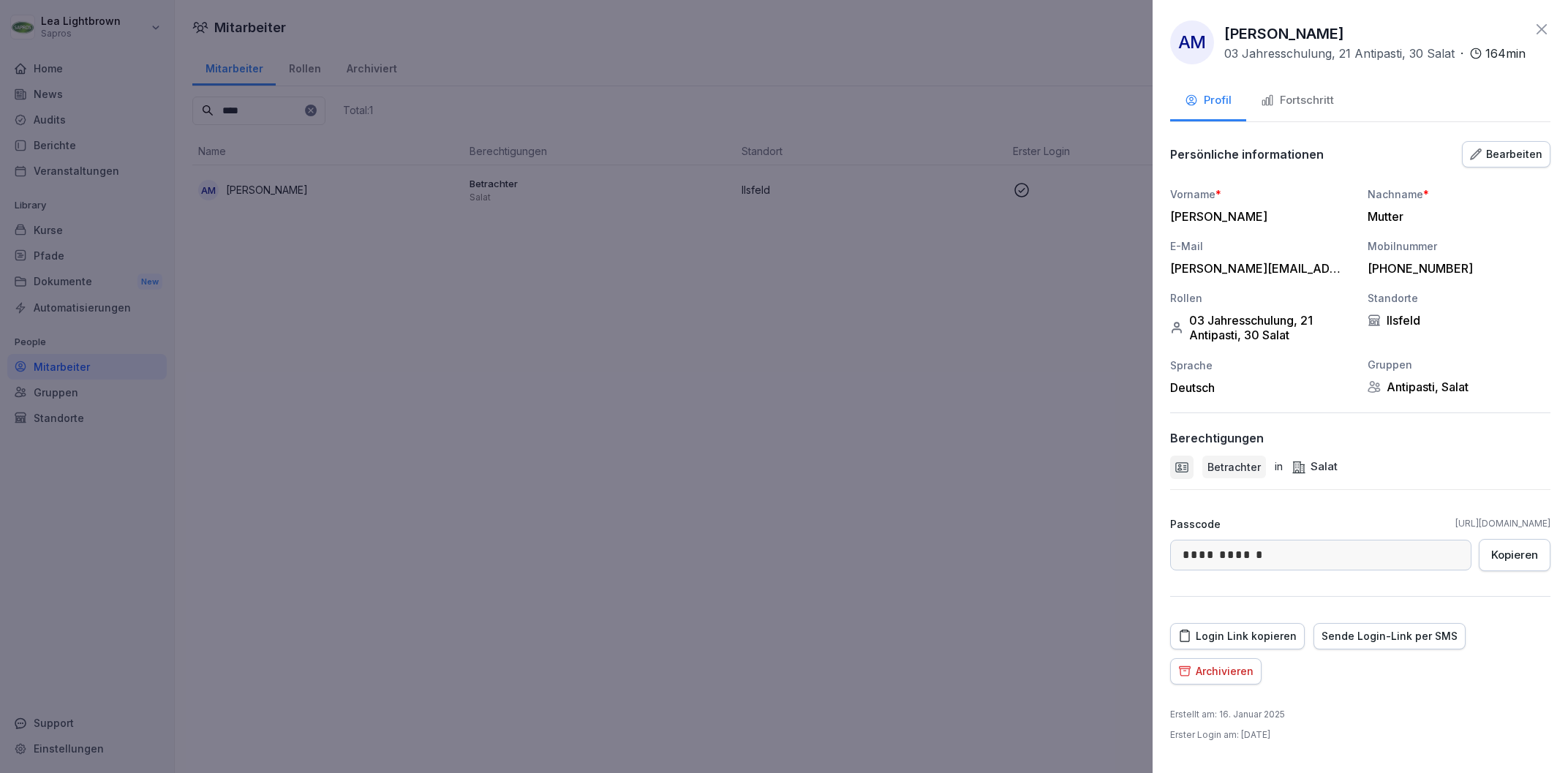
click at [1520, 163] on div "Bearbeiten" at bounding box center [1506, 154] width 72 height 16
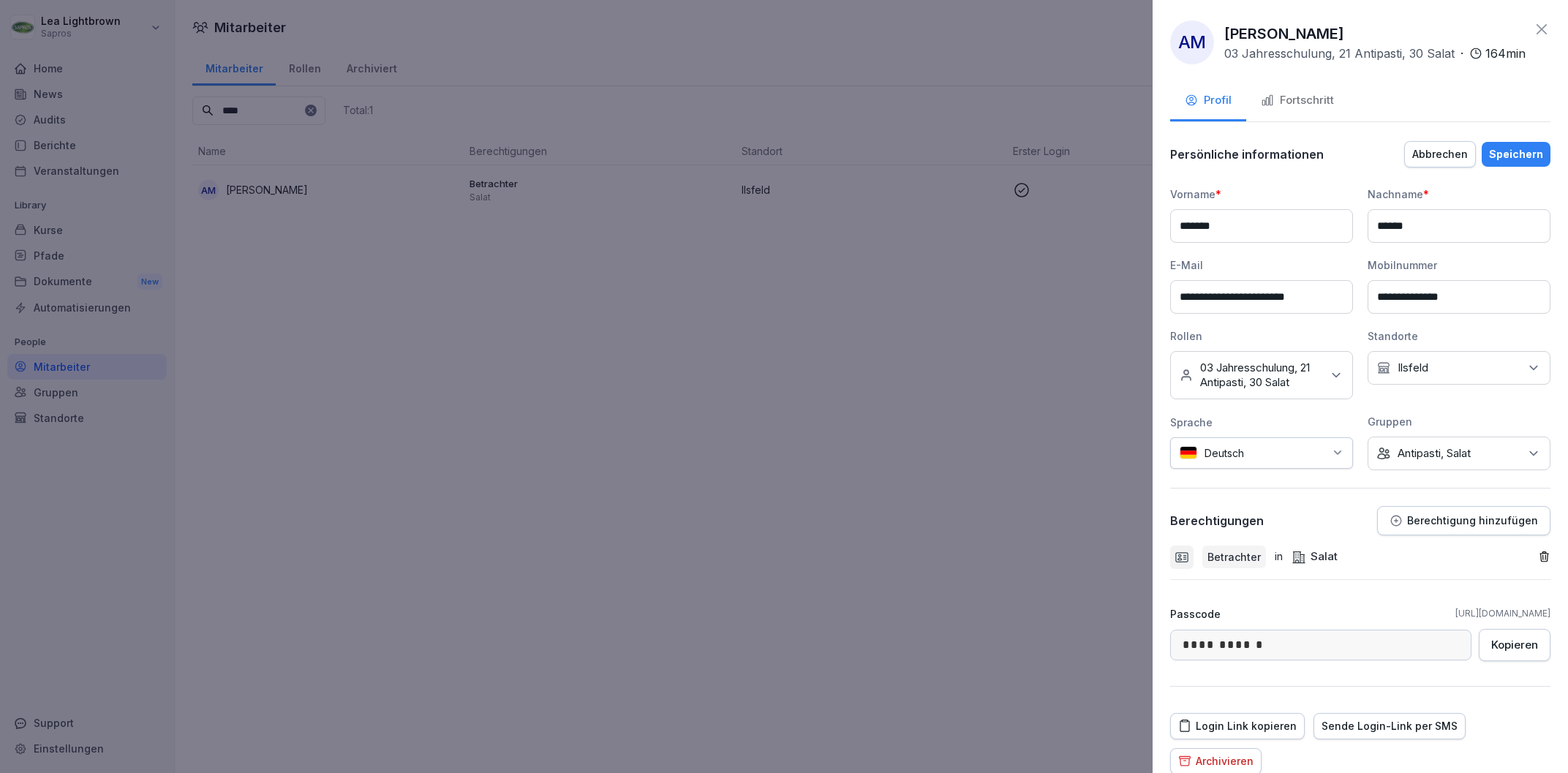
click at [1513, 470] on div "Keine Gruppe Antipasti, Salat" at bounding box center [1458, 453] width 183 height 33
click at [1390, 558] on button "Antipasti" at bounding box center [1384, 561] width 13 height 13
click at [1498, 427] on div "Gruppen" at bounding box center [1458, 422] width 183 height 16
click at [1498, 536] on button "Berechtigung hinzufügen" at bounding box center [1464, 521] width 174 height 30
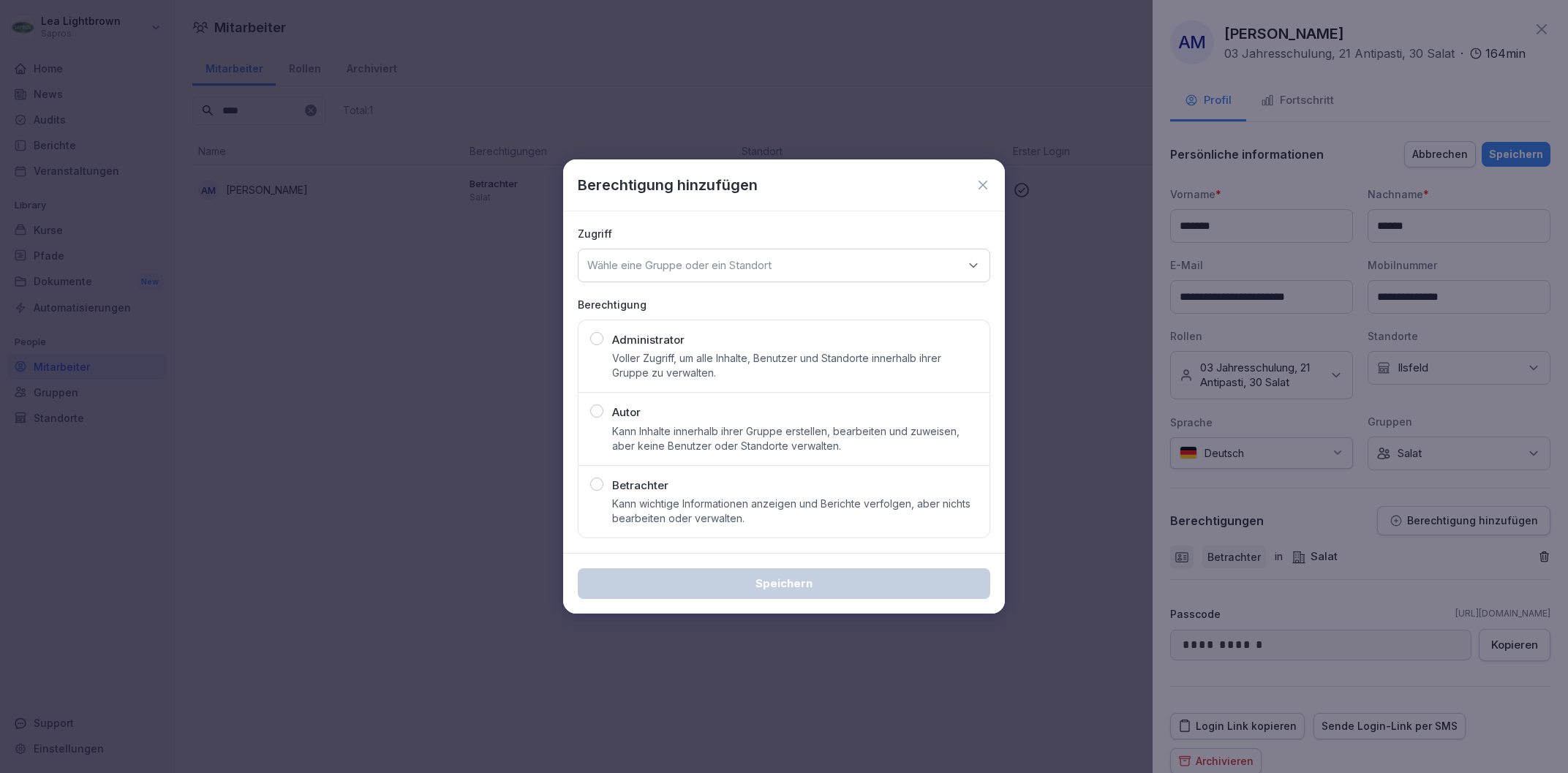
click at [750, 274] on div "Wähle eine Gruppe oder ein Standort" at bounding box center [784, 265] width 413 height 33
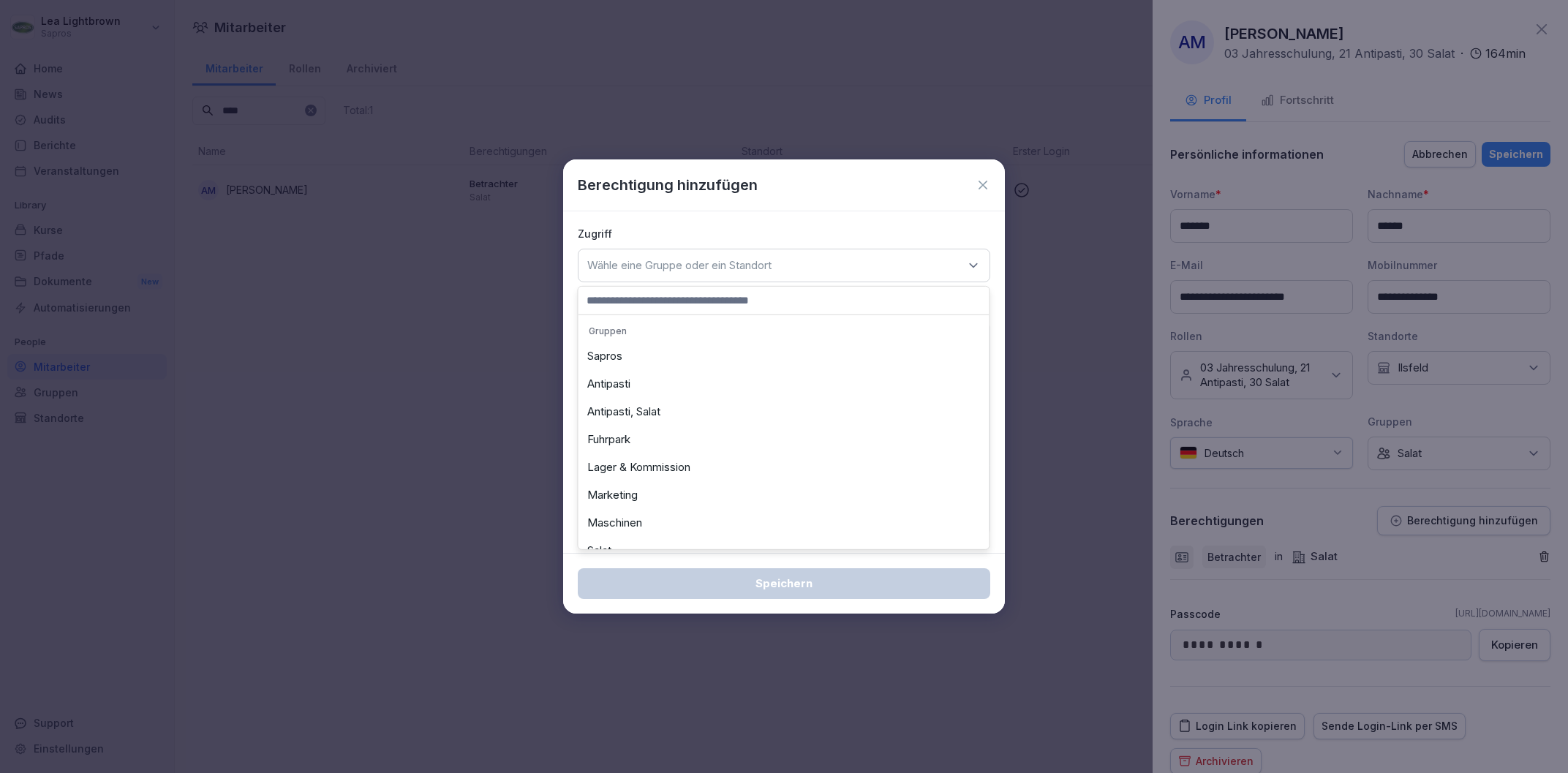
click at [642, 388] on div "Antipasti" at bounding box center [783, 384] width 403 height 28
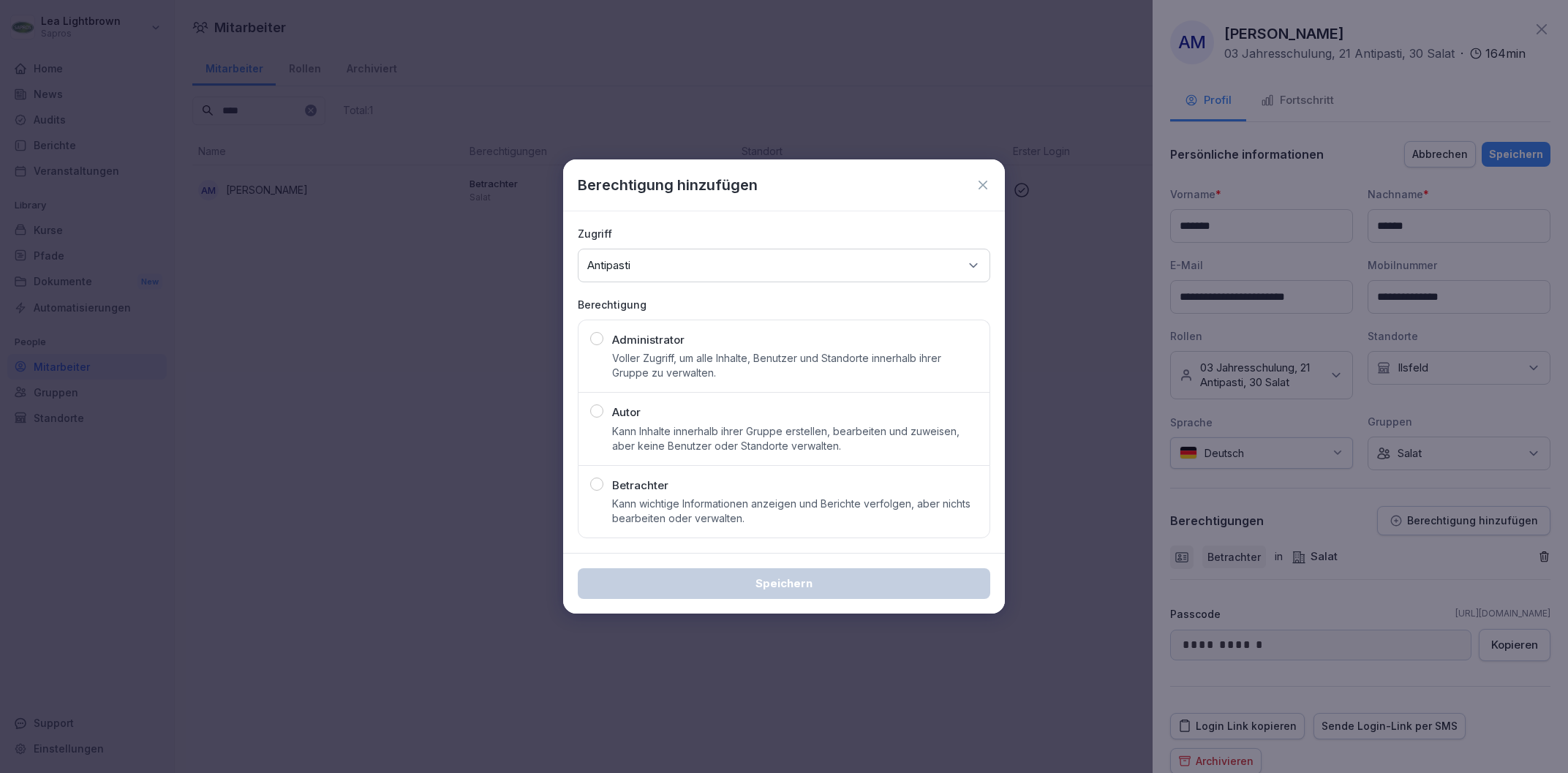
click at [626, 504] on p "Kann wichtige Informationen anzeigen und Berichte verfolgen, aber nichts bearbe…" at bounding box center [795, 511] width 366 height 30
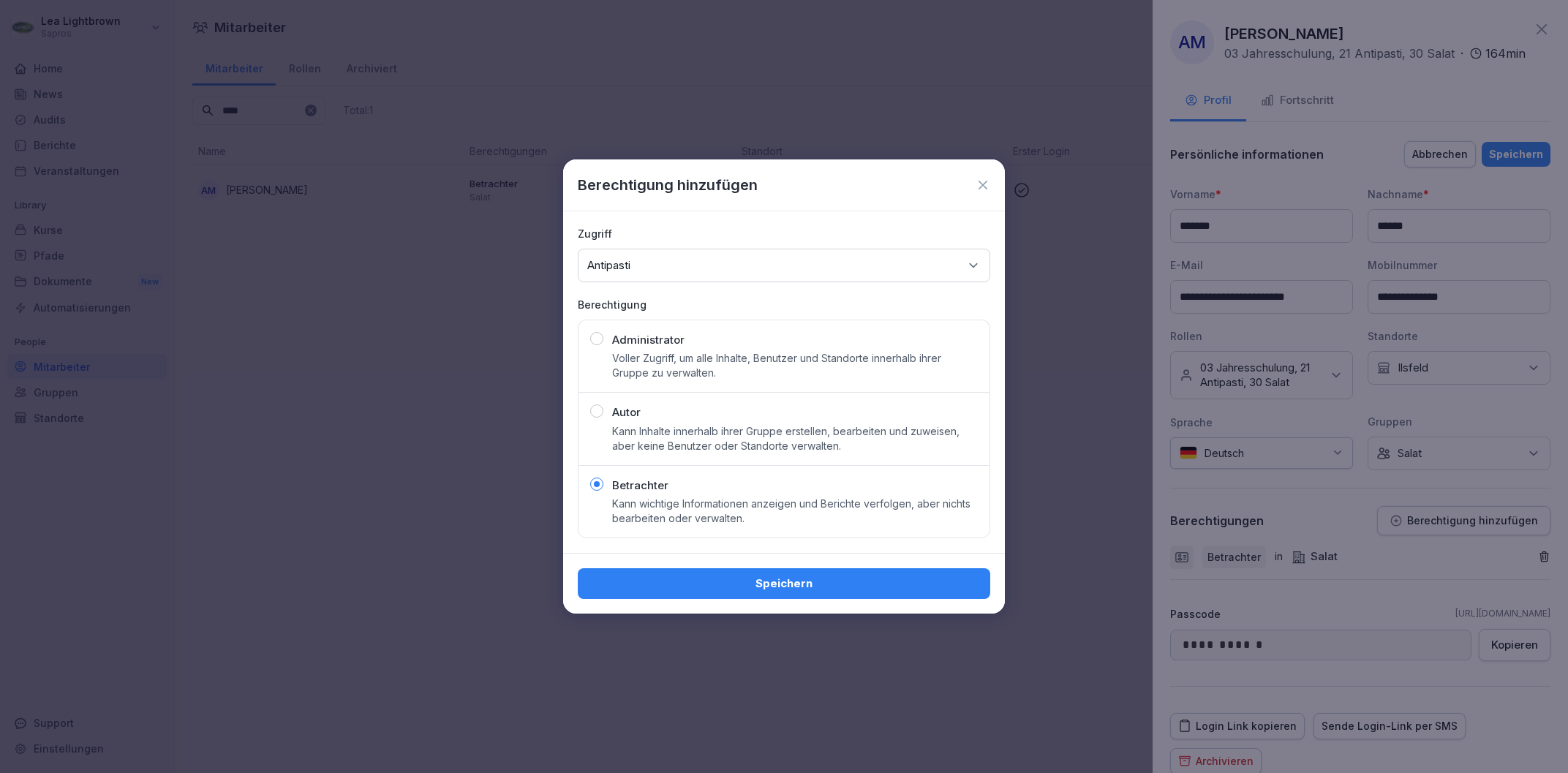
click at [789, 579] on div "Speichern" at bounding box center [784, 583] width 389 height 16
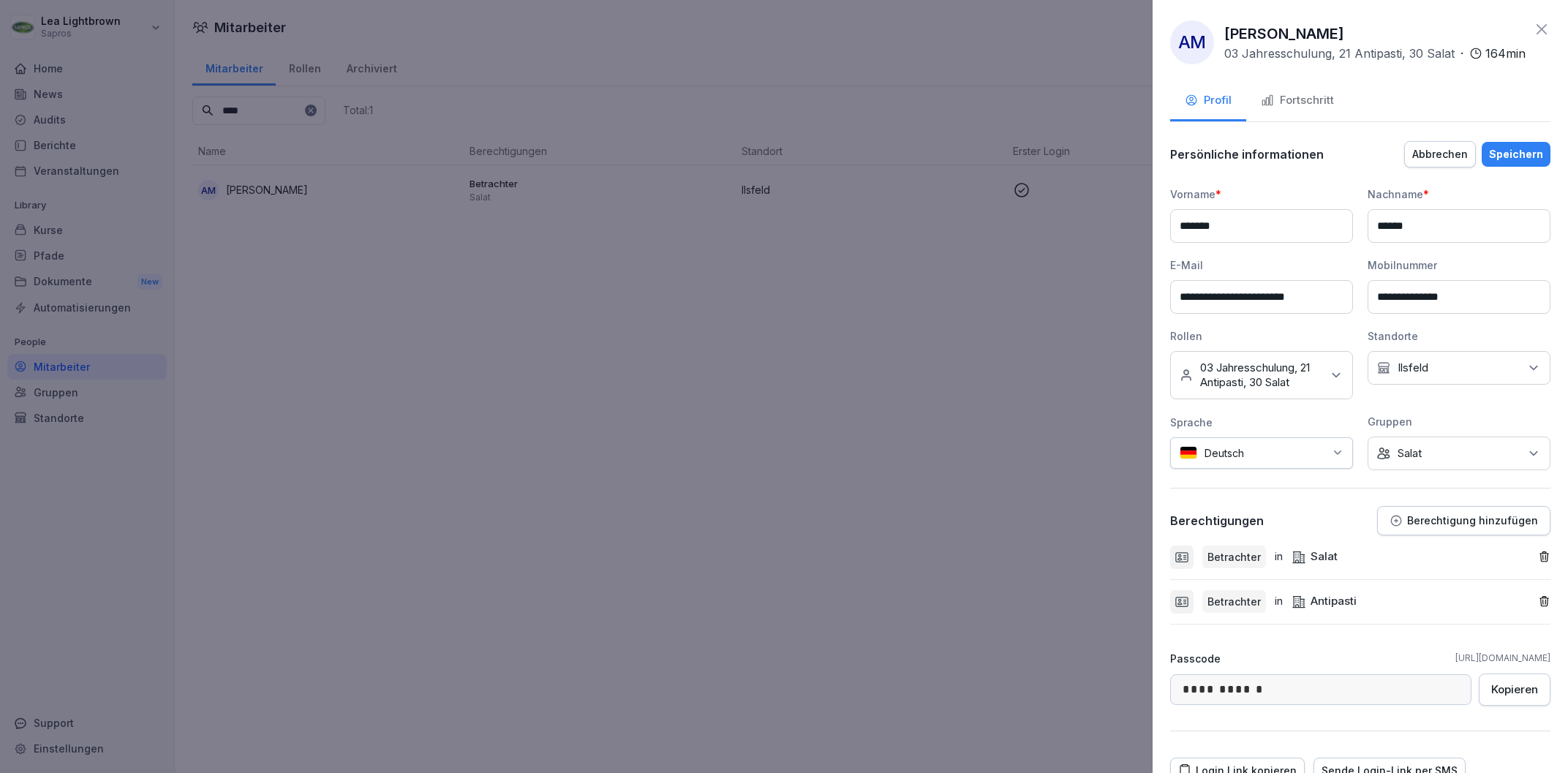
click at [1541, 163] on div "Speichern" at bounding box center [1516, 154] width 54 height 16
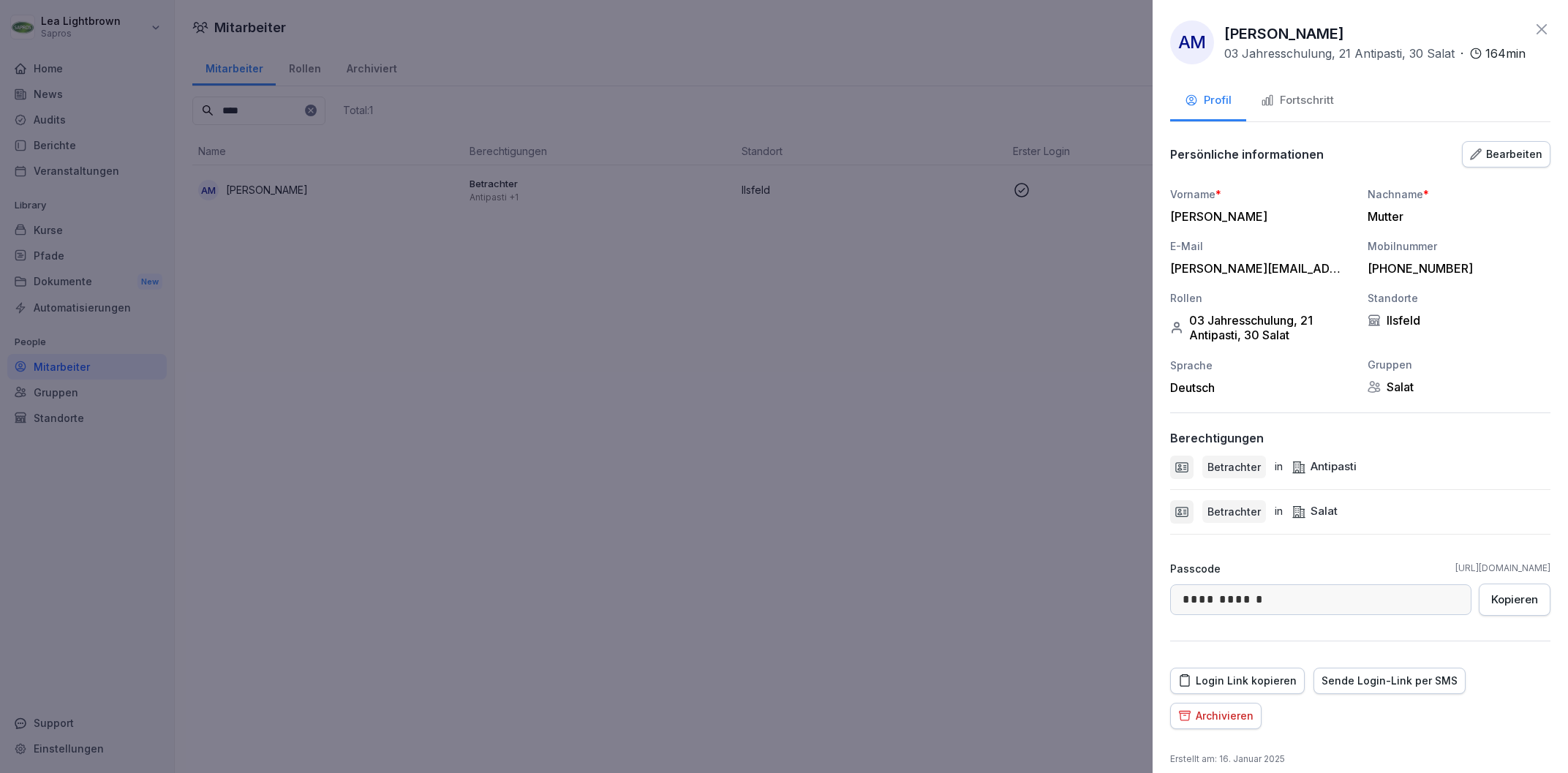
click at [961, 479] on div at bounding box center [784, 386] width 1568 height 773
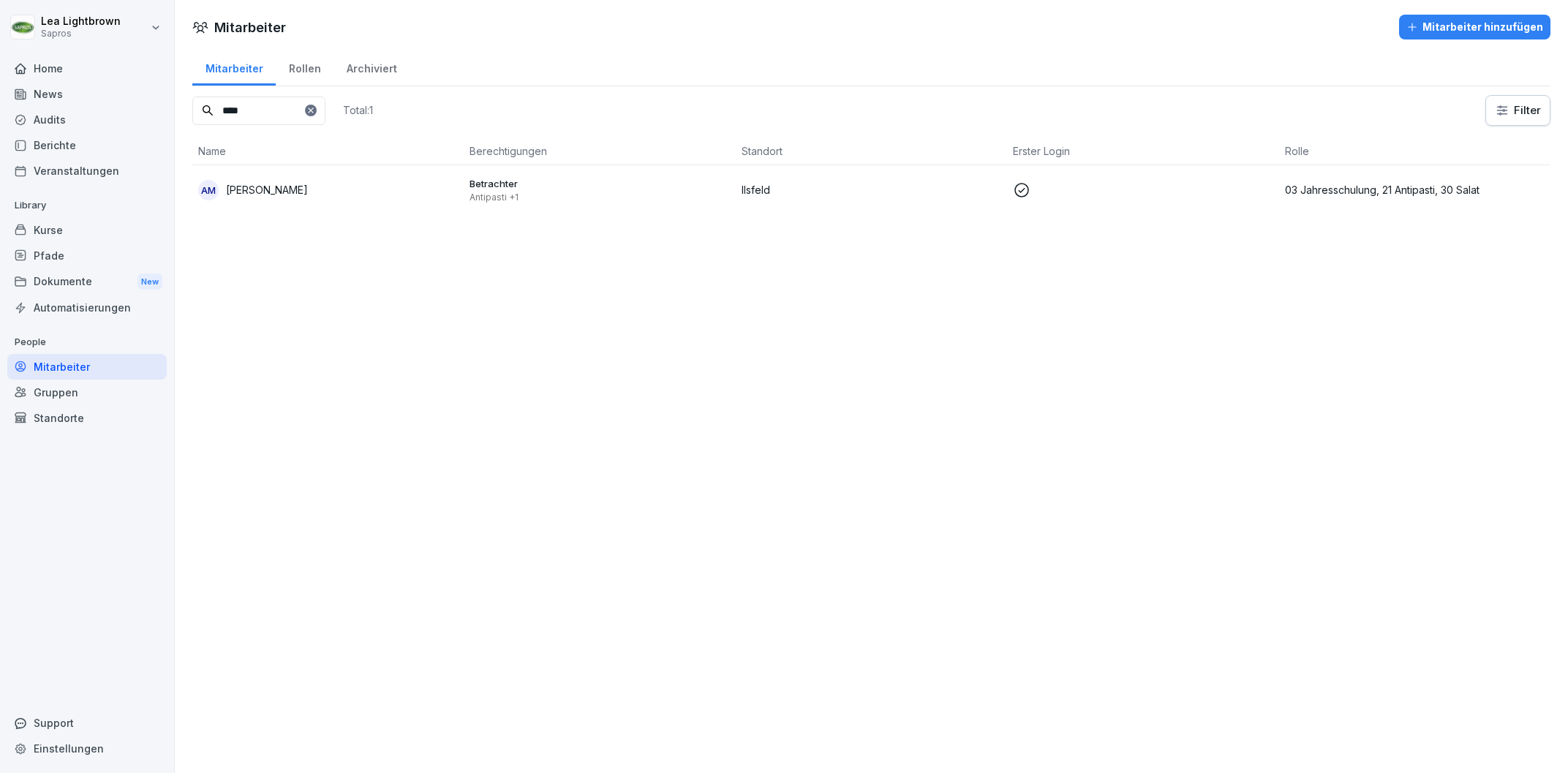
click at [54, 392] on div "Gruppen" at bounding box center [86, 392] width 160 height 26
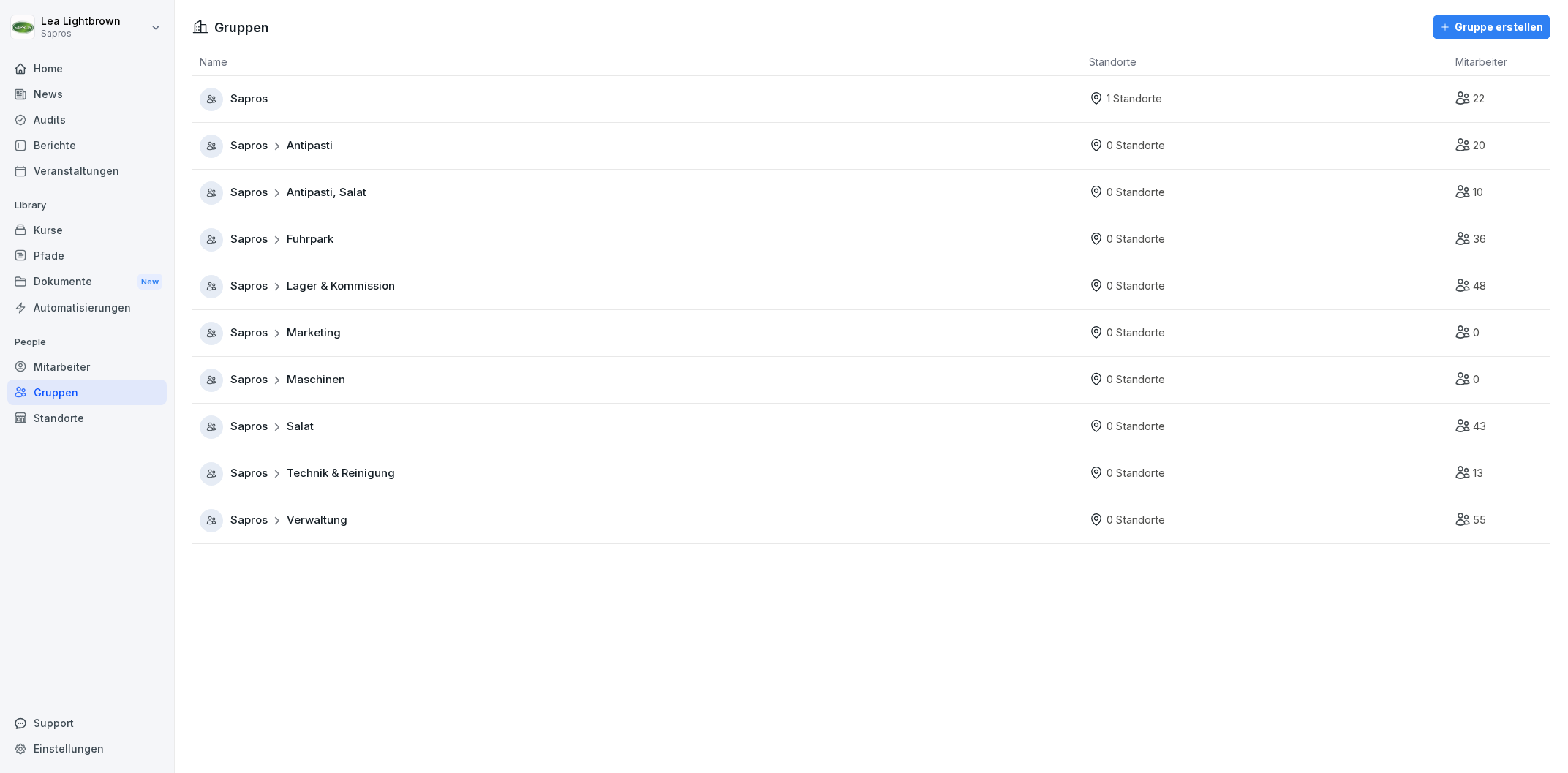
click at [427, 205] on td "Sapros Antipasti, Salat" at bounding box center [637, 193] width 889 height 47
click at [339, 191] on span "Antipasti, Salat" at bounding box center [326, 193] width 79 height 17
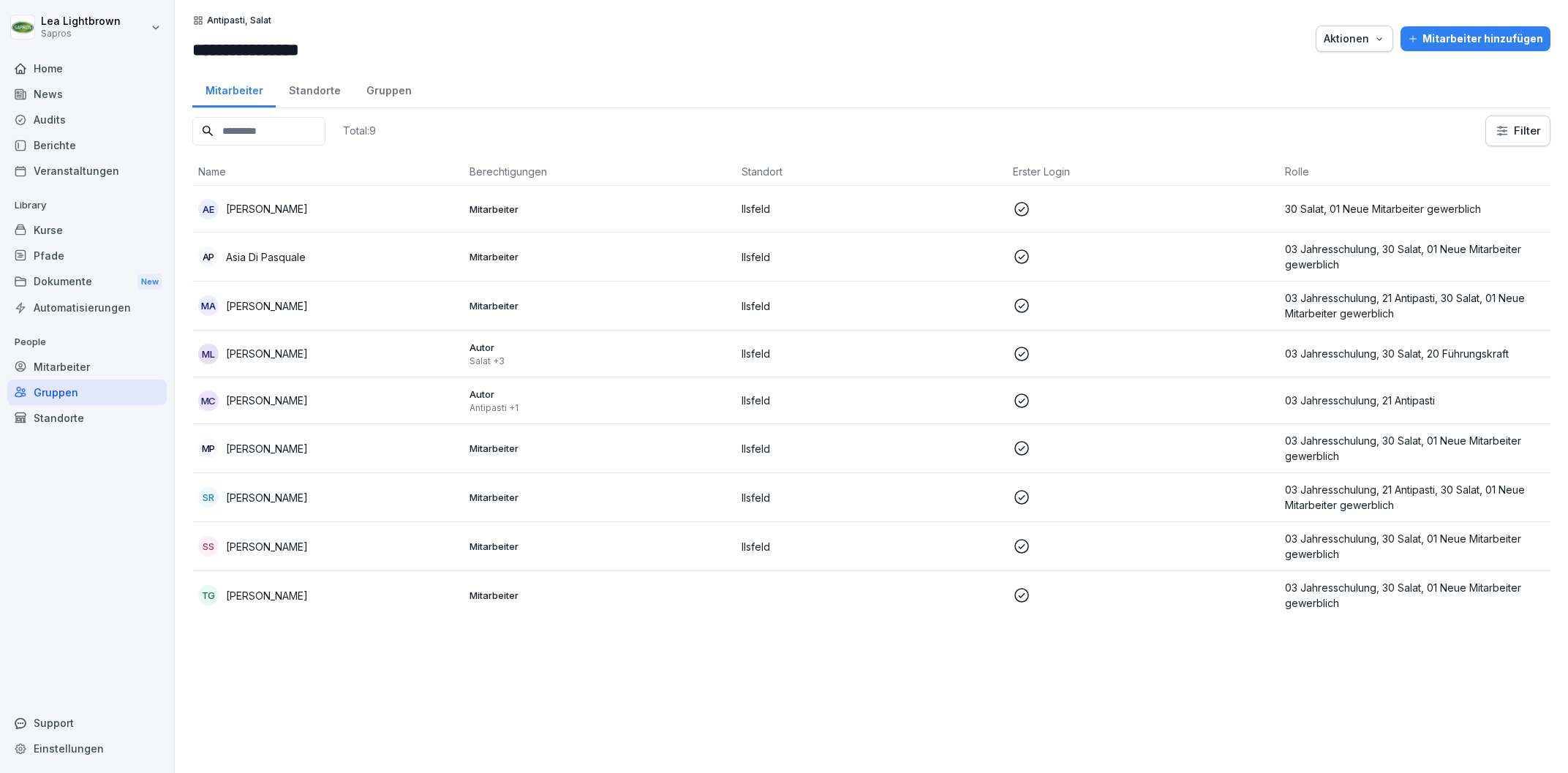
click at [1415, 546] on p "03 Jahresschulung, 30 Salat, 01 Neue Mitarbeiter gewerblich" at bounding box center [1414, 546] width 259 height 30
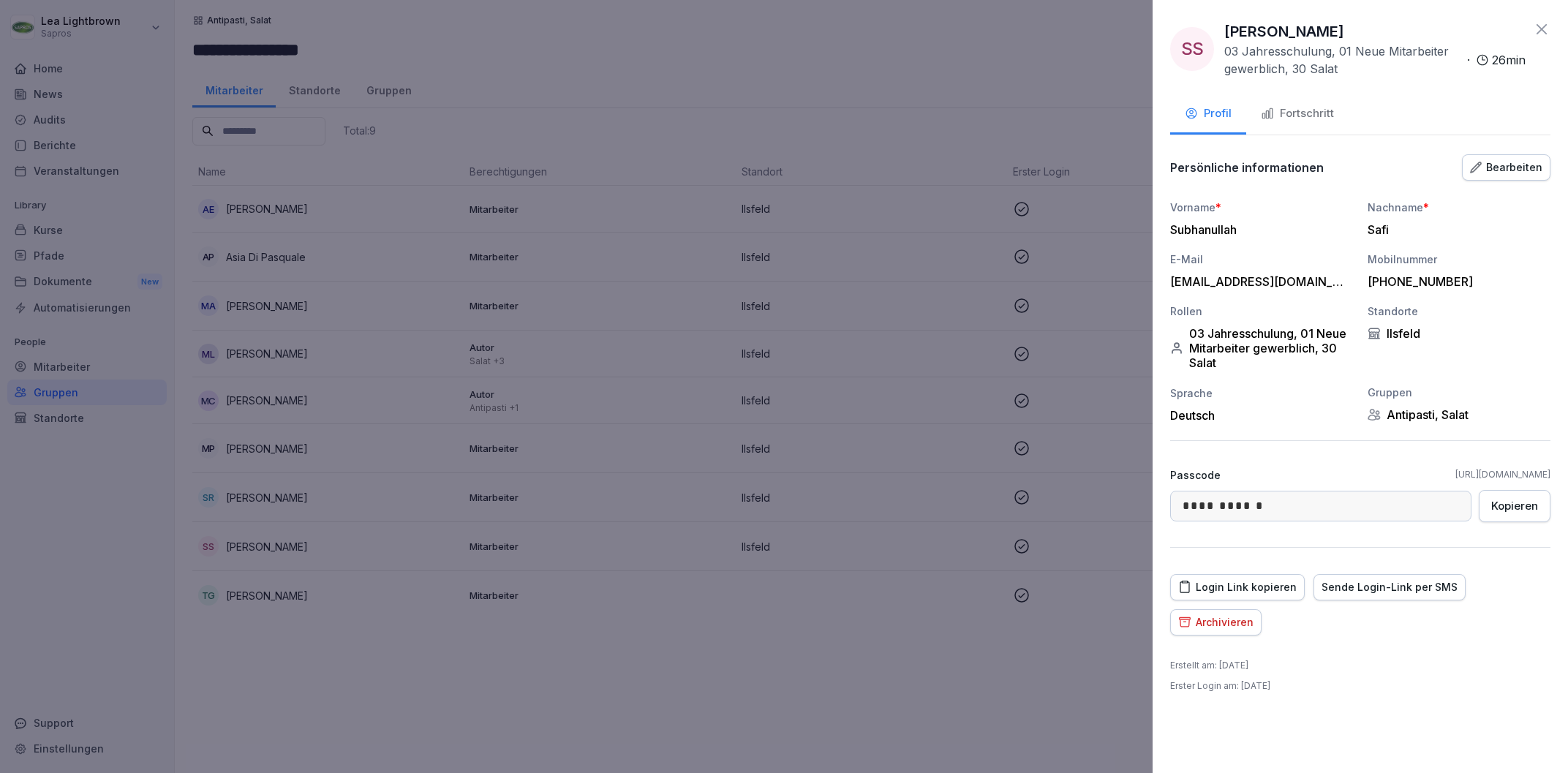
click at [1521, 167] on div "Bearbeiten" at bounding box center [1506, 167] width 72 height 16
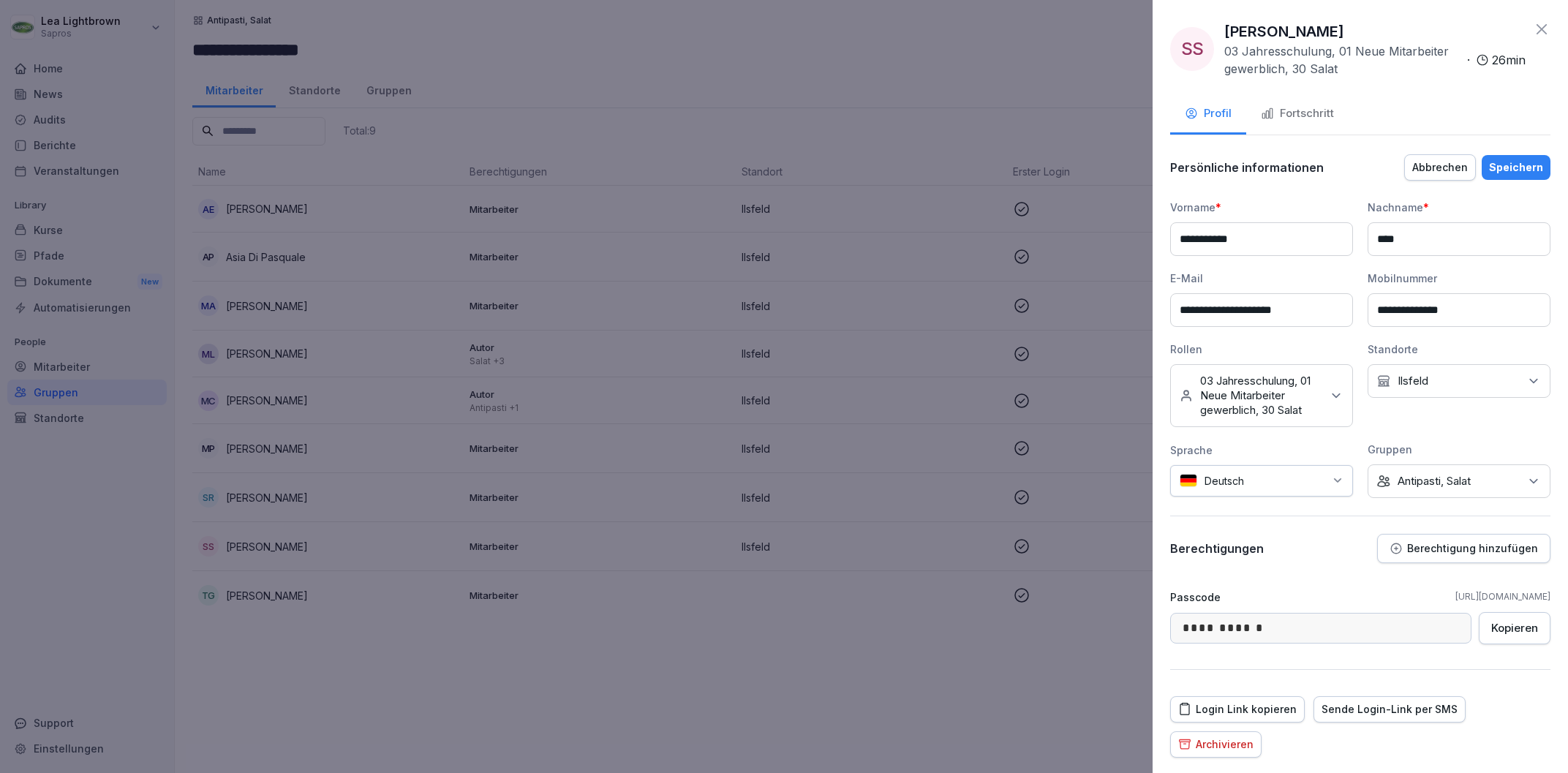
click at [1511, 483] on div "Keine Gruppe Antipasti, Salat" at bounding box center [1458, 480] width 183 height 33
click at [1389, 604] on button "Antipasti, Salat" at bounding box center [1384, 603] width 13 height 13
click at [1390, 576] on button "Salat" at bounding box center [1384, 577] width 13 height 13
click at [1530, 163] on div "Speichern" at bounding box center [1516, 167] width 54 height 16
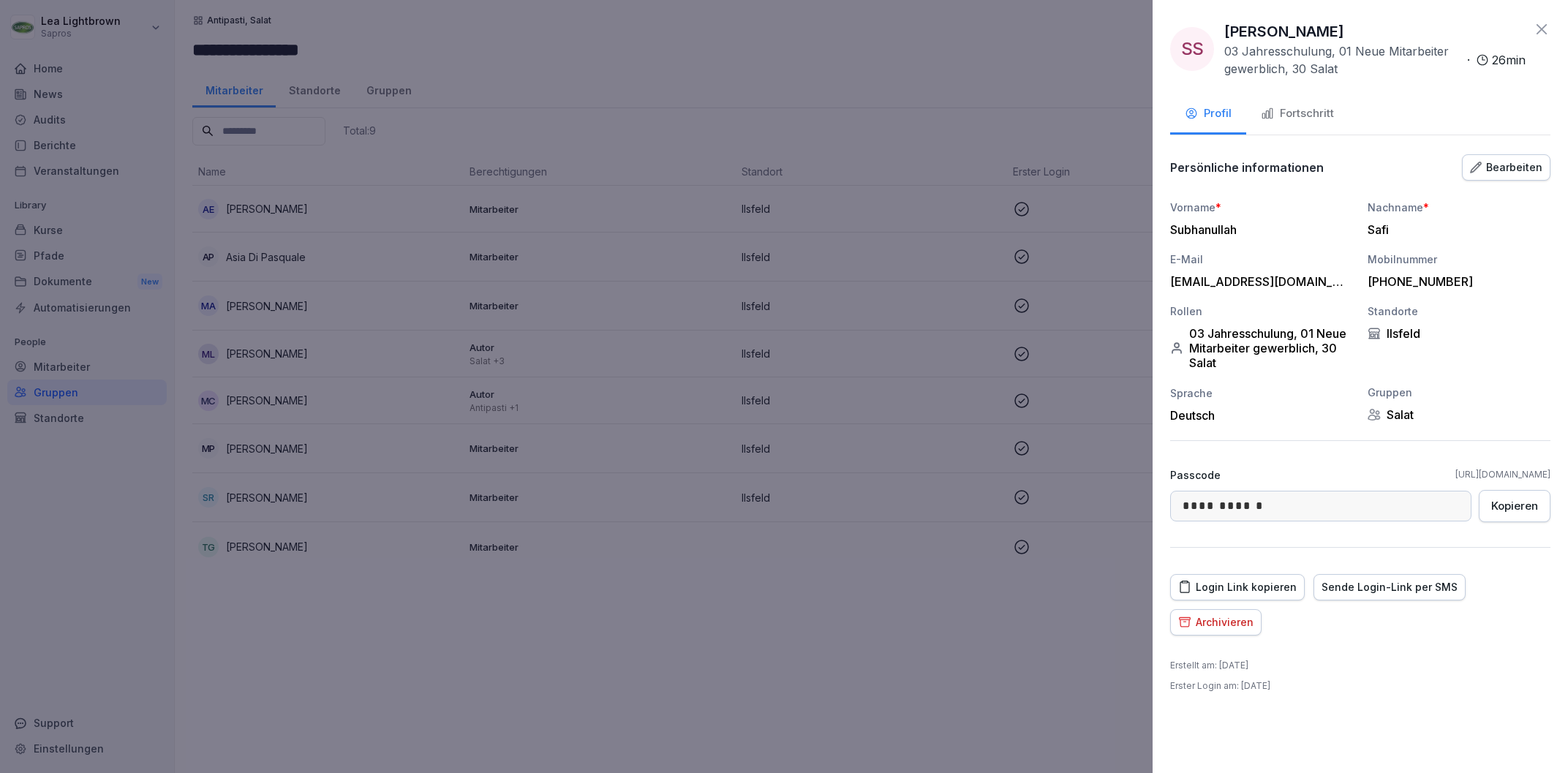
click at [1022, 697] on div at bounding box center [784, 386] width 1568 height 773
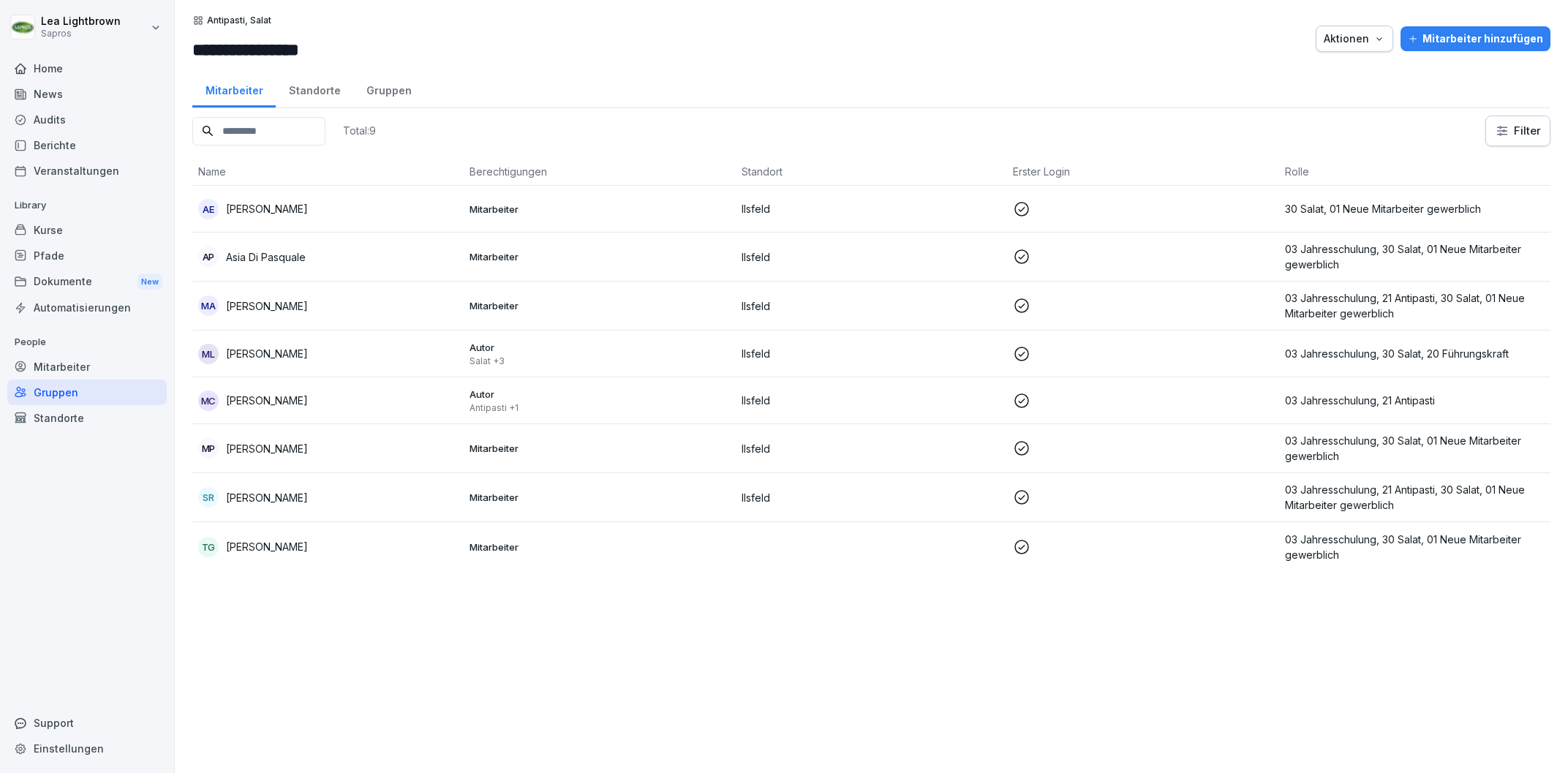
click at [1414, 544] on p "03 Jahresschulung, 30 Salat, 01 Neue Mitarbeiter gewerblich" at bounding box center [1414, 546] width 259 height 30
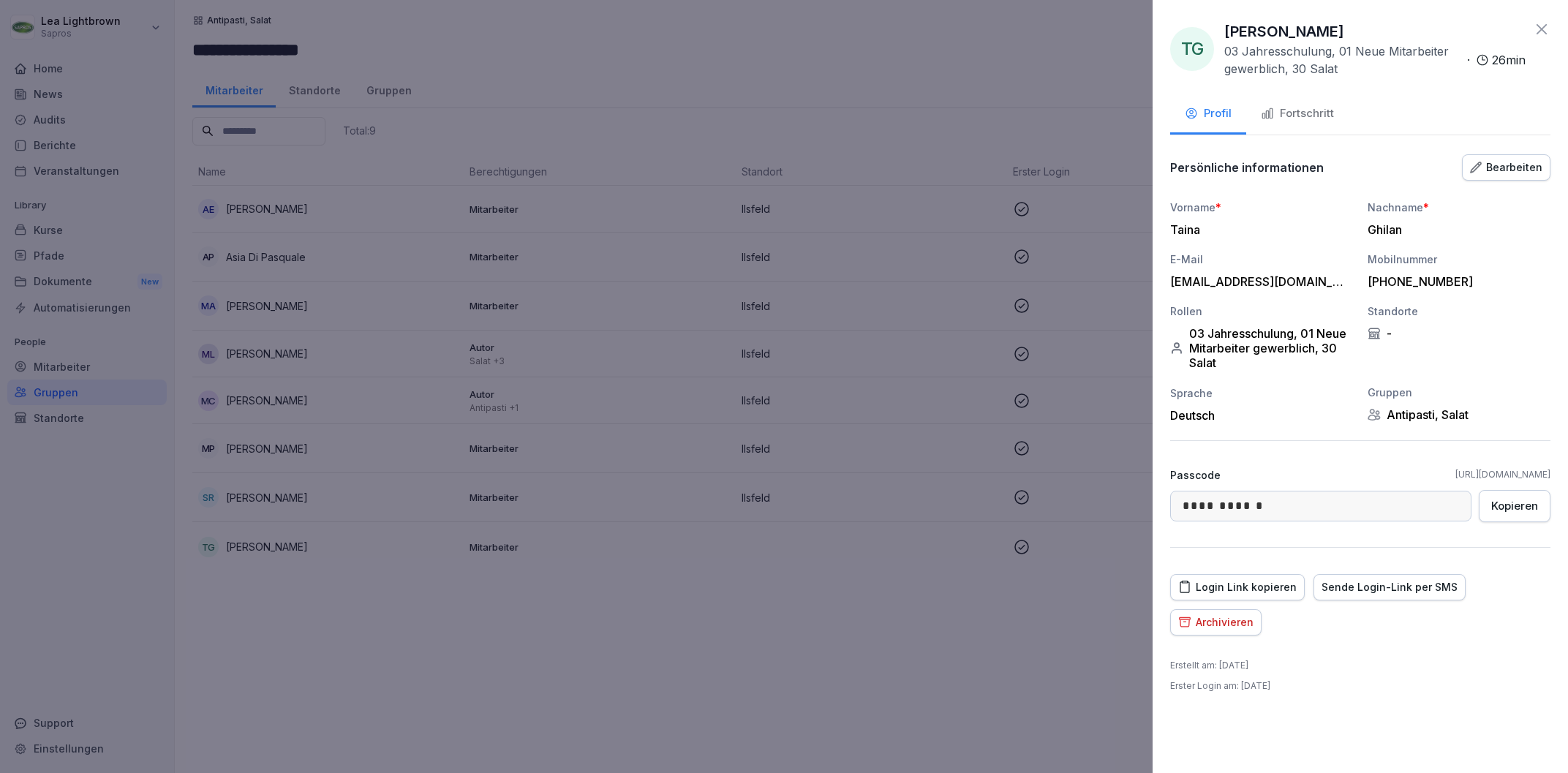
click at [1522, 166] on div "Bearbeiten" at bounding box center [1506, 167] width 72 height 16
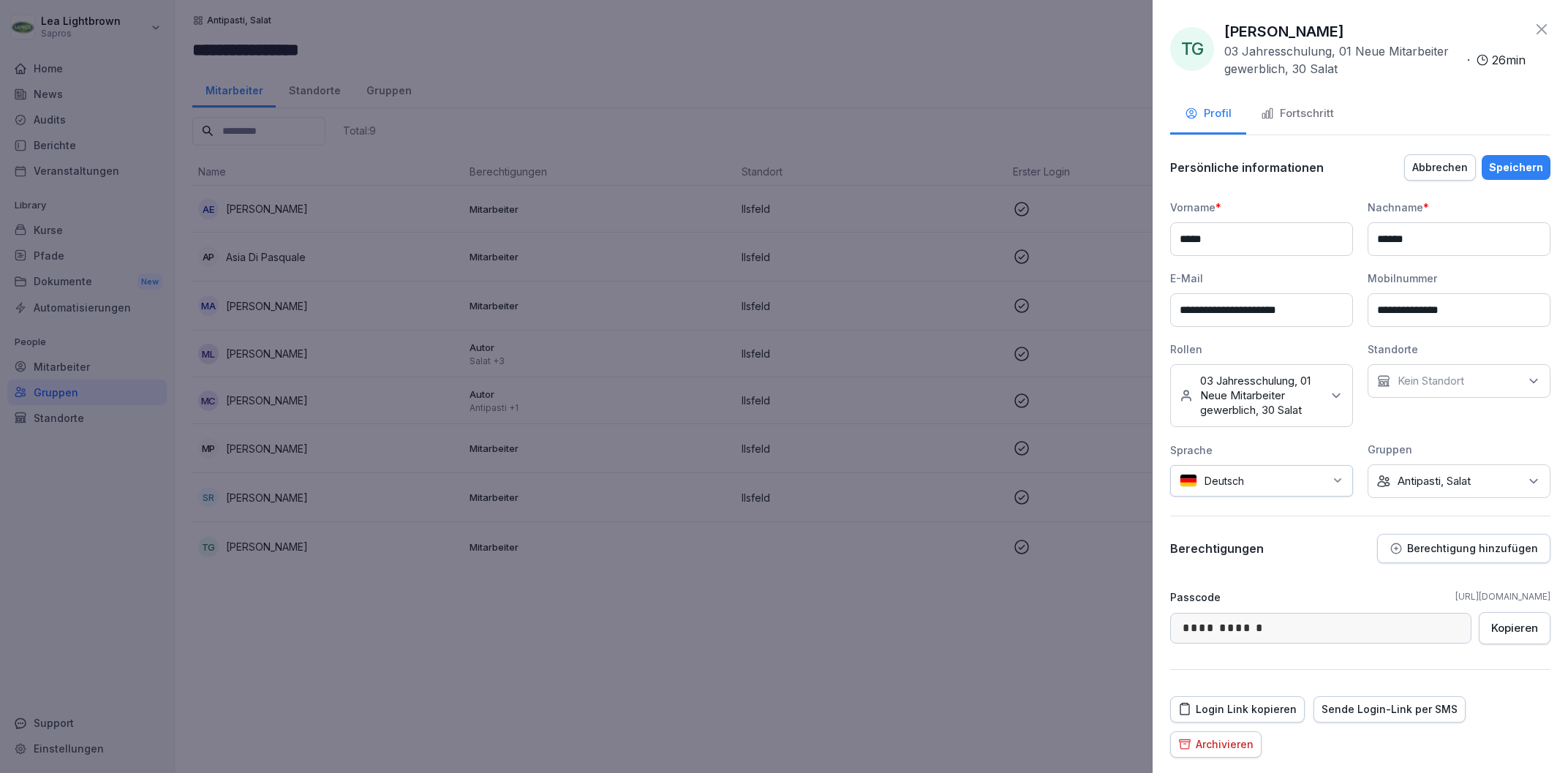
click at [1439, 477] on p "Antipasti, Salat" at bounding box center [1434, 481] width 73 height 15
click at [1387, 605] on button "Antipasti, Salat" at bounding box center [1384, 603] width 13 height 13
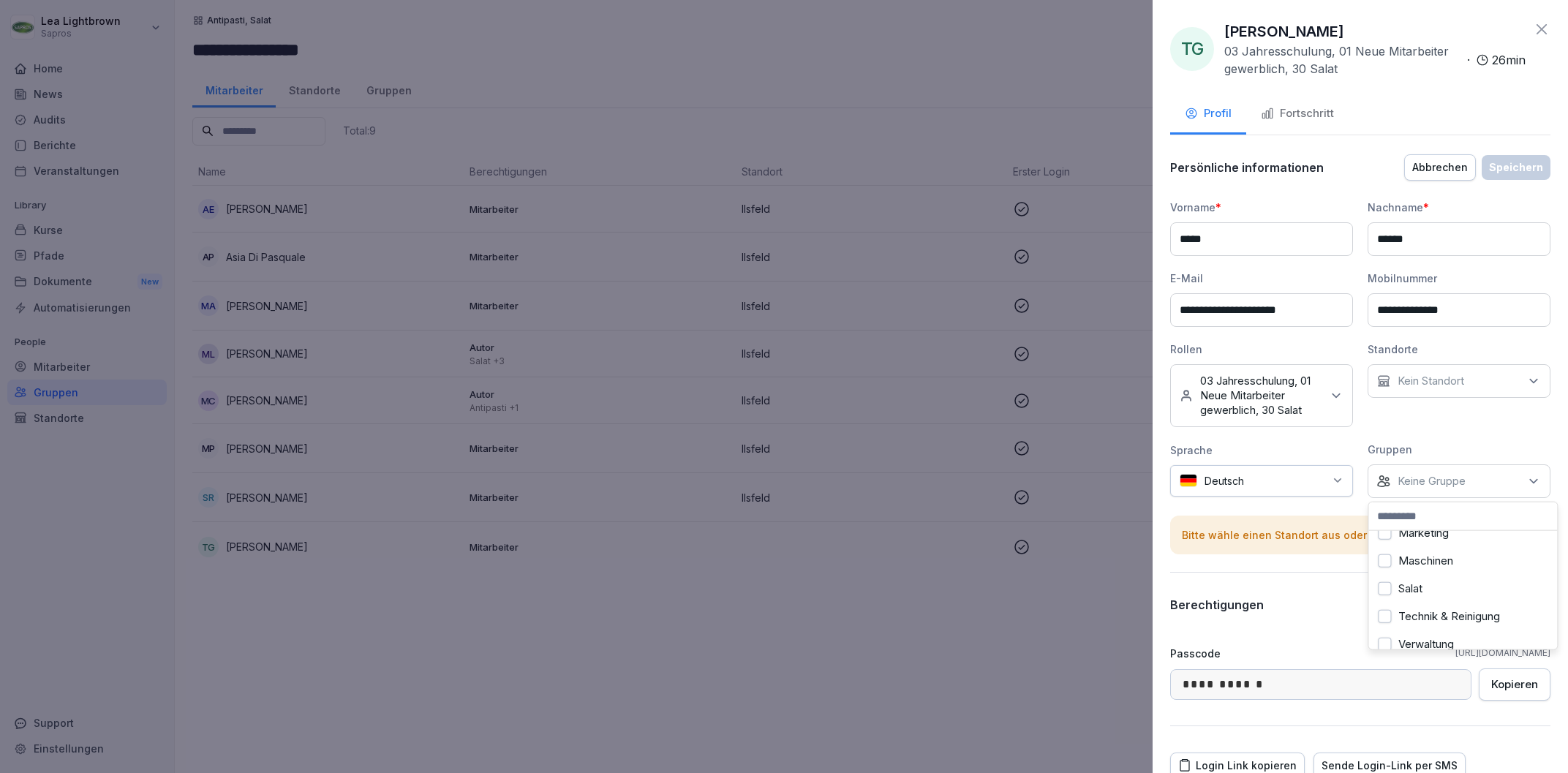
scroll to position [156, 0]
click at [1386, 585] on button "Salat" at bounding box center [1384, 586] width 13 height 13
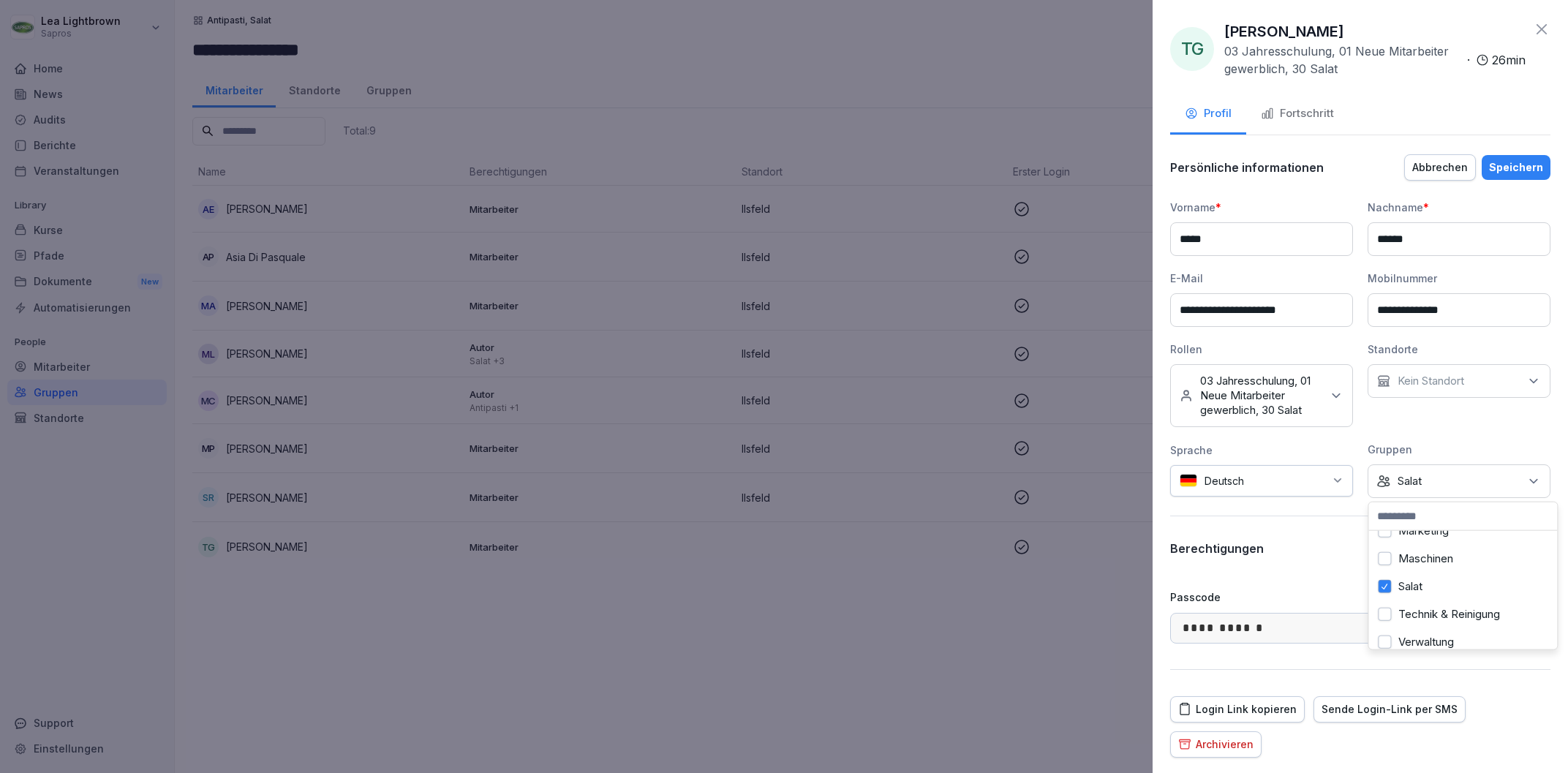
click at [1528, 163] on div "Speichern" at bounding box center [1516, 167] width 54 height 16
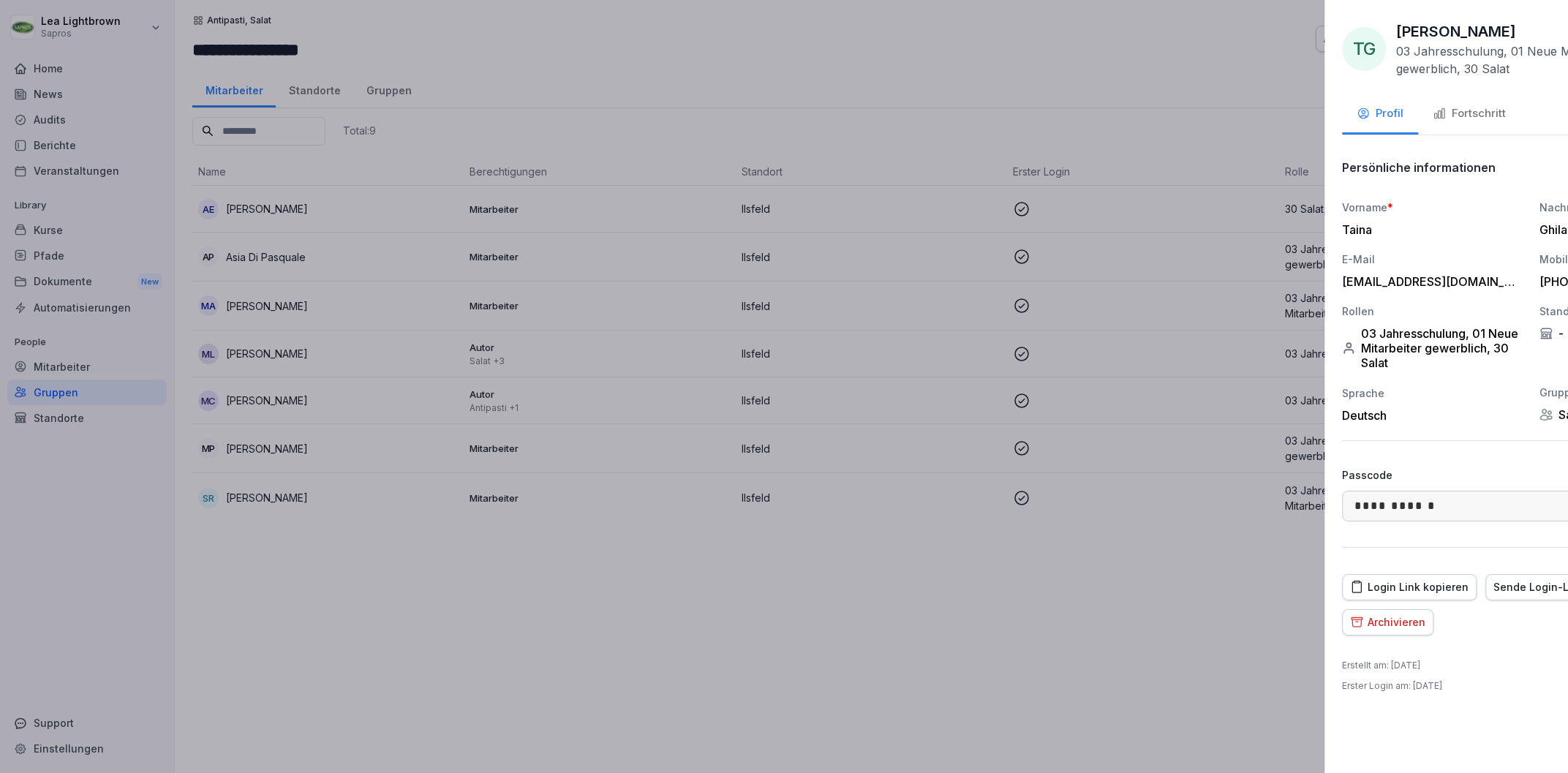
click at [1017, 567] on div at bounding box center [784, 386] width 1568 height 773
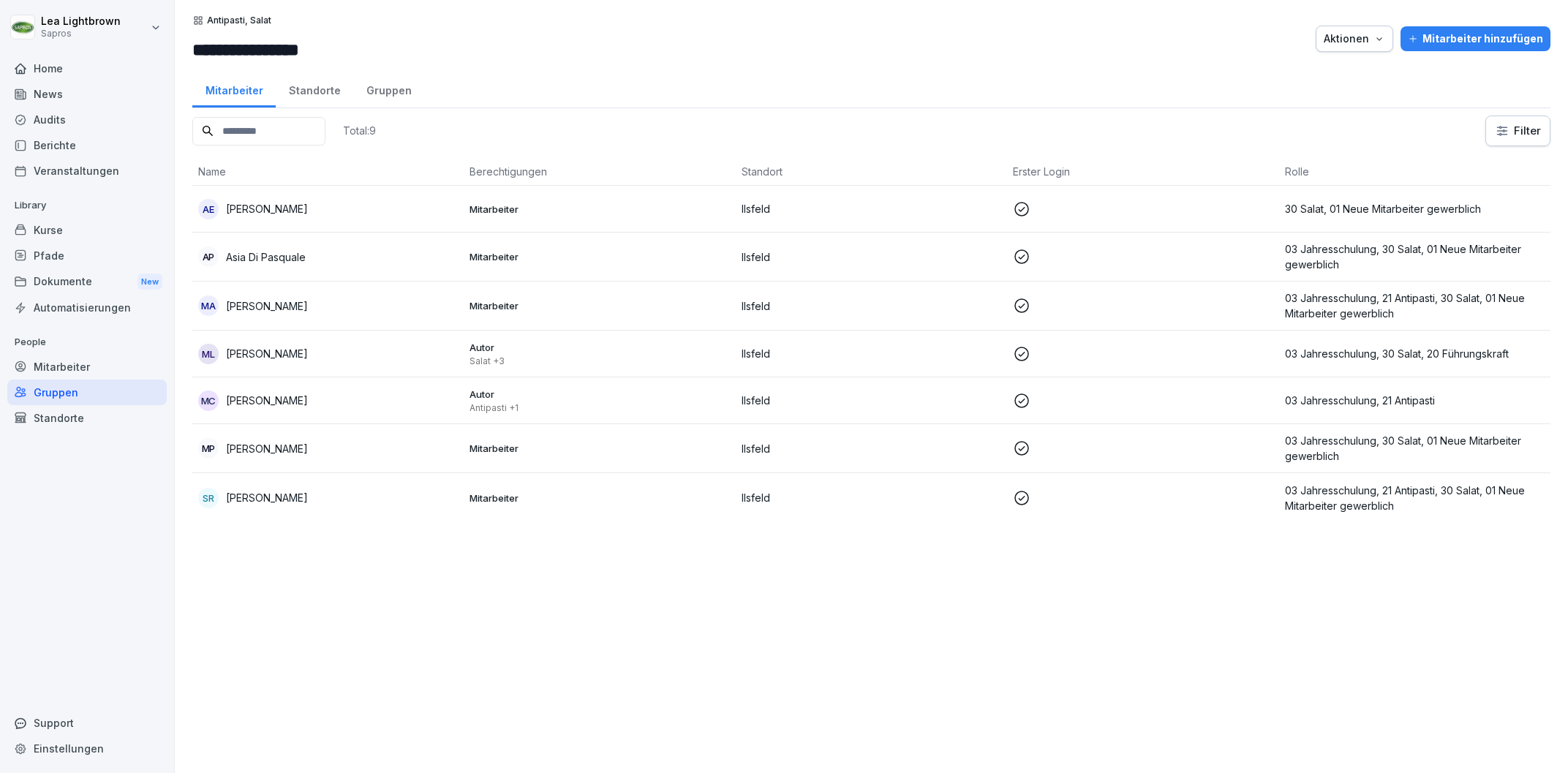
click at [1386, 443] on p "03 Jahresschulung, 30 Salat, 01 Neue Mitarbeiter gewerblich" at bounding box center [1414, 448] width 259 height 30
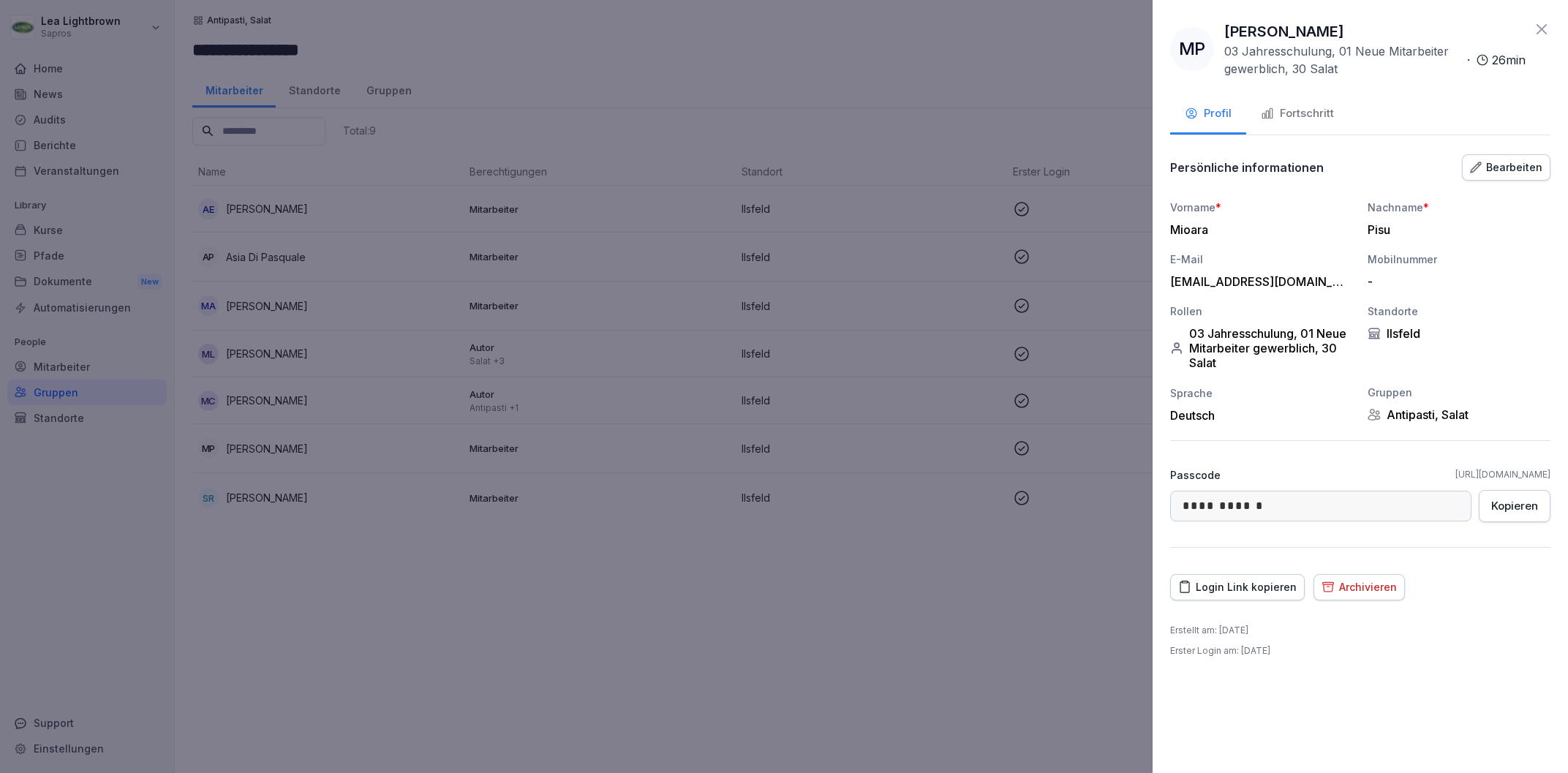
click at [1511, 170] on div "Bearbeiten" at bounding box center [1506, 167] width 72 height 16
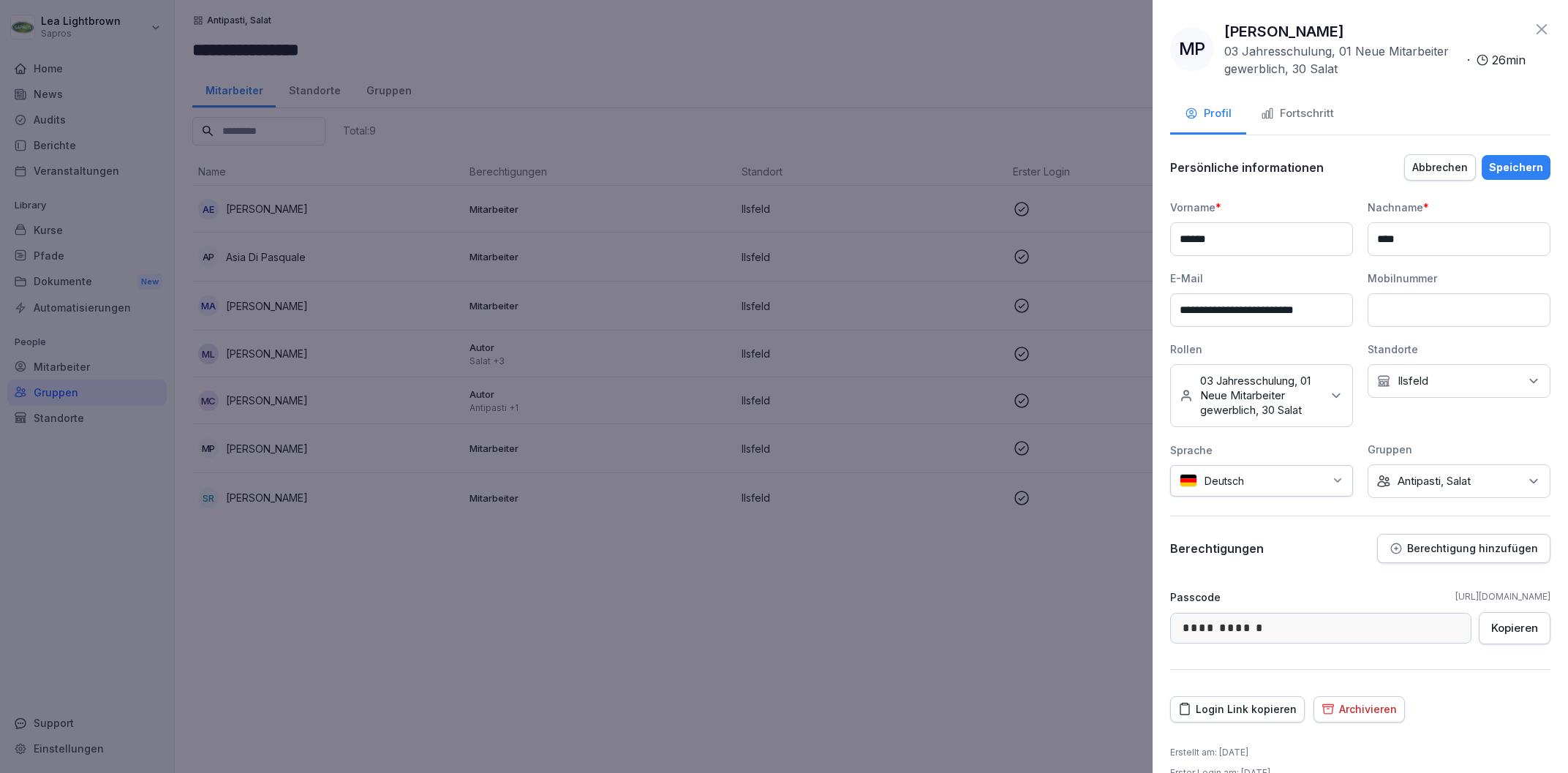
click at [1457, 484] on p "Antipasti, Salat" at bounding box center [1434, 481] width 73 height 15
click at [1401, 602] on label "Antipasti, Salat" at bounding box center [1435, 603] width 73 height 13
click at [1412, 589] on label "Salat" at bounding box center [1410, 586] width 24 height 13
click at [1514, 165] on div "Speichern" at bounding box center [1516, 167] width 54 height 16
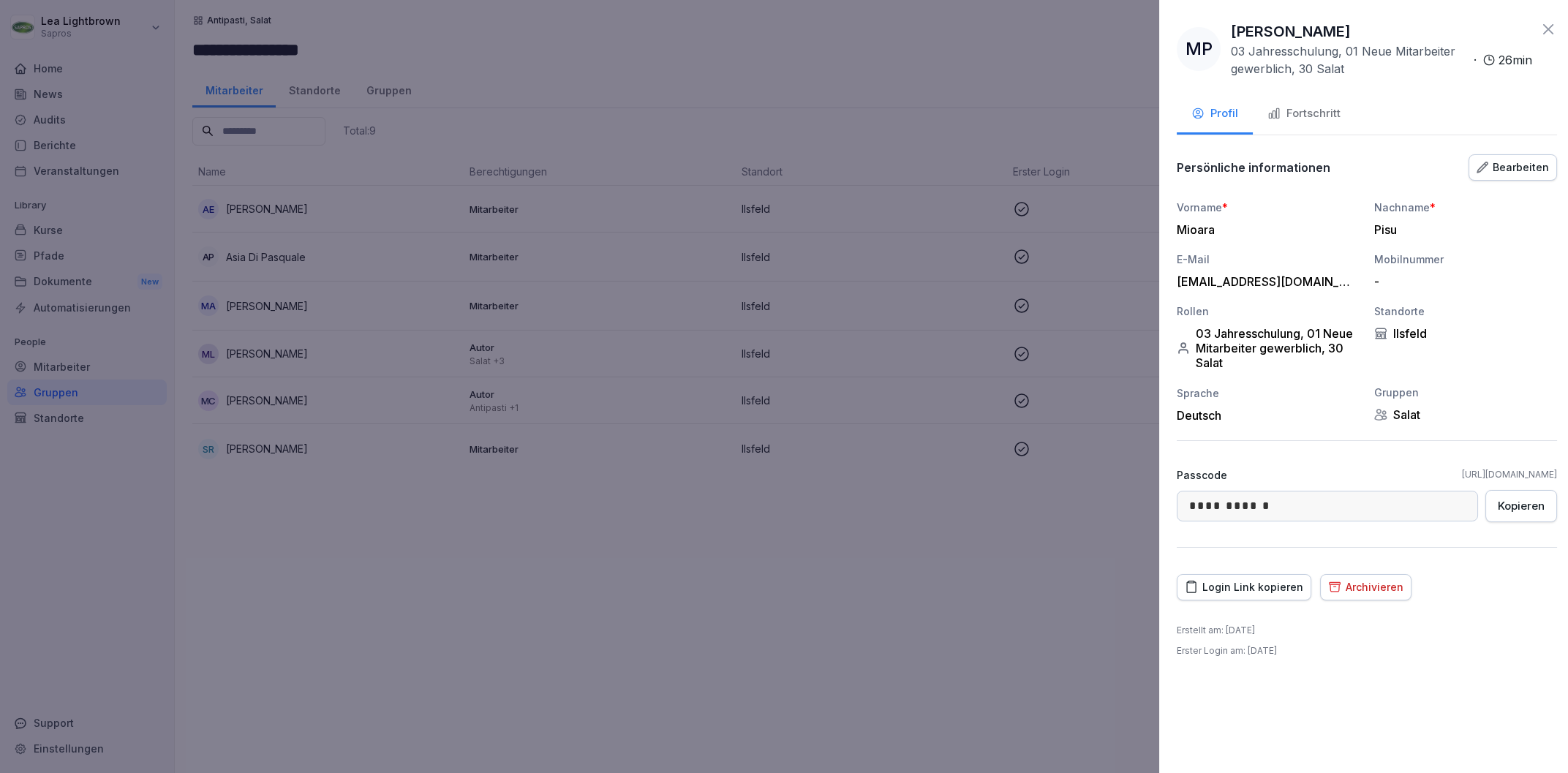
click at [1065, 518] on div at bounding box center [784, 386] width 1568 height 773
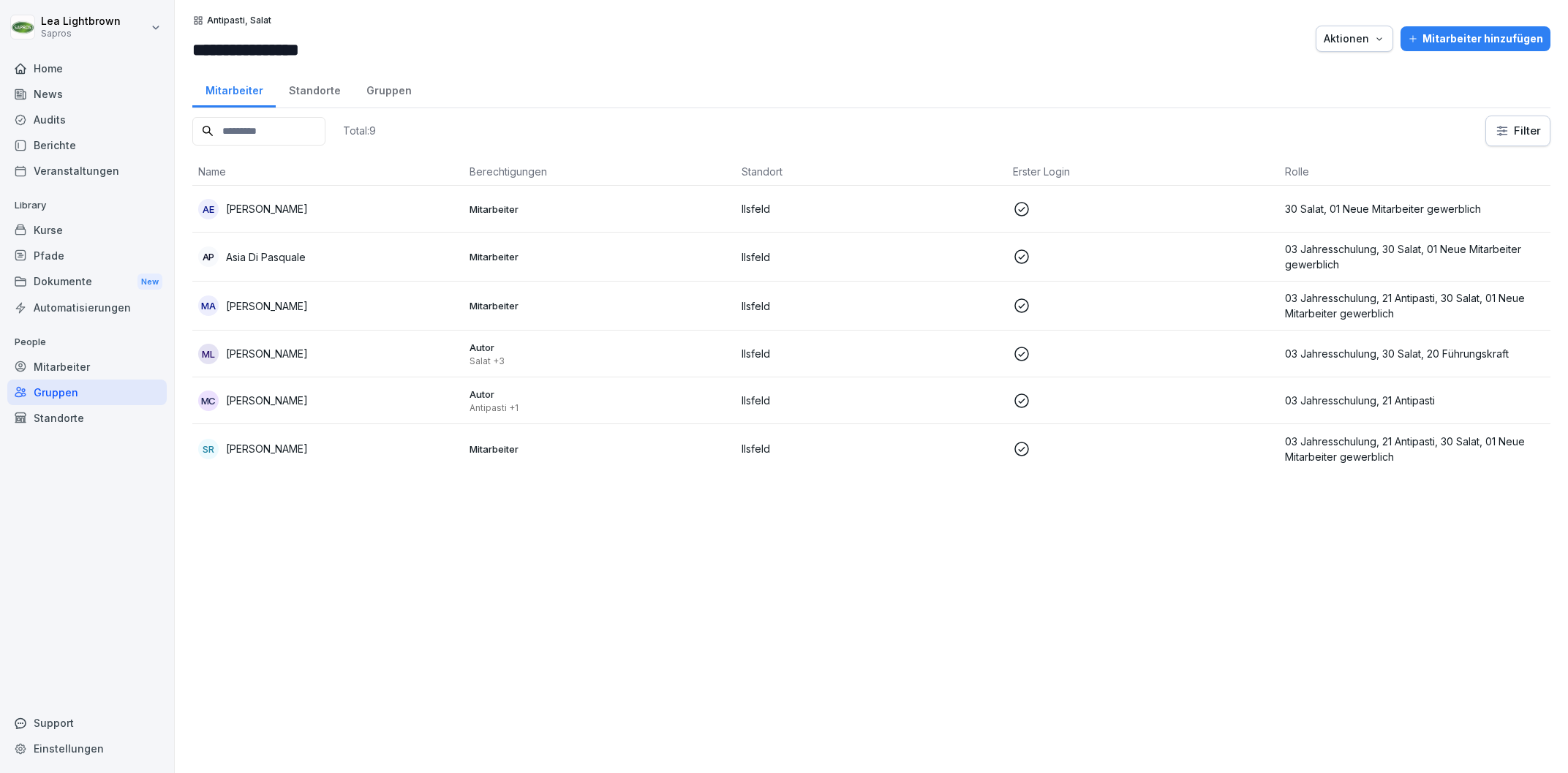
click at [1367, 399] on p "03 Jahresschulung, 21 Antipasti" at bounding box center [1414, 400] width 259 height 16
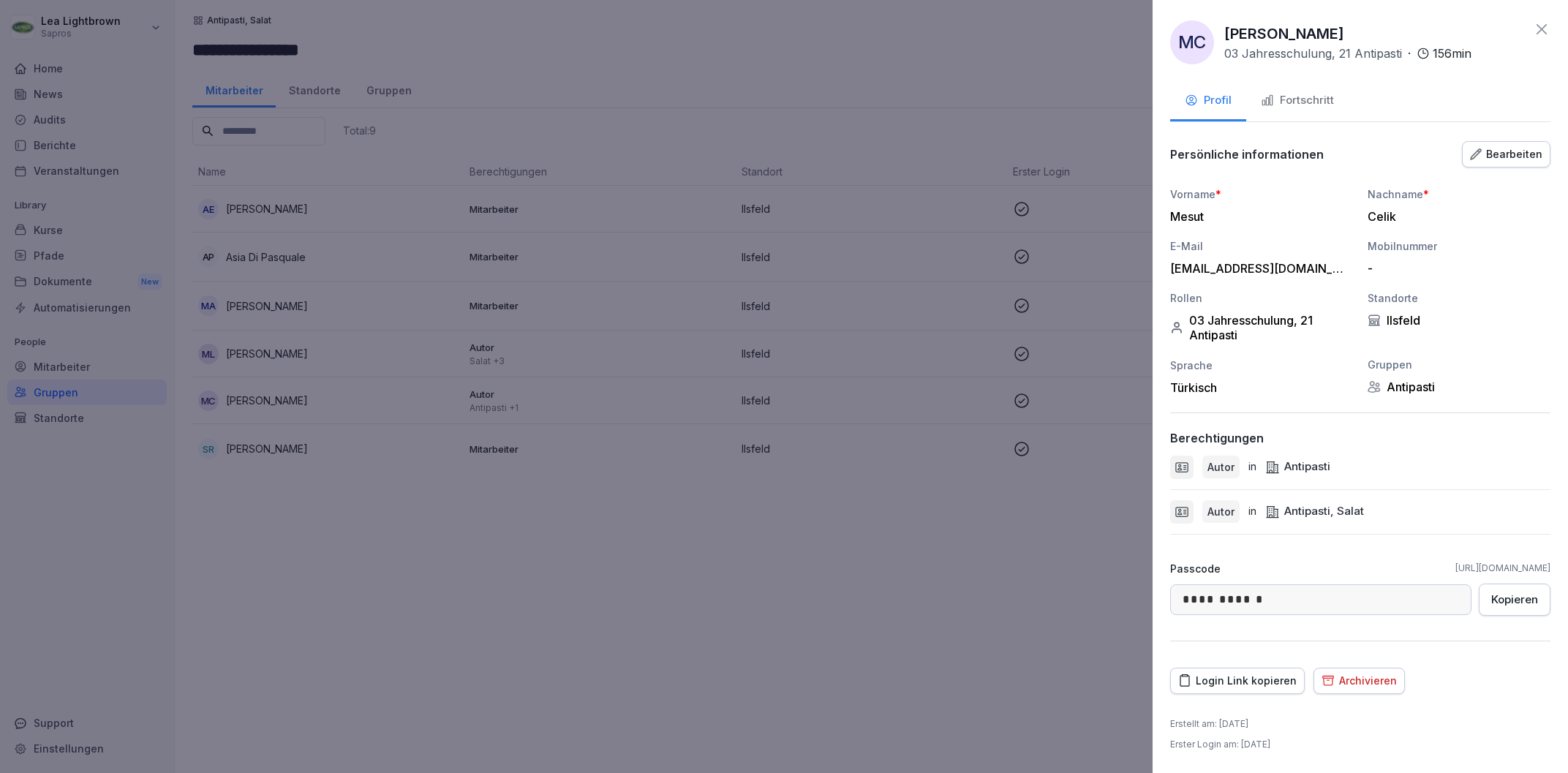
click at [1507, 162] on button "Bearbeiten" at bounding box center [1506, 154] width 89 height 26
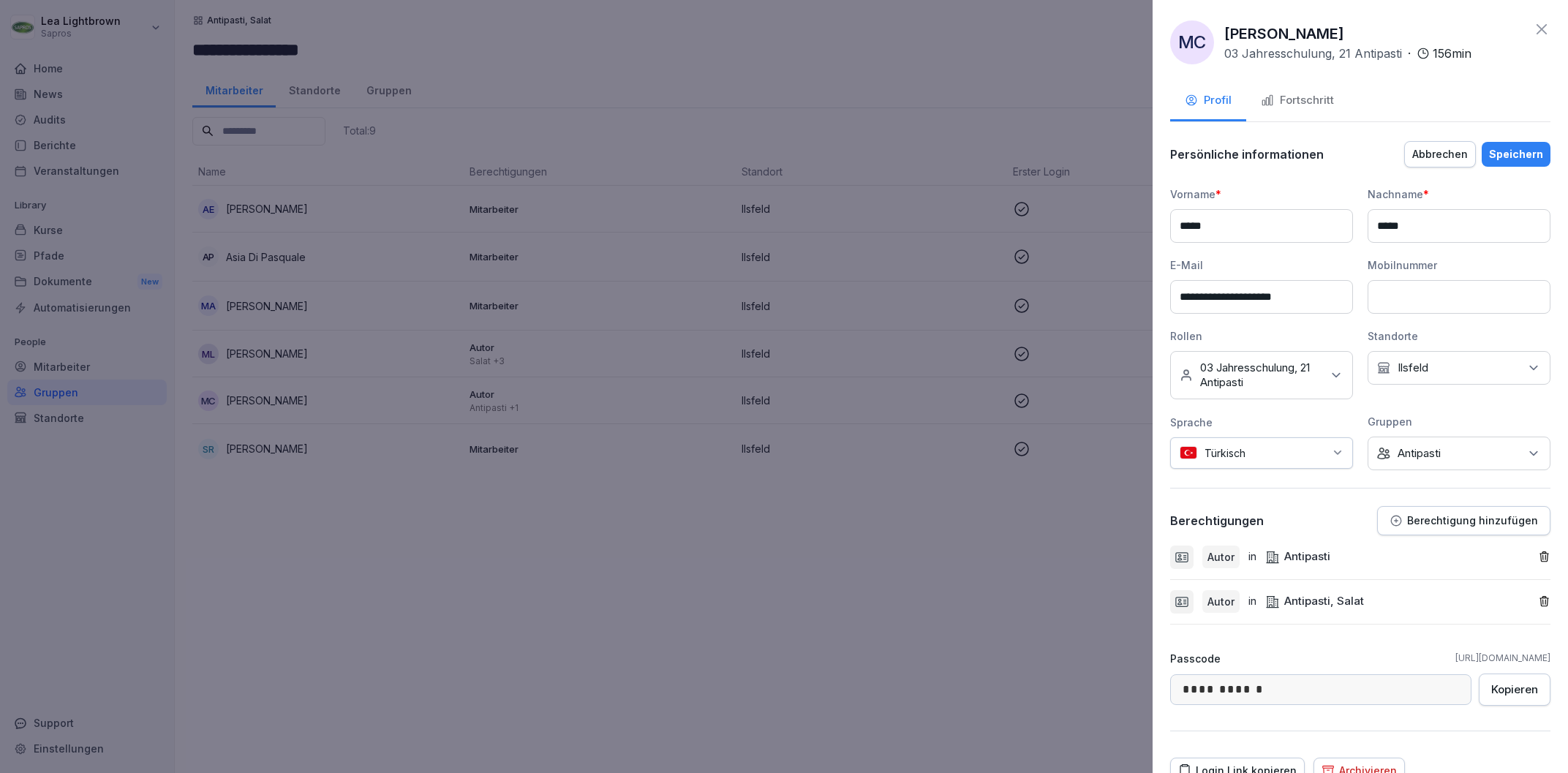
click at [1482, 461] on div "Keine Gruppe Antipasti" at bounding box center [1458, 453] width 183 height 33
click at [980, 604] on div at bounding box center [784, 386] width 1568 height 773
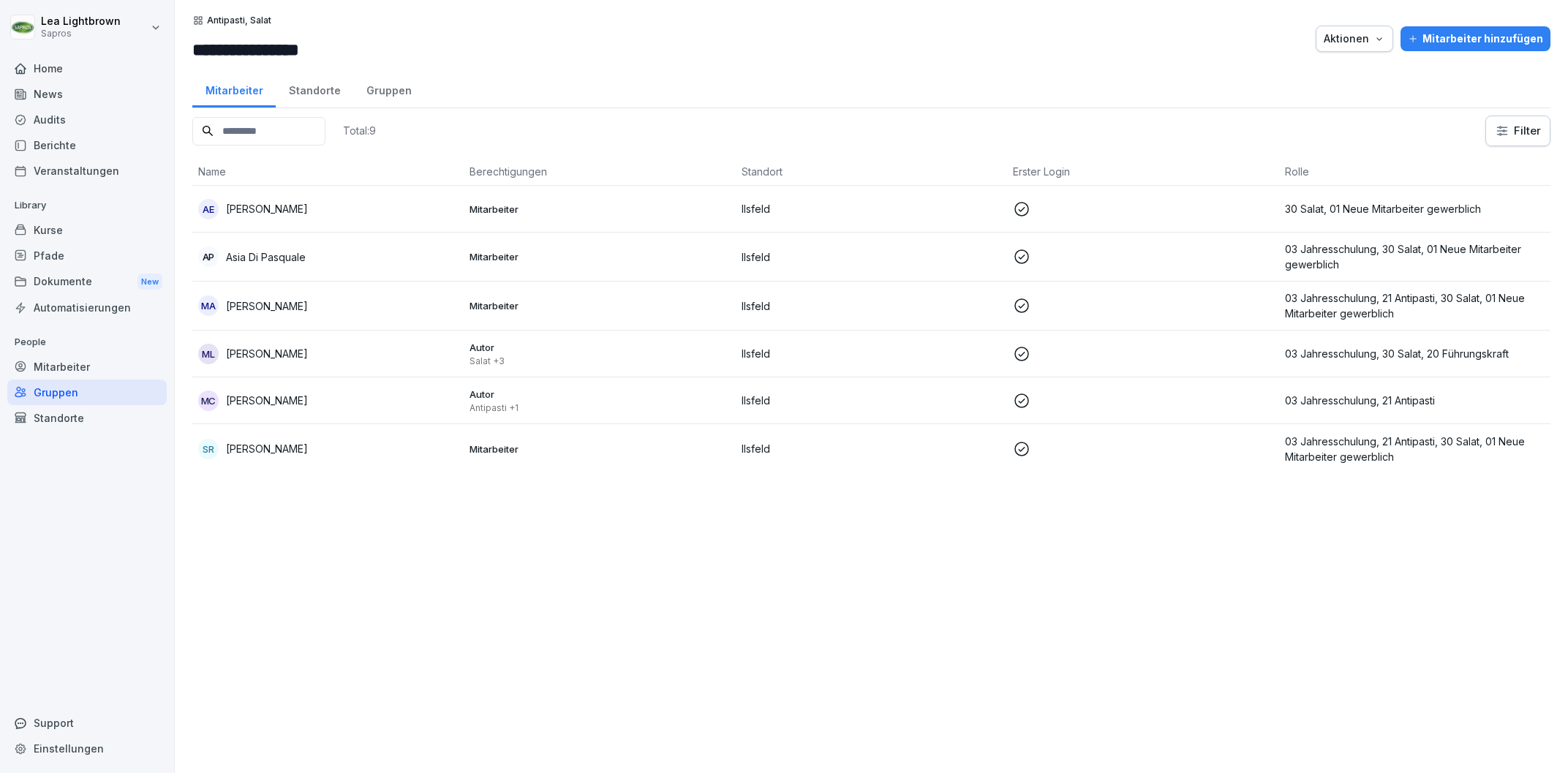
click at [1419, 259] on p "03 Jahresschulung, 30 Salat, 01 Neue Mitarbeiter gewerblich" at bounding box center [1414, 256] width 259 height 30
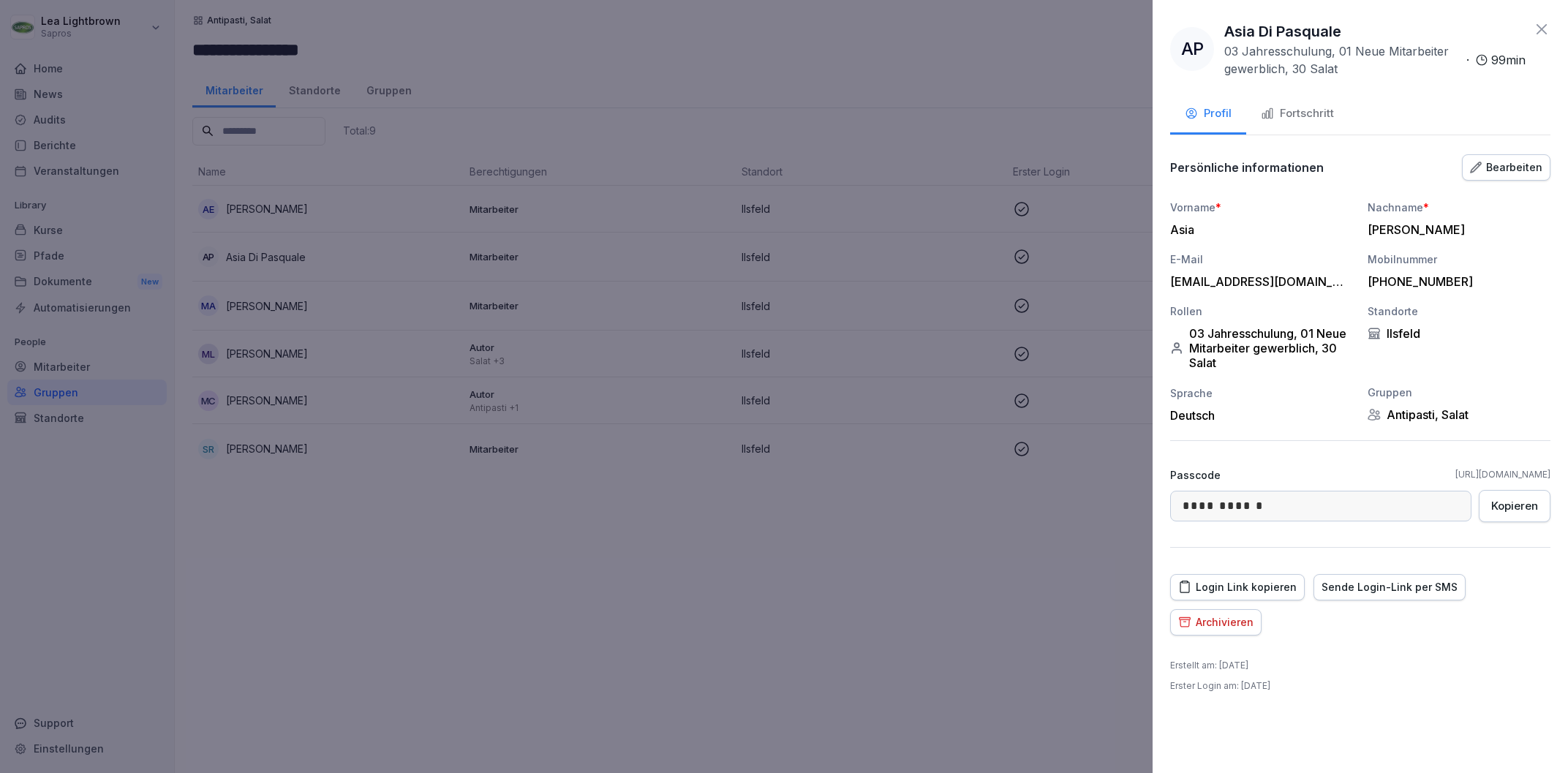
click at [1517, 163] on div "Bearbeiten" at bounding box center [1506, 167] width 72 height 16
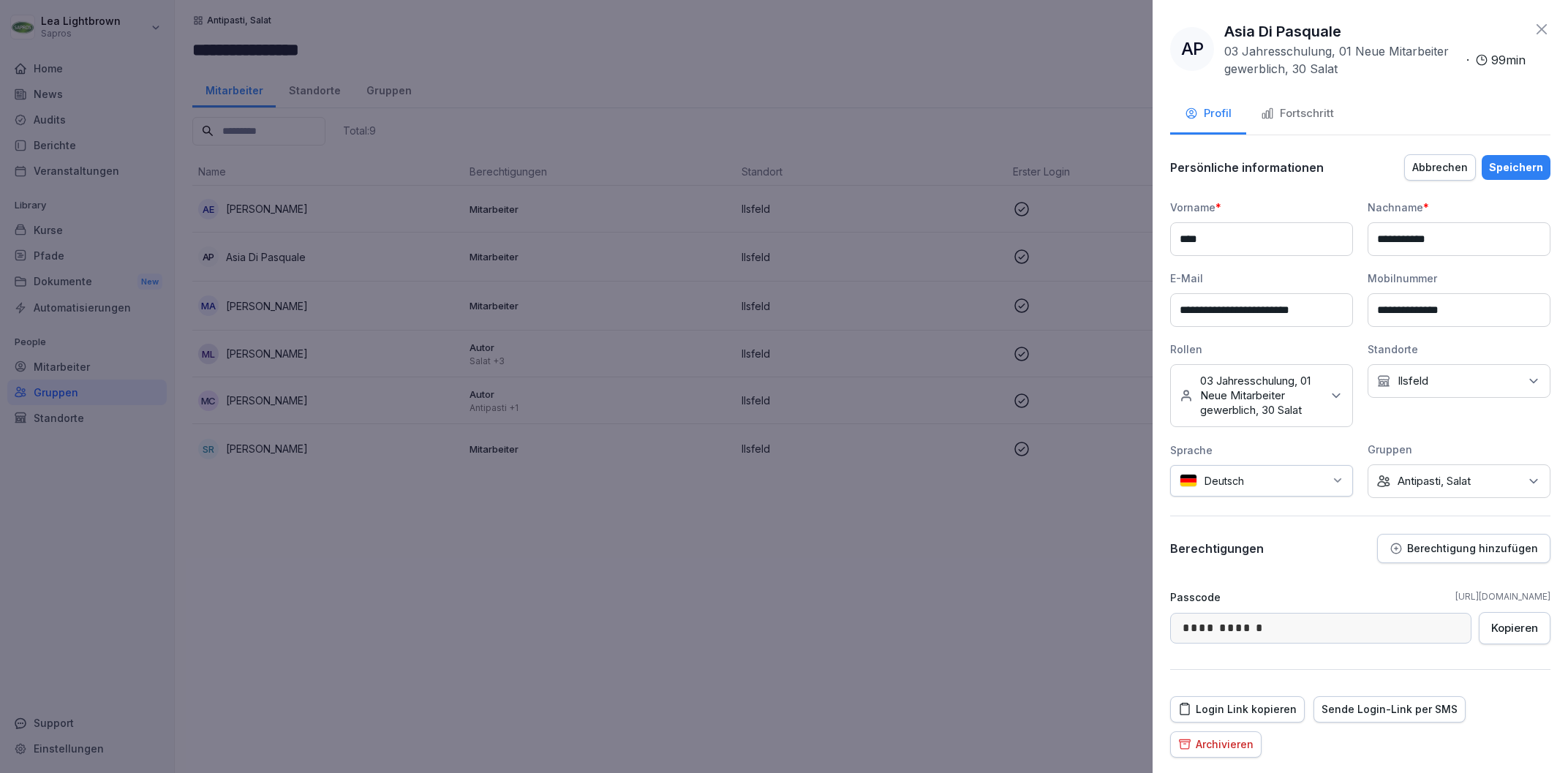
click at [1493, 482] on div "Keine Gruppe Antipasti, Salat" at bounding box center [1458, 480] width 183 height 33
click at [1430, 604] on label "Antipasti, Salat" at bounding box center [1435, 603] width 73 height 13
click at [1426, 579] on div "Salat" at bounding box center [1462, 586] width 181 height 28
click at [1530, 163] on div "Speichern" at bounding box center [1516, 167] width 54 height 16
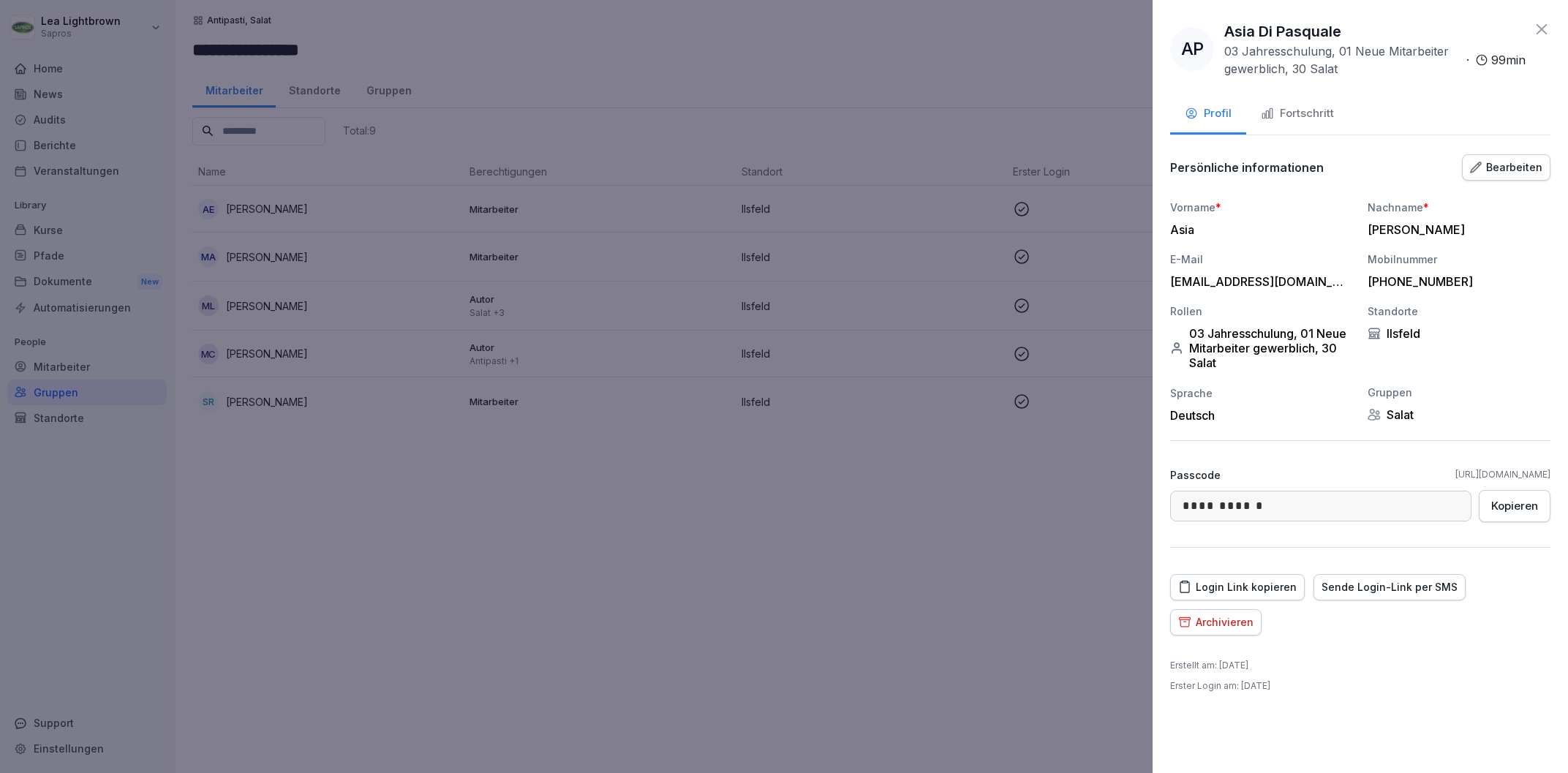
click at [1054, 546] on div at bounding box center [784, 386] width 1568 height 773
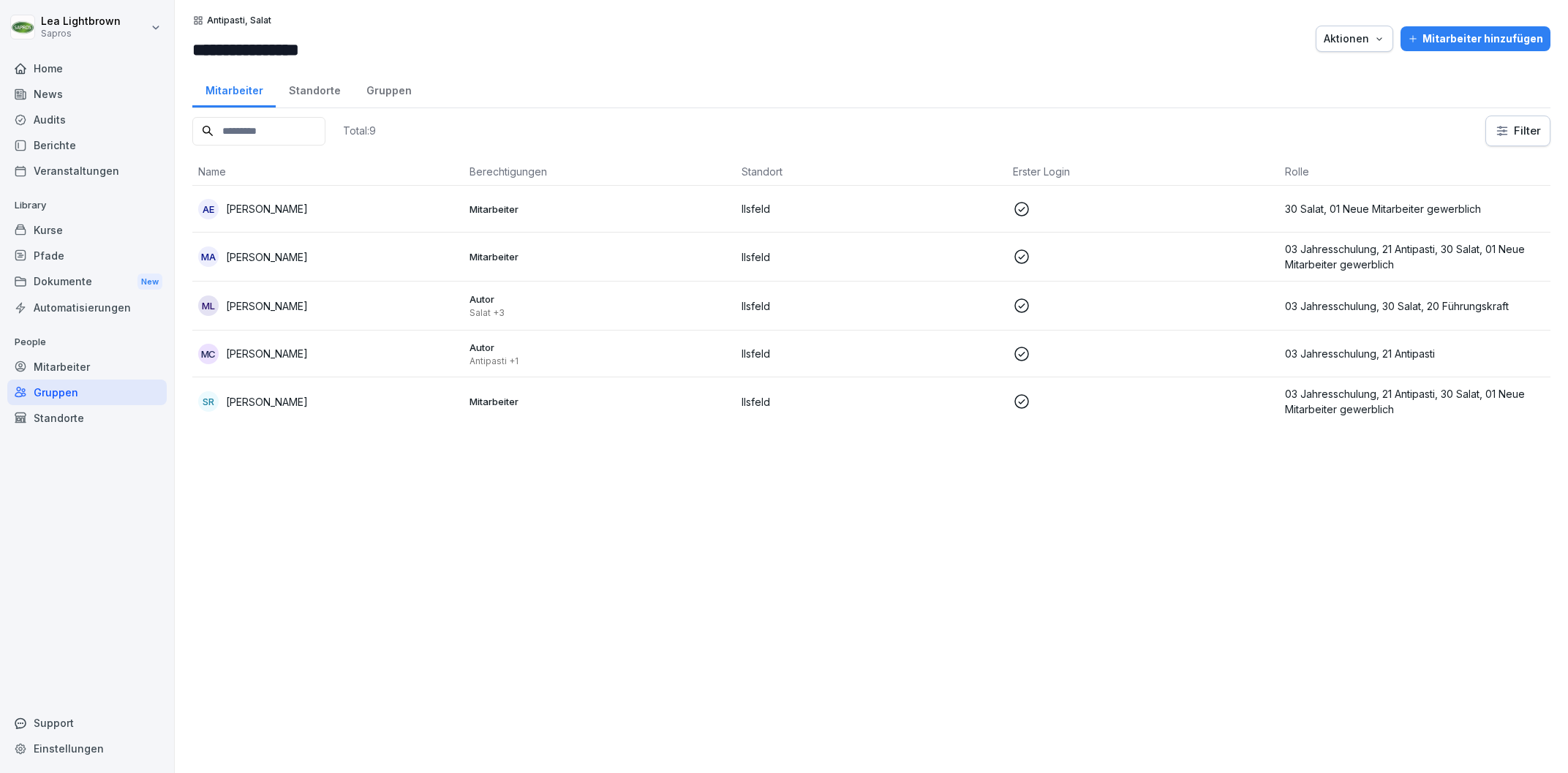
click at [1380, 206] on p "30 Salat, 01 Neue Mitarbeiter gewerblich" at bounding box center [1414, 209] width 259 height 16
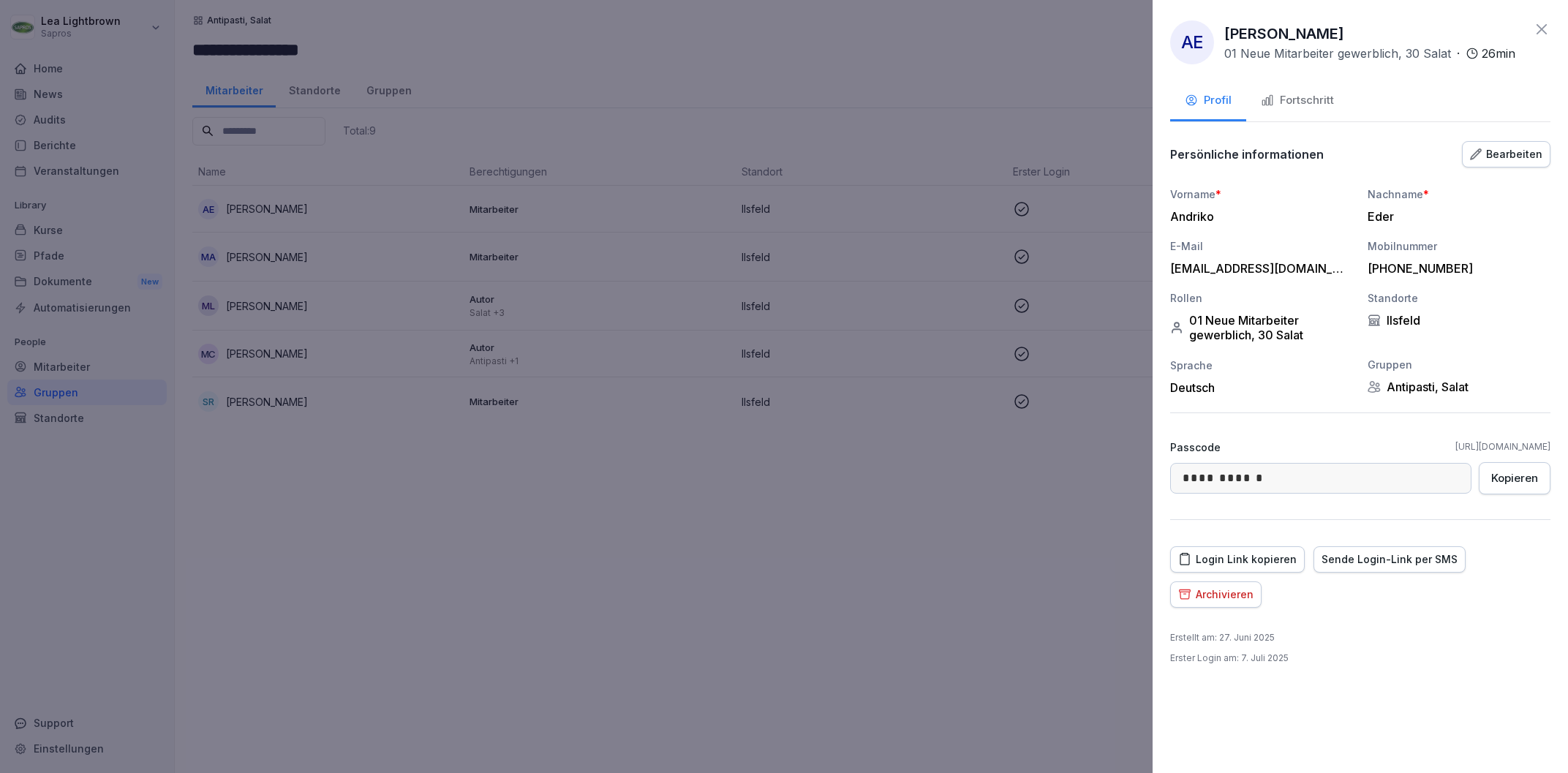
click at [1521, 148] on div "Bearbeiten" at bounding box center [1506, 154] width 72 height 16
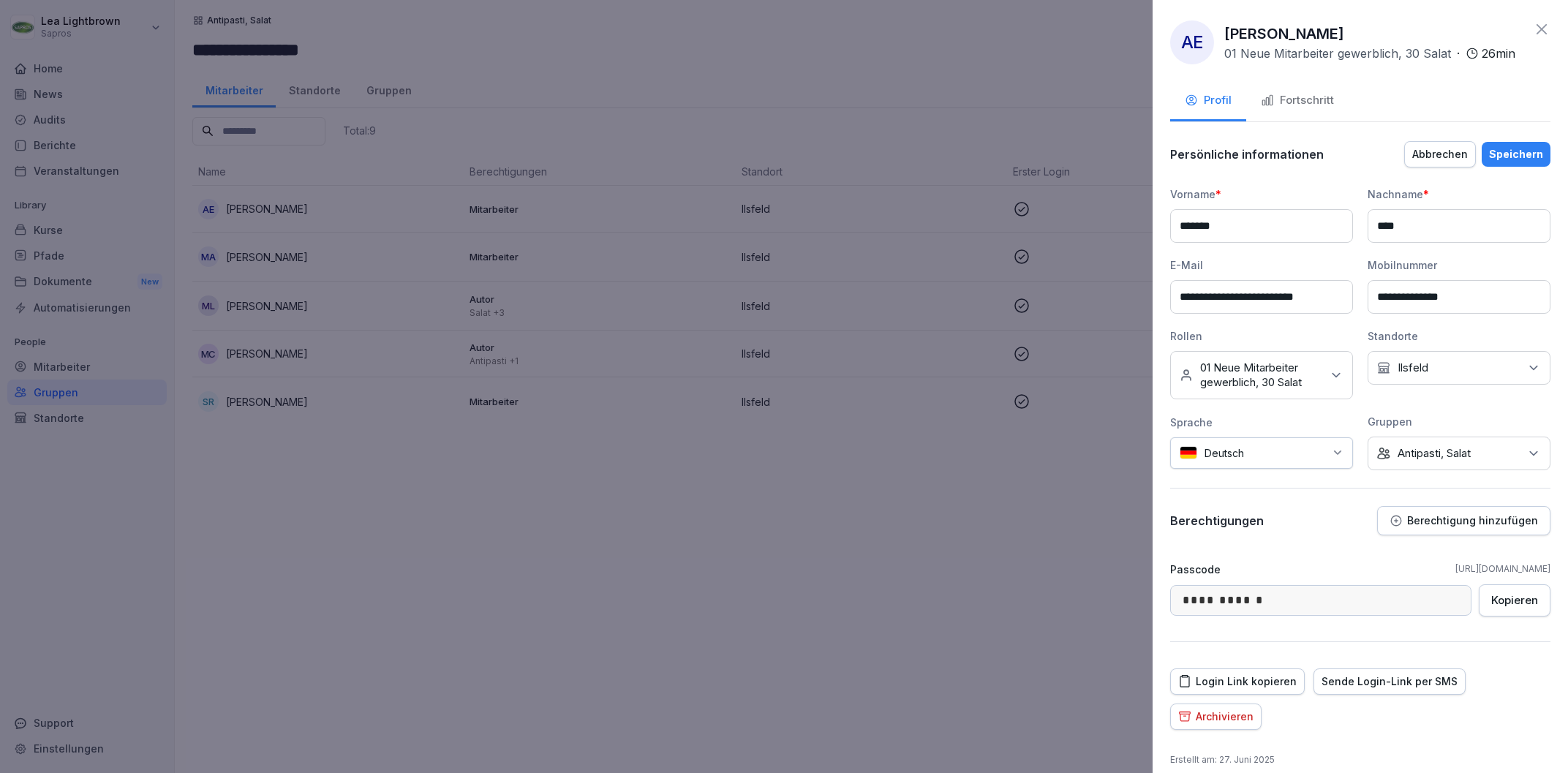
click at [1484, 461] on div "Keine Gruppe Antipasti, Salat" at bounding box center [1458, 453] width 183 height 33
click at [1420, 578] on label "Antipasti, Salat" at bounding box center [1435, 576] width 73 height 13
click at [1419, 548] on label "Lager & Kommission" at bounding box center [1450, 543] width 103 height 13
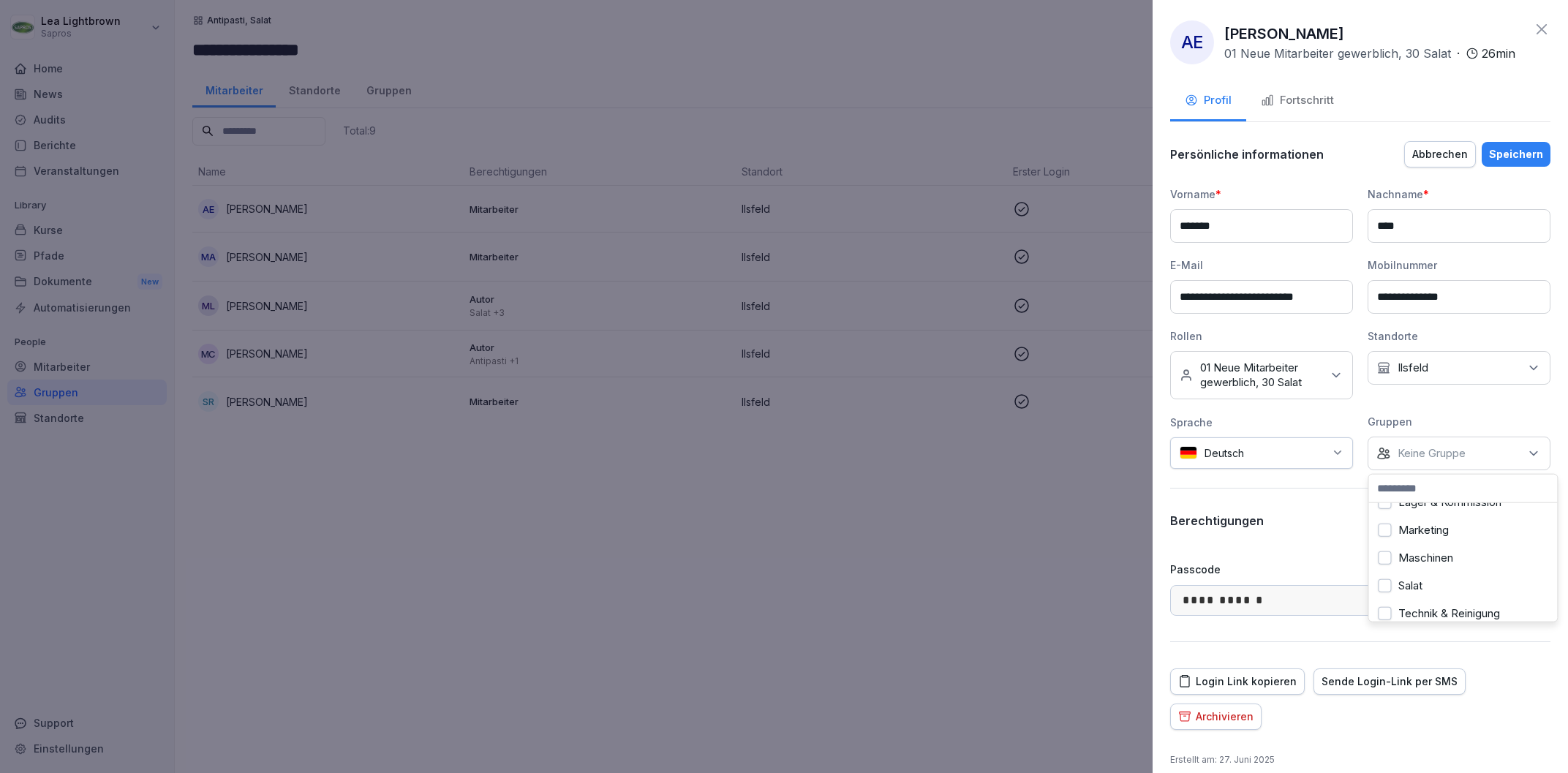
scroll to position [166, 0]
click at [1419, 548] on label "Salat" at bounding box center [1410, 549] width 24 height 13
click at [1530, 148] on div "Speichern" at bounding box center [1516, 154] width 54 height 16
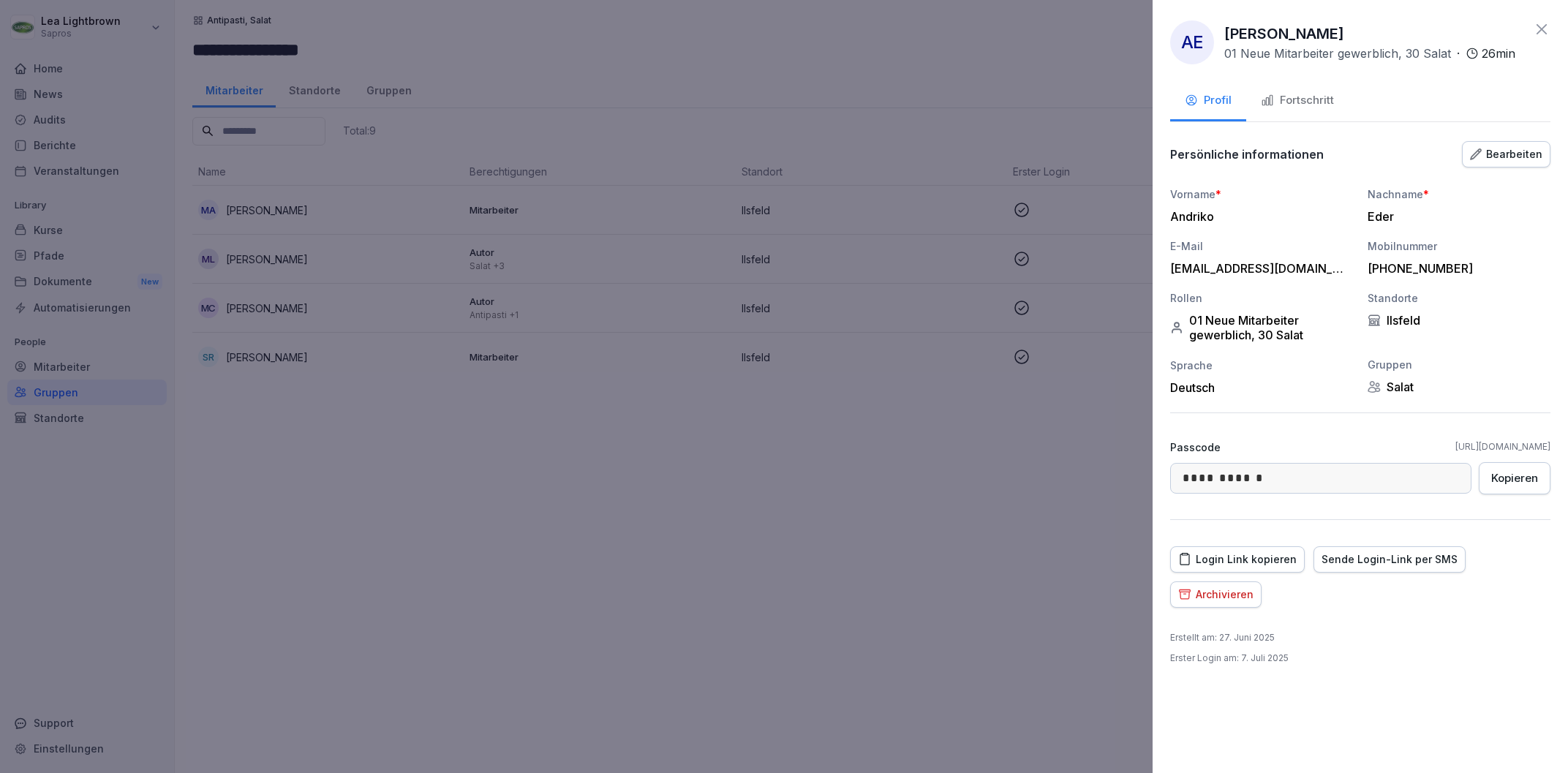
click at [964, 513] on div at bounding box center [784, 386] width 1568 height 773
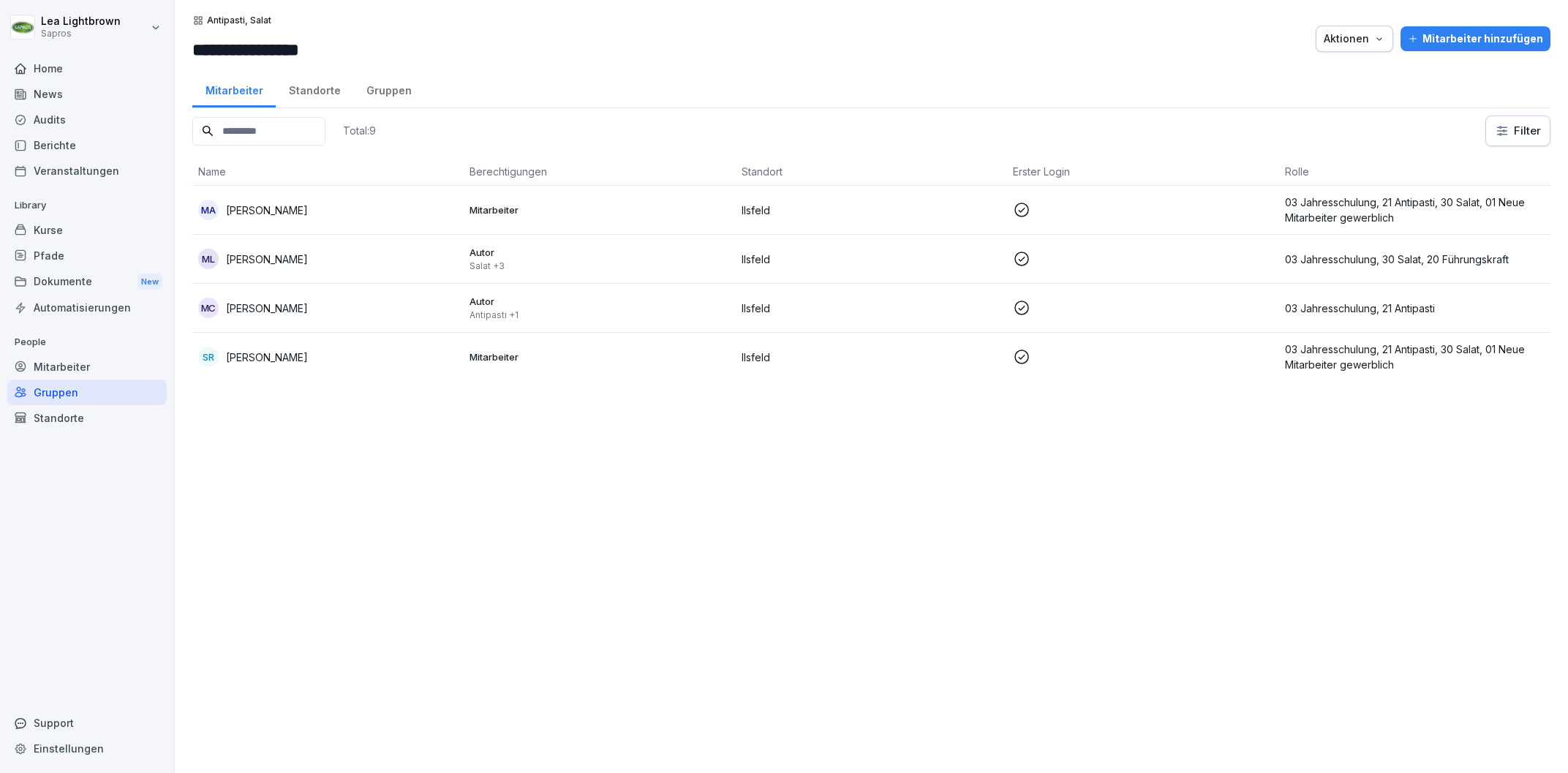
click at [427, 312] on div "MC Mesut Celik" at bounding box center [328, 307] width 259 height 20
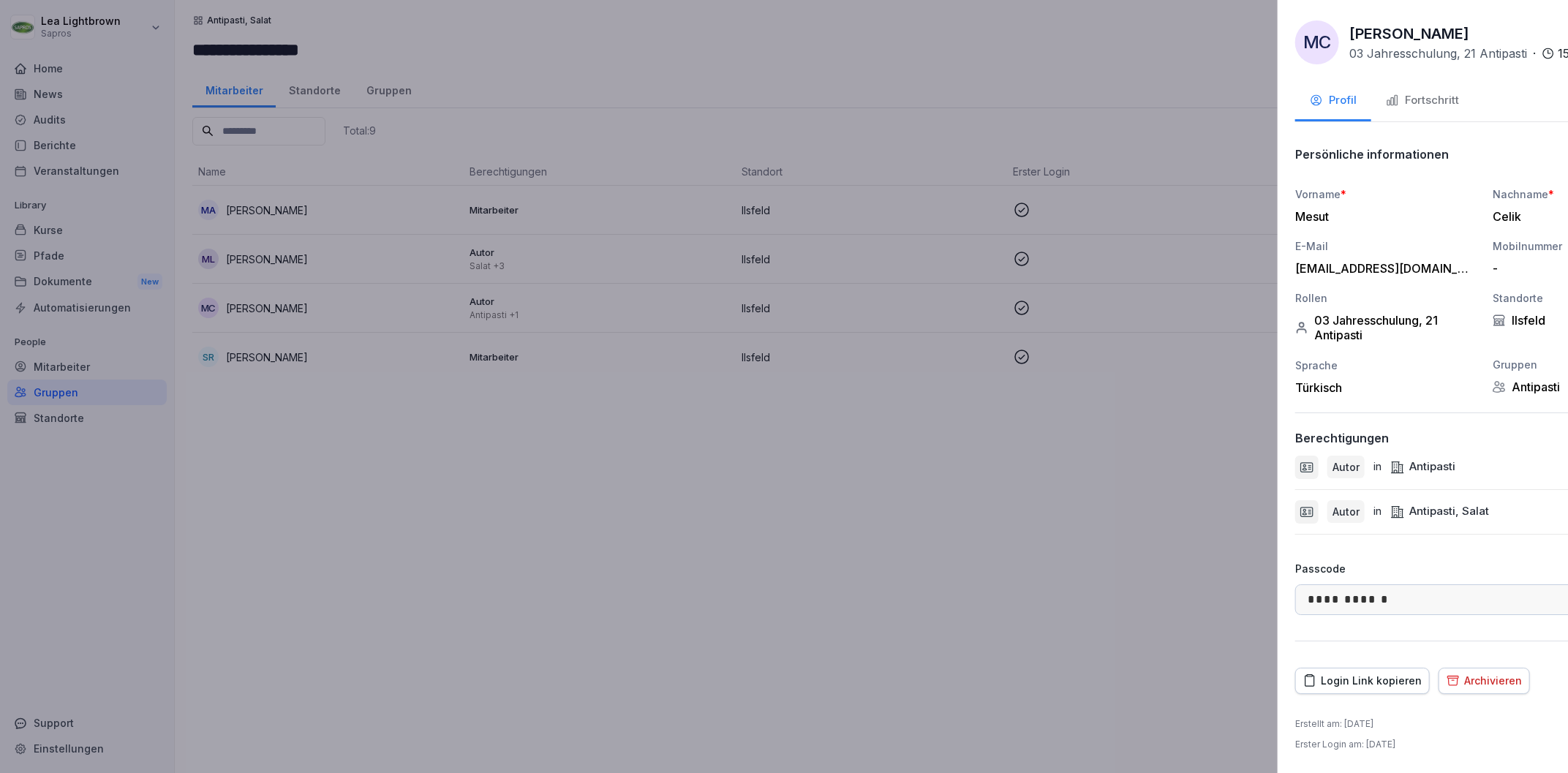
click at [887, 544] on div at bounding box center [784, 386] width 1568 height 773
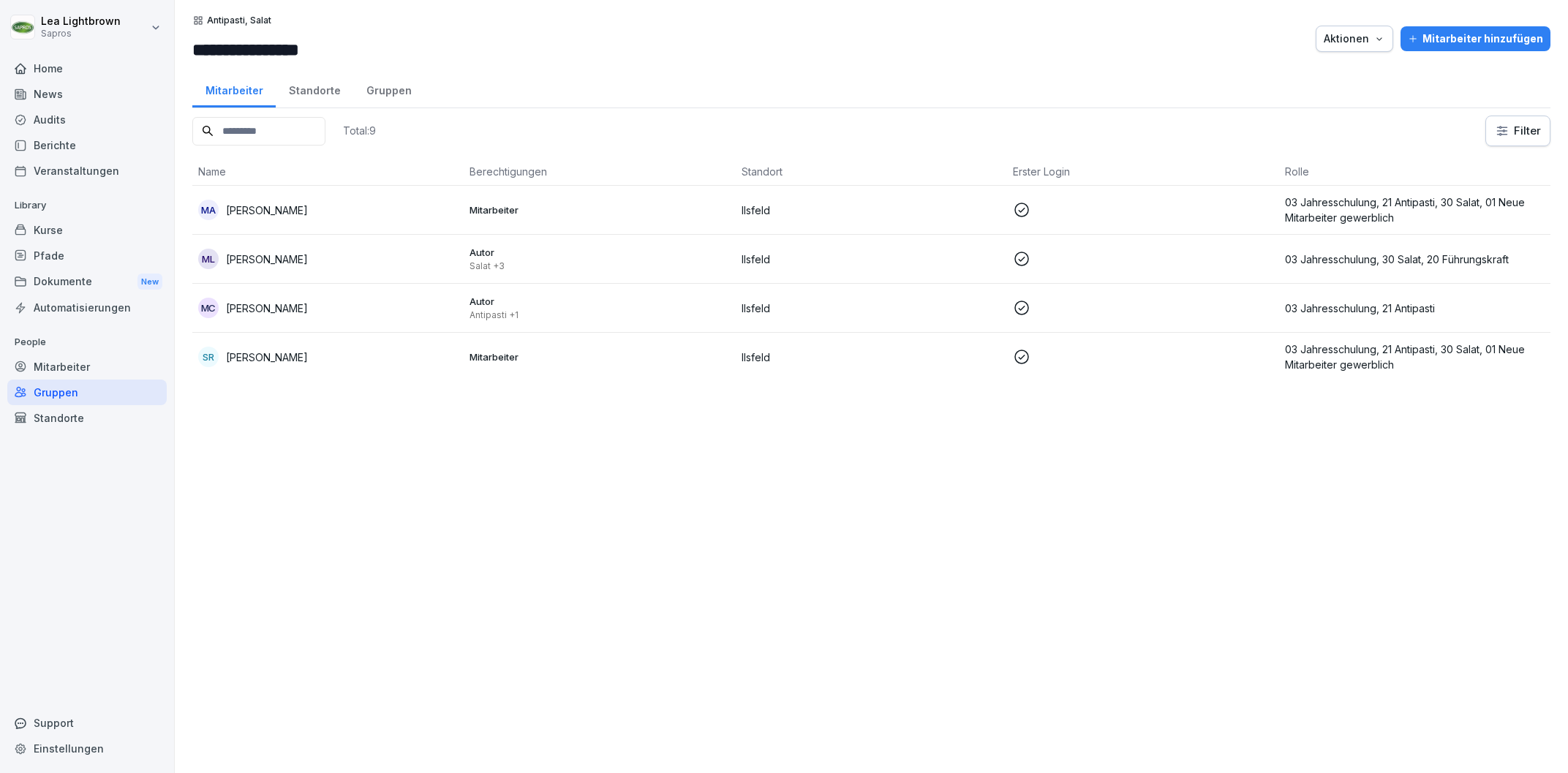
click at [1350, 258] on p "03 Jahresschulung, 30 Salat, 20 Führungskraft" at bounding box center [1414, 259] width 259 height 16
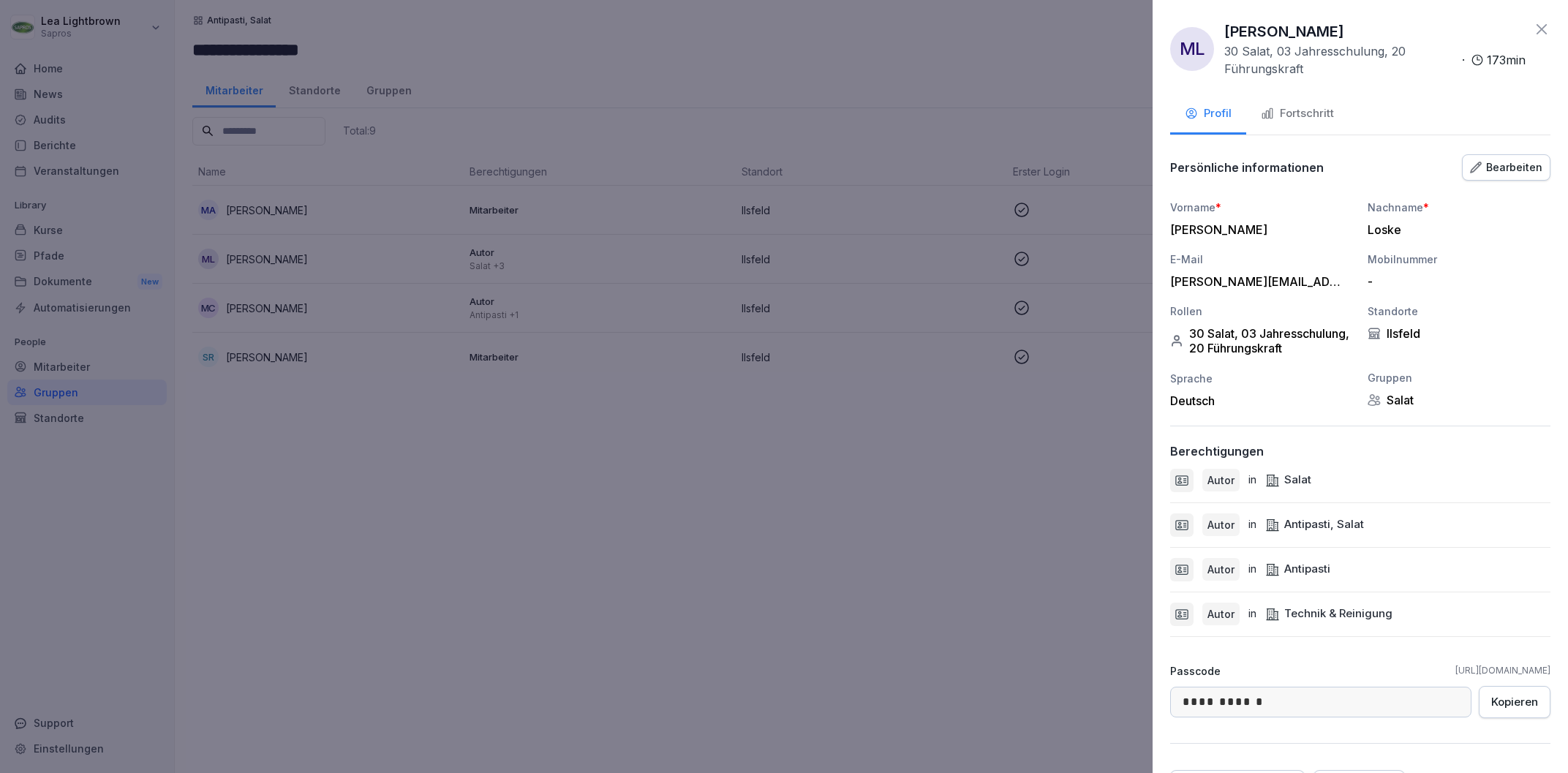
click at [922, 575] on div at bounding box center [784, 386] width 1568 height 773
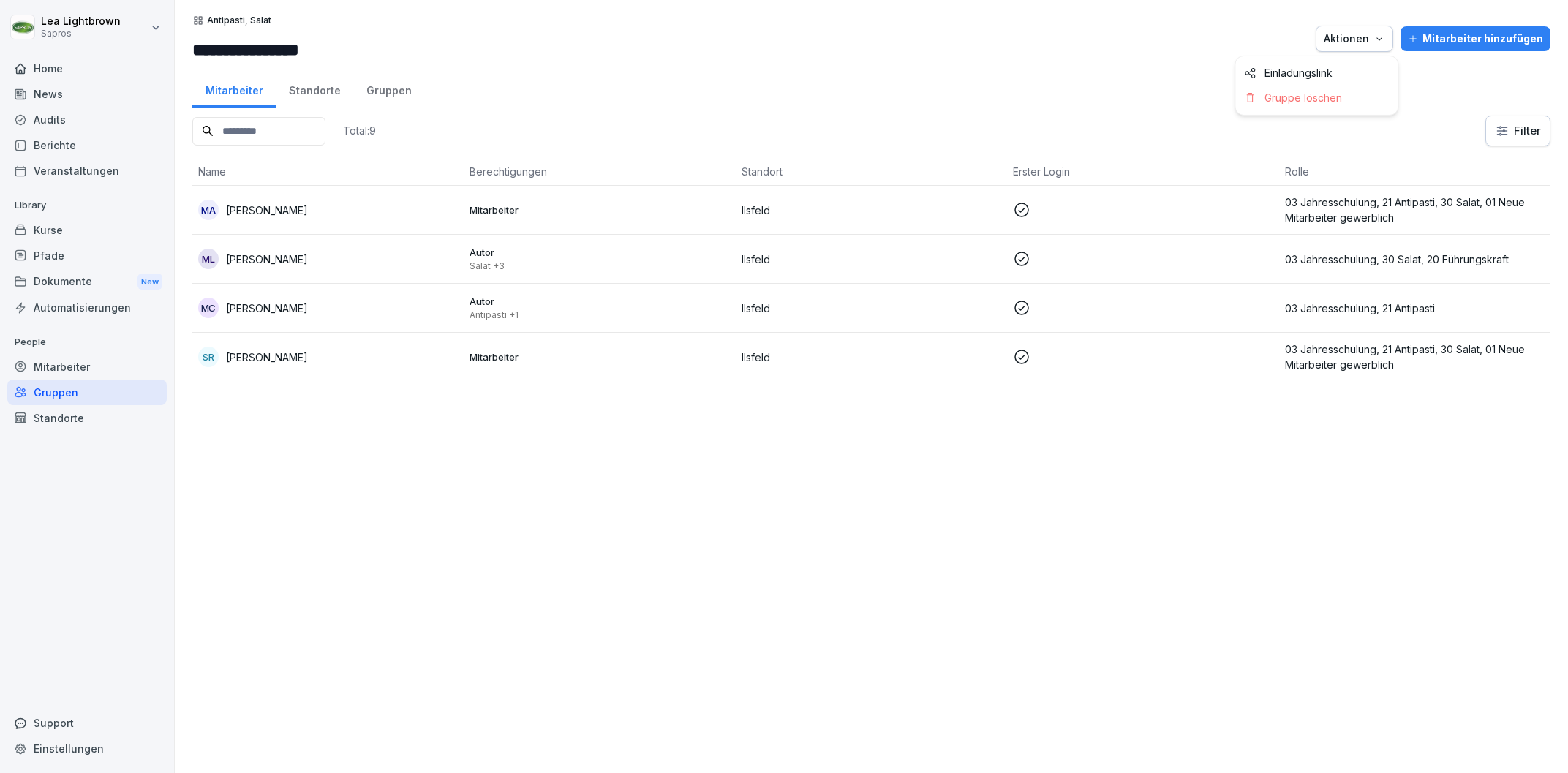
click at [1385, 44] on icon "button" at bounding box center [1379, 38] width 12 height 12
click at [1152, 533] on html "**********" at bounding box center [784, 386] width 1568 height 773
click at [1385, 206] on p "03 Jahresschulung, 21 Antipasti, 30 Salat, 01 Neue Mitarbeiter gewerblich" at bounding box center [1414, 209] width 259 height 30
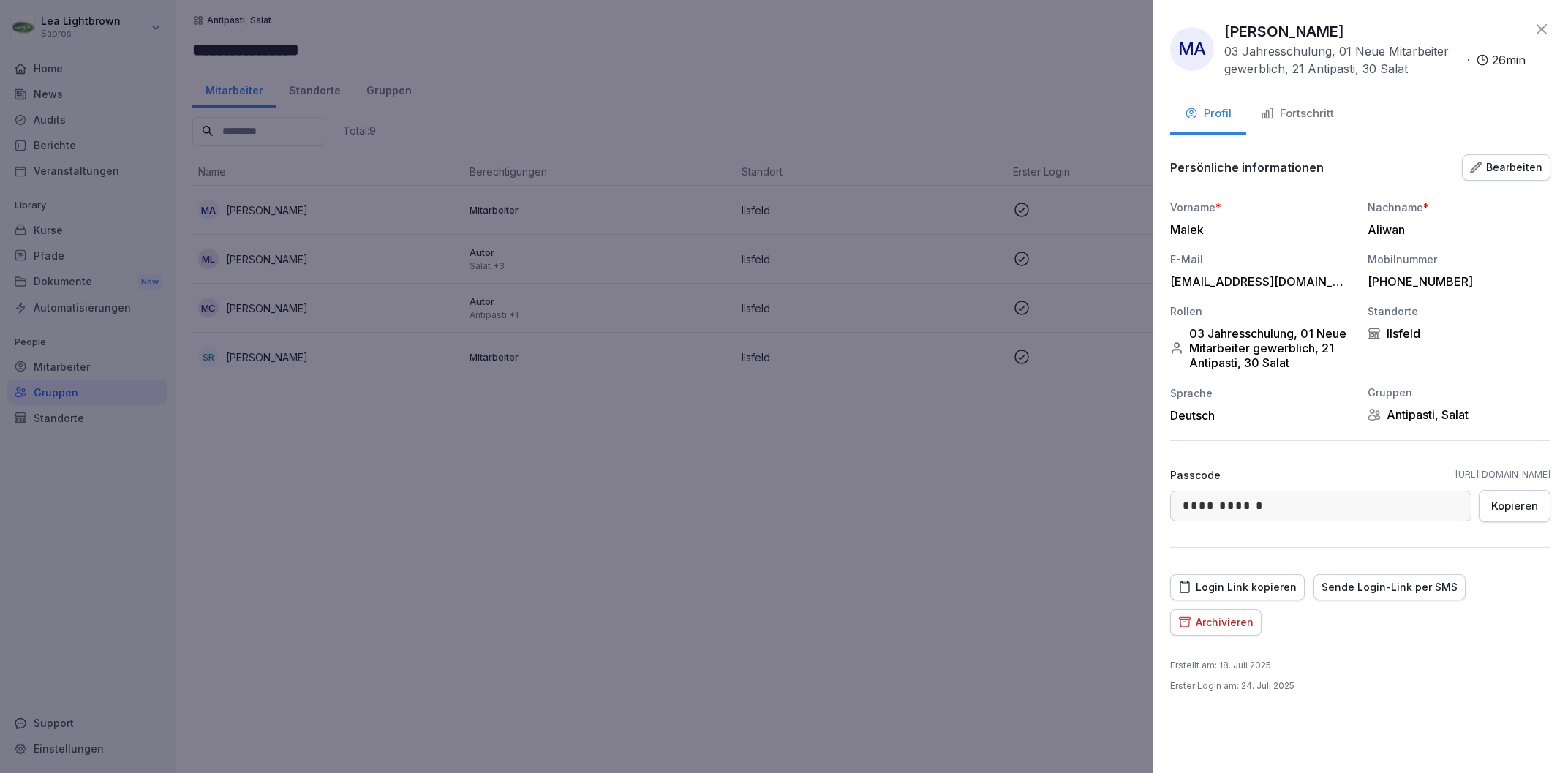
click at [1532, 153] on div "Persönliche informationen Bearbeiten" at bounding box center [1360, 167] width 380 height 30
click at [1530, 162] on div "Bearbeiten" at bounding box center [1506, 167] width 72 height 16
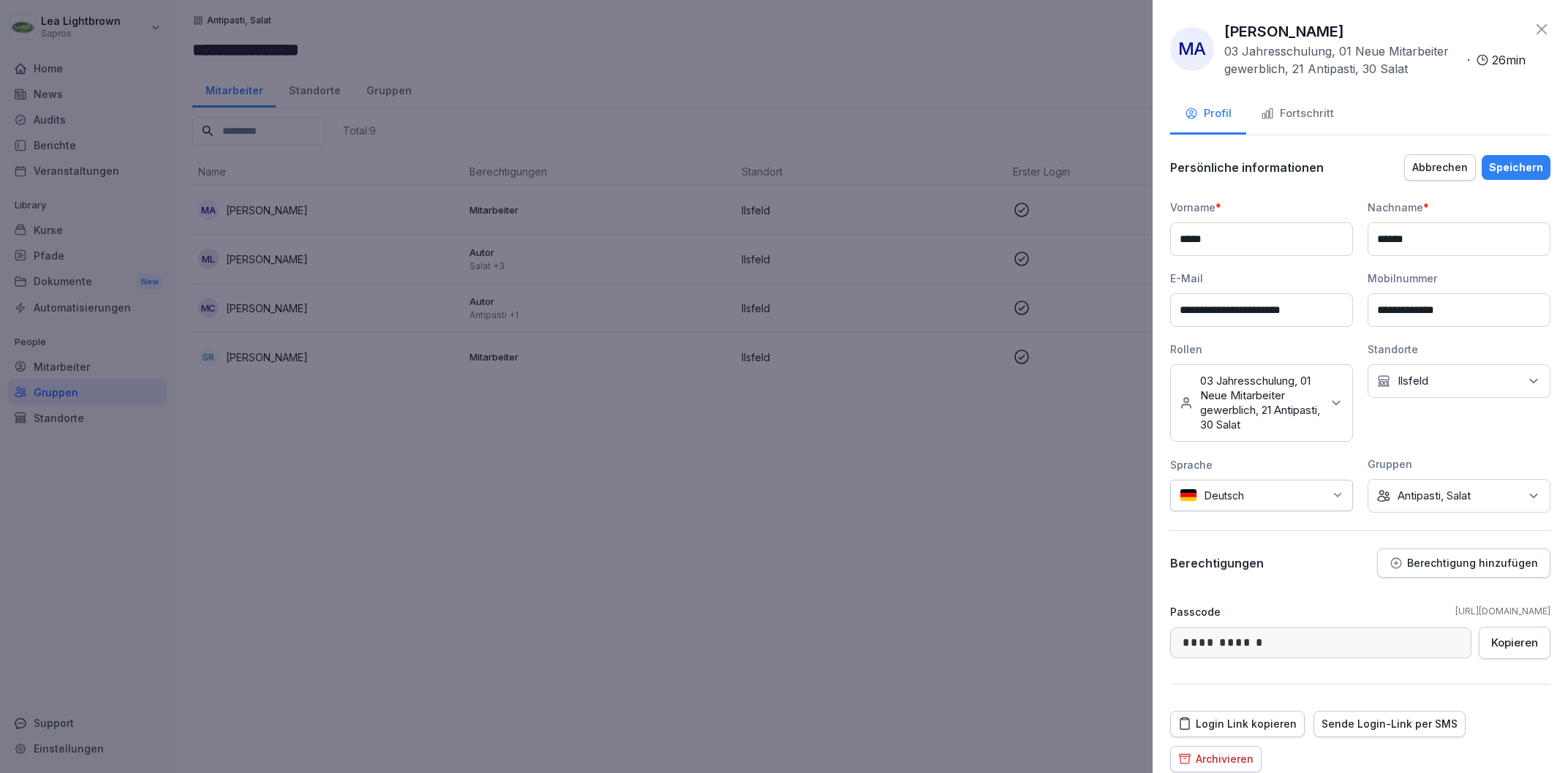
click at [1471, 495] on p "Antipasti, Salat" at bounding box center [1434, 495] width 73 height 15
click at [1390, 620] on button "Antipasti, Salat" at bounding box center [1384, 618] width 13 height 13
click at [1429, 593] on div "Salat" at bounding box center [1462, 592] width 181 height 28
click at [1531, 170] on div "Speichern" at bounding box center [1516, 167] width 54 height 16
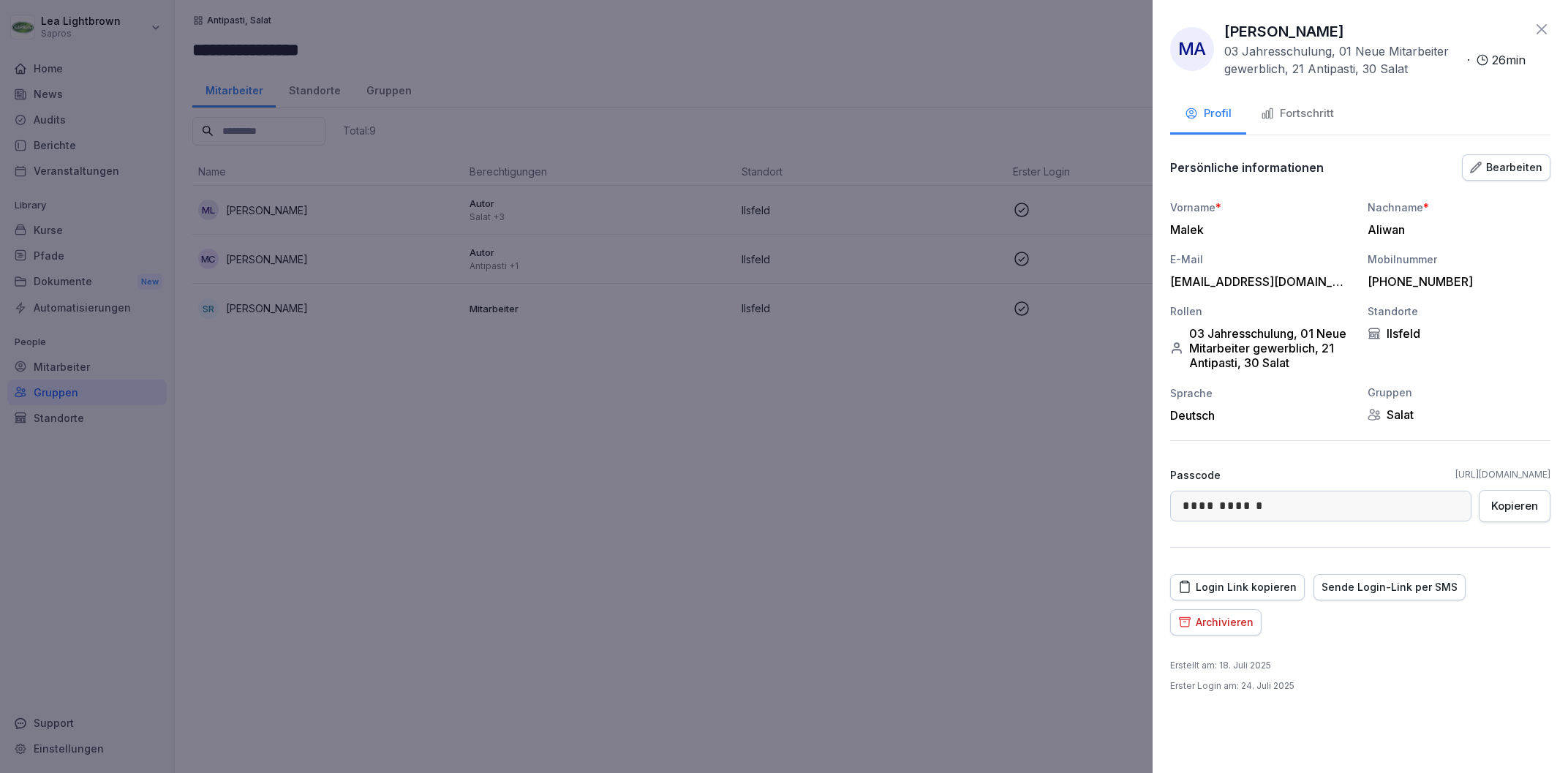
click at [957, 459] on div at bounding box center [784, 386] width 1568 height 773
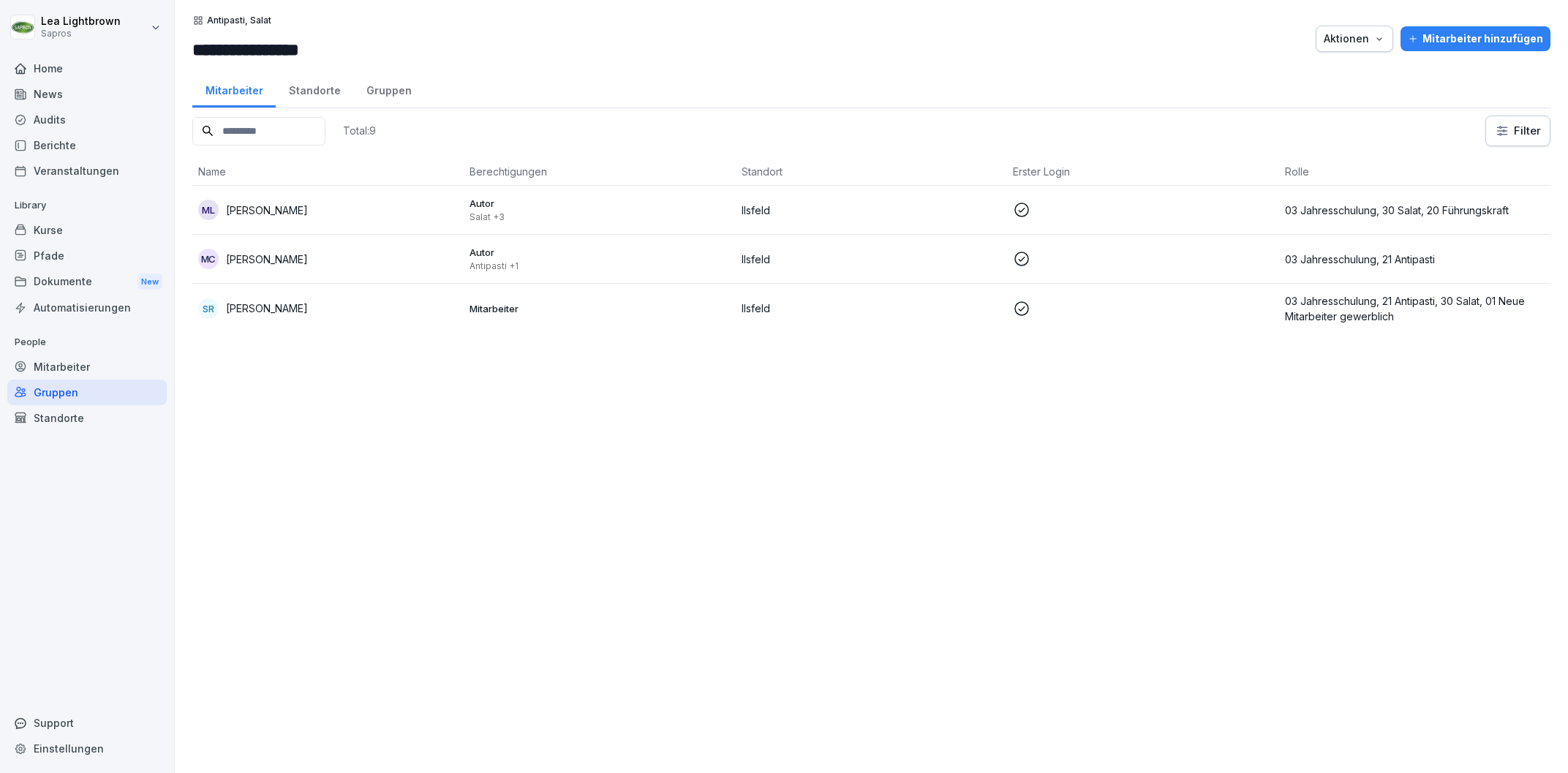
click at [1401, 296] on p "03 Jahresschulung, 21 Antipasti, 30 Salat, 01 Neue Mitarbeiter gewerblich" at bounding box center [1414, 308] width 259 height 30
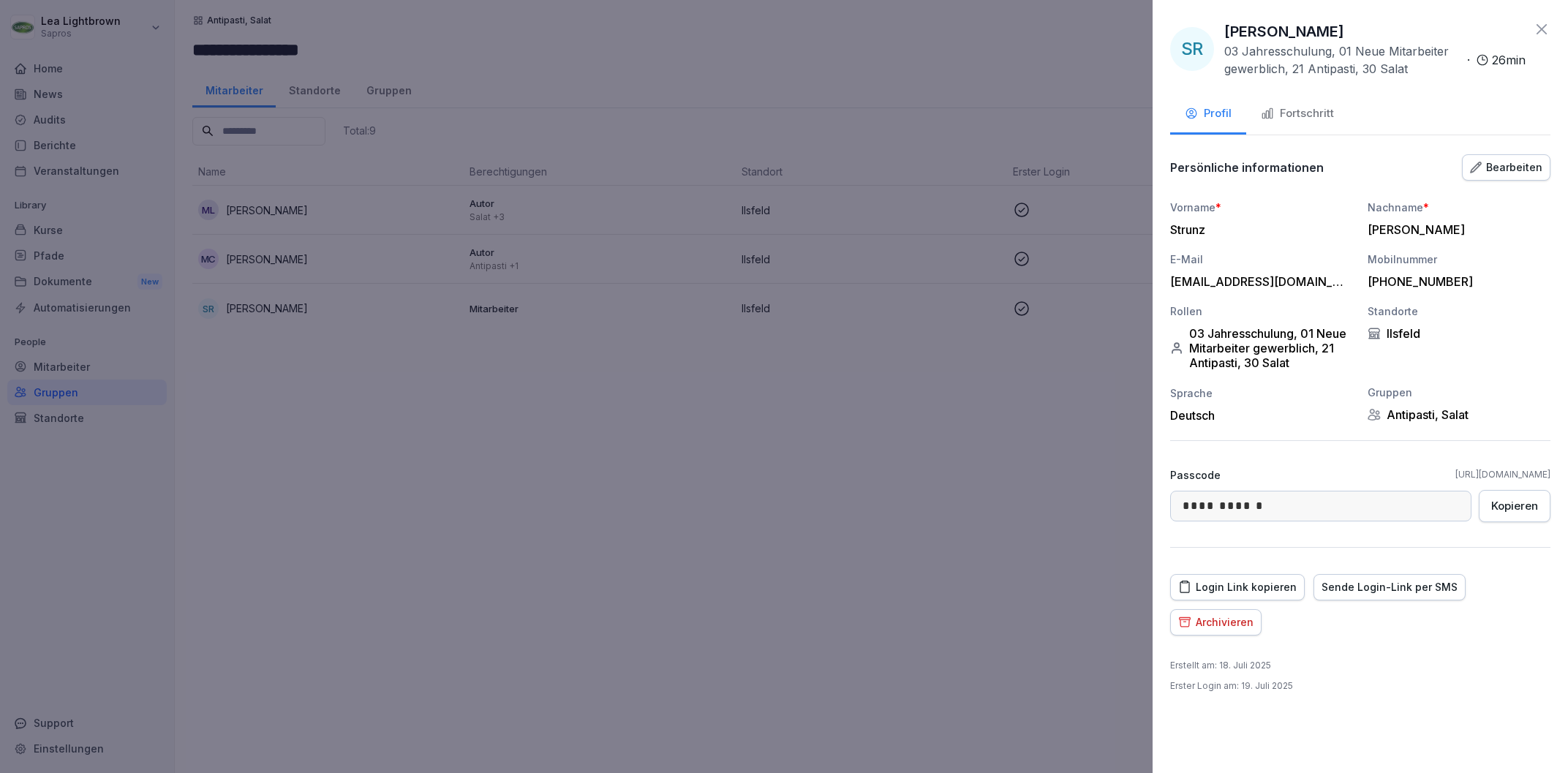
click at [1511, 167] on div "Bearbeiten" at bounding box center [1506, 167] width 72 height 16
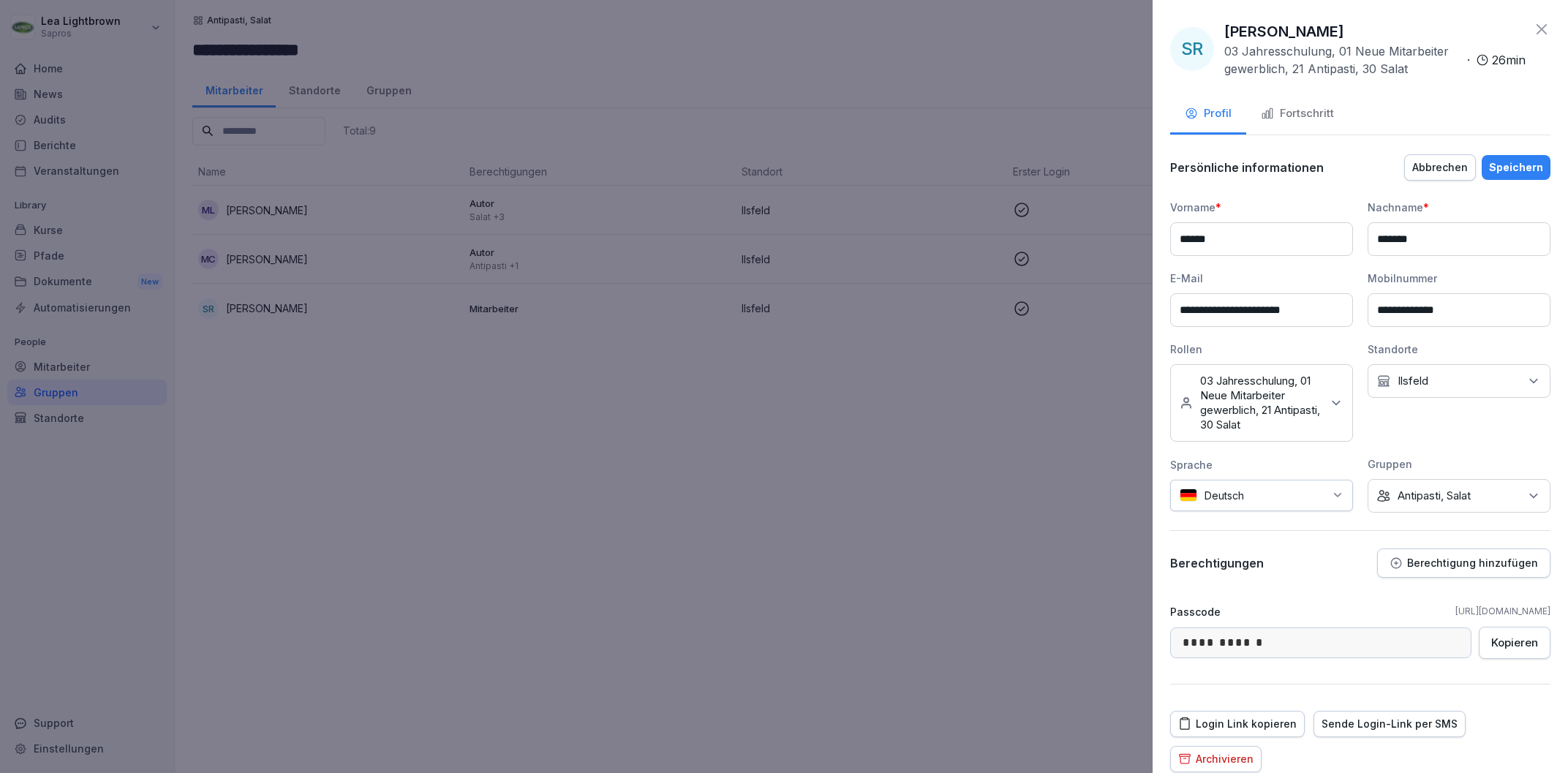
click at [1489, 504] on div "Keine Gruppe Antipasti, Salat" at bounding box center [1458, 495] width 183 height 33
click at [1441, 619] on label "Antipasti, Salat" at bounding box center [1435, 618] width 73 height 13
click at [1439, 603] on div "Salat" at bounding box center [1462, 601] width 181 height 28
click at [1520, 170] on div "Speichern" at bounding box center [1516, 167] width 54 height 16
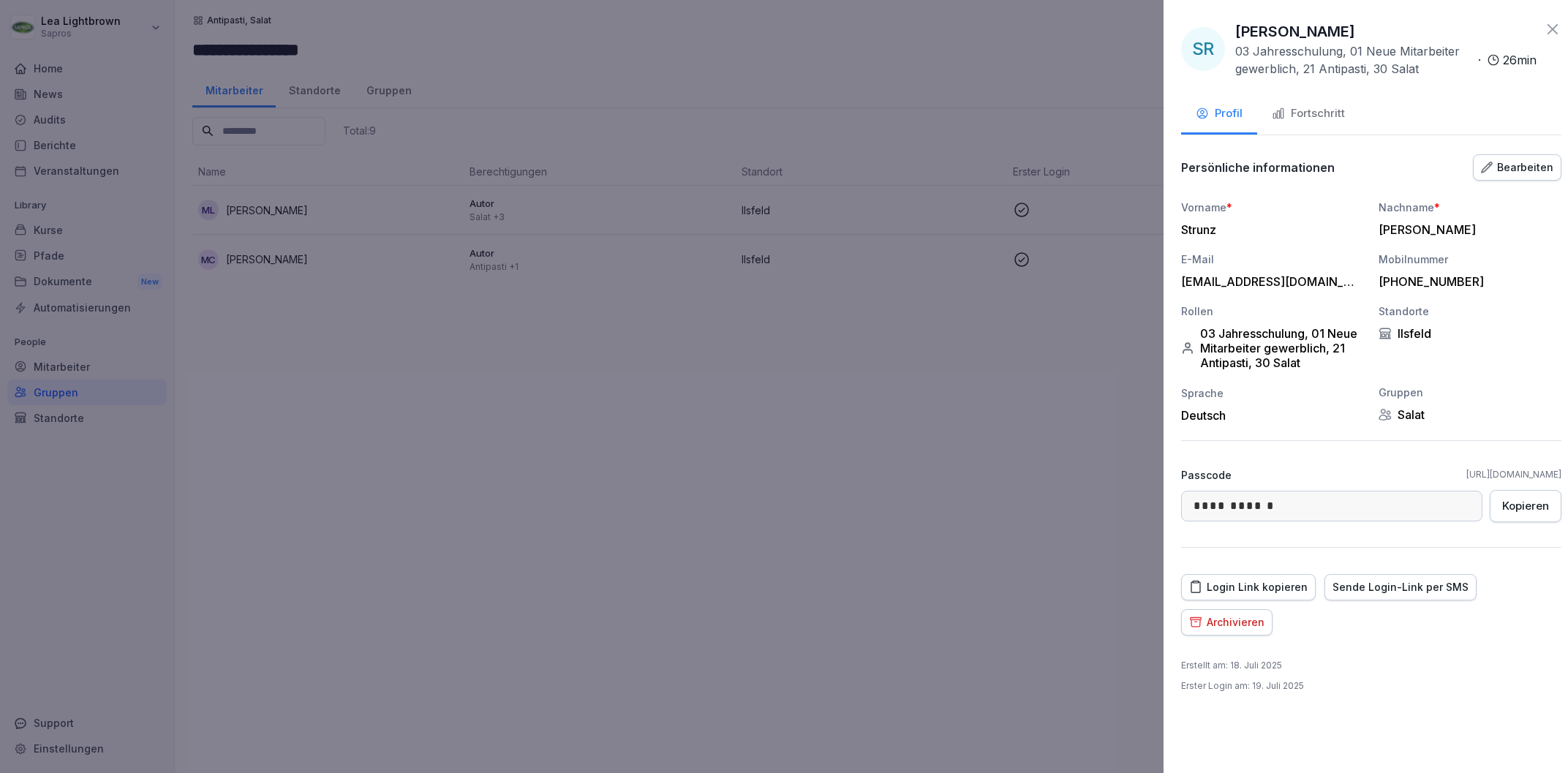
click at [922, 522] on div at bounding box center [784, 386] width 1568 height 773
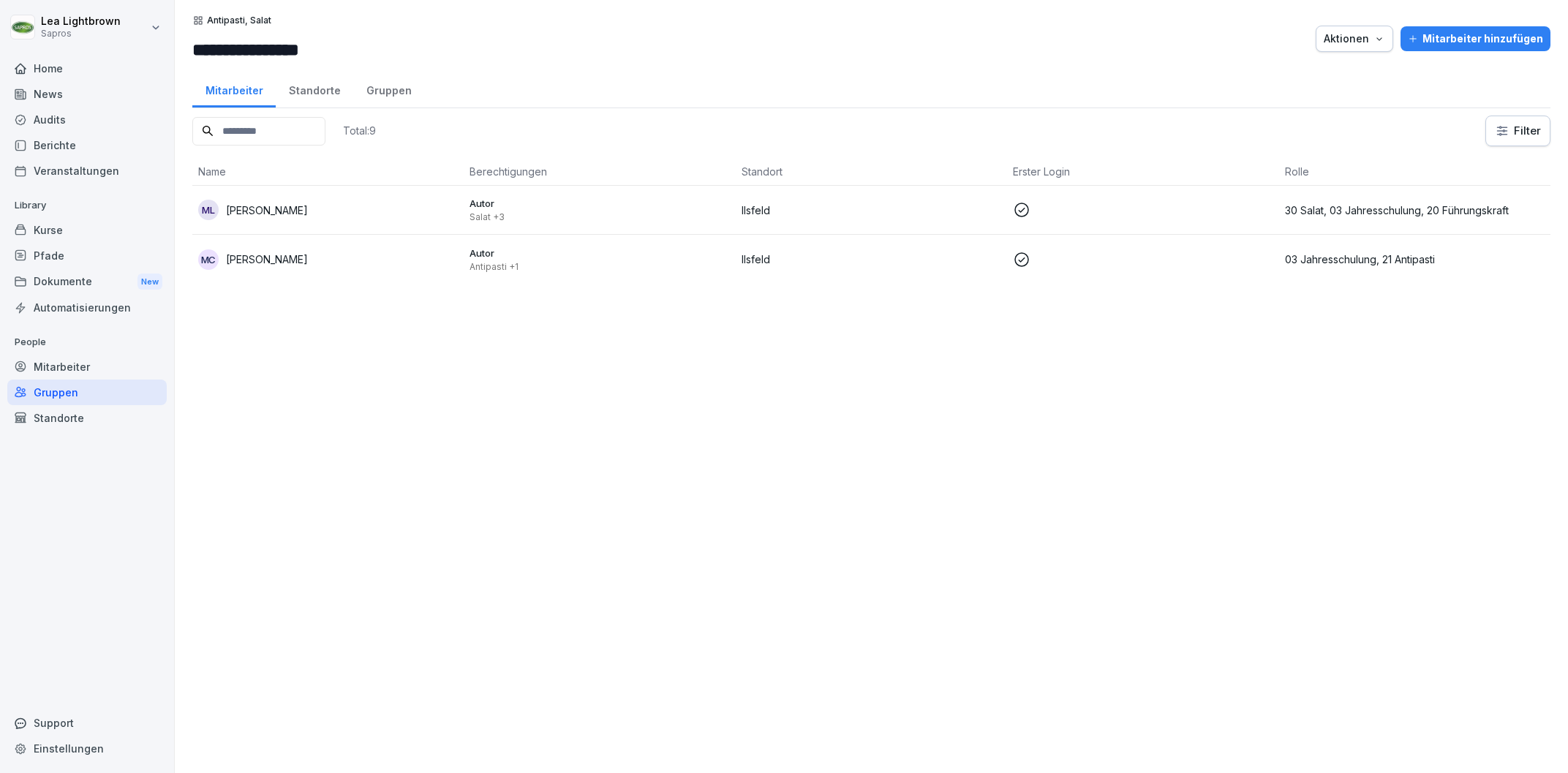
click at [1237, 202] on p at bounding box center [1142, 209] width 259 height 18
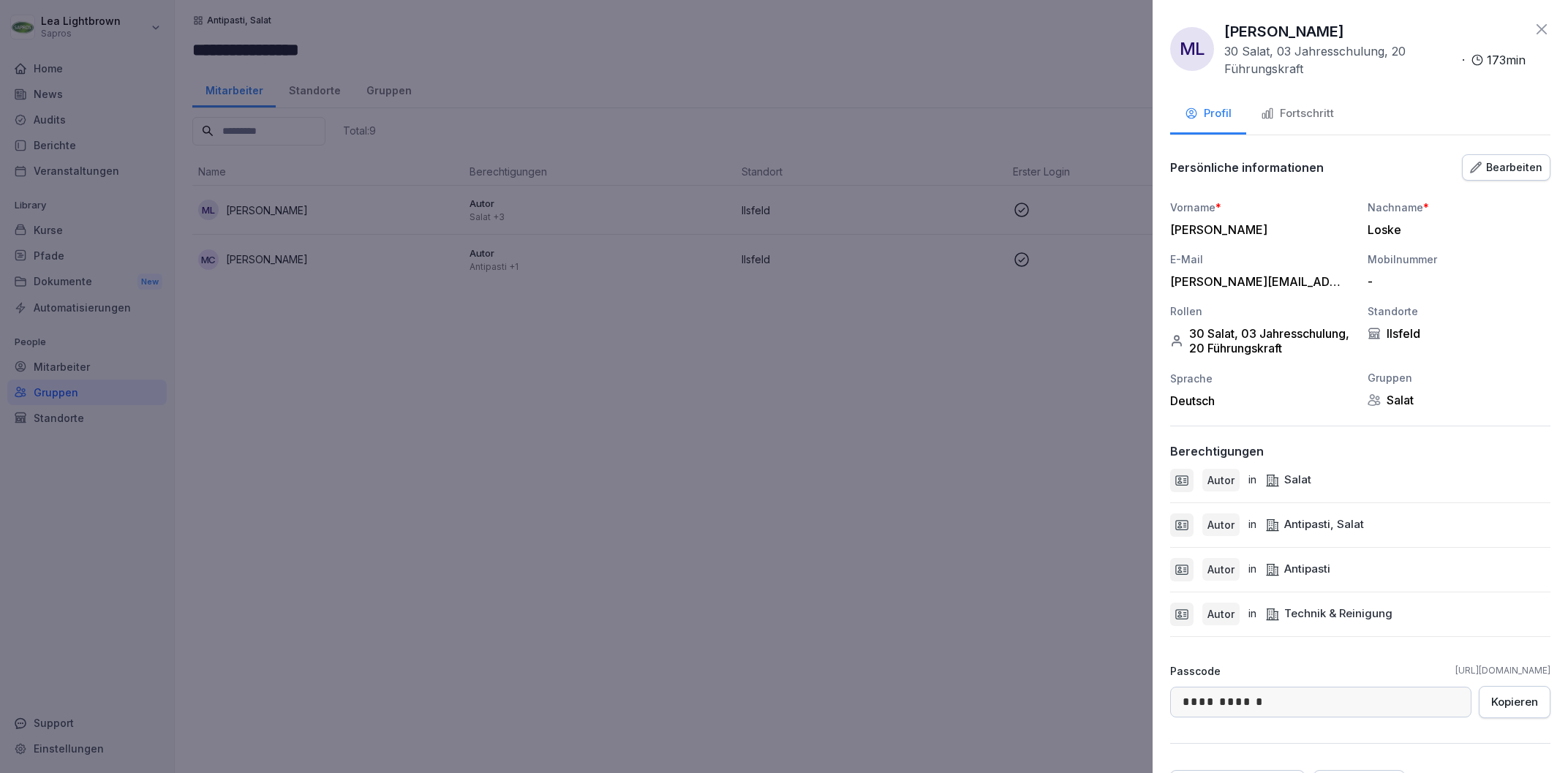
click at [1513, 160] on div "Bearbeiten" at bounding box center [1506, 167] width 72 height 16
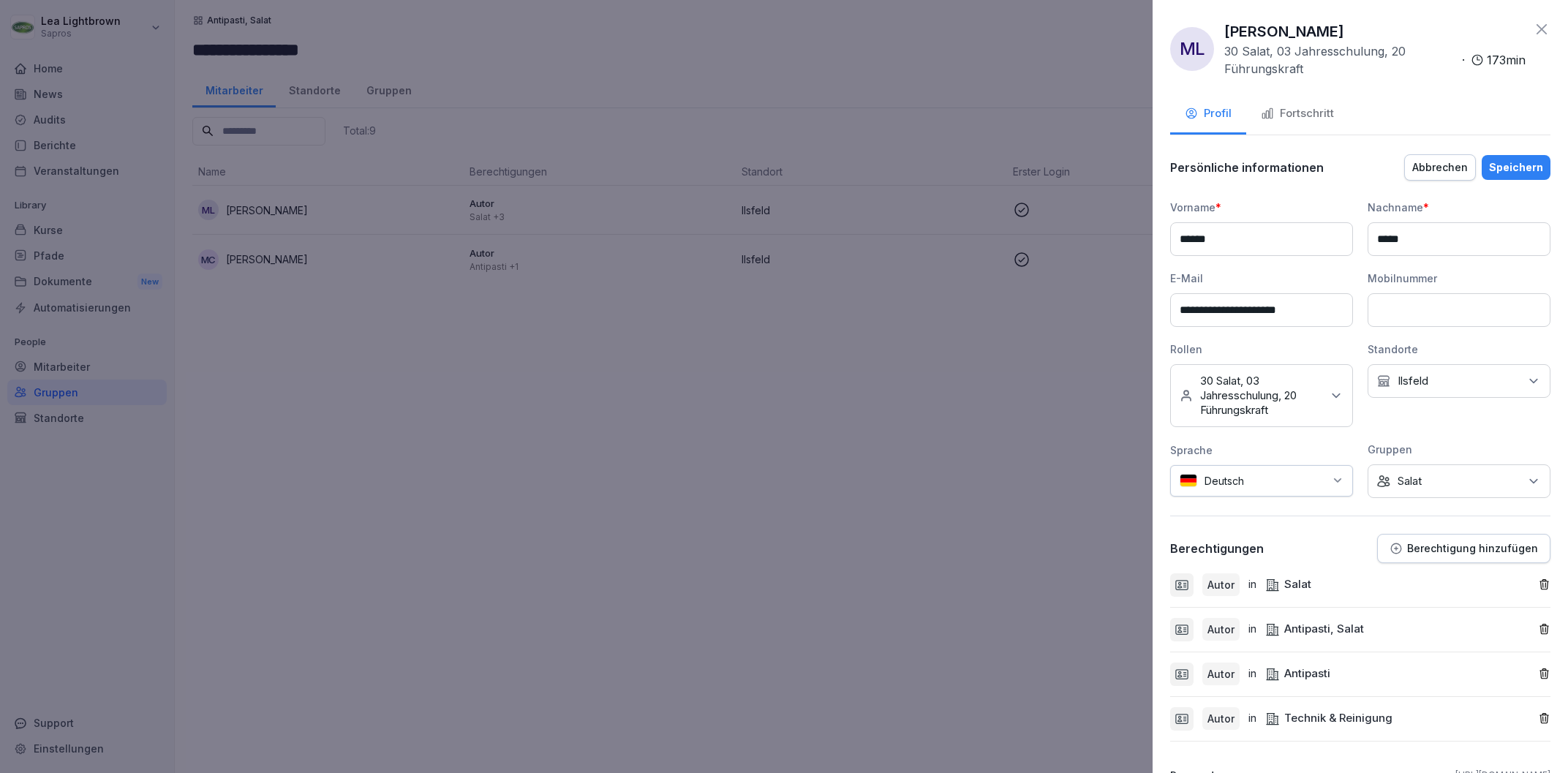
click at [1544, 628] on icon "button" at bounding box center [1544, 629] width 12 height 12
click at [1522, 172] on div "Speichern" at bounding box center [1516, 167] width 54 height 16
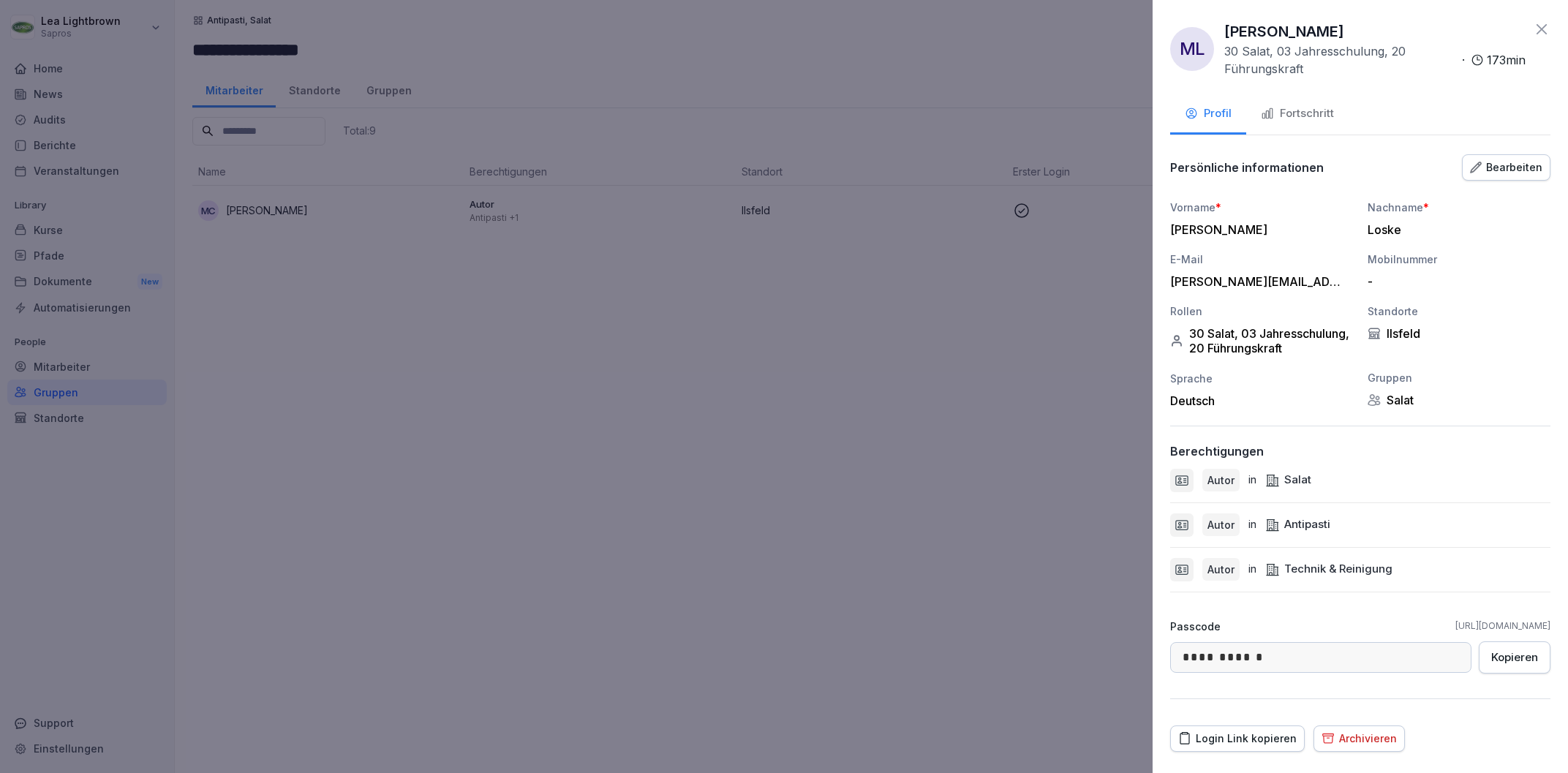
click at [592, 460] on div at bounding box center [784, 386] width 1568 height 773
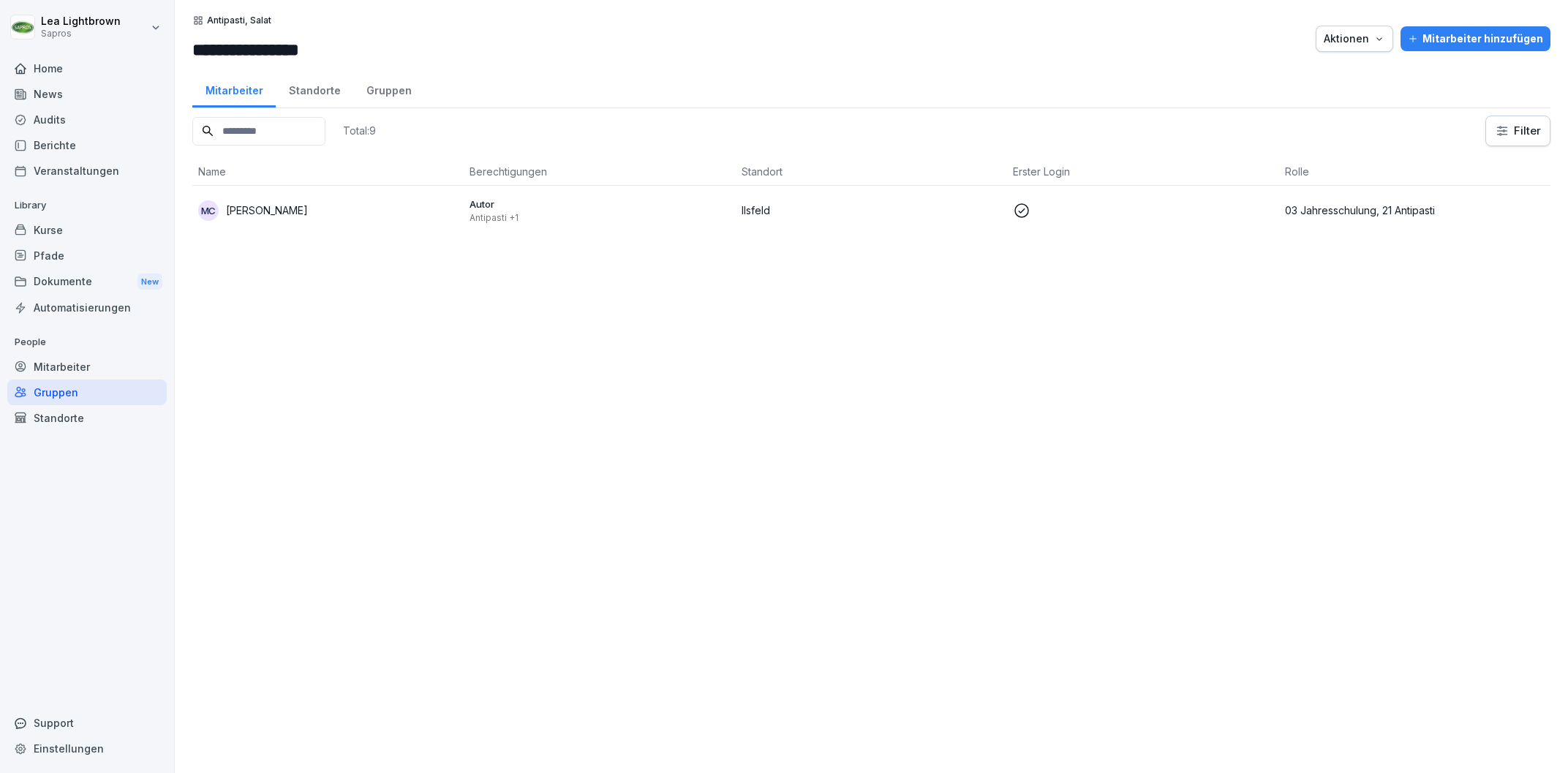
click at [911, 196] on td "Ilsfeld" at bounding box center [871, 210] width 271 height 49
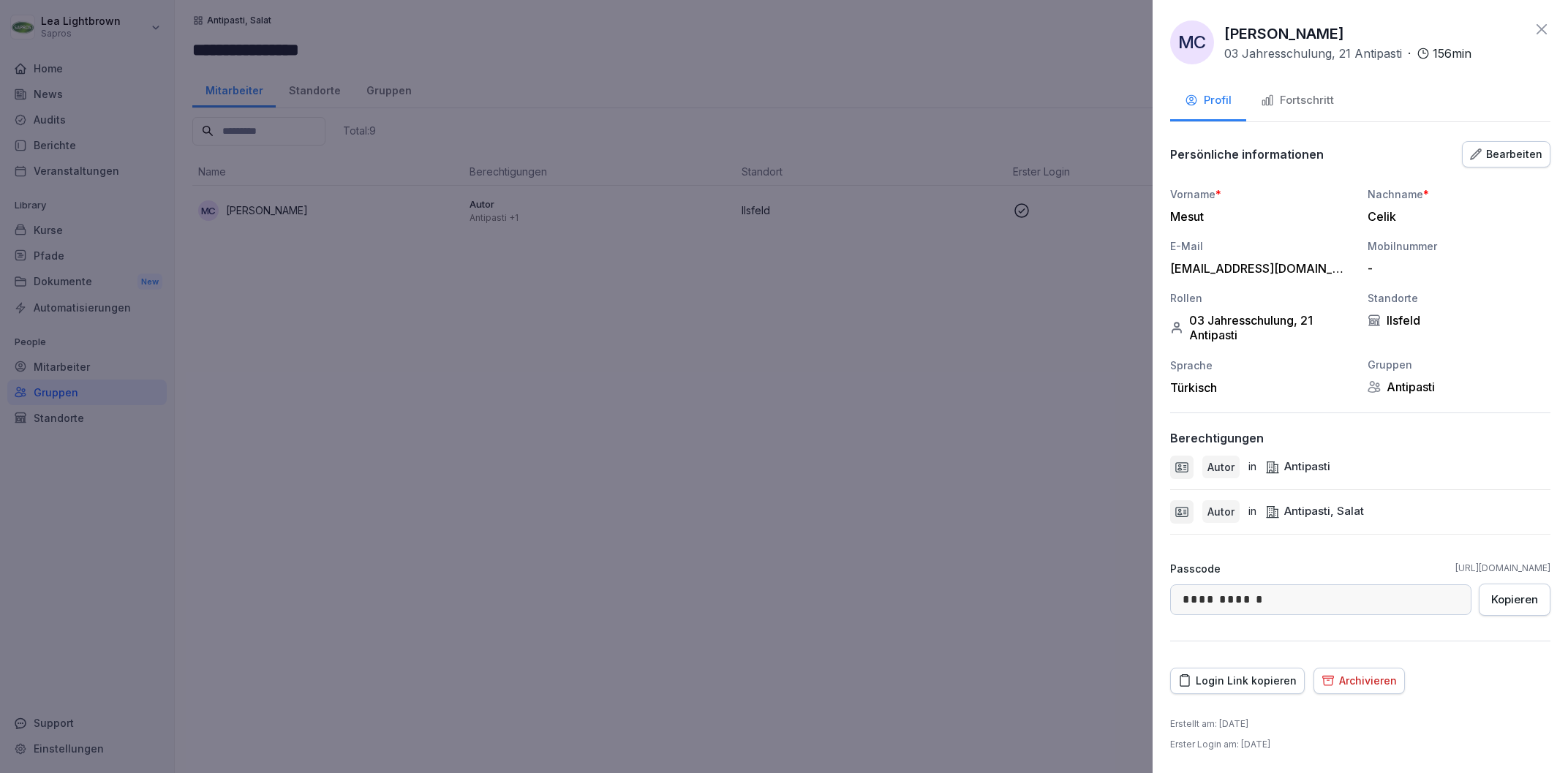
click at [1523, 163] on button "Bearbeiten" at bounding box center [1506, 154] width 89 height 26
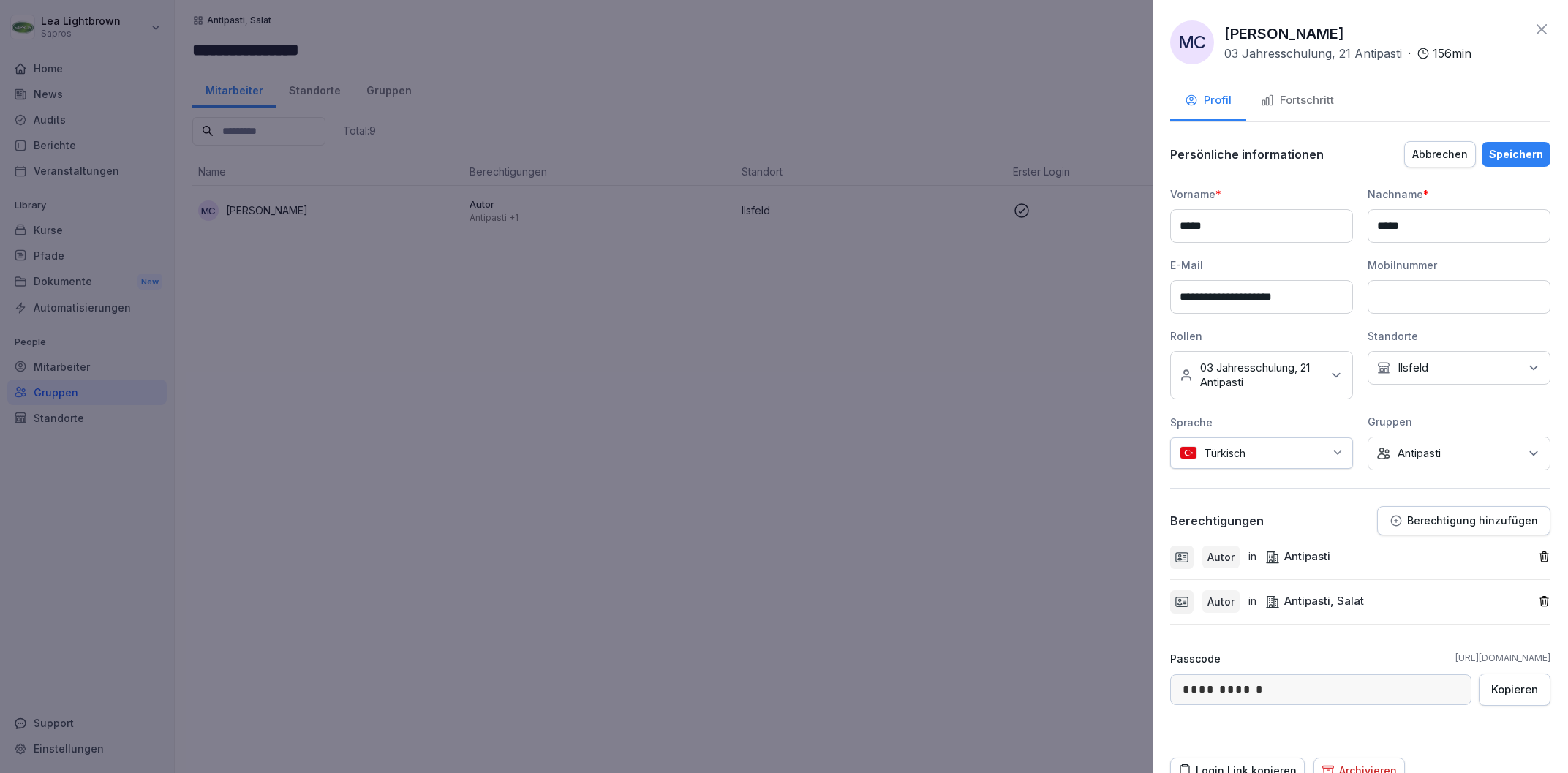
click at [1545, 599] on icon "button" at bounding box center [1544, 602] width 12 height 12
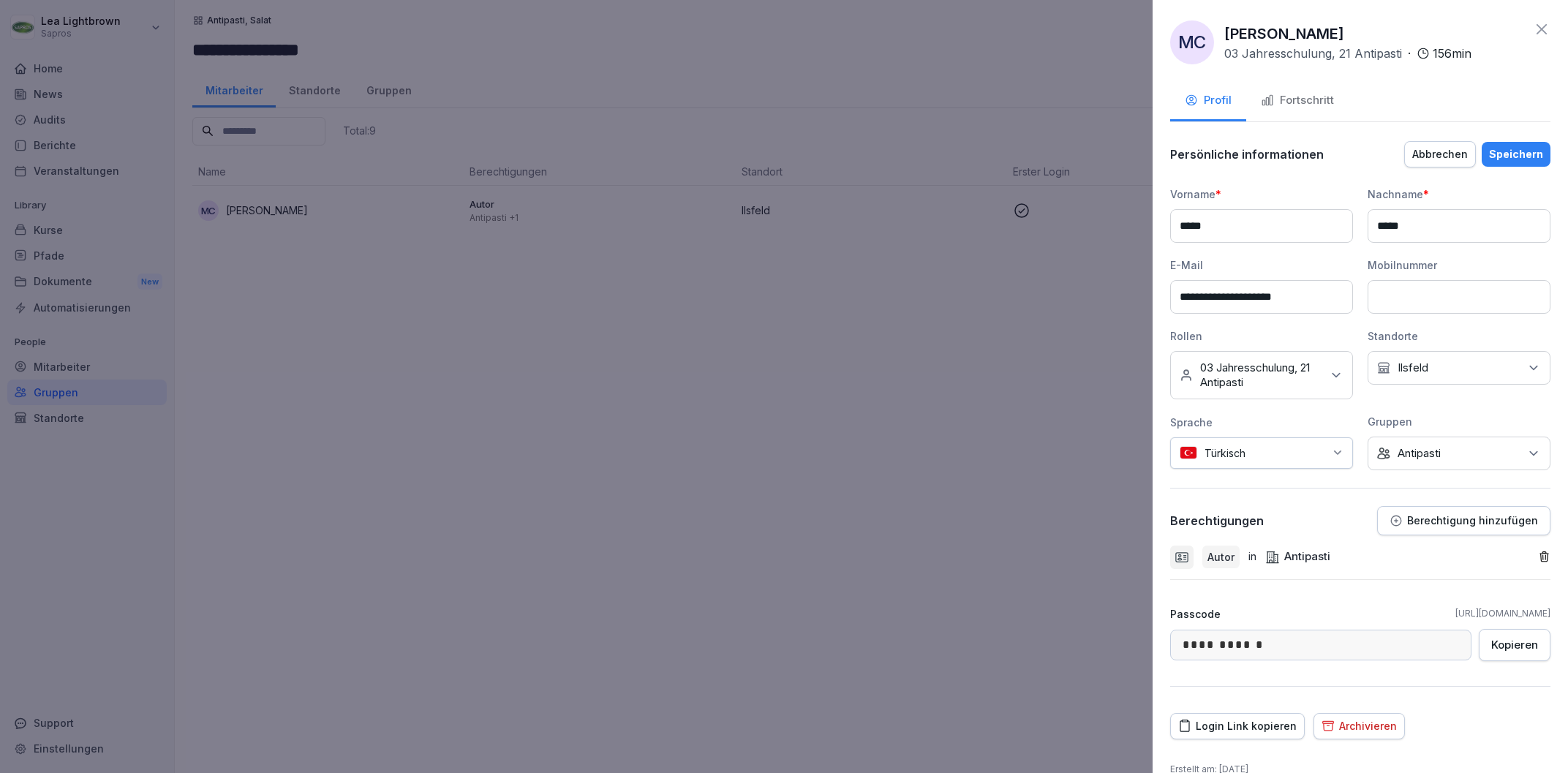
click at [1527, 162] on button "Speichern" at bounding box center [1516, 154] width 69 height 25
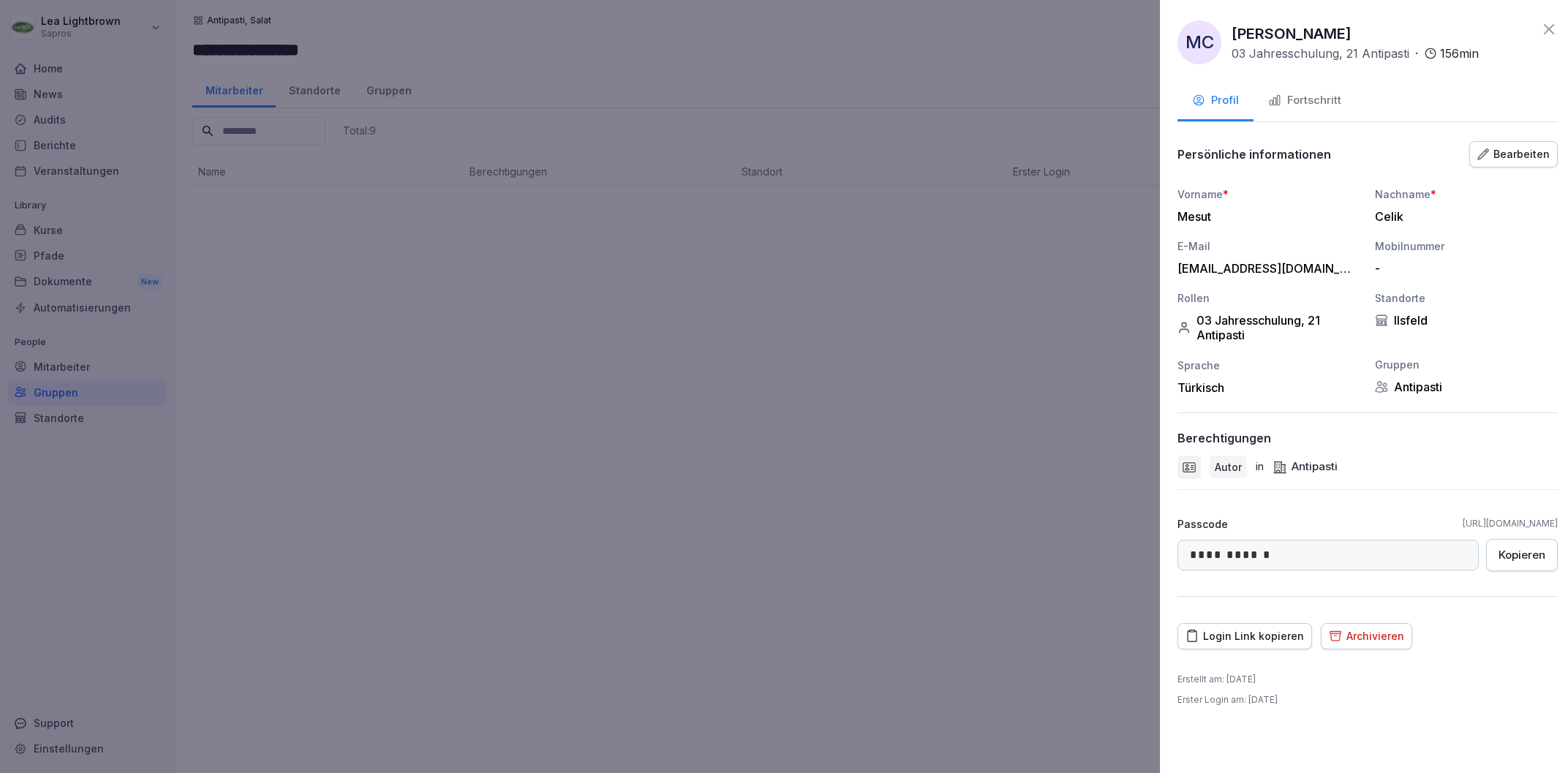
click at [1032, 343] on div at bounding box center [784, 386] width 1568 height 773
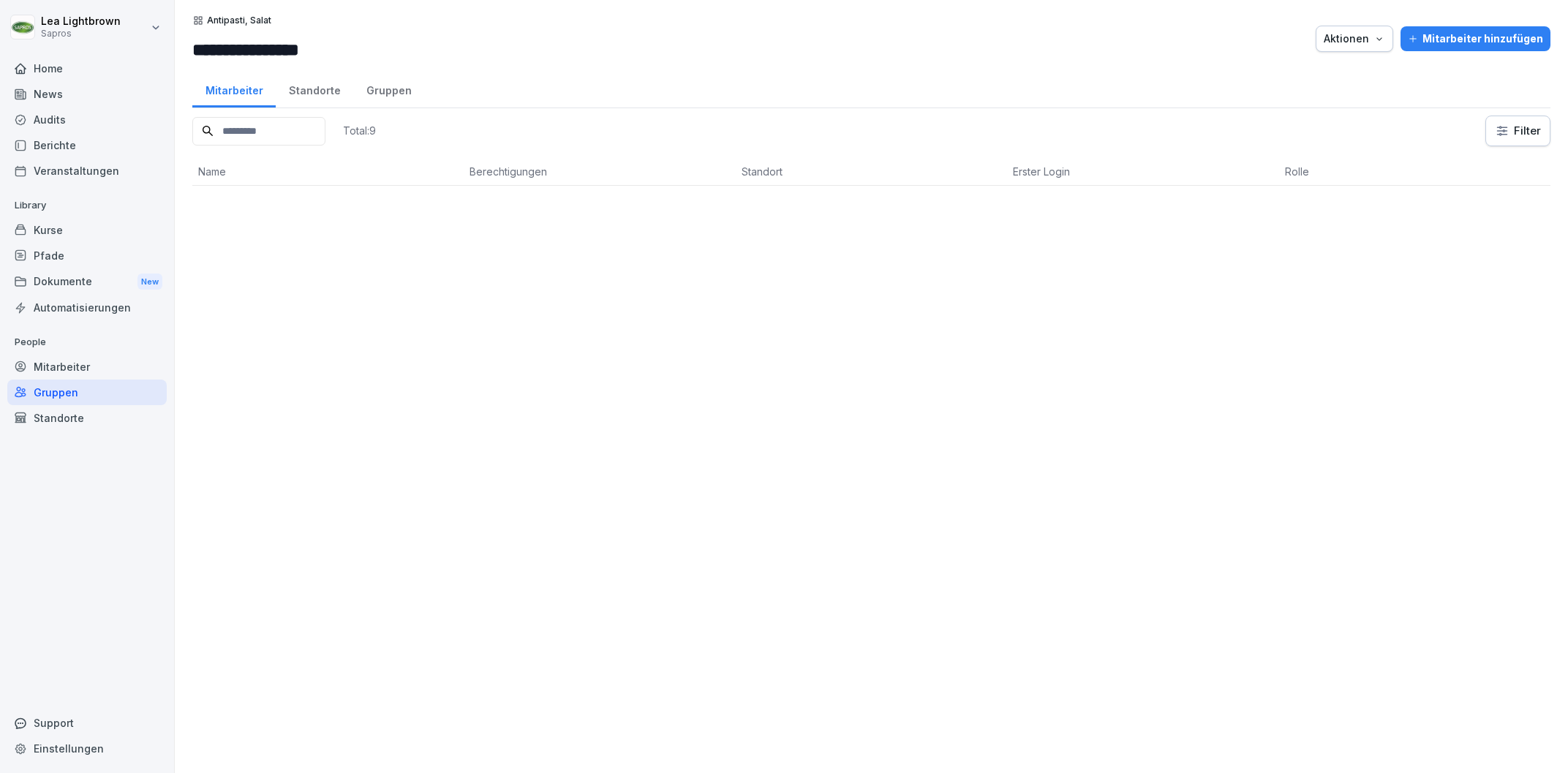
click at [1381, 36] on icon "button" at bounding box center [1379, 38] width 12 height 12
click at [1315, 98] on p "Gruppe löschen" at bounding box center [1303, 97] width 78 height 13
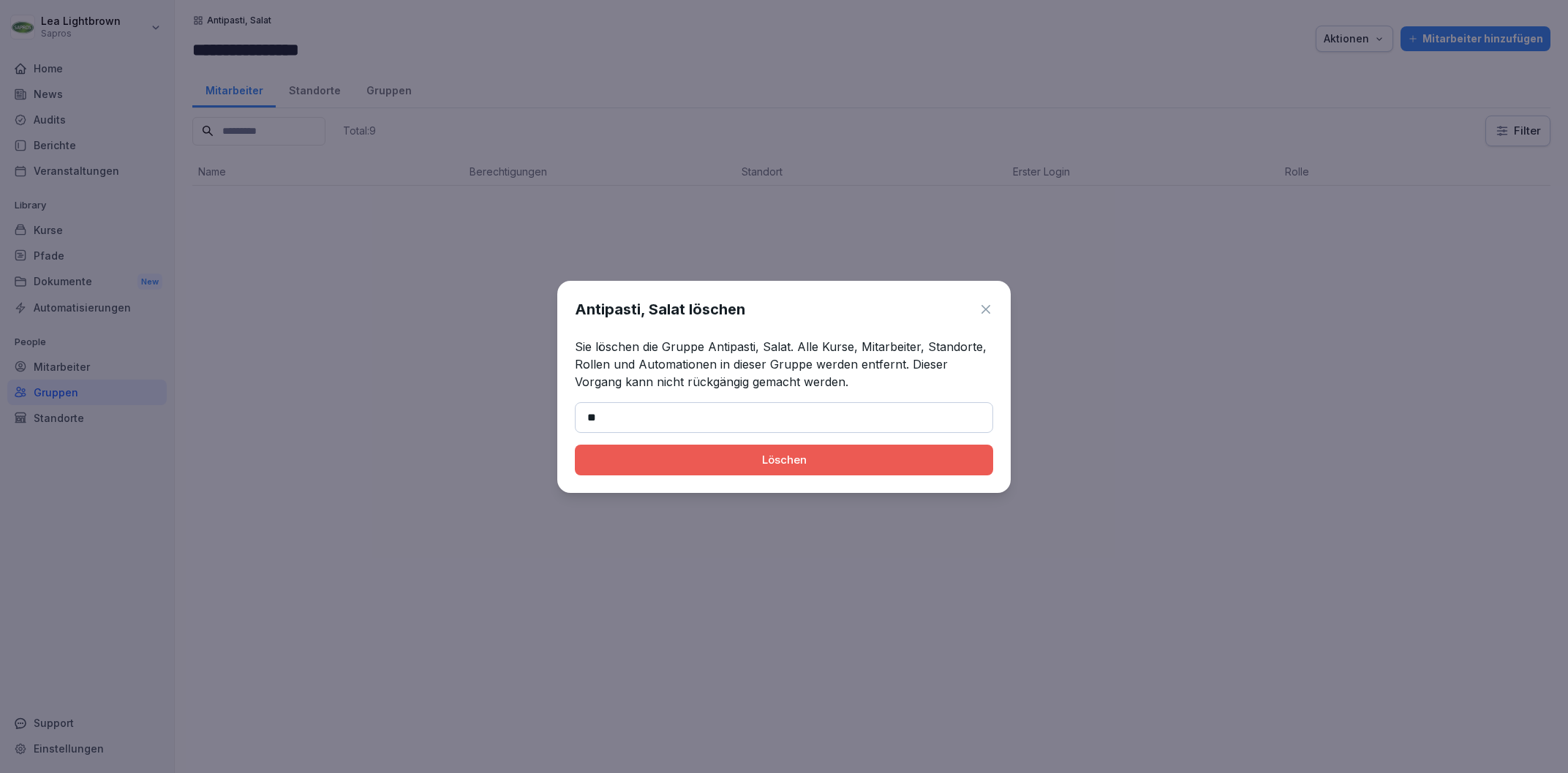
type input "*"
type input "**********"
click at [713, 453] on div "Löschen" at bounding box center [783, 459] width 395 height 16
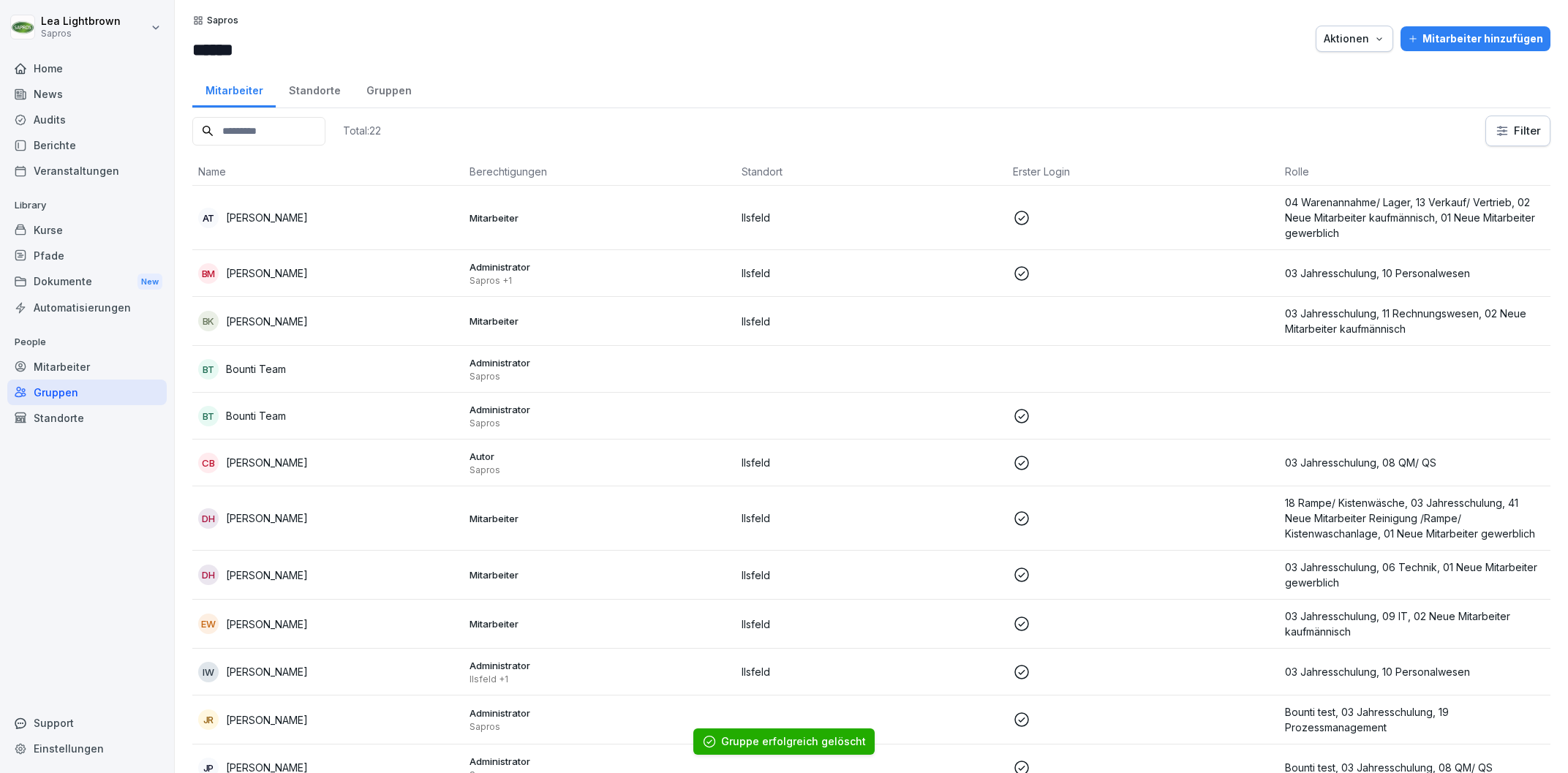
click at [87, 382] on div "Gruppen" at bounding box center [86, 392] width 160 height 26
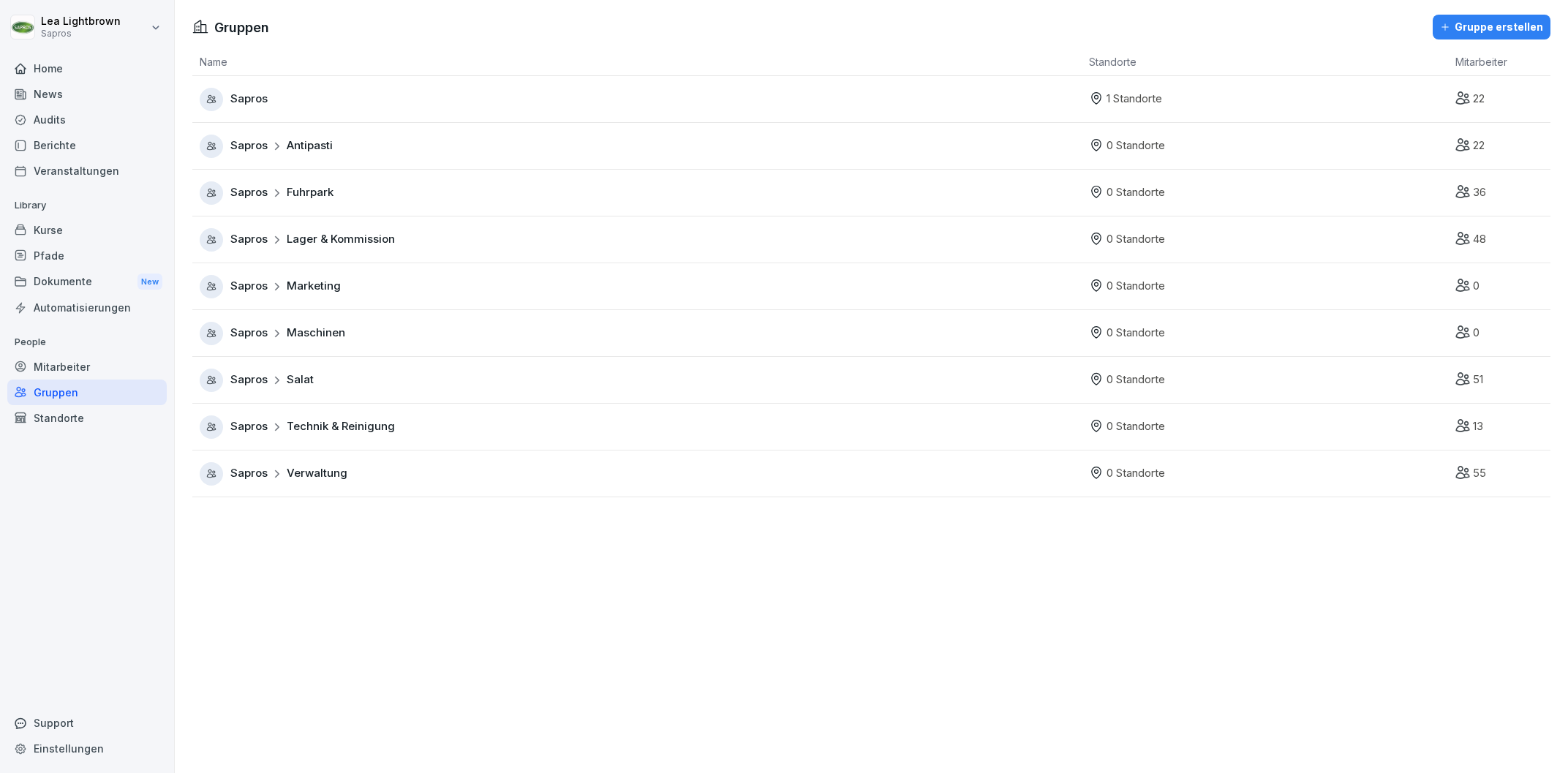
click at [413, 293] on div "Sapros Marketing" at bounding box center [640, 286] width 882 height 23
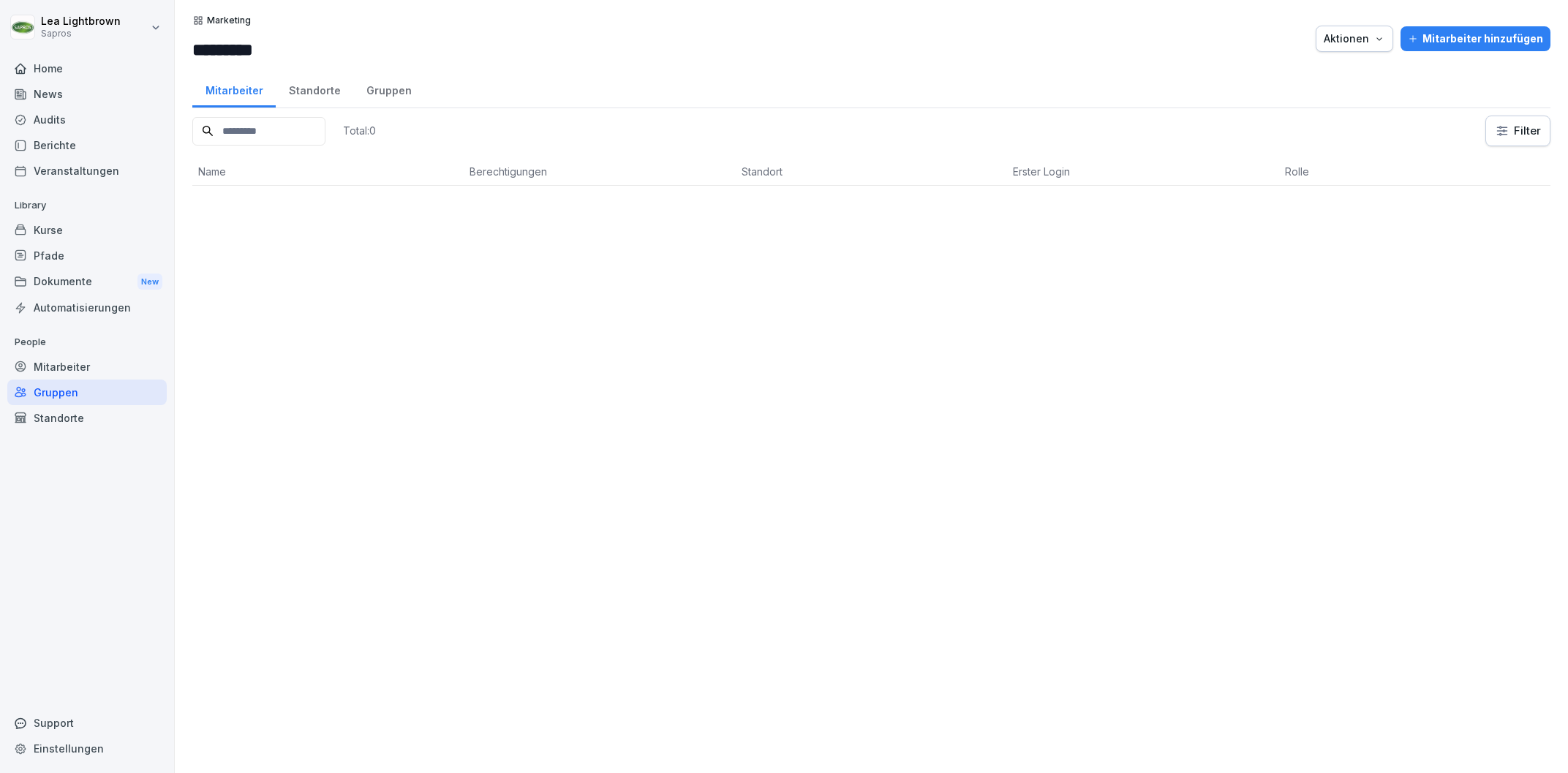
click at [1393, 40] on button "Aktionen" at bounding box center [1355, 39] width 78 height 26
click at [1315, 93] on p "Gruppe löschen" at bounding box center [1303, 97] width 78 height 13
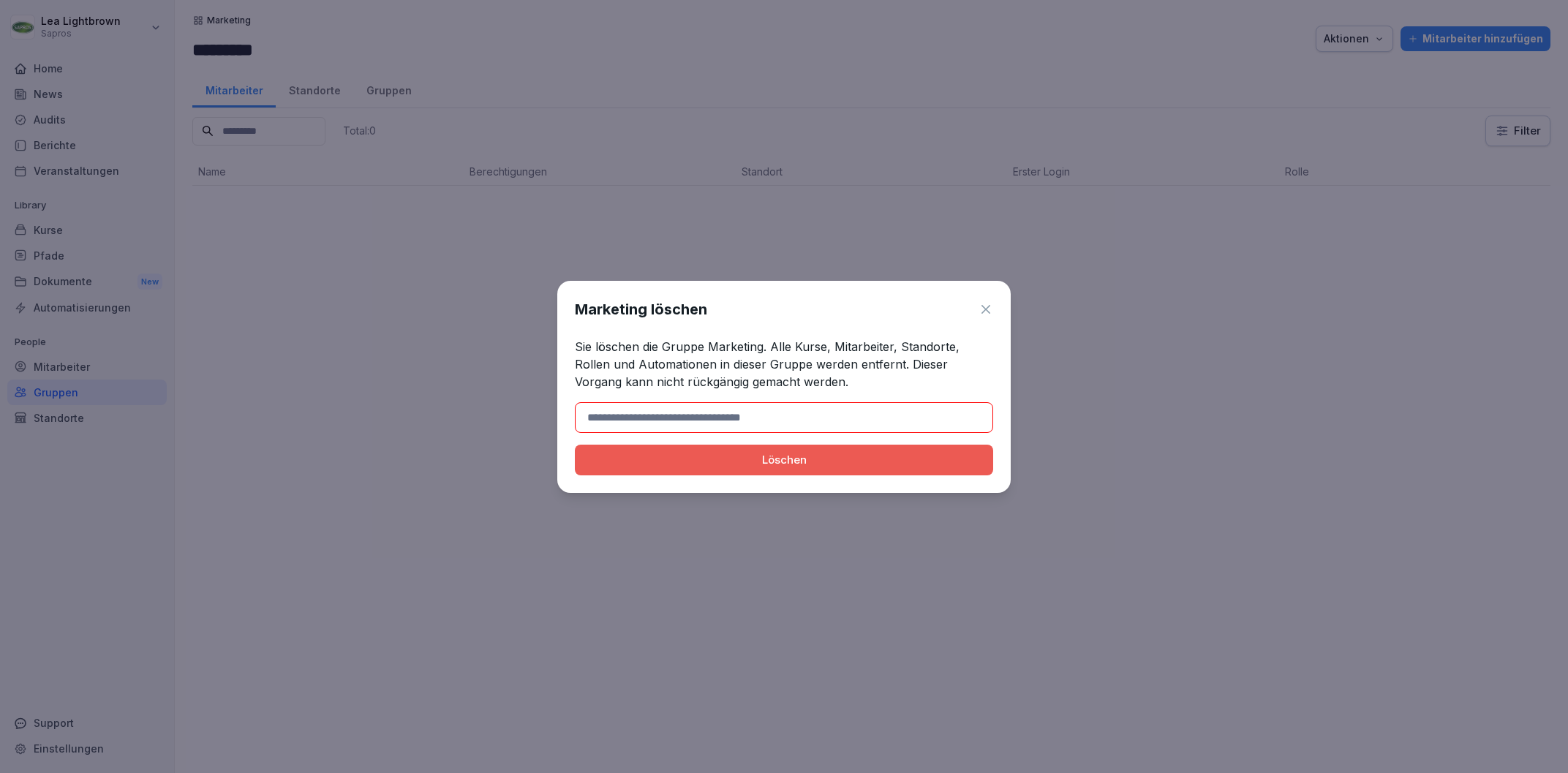
click at [740, 415] on input at bounding box center [783, 417] width 418 height 30
type input "*********"
click at [768, 467] on div "Löschen" at bounding box center [783, 459] width 395 height 16
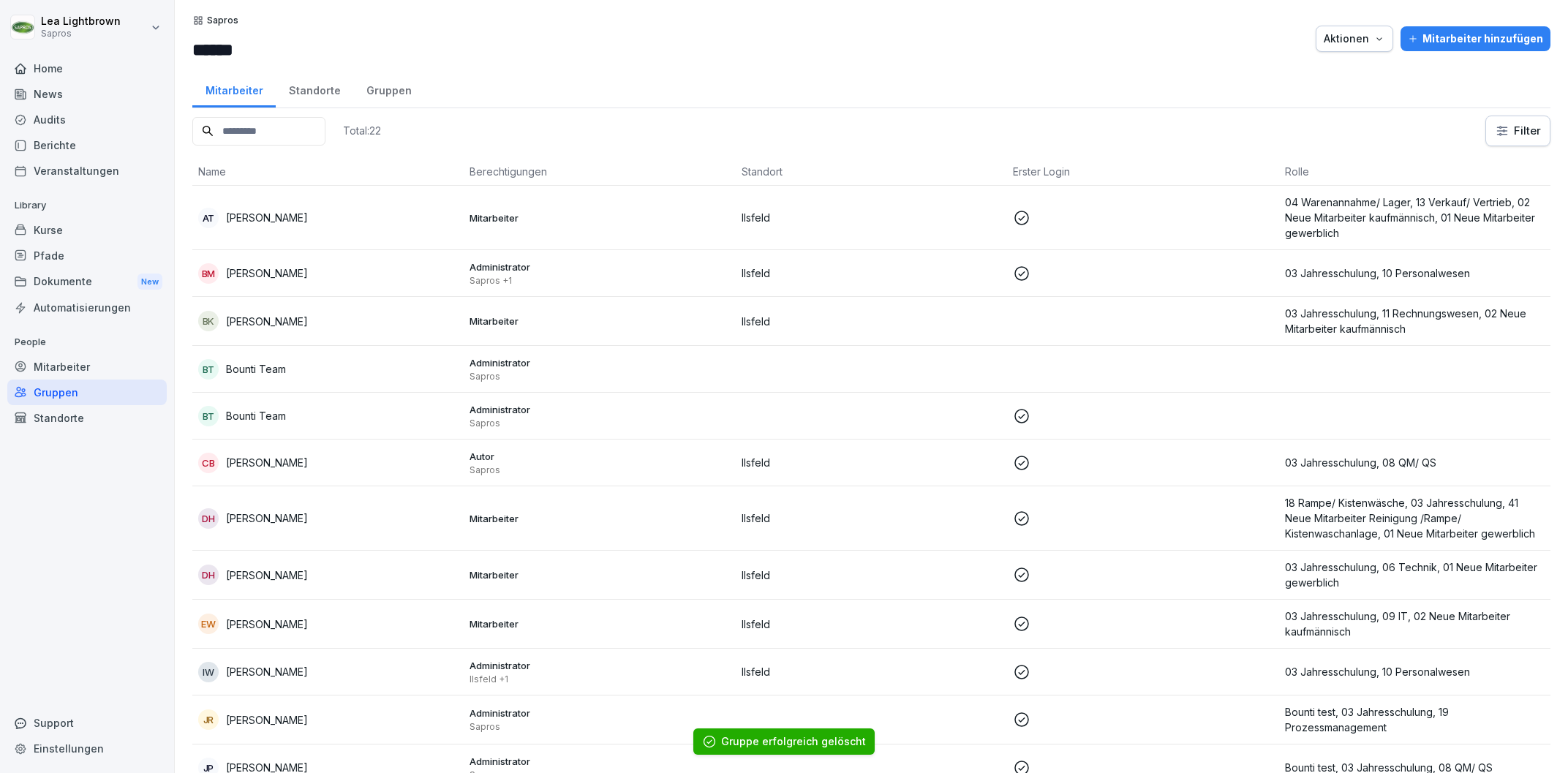
click at [72, 387] on div "Gruppen" at bounding box center [86, 392] width 160 height 26
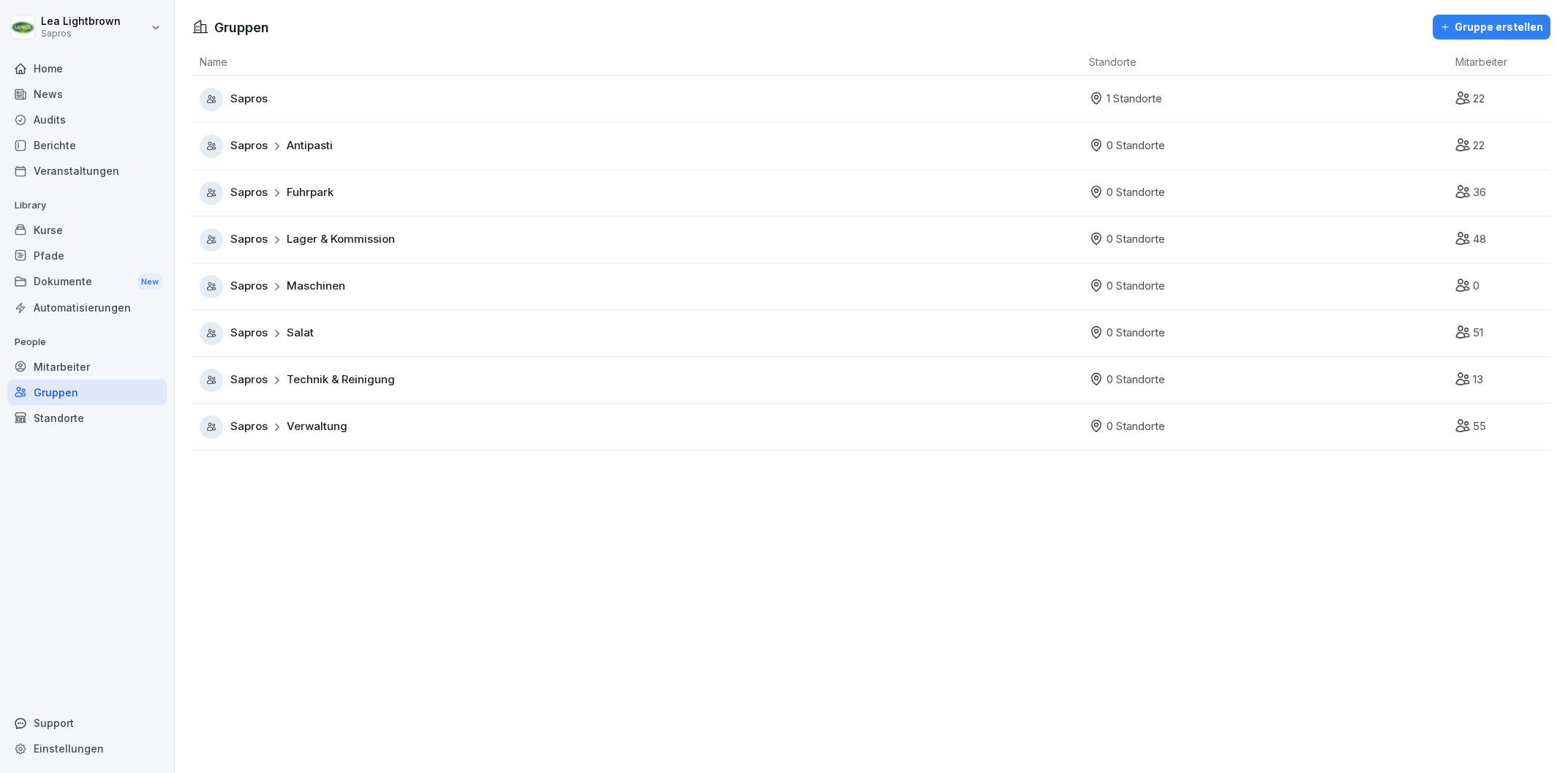
click at [471, 273] on td "Sapros Maschinen" at bounding box center [637, 286] width 889 height 47
click at [258, 285] on span "Sapros" at bounding box center [249, 286] width 37 height 17
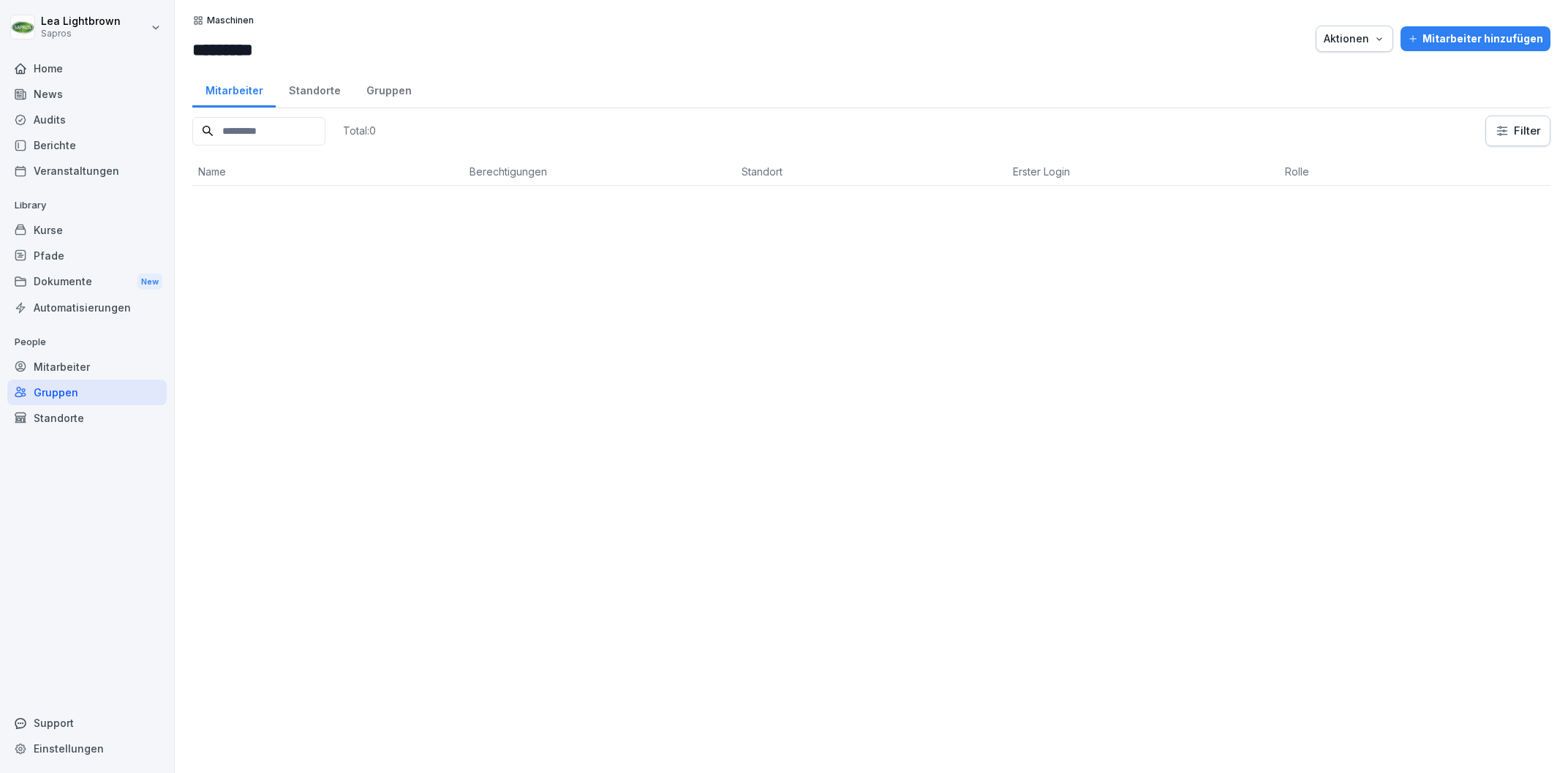
click at [1385, 42] on icon "button" at bounding box center [1379, 38] width 12 height 12
click at [1291, 107] on div "Gruppe löschen" at bounding box center [1316, 98] width 163 height 25
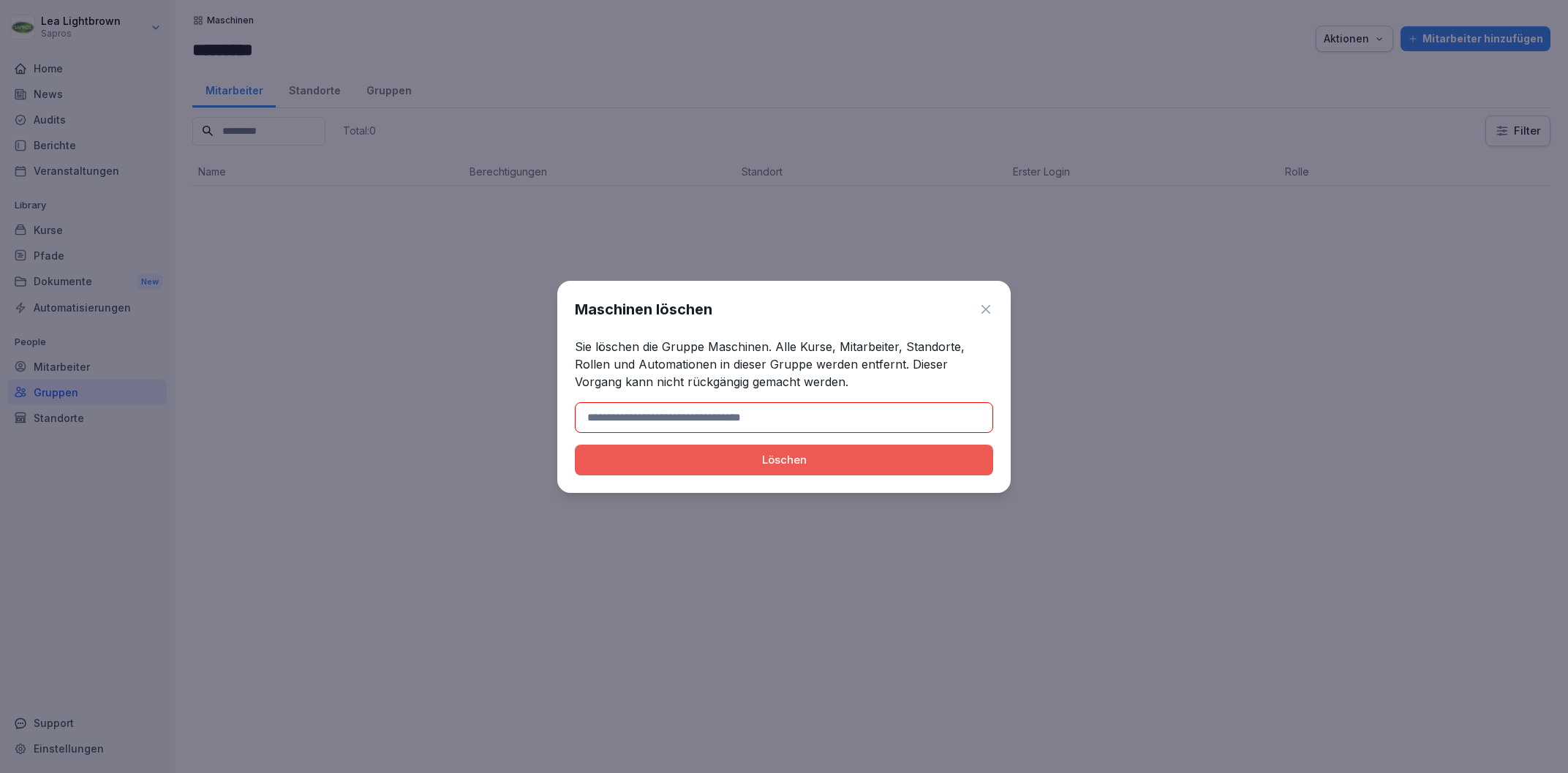
click at [670, 427] on input at bounding box center [783, 417] width 418 height 30
type input "*********"
click at [720, 455] on div "Löschen" at bounding box center [783, 459] width 395 height 16
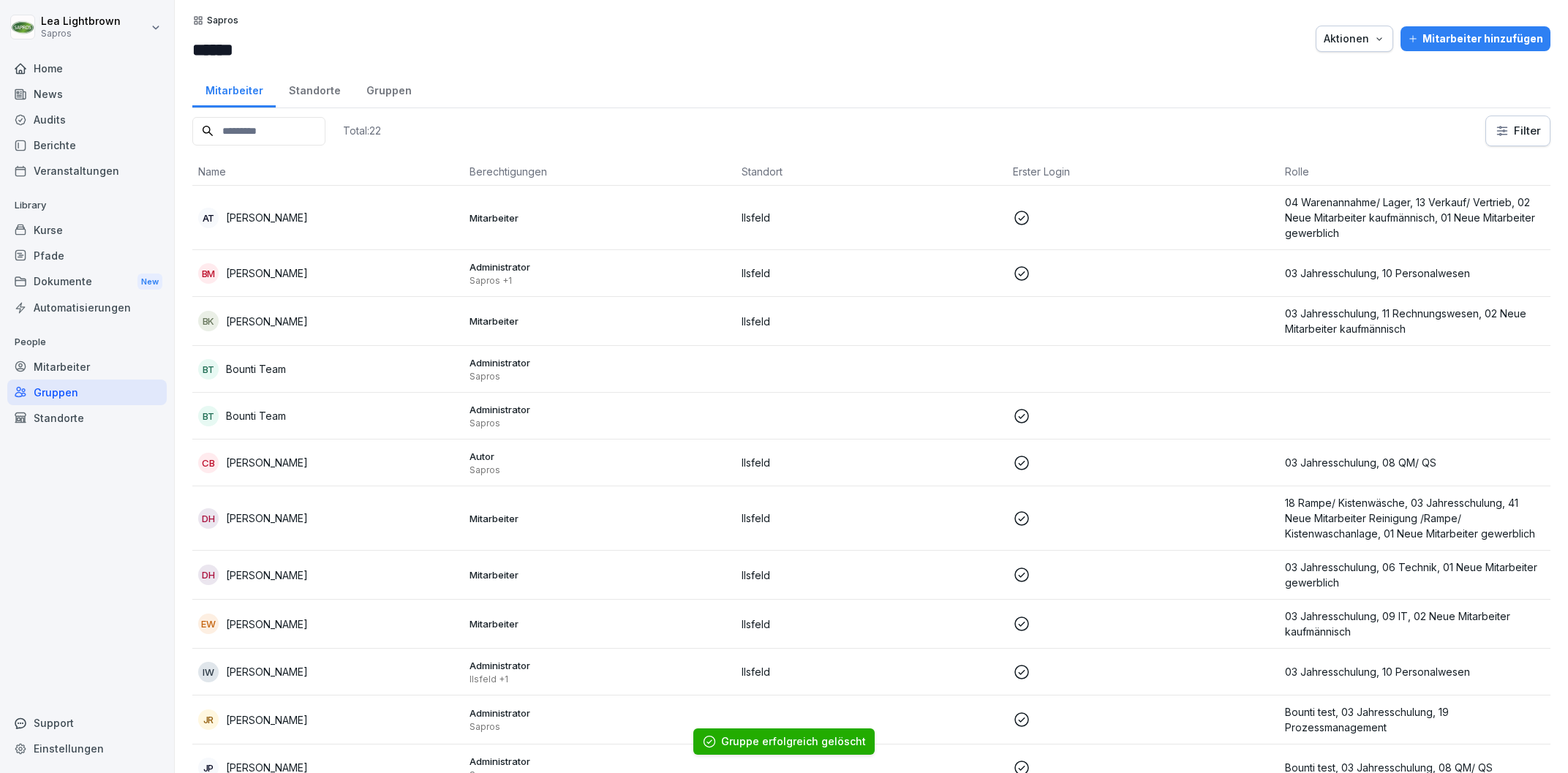
click at [66, 392] on div "Gruppen" at bounding box center [86, 392] width 160 height 26
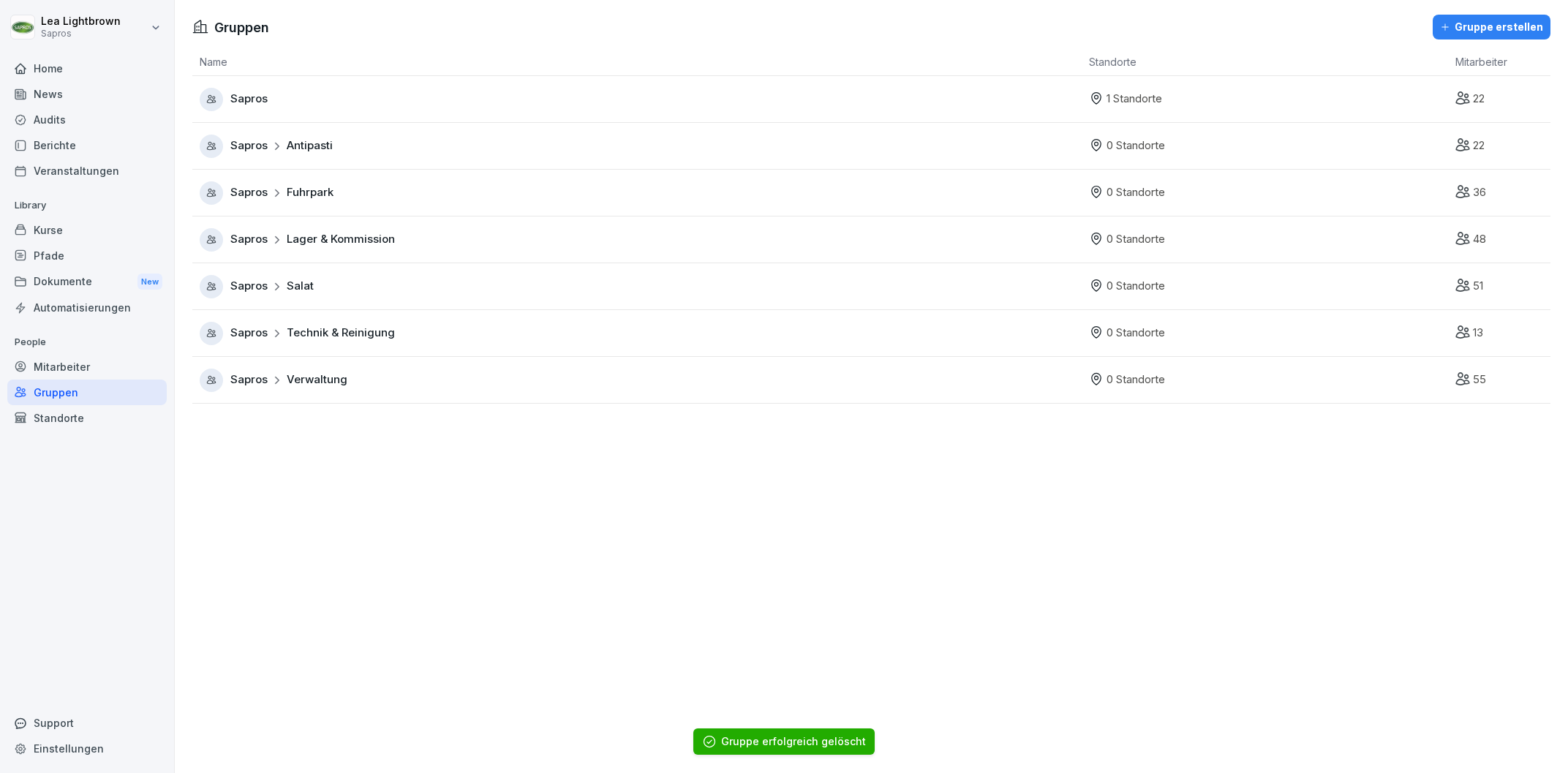
click at [344, 105] on div "Sapros" at bounding box center [640, 100] width 882 height 23
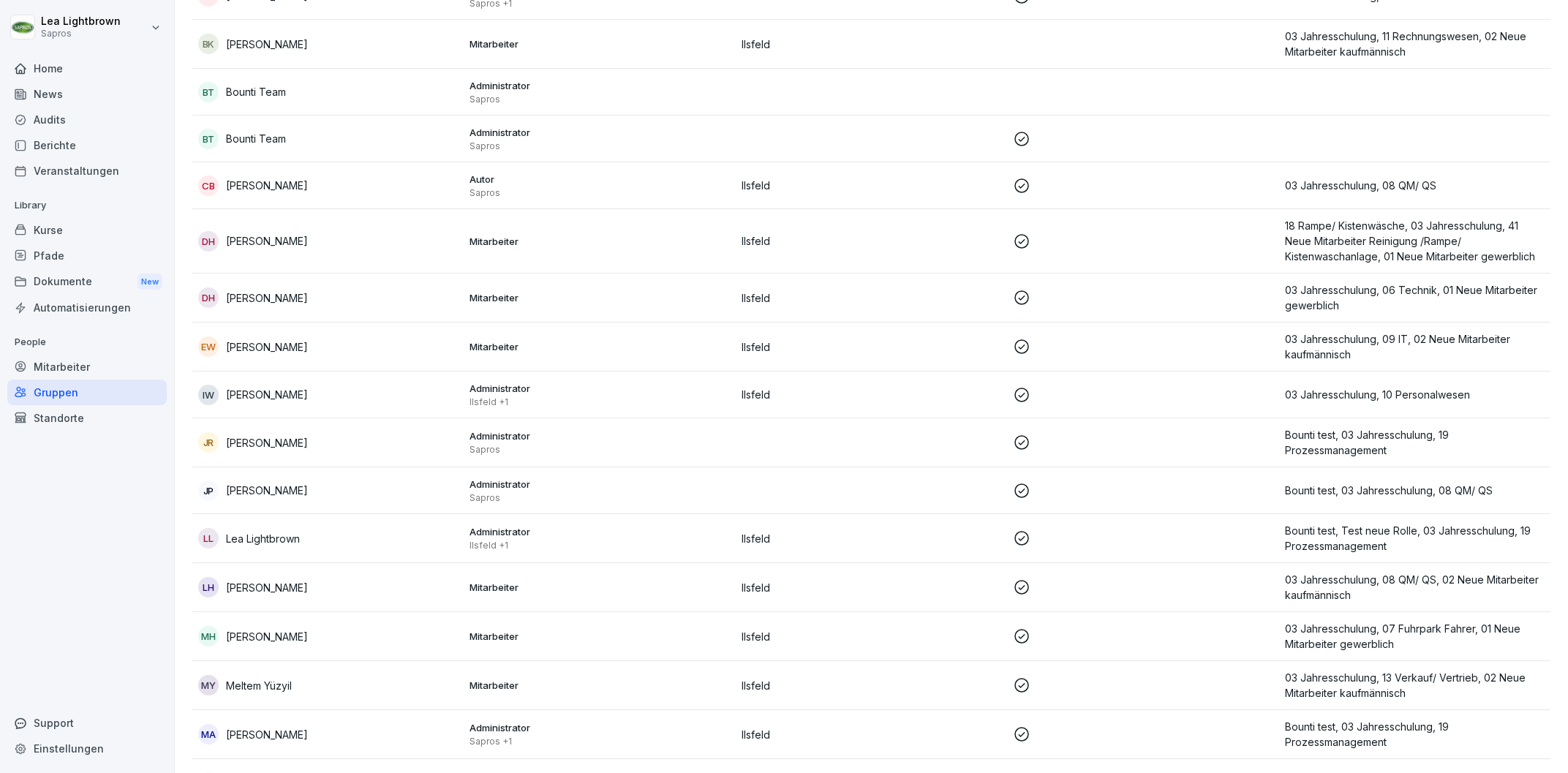
scroll to position [434, 0]
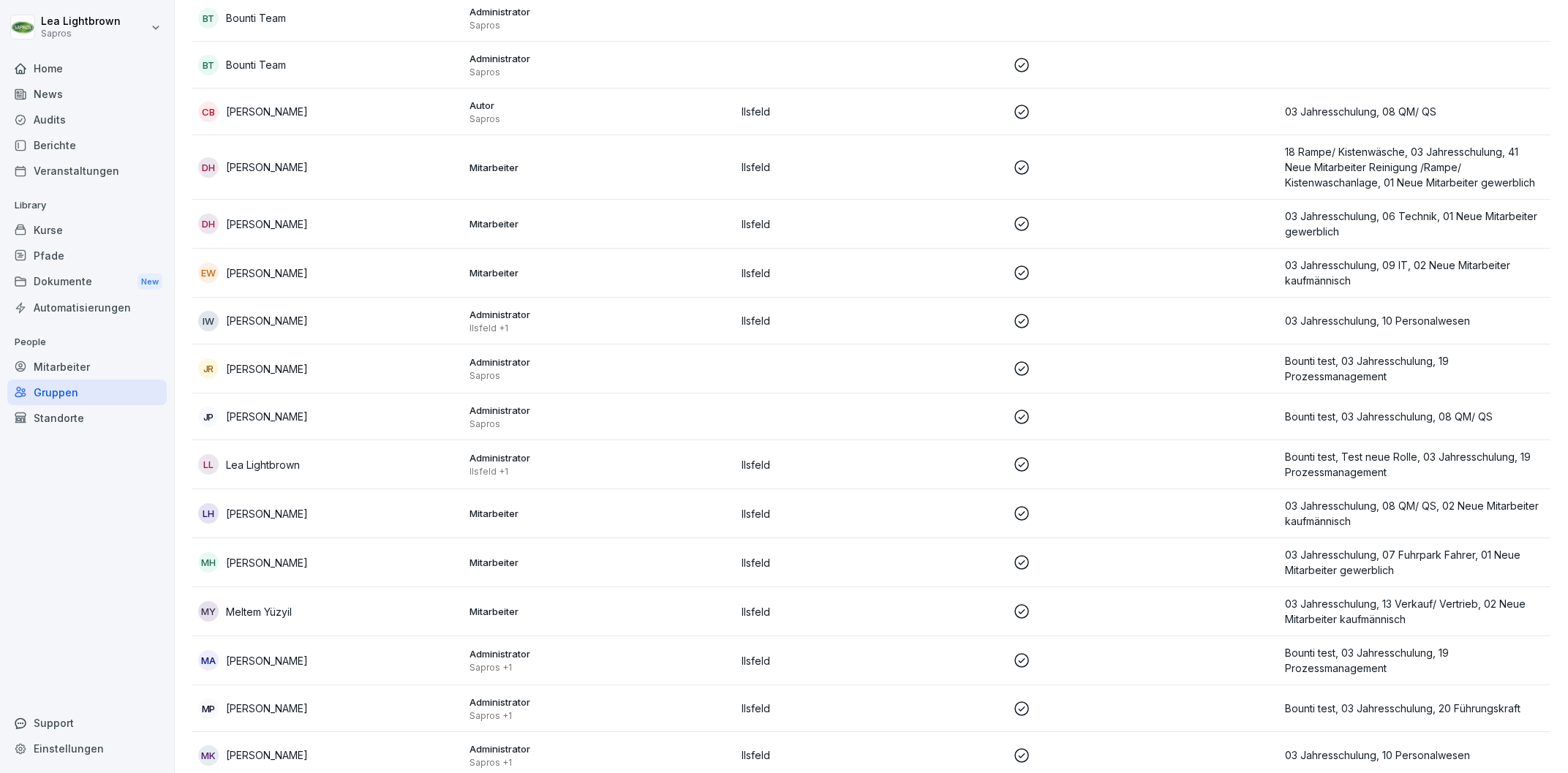
click at [599, 274] on p "Mitarbeiter" at bounding box center [599, 272] width 259 height 13
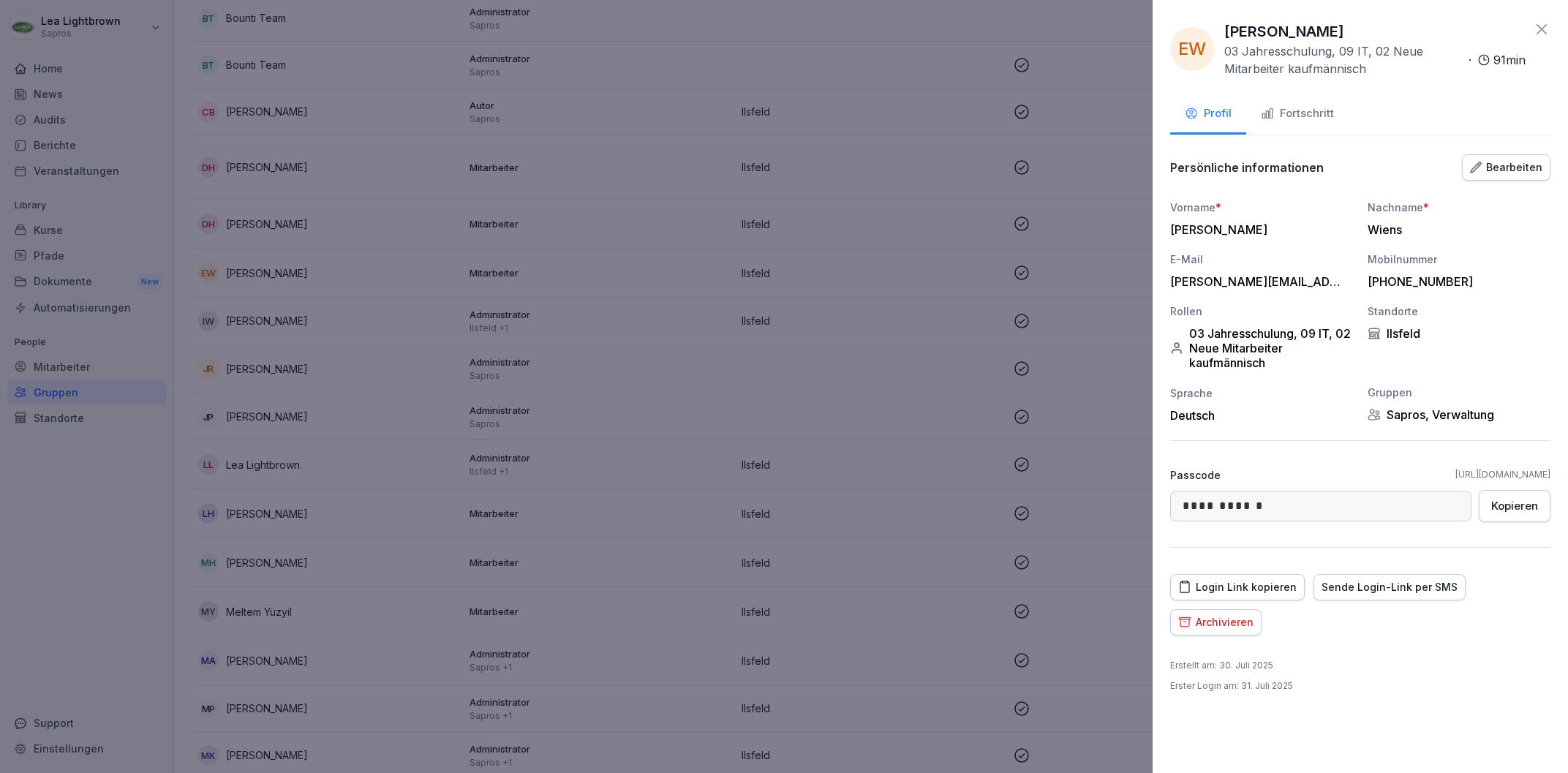
click at [1535, 174] on div "Bearbeiten" at bounding box center [1506, 167] width 72 height 16
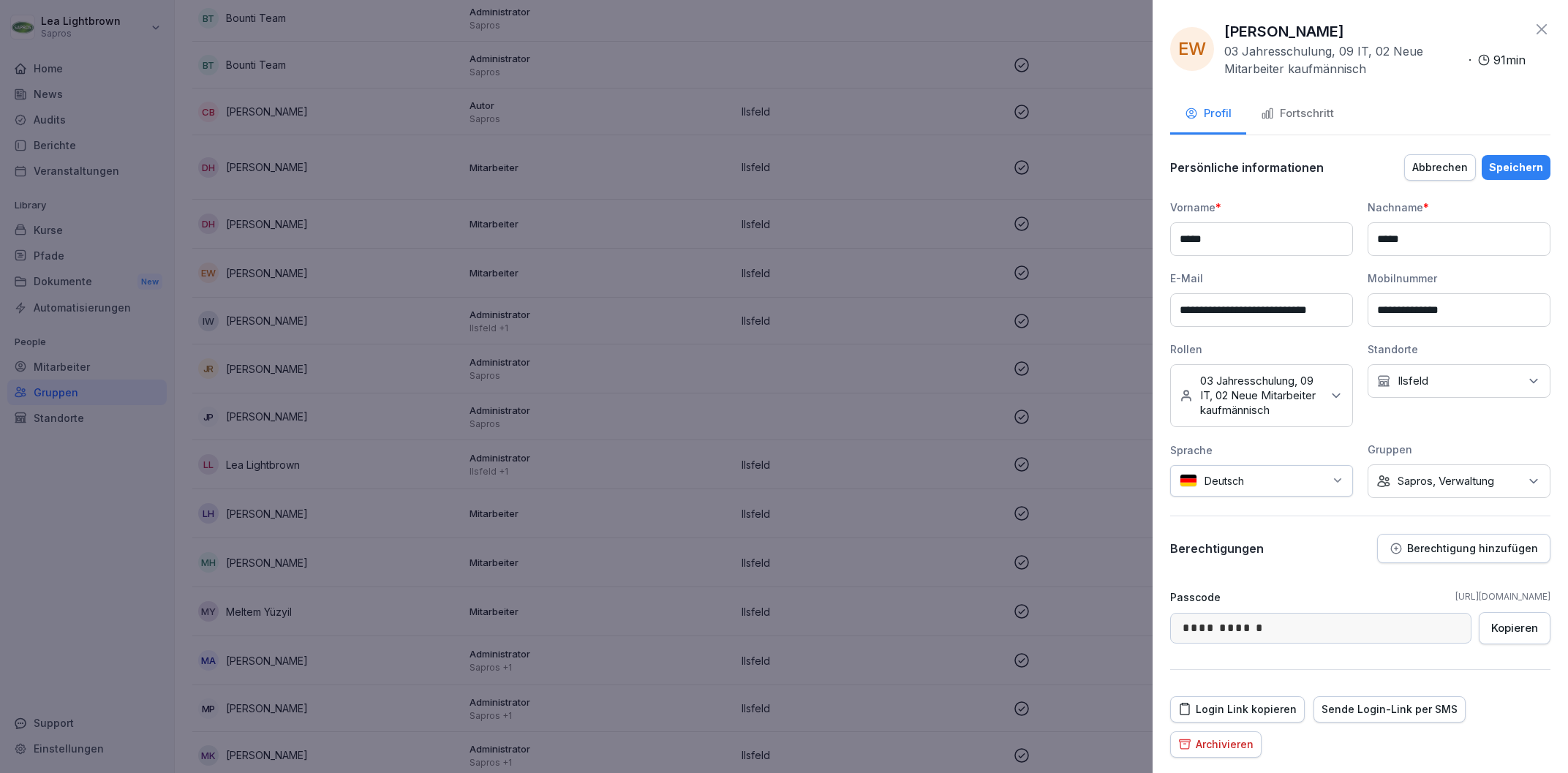
click at [1527, 480] on icon at bounding box center [1533, 481] width 15 height 15
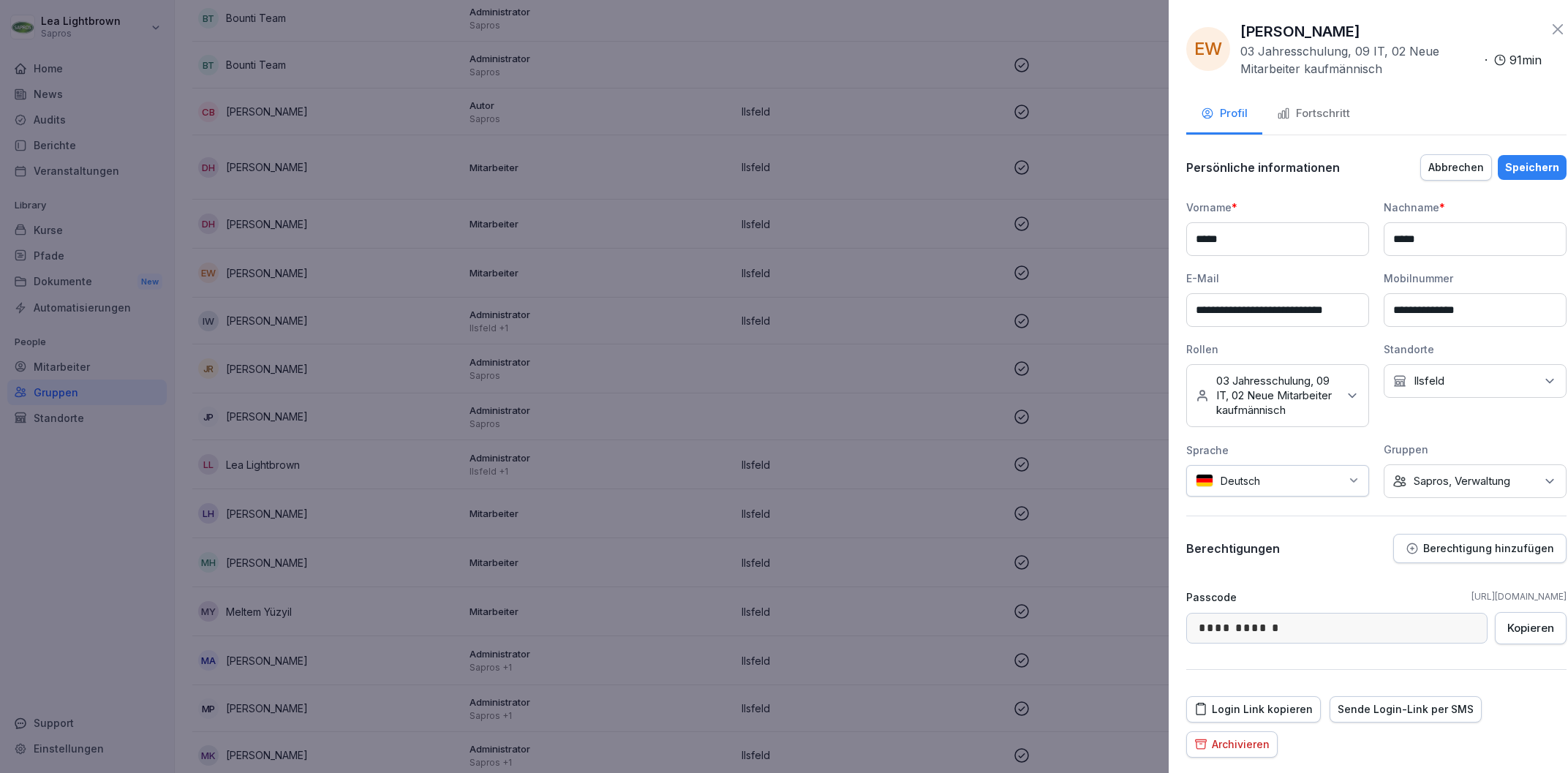
click at [990, 704] on div at bounding box center [784, 386] width 1568 height 773
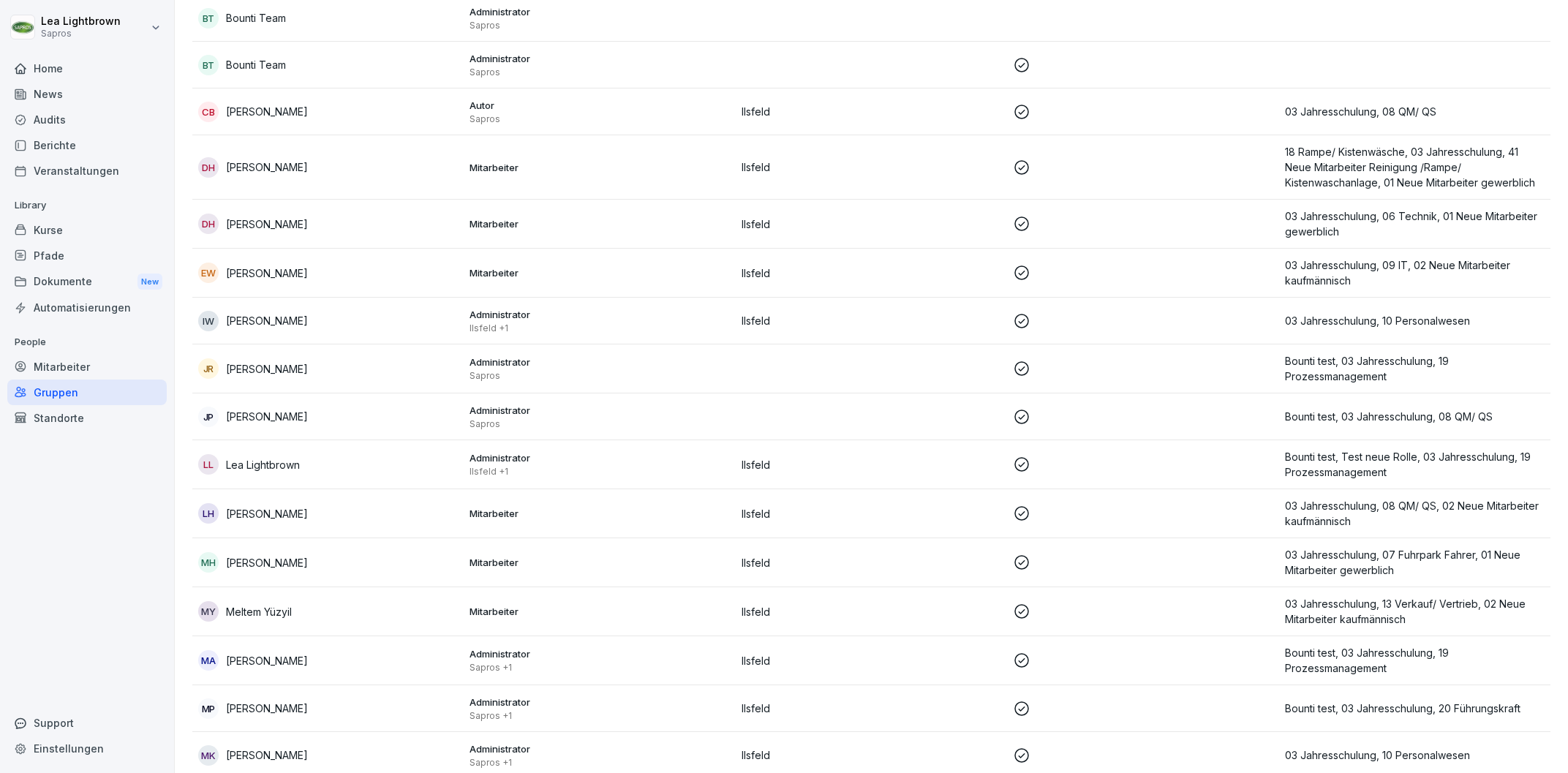
click at [70, 734] on div "Support" at bounding box center [86, 722] width 160 height 26
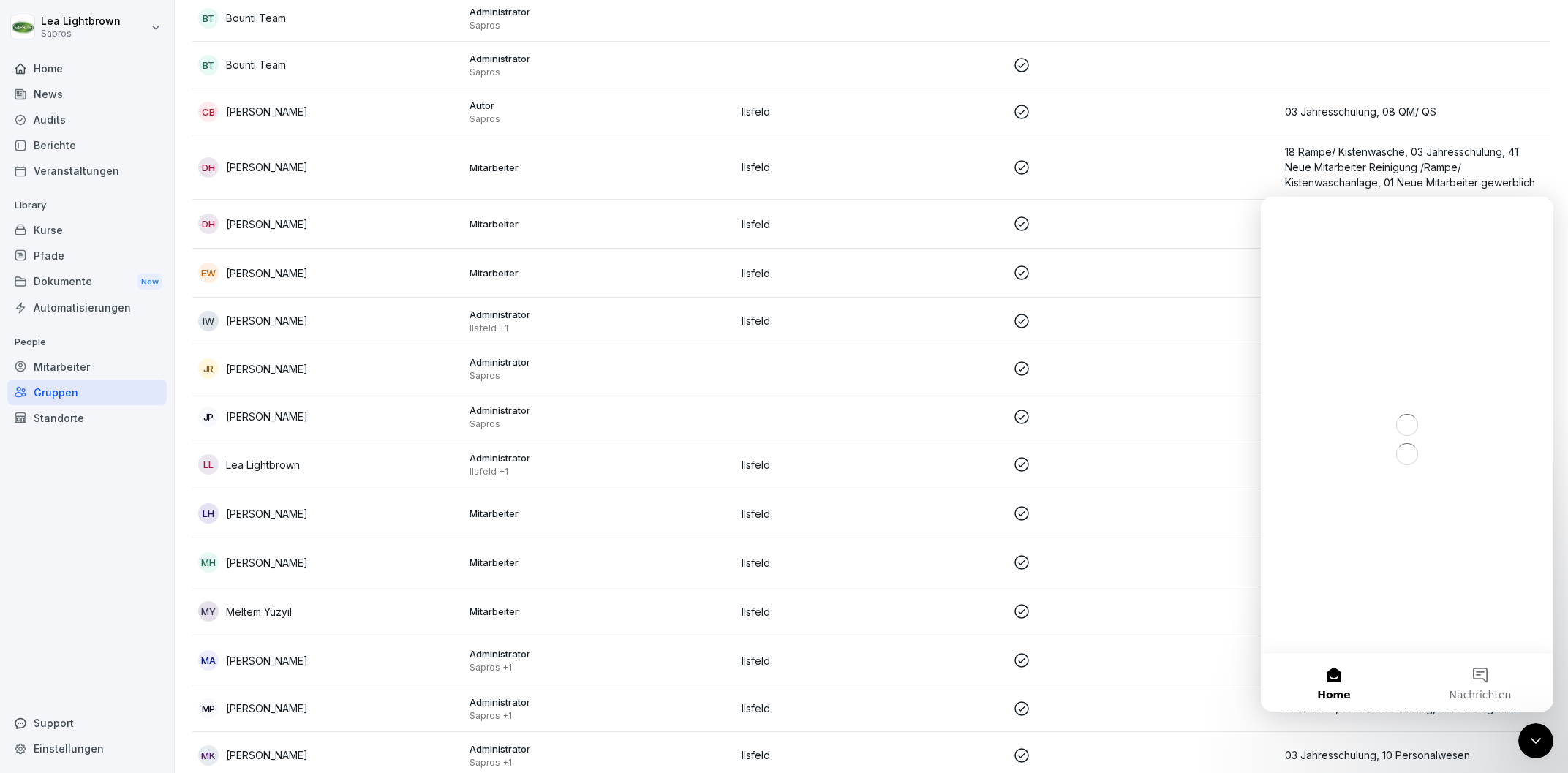
scroll to position [0, 0]
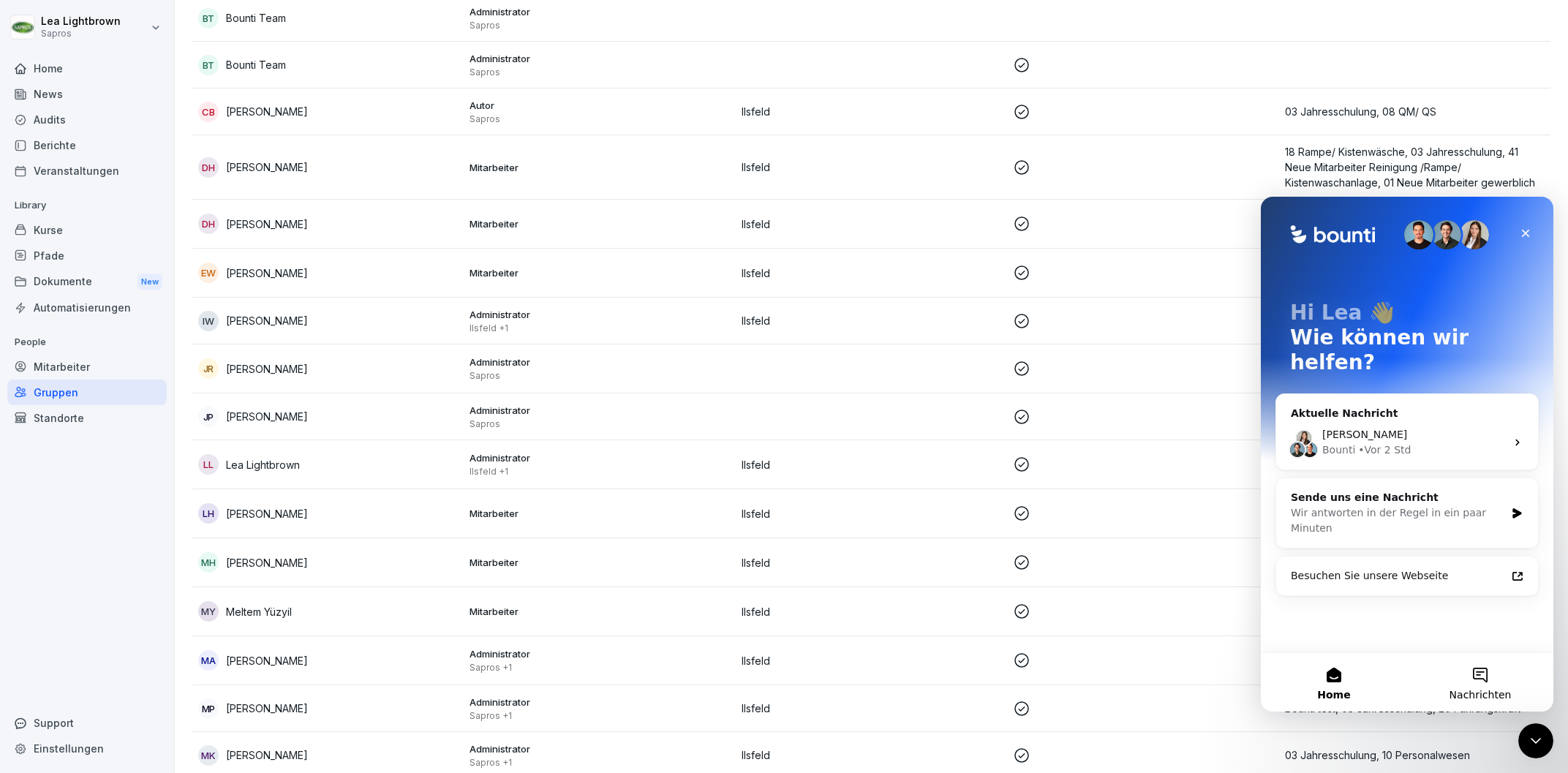
click at [1488, 682] on button "Nachrichten" at bounding box center [1480, 682] width 146 height 58
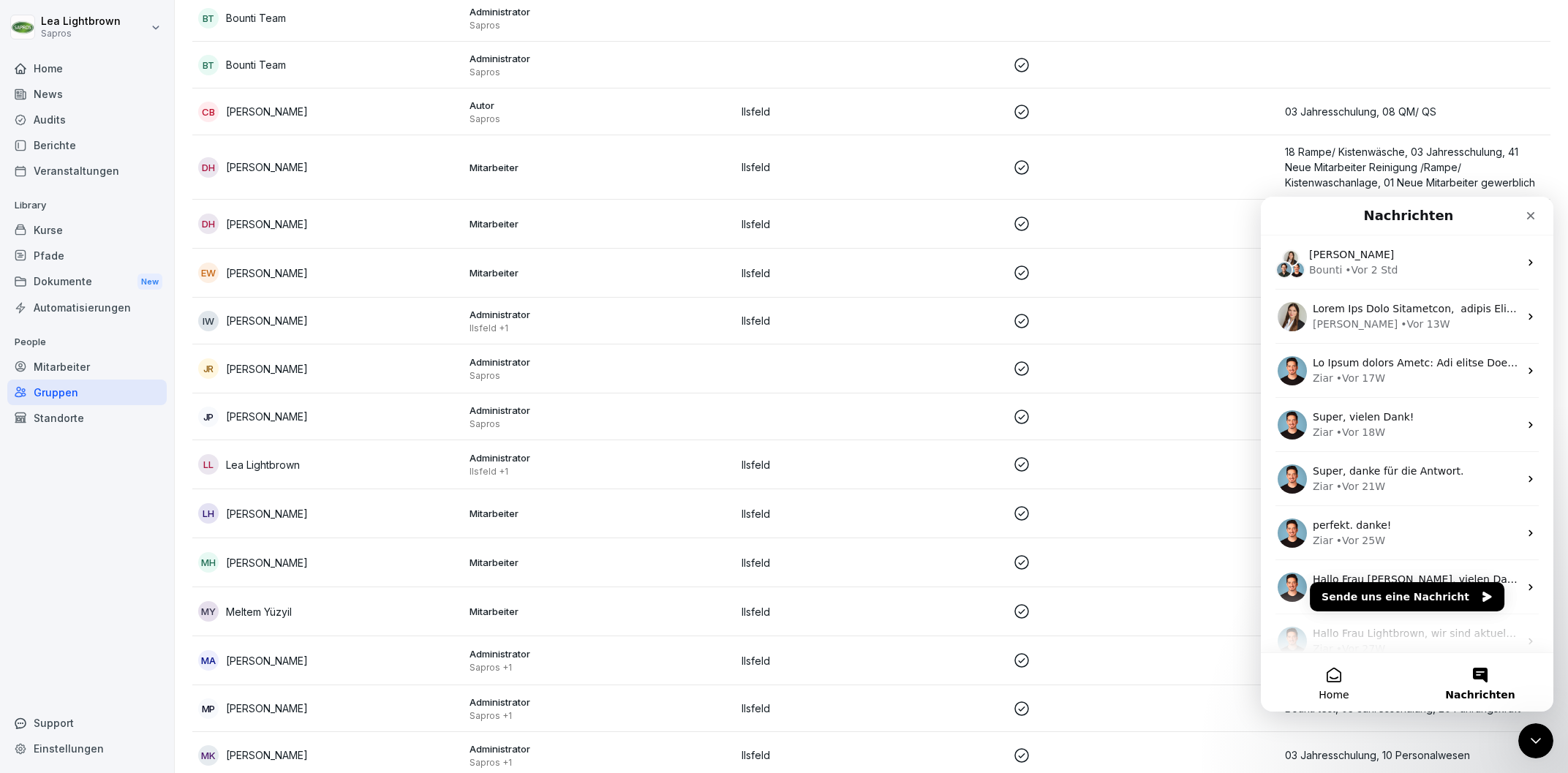
click at [1344, 687] on button "Home" at bounding box center [1334, 682] width 146 height 58
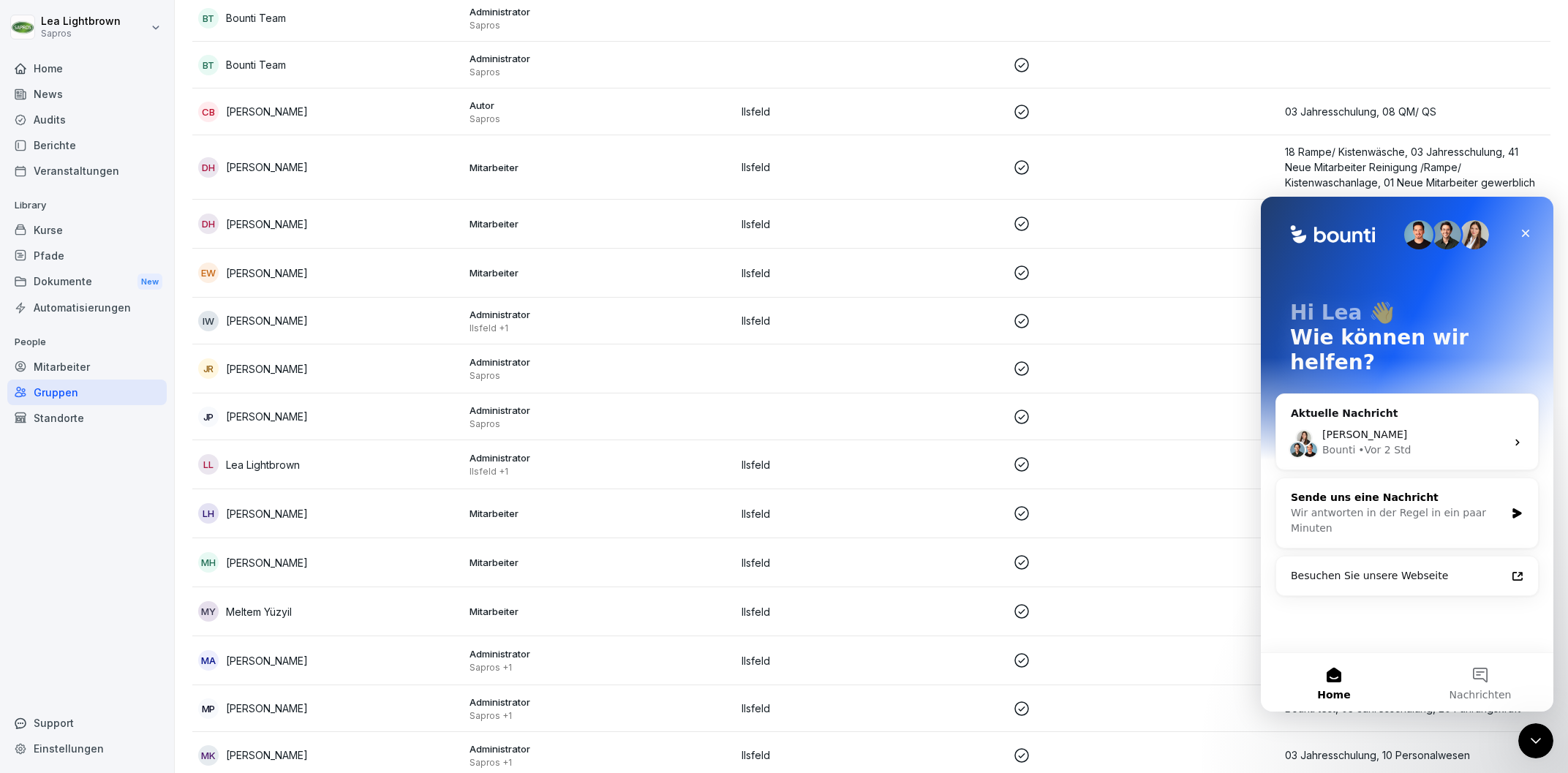
click at [1415, 490] on div "Sende uns eine Nachricht" at bounding box center [1397, 497] width 214 height 16
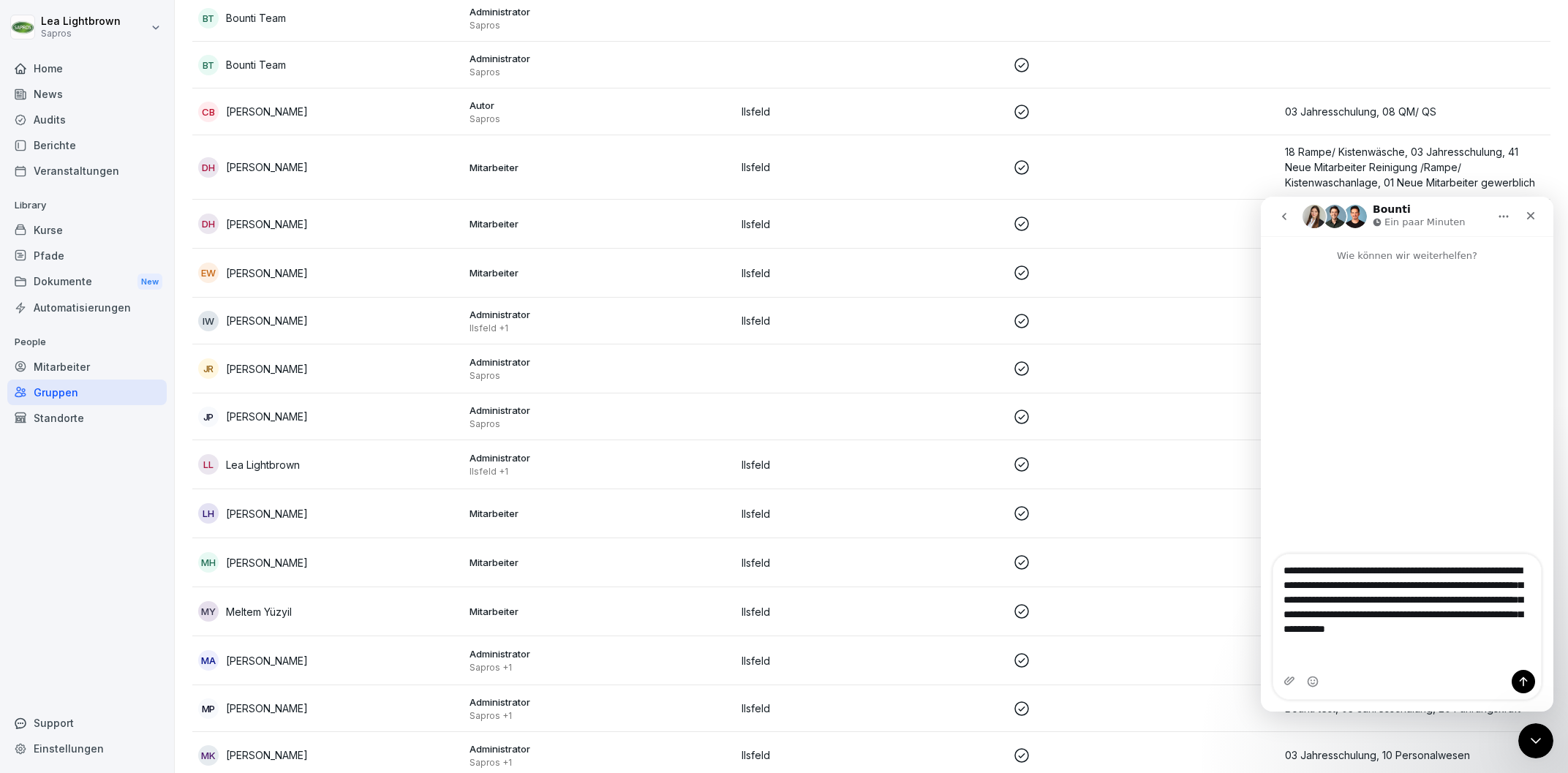
type textarea "**********"
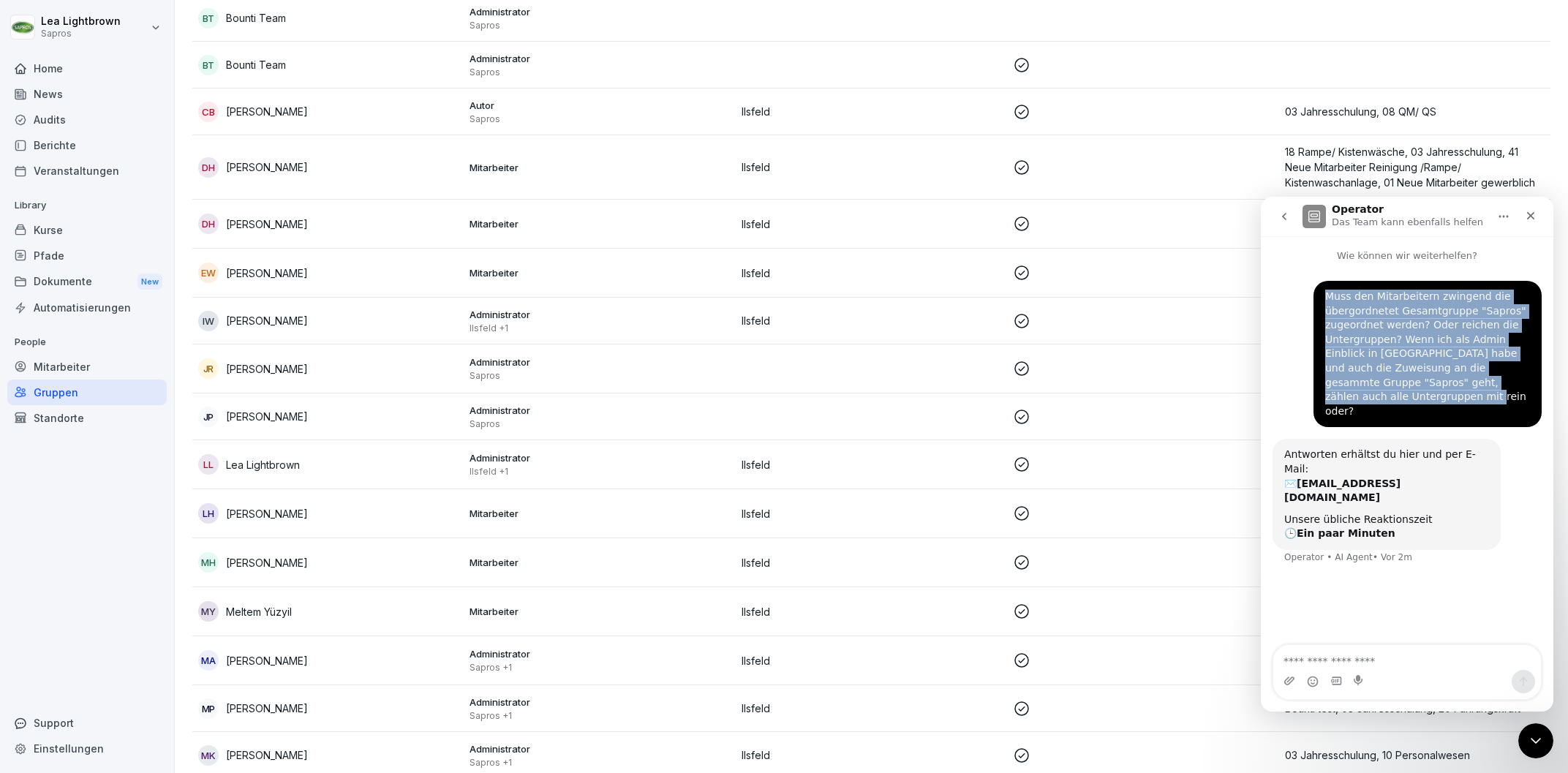
drag, startPoint x: 1327, startPoint y: 298, endPoint x: 1510, endPoint y: 391, distance: 205.3
click at [1510, 391] on div "Muss den Mitarbeitern zwingend die übergordnetet Gesamtgruppe "Sapros" zugeordn…" at bounding box center [1427, 354] width 228 height 146
copy div "Muss den Mitarbeitern zwingend die übergordnetet Gesamtgruppe "Sapros" zugeordn…"
click at [1281, 216] on icon "go back" at bounding box center [1284, 216] width 12 height 12
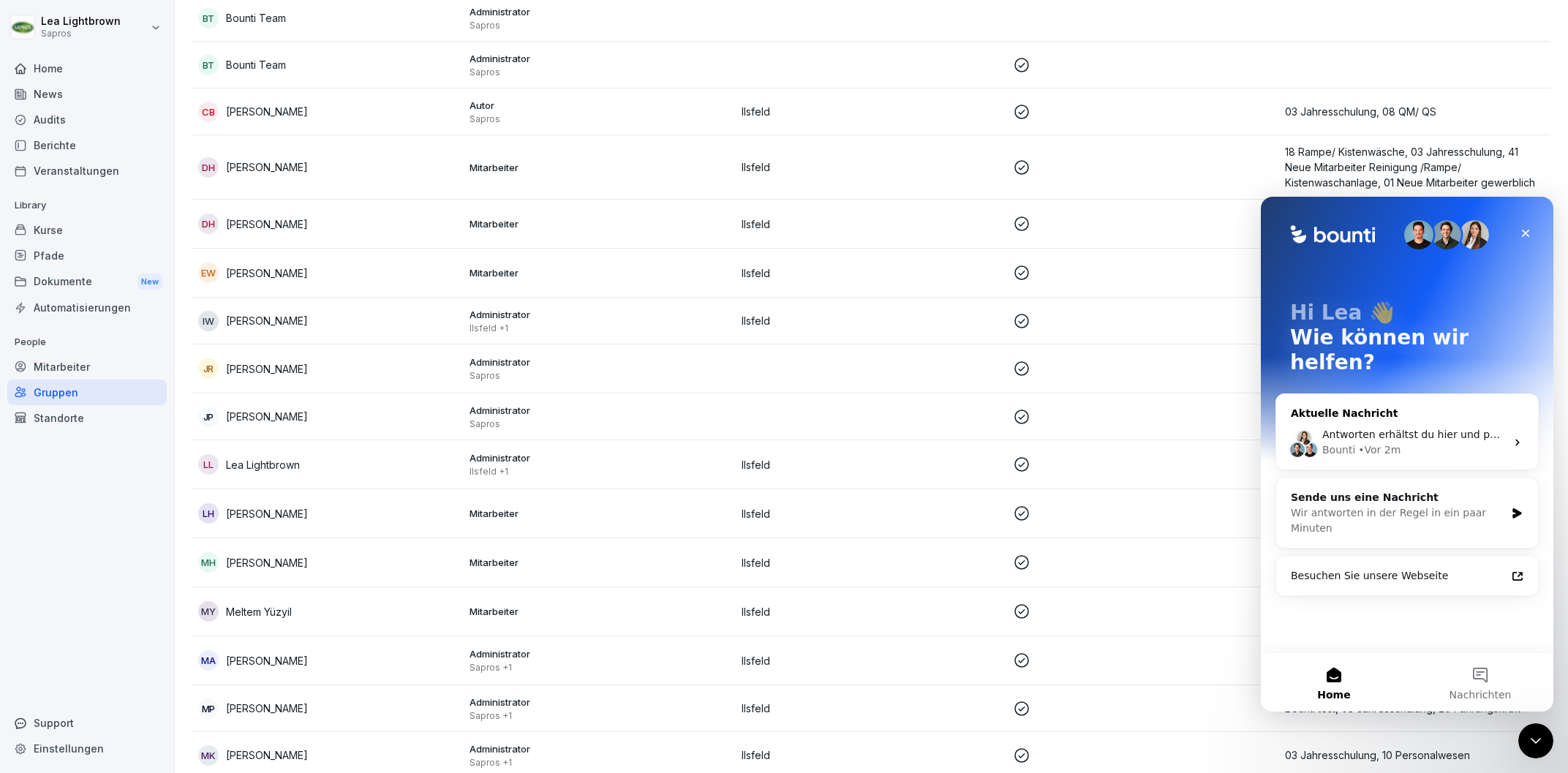
click at [1419, 442] on div "Bounti • Vor 2m" at bounding box center [1414, 450] width 184 height 16
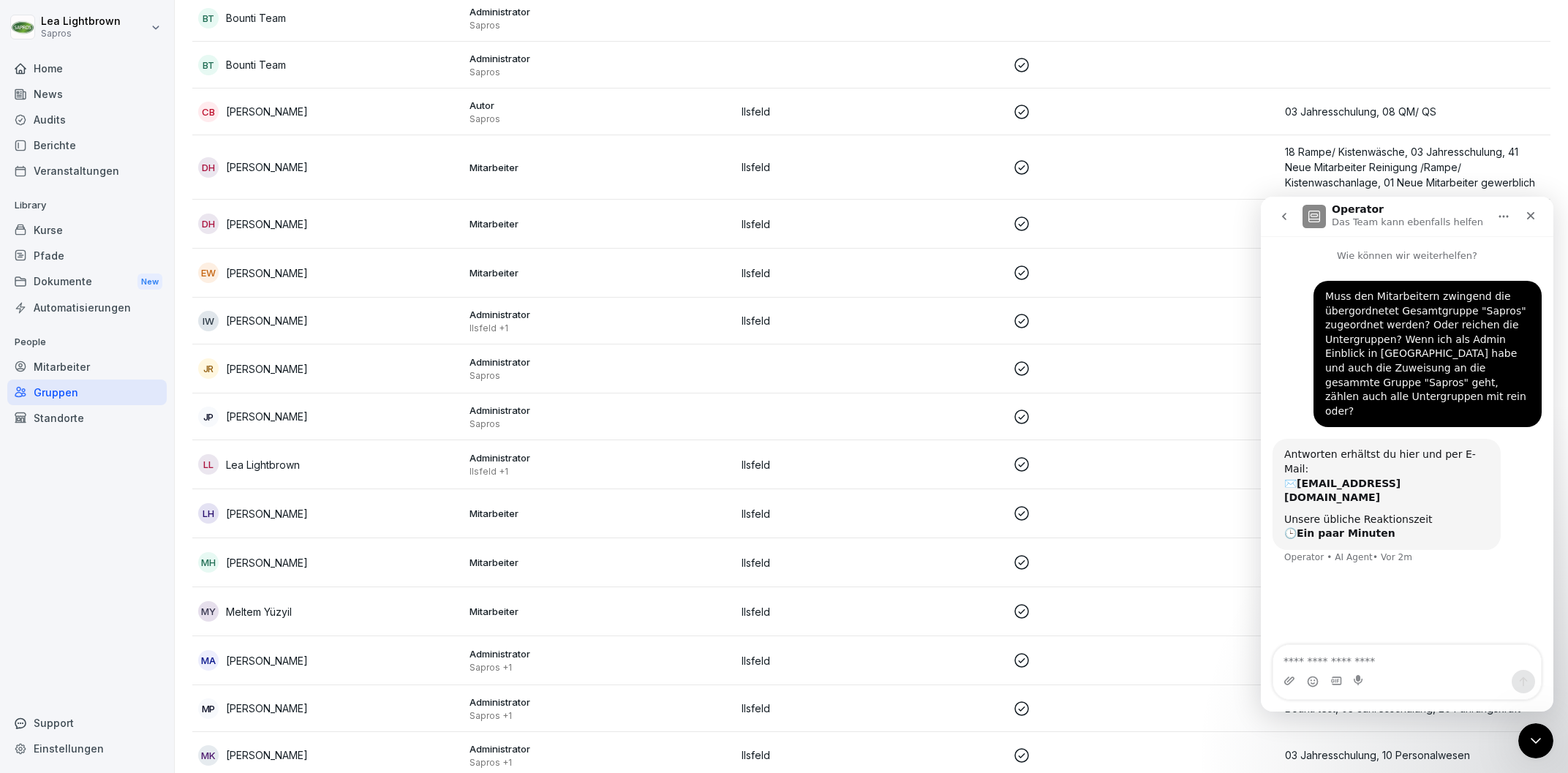
click at [1282, 214] on icon "go back" at bounding box center [1284, 216] width 12 height 12
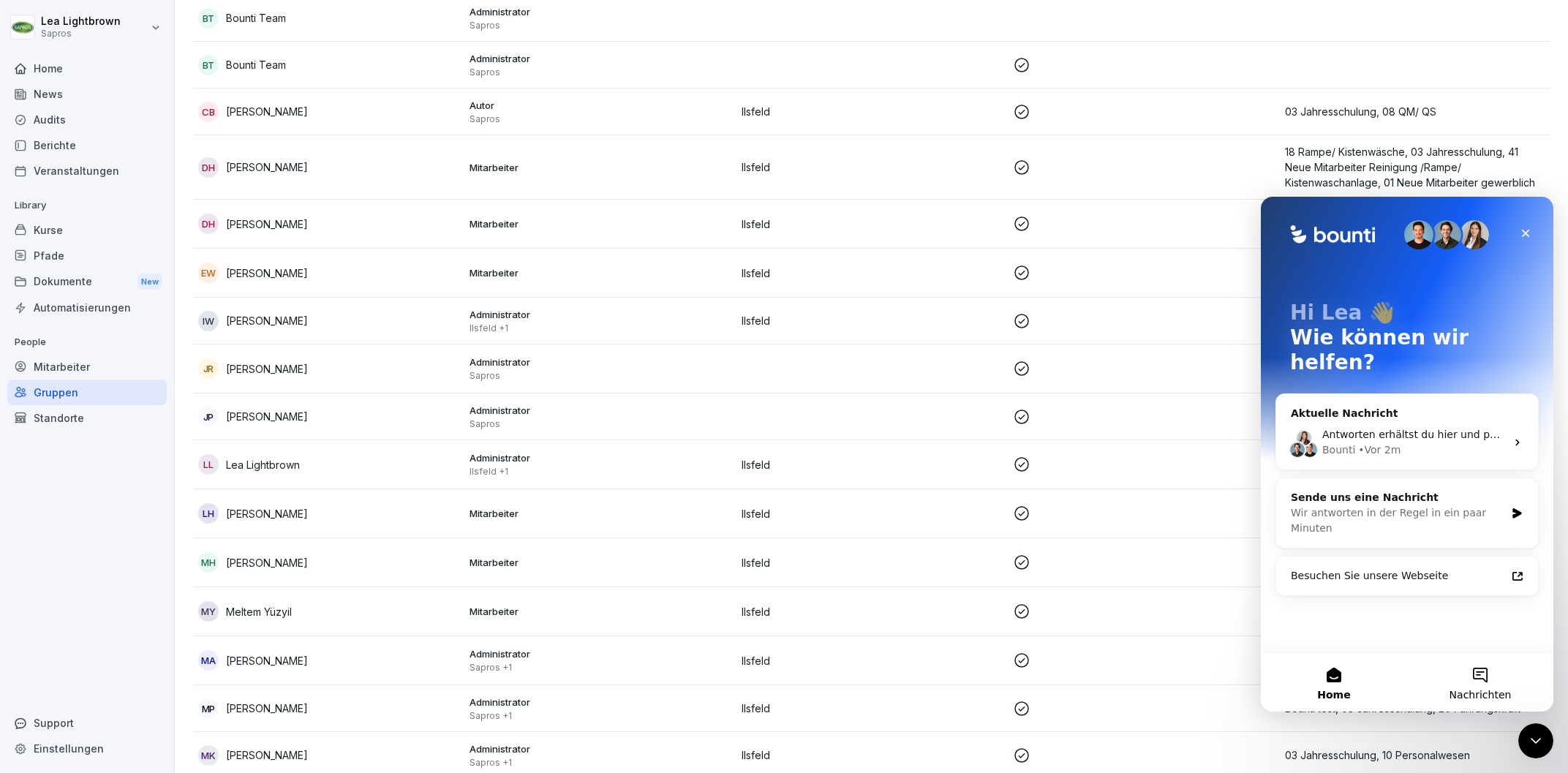
click at [1504, 676] on button "Nachrichten" at bounding box center [1480, 682] width 146 height 58
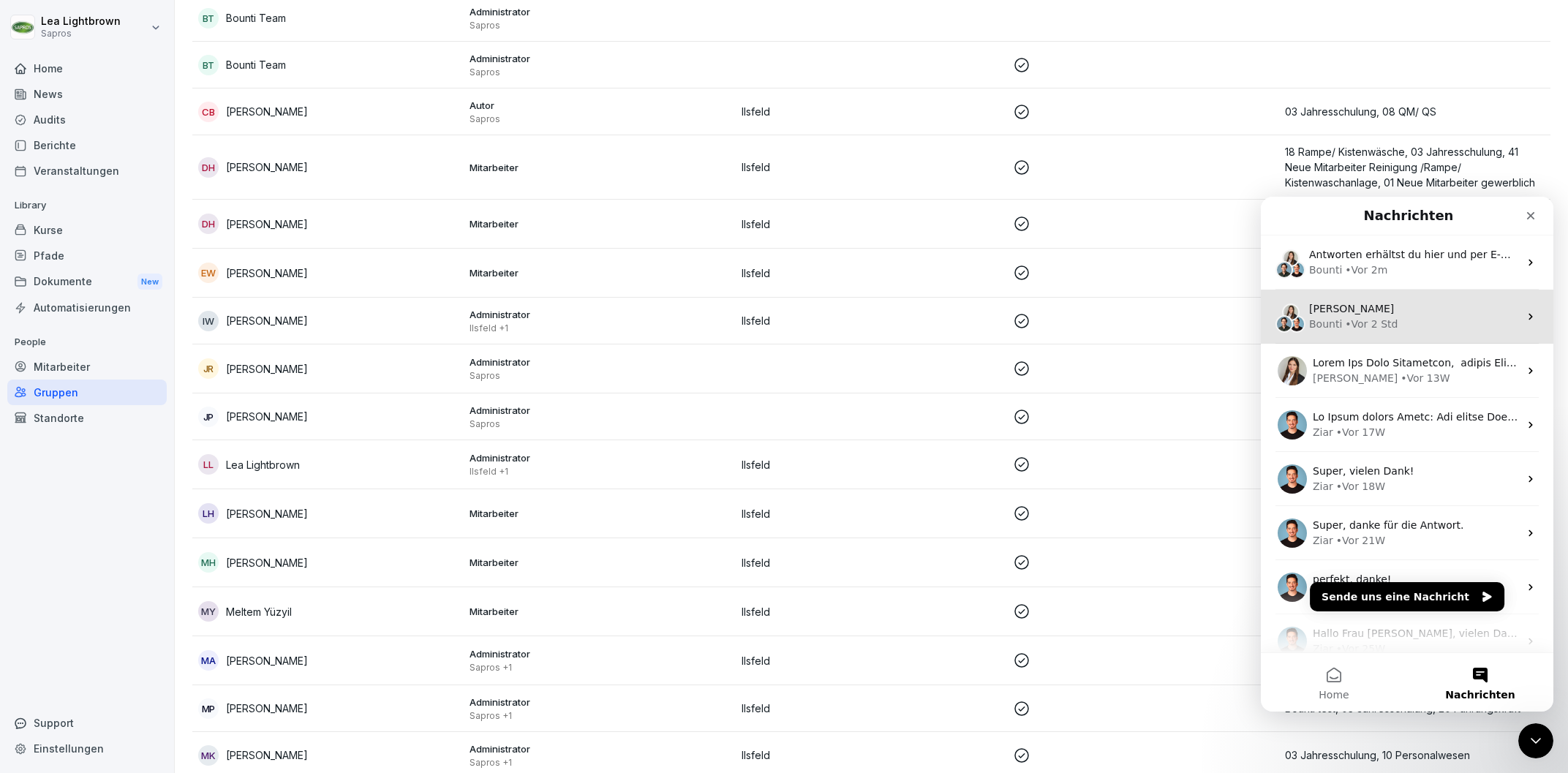
click at [1419, 312] on div "PAtrick Biema" at bounding box center [1414, 309] width 210 height 16
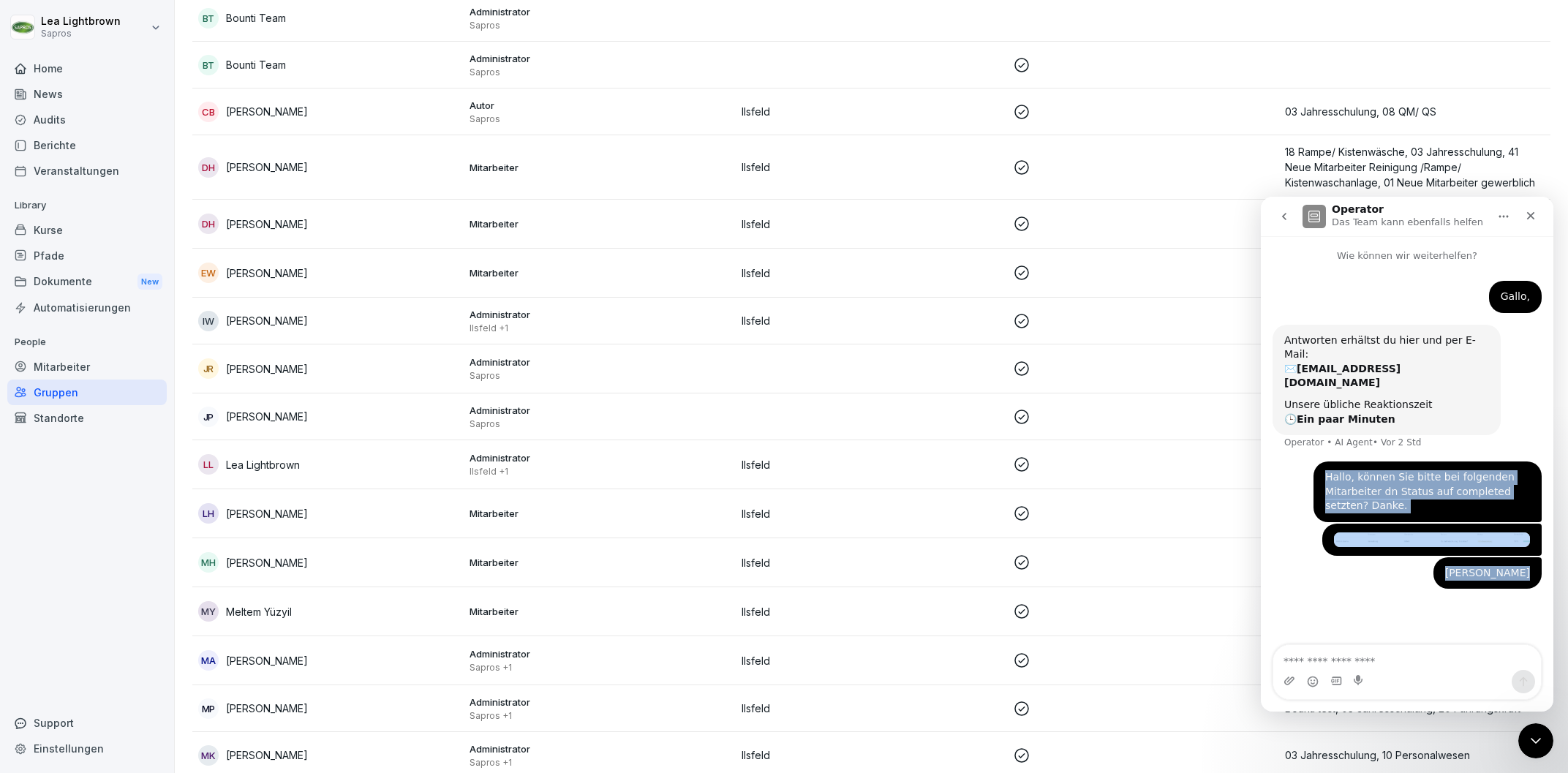
drag, startPoint x: 1326, startPoint y: 451, endPoint x: 1539, endPoint y: 536, distance: 229.3
click at [1539, 536] on div "Gallo, Lea • Vor 2 Std Antworten erhältst du hier und per E-Mail: ✉️ lea.lightb…" at bounding box center [1407, 444] width 269 height 325
copy div "Hallo, können Sie bitte bei folgenden Mitarbeiter dn Status auf completed setzt…"
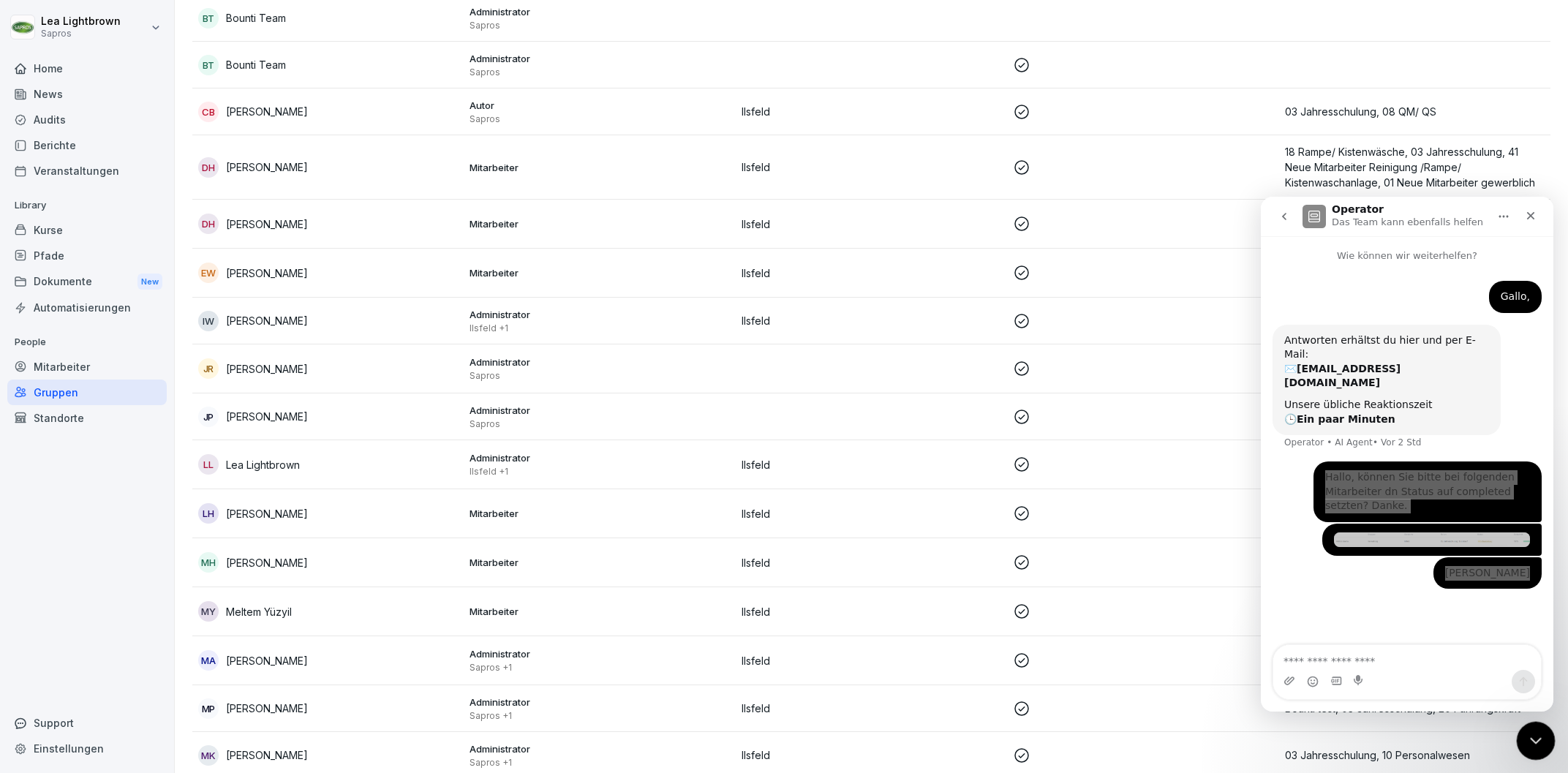
click at [1547, 742] on div "Intercom-Nachrichtendienst schließen" at bounding box center [1533, 738] width 35 height 35
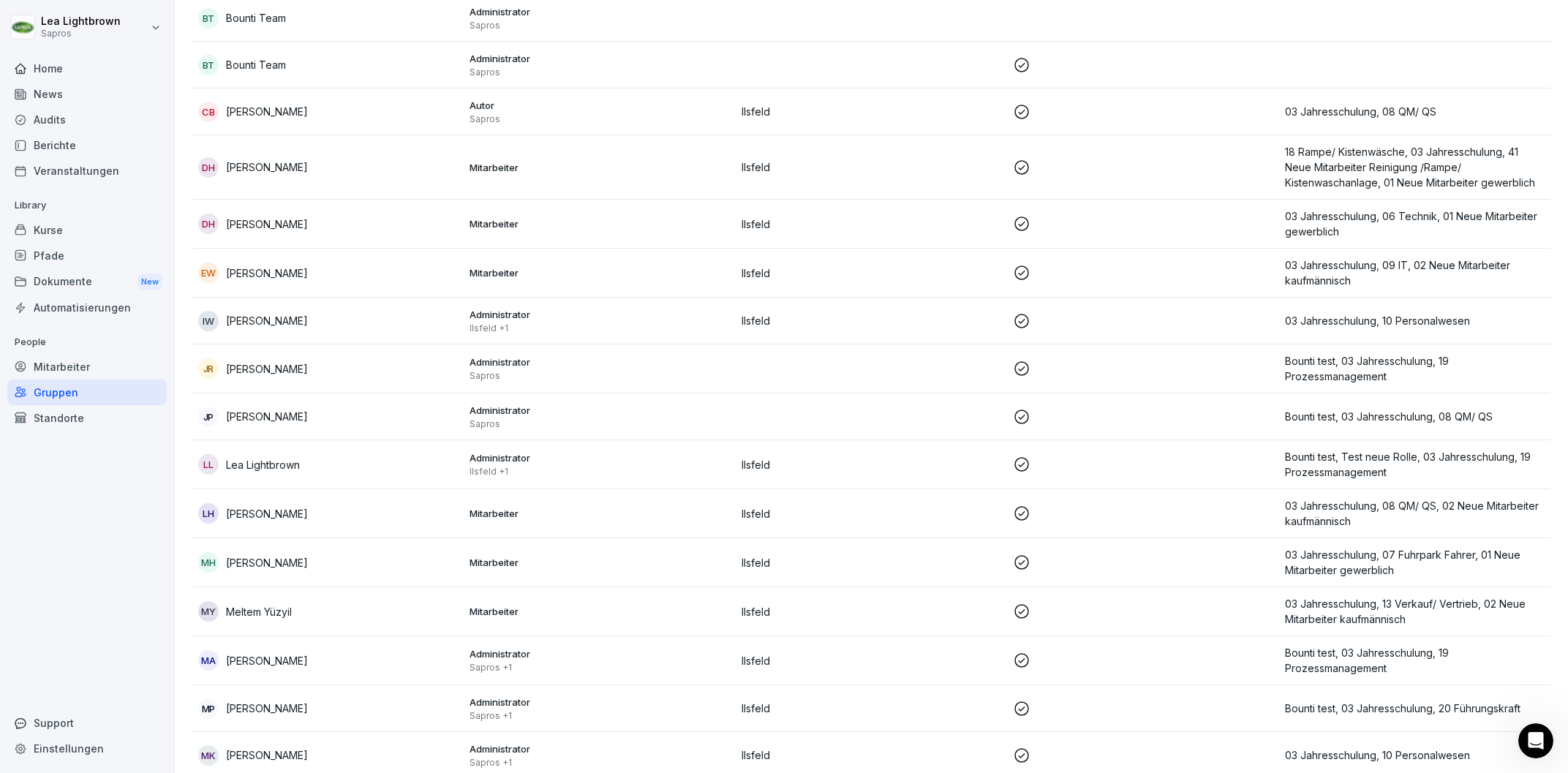
click at [99, 289] on div "Dokumente New" at bounding box center [86, 282] width 160 height 27
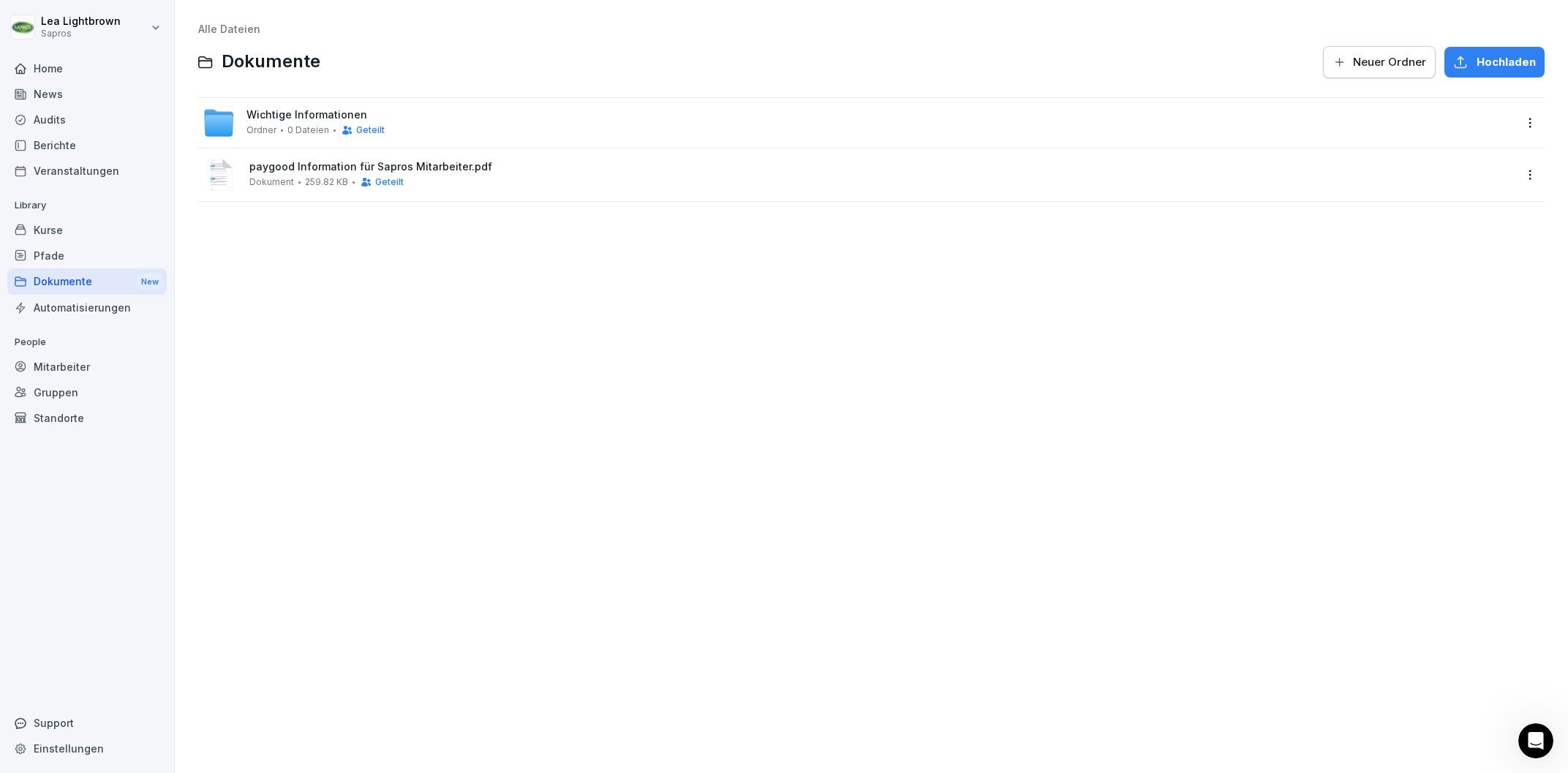
click at [389, 181] on span "Geteilt" at bounding box center [389, 181] width 29 height 10
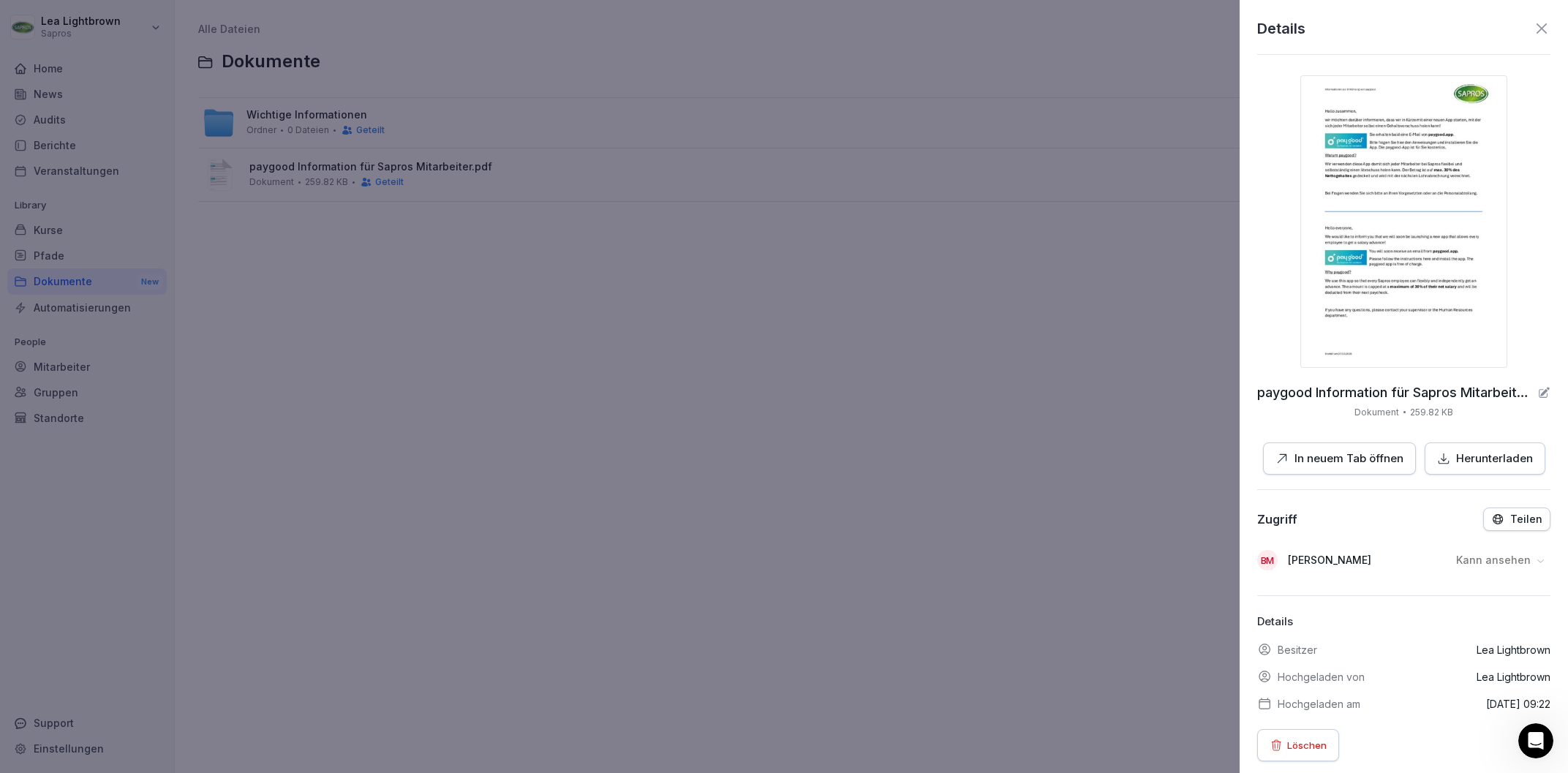
click at [264, 415] on div at bounding box center [784, 386] width 1568 height 773
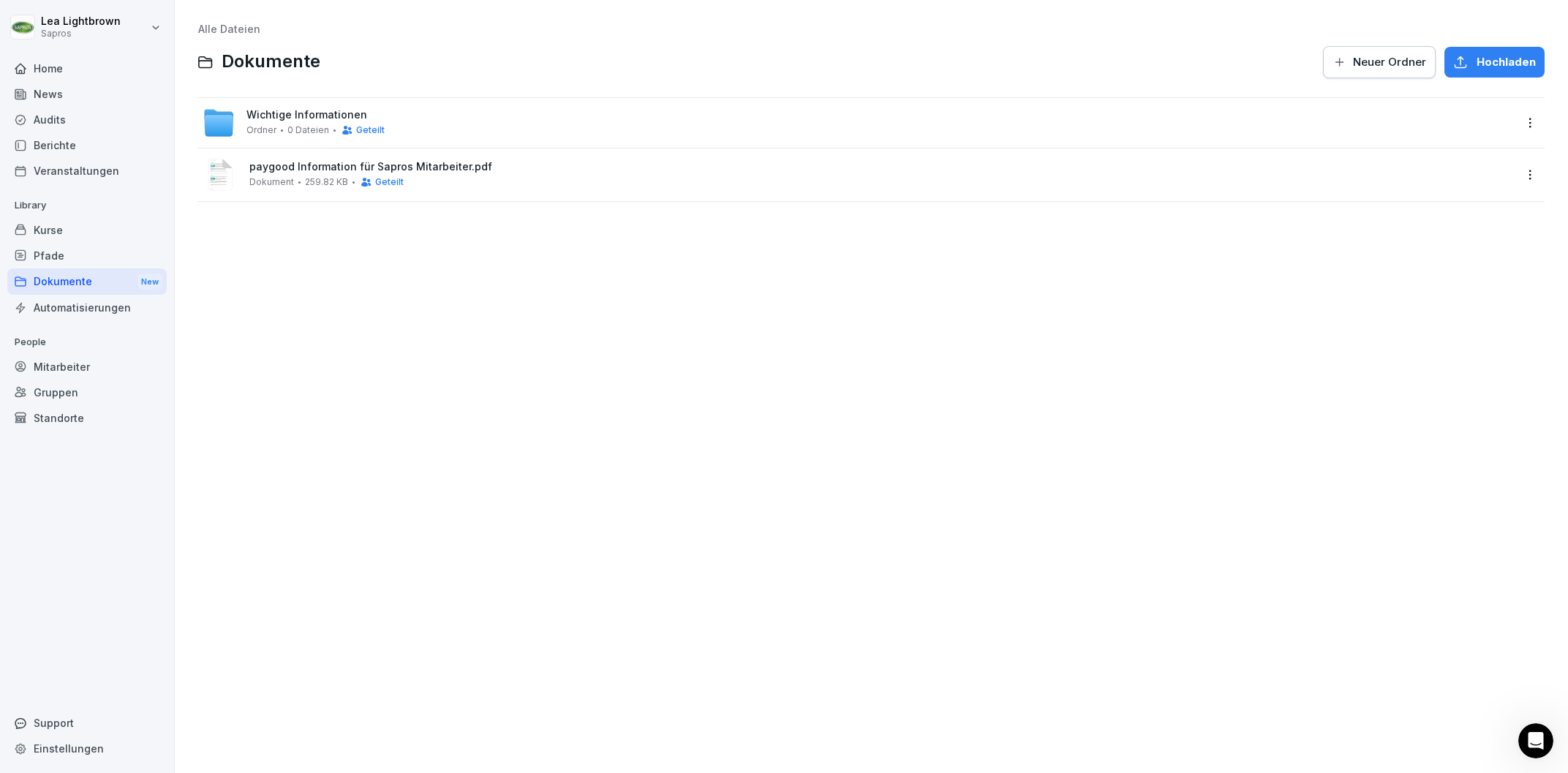
click at [83, 225] on div "Kurse" at bounding box center [86, 230] width 160 height 26
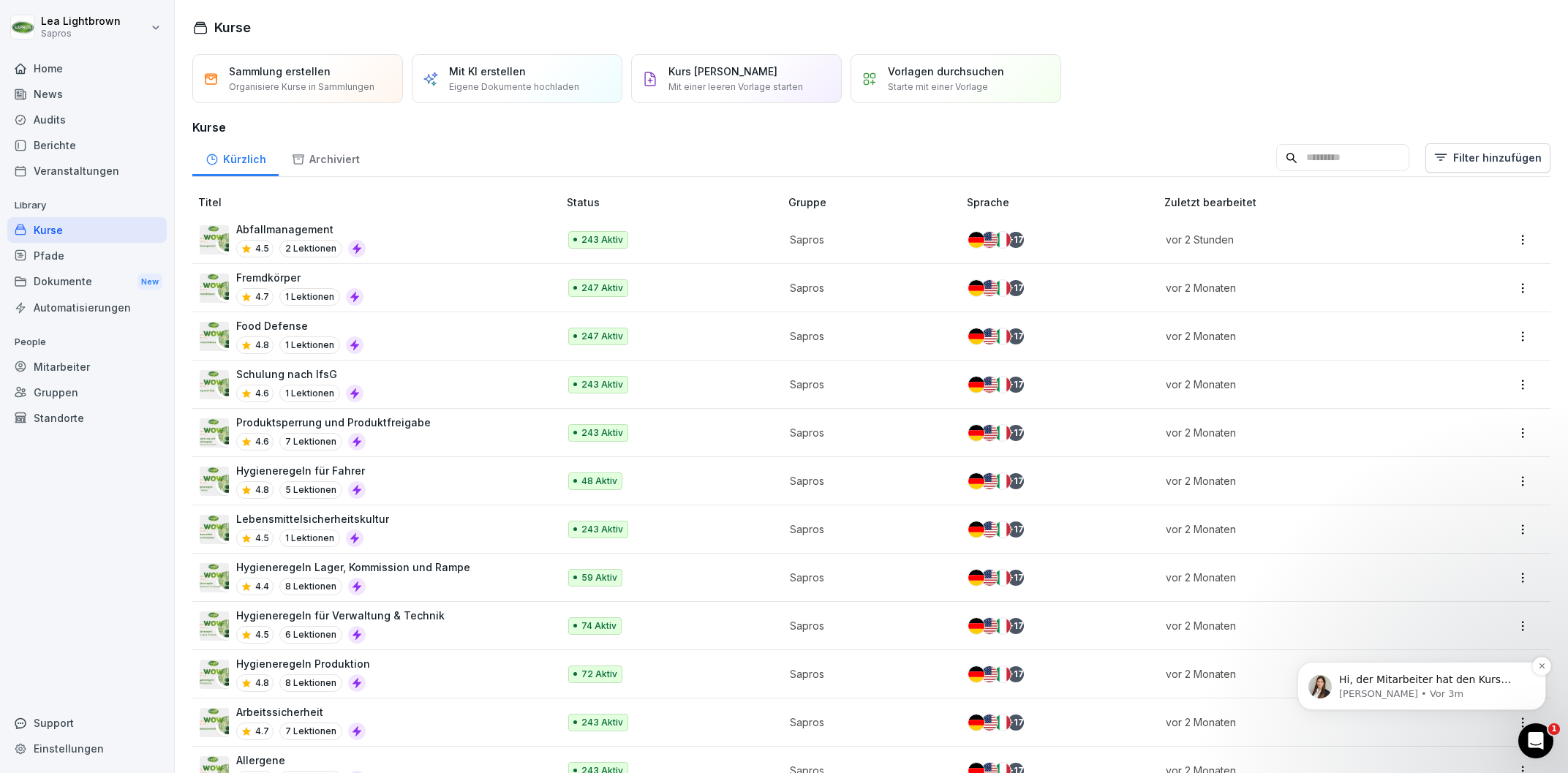
click at [1454, 692] on p "Miriam • Vor 3m" at bounding box center [1433, 694] width 188 height 13
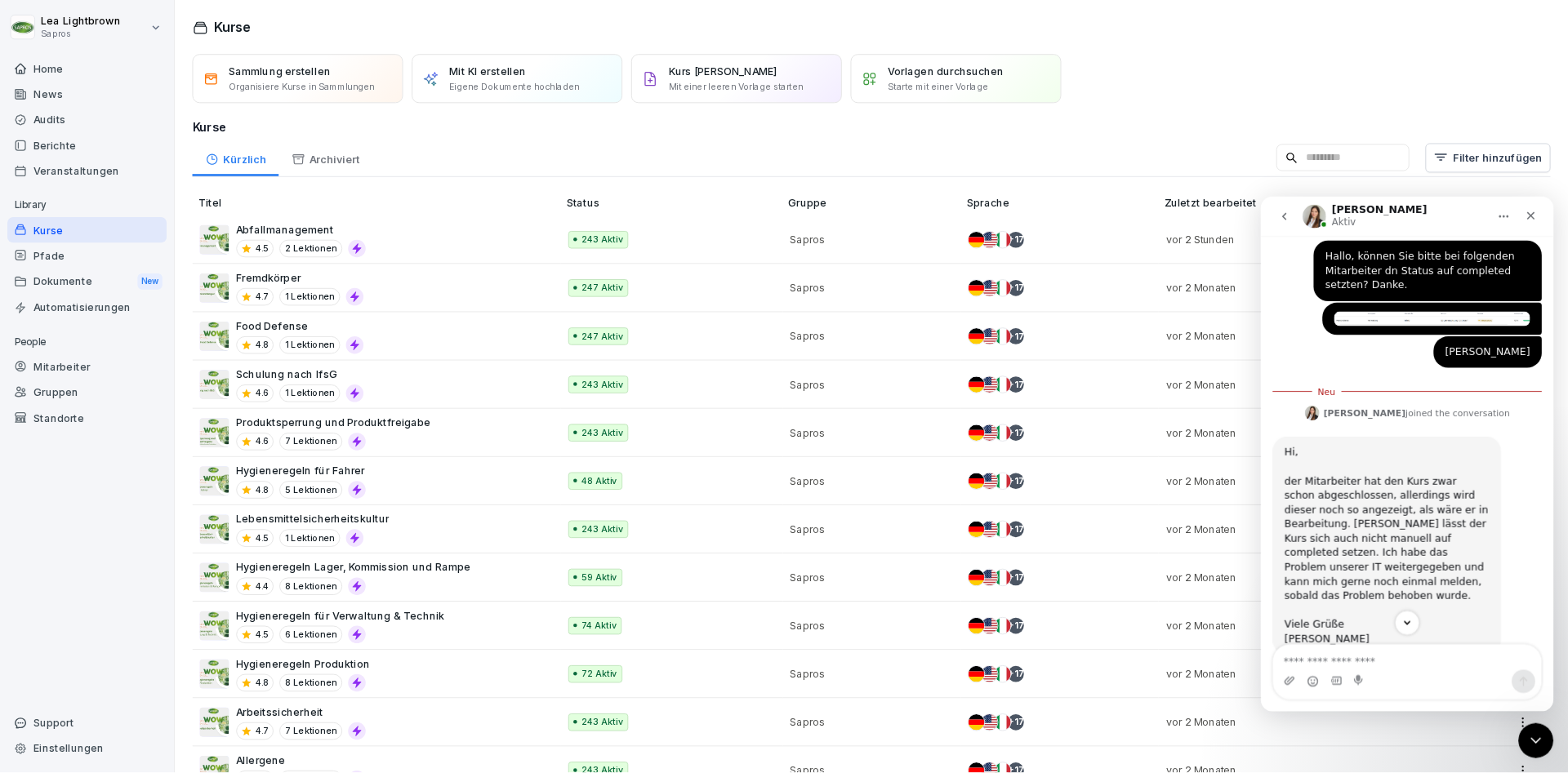
scroll to position [229, 0]
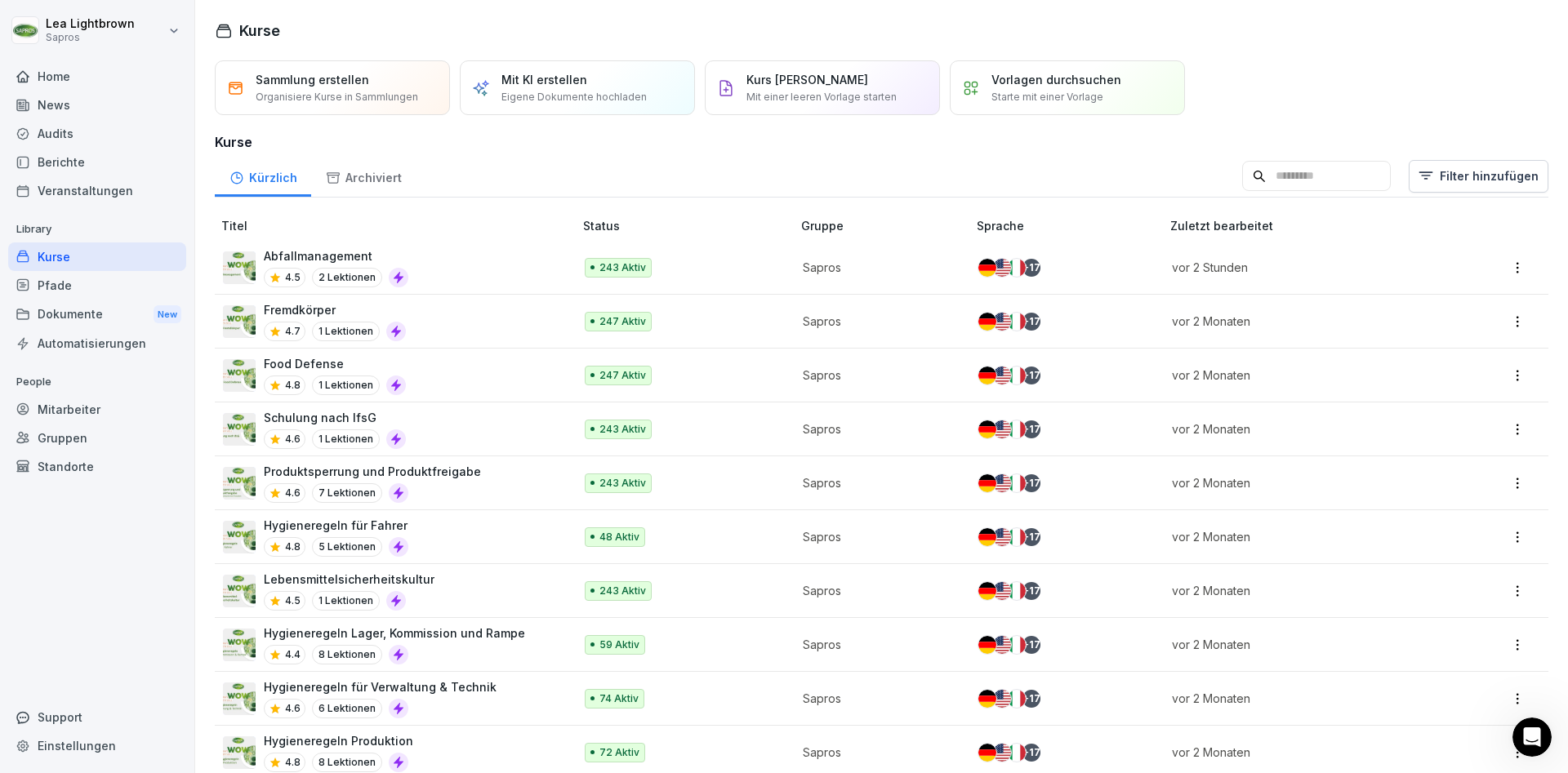
click at [464, 260] on div "Abfallmanagement 4.5 2 Lektionen" at bounding box center [390, 268] width 334 height 40
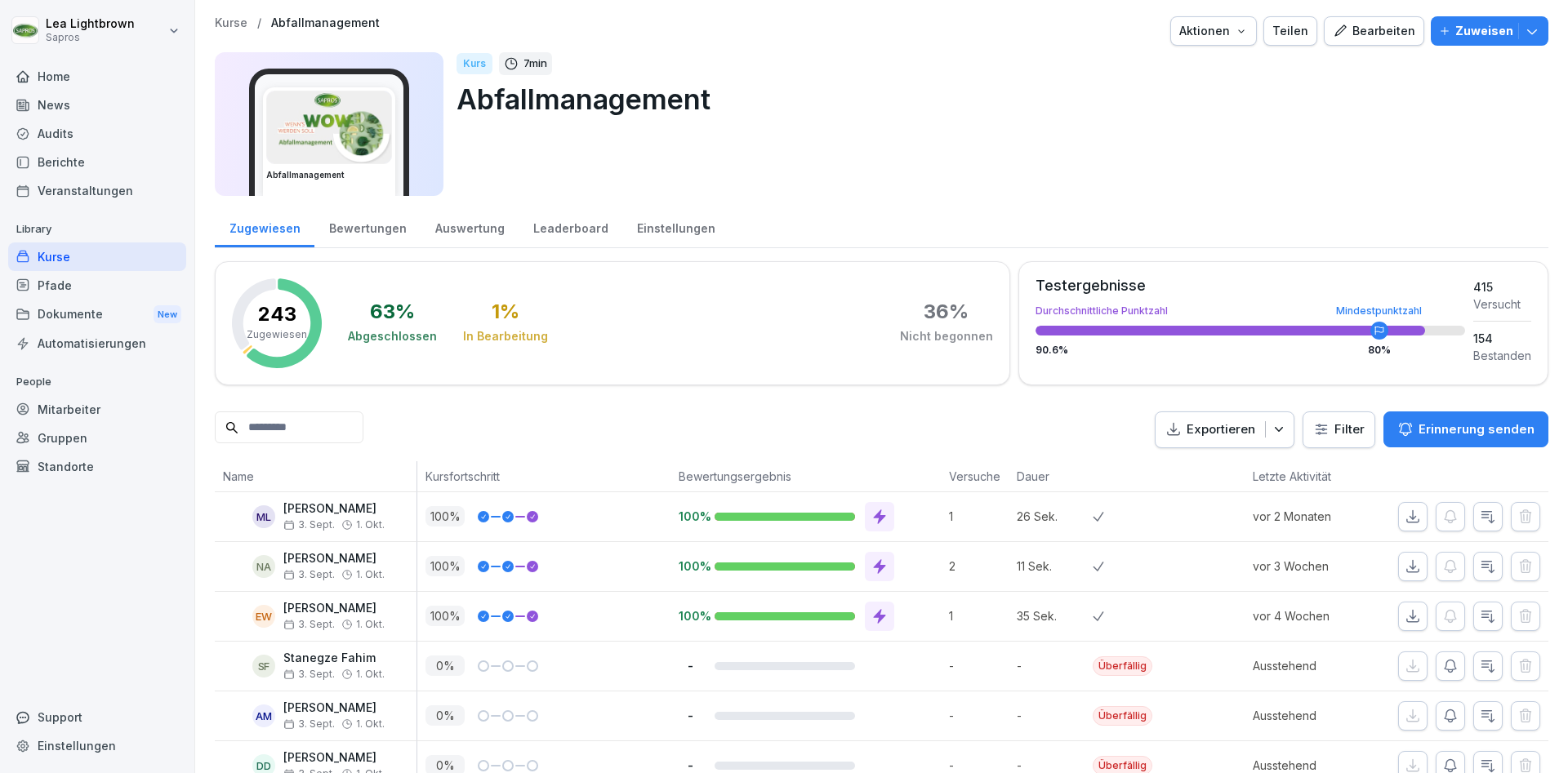
click at [396, 234] on div "Bewertungen" at bounding box center [368, 227] width 106 height 42
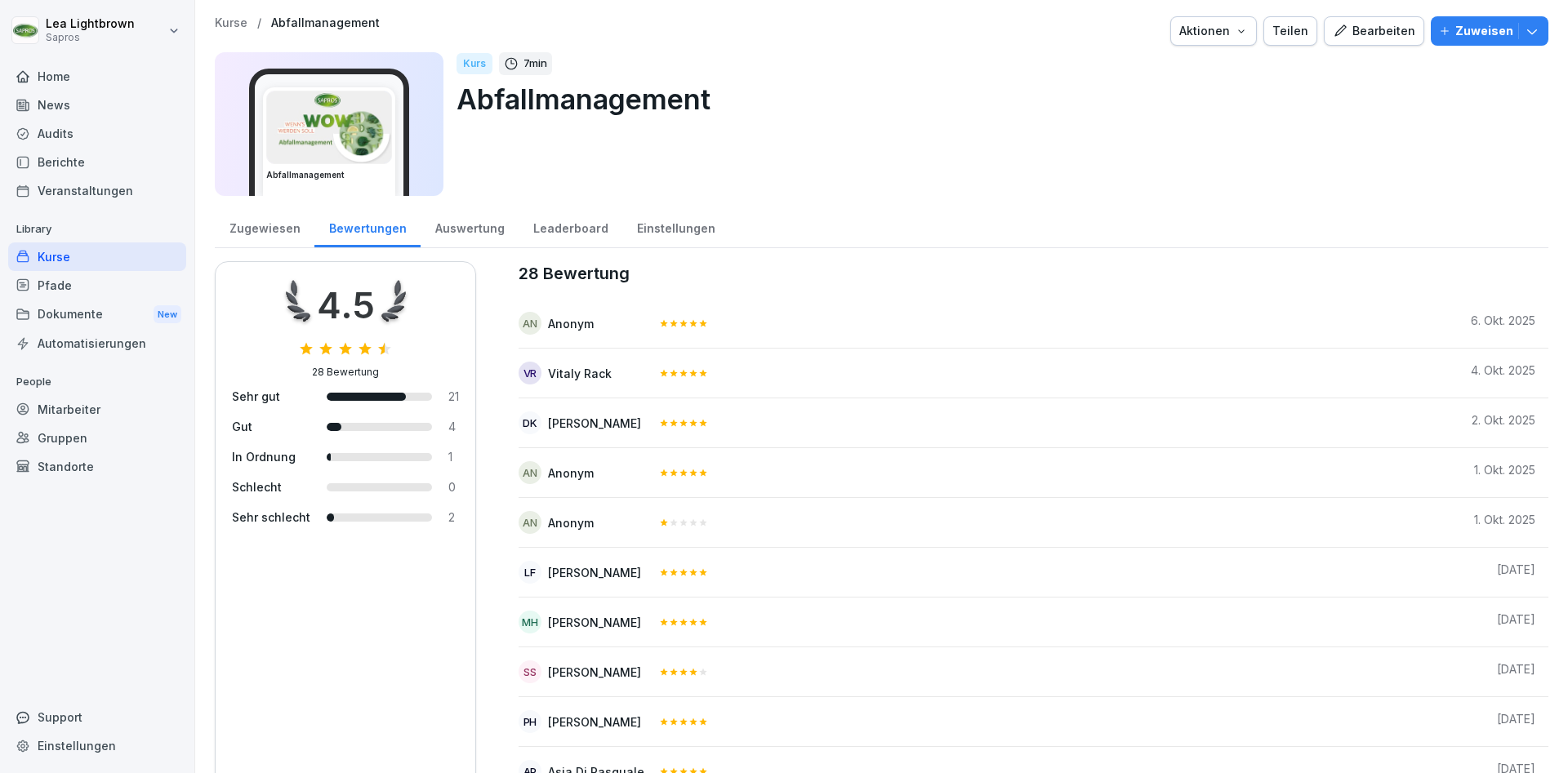
click at [571, 222] on div "Leaderboard" at bounding box center [570, 227] width 103 height 42
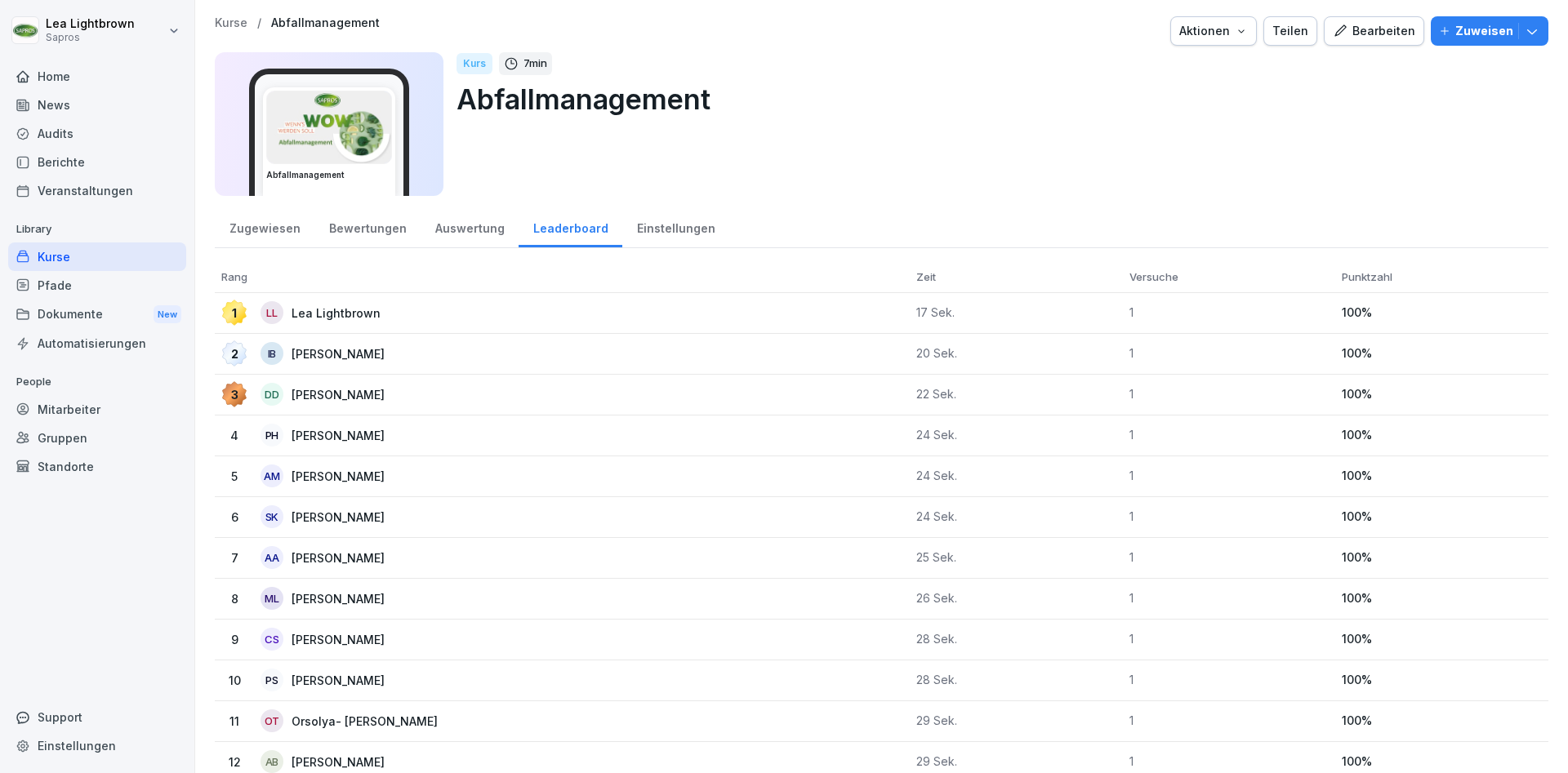
click at [674, 224] on div "Einstellungen" at bounding box center [676, 227] width 107 height 42
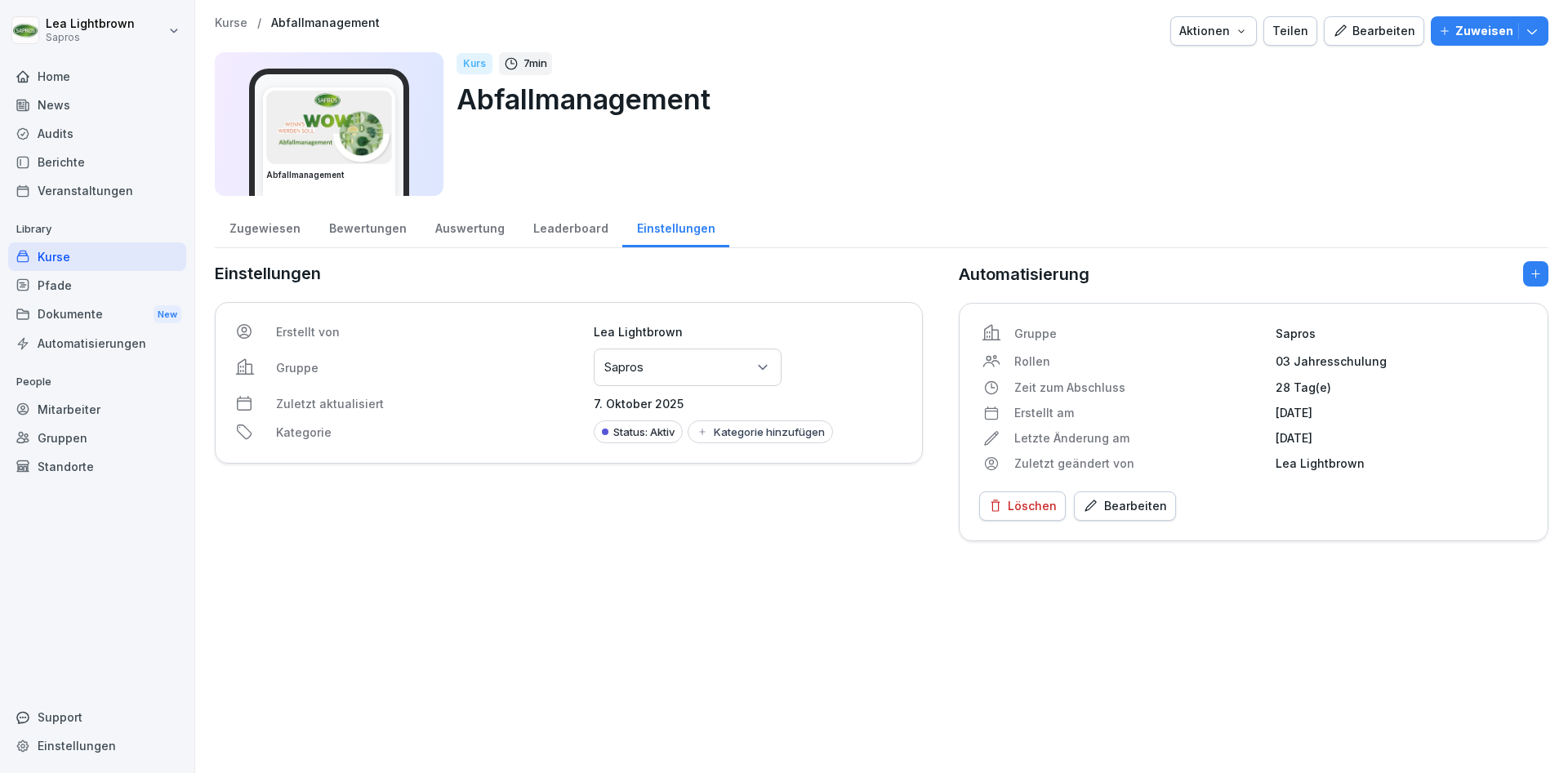
click at [1376, 37] on div "Bearbeiten" at bounding box center [1374, 30] width 83 height 18
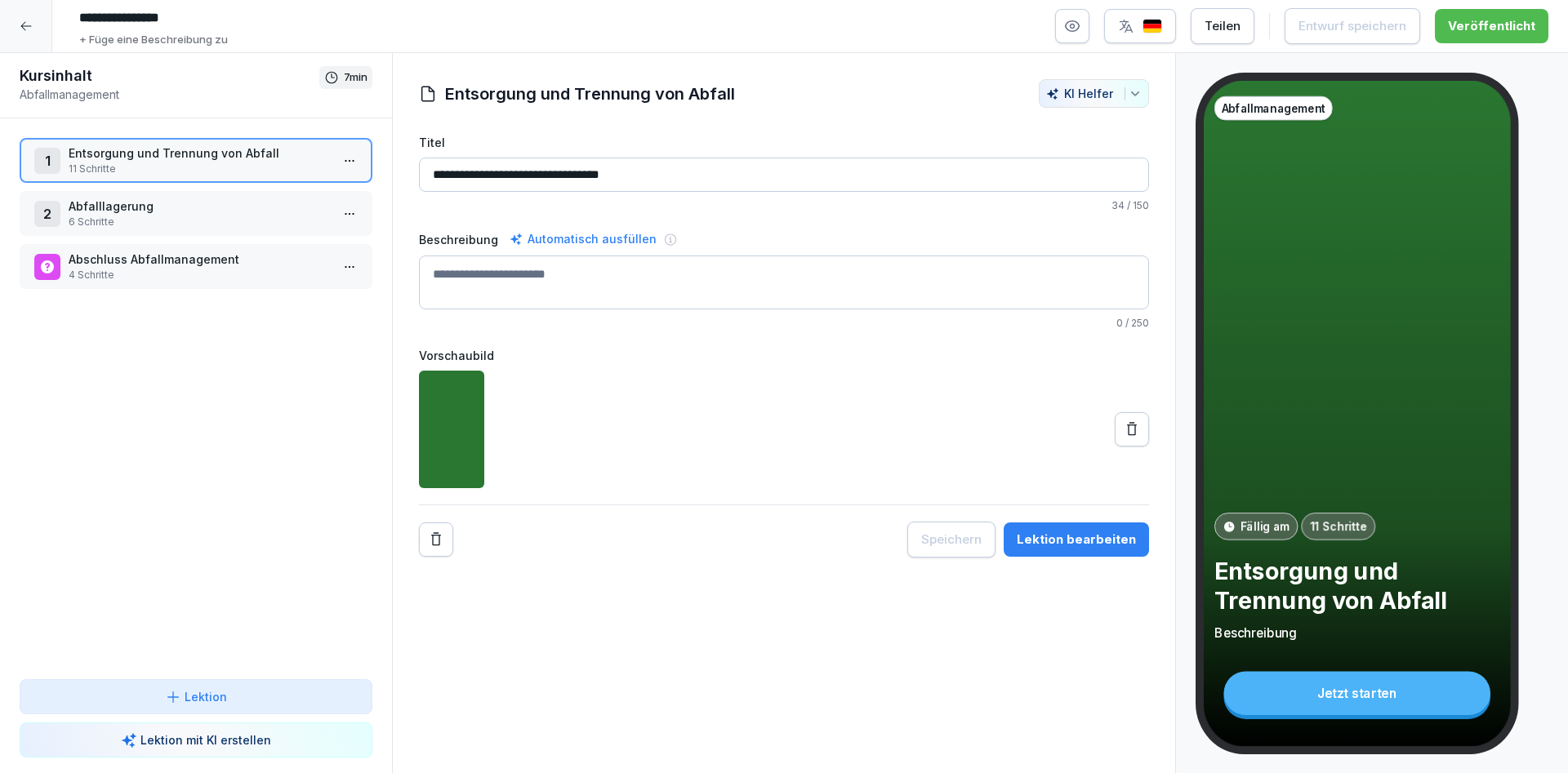
click at [1151, 29] on img "button" at bounding box center [1152, 27] width 20 height 16
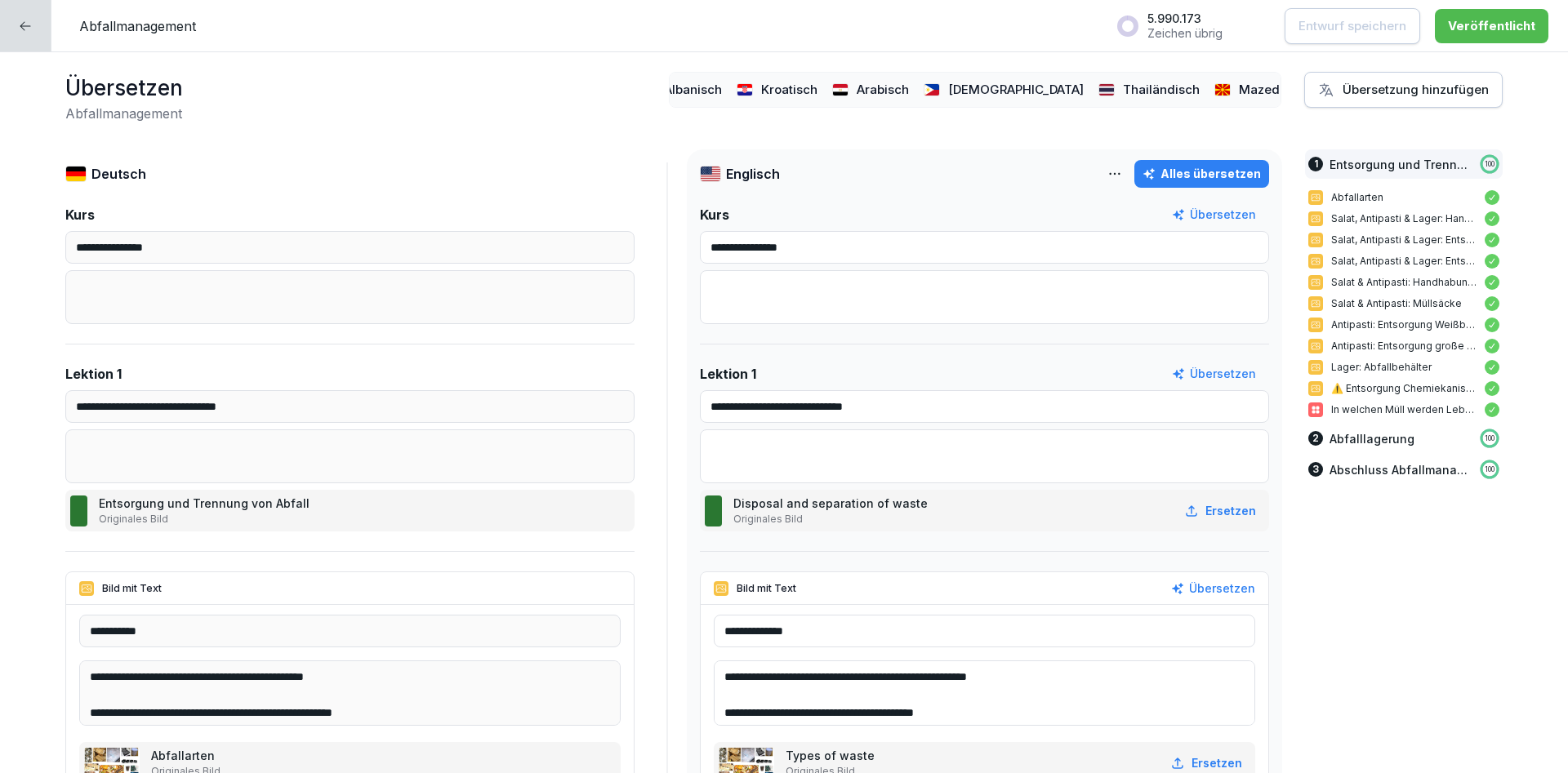
scroll to position [0, 1271]
click at [30, 18] on div at bounding box center [25, 25] width 51 height 51
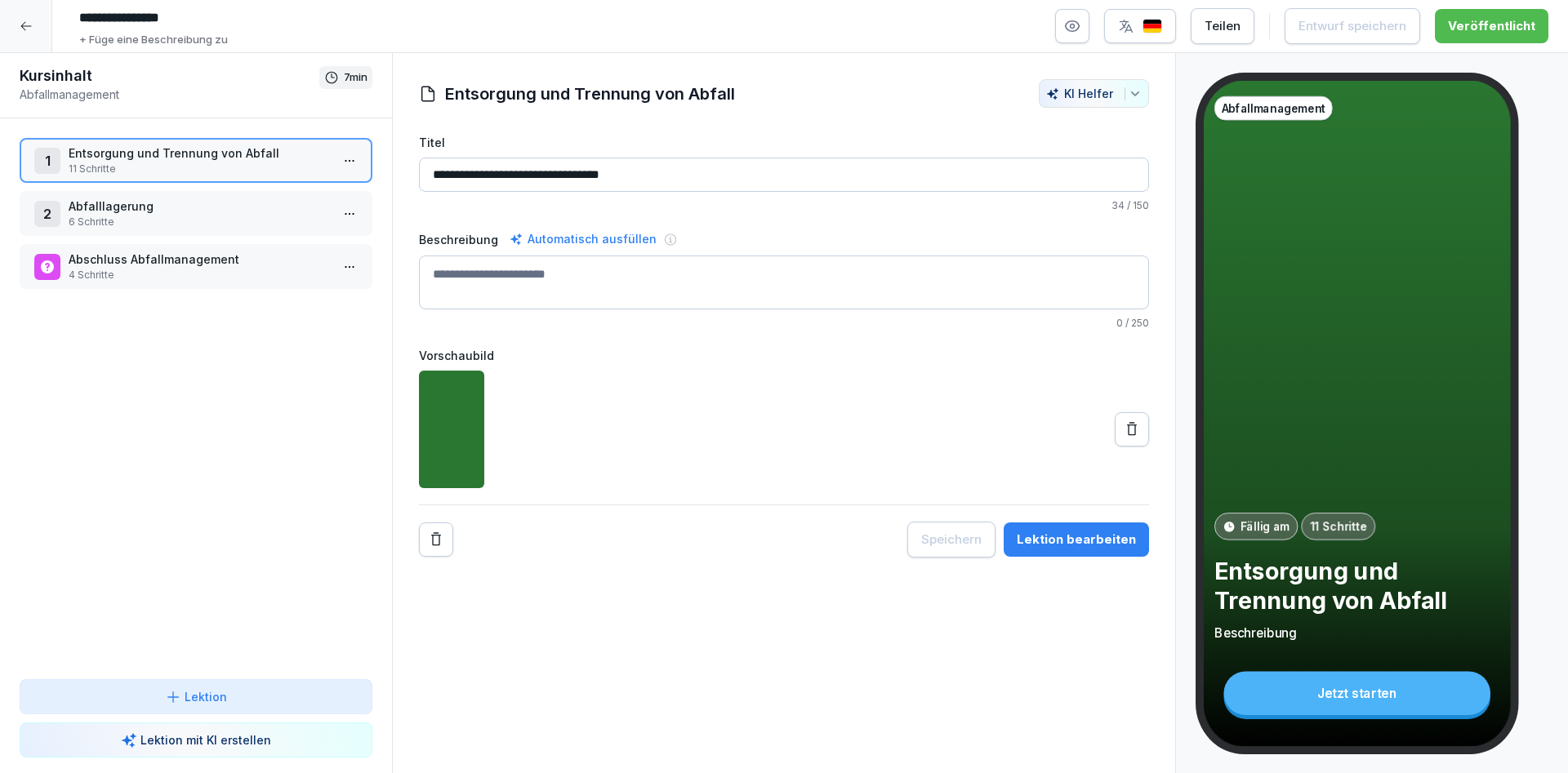
drag, startPoint x: 47, startPoint y: 28, endPoint x: 692, endPoint y: 4, distance: 645.4
click at [46, 28] on div at bounding box center [26, 26] width 52 height 52
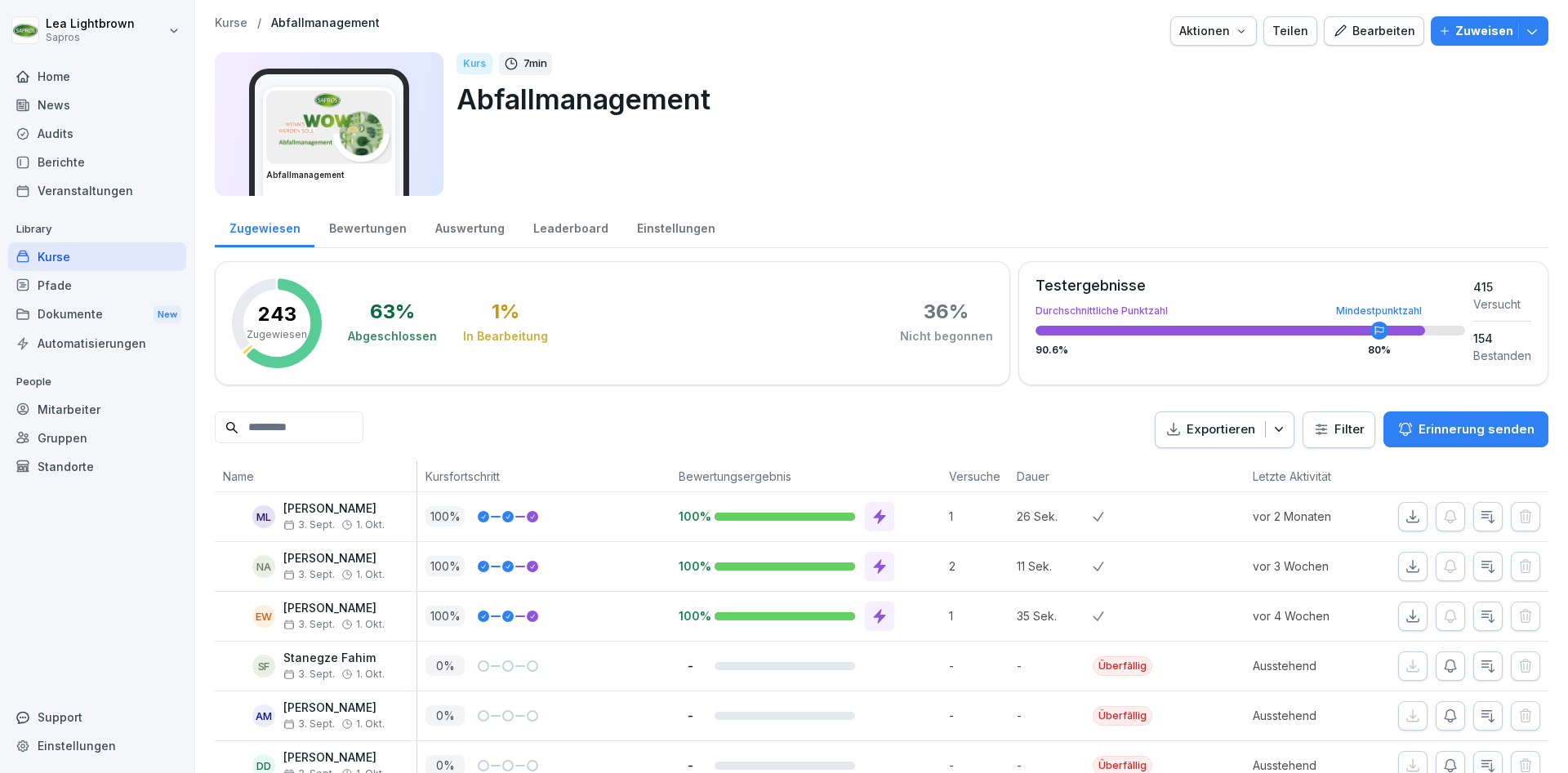
click at [65, 403] on div "Mitarbeiter" at bounding box center [97, 410] width 178 height 29
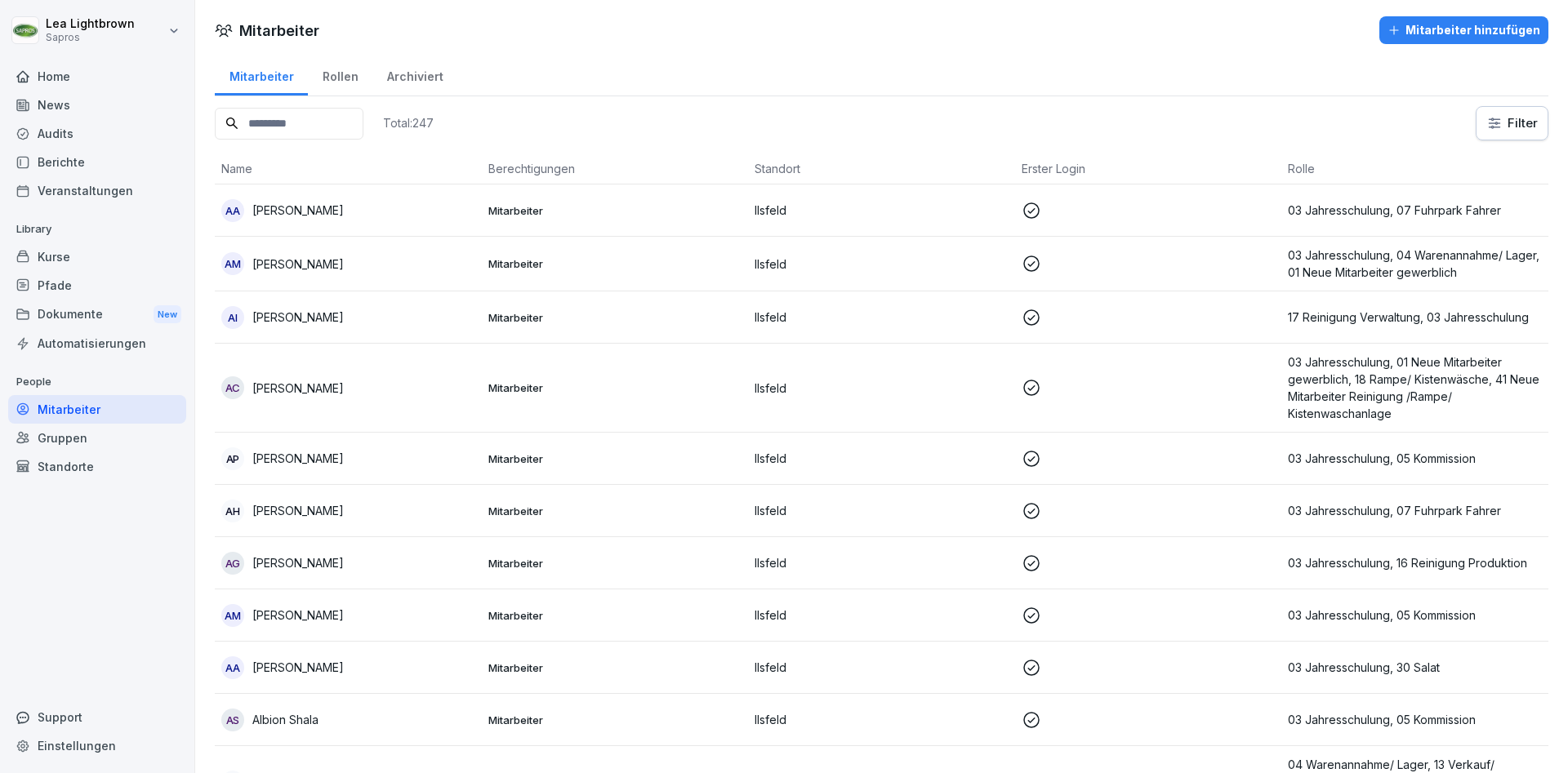
click at [316, 124] on input at bounding box center [289, 123] width 149 height 32
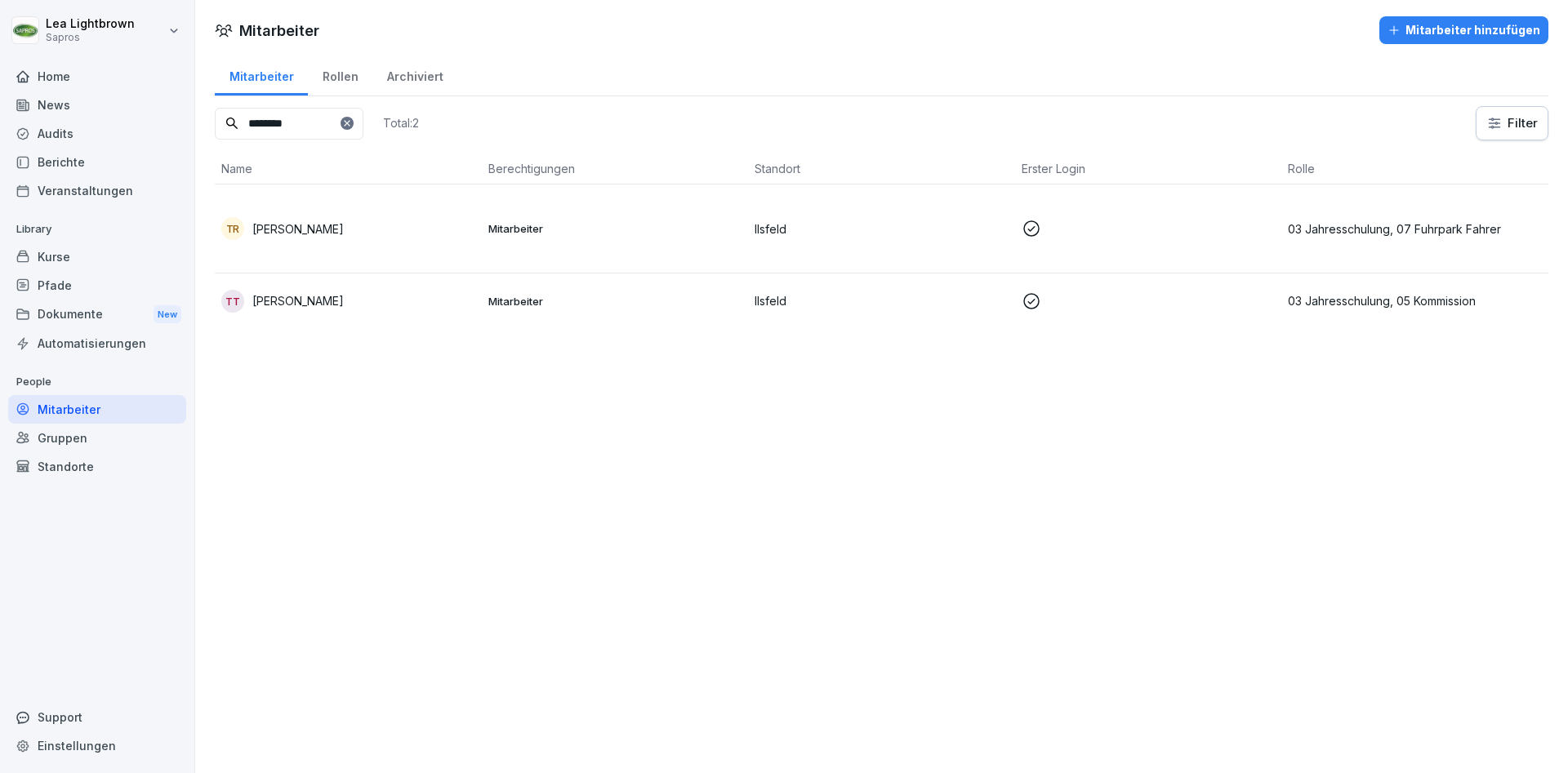
click at [785, 233] on p "Ilsfeld" at bounding box center [882, 230] width 254 height 17
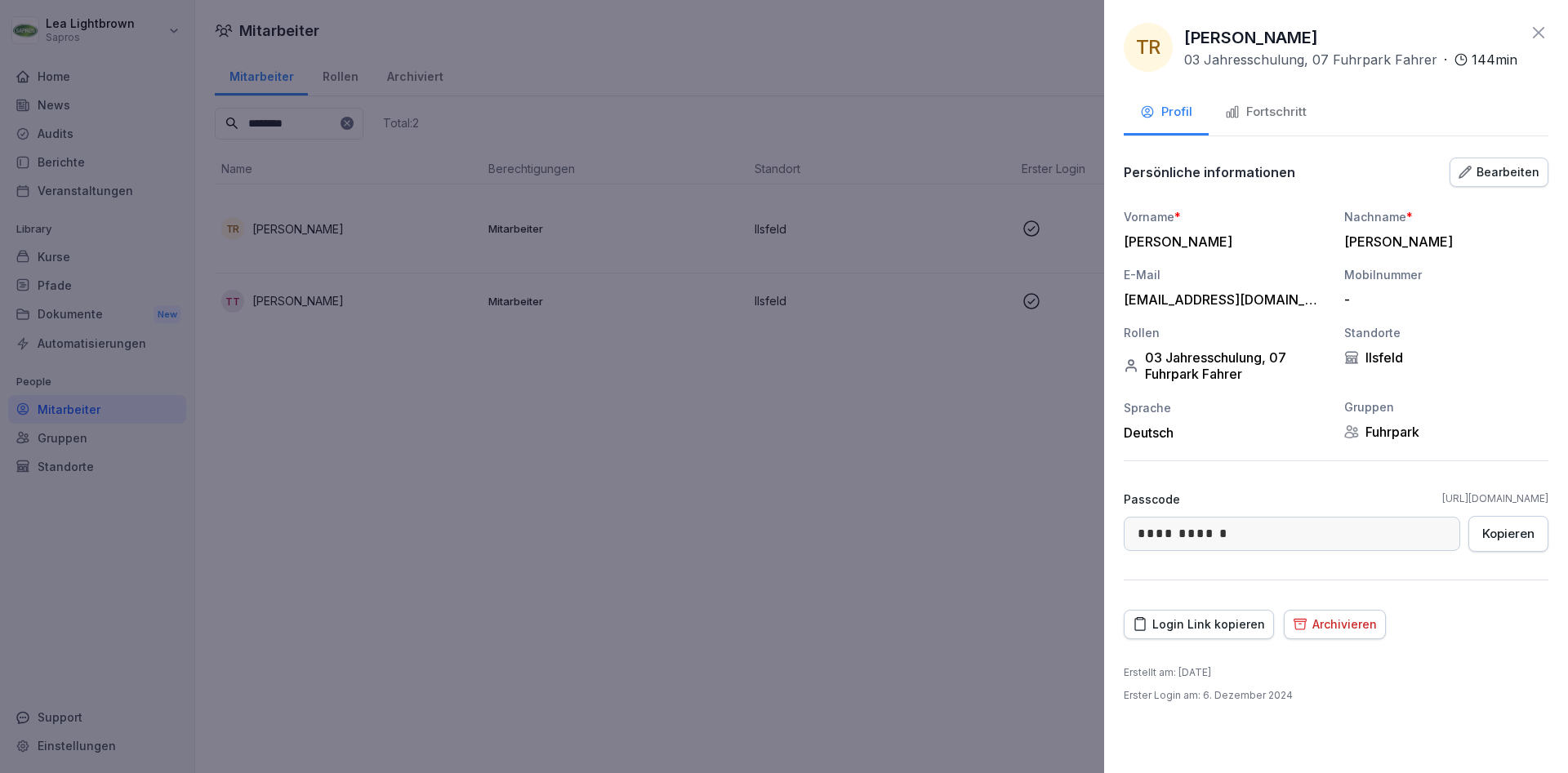
click at [1296, 119] on div "Fortschritt" at bounding box center [1266, 112] width 82 height 19
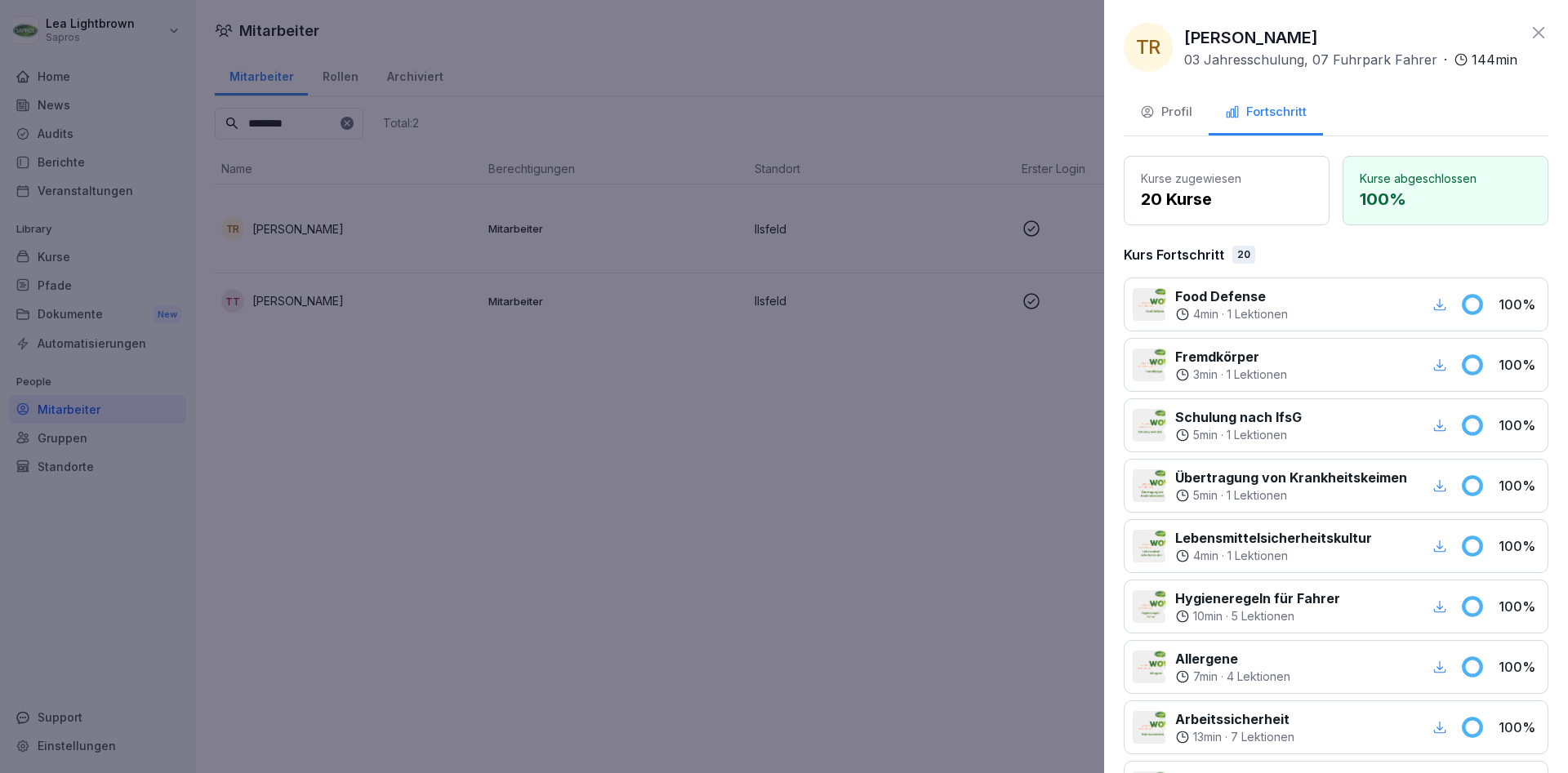
click at [1445, 312] on div "button" at bounding box center [1440, 304] width 21 height 21
click at [1278, 350] on p "Fremdkörper" at bounding box center [1231, 357] width 112 height 20
click at [1445, 367] on icon "button" at bounding box center [1439, 364] width 15 height 15
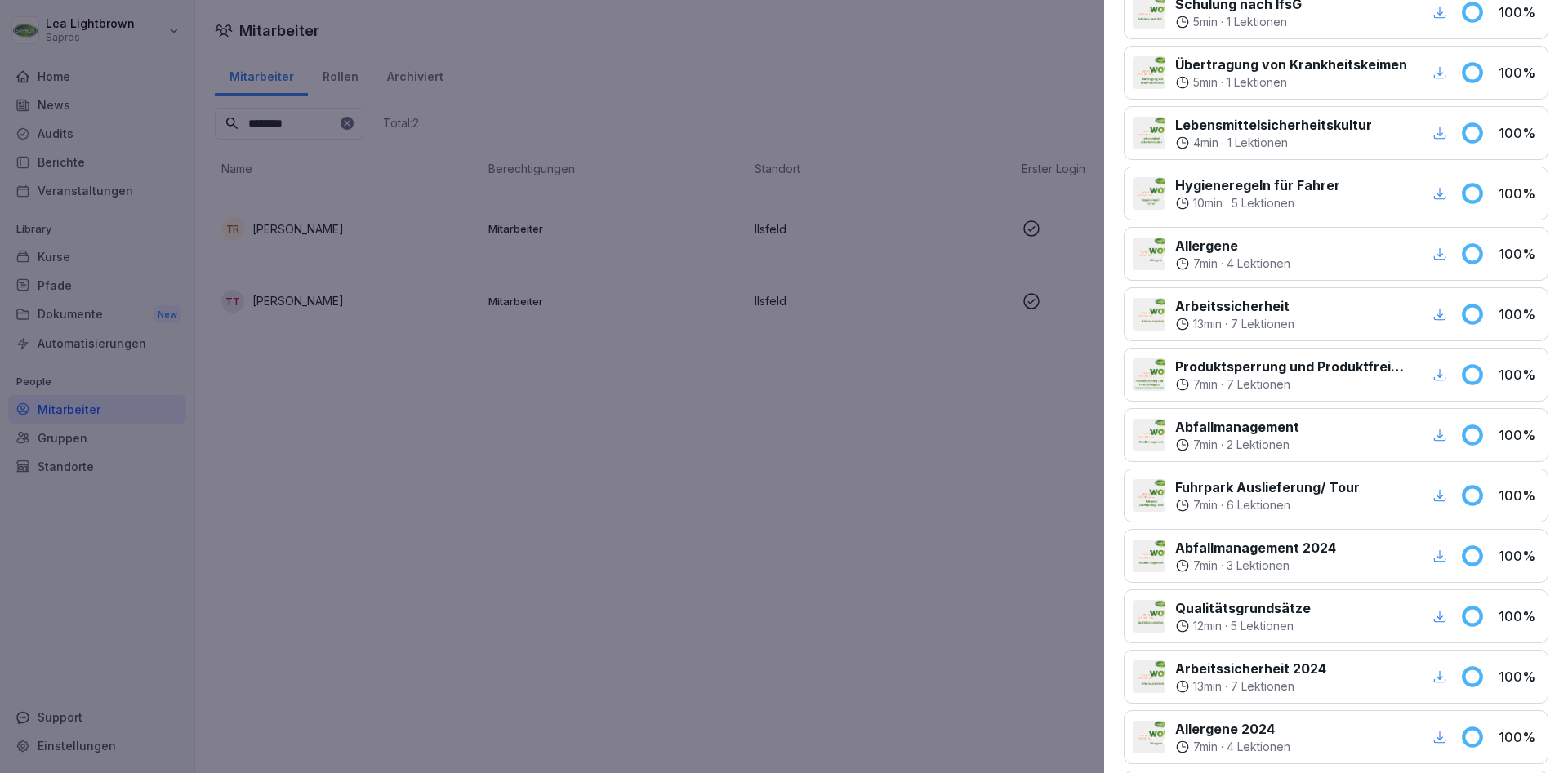
scroll to position [490, 0]
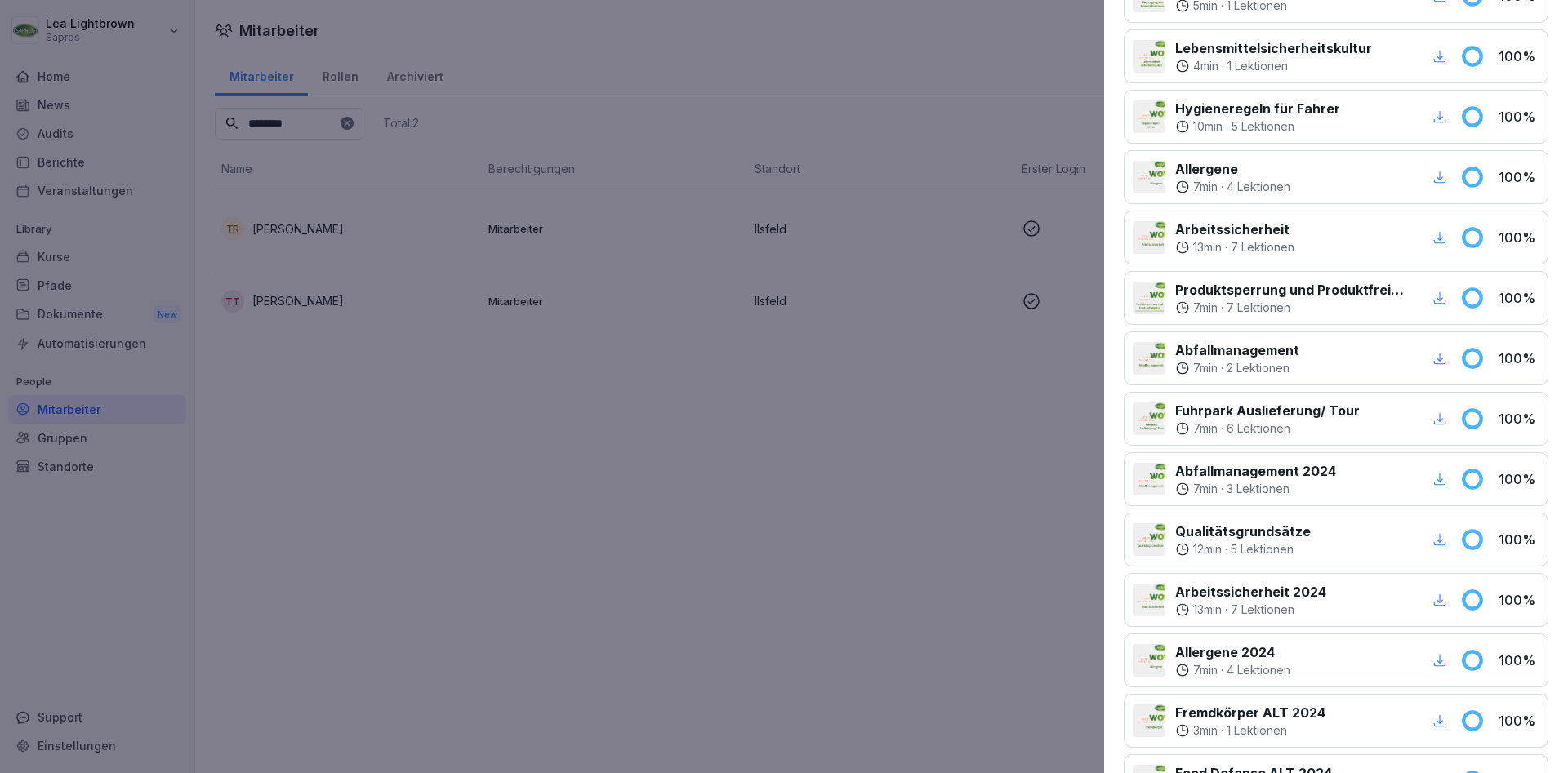
click at [1440, 420] on icon "button" at bounding box center [1440, 418] width 12 height 12
click at [1440, 358] on icon "button" at bounding box center [1440, 358] width 12 height 12
click at [1440, 302] on icon "button" at bounding box center [1439, 297] width 15 height 15
click at [1438, 294] on icon "button" at bounding box center [1439, 297] width 15 height 15
click at [1447, 239] on div "button" at bounding box center [1440, 237] width 21 height 21
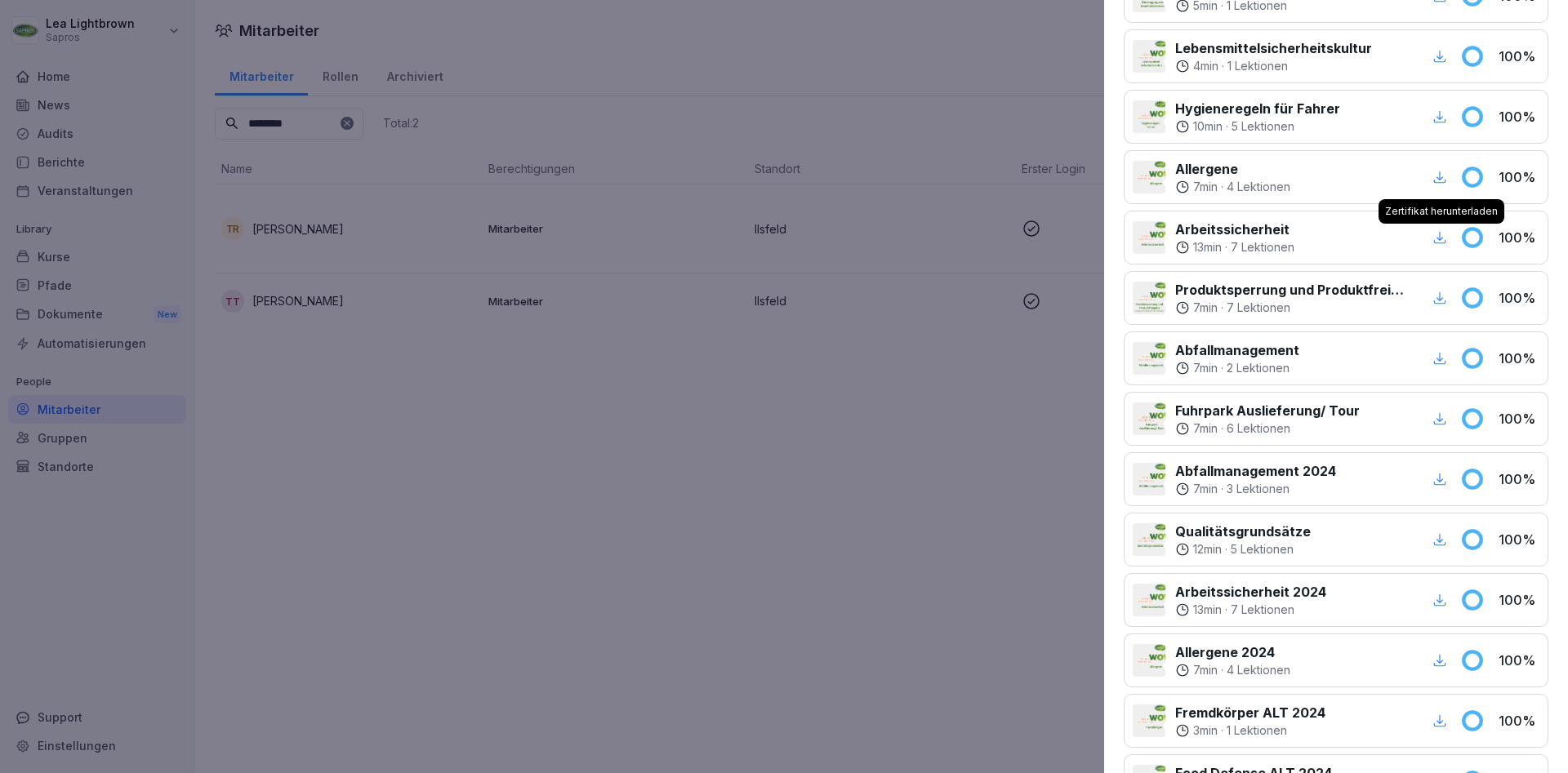
click at [1436, 174] on icon "button" at bounding box center [1439, 177] width 15 height 15
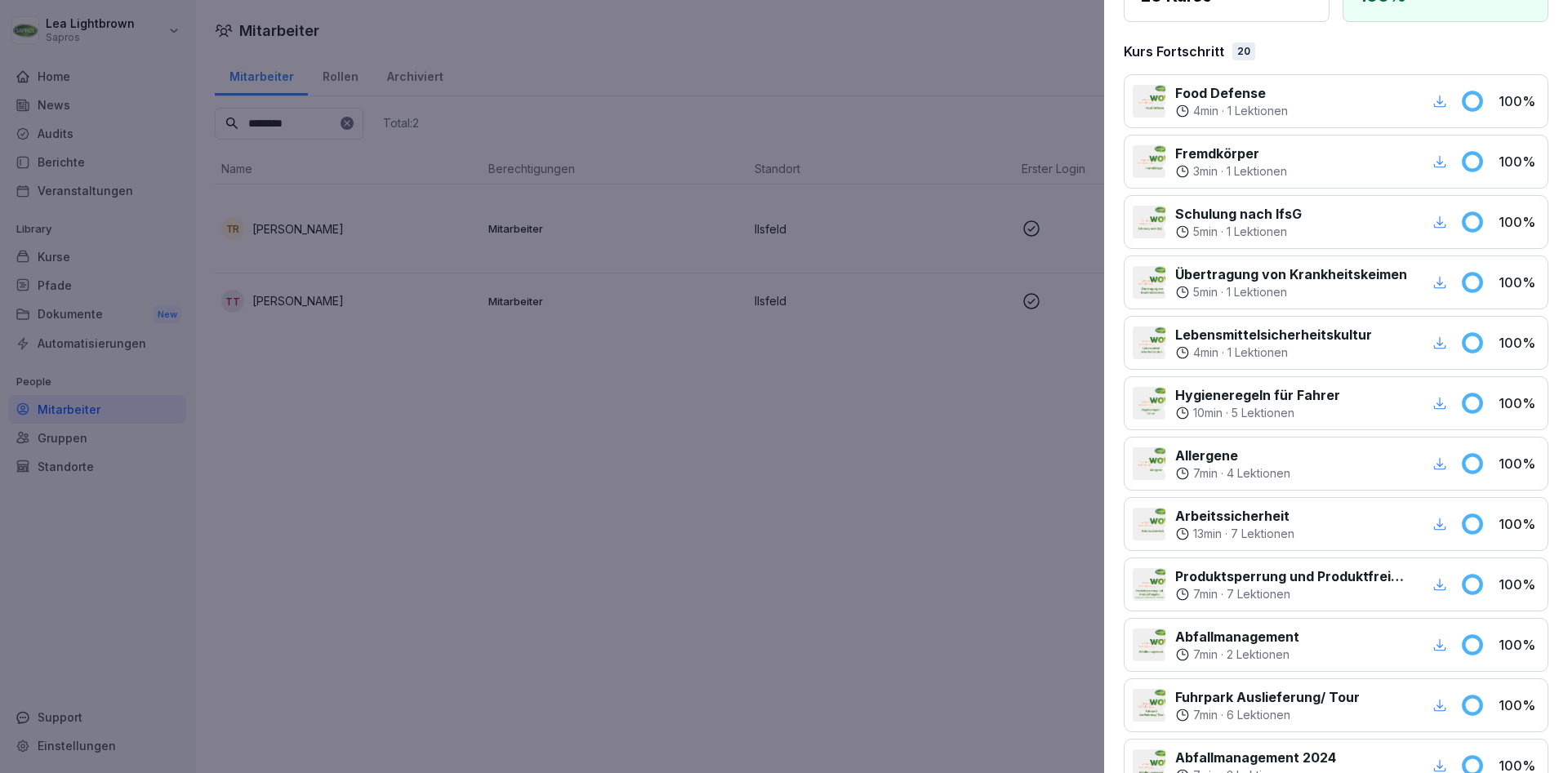
scroll to position [196, 0]
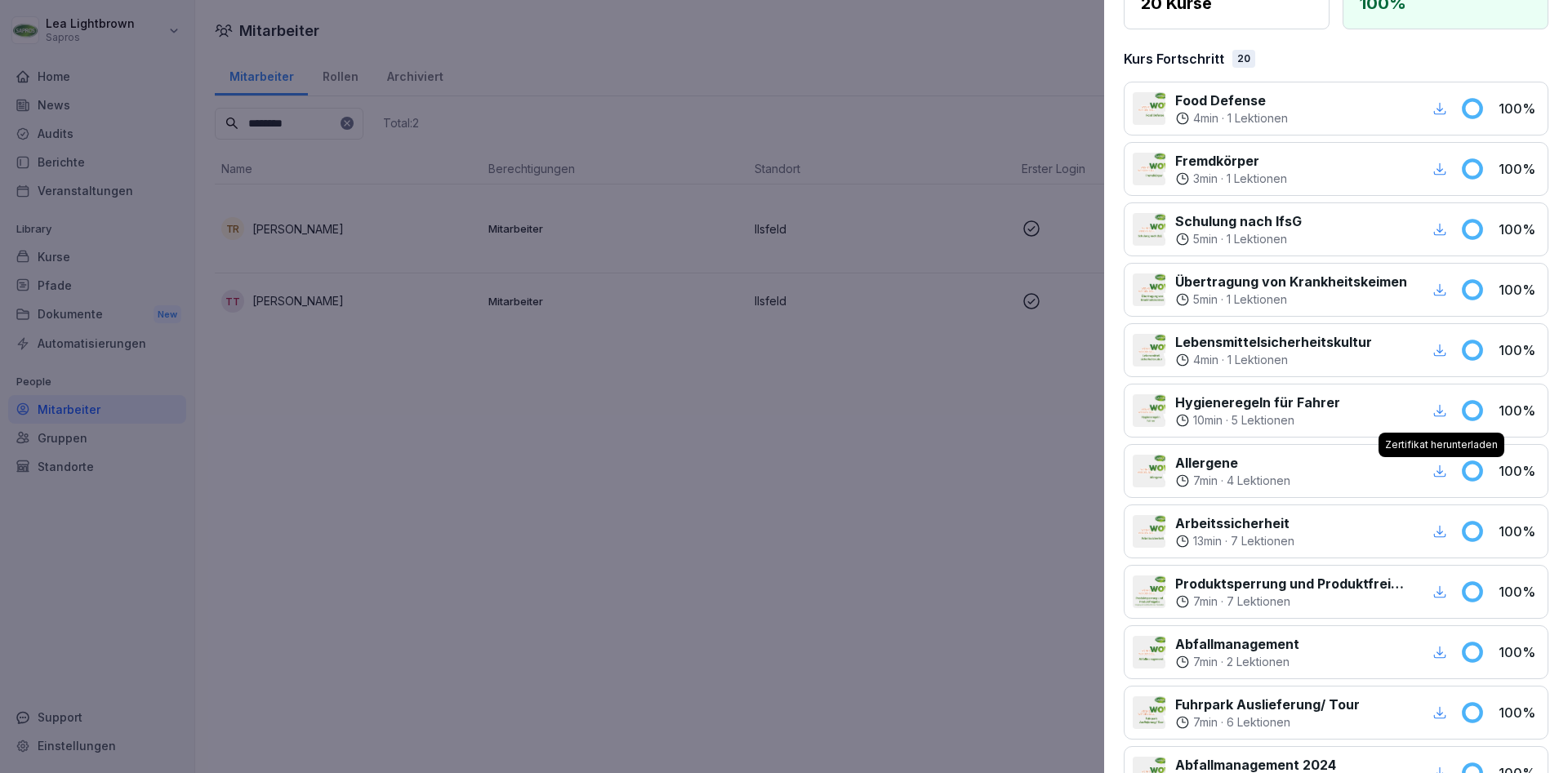
click at [1441, 357] on icon "button" at bounding box center [1439, 350] width 15 height 15
click at [1440, 228] on icon "button" at bounding box center [1440, 229] width 12 height 12
click at [791, 442] on div at bounding box center [784, 386] width 1568 height 773
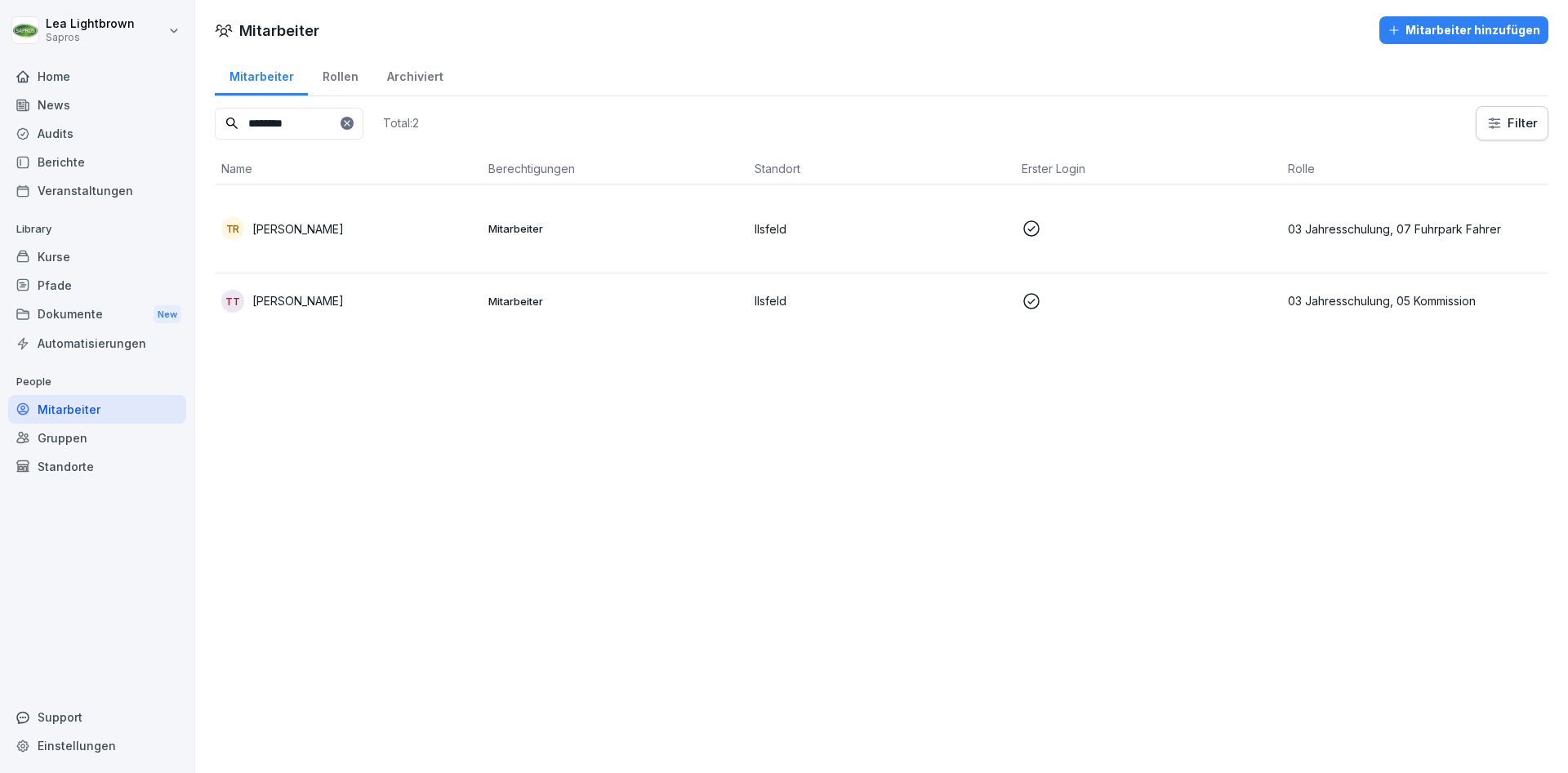
click at [392, 209] on td "TR [PERSON_NAME]" at bounding box center [348, 229] width 267 height 89
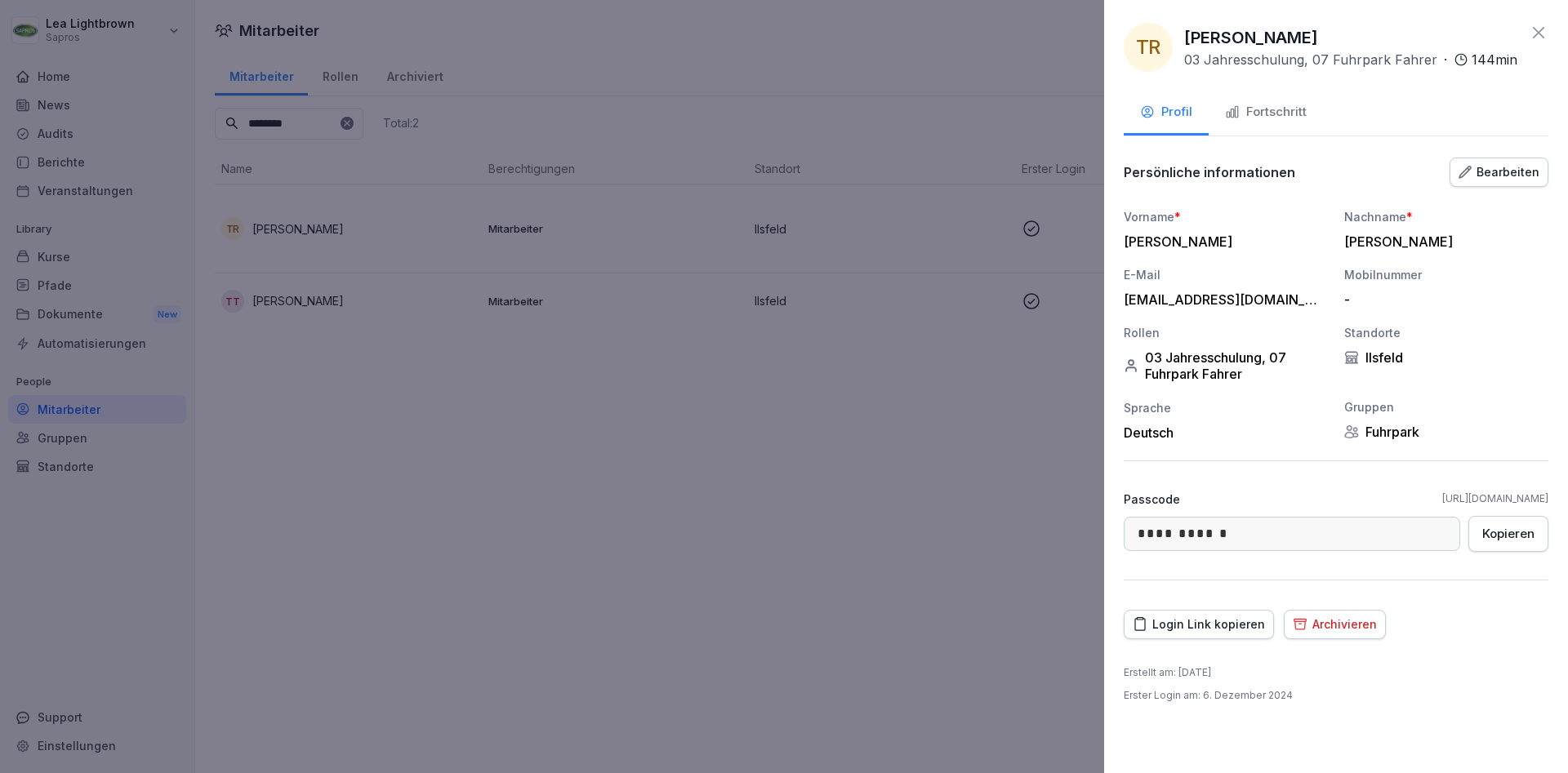
click at [590, 636] on div at bounding box center [784, 386] width 1568 height 773
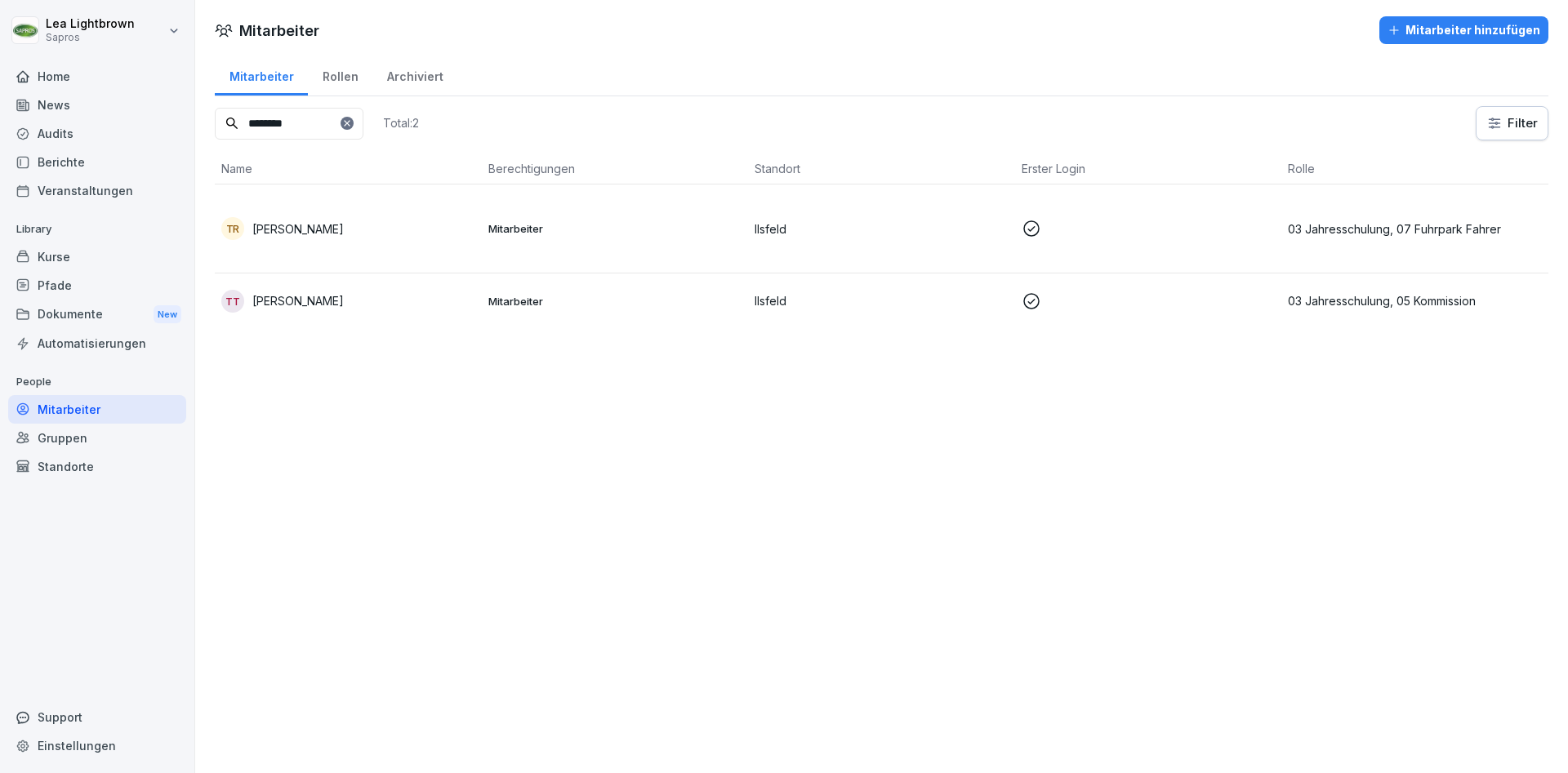
drag, startPoint x: 227, startPoint y: 123, endPoint x: 202, endPoint y: 121, distance: 25.1
click at [215, 121] on input "********" at bounding box center [289, 123] width 149 height 32
click at [652, 229] on p "Mitarbeiter" at bounding box center [616, 229] width 254 height 15
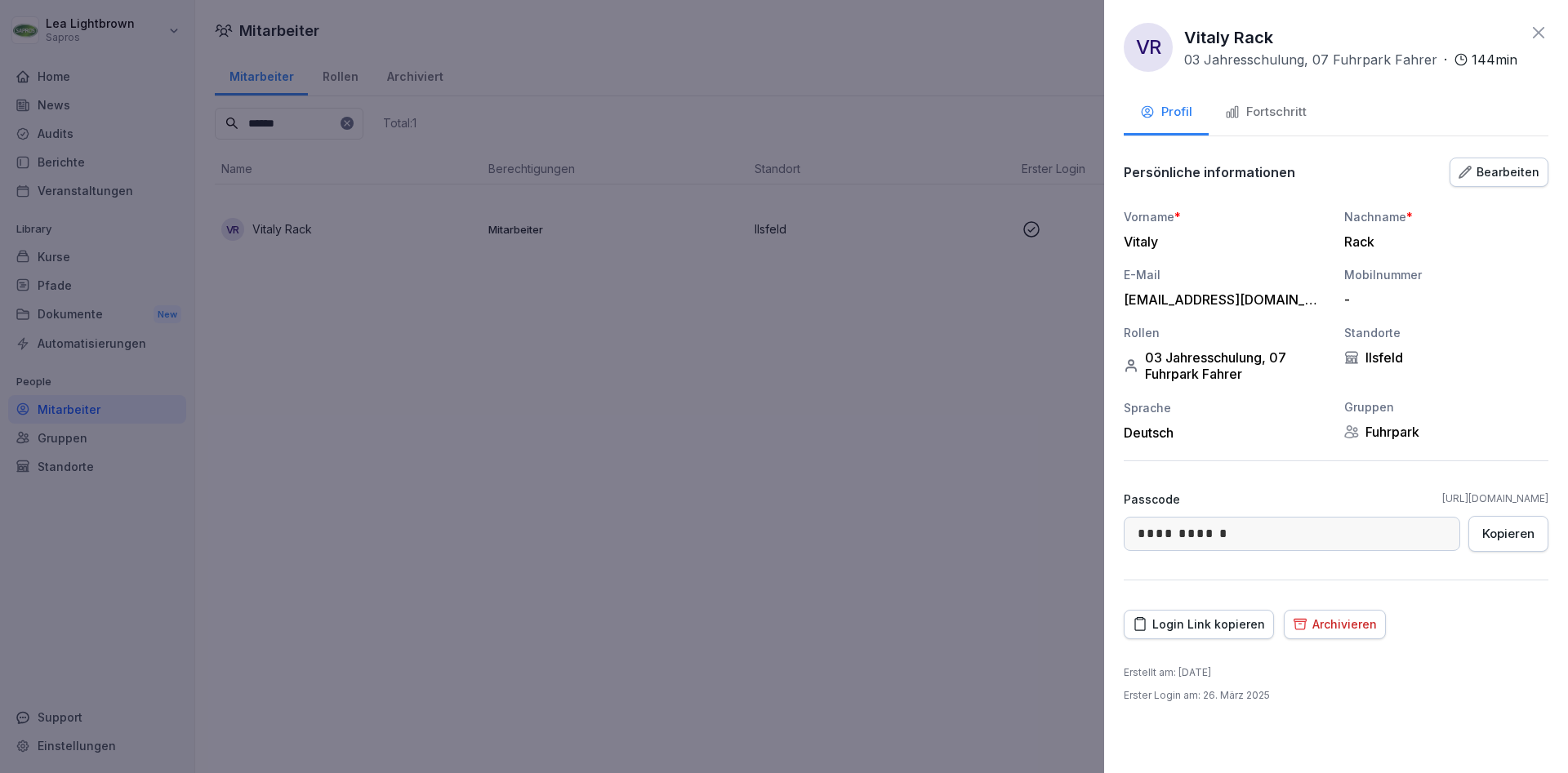
click at [1264, 128] on button "Fortschritt" at bounding box center [1265, 113] width 114 height 44
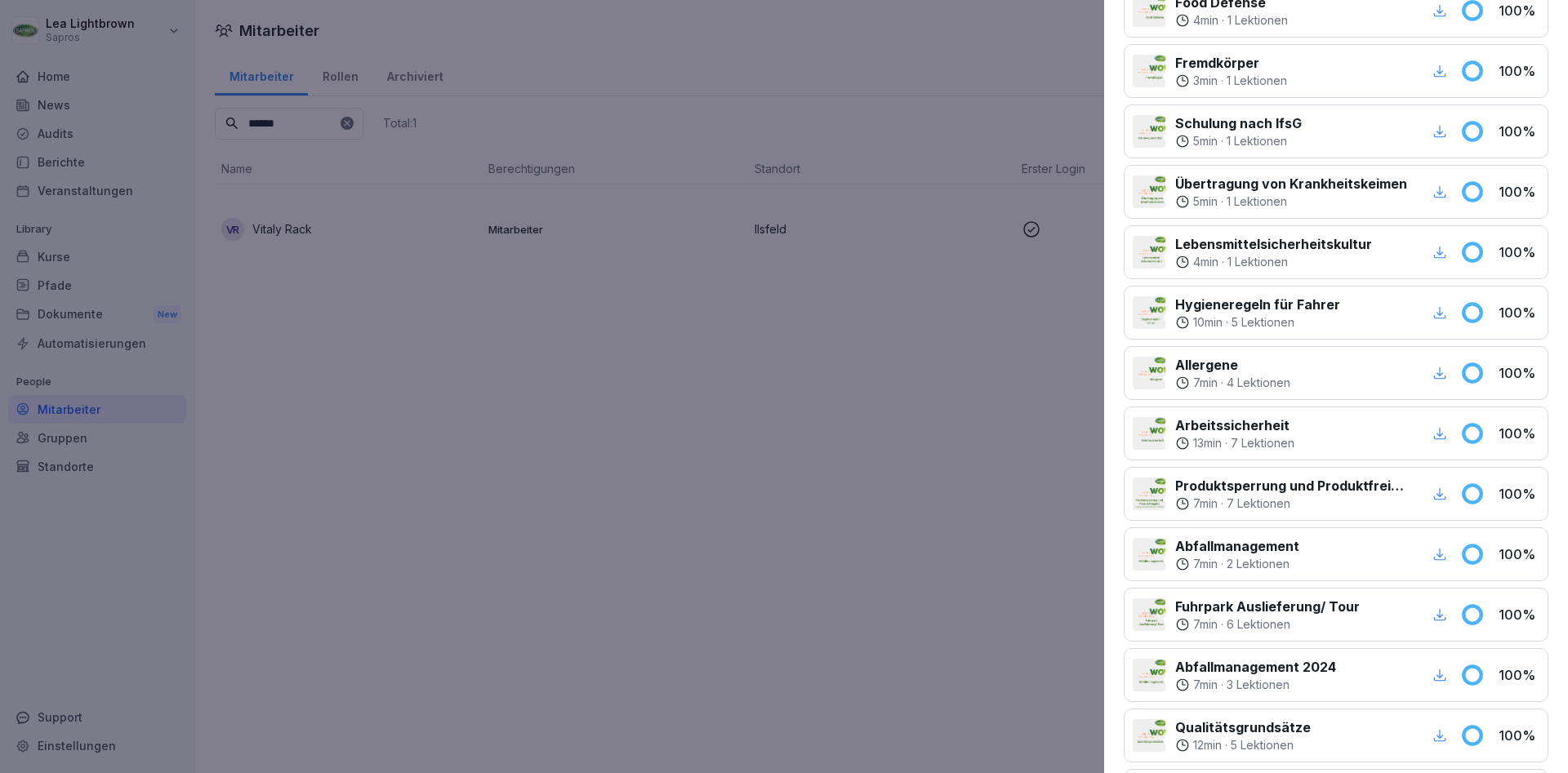
scroll to position [98, 0]
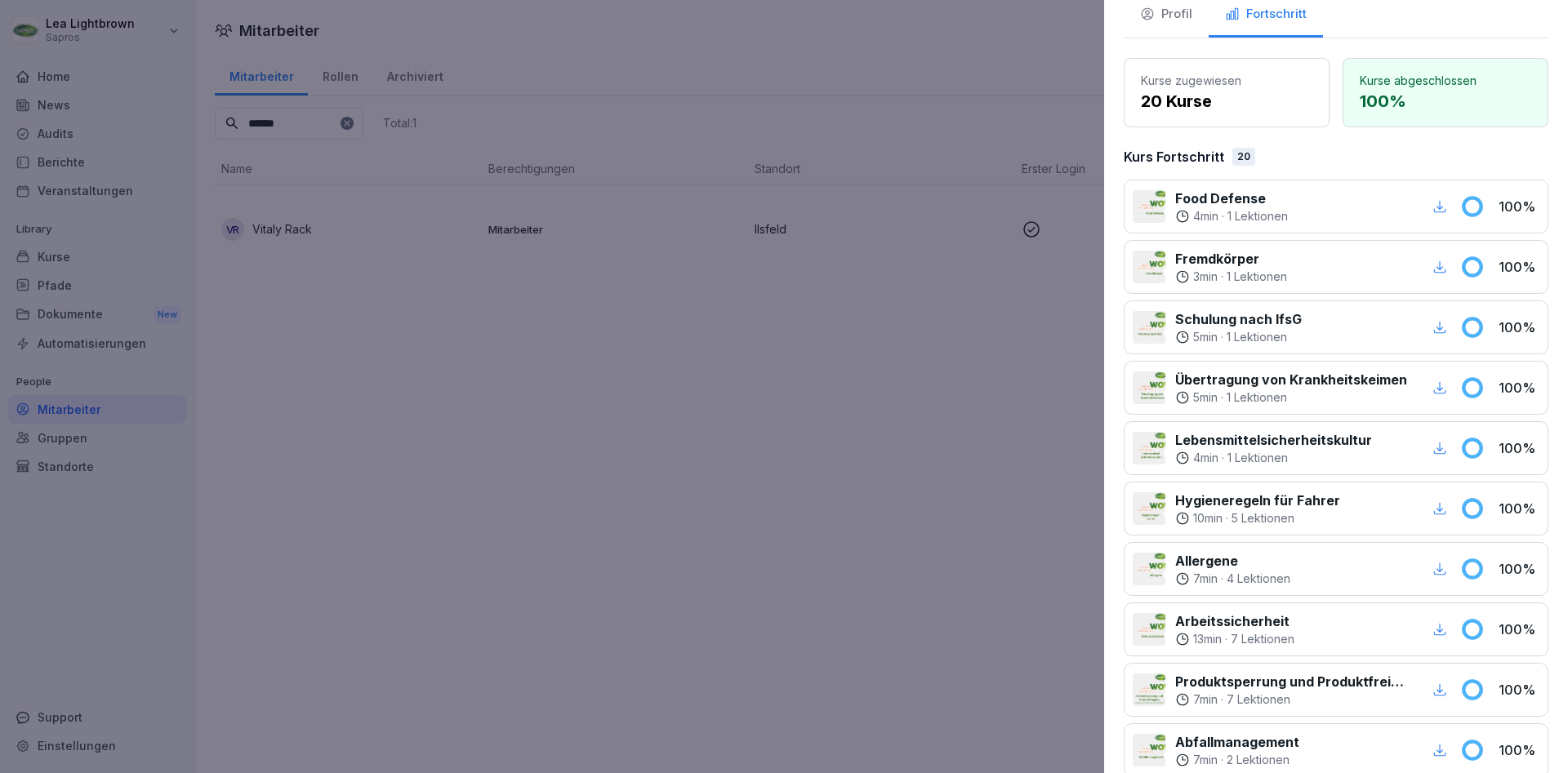
click at [1449, 211] on div "button" at bounding box center [1440, 206] width 21 height 21
click at [1432, 270] on div "button" at bounding box center [1440, 267] width 21 height 21
click at [1433, 331] on icon "button" at bounding box center [1439, 327] width 15 height 15
click at [1444, 448] on icon "button" at bounding box center [1439, 448] width 15 height 15
click at [1445, 571] on icon "button" at bounding box center [1439, 569] width 15 height 15
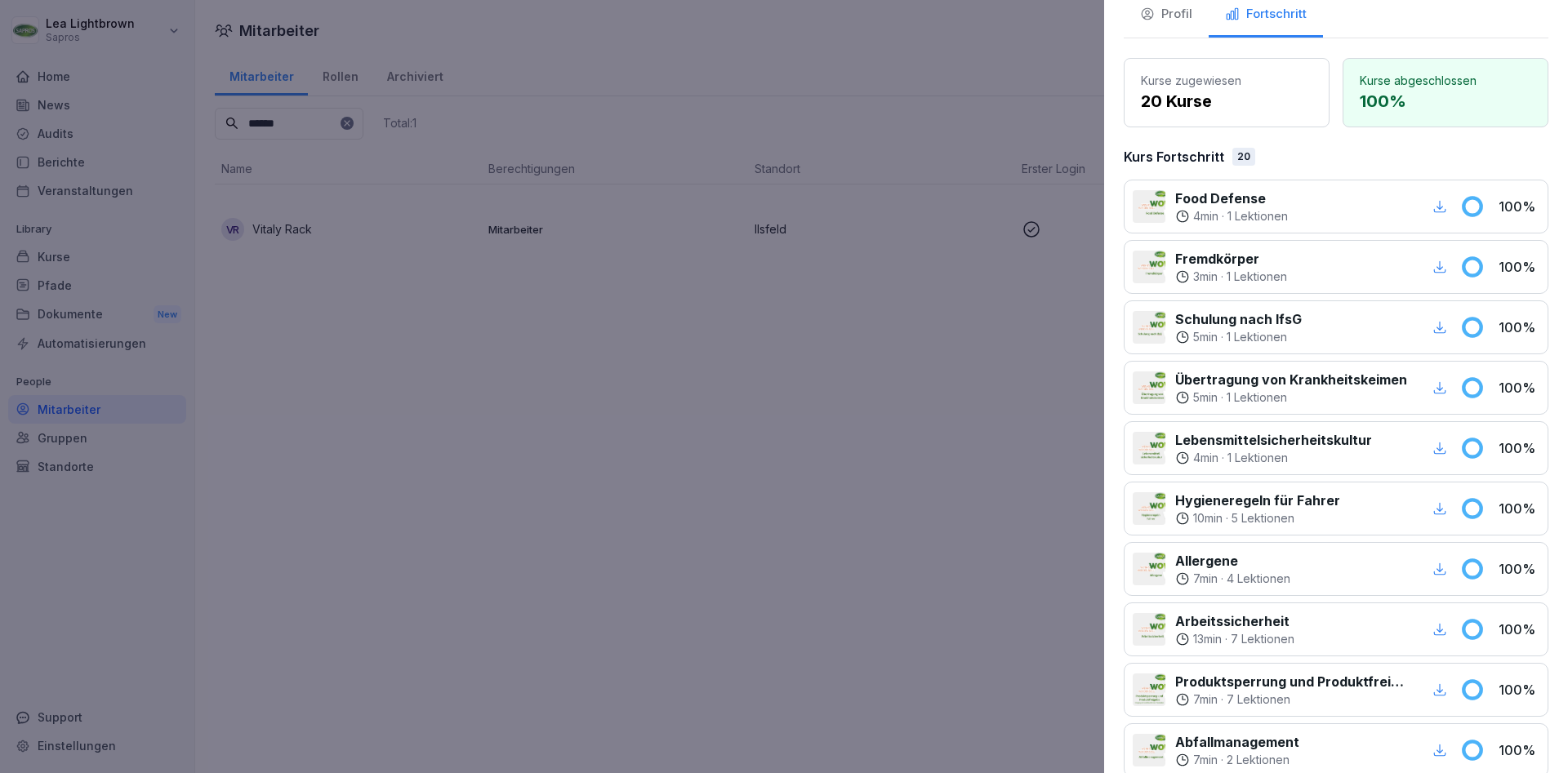
click at [1444, 620] on div "button" at bounding box center [1440, 630] width 21 height 21
click at [408, 562] on div at bounding box center [784, 386] width 1568 height 773
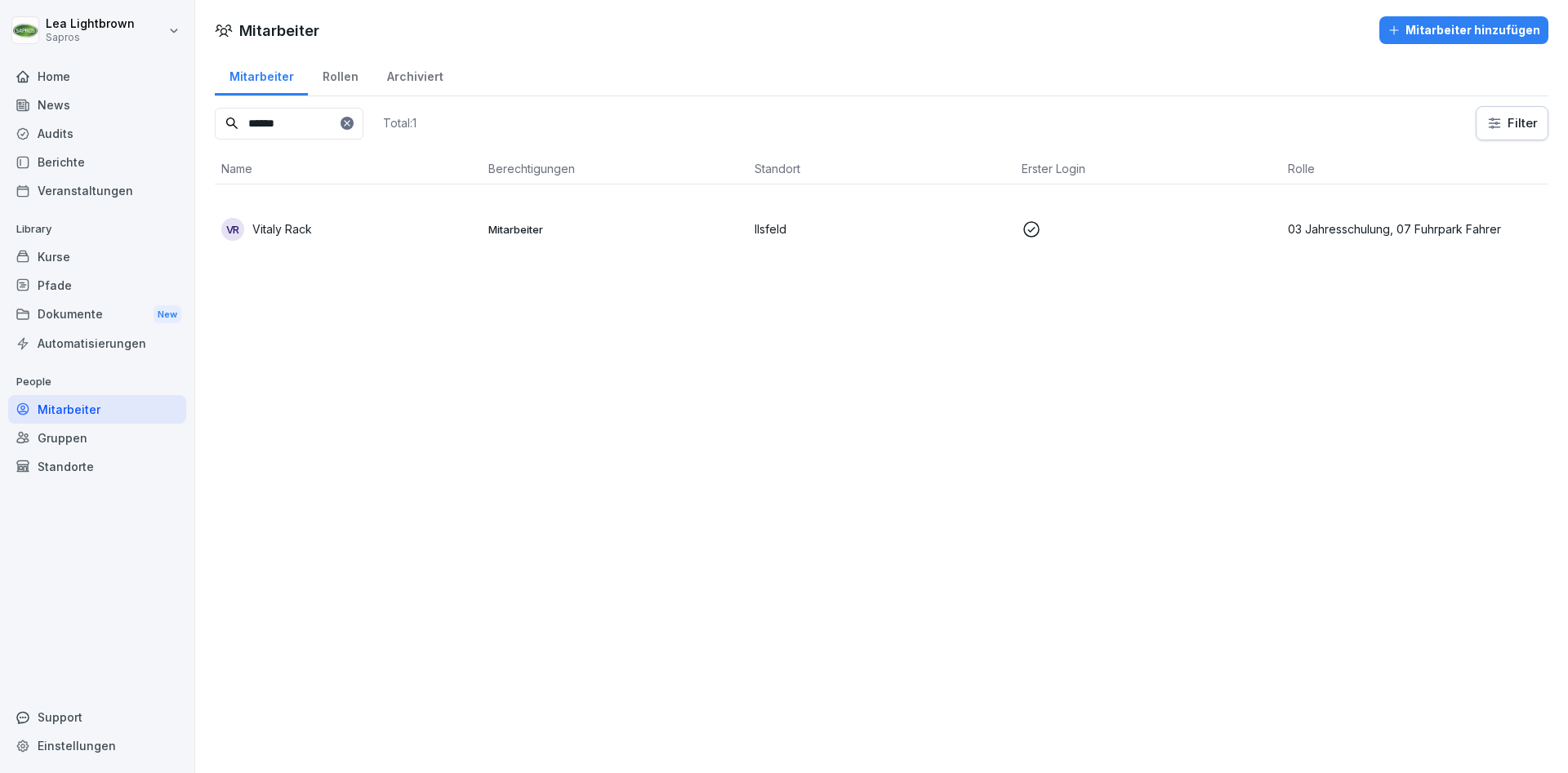
drag, startPoint x: 286, startPoint y: 123, endPoint x: 223, endPoint y: 123, distance: 63.0
click at [223, 123] on input "******" at bounding box center [289, 123] width 149 height 32
click at [420, 235] on div "DK [PERSON_NAME]" at bounding box center [349, 230] width 254 height 23
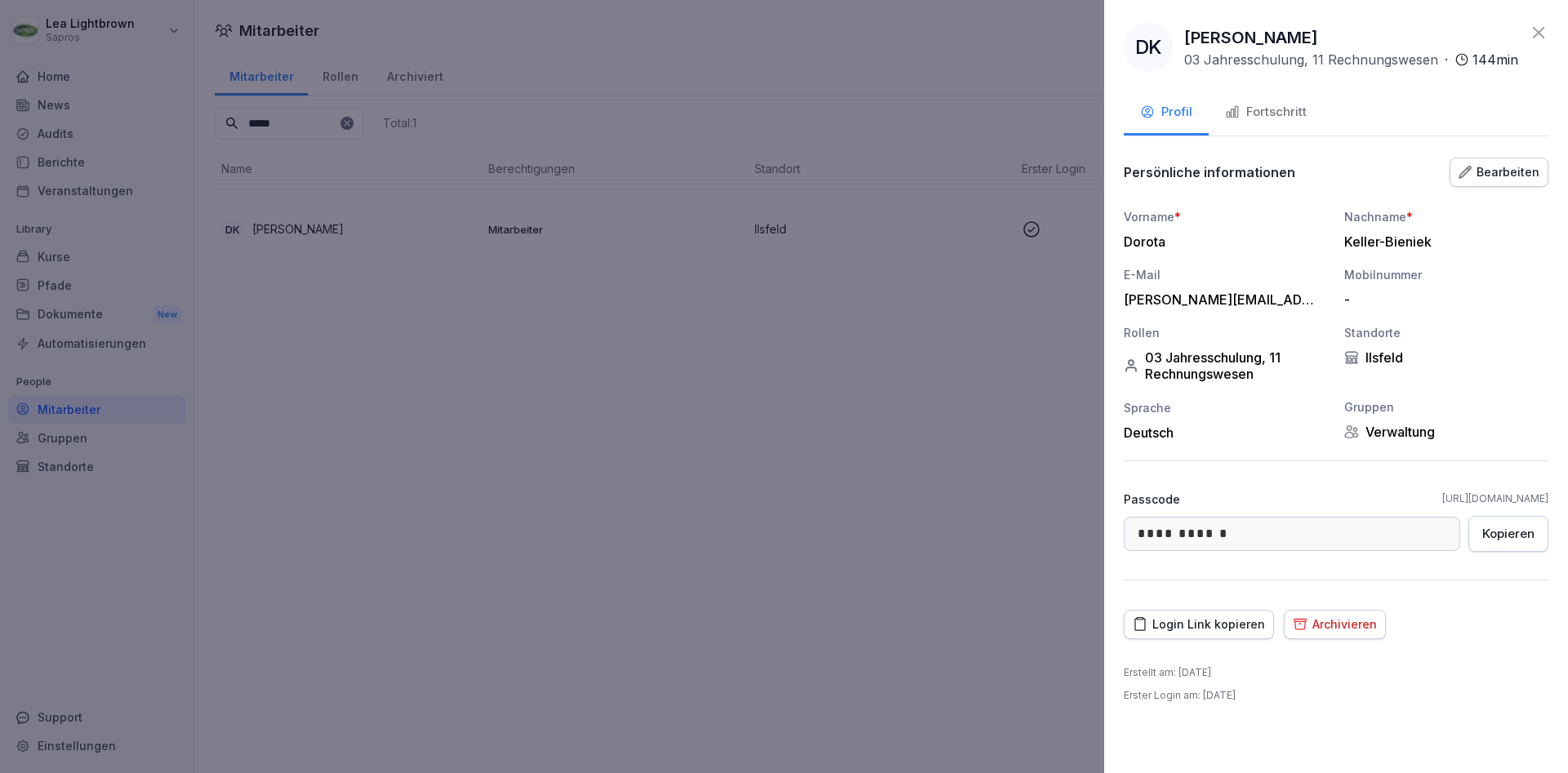
click at [1269, 97] on button "Fortschritt" at bounding box center [1265, 113] width 114 height 44
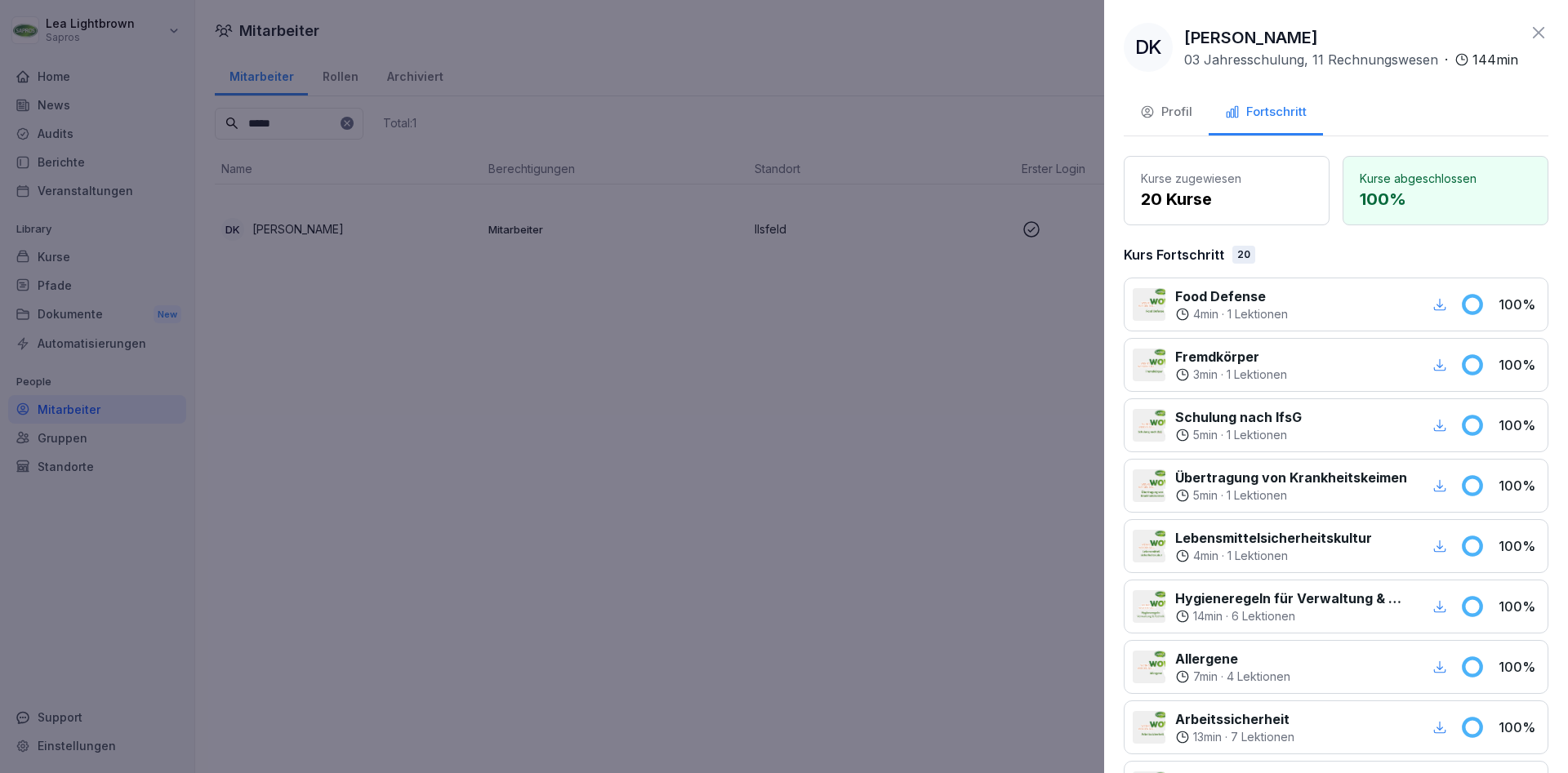
click at [1445, 310] on icon "button" at bounding box center [1439, 304] width 15 height 15
click at [1438, 373] on div "button" at bounding box center [1440, 365] width 21 height 21
click at [1428, 431] on div "Schulung nach IfsG 5 min · 1 Lektionen" at bounding box center [1291, 425] width 317 height 36
click at [1436, 422] on icon "button" at bounding box center [1439, 425] width 15 height 15
click at [1438, 488] on icon "button" at bounding box center [1439, 485] width 15 height 15
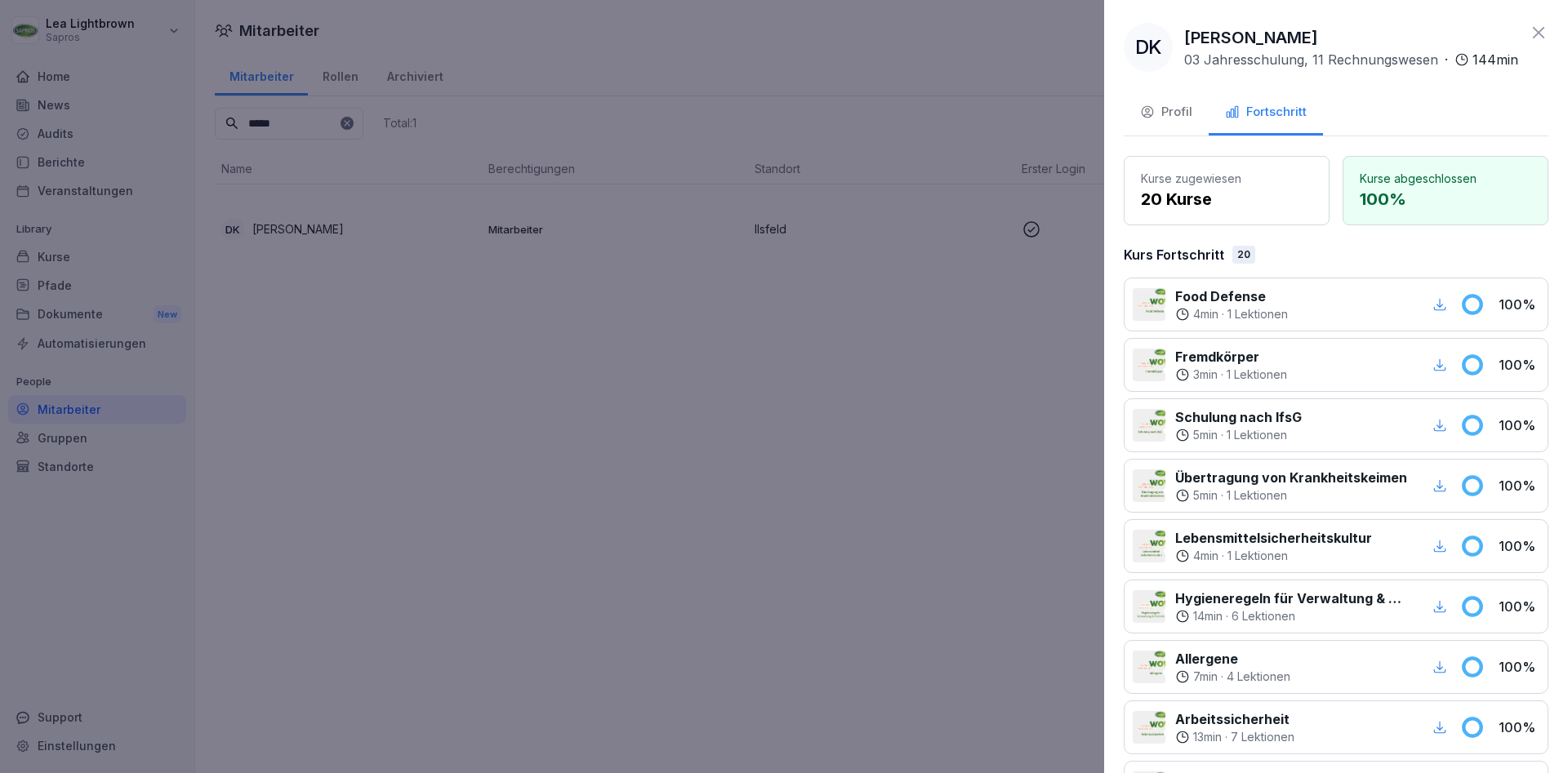
click at [1441, 550] on icon "button" at bounding box center [1439, 546] width 15 height 15
click at [1444, 603] on icon "button" at bounding box center [1439, 606] width 15 height 15
click at [1434, 665] on icon "button" at bounding box center [1439, 667] width 15 height 15
click at [1431, 732] on div "button" at bounding box center [1440, 728] width 21 height 21
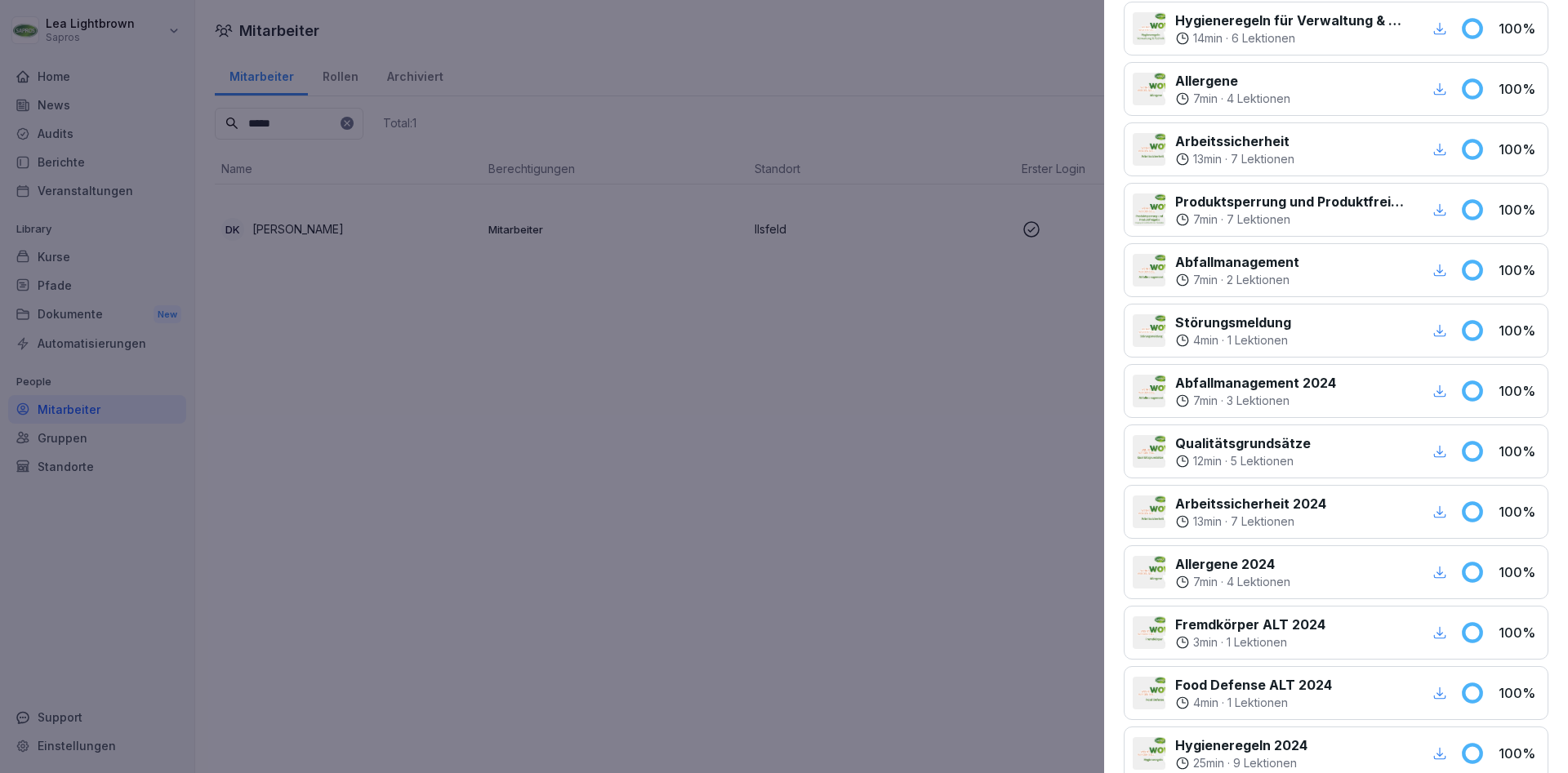
scroll to position [588, 0]
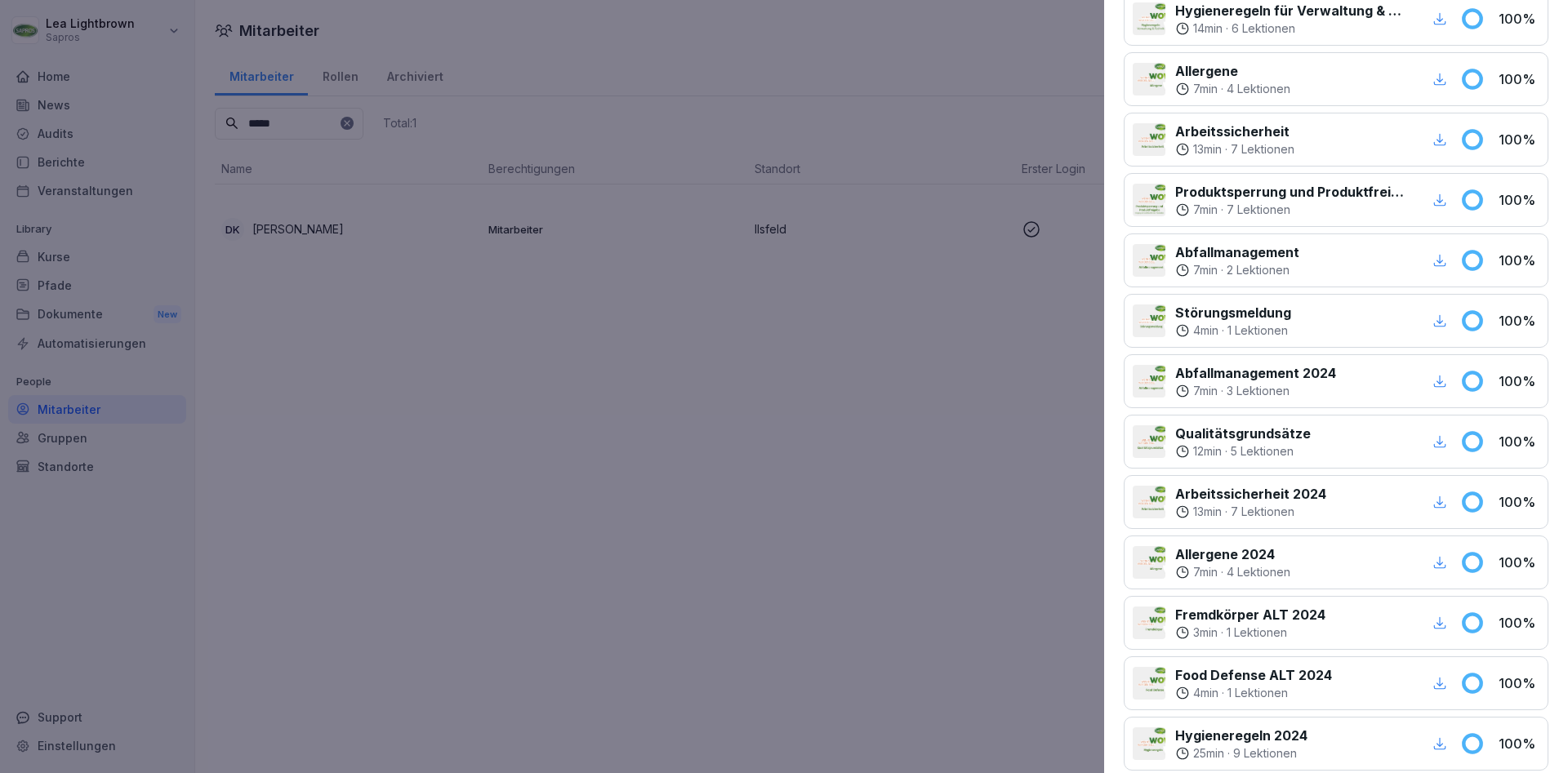
click at [1444, 562] on icon "button" at bounding box center [1439, 563] width 15 height 15
click at [1442, 435] on icon "button" at bounding box center [1439, 442] width 15 height 15
click at [1434, 260] on icon "button" at bounding box center [1439, 260] width 15 height 15
click at [347, 326] on div at bounding box center [784, 386] width 1568 height 773
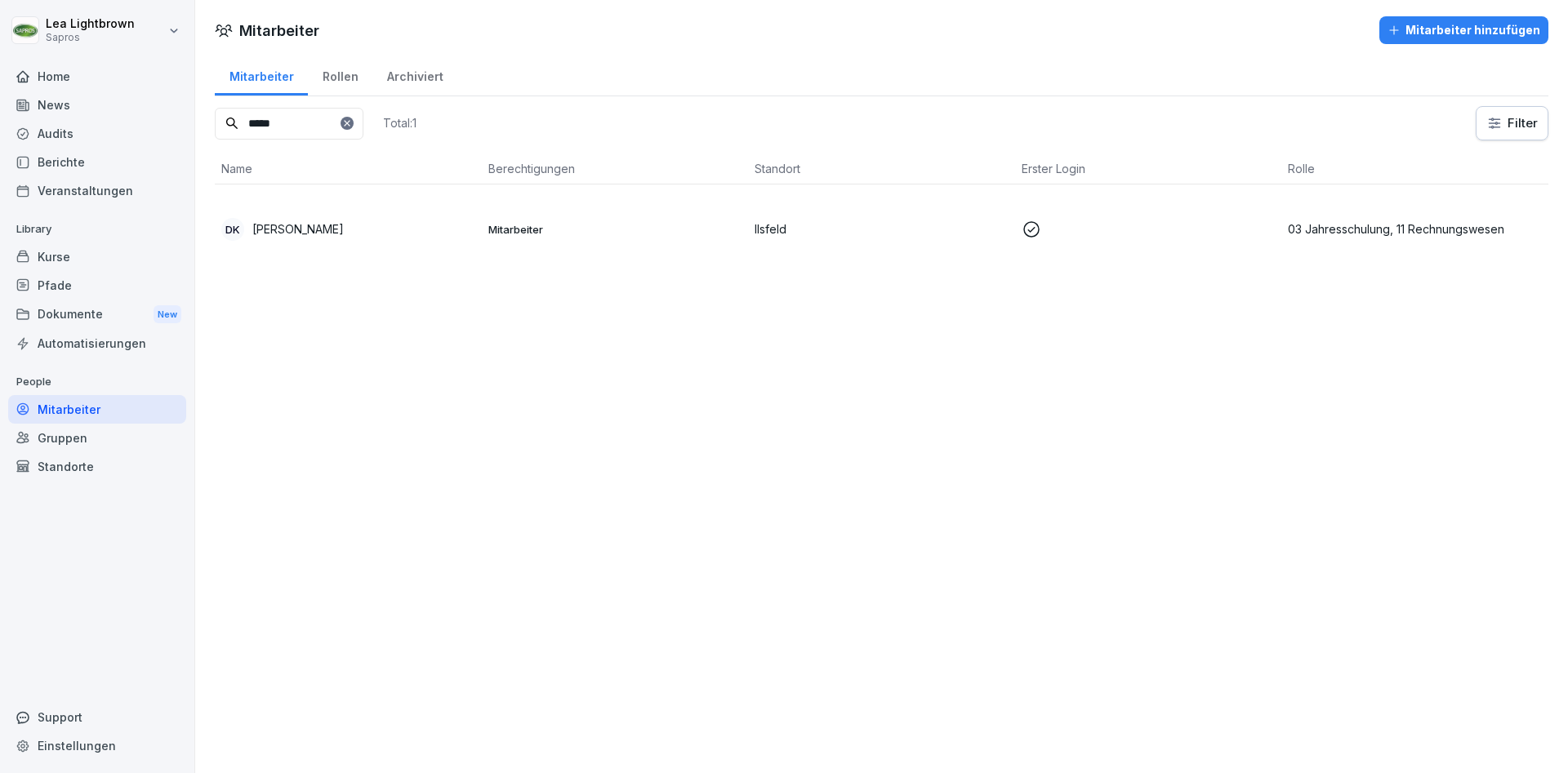
drag, startPoint x: 293, startPoint y: 122, endPoint x: 236, endPoint y: 131, distance: 57.7
click at [236, 131] on input "*****" at bounding box center [289, 123] width 149 height 32
click at [572, 226] on p "Mitarbeiter" at bounding box center [616, 229] width 254 height 15
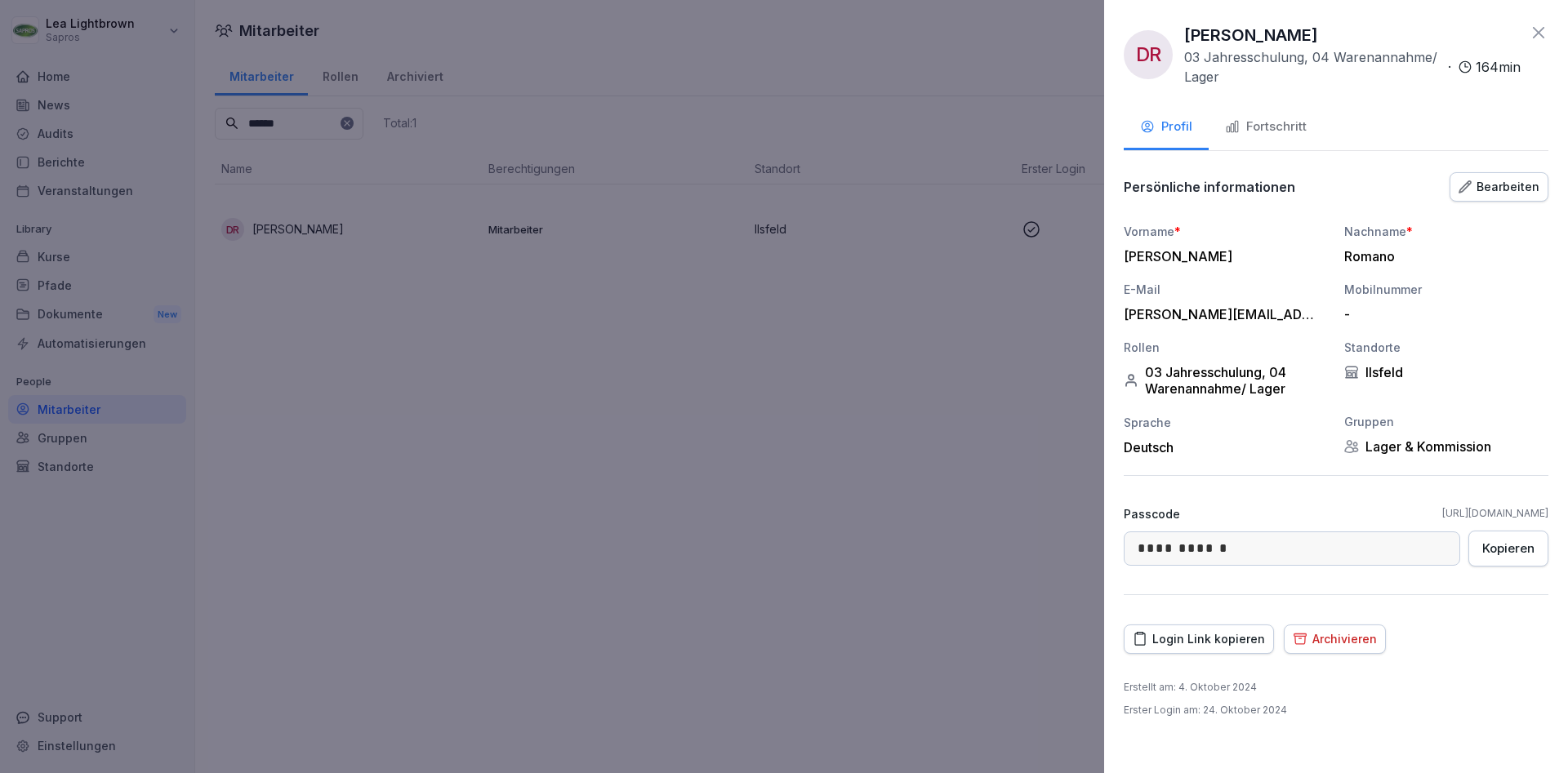
click at [1289, 117] on div "Fortschritt" at bounding box center [1266, 127] width 82 height 19
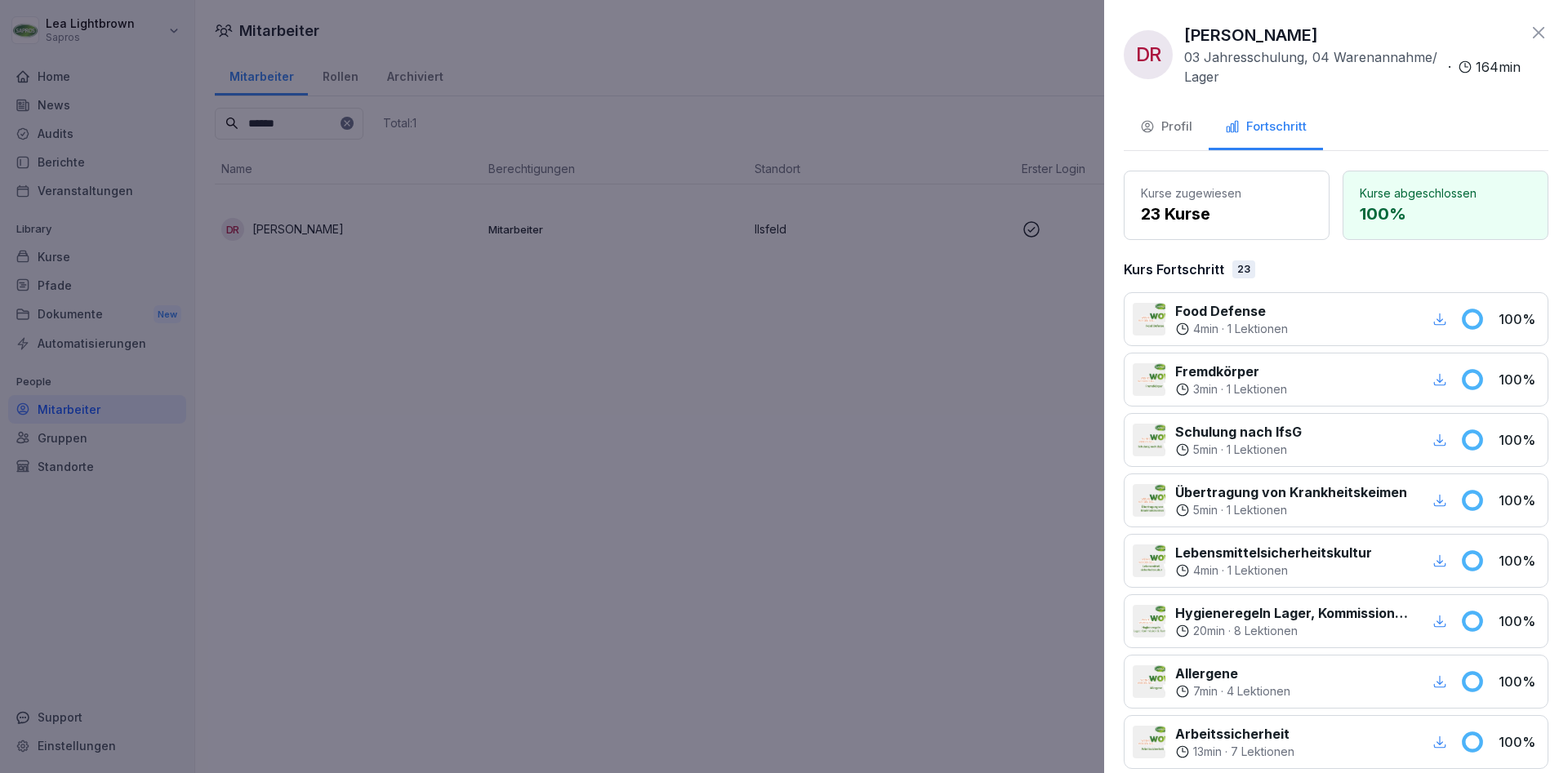
click at [1436, 328] on div "button" at bounding box center [1440, 319] width 21 height 21
click at [1445, 679] on icon "button" at bounding box center [1439, 682] width 15 height 15
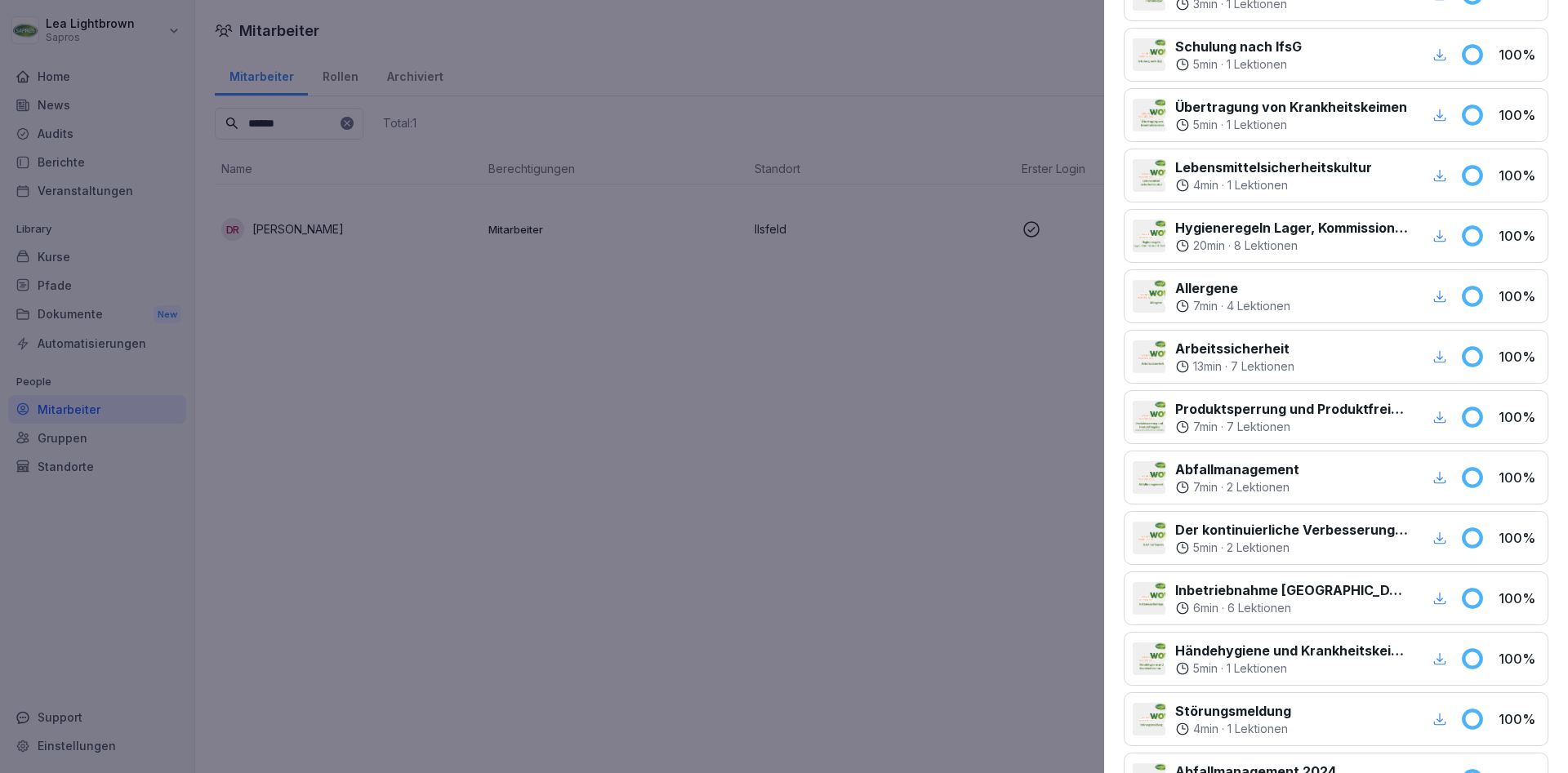
scroll to position [490, 0]
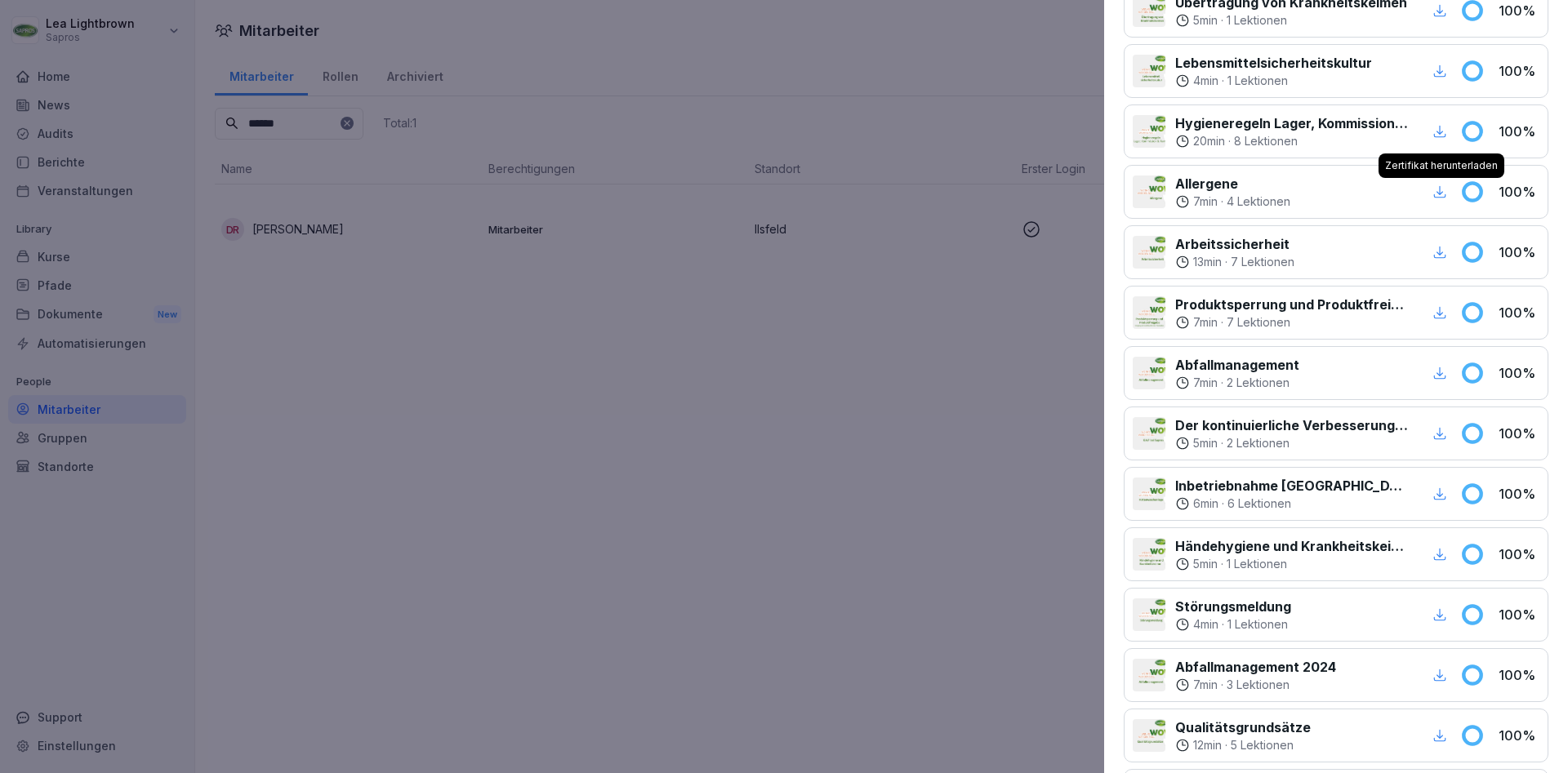
click at [1440, 370] on icon "button" at bounding box center [1440, 373] width 12 height 12
click at [1436, 319] on icon "button" at bounding box center [1439, 312] width 15 height 15
click at [237, 410] on div at bounding box center [784, 386] width 1568 height 773
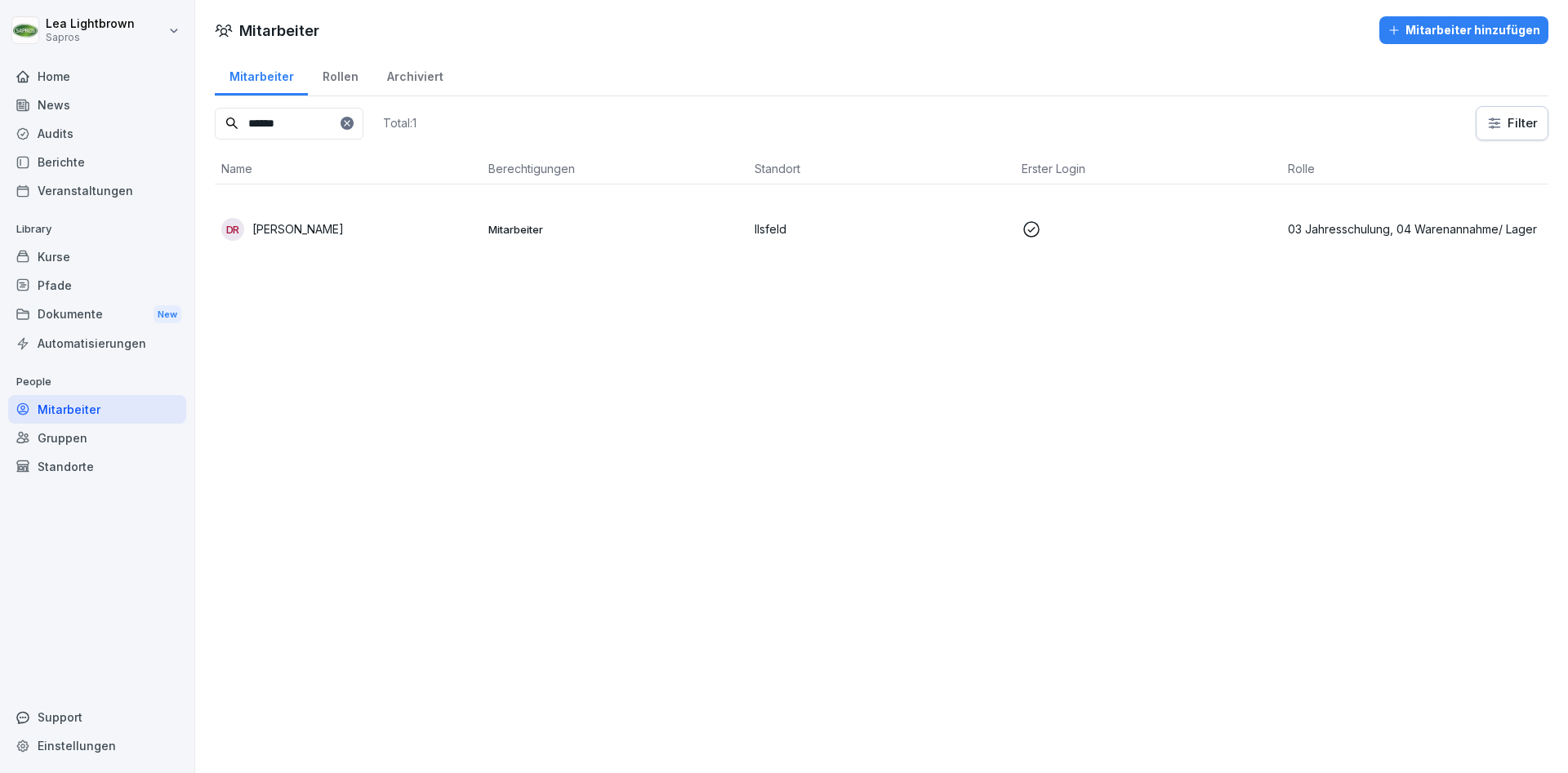
drag, startPoint x: 314, startPoint y: 129, endPoint x: 212, endPoint y: 128, distance: 102.0
click at [215, 128] on input "******" at bounding box center [289, 123] width 149 height 32
click at [343, 231] on p "[PERSON_NAME]" at bounding box center [297, 230] width 91 height 17
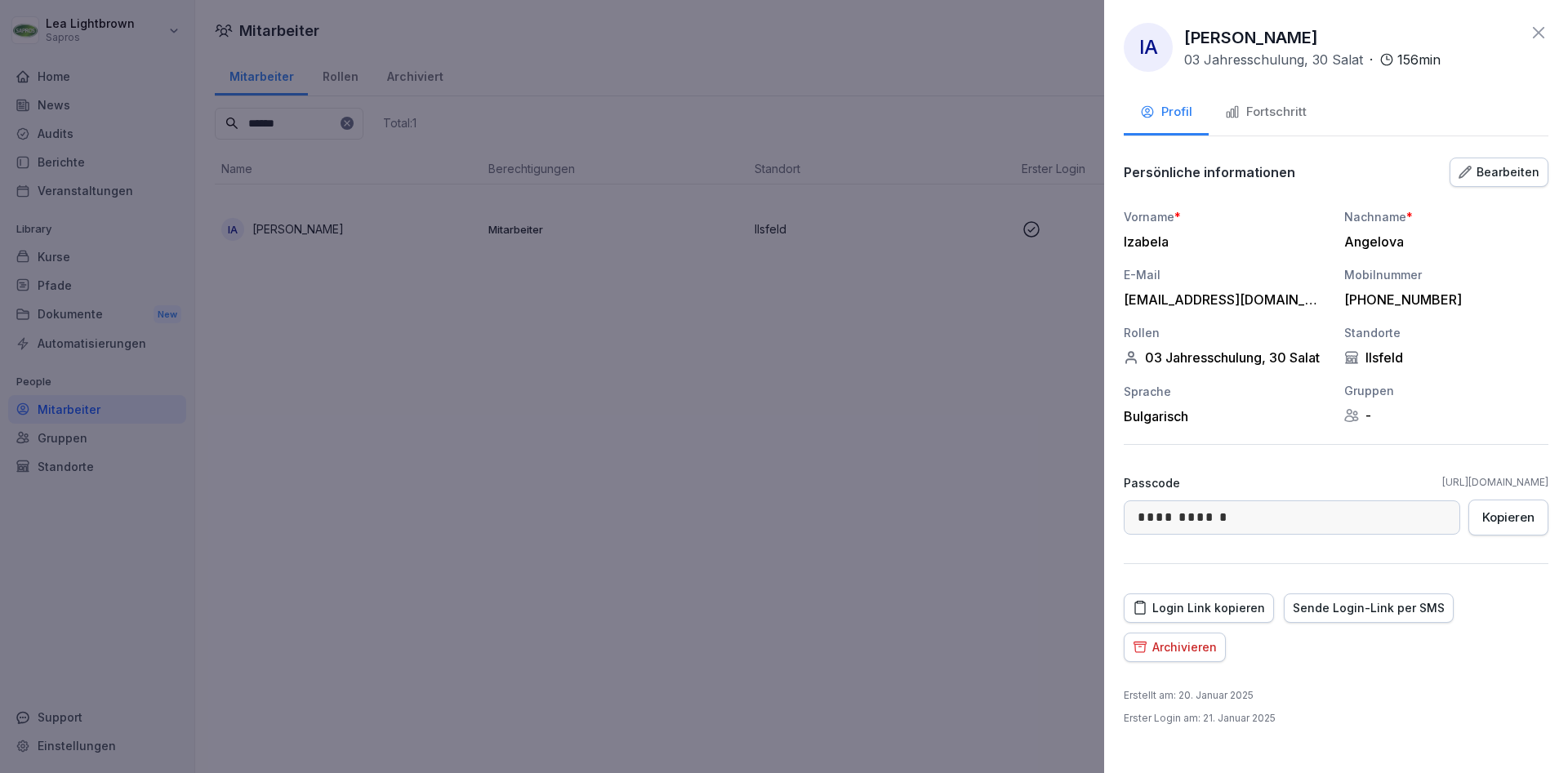
click at [1271, 110] on div "Fortschritt" at bounding box center [1266, 112] width 82 height 19
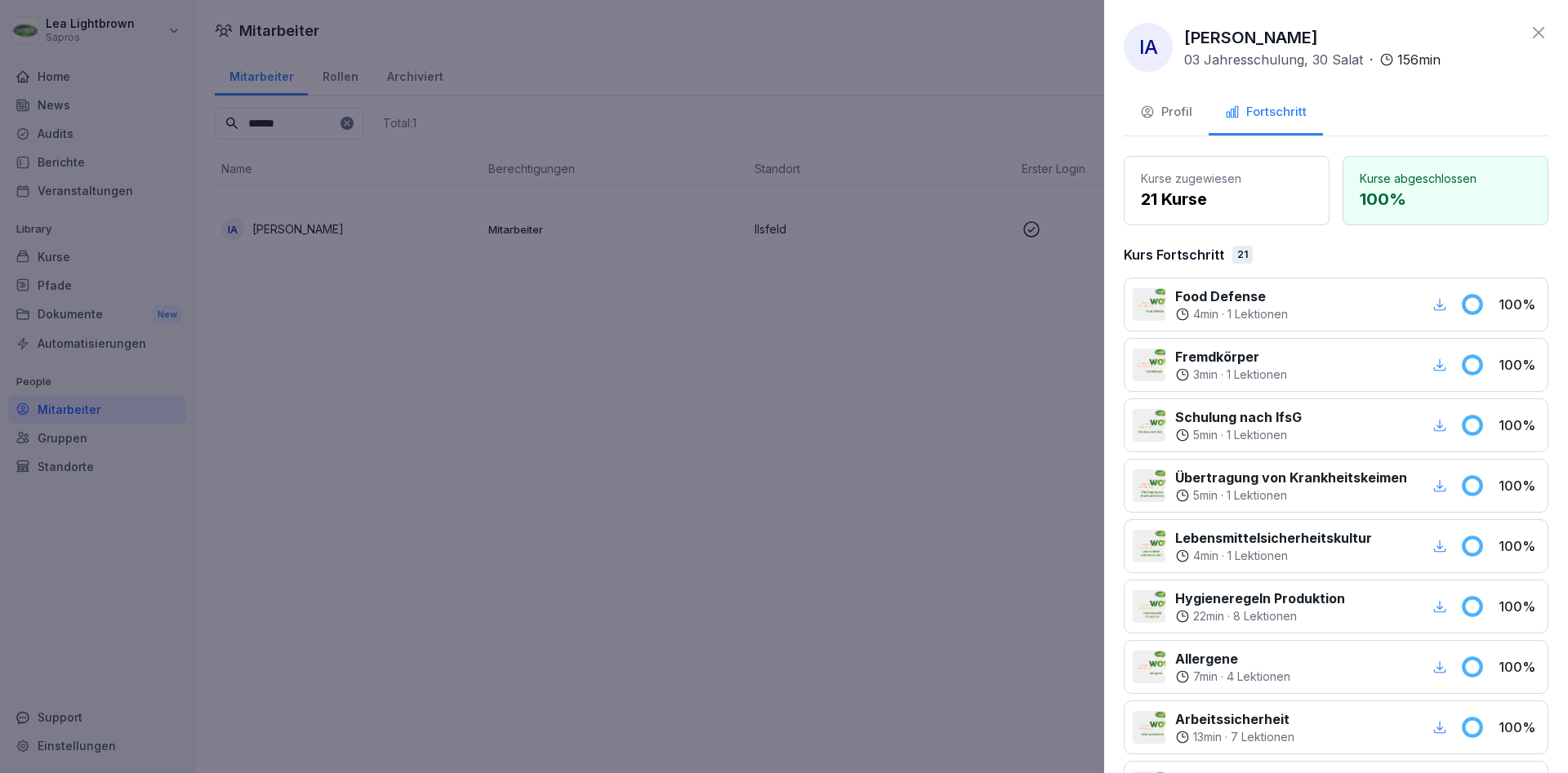
click at [1447, 310] on div "button" at bounding box center [1440, 304] width 21 height 21
click at [1443, 363] on icon "button" at bounding box center [1439, 364] width 15 height 15
click at [1450, 489] on div "button" at bounding box center [1440, 486] width 21 height 21
click at [1445, 671] on icon "button" at bounding box center [1439, 667] width 15 height 15
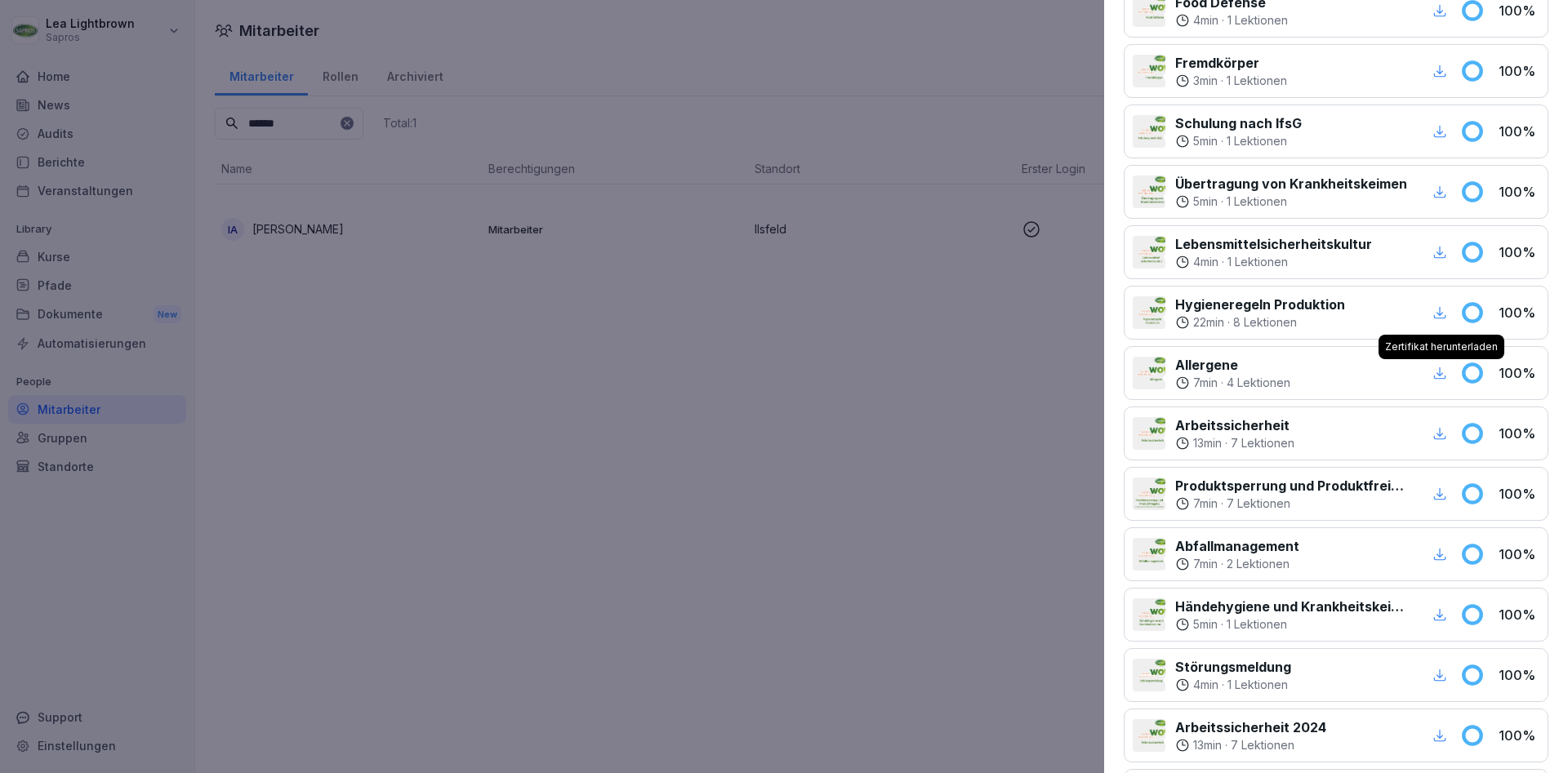
click at [1443, 502] on div "button" at bounding box center [1440, 494] width 21 height 21
click at [1445, 563] on div "button" at bounding box center [1440, 555] width 21 height 21
click at [1438, 378] on icon "button" at bounding box center [1439, 373] width 15 height 15
click at [1441, 437] on icon "button" at bounding box center [1439, 433] width 15 height 15
click at [743, 414] on div at bounding box center [784, 386] width 1568 height 773
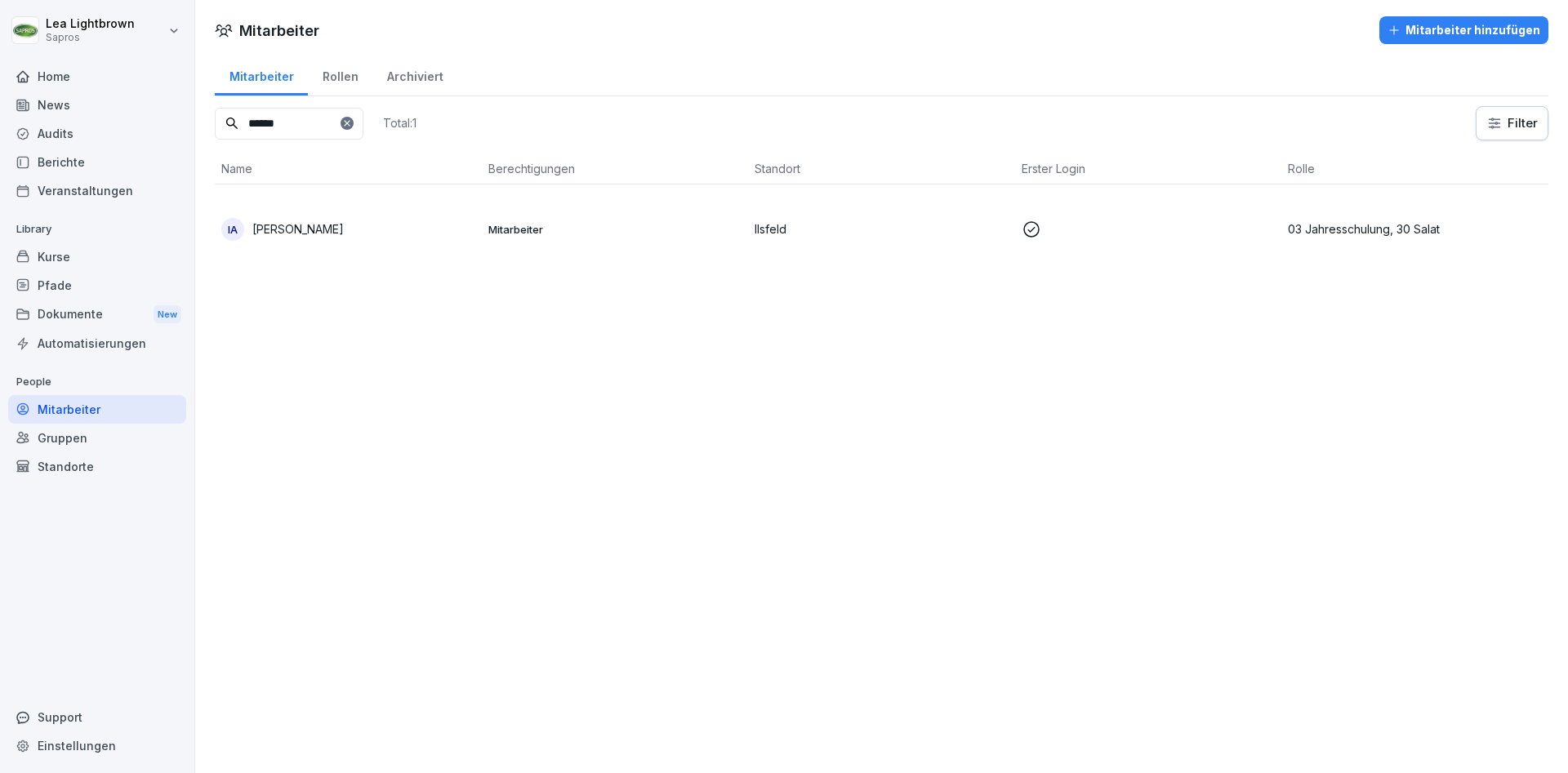
click at [328, 131] on input "******" at bounding box center [289, 123] width 149 height 32
drag, startPoint x: 282, startPoint y: 123, endPoint x: 218, endPoint y: 125, distance: 64.0
click at [218, 125] on input "******" at bounding box center [289, 123] width 149 height 32
click at [737, 230] on p "Mitarbeiter" at bounding box center [616, 229] width 254 height 15
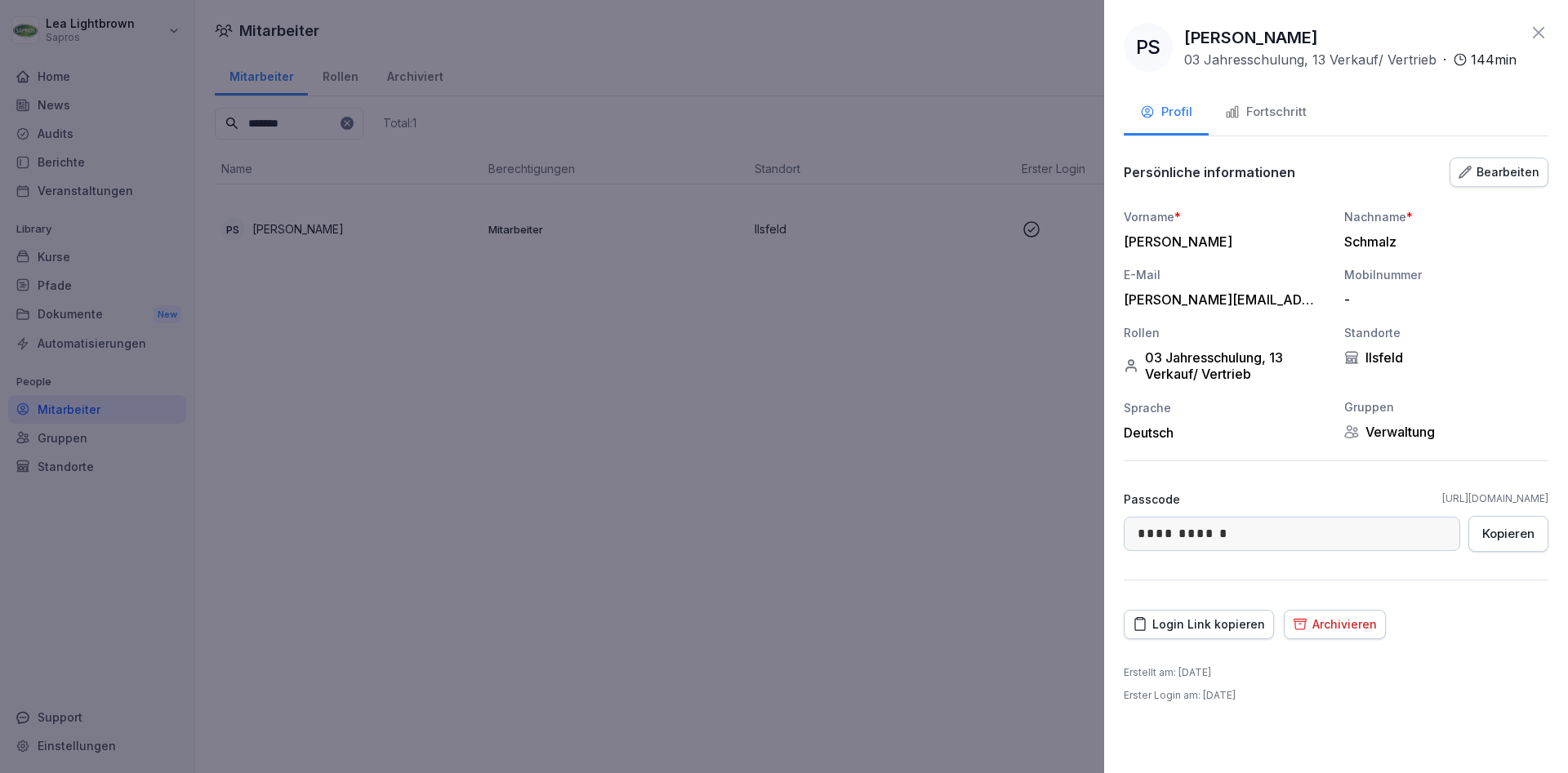
click at [1297, 106] on div "Fortschritt" at bounding box center [1266, 112] width 82 height 19
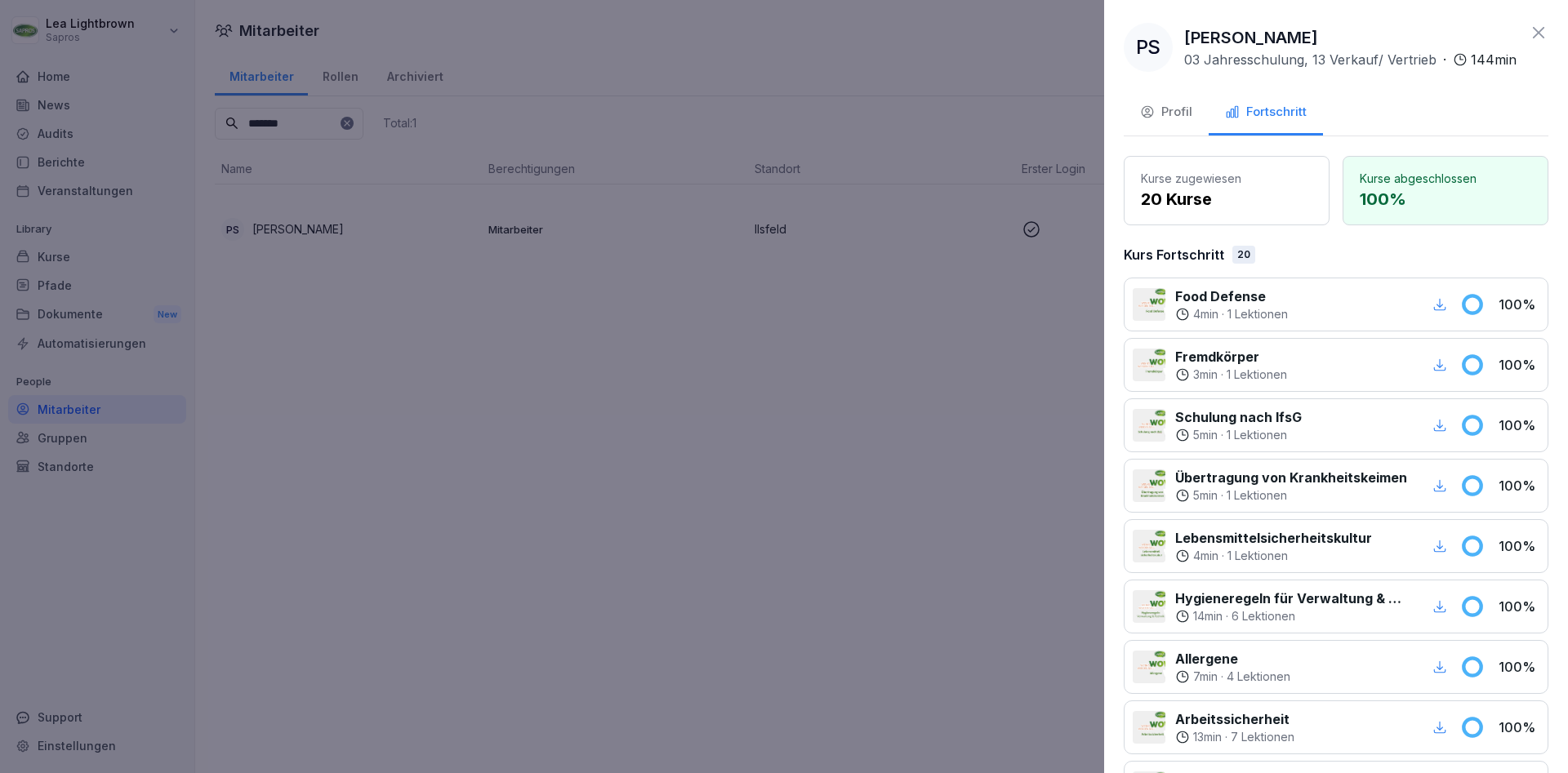
click at [1438, 299] on icon "button" at bounding box center [1439, 304] width 15 height 15
click at [1447, 371] on div "button" at bounding box center [1440, 365] width 21 height 21
click at [1444, 601] on icon "button" at bounding box center [1439, 606] width 15 height 15
click at [1447, 671] on div "button" at bounding box center [1440, 667] width 21 height 21
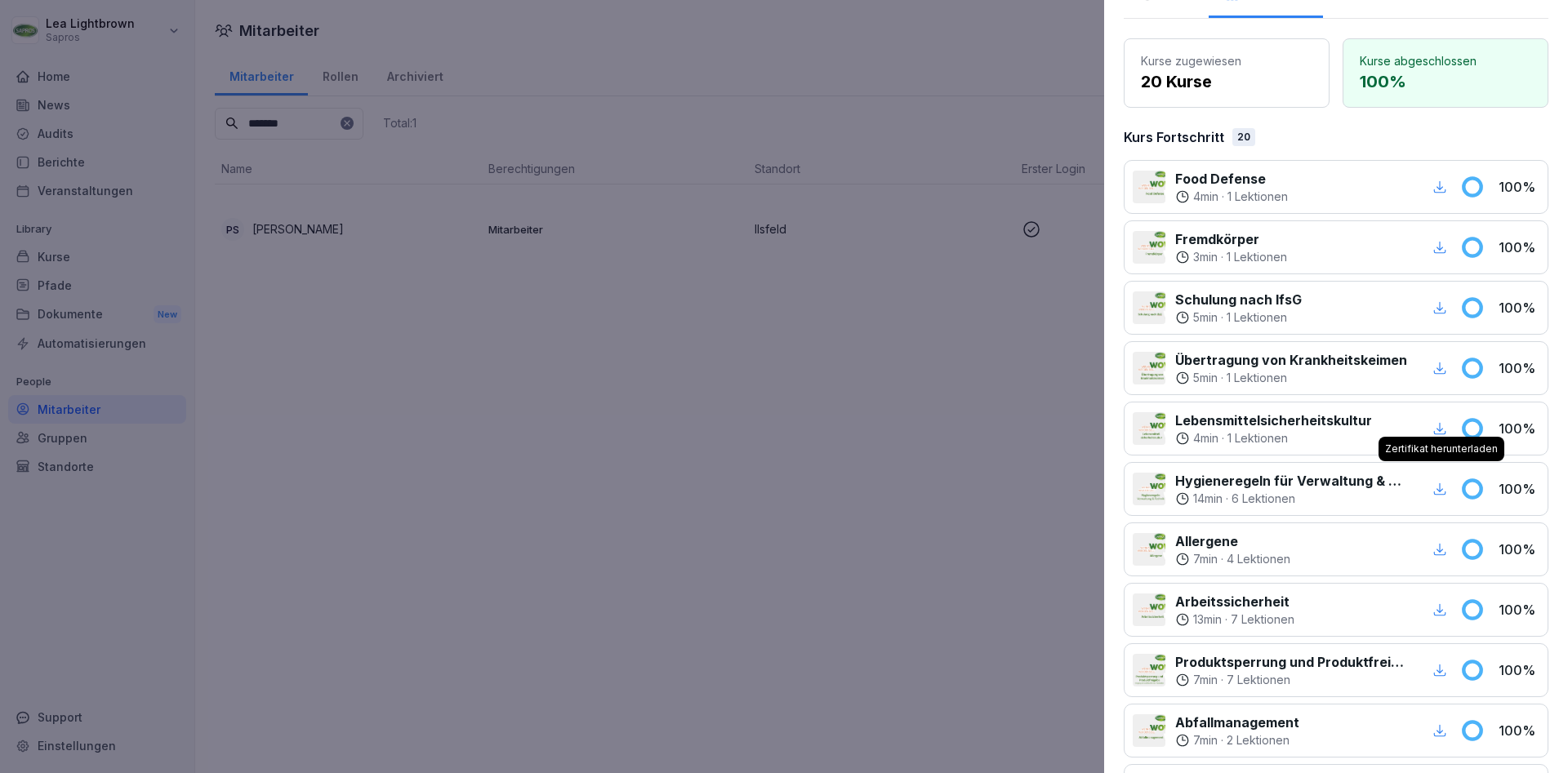
scroll to position [196, 0]
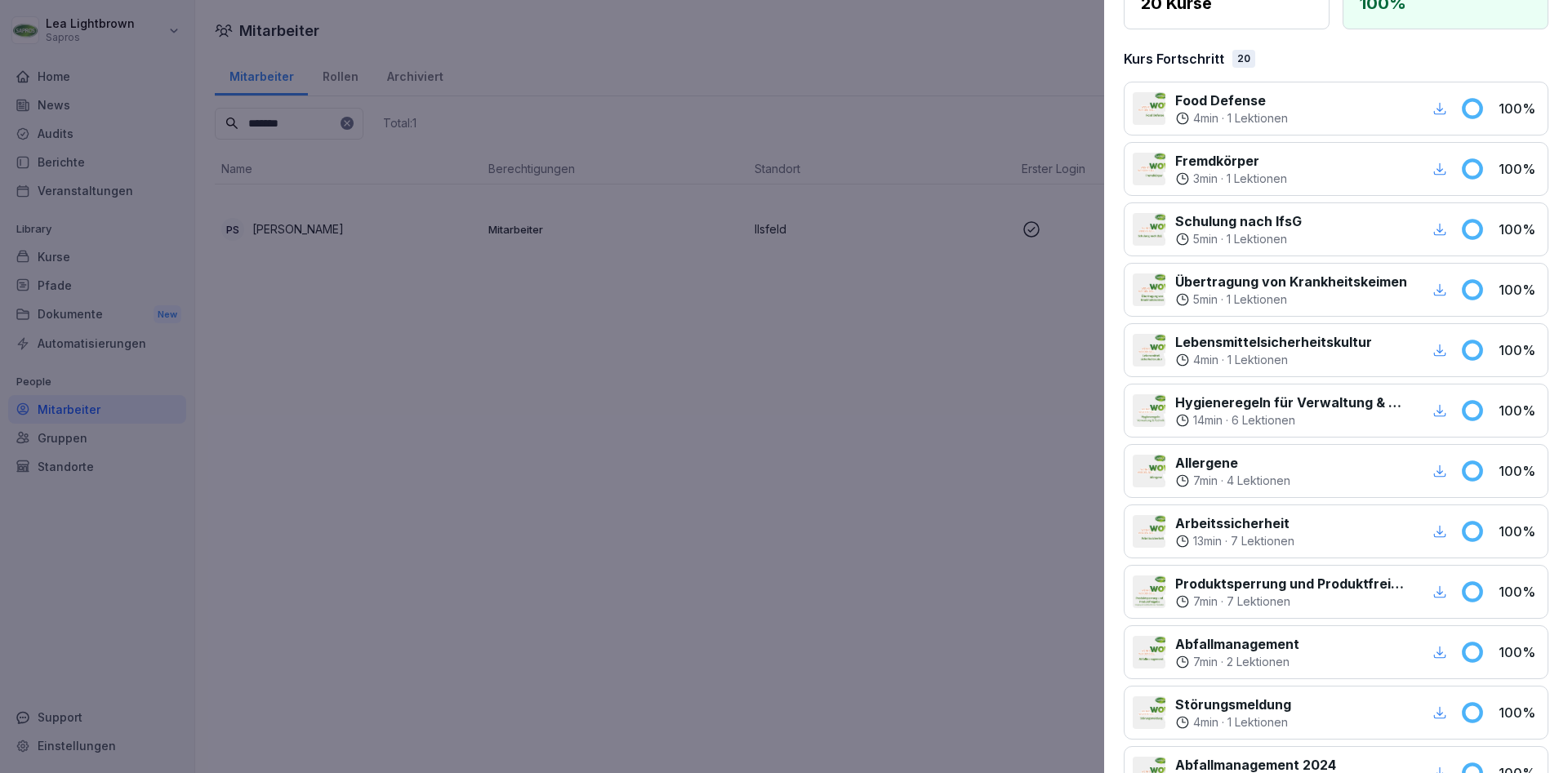
click at [1445, 596] on icon "button" at bounding box center [1440, 591] width 12 height 12
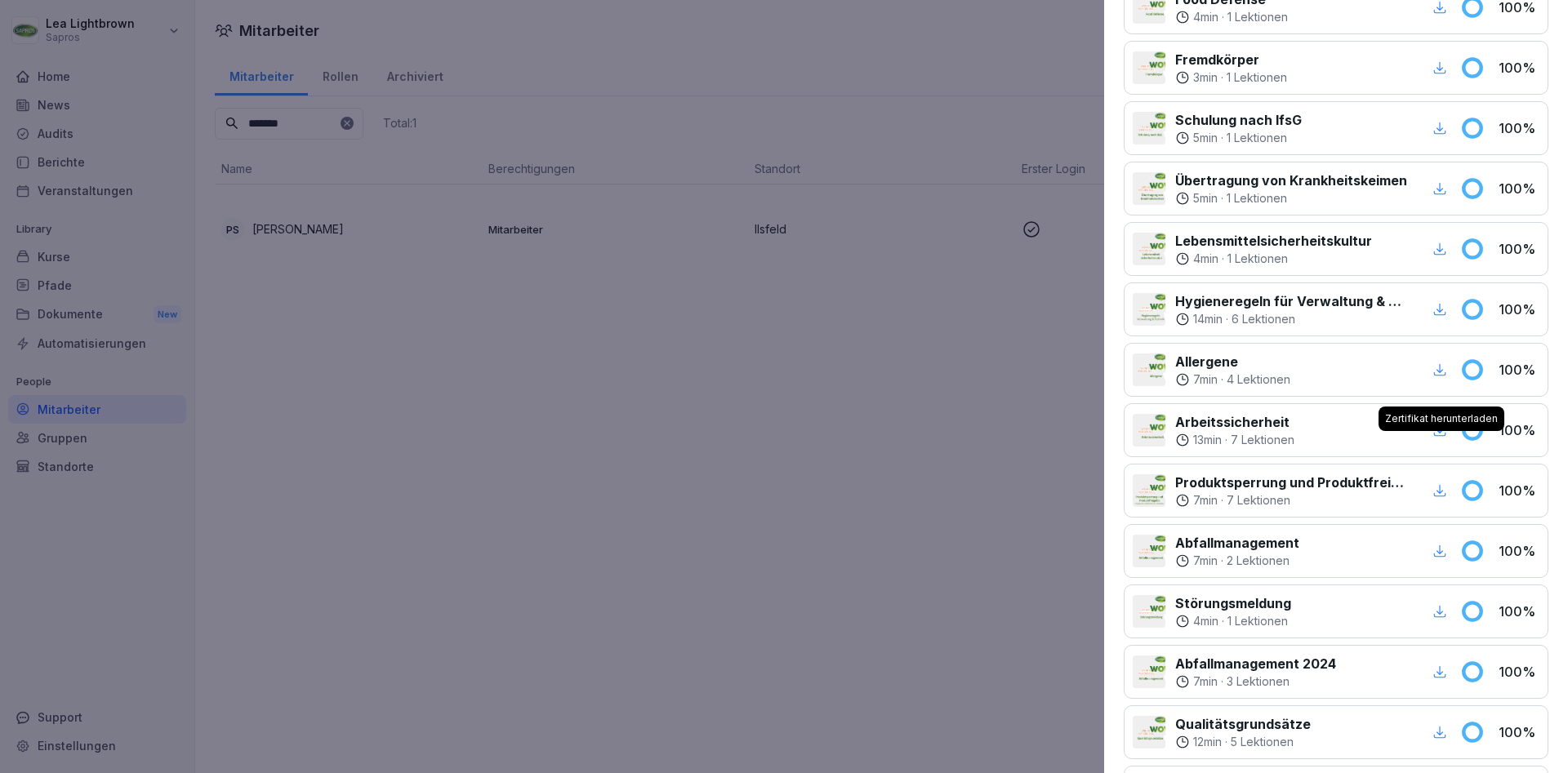
scroll to position [392, 0]
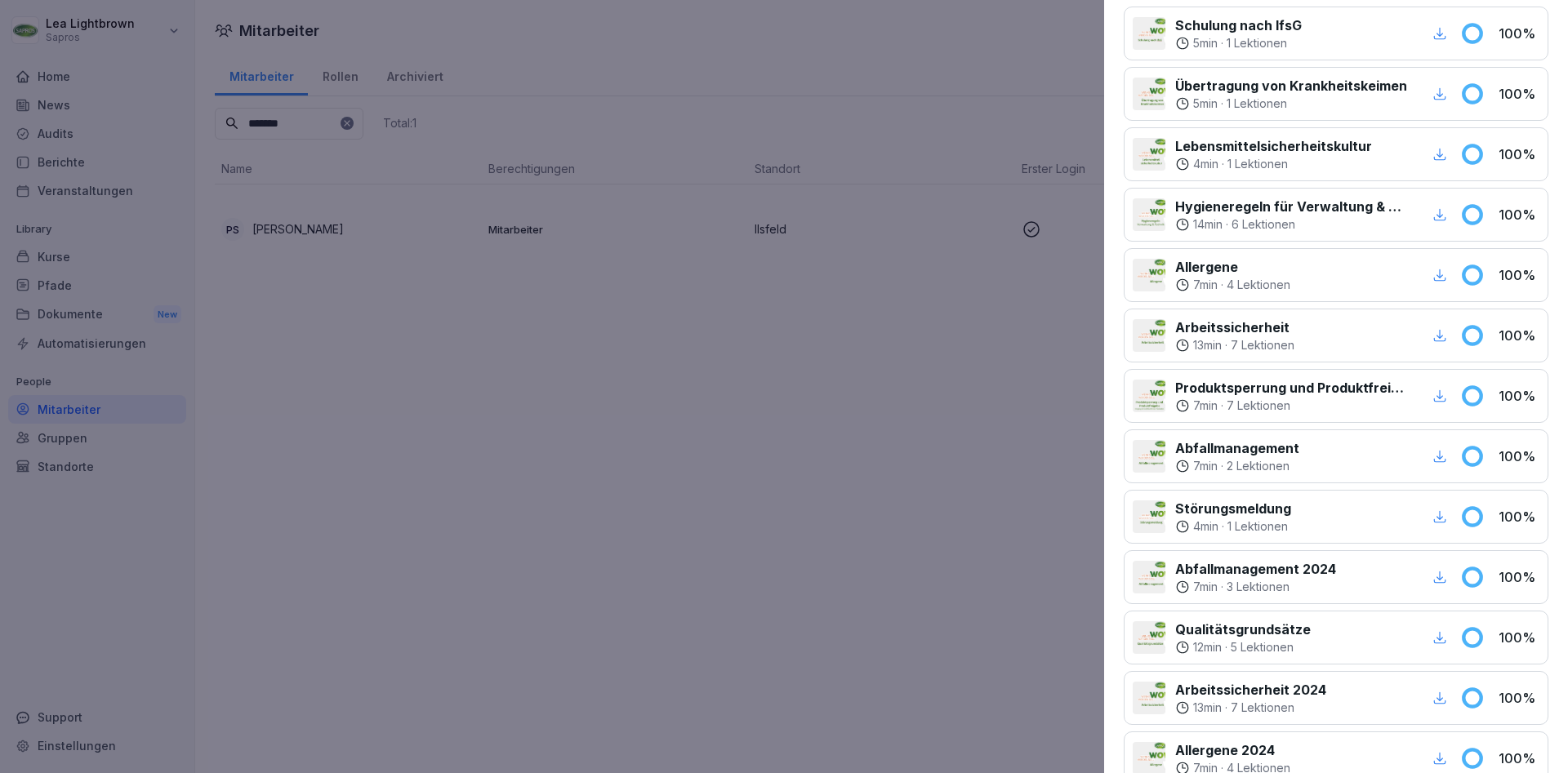
click at [1448, 461] on div "button" at bounding box center [1440, 456] width 21 height 21
click at [1442, 394] on icon "button" at bounding box center [1439, 396] width 15 height 15
click at [1441, 277] on icon "button" at bounding box center [1440, 275] width 12 height 12
drag, startPoint x: 374, startPoint y: 176, endPoint x: 303, endPoint y: 127, distance: 86.3
click at [376, 168] on div at bounding box center [784, 386] width 1568 height 773
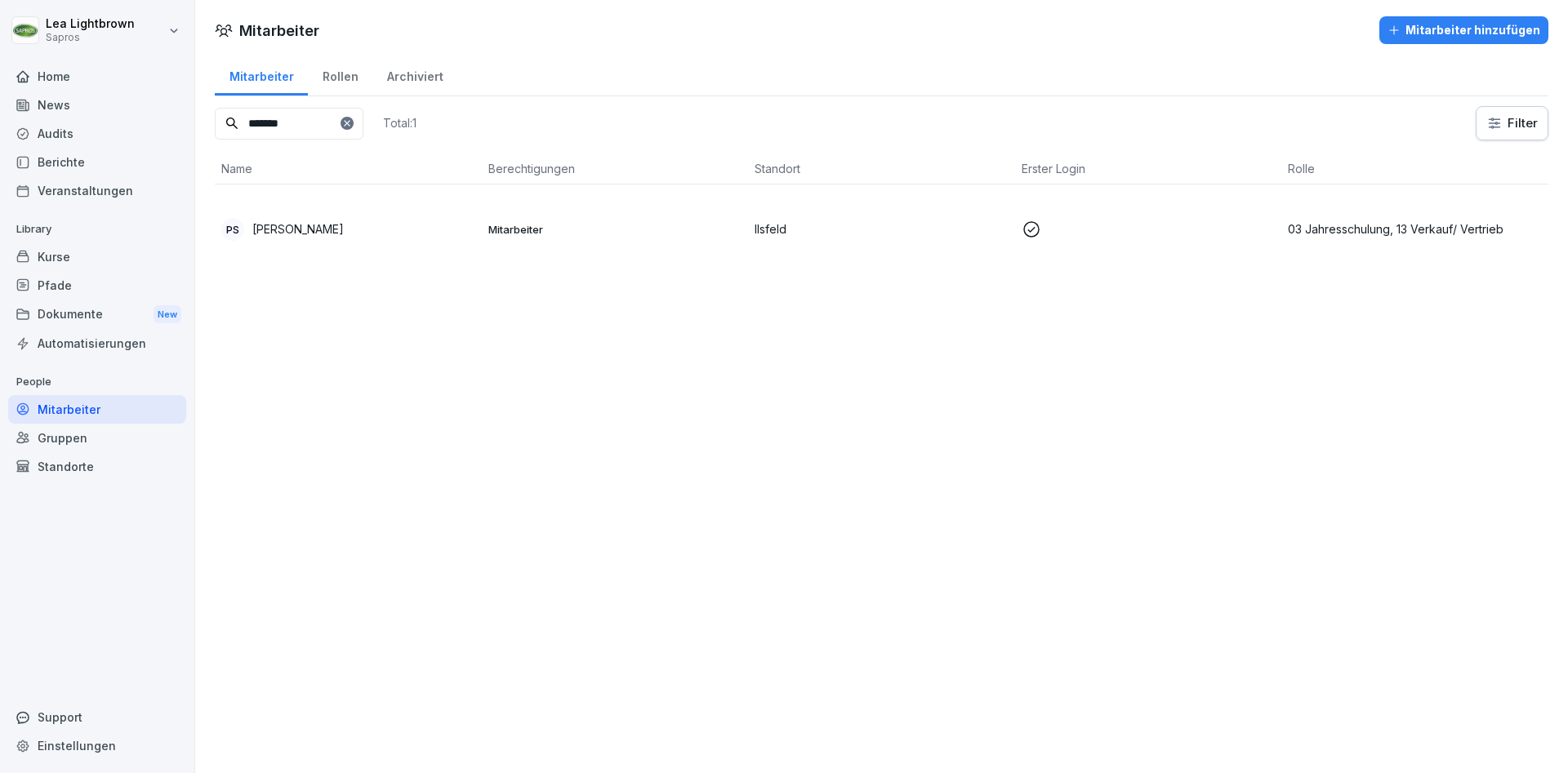
click at [310, 123] on input "*******" at bounding box center [289, 123] width 149 height 32
drag, startPoint x: 303, startPoint y: 123, endPoint x: 238, endPoint y: 126, distance: 65.1
click at [238, 126] on input "*******" at bounding box center [289, 123] width 149 height 32
click at [389, 226] on div "LF [PERSON_NAME]" at bounding box center [349, 230] width 254 height 23
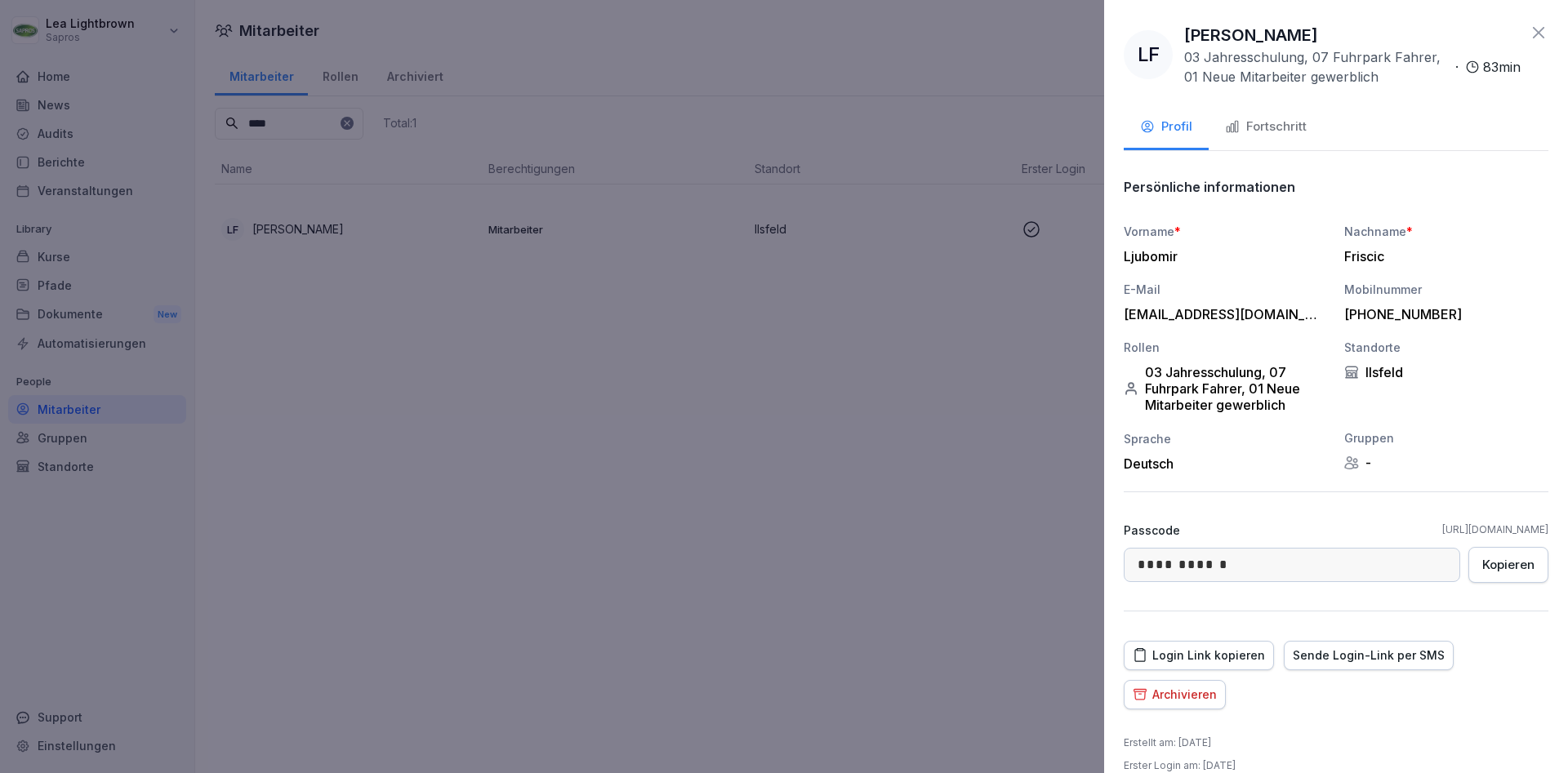
scroll to position [23, 0]
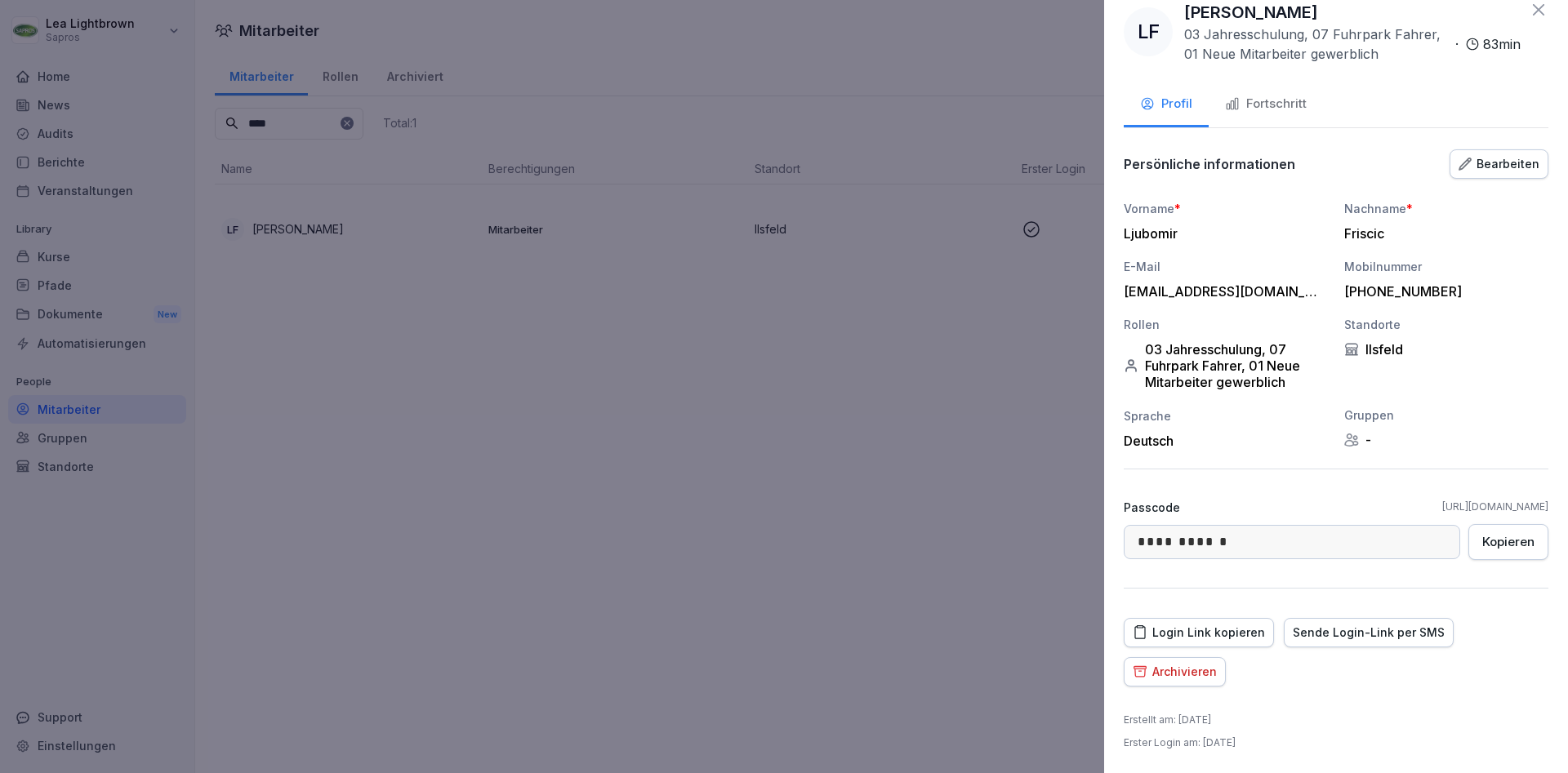
click at [1281, 112] on div "Fortschritt" at bounding box center [1266, 104] width 82 height 19
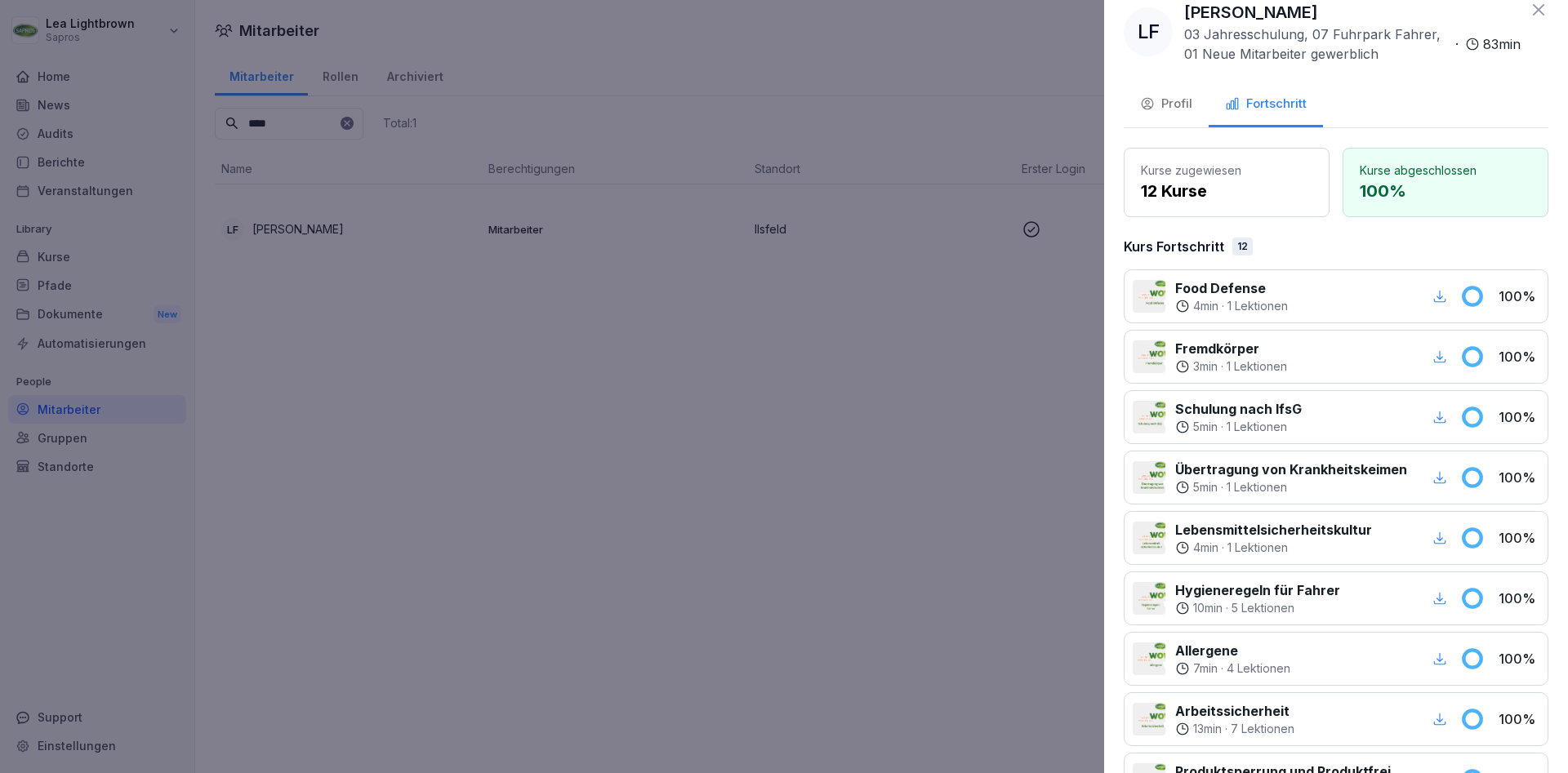
click at [1442, 303] on icon "button" at bounding box center [1439, 296] width 15 height 15
click at [1438, 416] on icon "button" at bounding box center [1439, 417] width 15 height 15
click at [1438, 603] on icon "button" at bounding box center [1439, 598] width 15 height 15
click at [1446, 655] on icon "button" at bounding box center [1439, 659] width 15 height 15
click at [1437, 721] on icon "button" at bounding box center [1439, 719] width 15 height 15
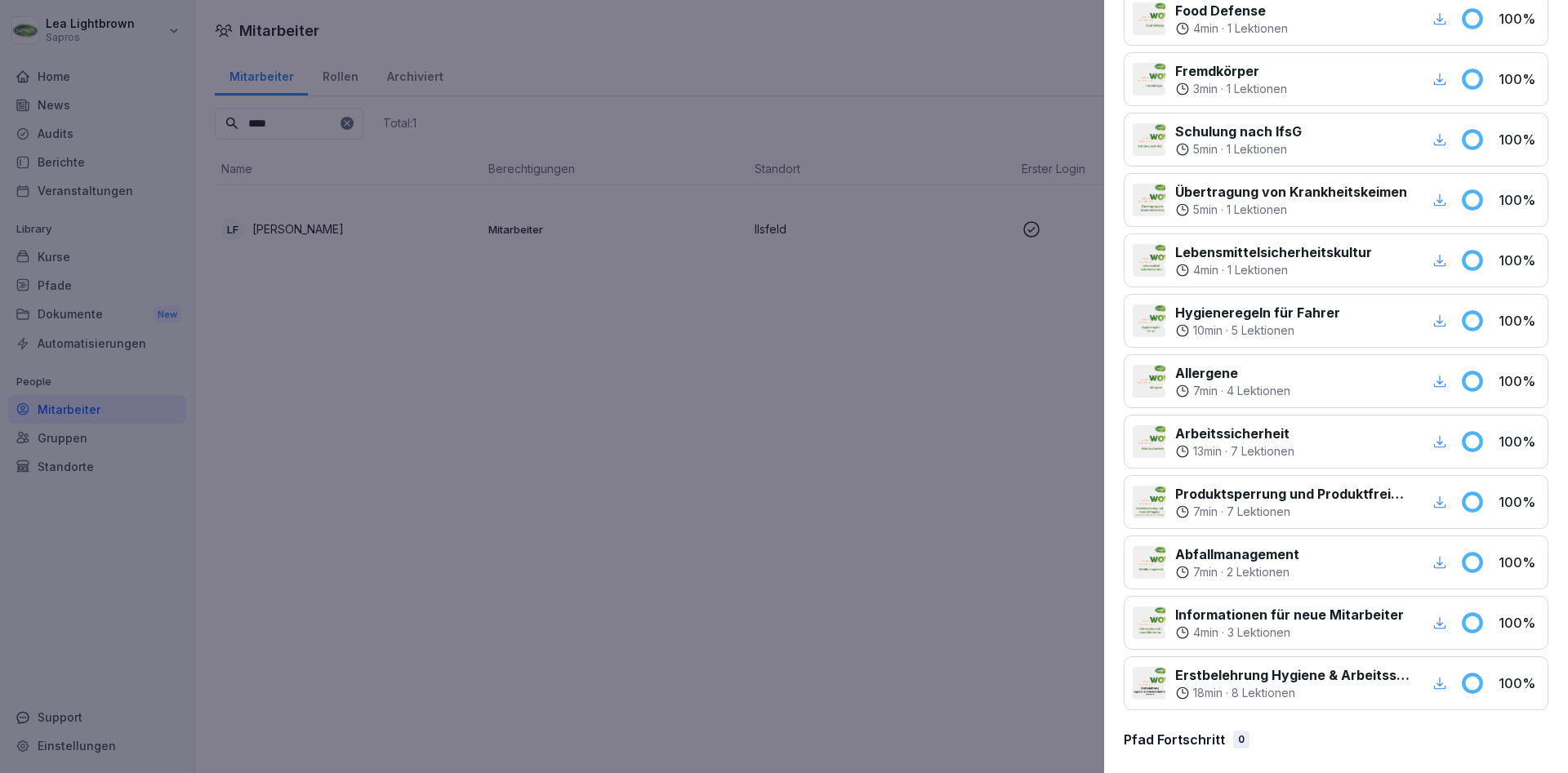
scroll to position [313, 0]
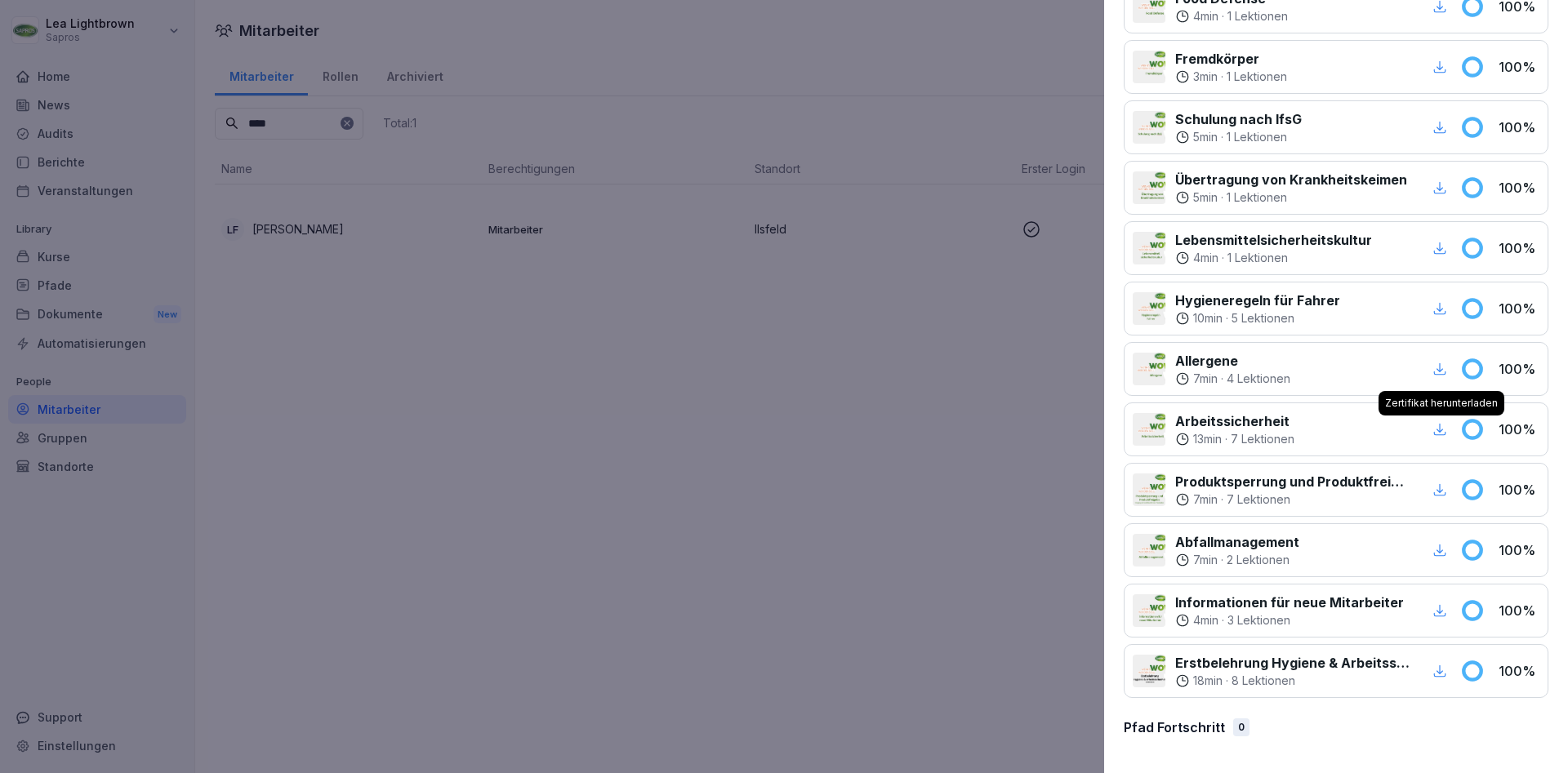
click at [1443, 552] on icon "button" at bounding box center [1439, 550] width 15 height 15
drag, startPoint x: 363, startPoint y: 339, endPoint x: 294, endPoint y: 155, distance: 196.5
click at [363, 337] on div at bounding box center [784, 386] width 1568 height 773
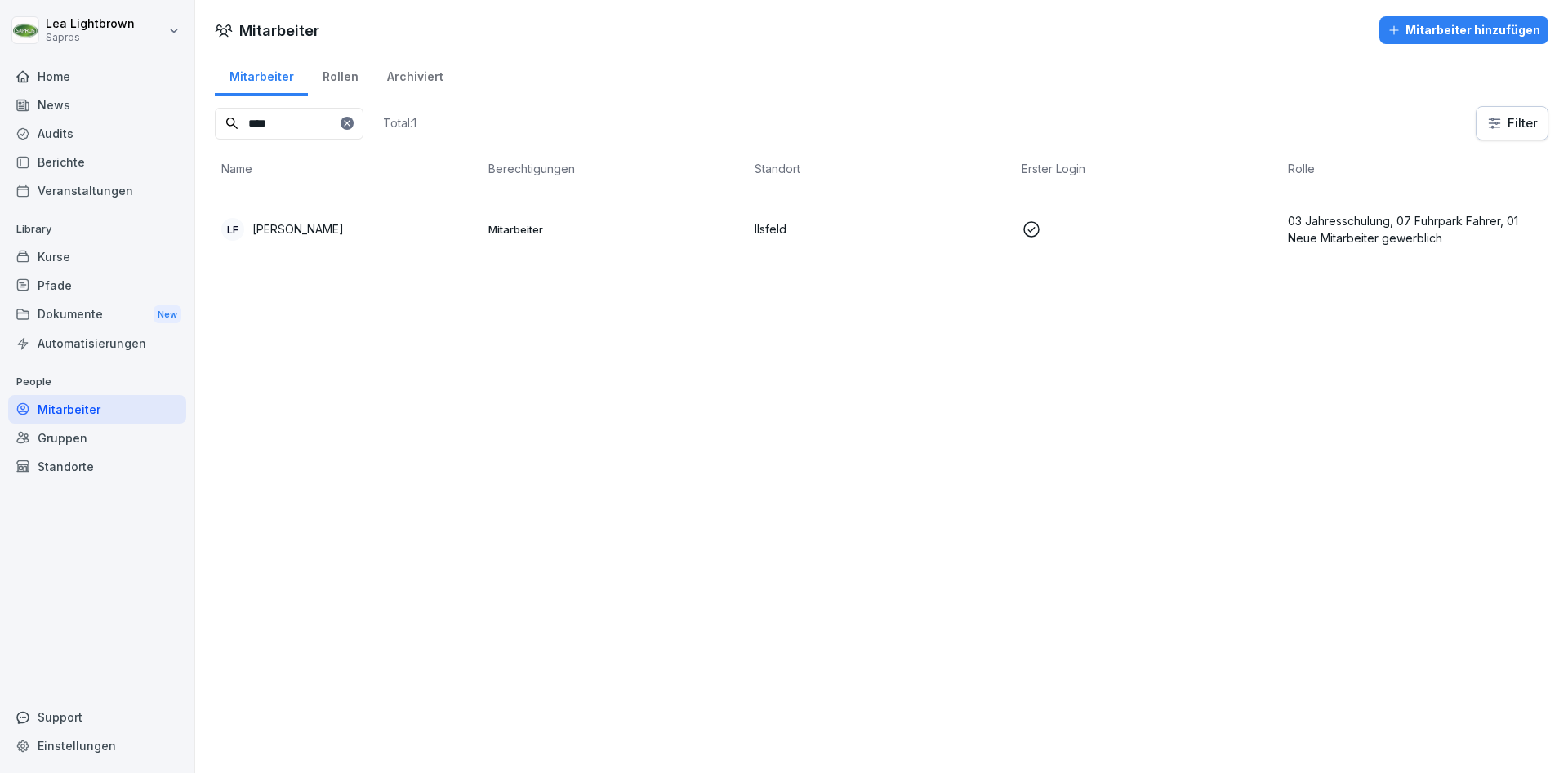
click at [237, 126] on input "****" at bounding box center [289, 123] width 149 height 32
click at [542, 225] on p "Mitarbeiter" at bounding box center [616, 229] width 254 height 15
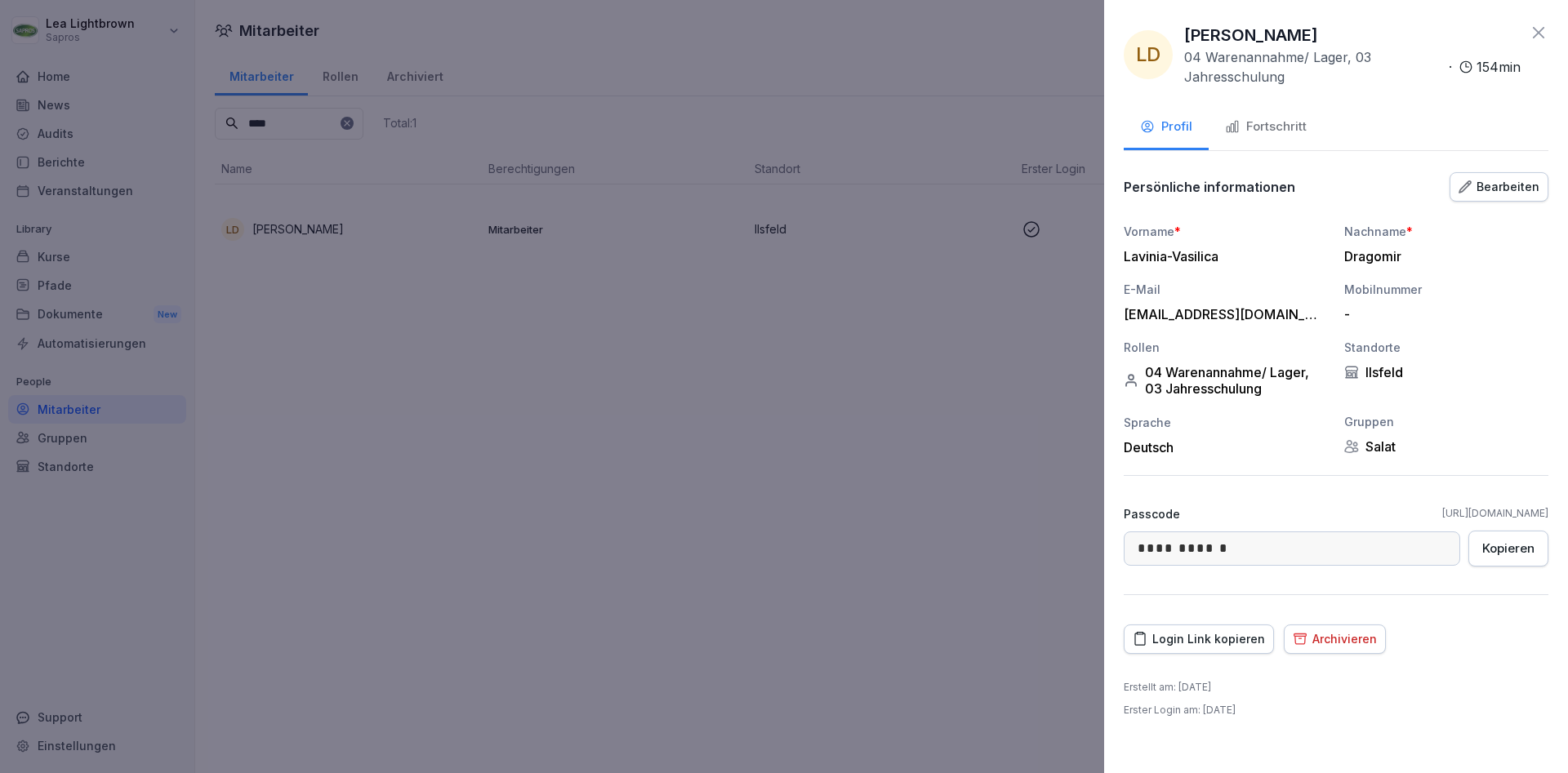
click at [1291, 133] on div "Fortschritt" at bounding box center [1266, 127] width 82 height 19
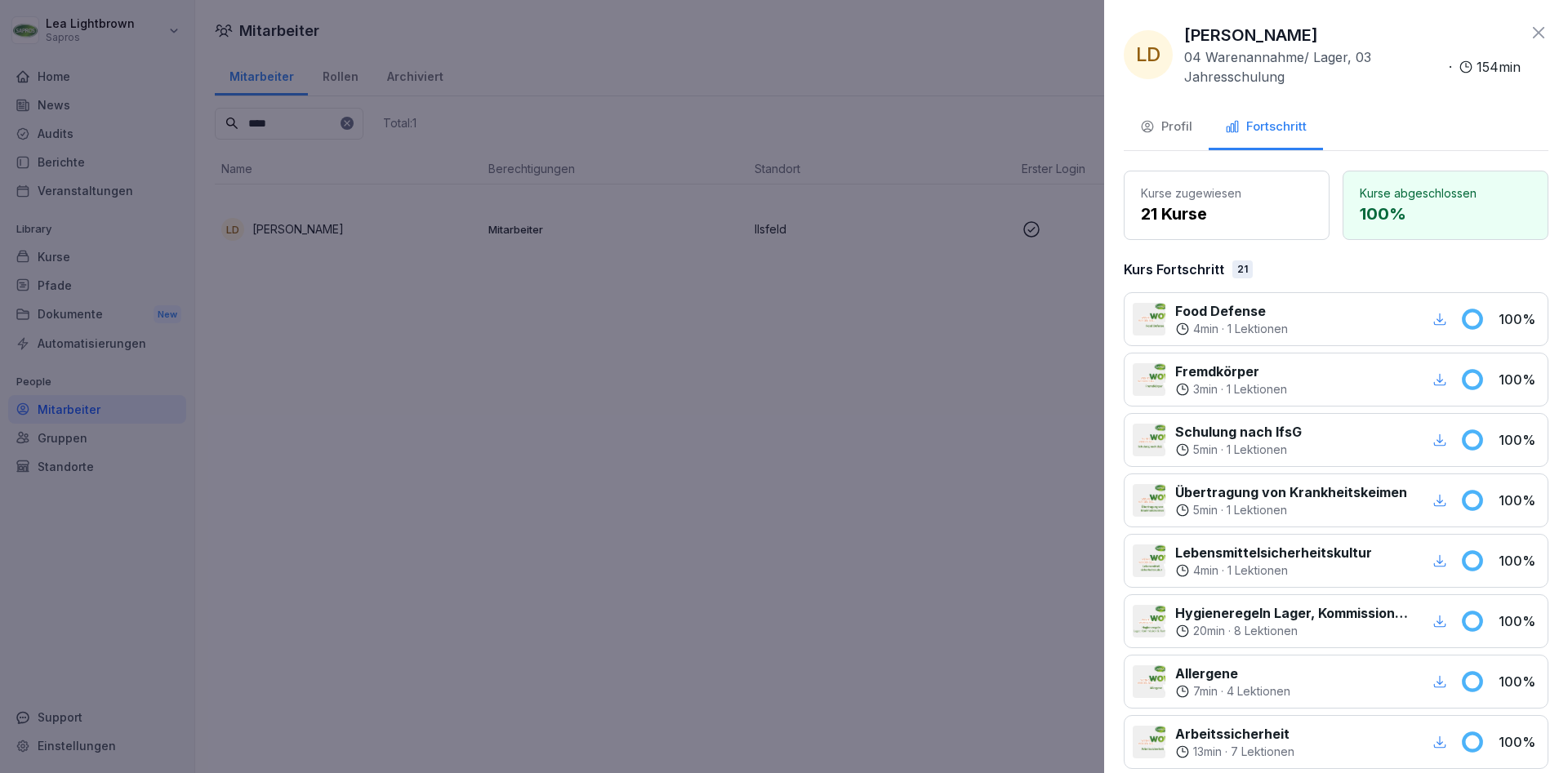
click at [1445, 323] on icon "button" at bounding box center [1440, 319] width 12 height 12
click at [1441, 614] on icon "button" at bounding box center [1439, 621] width 15 height 15
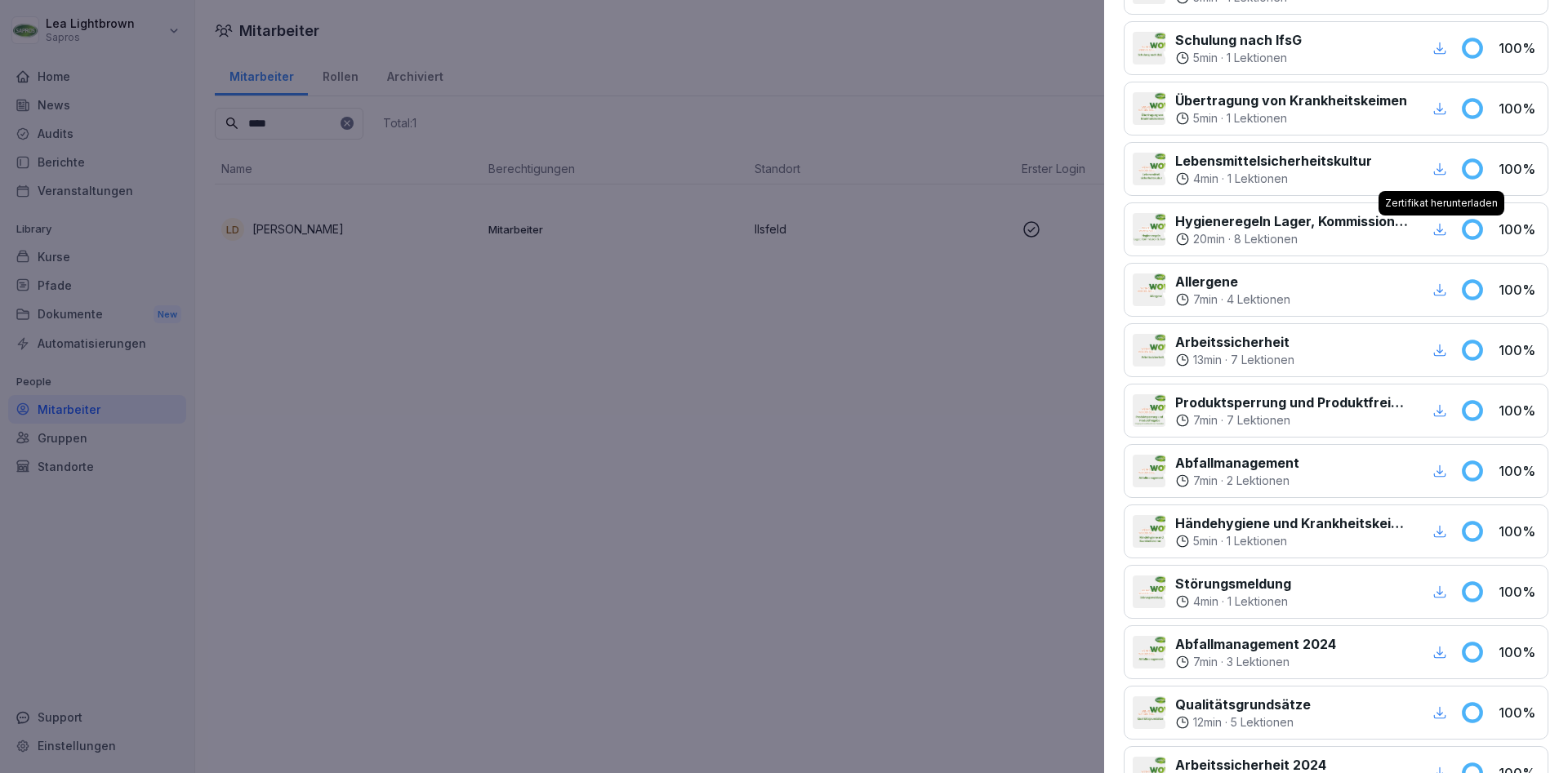
click at [1443, 476] on icon "button" at bounding box center [1439, 470] width 15 height 15
click at [1446, 343] on icon "button" at bounding box center [1439, 350] width 15 height 15
click at [1439, 289] on icon "button" at bounding box center [1439, 290] width 15 height 15
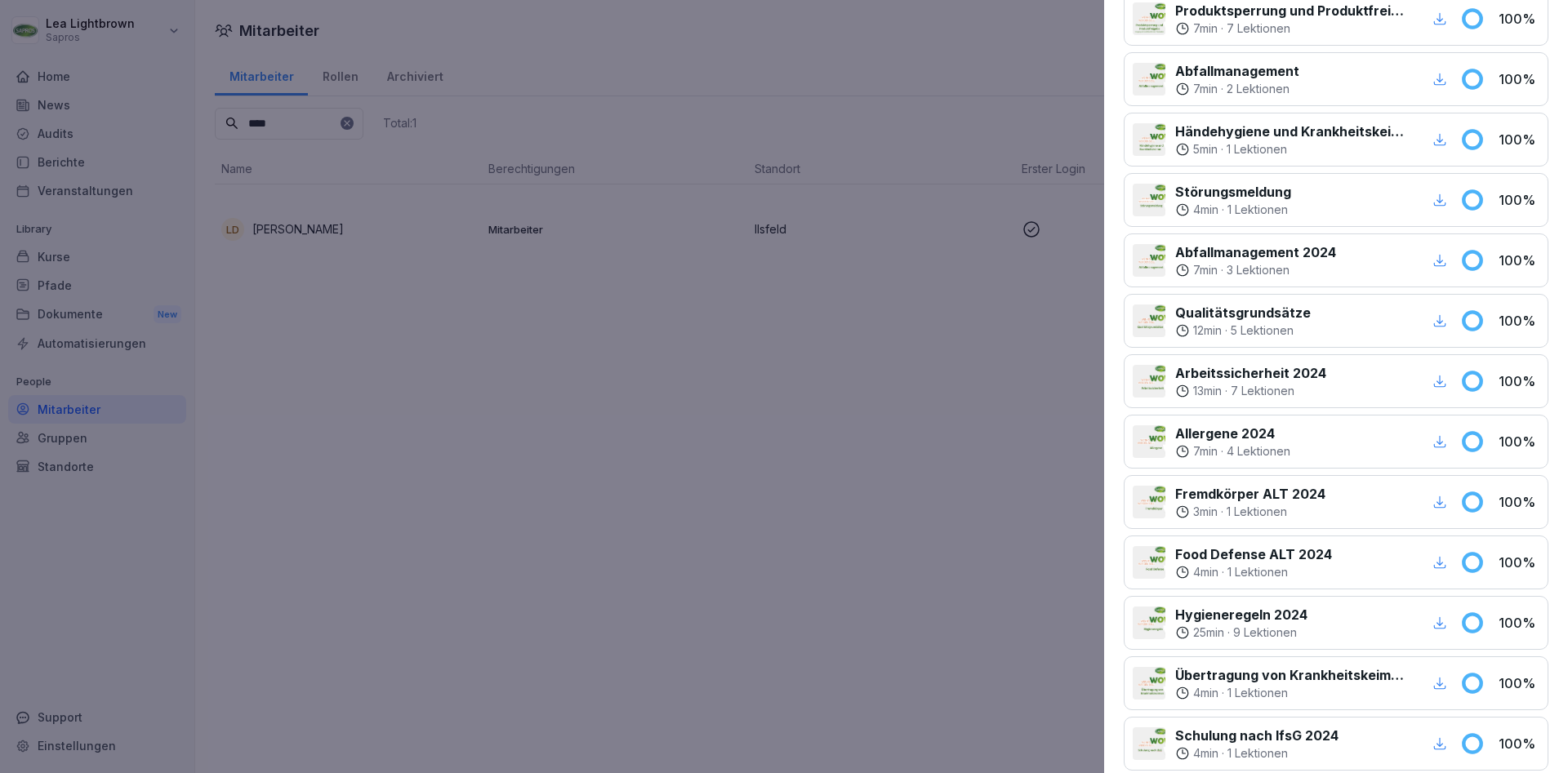
scroll to position [490, 0]
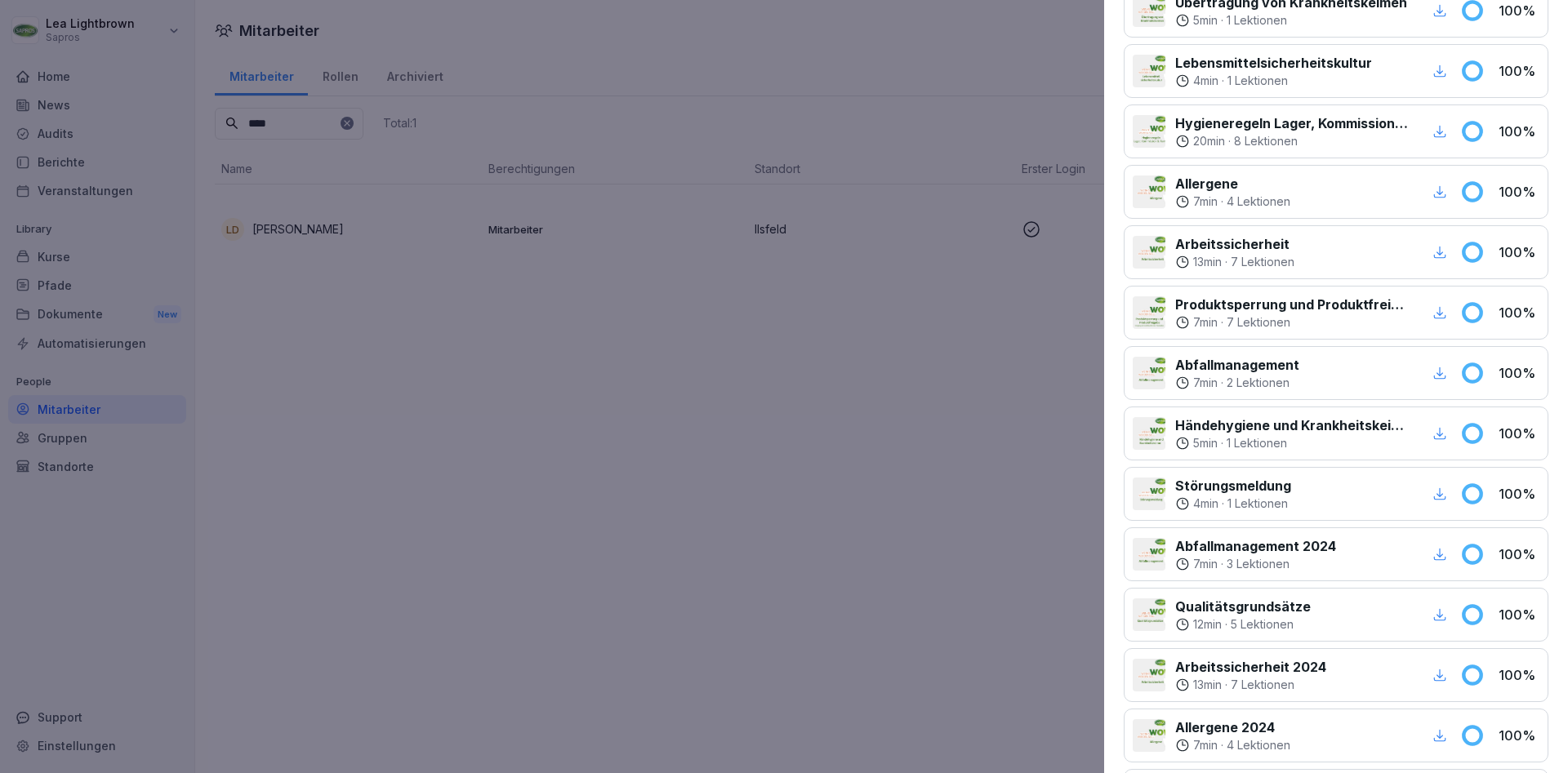
click at [1446, 130] on icon "button" at bounding box center [1439, 131] width 15 height 15
click at [591, 541] on div at bounding box center [784, 386] width 1568 height 773
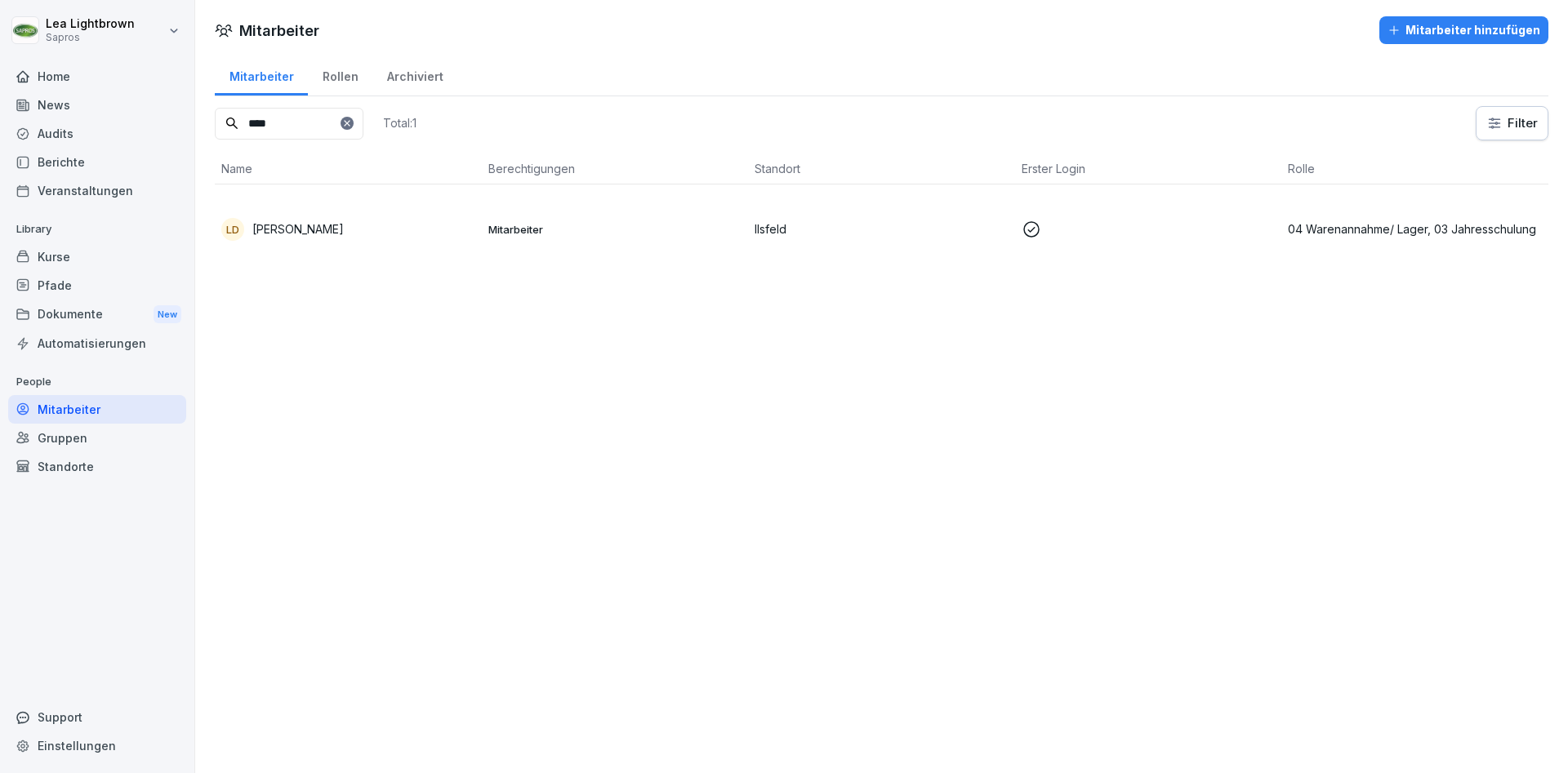
drag, startPoint x: 299, startPoint y: 123, endPoint x: 236, endPoint y: 124, distance: 63.0
click at [236, 124] on input "****" at bounding box center [289, 123] width 149 height 32
click at [409, 247] on td "EC [PERSON_NAME]" at bounding box center [348, 229] width 267 height 89
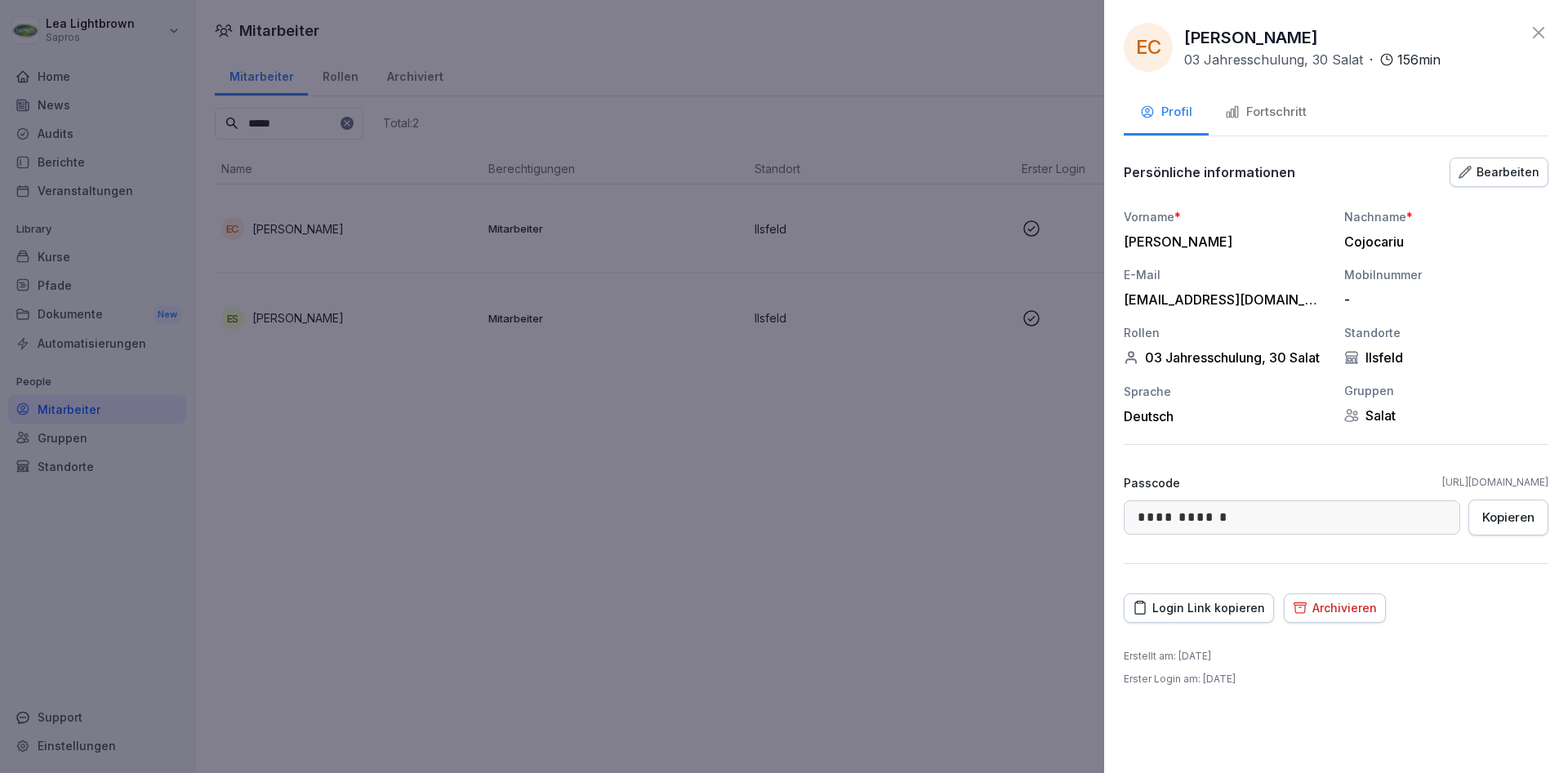
click at [1266, 104] on div "Fortschritt" at bounding box center [1266, 112] width 82 height 19
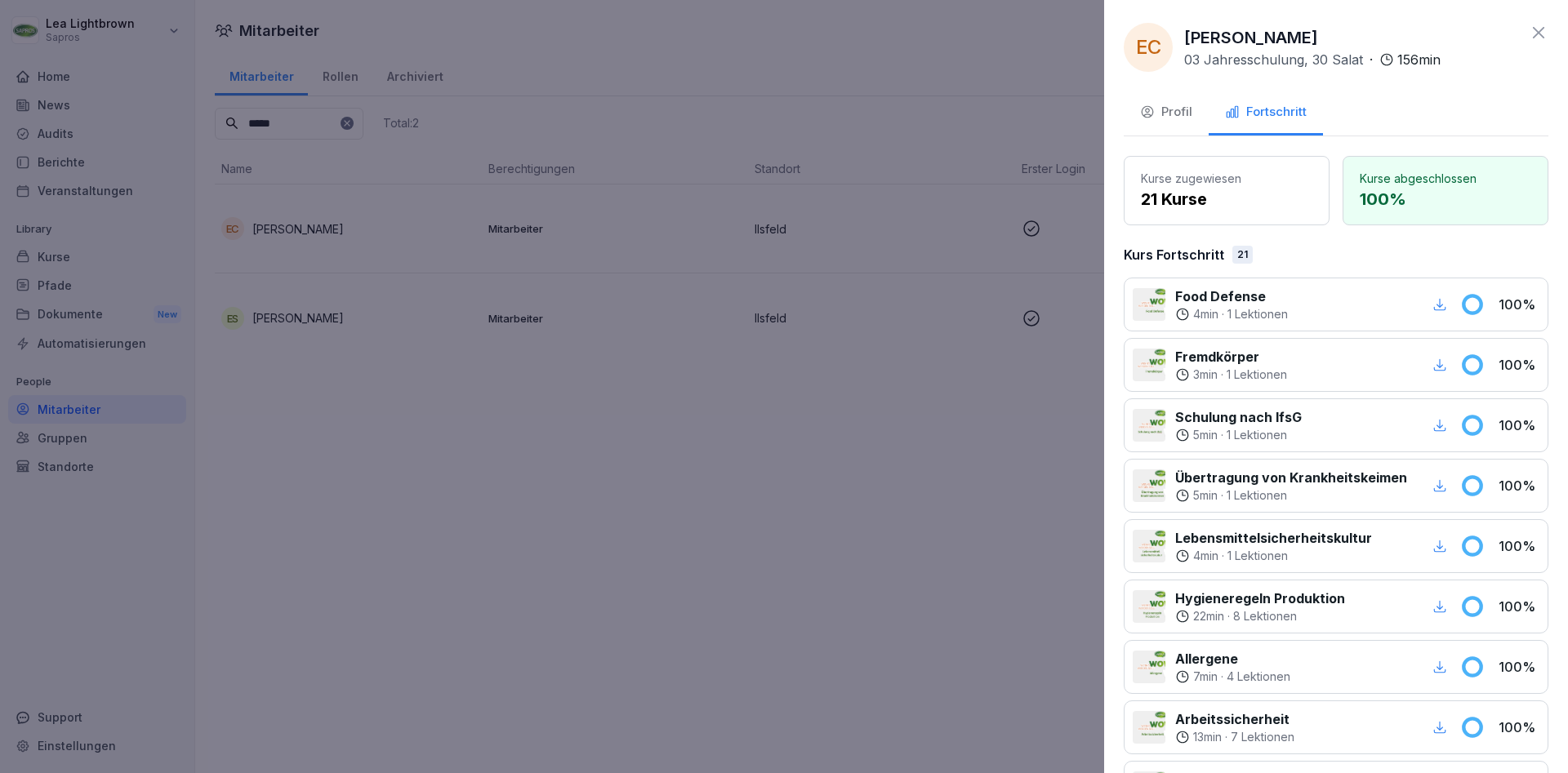
click at [1445, 371] on div "button" at bounding box center [1440, 365] width 21 height 21
click at [1439, 604] on icon "button" at bounding box center [1439, 606] width 15 height 15
click at [1445, 673] on icon "button" at bounding box center [1439, 667] width 15 height 15
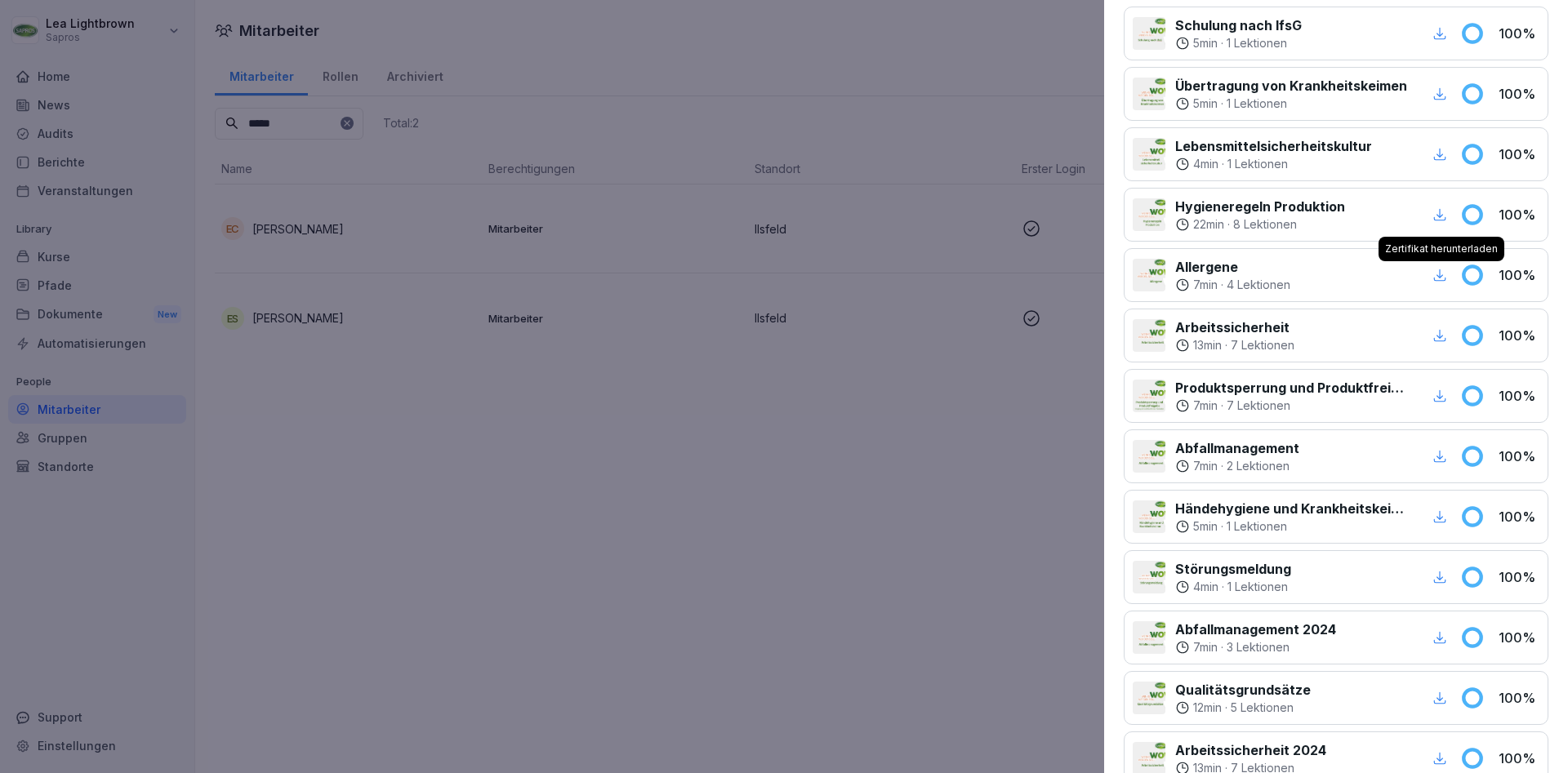
click at [1438, 462] on icon "button" at bounding box center [1439, 456] width 15 height 15
drag, startPoint x: 457, startPoint y: 479, endPoint x: 426, endPoint y: 339, distance: 143.4
click at [457, 475] on div at bounding box center [784, 386] width 1568 height 773
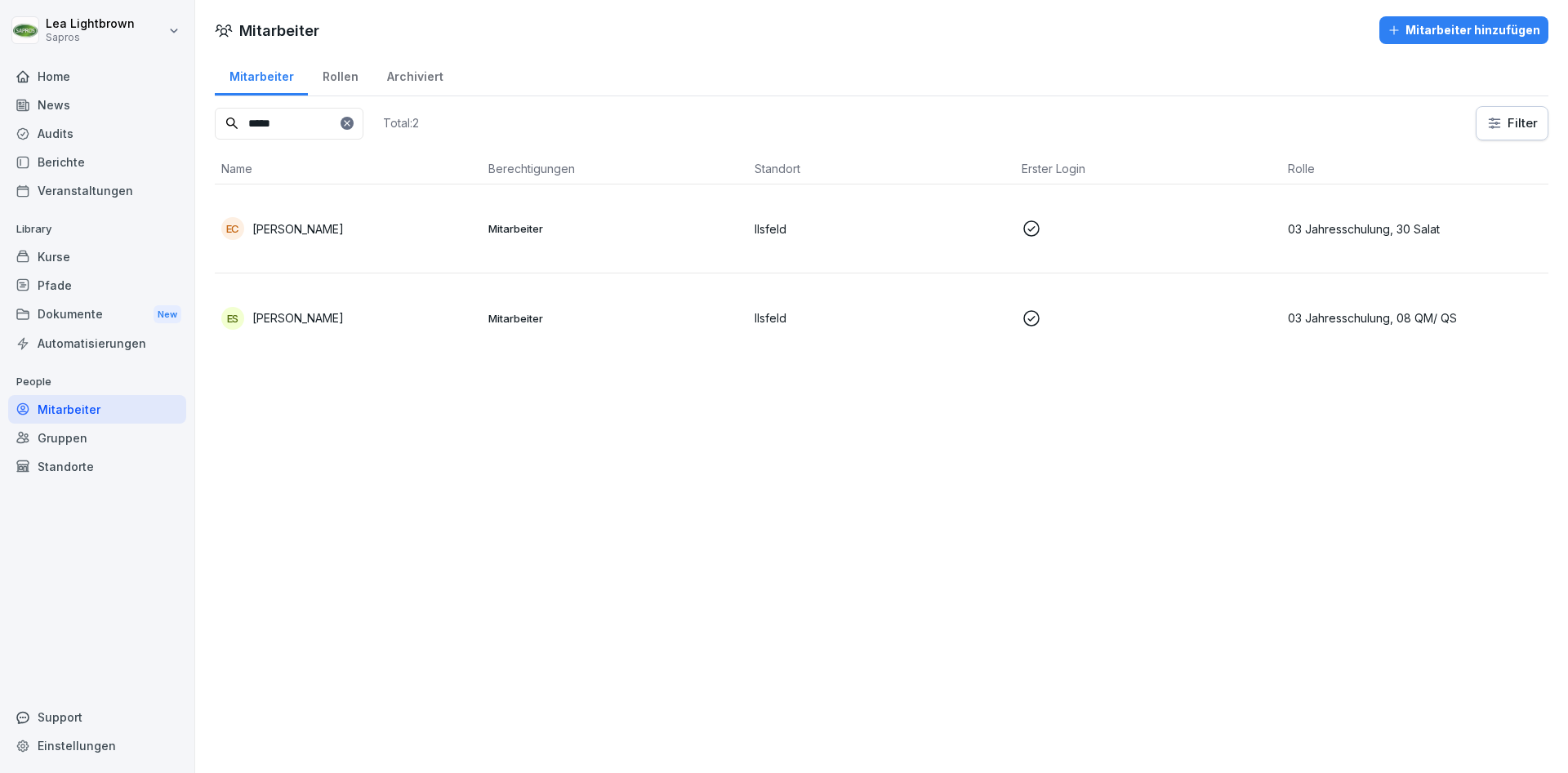
drag, startPoint x: 301, startPoint y: 124, endPoint x: 229, endPoint y: 128, distance: 72.1
click at [229, 128] on input "*****" at bounding box center [289, 123] width 149 height 32
click at [624, 230] on p "Mitarbeiter" at bounding box center [616, 229] width 254 height 15
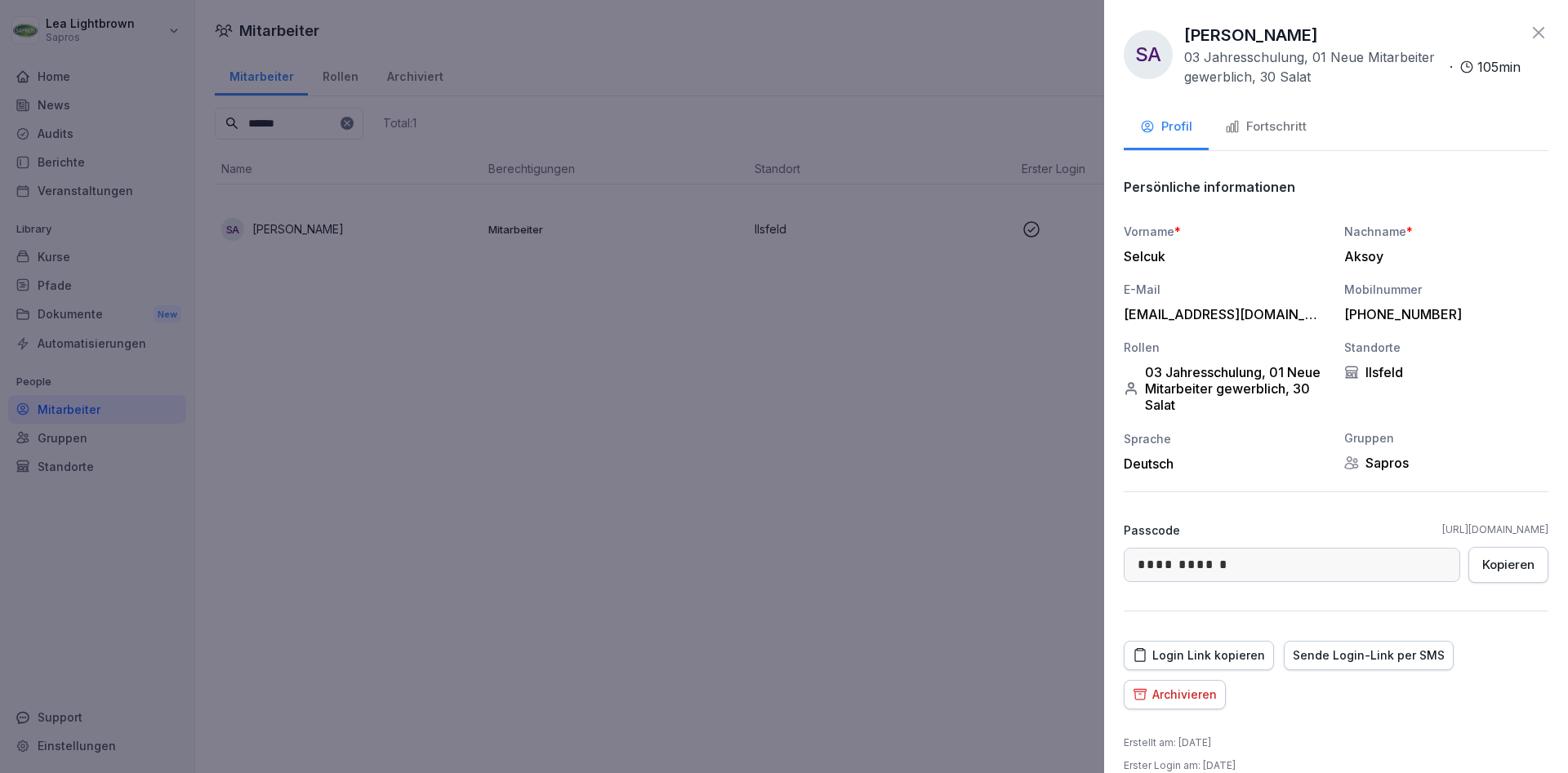
scroll to position [23, 0]
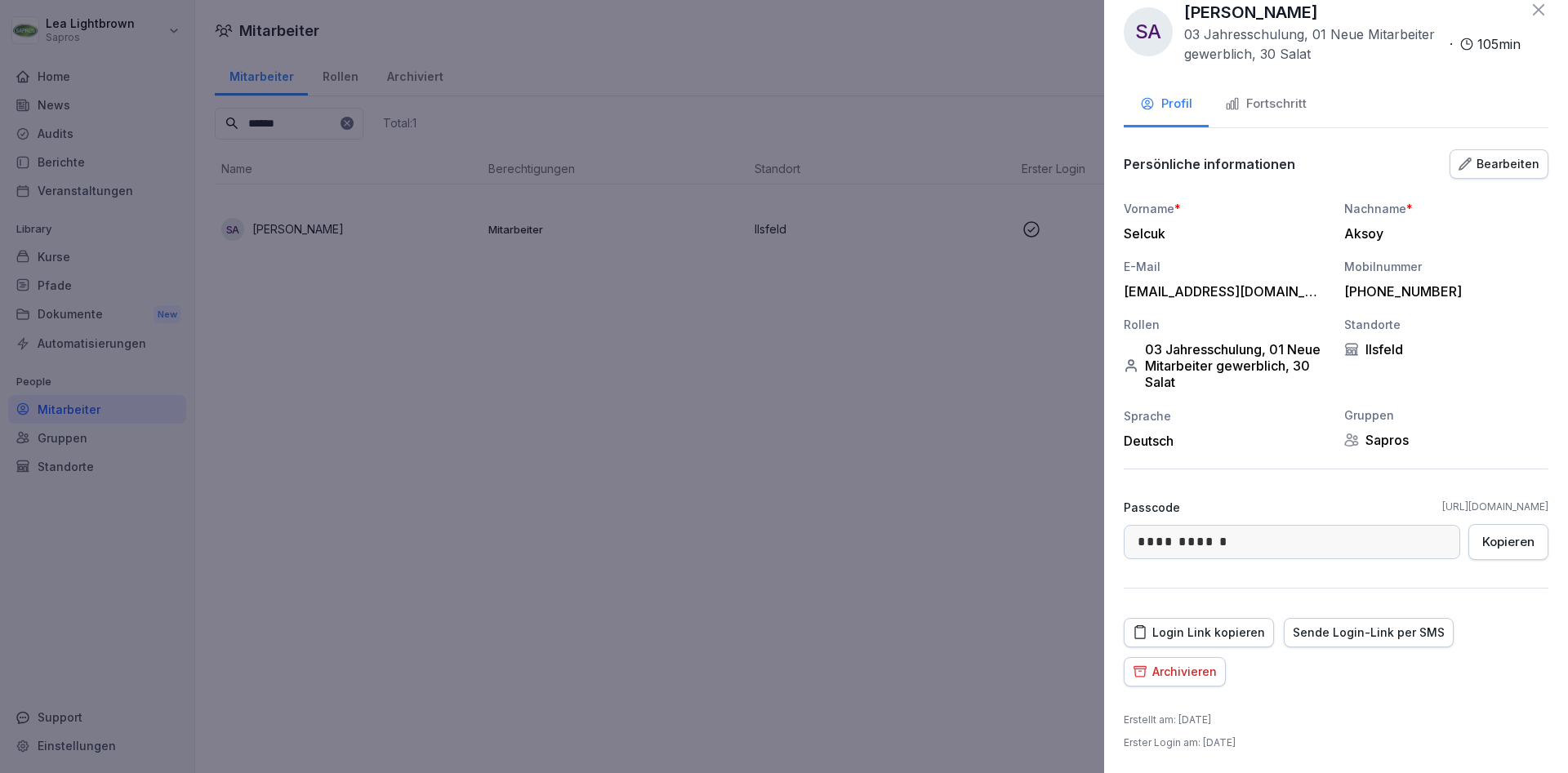
click at [1284, 102] on div "Fortschritt" at bounding box center [1266, 104] width 82 height 19
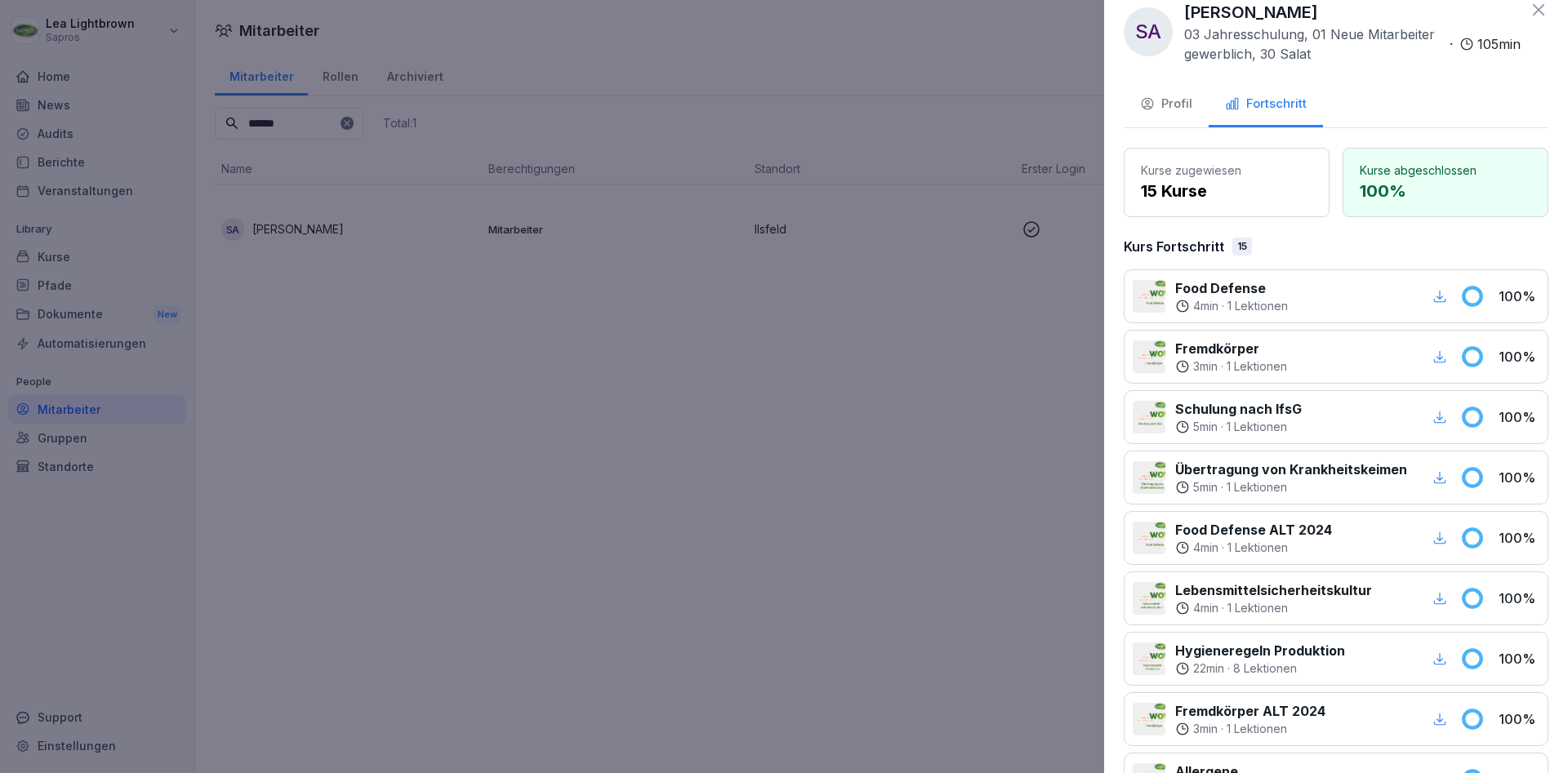
click at [1443, 302] on icon "button" at bounding box center [1439, 296] width 15 height 15
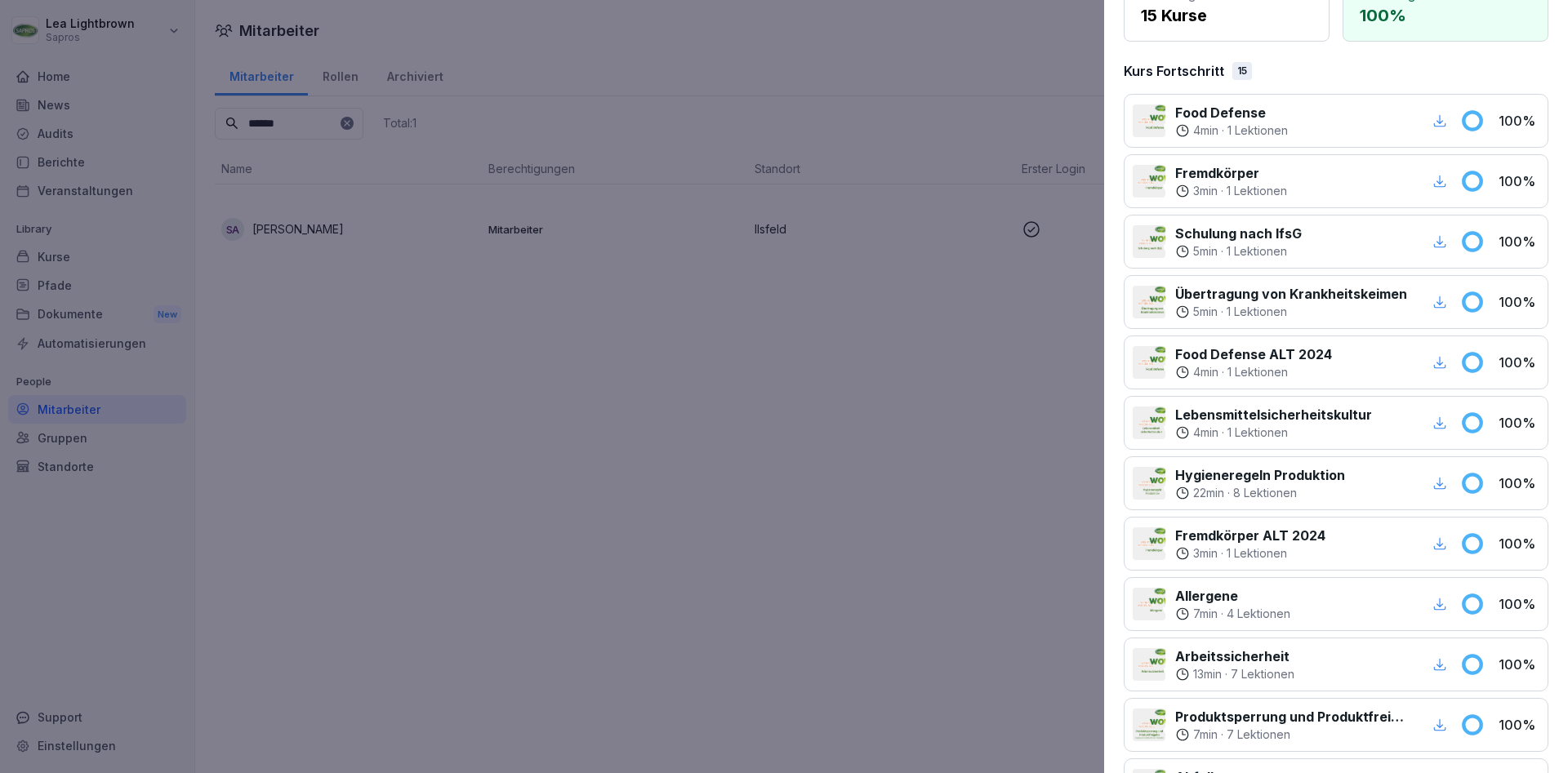
scroll to position [317, 0]
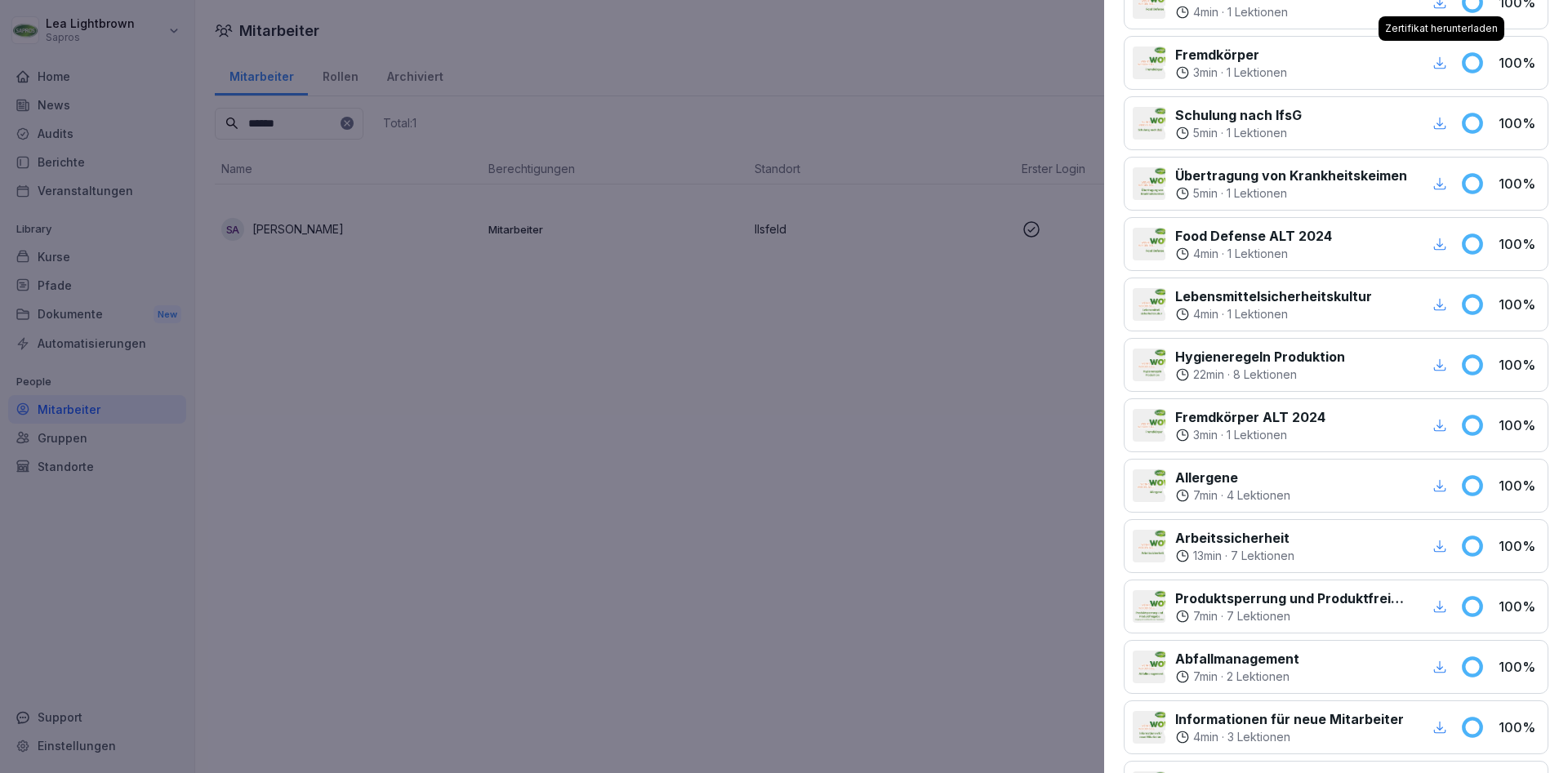
click at [1438, 546] on icon "button" at bounding box center [1440, 546] width 12 height 12
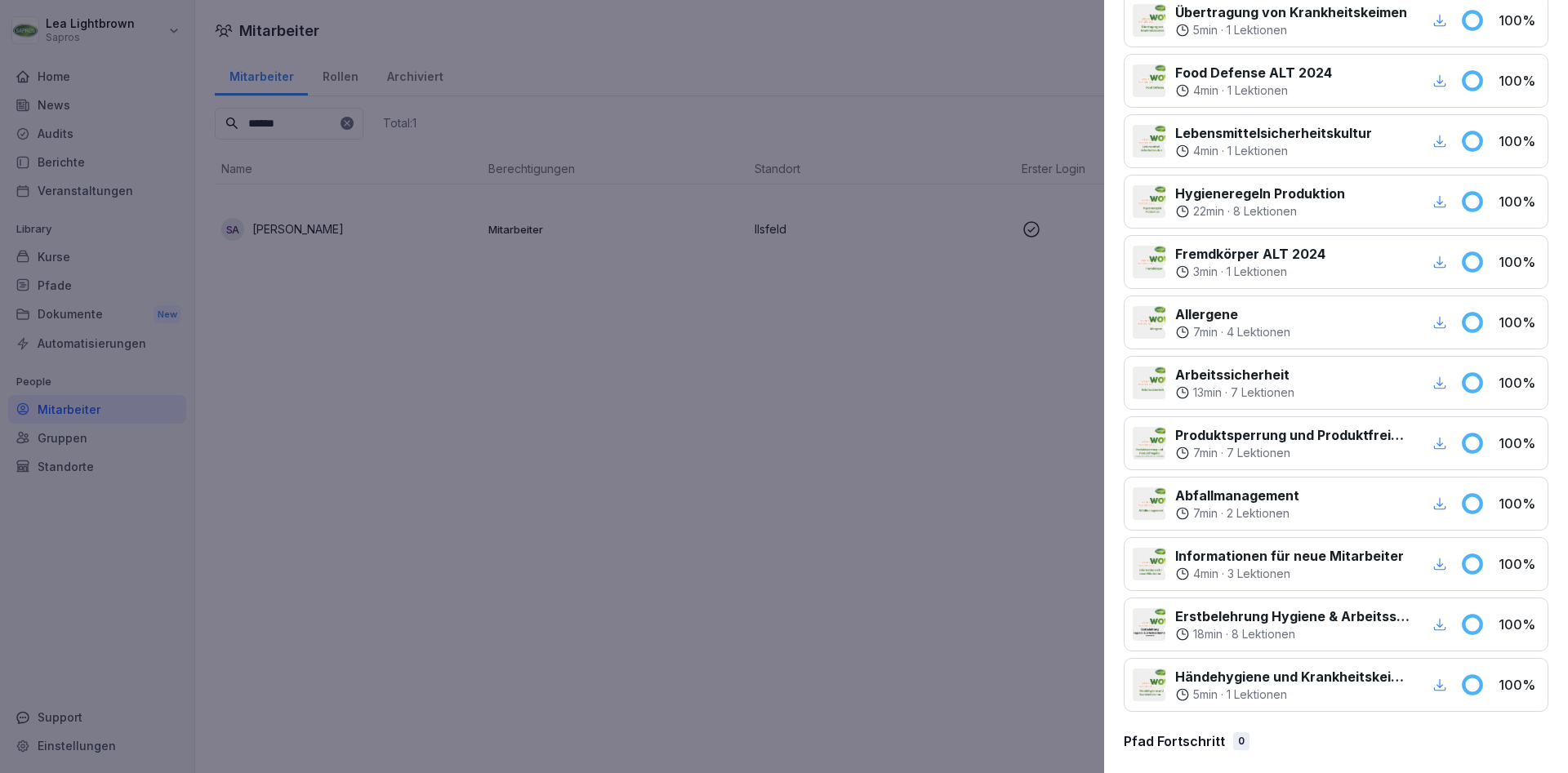
scroll to position [494, 0]
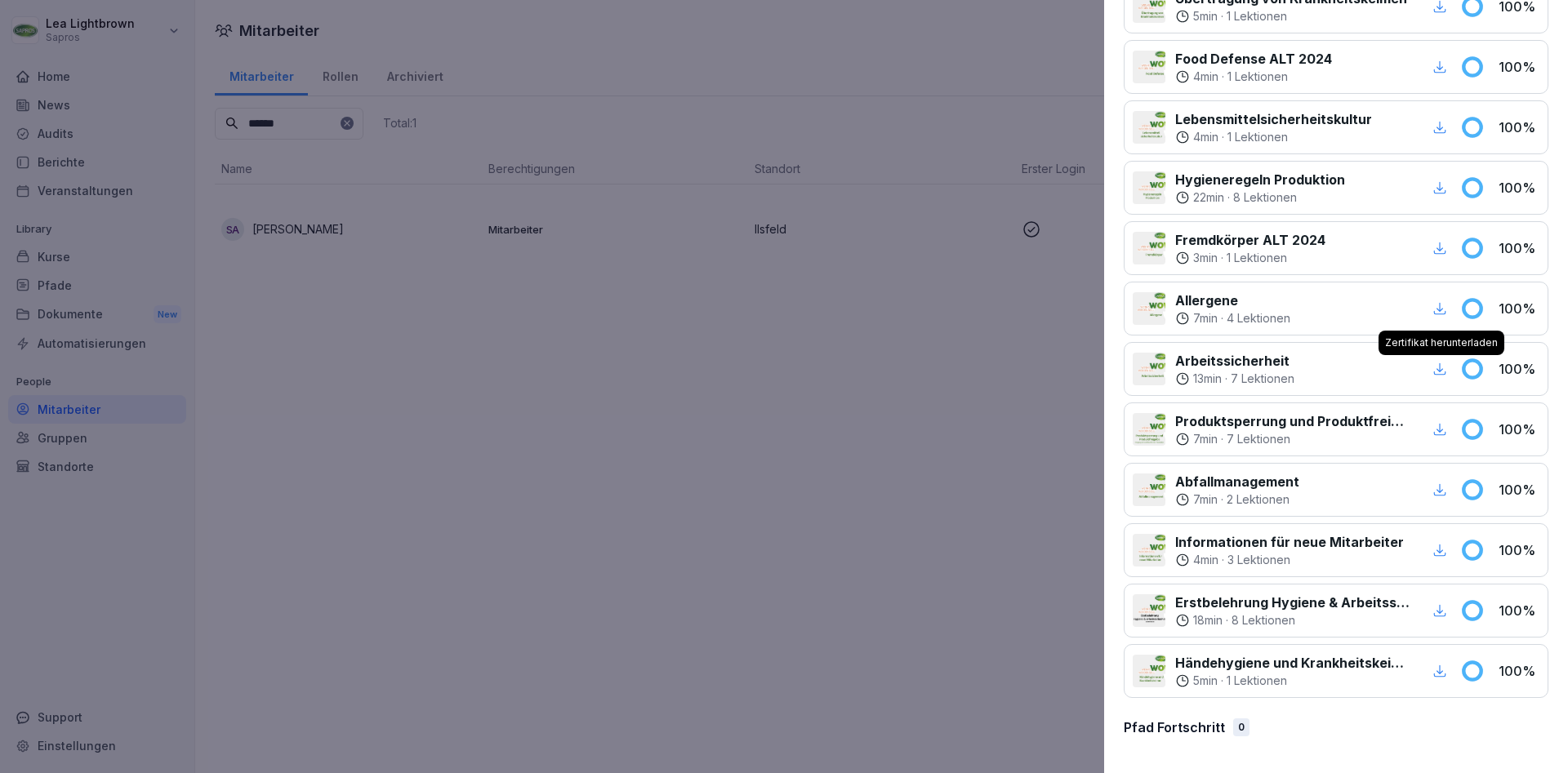
click at [1438, 484] on icon "button" at bounding box center [1439, 490] width 15 height 15
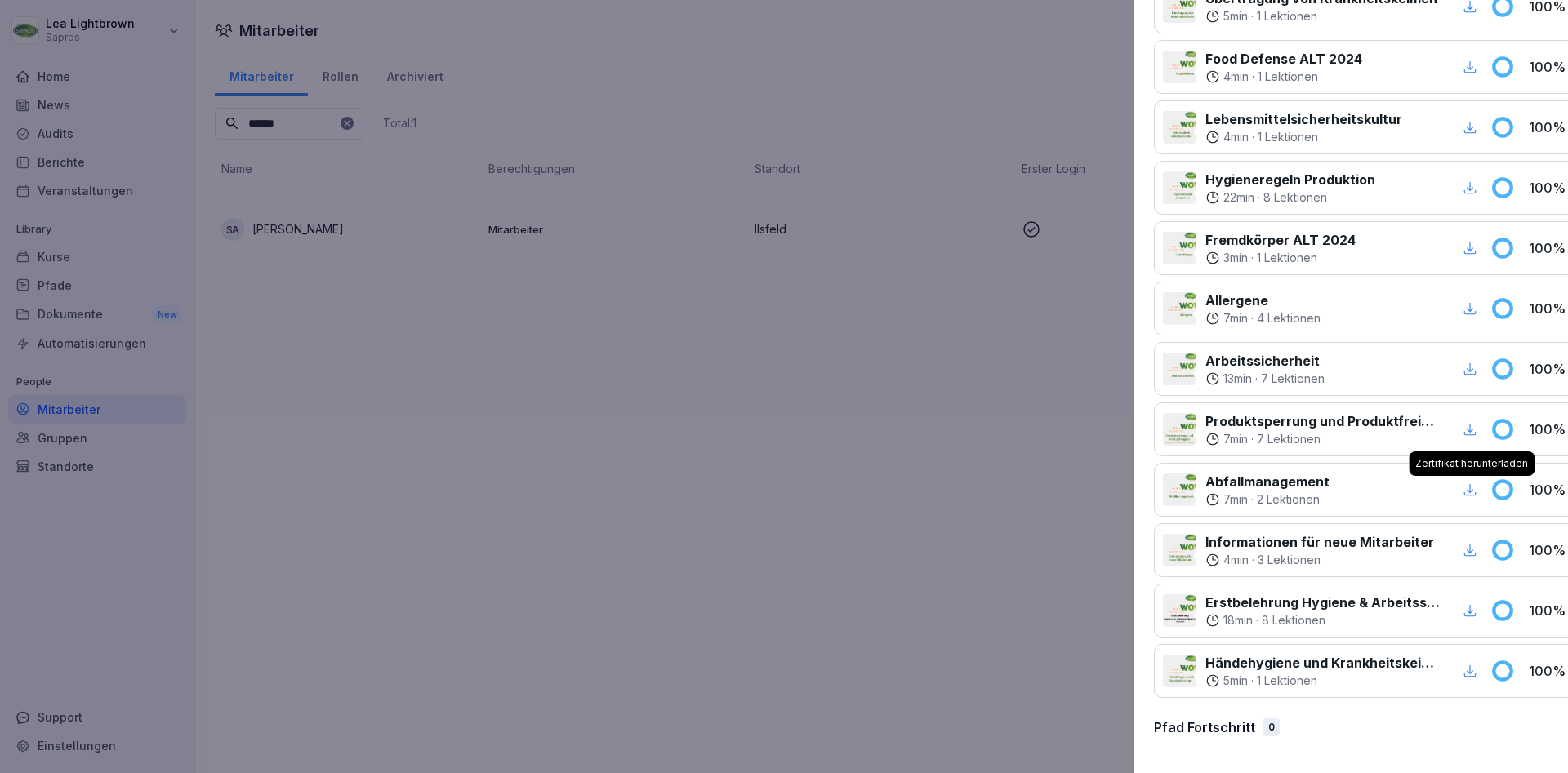
click at [299, 122] on div at bounding box center [784, 386] width 1568 height 773
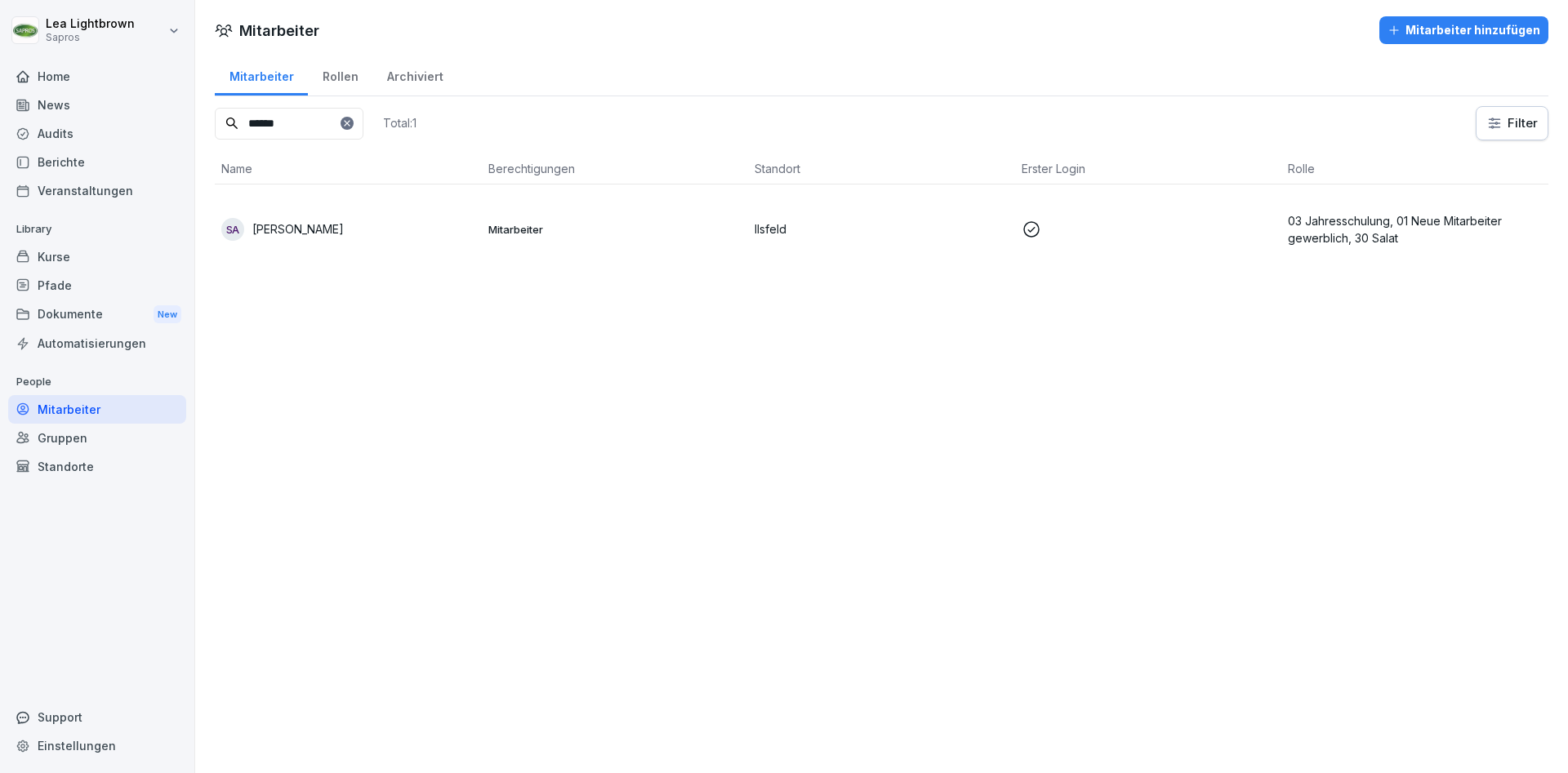
drag, startPoint x: 299, startPoint y: 123, endPoint x: 238, endPoint y: 127, distance: 61.1
click at [238, 127] on input "******" at bounding box center [289, 123] width 149 height 32
type input "***"
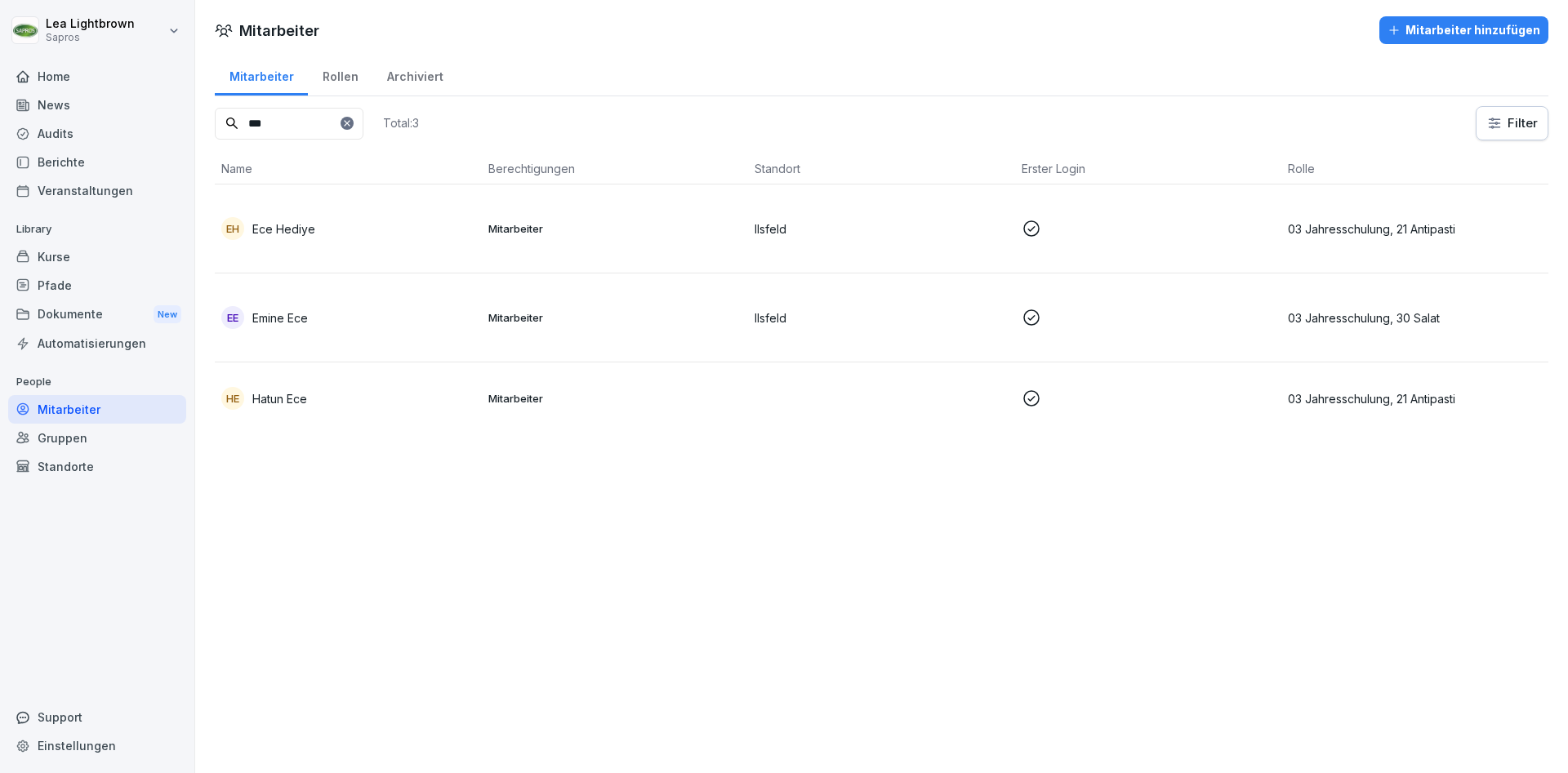
click at [811, 396] on td at bounding box center [881, 398] width 267 height 72
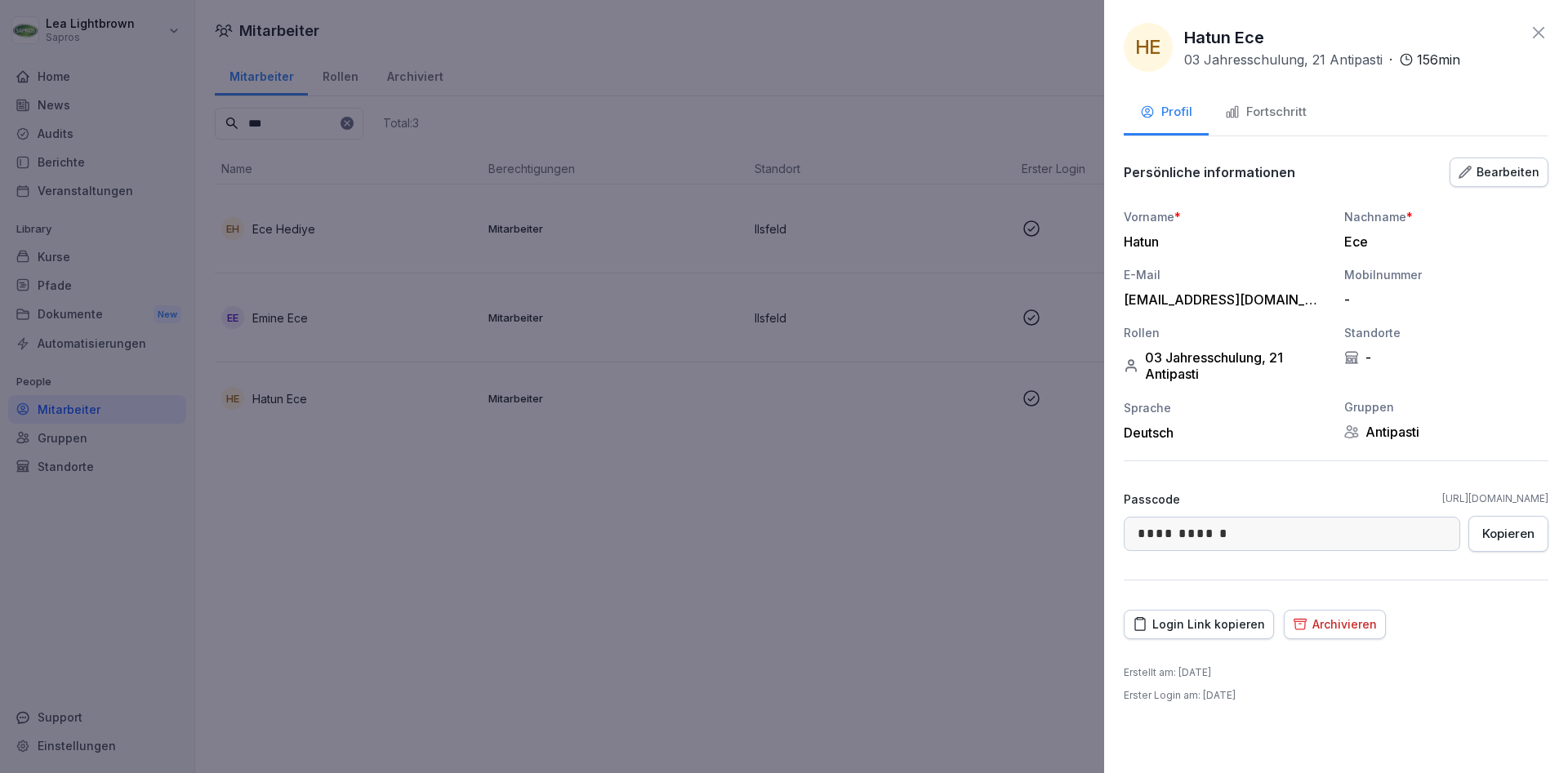
click at [1274, 118] on div "Fortschritt" at bounding box center [1266, 112] width 82 height 19
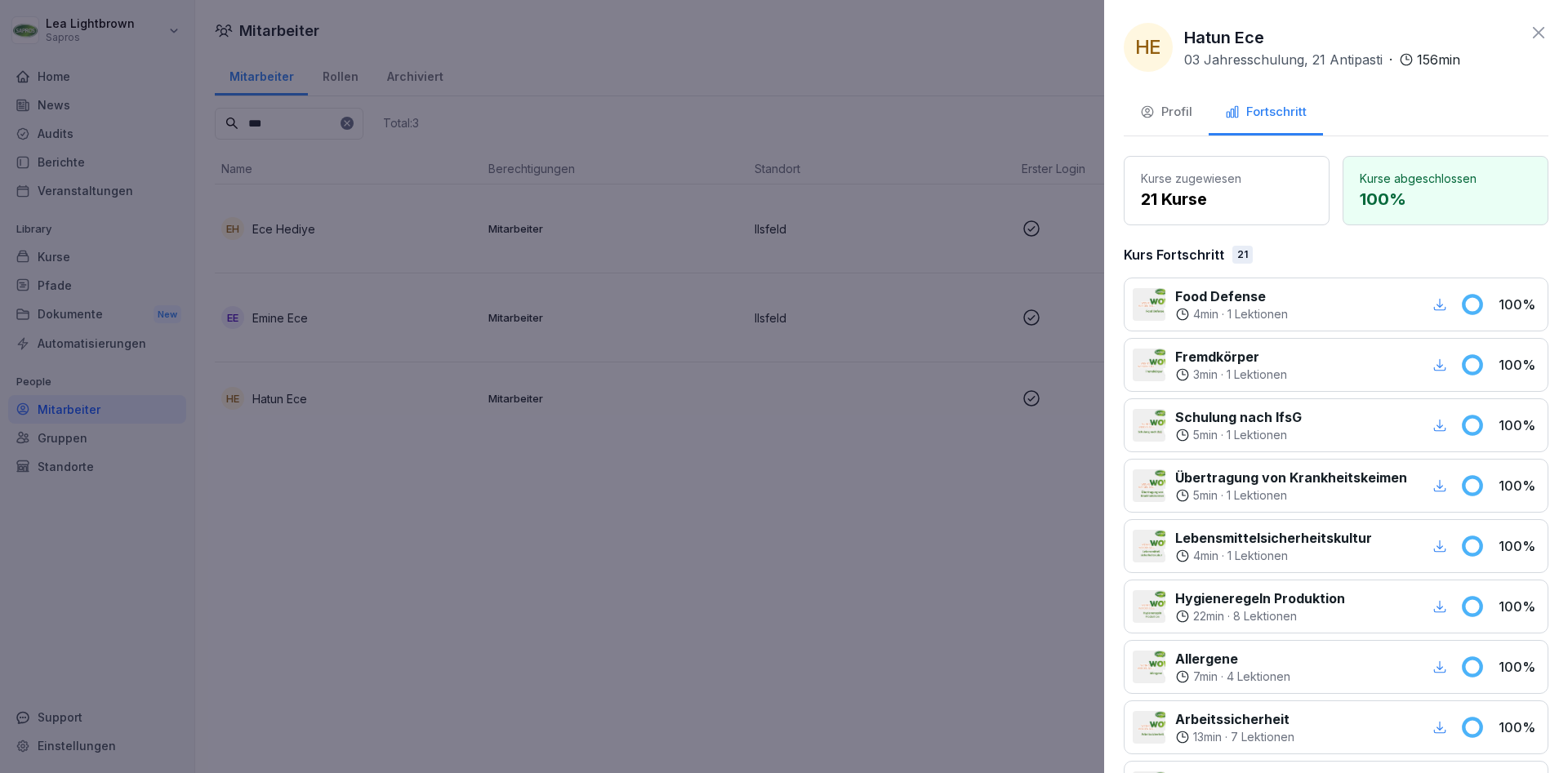
click at [1445, 366] on icon "button" at bounding box center [1439, 364] width 15 height 15
click at [1438, 607] on icon "button" at bounding box center [1440, 606] width 12 height 12
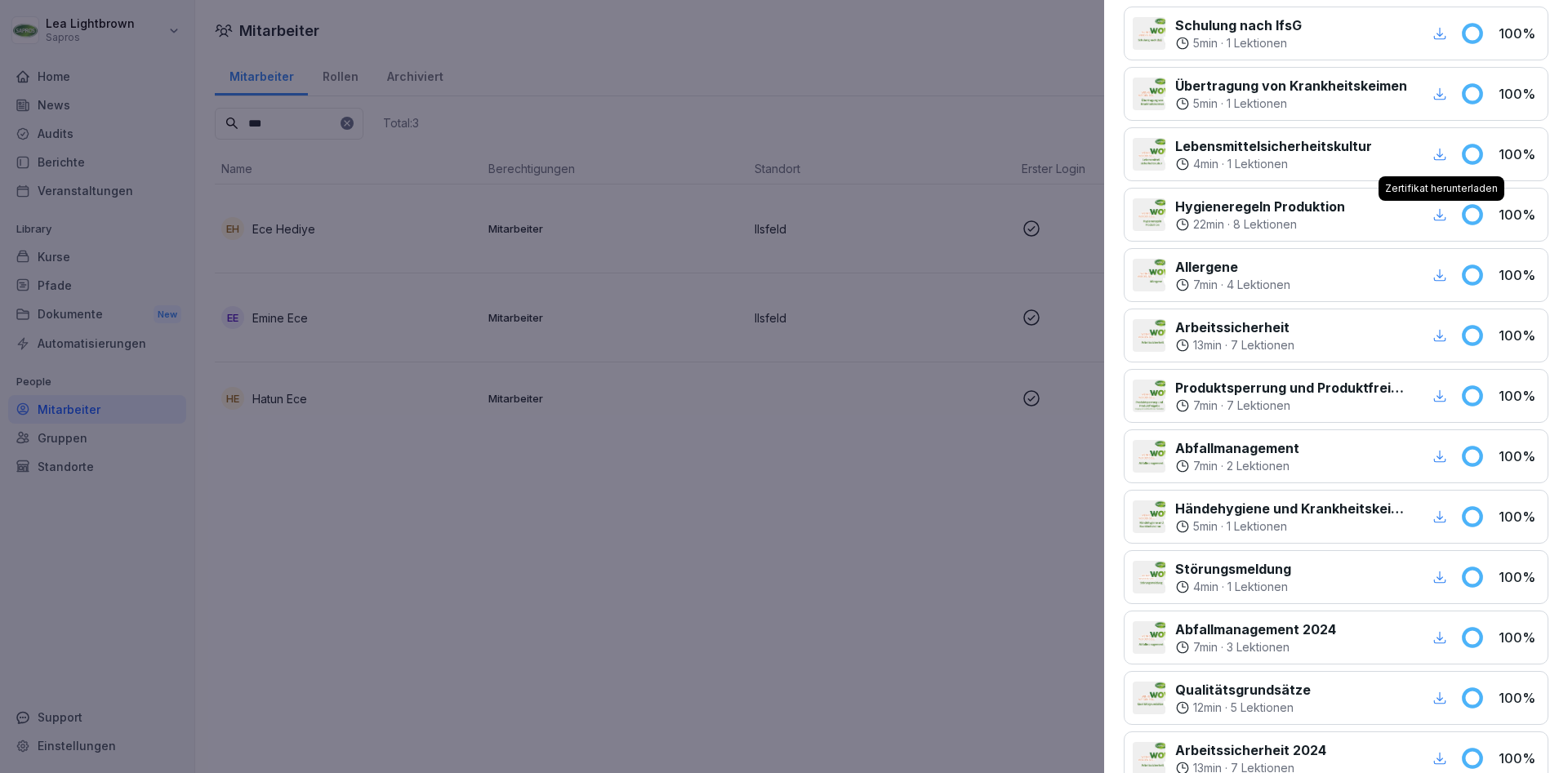
click at [1443, 520] on icon "button" at bounding box center [1439, 516] width 15 height 15
click at [1438, 399] on icon "button" at bounding box center [1439, 396] width 15 height 15
click at [1440, 335] on icon "button" at bounding box center [1440, 336] width 12 height 12
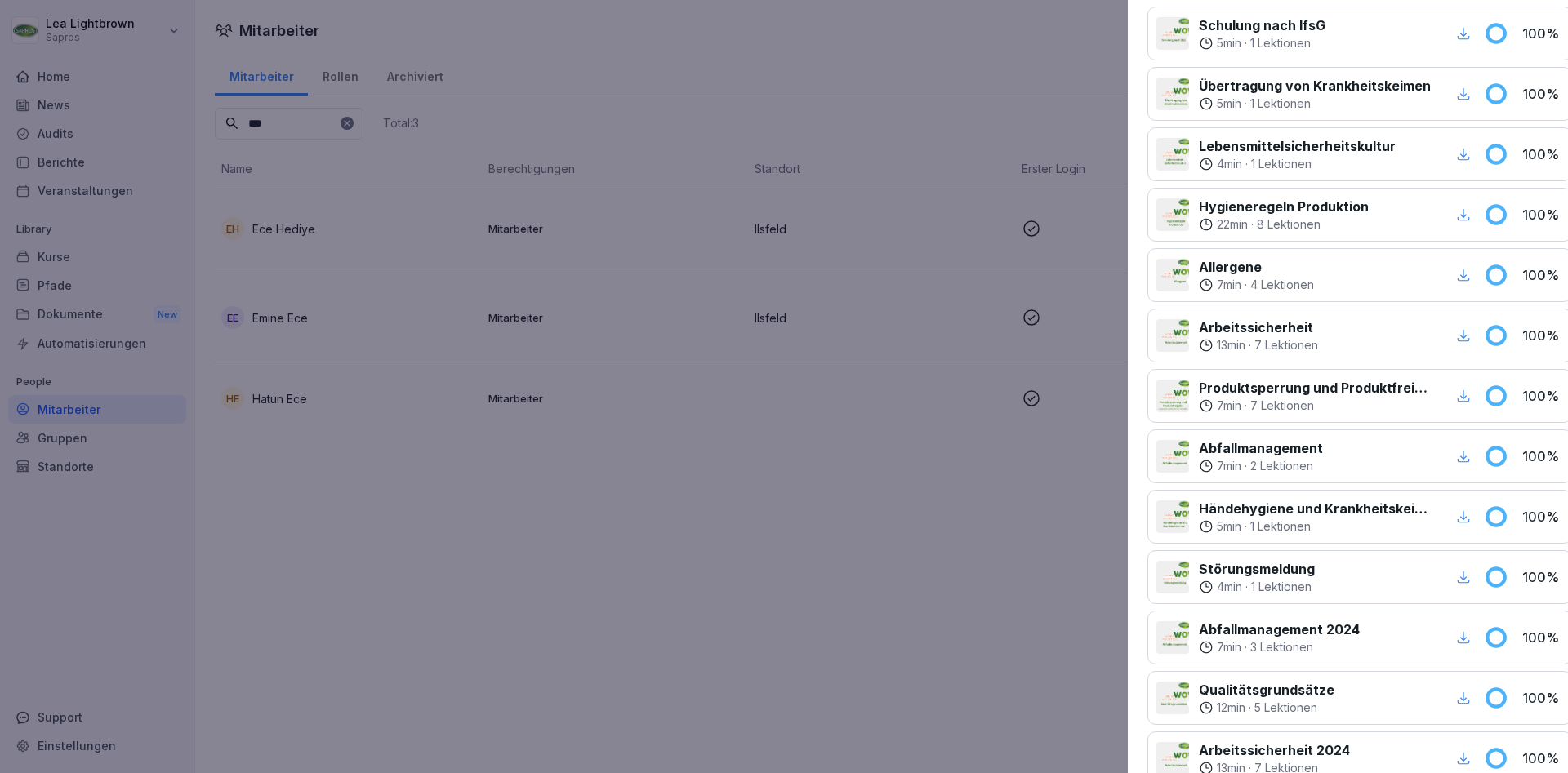
click at [125, 28] on div at bounding box center [784, 386] width 1568 height 773
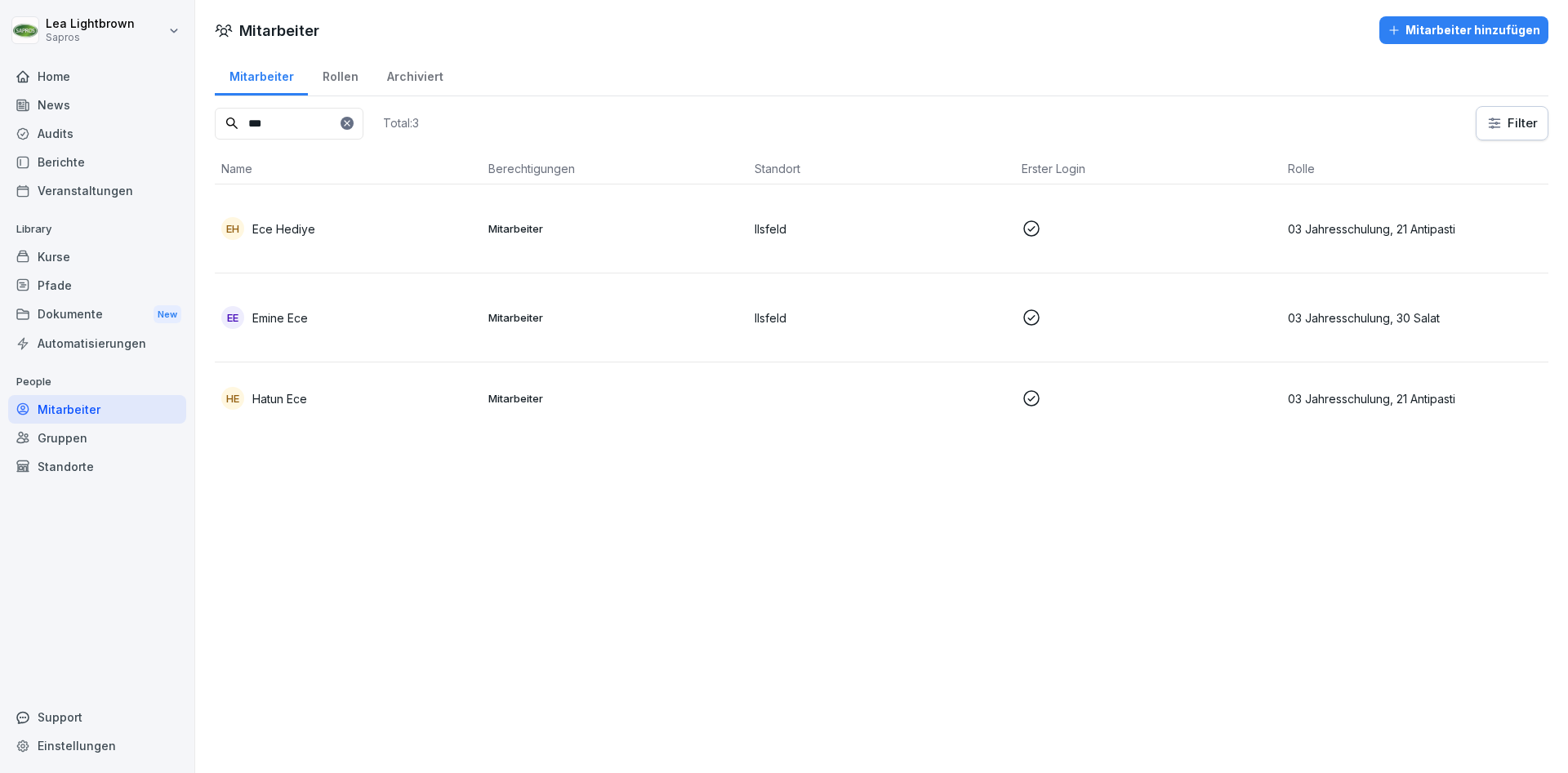
click at [170, 33] on html "Lea Lightbrown Sapros Home News Audits Berichte Veranstaltungen Library Kurse P…" at bounding box center [784, 386] width 1568 height 773
click at [128, 110] on div "Abmelden" at bounding box center [104, 103] width 162 height 30
